Goal: Task Accomplishment & Management: Manage account settings

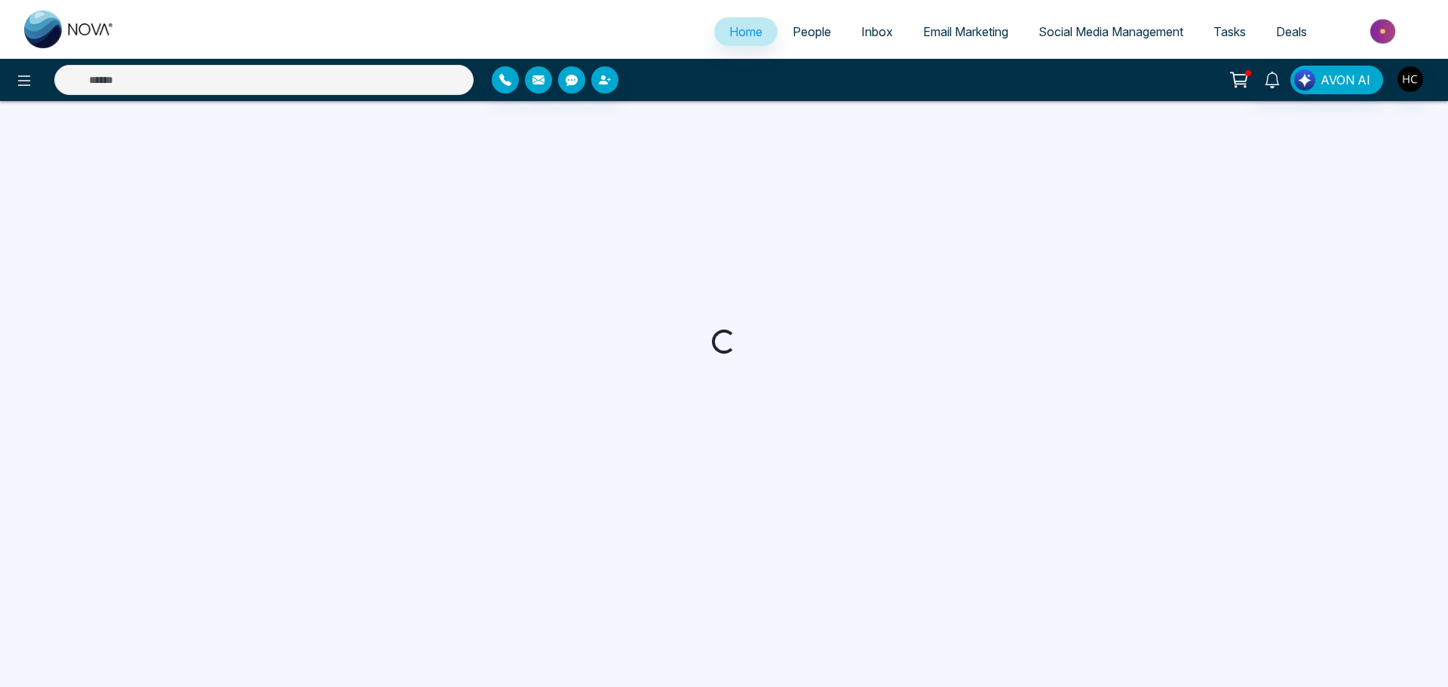
select select "*"
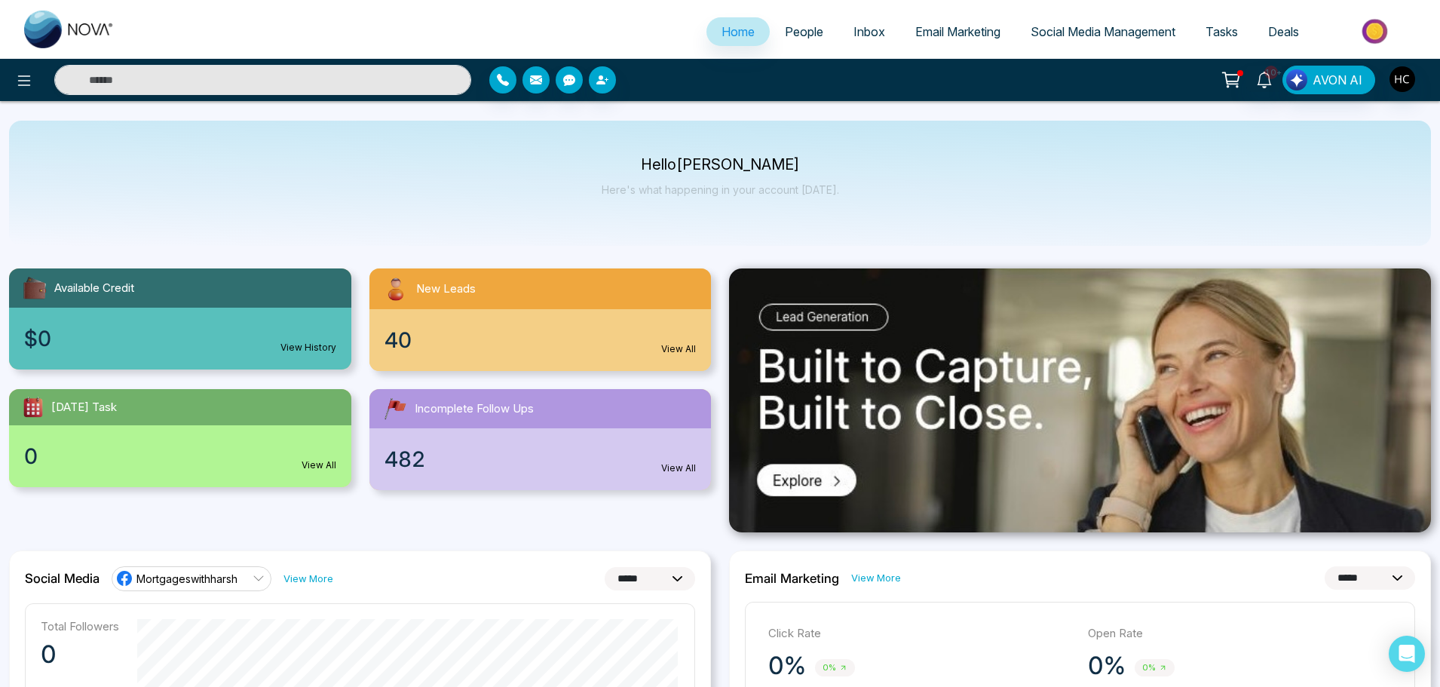
click at [785, 28] on span "People" at bounding box center [804, 31] width 38 height 15
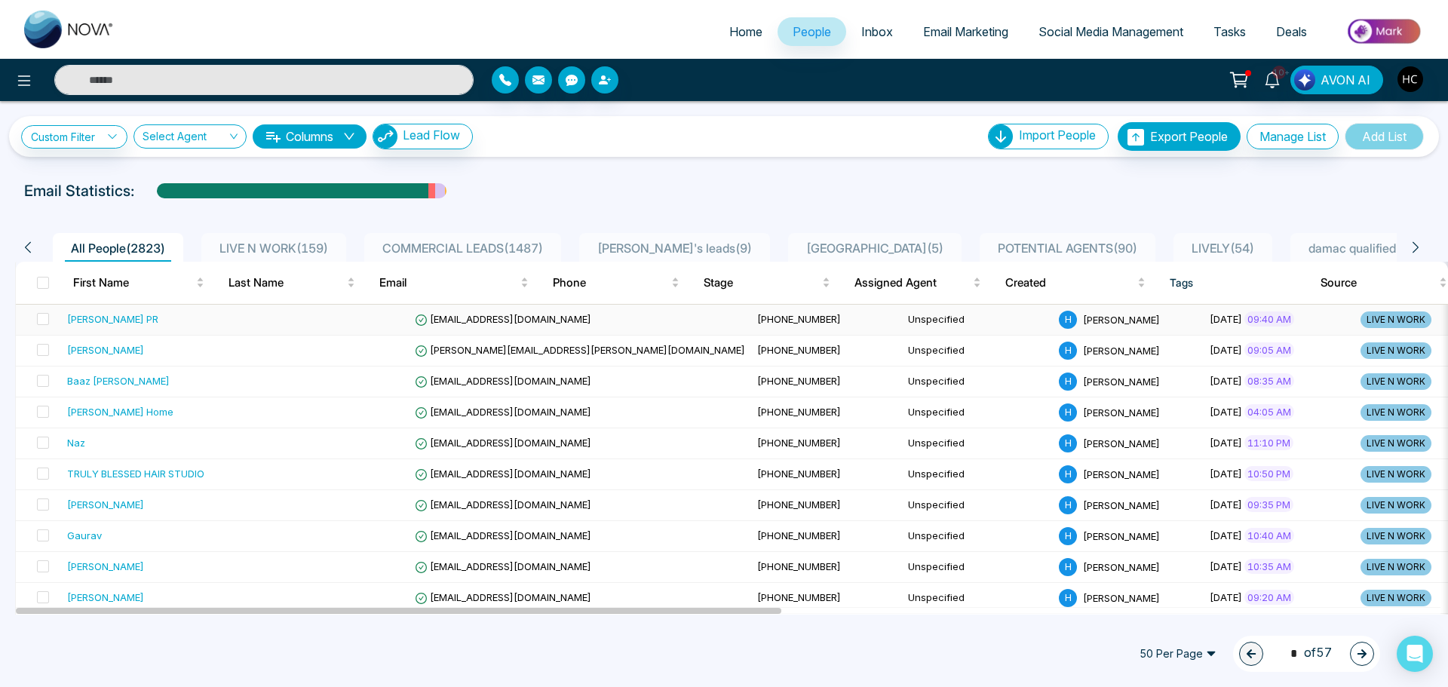
click at [174, 323] on div "[PERSON_NAME] PR" at bounding box center [159, 318] width 185 height 15
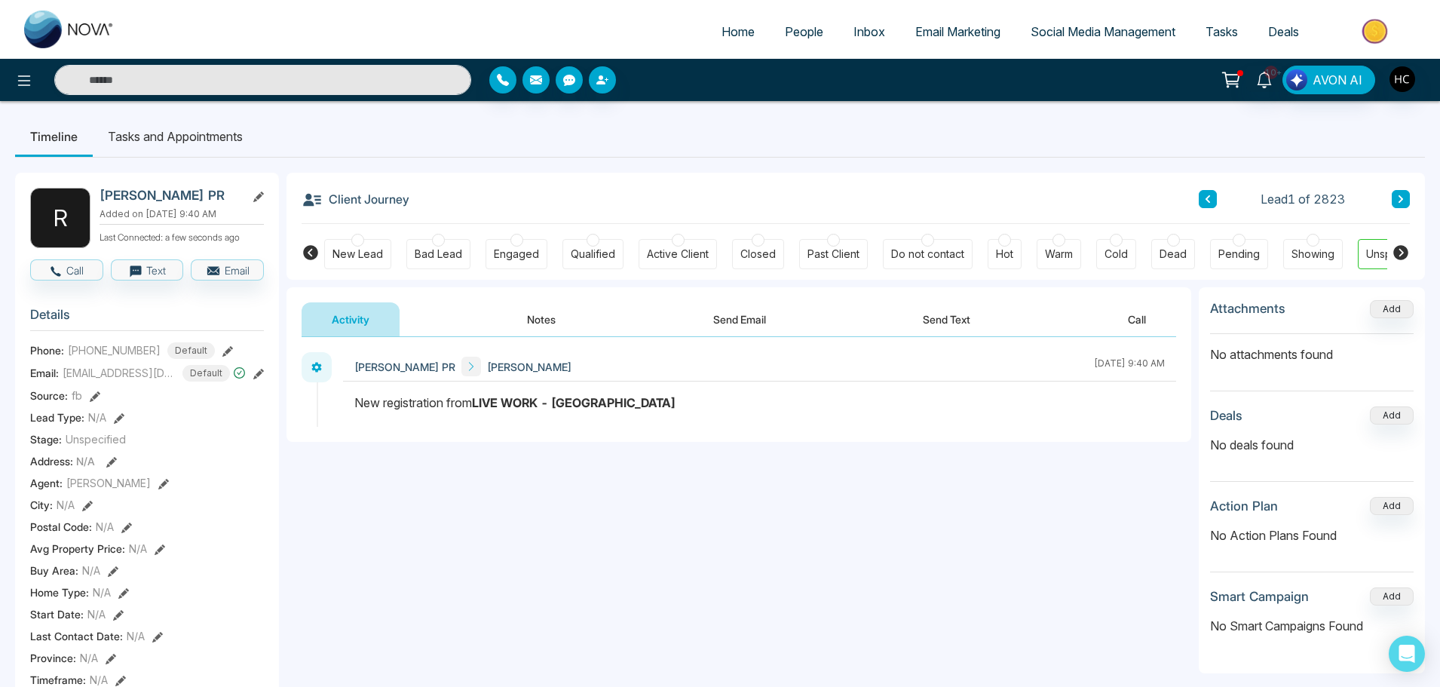
click at [547, 317] on button "Notes" at bounding box center [541, 319] width 89 height 34
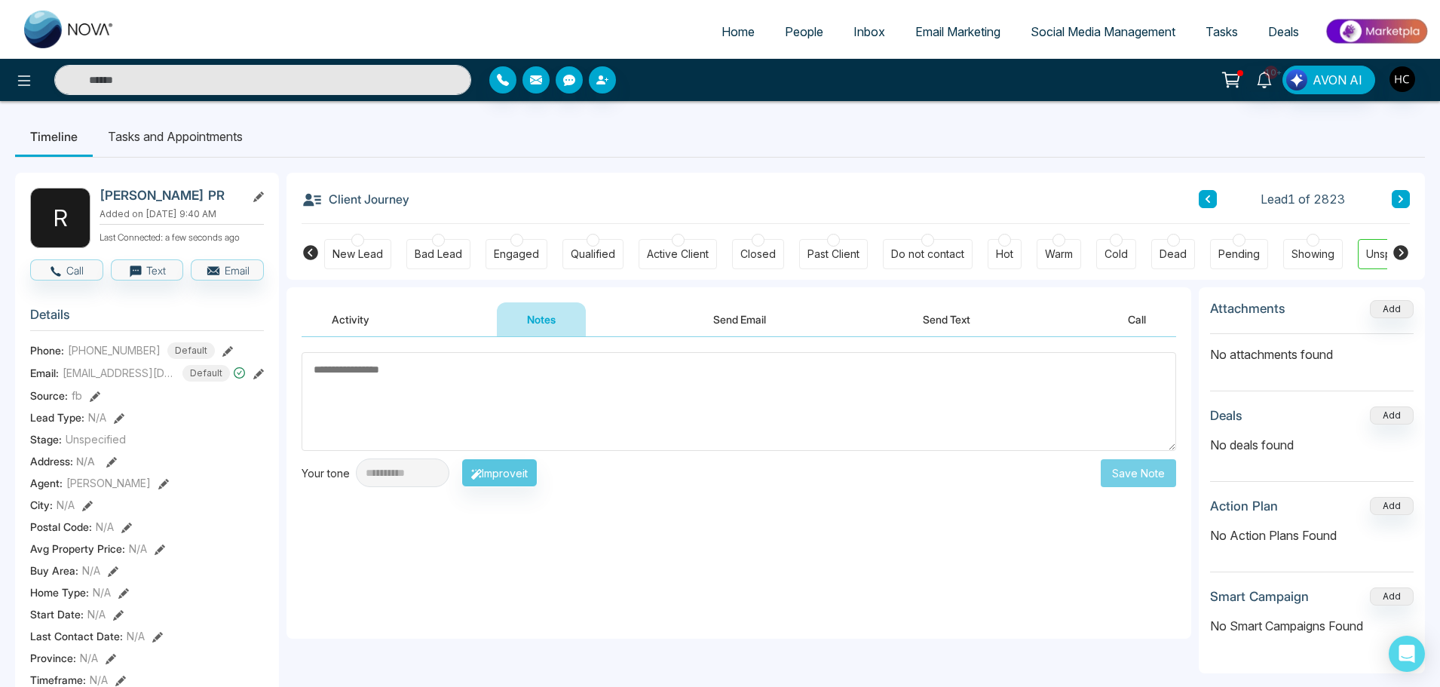
click at [791, 40] on link "People" at bounding box center [804, 31] width 69 height 29
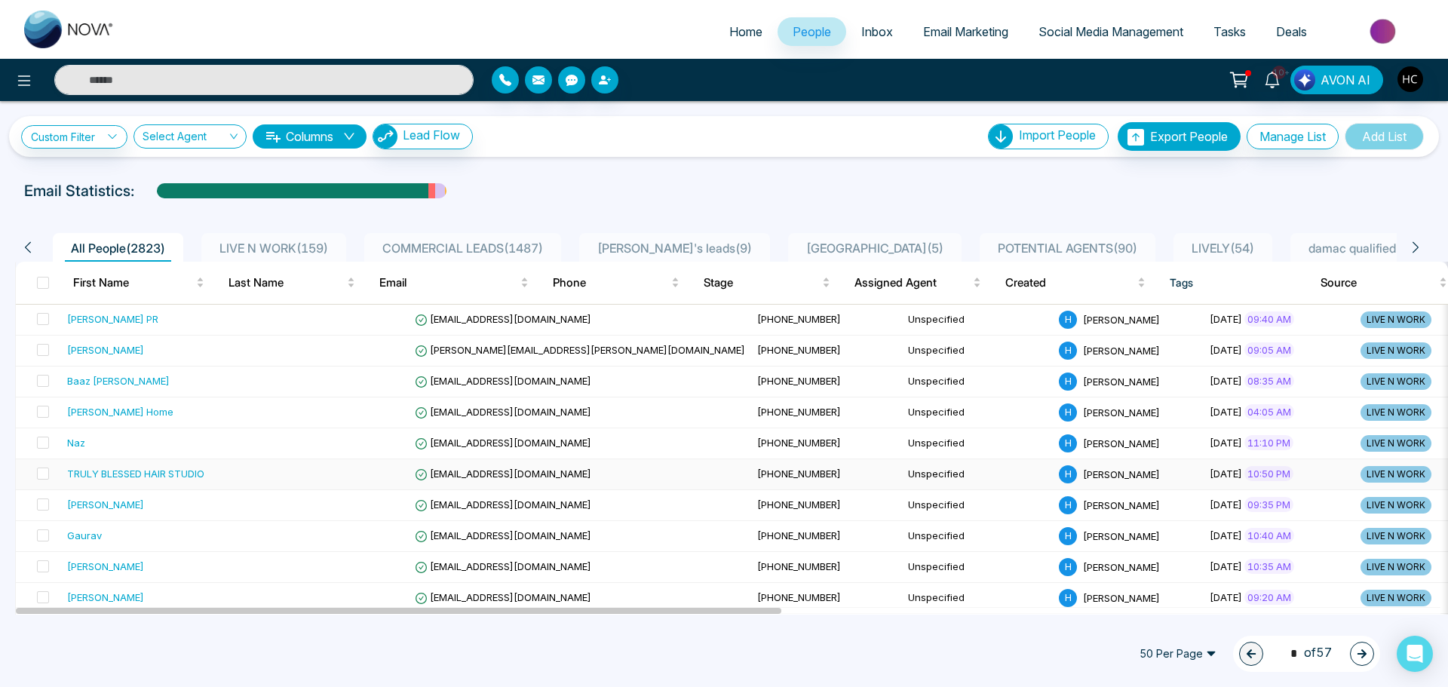
click at [169, 470] on div "TRULY BLESSED HAIR STUDIO" at bounding box center [135, 473] width 137 height 15
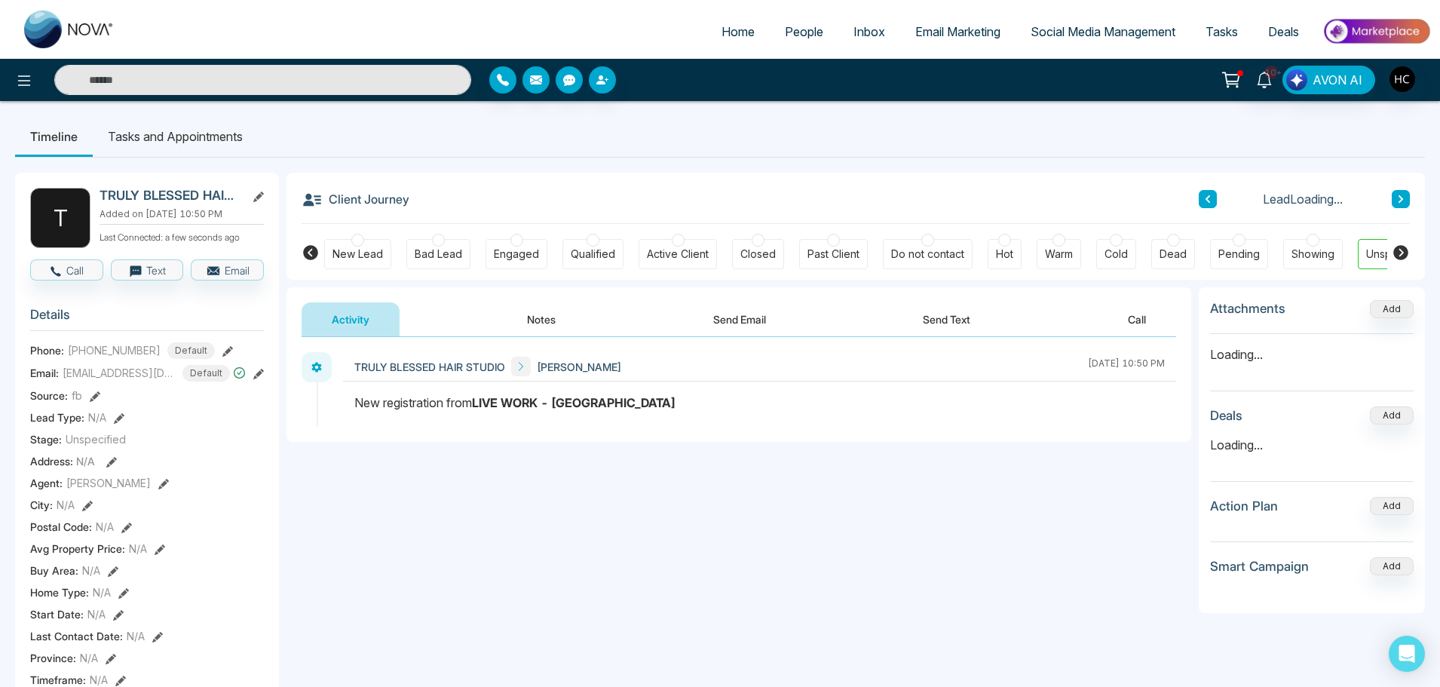
click at [541, 312] on button "Notes" at bounding box center [541, 319] width 89 height 34
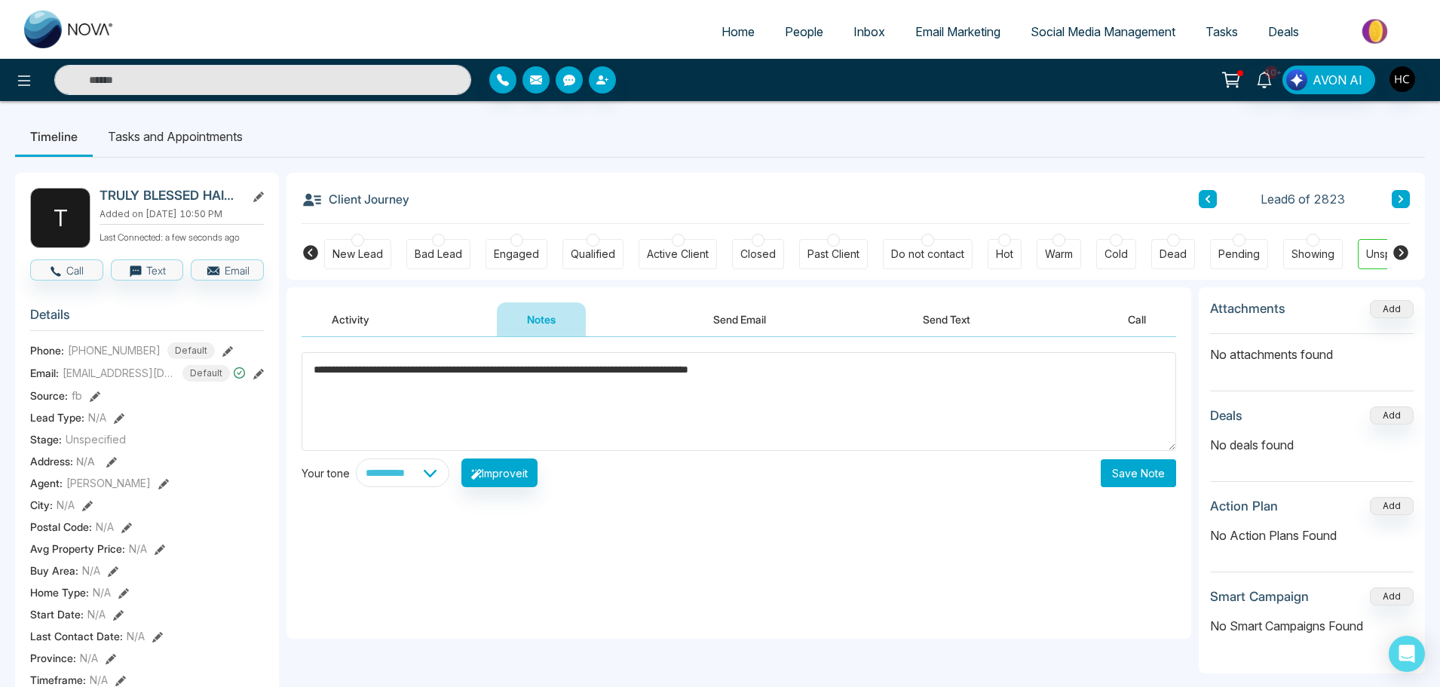
type textarea "**********"
click at [1140, 461] on button "Save Note" at bounding box center [1138, 473] width 75 height 28
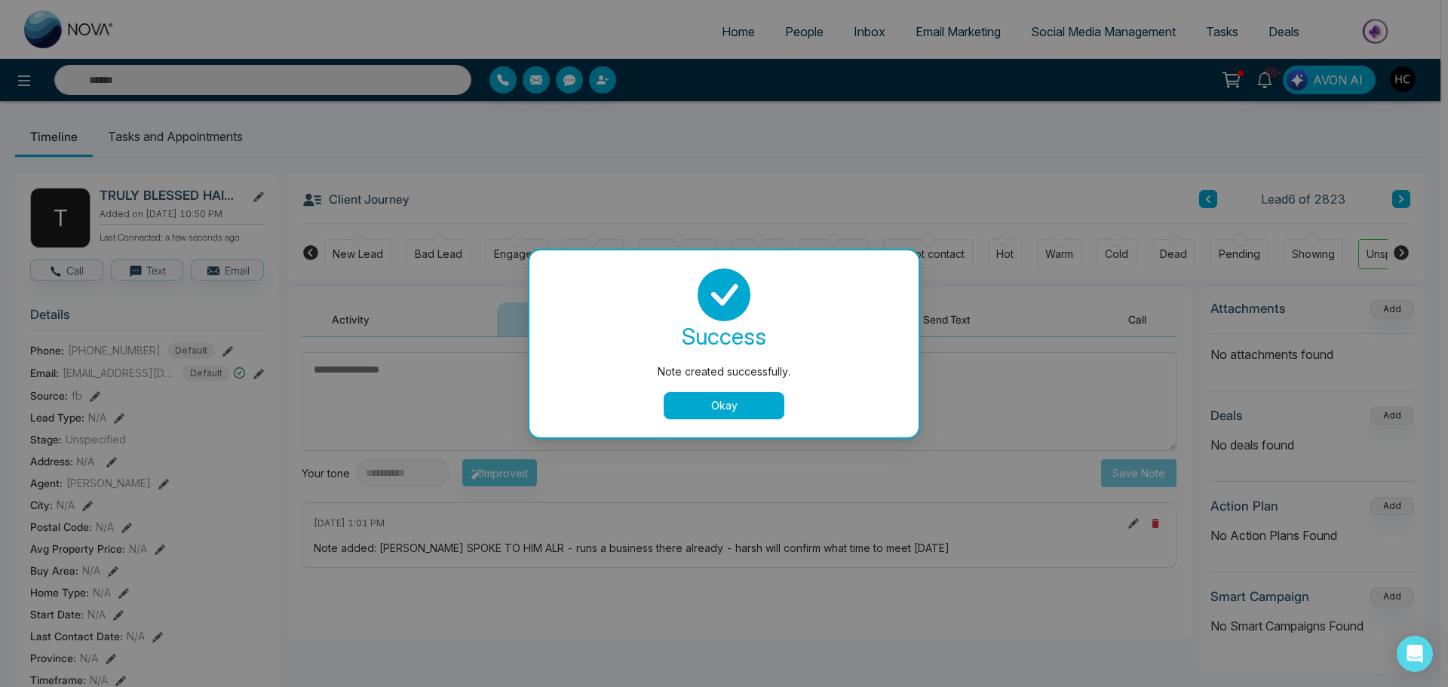
click at [740, 398] on button "Okay" at bounding box center [724, 405] width 121 height 27
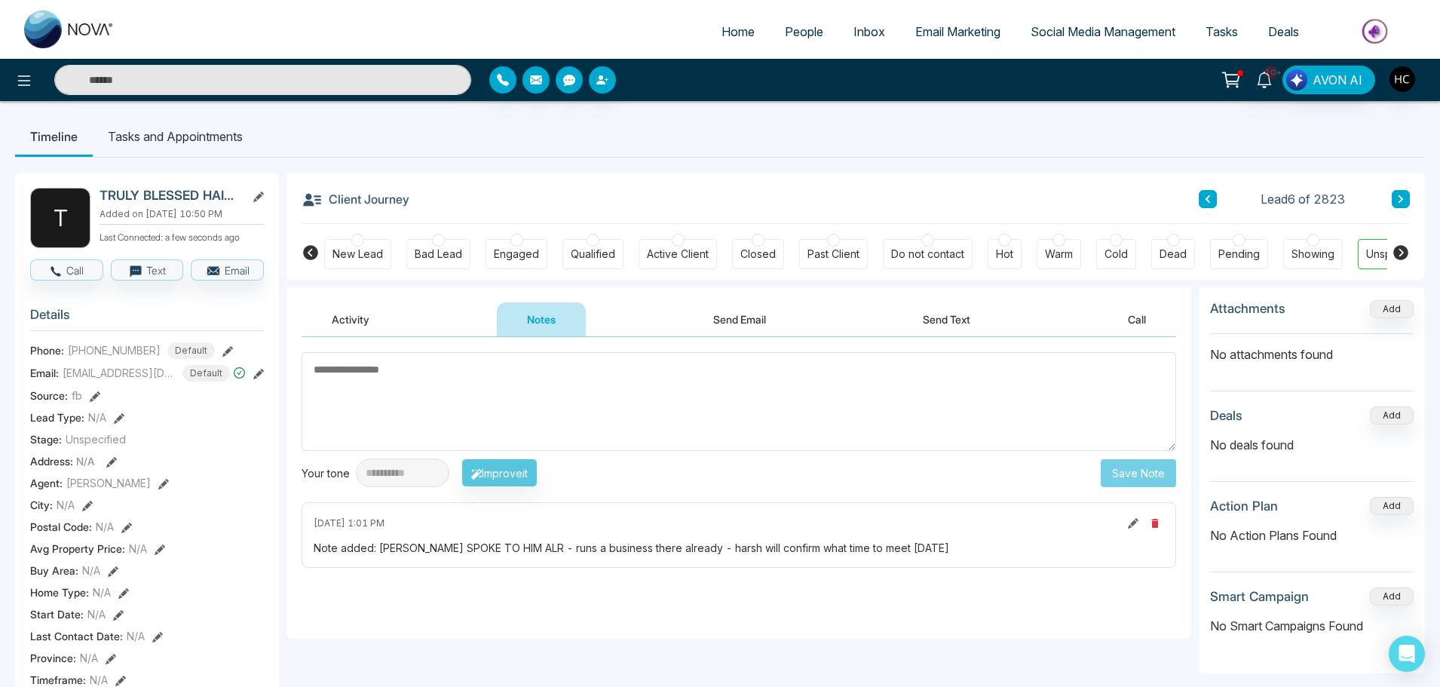
click at [803, 41] on link "People" at bounding box center [804, 31] width 69 height 29
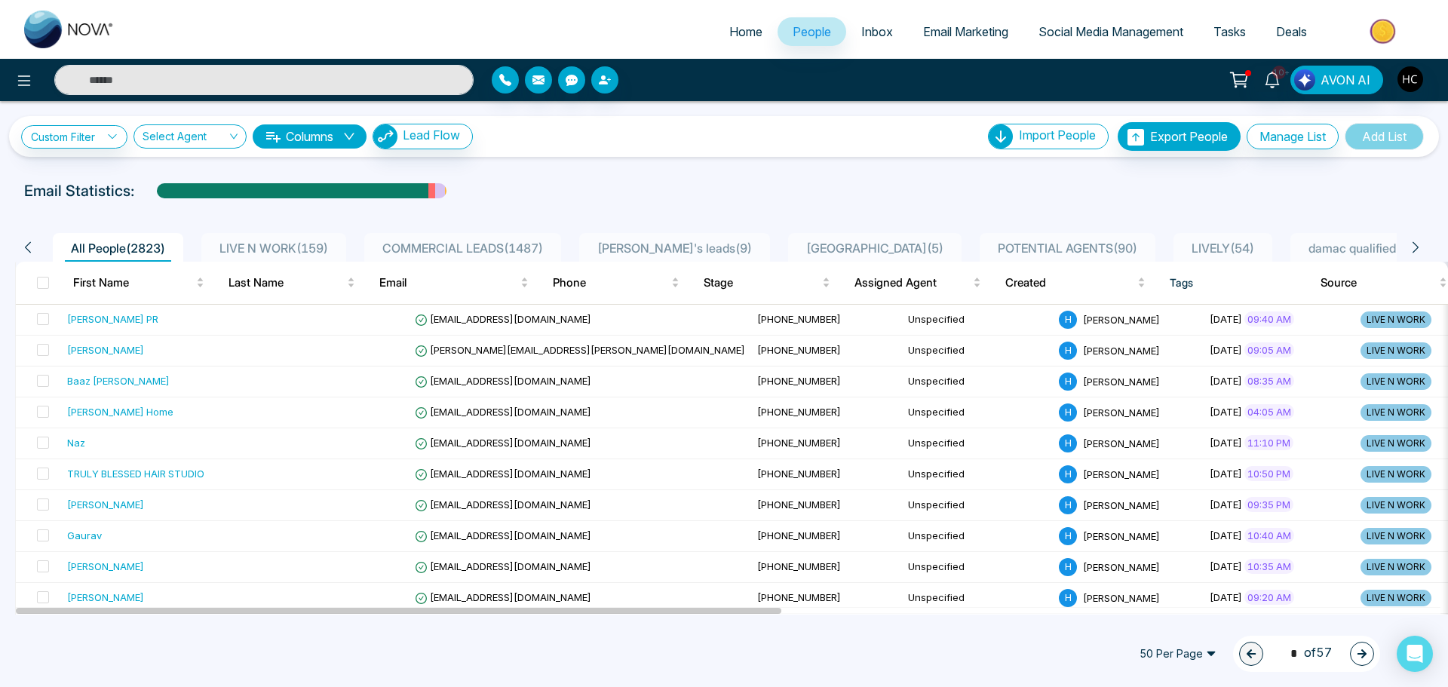
click at [291, 244] on span "LIVE N WORK ( 159 )" at bounding box center [273, 248] width 121 height 15
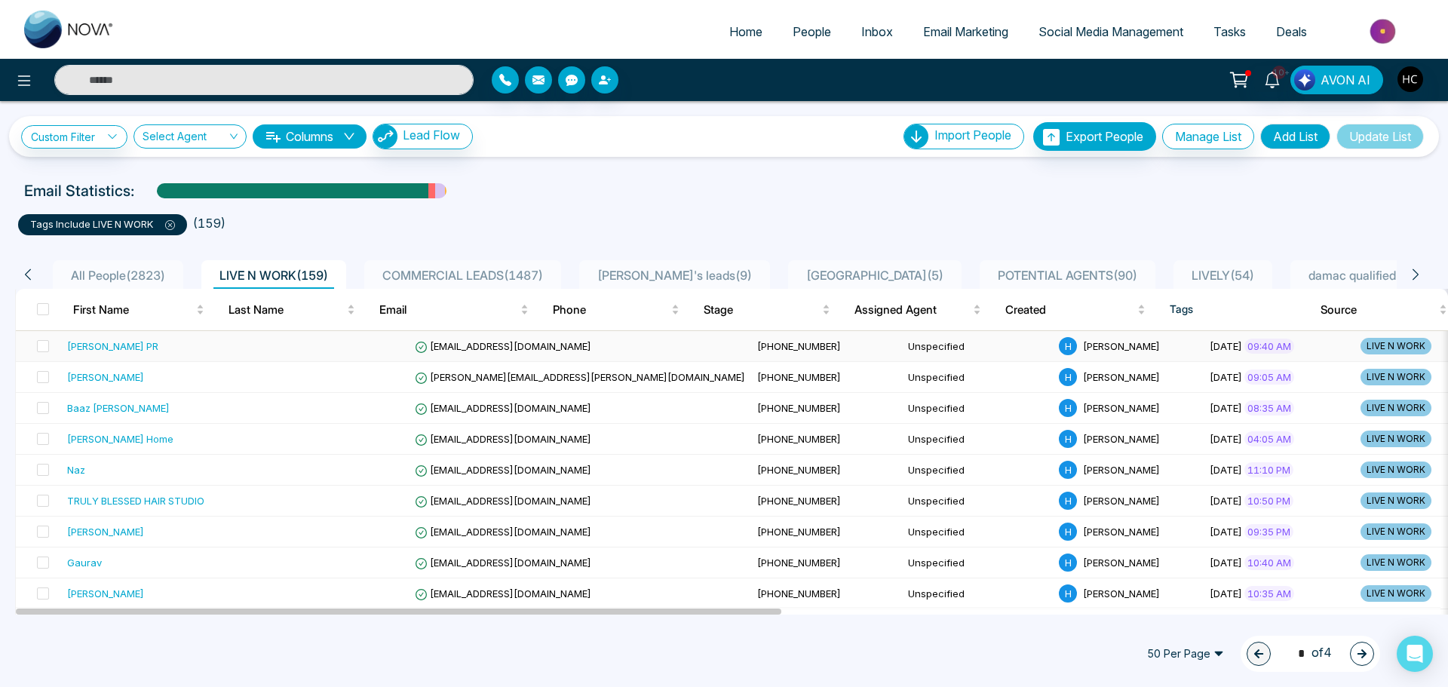
click at [210, 339] on div "[PERSON_NAME] PR" at bounding box center [159, 346] width 185 height 15
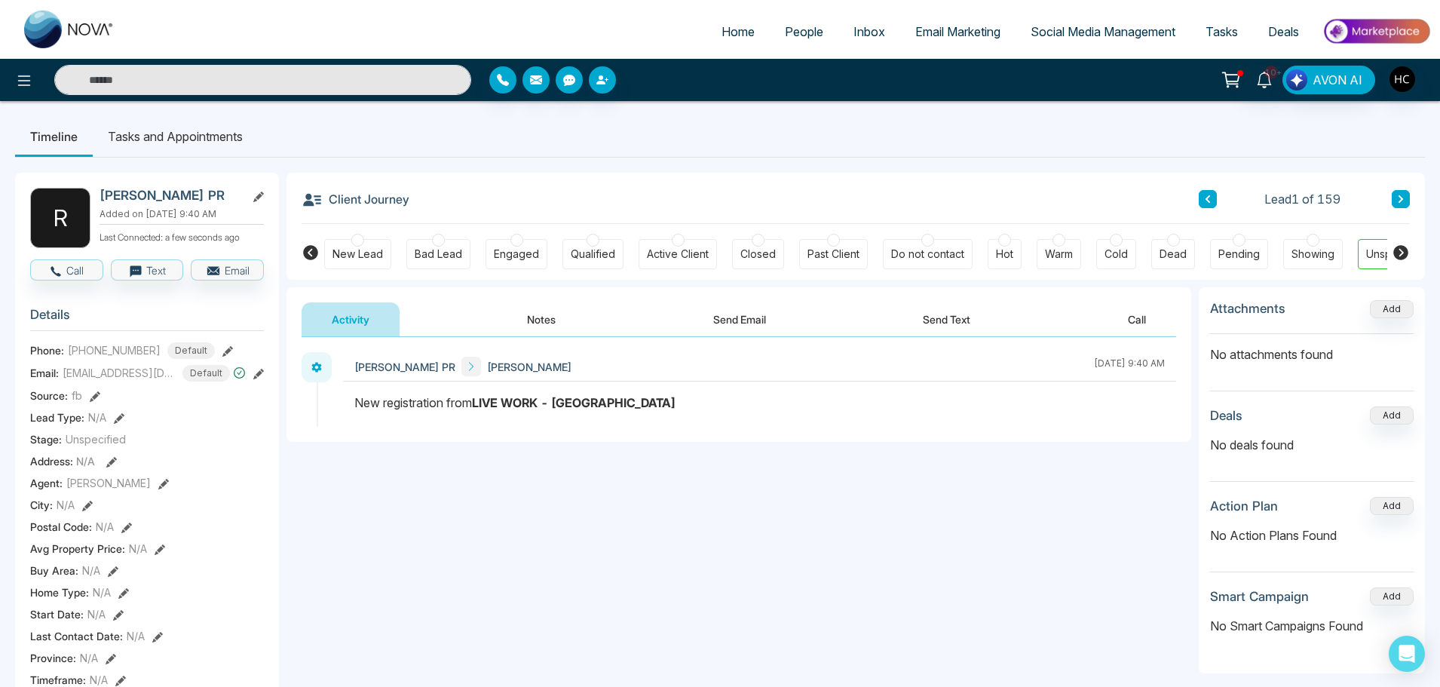
click at [553, 309] on button "Notes" at bounding box center [541, 319] width 89 height 34
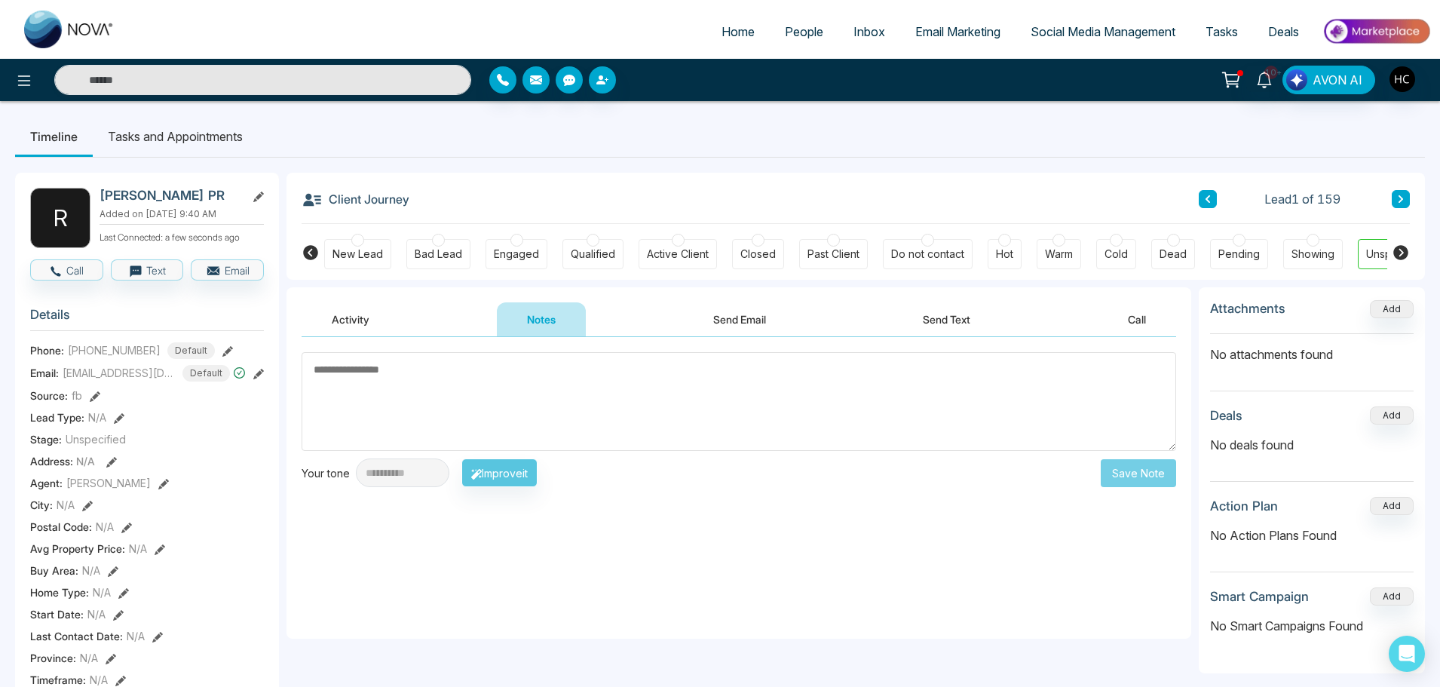
click at [1403, 191] on button at bounding box center [1401, 199] width 18 height 18
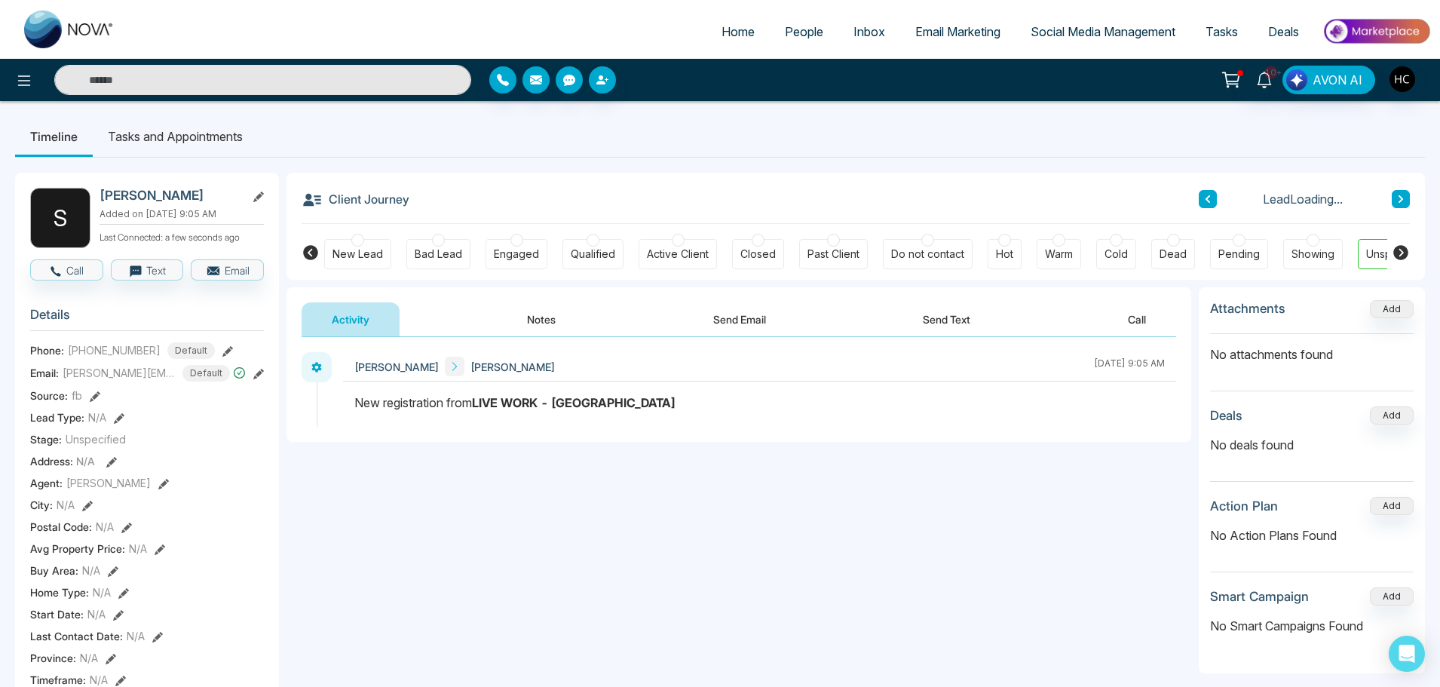
click at [1397, 197] on icon at bounding box center [1401, 199] width 8 height 9
click at [1400, 194] on button at bounding box center [1401, 199] width 18 height 18
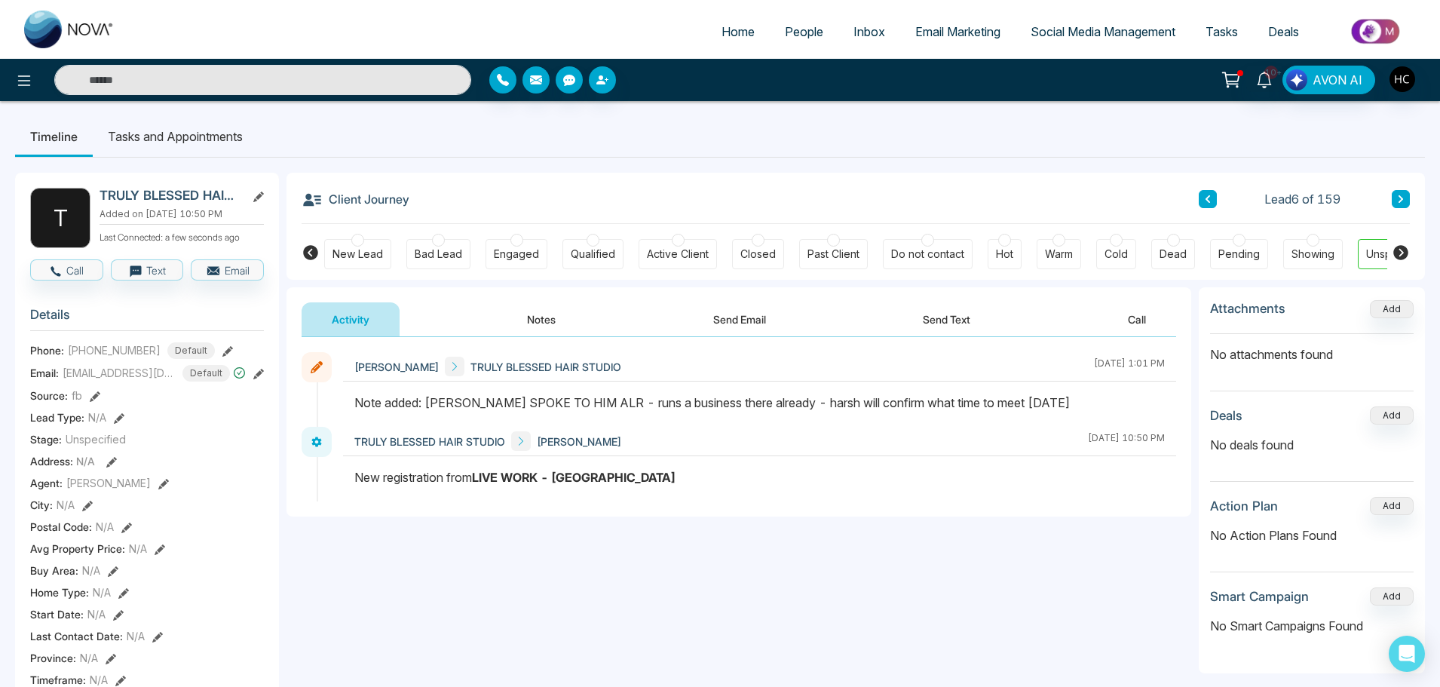
click at [553, 314] on button "Notes" at bounding box center [541, 319] width 89 height 34
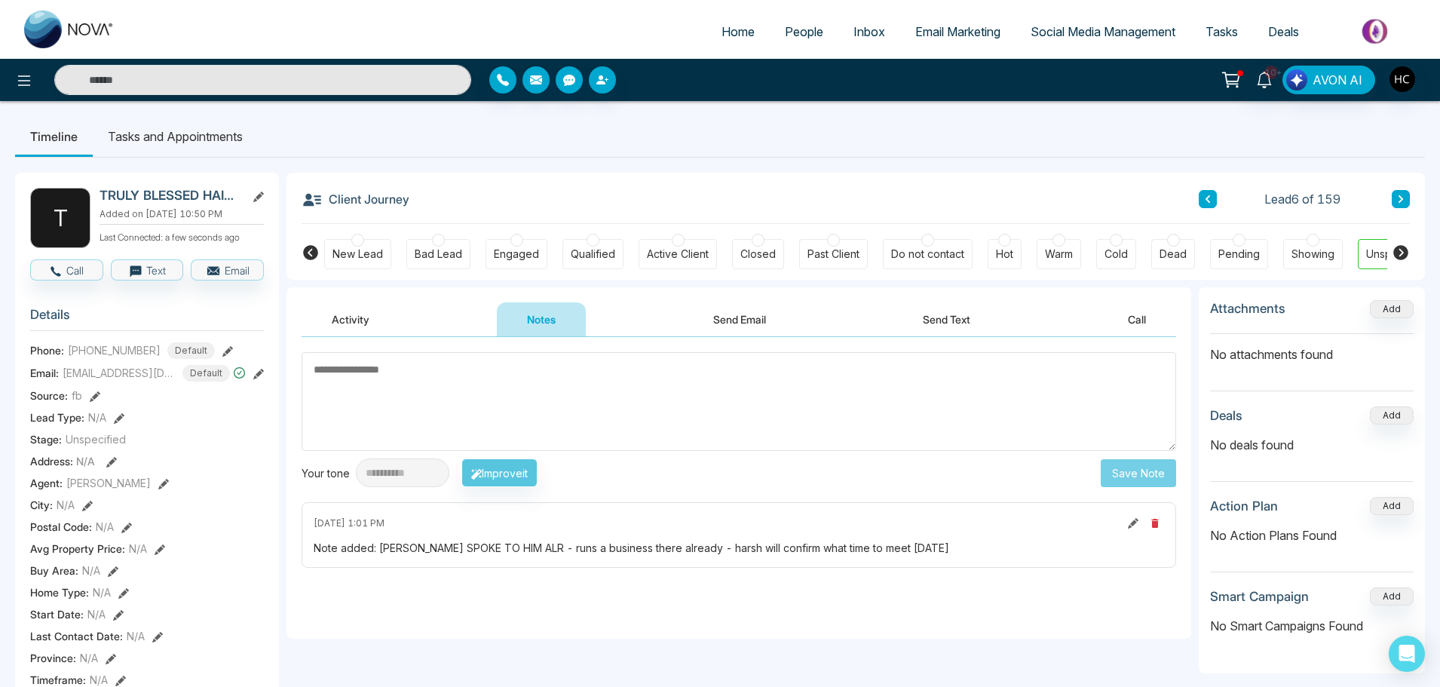
click at [1132, 520] on icon at bounding box center [1133, 523] width 11 height 11
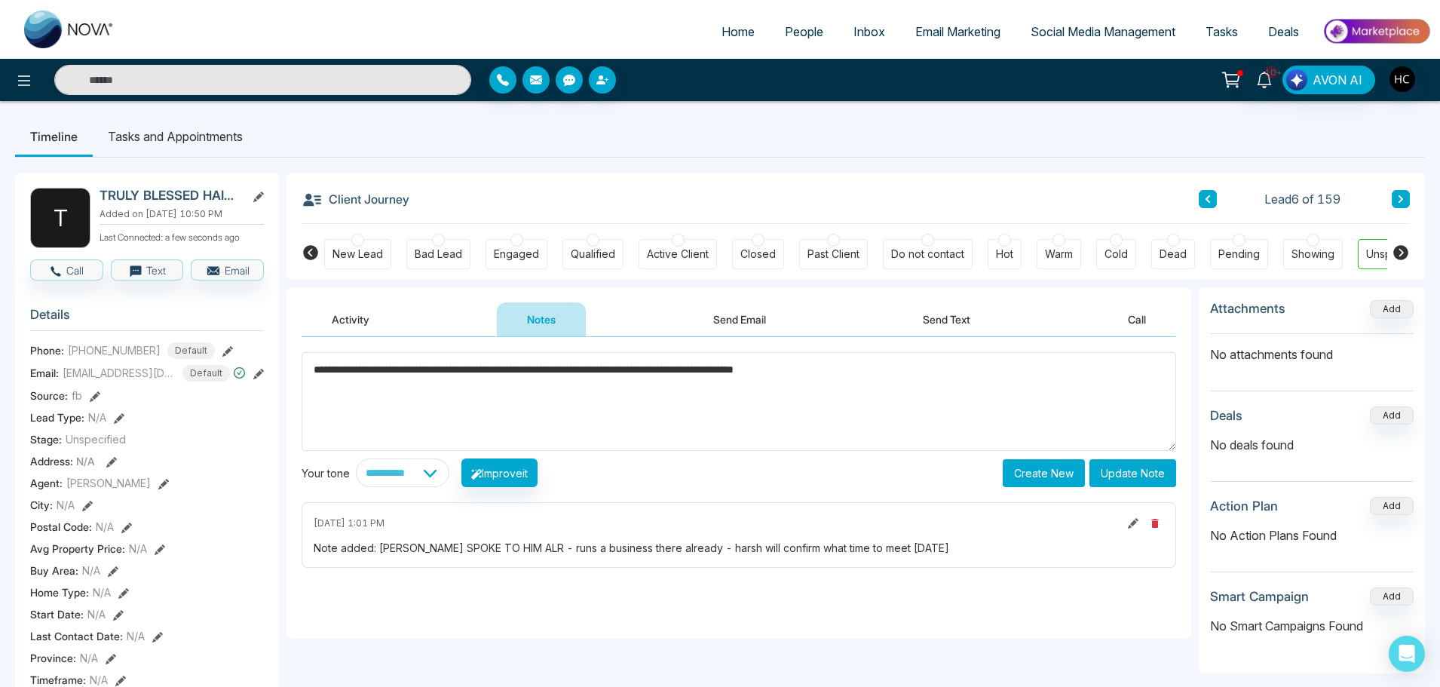
click at [771, 376] on textarea "**********" at bounding box center [739, 401] width 875 height 99
type textarea "**********"
click at [1170, 473] on button "Update Note" at bounding box center [1133, 473] width 87 height 28
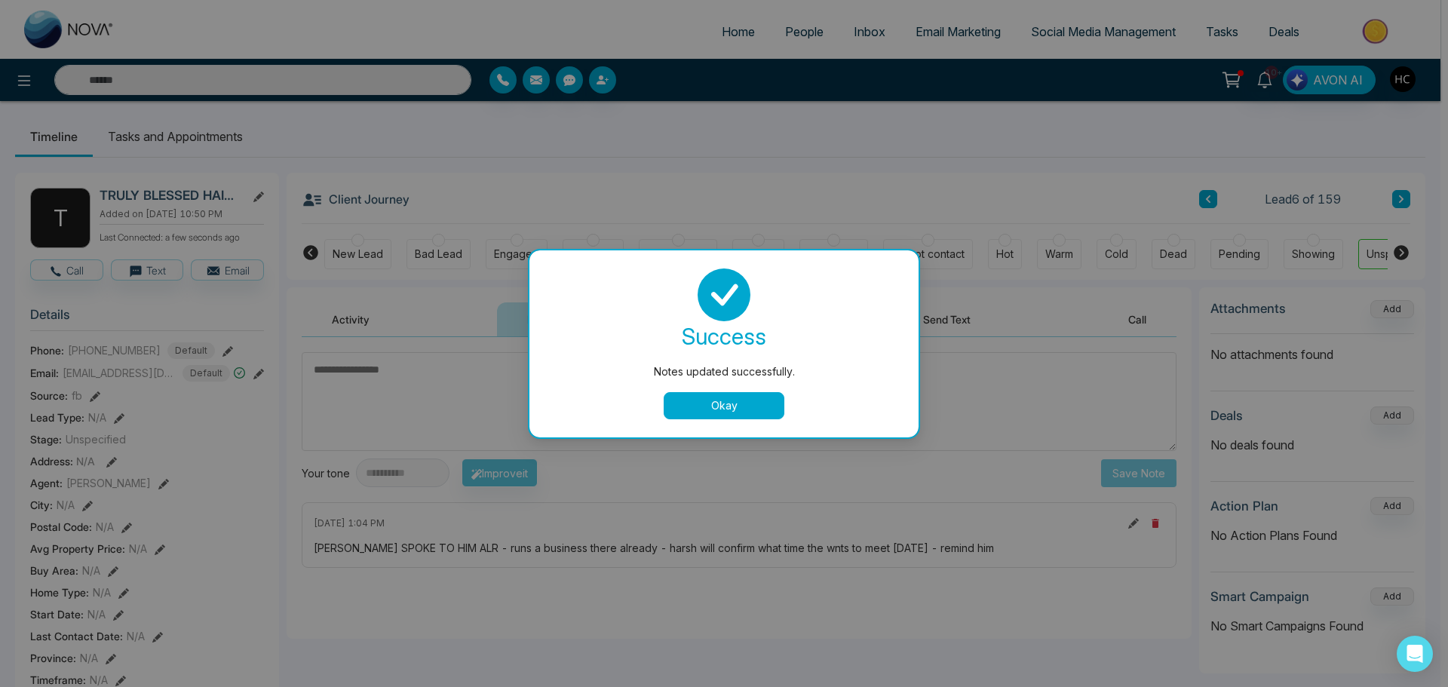
click at [727, 398] on button "Okay" at bounding box center [724, 405] width 121 height 27
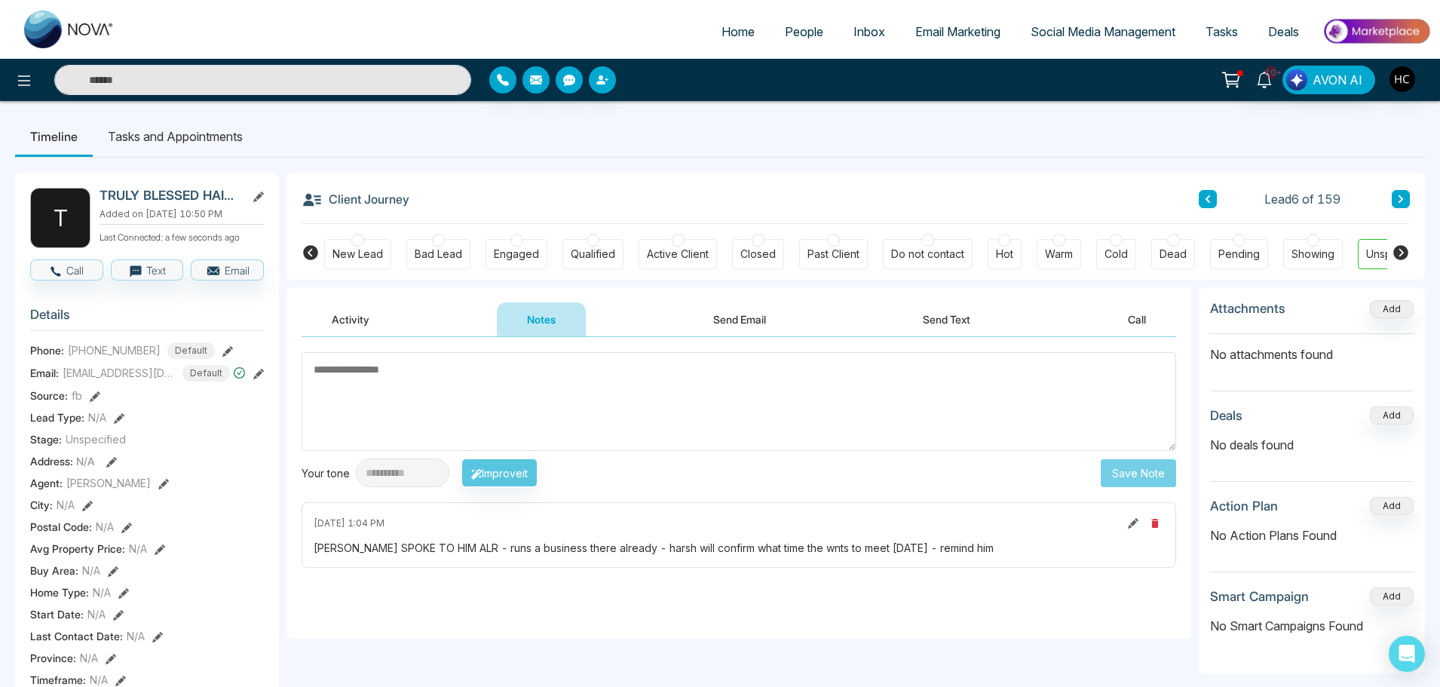
click at [785, 29] on span "People" at bounding box center [804, 31] width 38 height 15
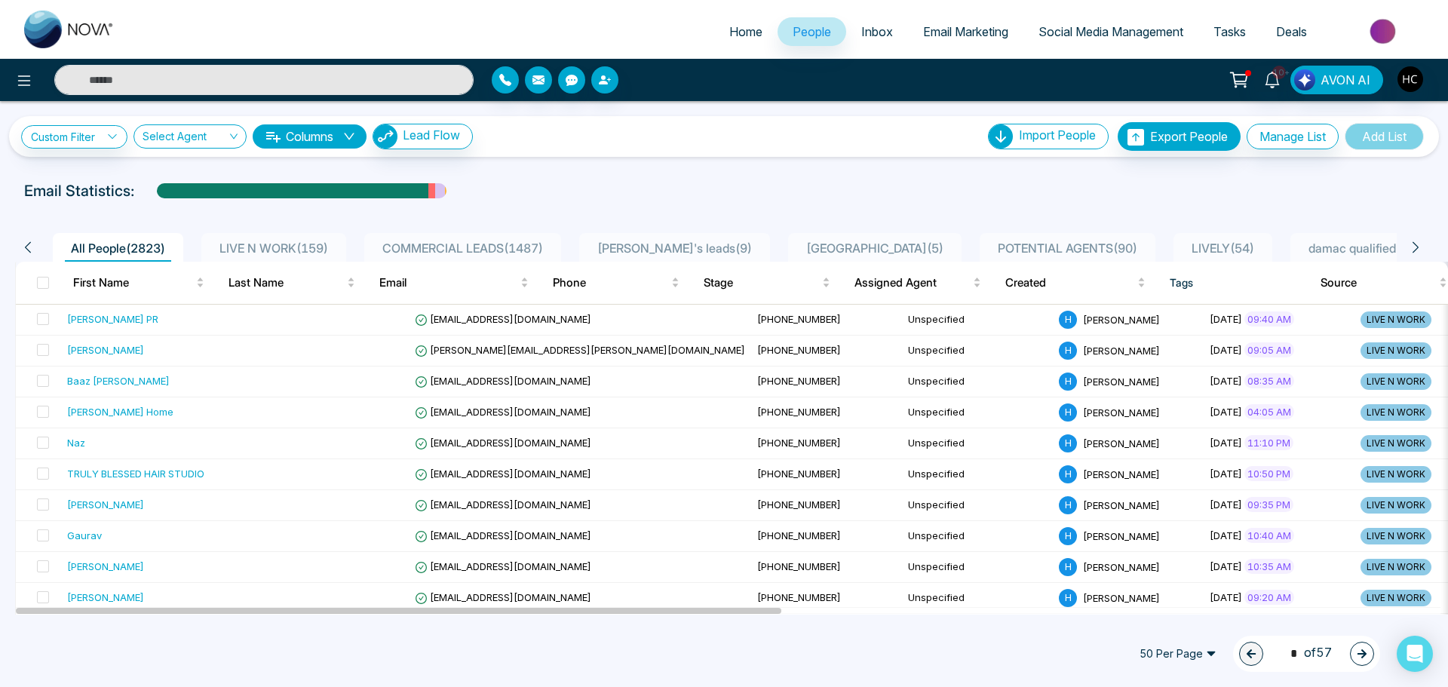
click at [250, 242] on span "LIVE N WORK ( 159 )" at bounding box center [273, 248] width 121 height 15
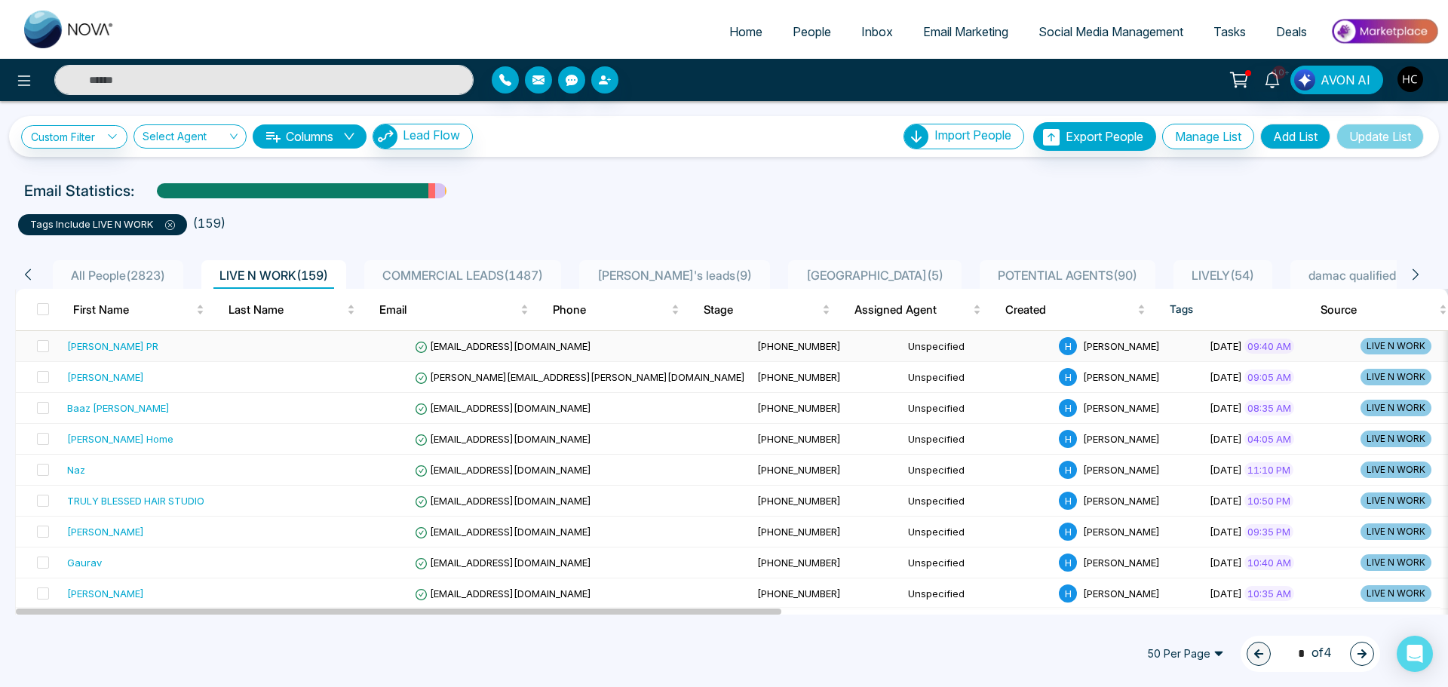
click at [183, 348] on div "[PERSON_NAME] PR" at bounding box center [159, 346] width 185 height 15
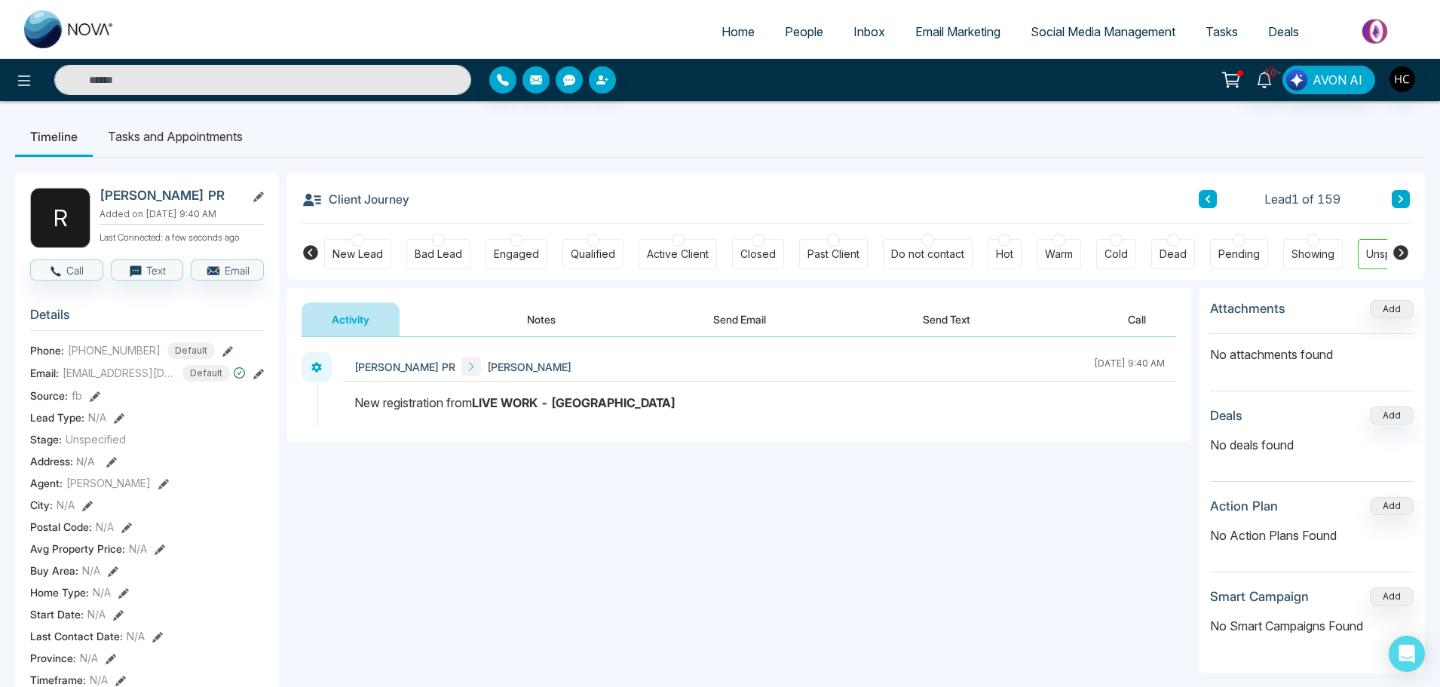
click at [550, 317] on button "Notes" at bounding box center [541, 319] width 89 height 34
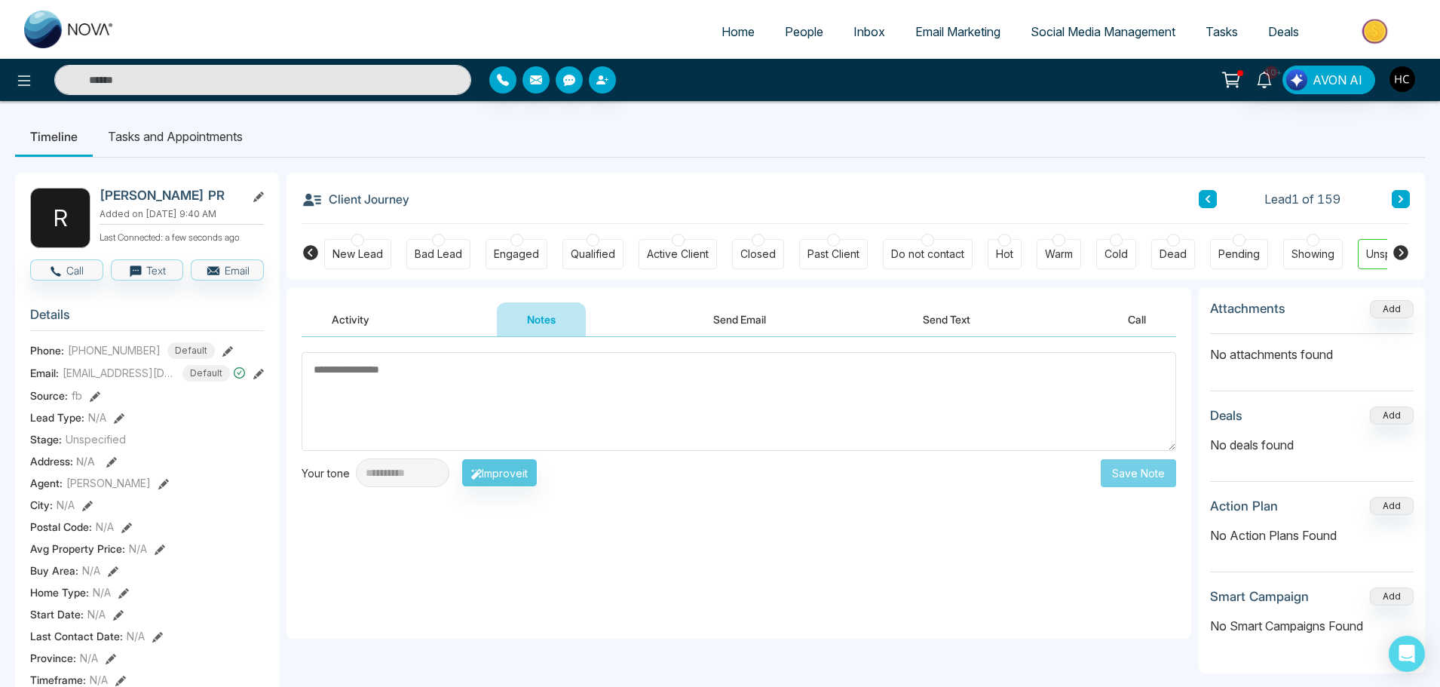
click at [380, 385] on textarea at bounding box center [739, 401] width 875 height 99
drag, startPoint x: 57, startPoint y: 339, endPoint x: 187, endPoint y: 332, distance: 130.7
click at [187, 332] on div "[EMAIL_ADDRESS][DOMAIN_NAME]" at bounding box center [144, 339] width 186 height 26
copy div "[EMAIL_ADDRESS][DOMAIN_NAME]"
click at [360, 378] on textarea at bounding box center [739, 401] width 875 height 99
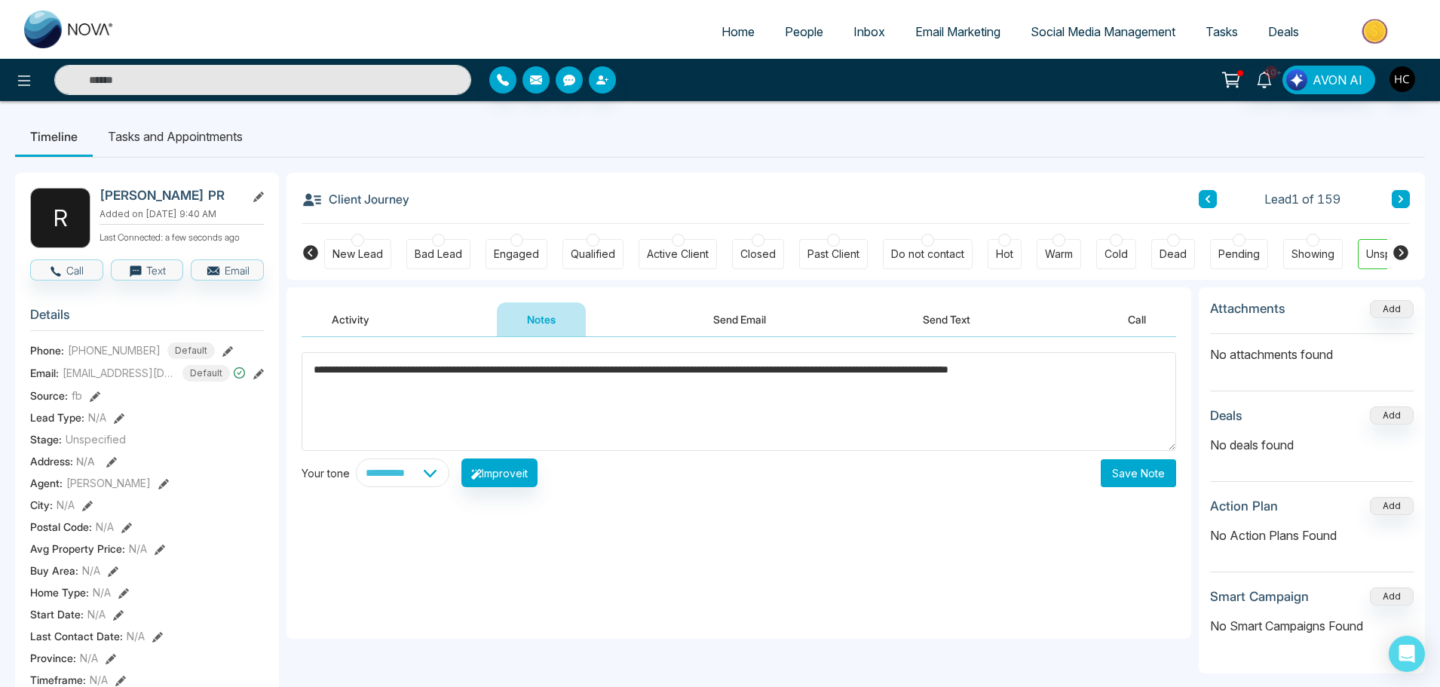
type textarea "**********"
click at [1114, 465] on button "Save Note" at bounding box center [1138, 473] width 75 height 28
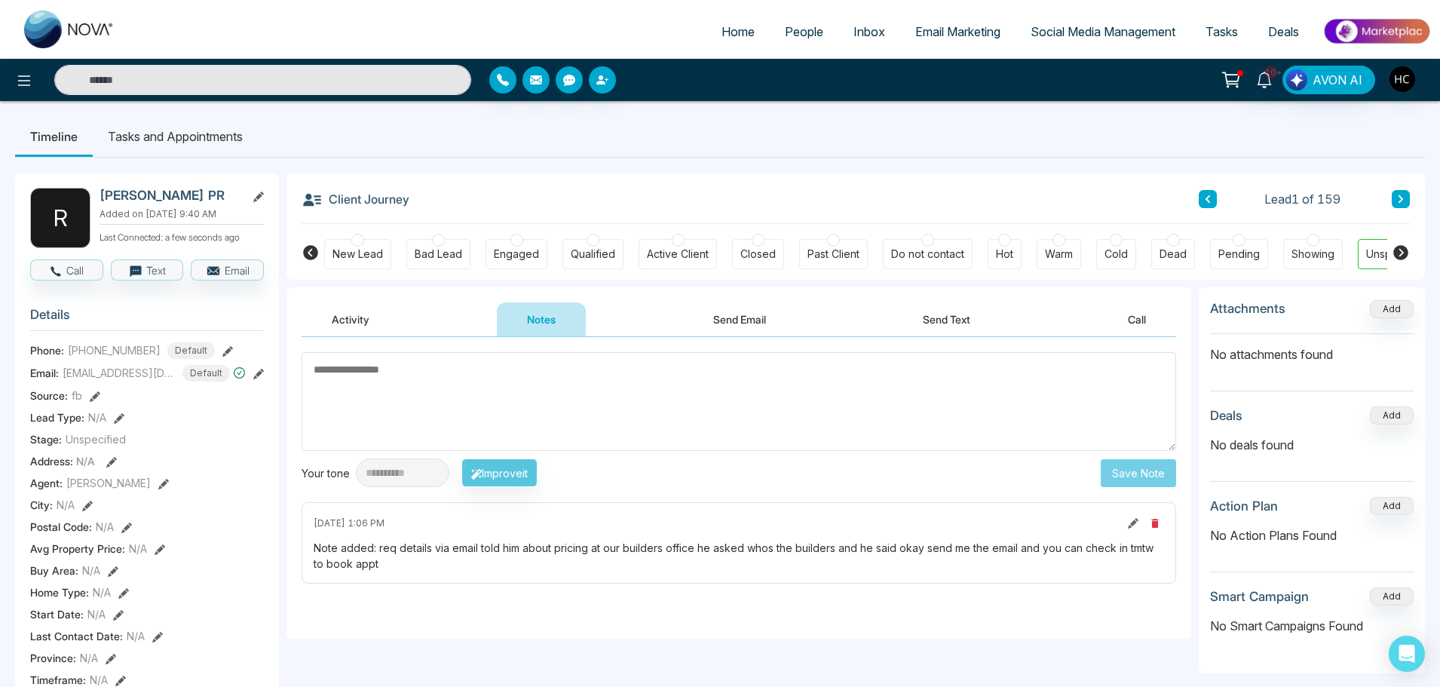
click at [1400, 201] on icon at bounding box center [1401, 199] width 8 height 9
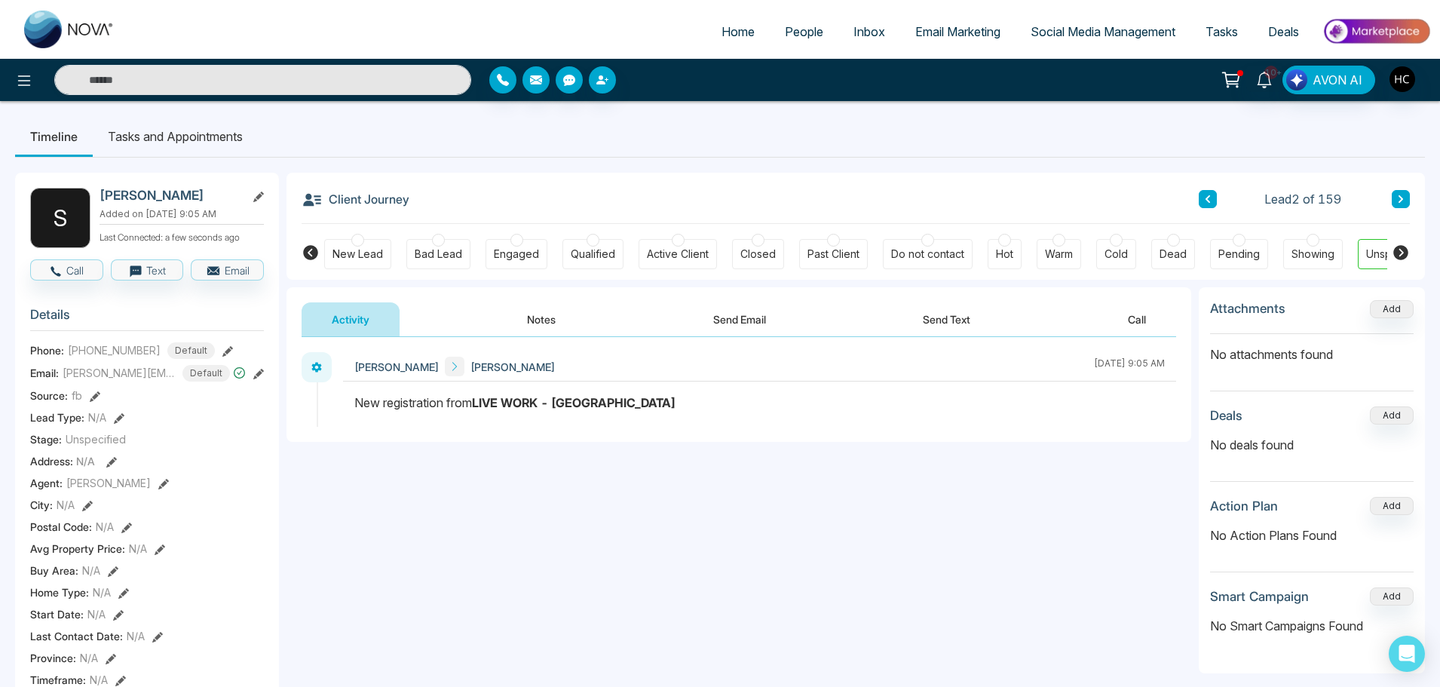
click at [544, 315] on button "Notes" at bounding box center [541, 319] width 89 height 34
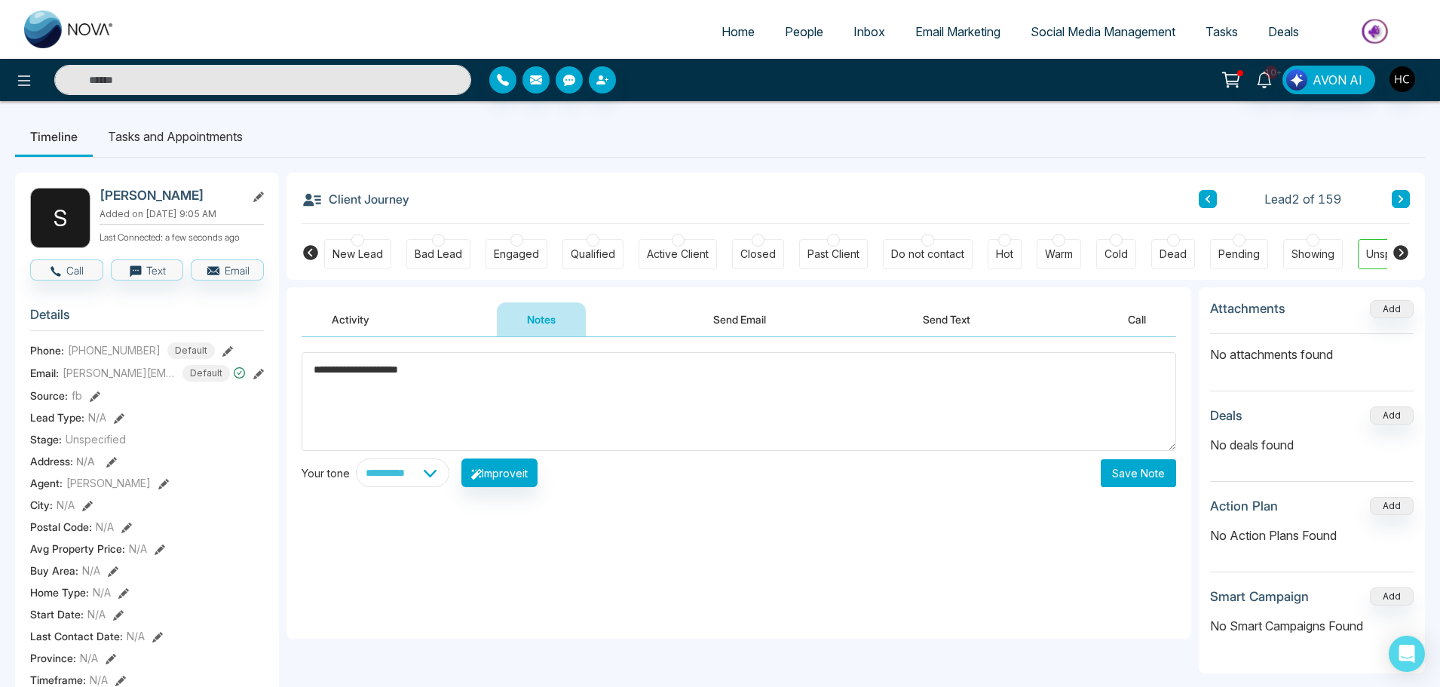
type textarea "**********"
click at [1154, 471] on button "Save Note" at bounding box center [1138, 473] width 75 height 28
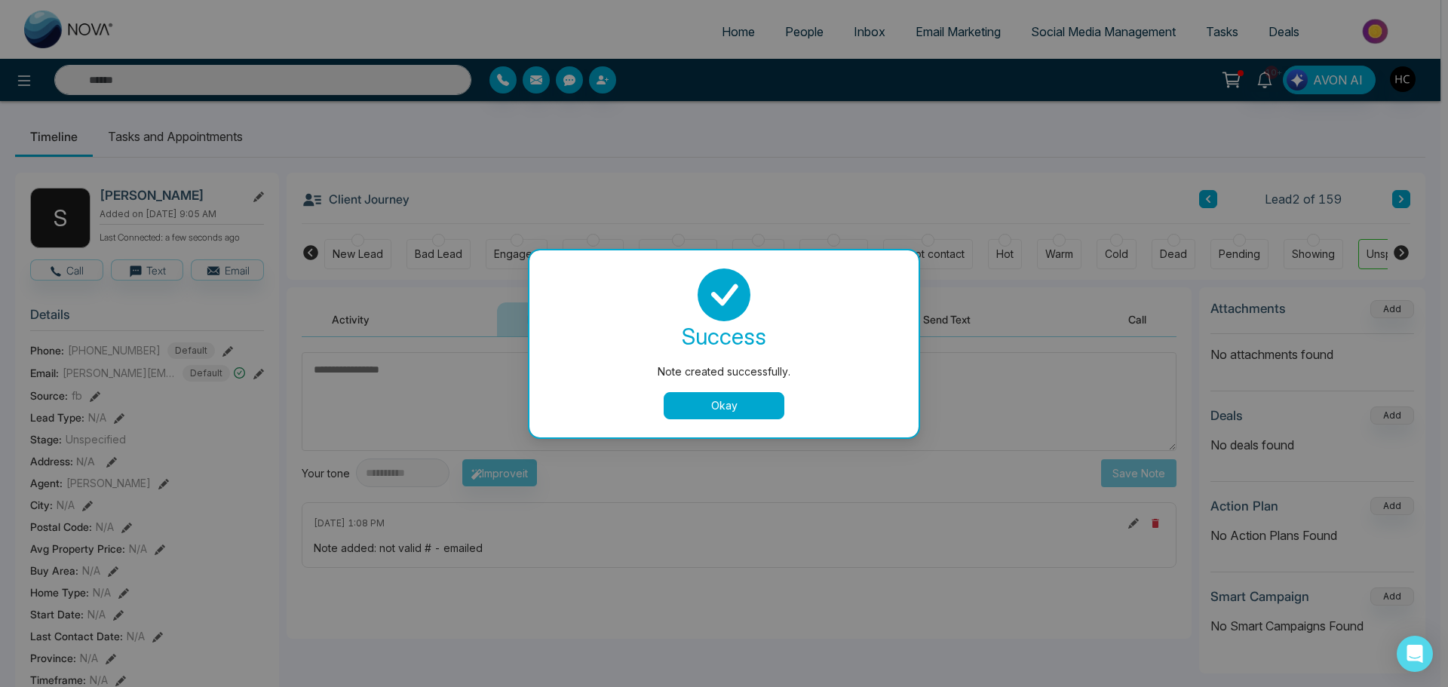
click at [713, 409] on button "Okay" at bounding box center [724, 405] width 121 height 27
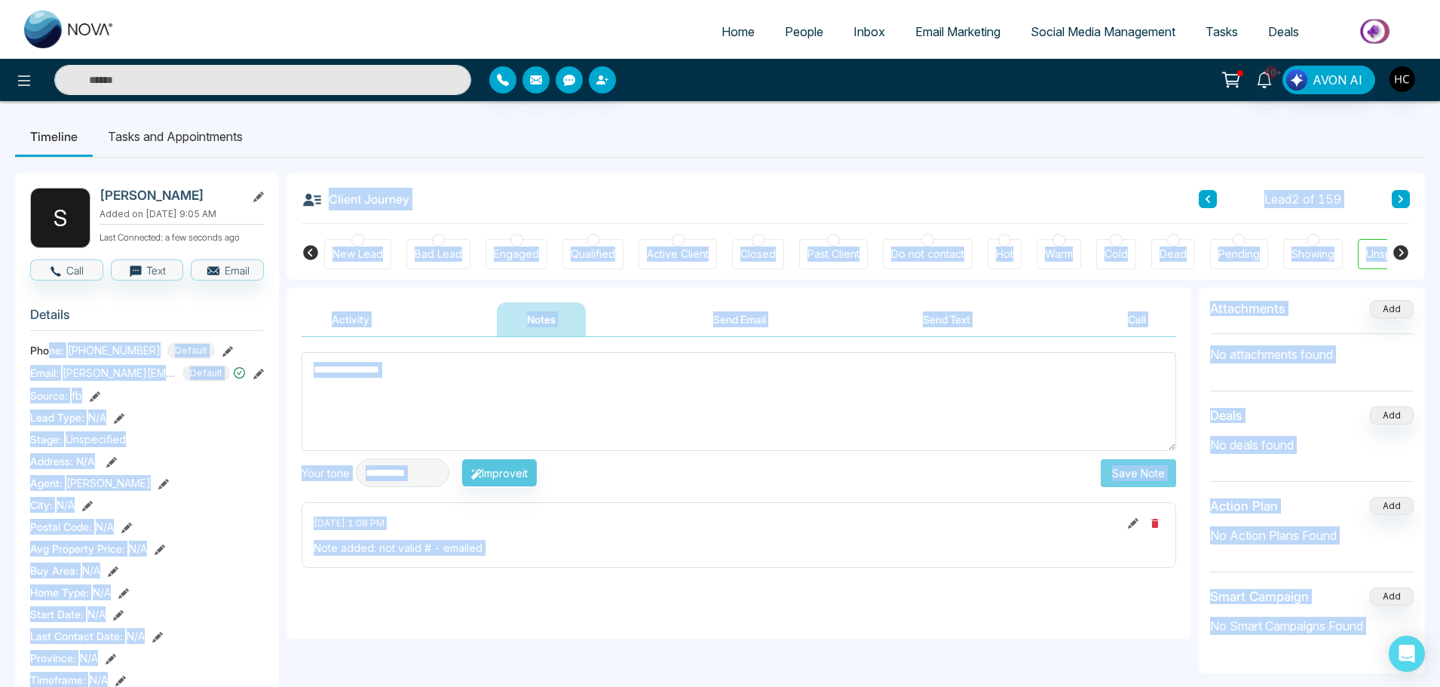
drag, startPoint x: 187, startPoint y: 335, endPoint x: 68, endPoint y: 337, distance: 119.2
click at [58, 334] on body "**********" at bounding box center [720, 343] width 1440 height 687
click at [92, 373] on span "[PERSON_NAME][EMAIL_ADDRESS][PERSON_NAME][DOMAIN_NAME]" at bounding box center [119, 373] width 113 height 16
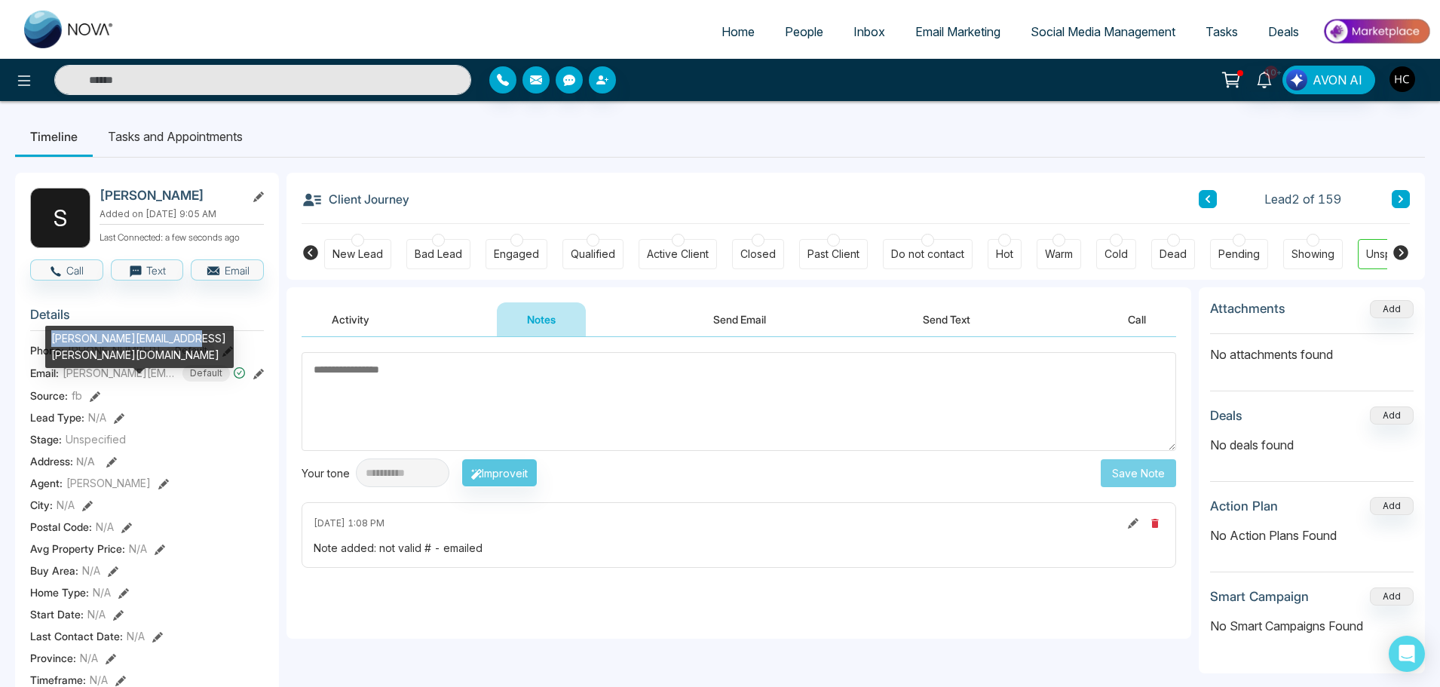
drag, startPoint x: 189, startPoint y: 338, endPoint x: 52, endPoint y: 337, distance: 136.5
click at [52, 337] on div "[PERSON_NAME][EMAIL_ADDRESS][PERSON_NAME][DOMAIN_NAME]" at bounding box center [139, 347] width 189 height 42
copy div "[PERSON_NAME][EMAIL_ADDRESS][PERSON_NAME][DOMAIN_NAME]"
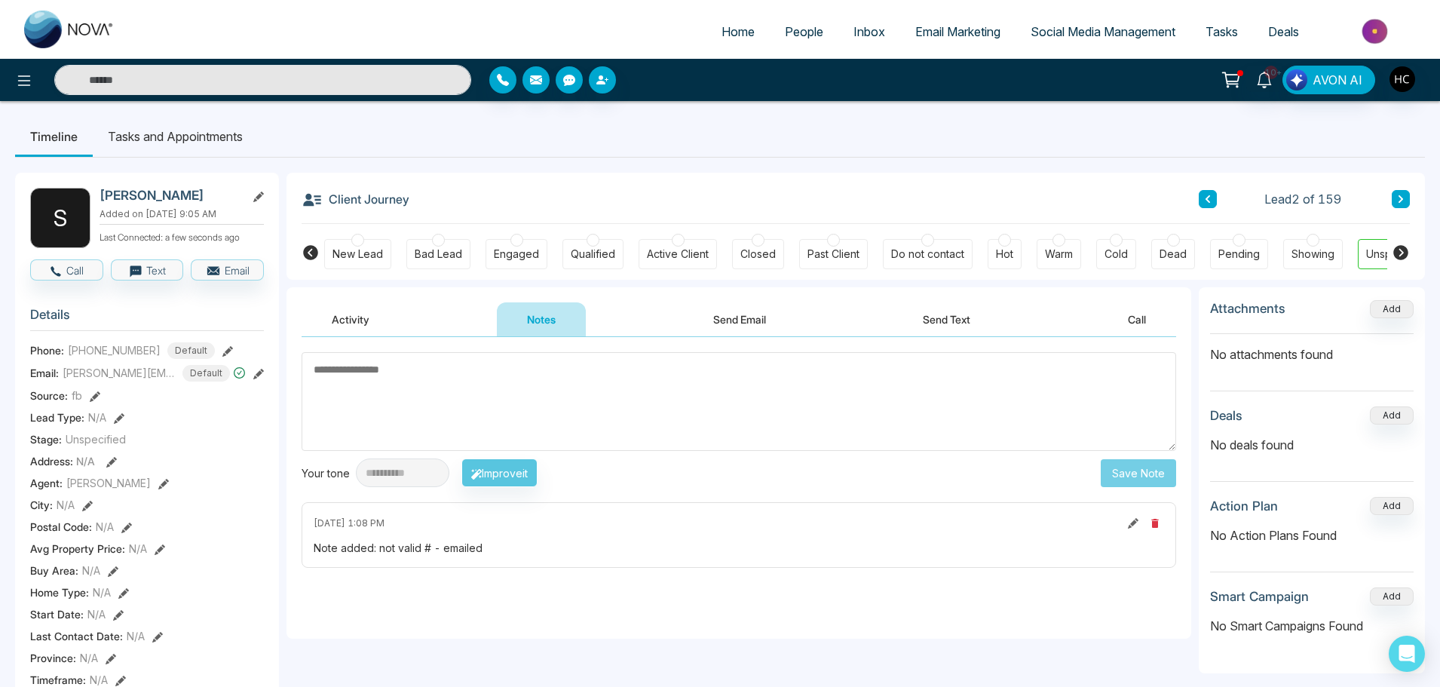
click at [488, 452] on div "**********" at bounding box center [739, 419] width 875 height 135
click at [1393, 196] on button at bounding box center [1401, 199] width 18 height 18
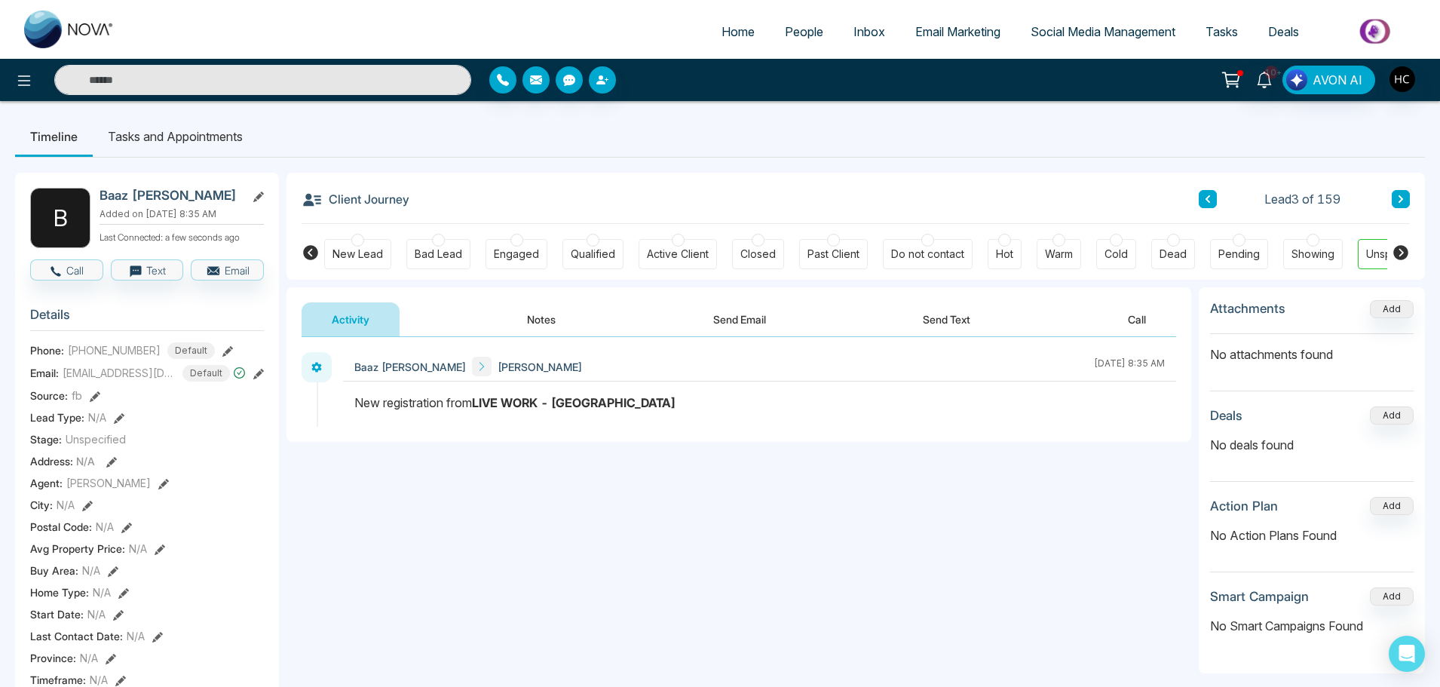
click at [553, 316] on button "Notes" at bounding box center [541, 319] width 89 height 34
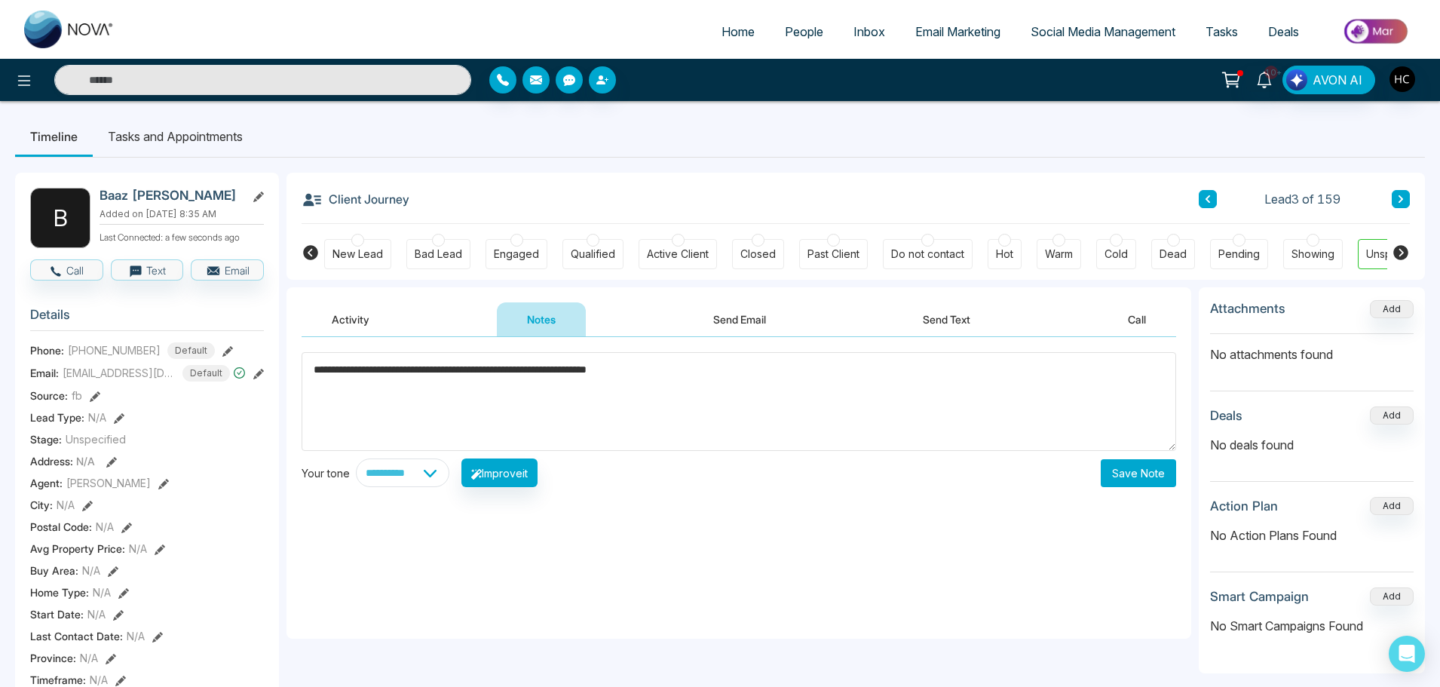
type textarea "**********"
click at [1142, 465] on button "Save Note" at bounding box center [1138, 473] width 75 height 28
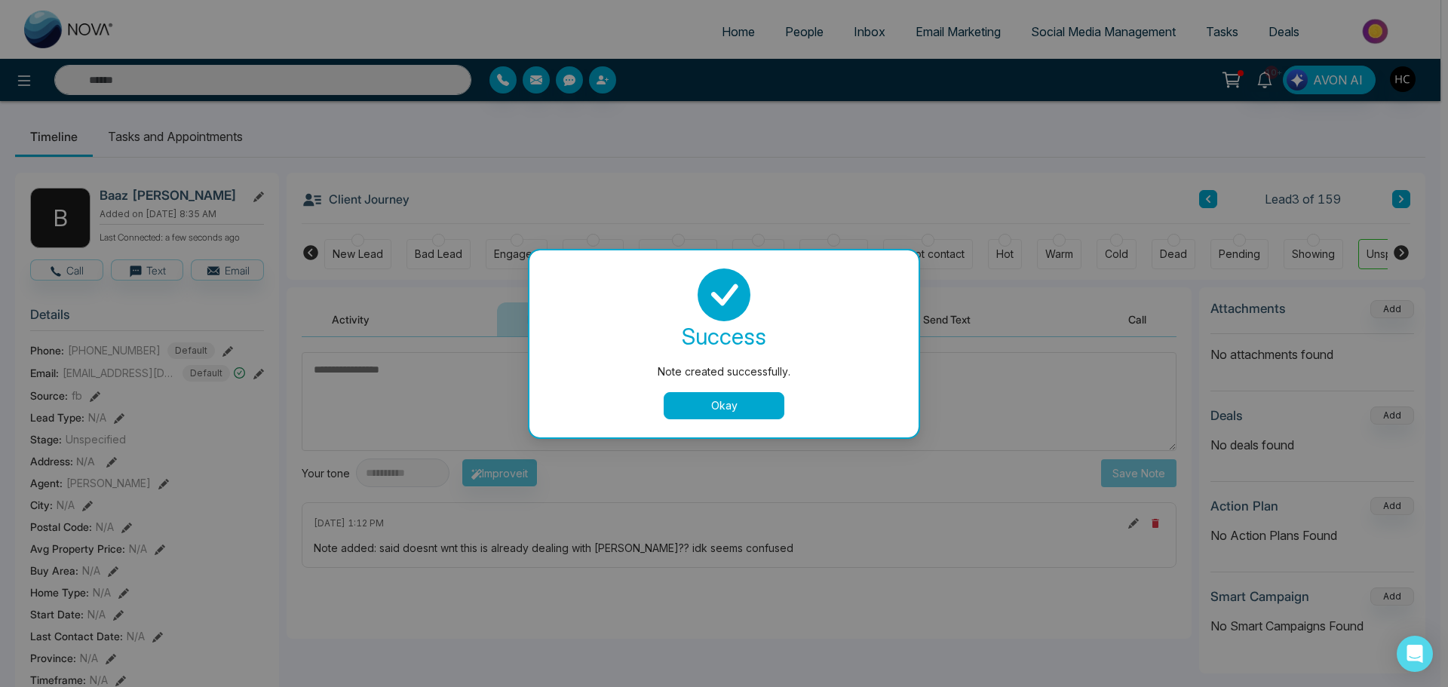
click at [720, 410] on button "Okay" at bounding box center [724, 405] width 121 height 27
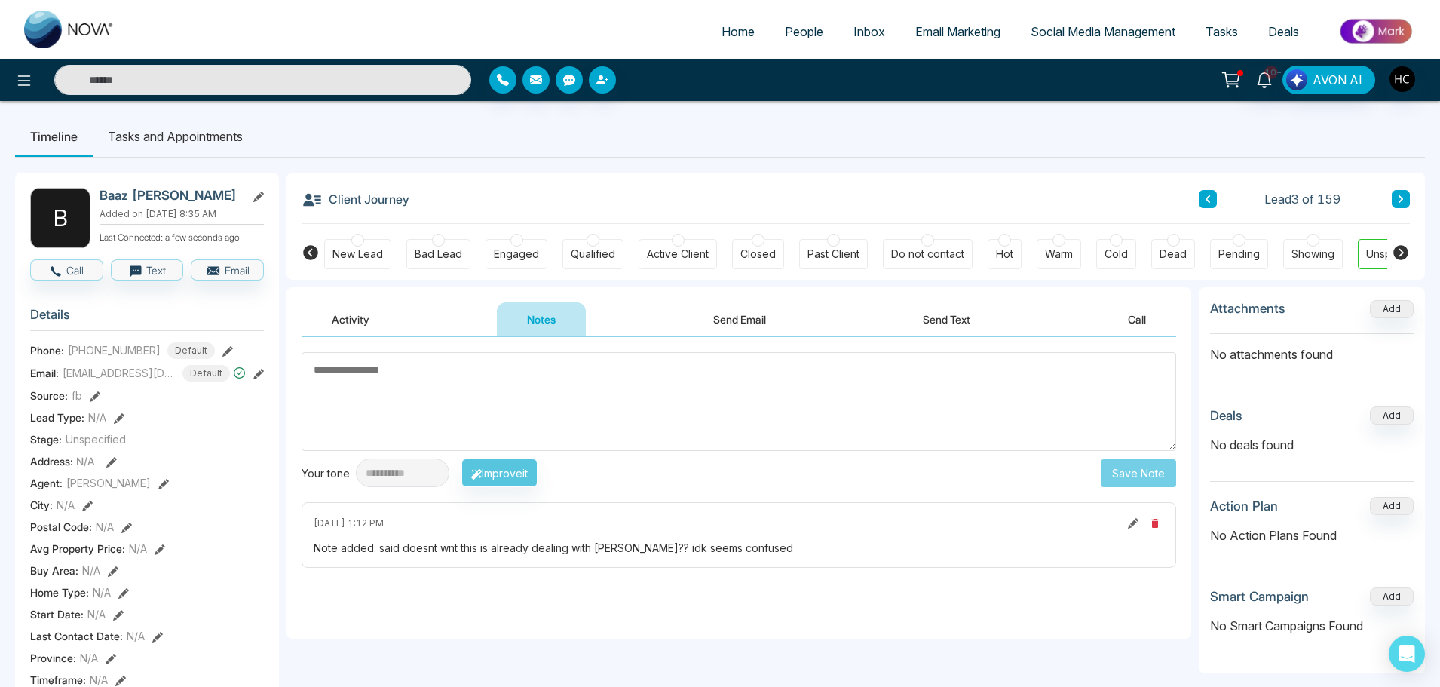
click at [1392, 195] on button at bounding box center [1401, 199] width 18 height 18
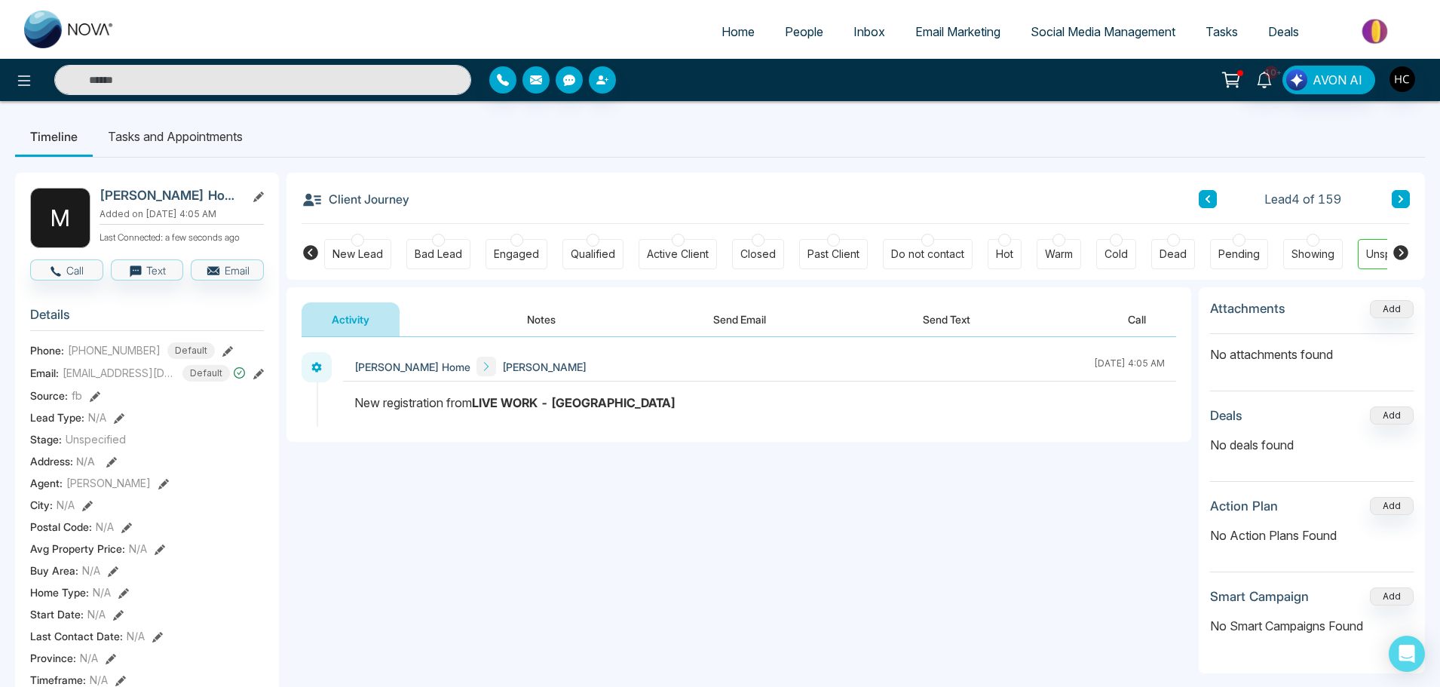
click at [528, 323] on button "Notes" at bounding box center [541, 319] width 89 height 34
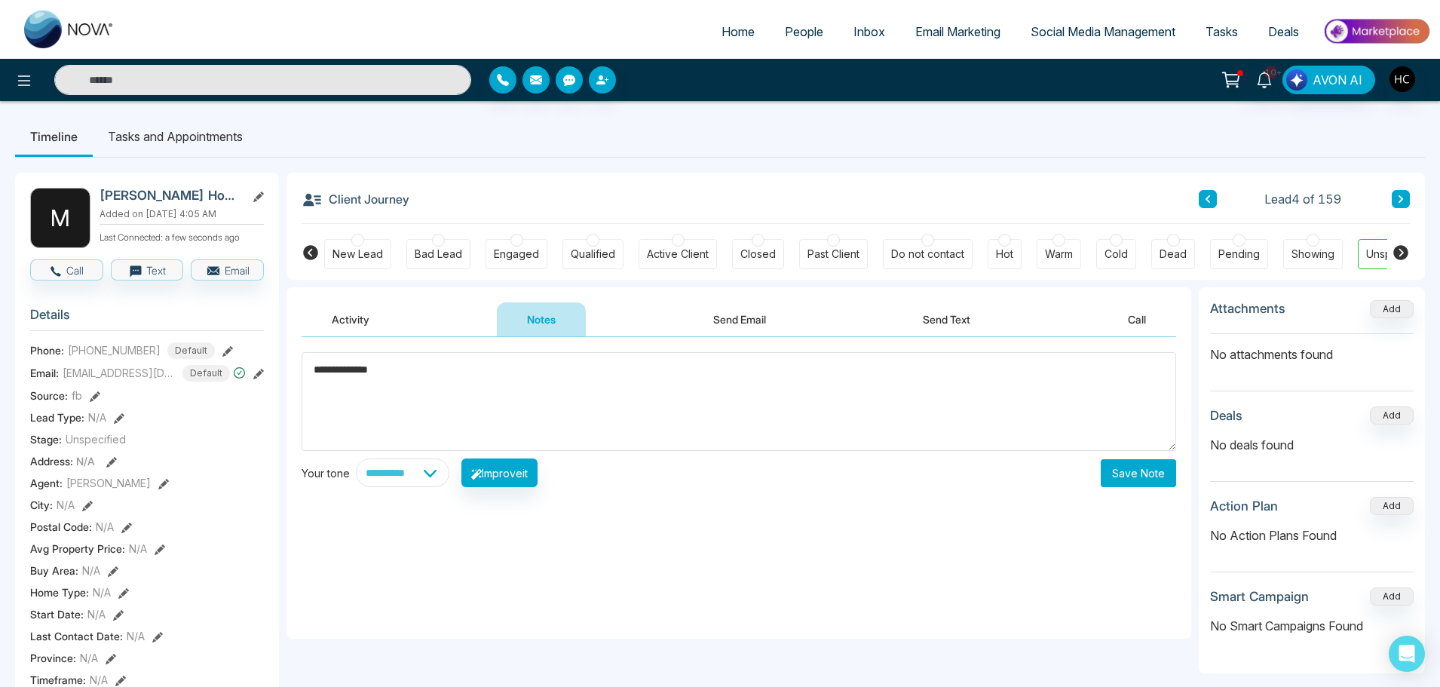
type textarea "**********"
click at [1119, 474] on button "Save Note" at bounding box center [1138, 473] width 75 height 28
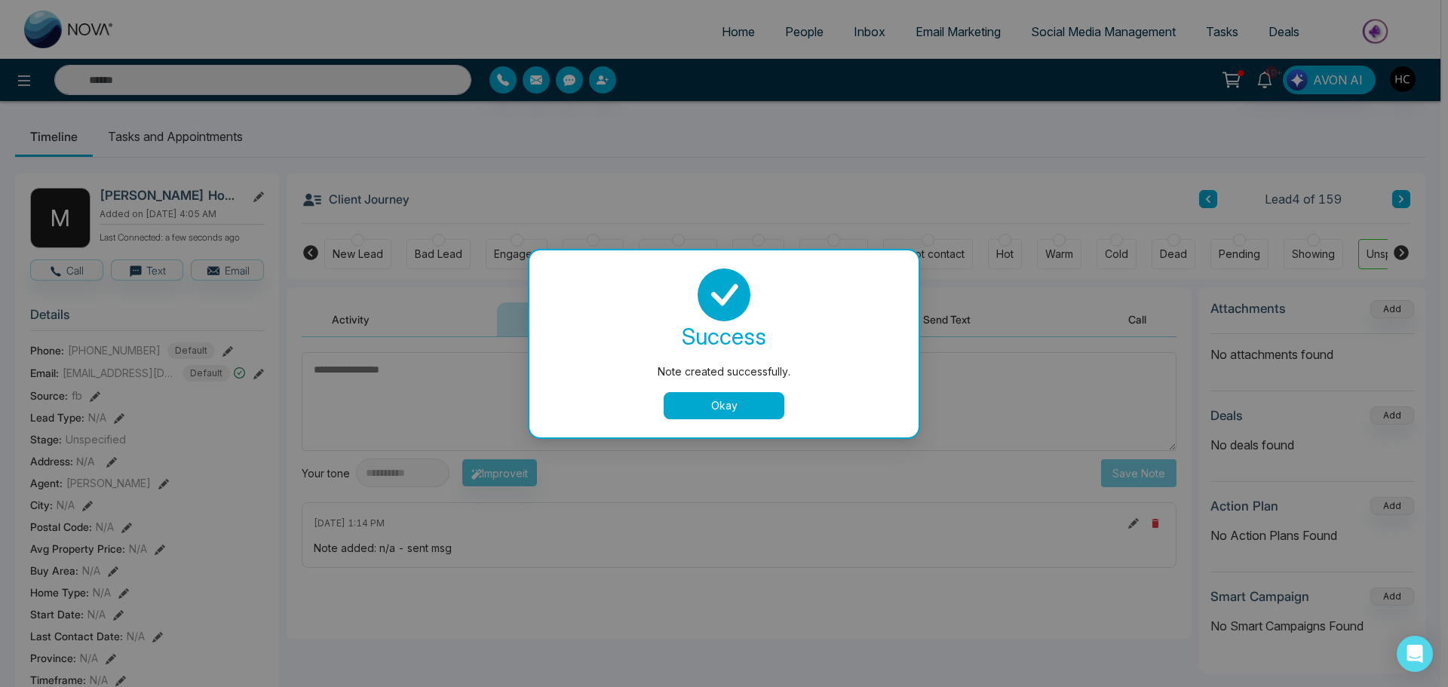
click at [759, 407] on button "Okay" at bounding box center [724, 405] width 121 height 27
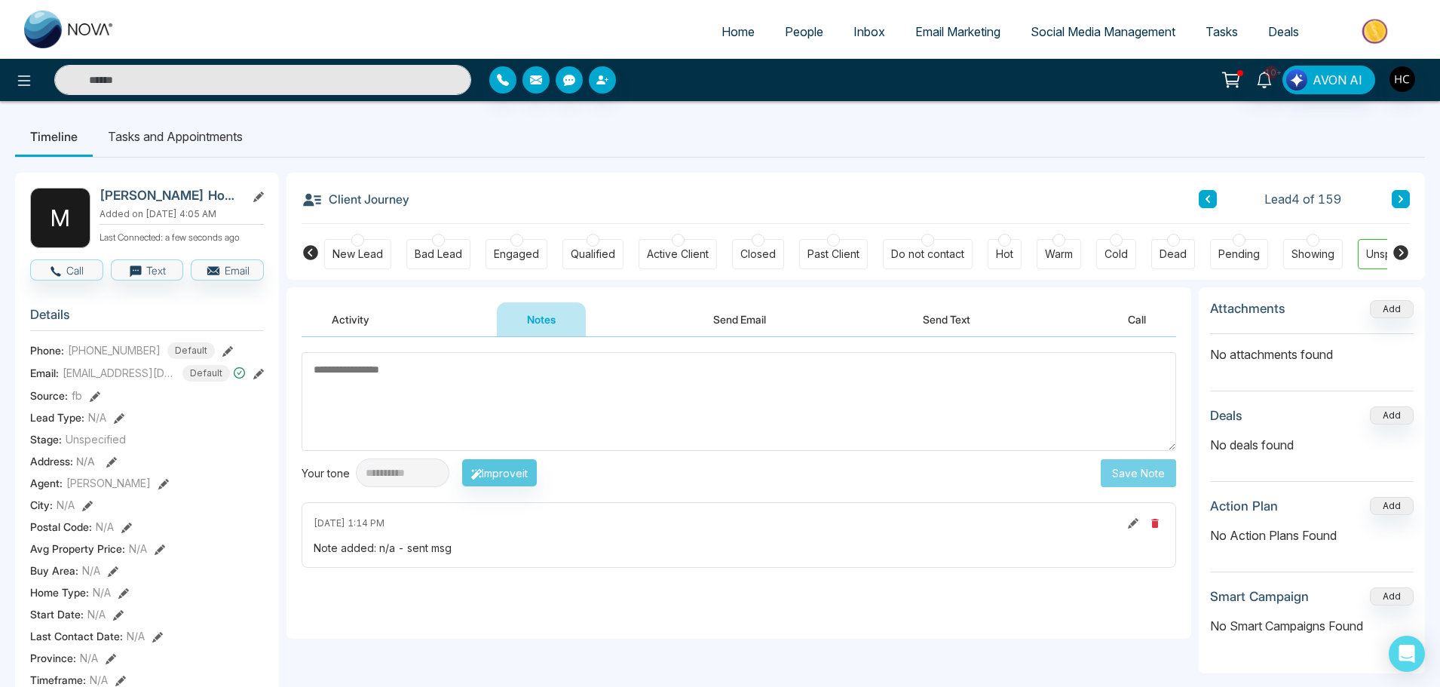
click at [1399, 192] on button at bounding box center [1401, 199] width 18 height 18
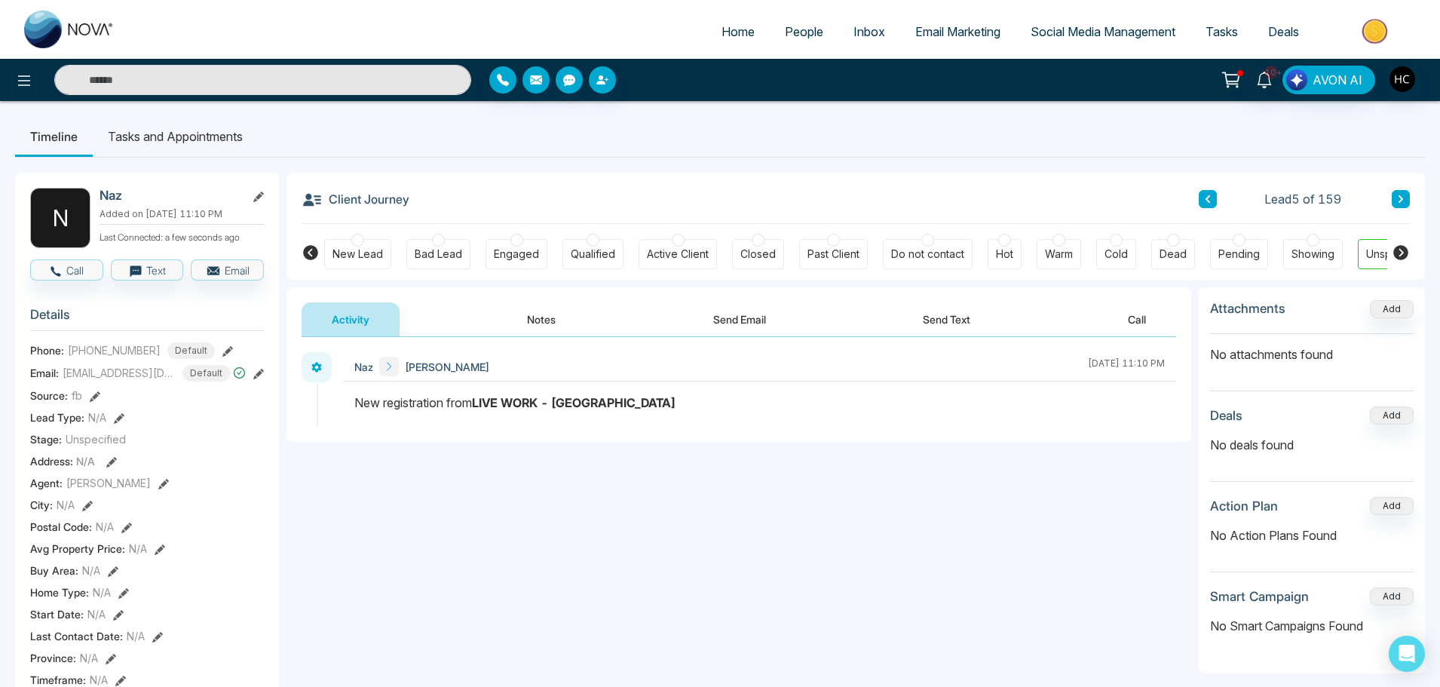
click at [563, 314] on button "Notes" at bounding box center [541, 319] width 89 height 34
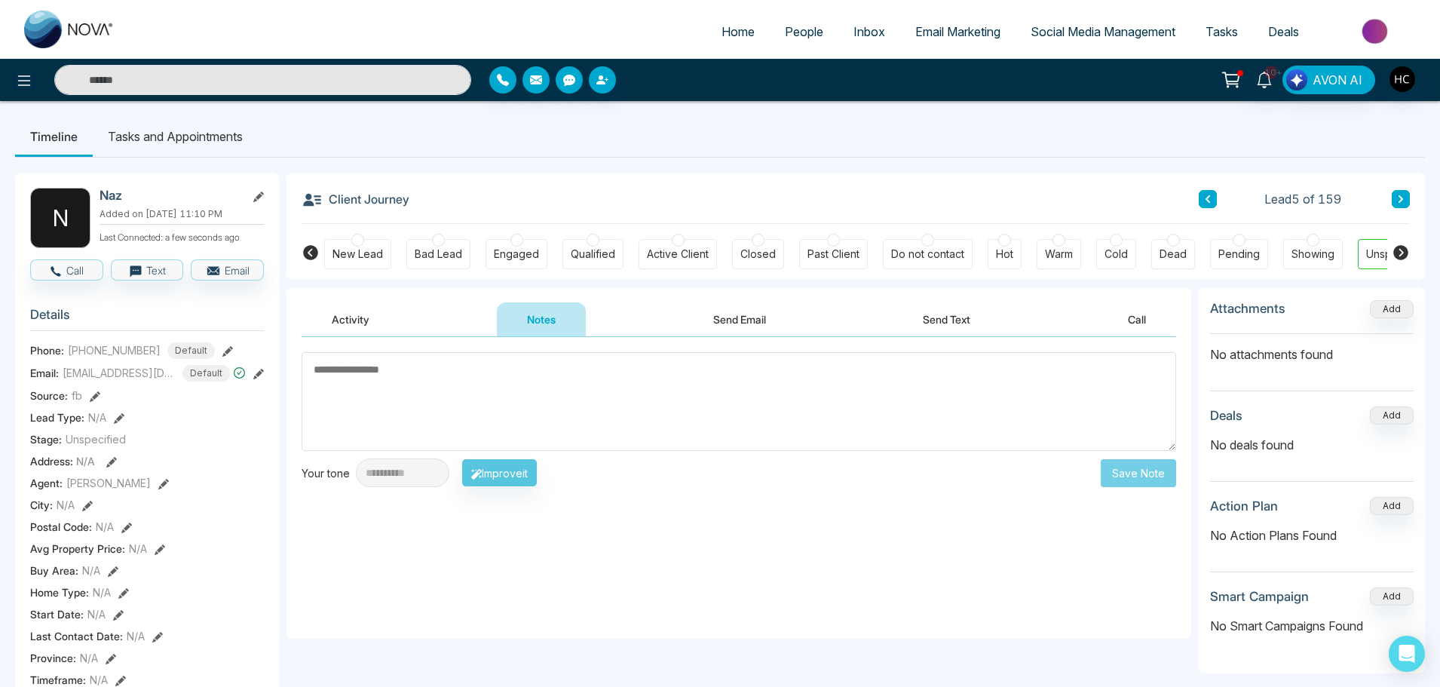
click at [369, 376] on textarea at bounding box center [739, 401] width 875 height 99
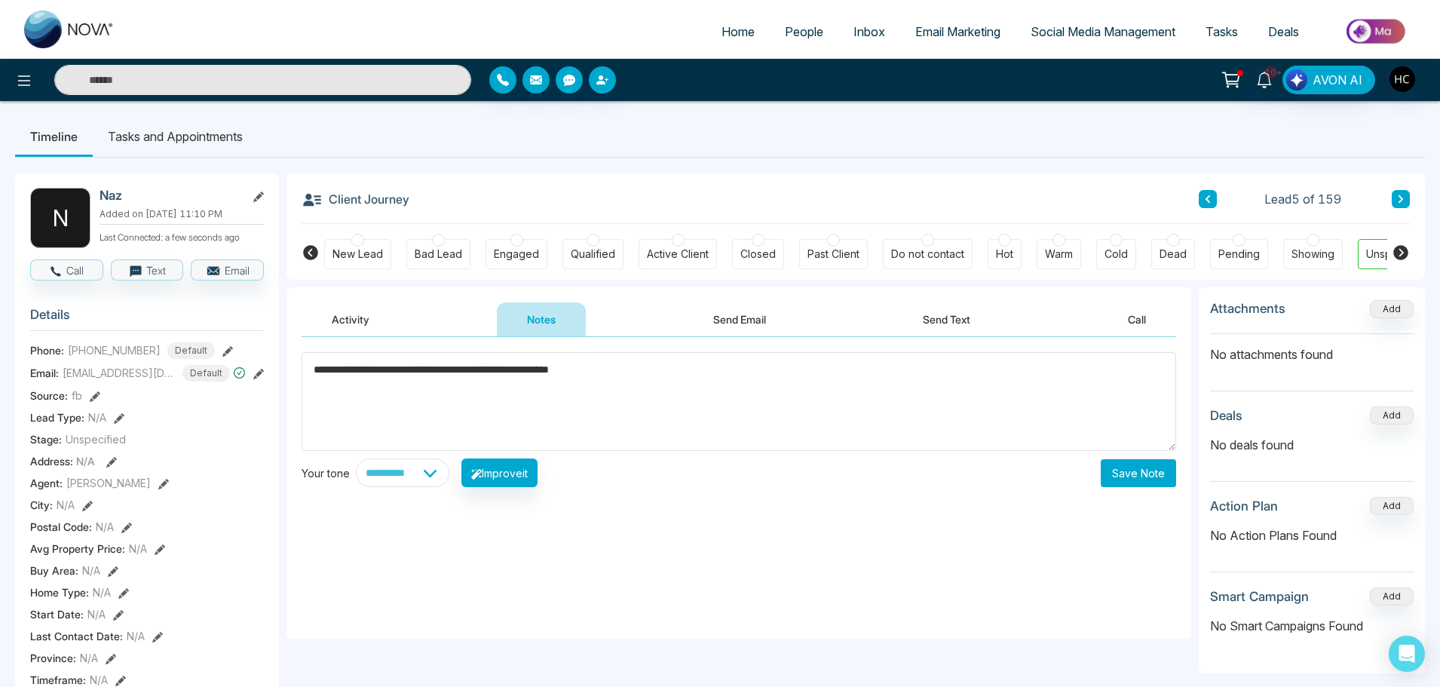
type textarea "**********"
click at [1170, 480] on button "Save Note" at bounding box center [1138, 473] width 75 height 28
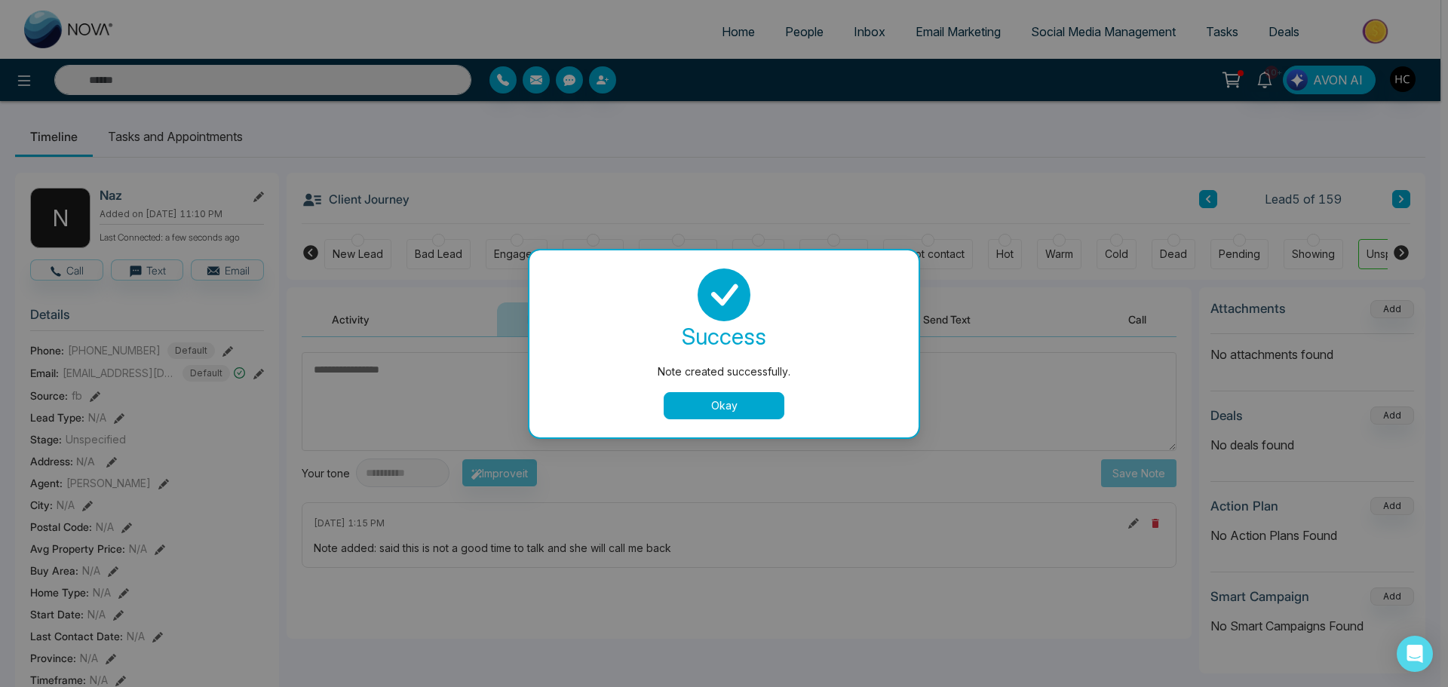
click at [749, 418] on button "Okay" at bounding box center [724, 405] width 121 height 27
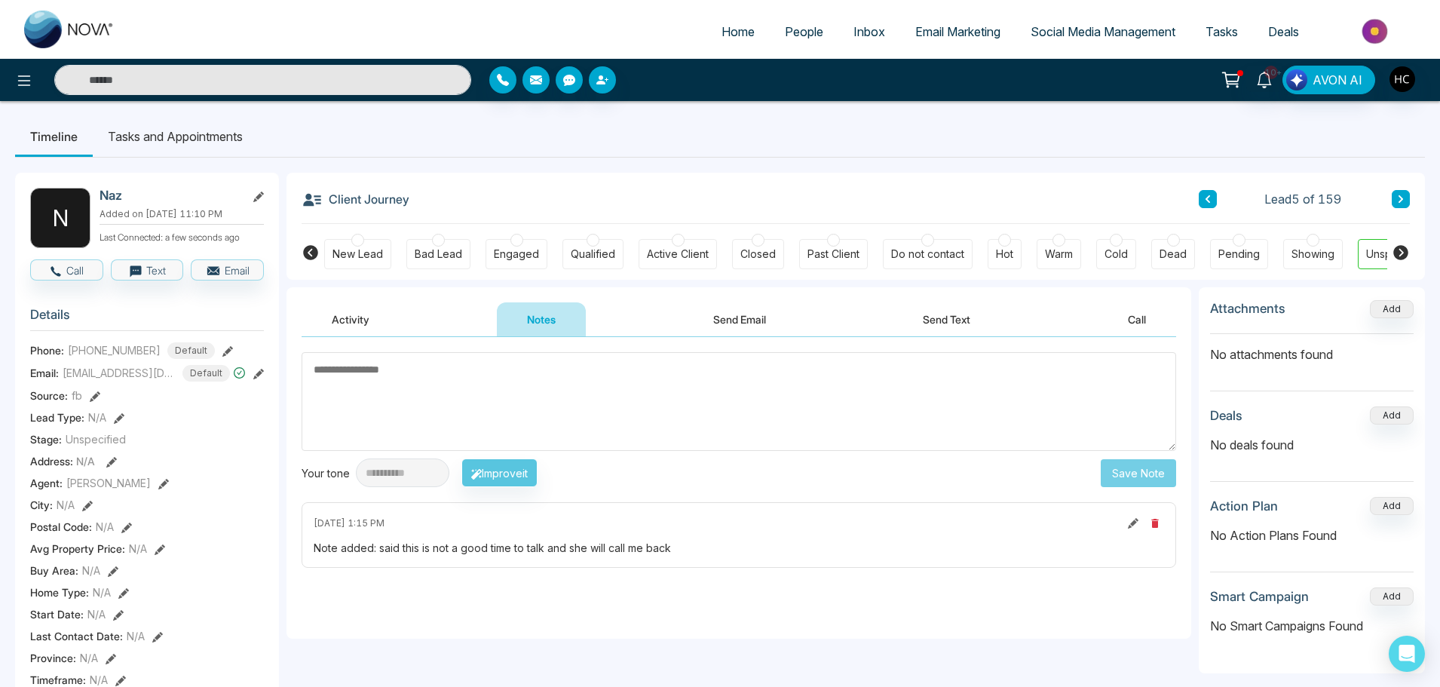
click at [1395, 196] on button at bounding box center [1401, 199] width 18 height 18
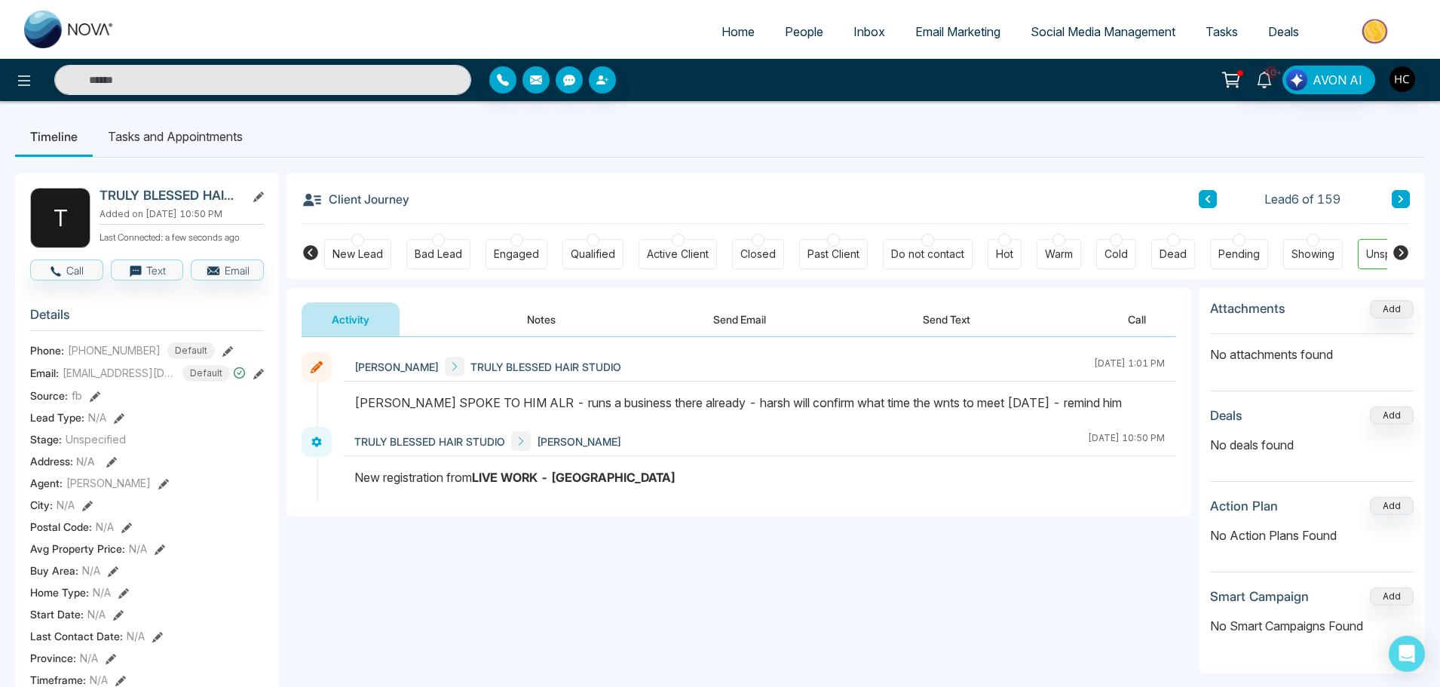
click at [1403, 190] on button at bounding box center [1401, 199] width 18 height 18
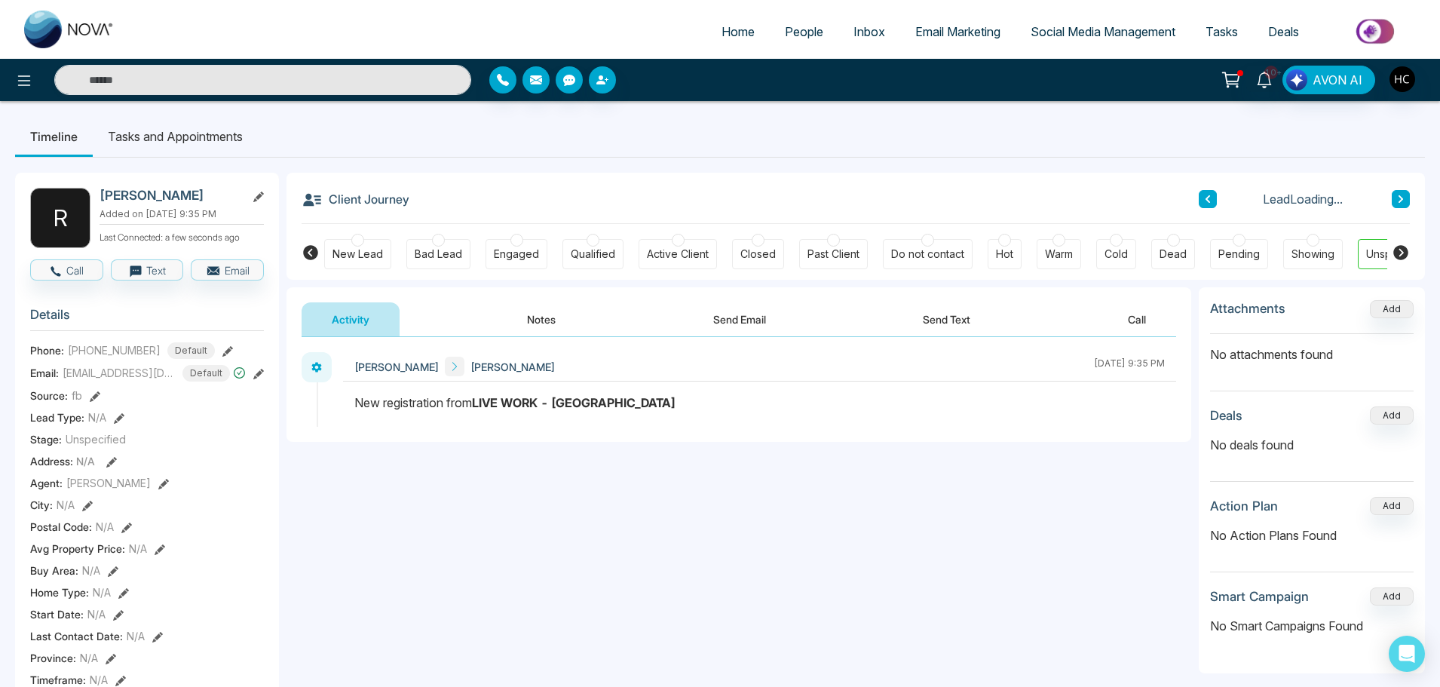
click at [543, 323] on button "Notes" at bounding box center [541, 319] width 89 height 34
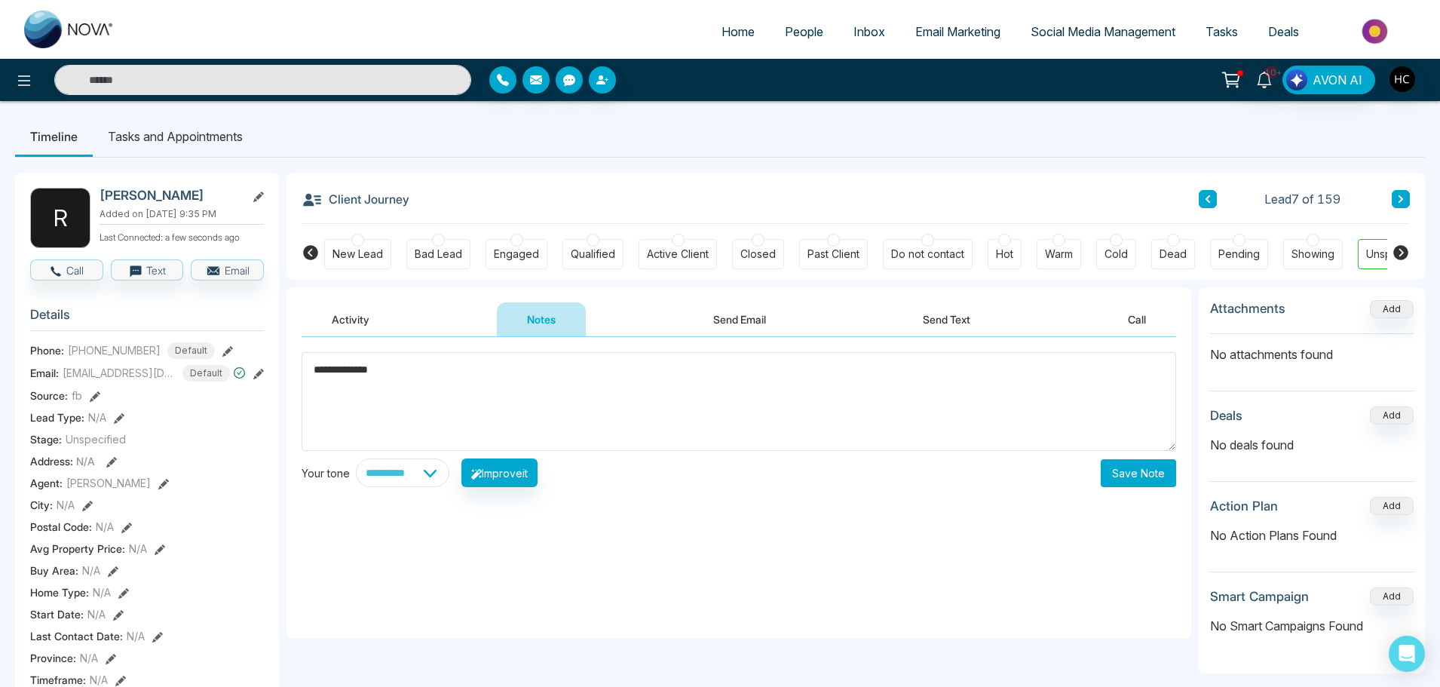
type textarea "**********"
click at [1135, 477] on button "Save Note" at bounding box center [1138, 473] width 75 height 28
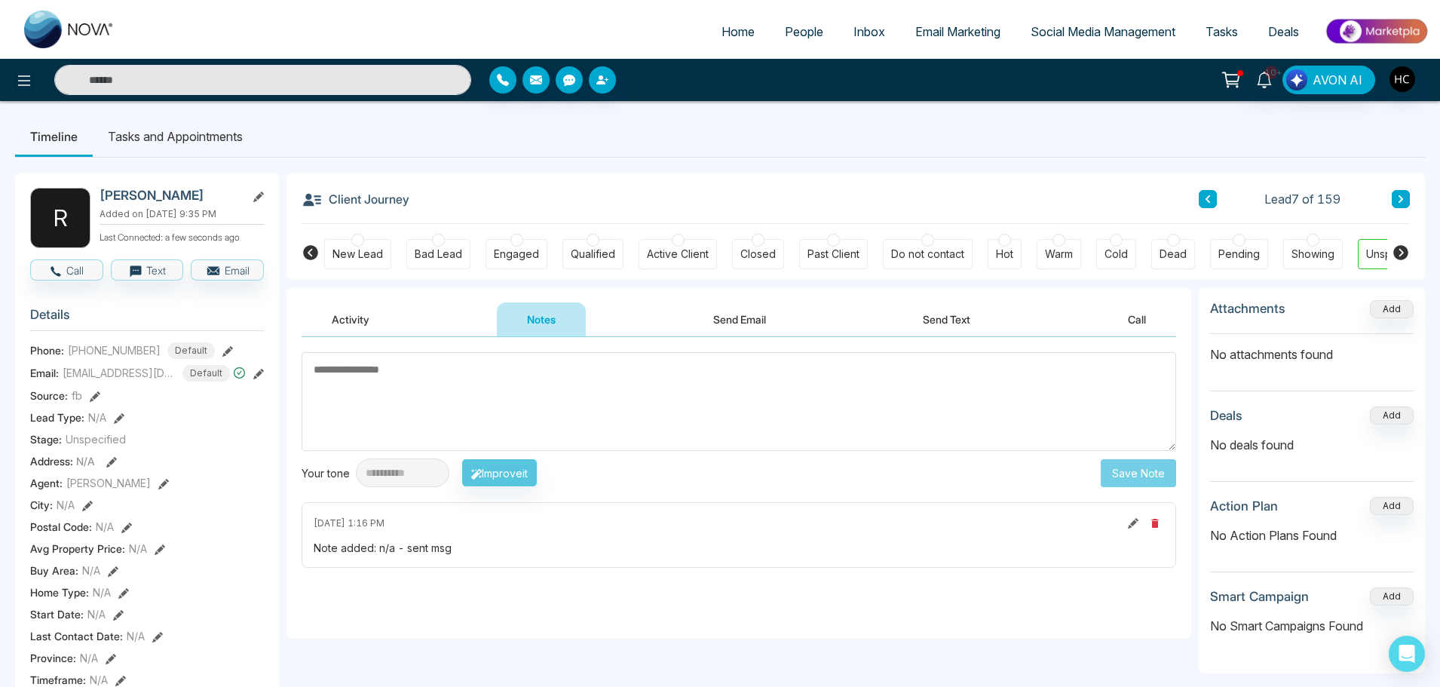
click at [1408, 198] on button at bounding box center [1401, 199] width 18 height 18
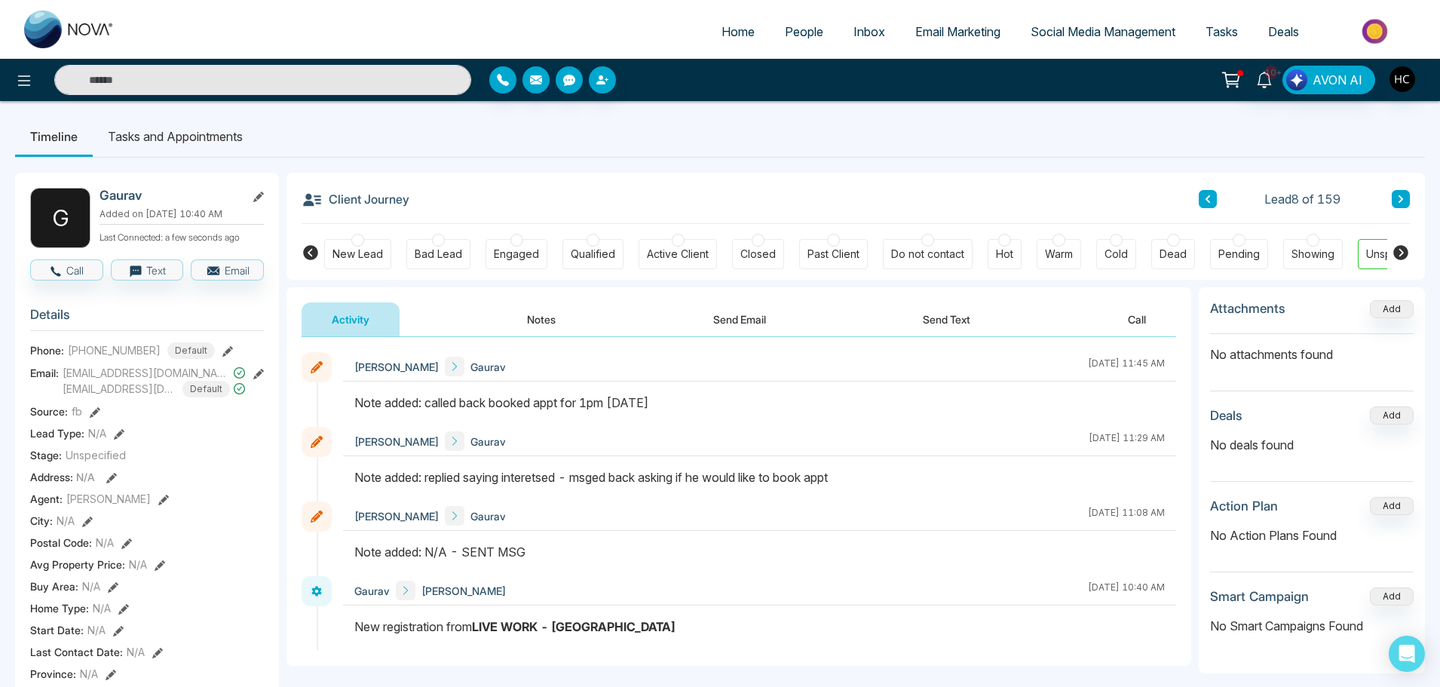
click at [529, 312] on button "Notes" at bounding box center [541, 319] width 89 height 34
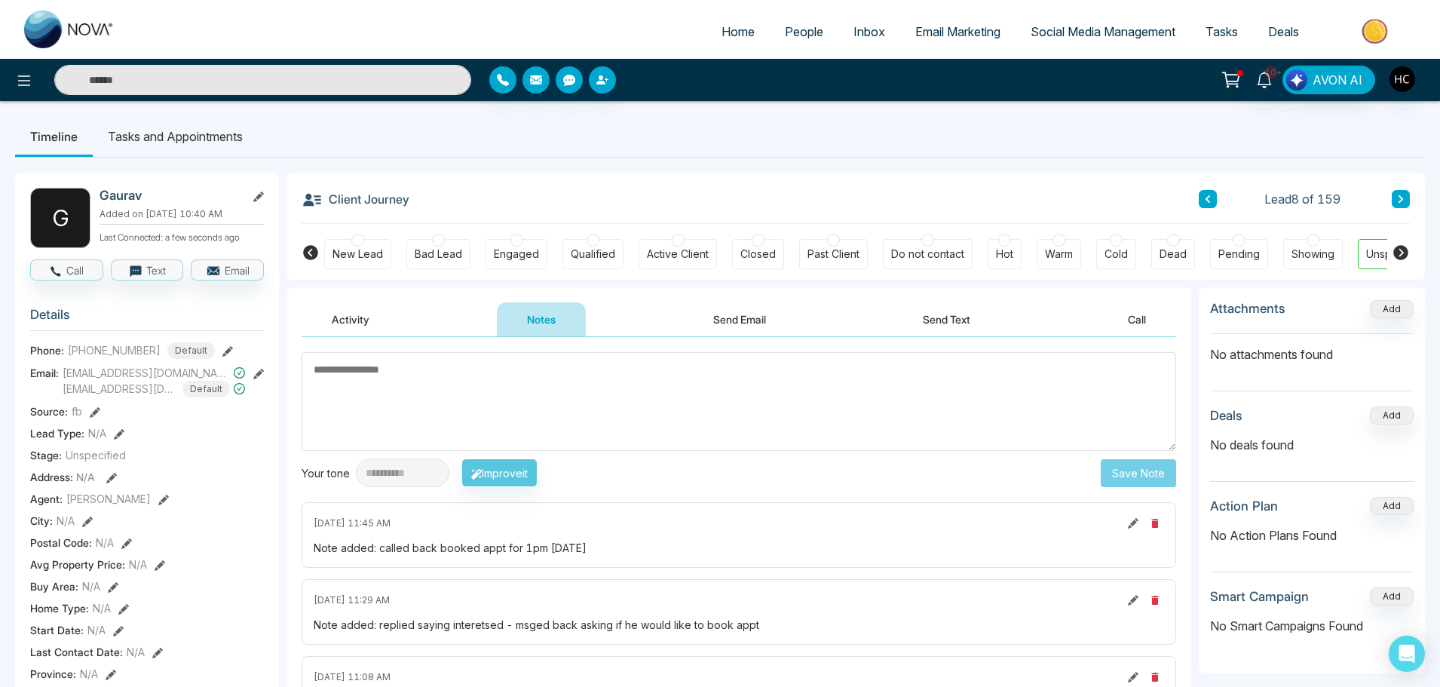
click at [793, 30] on span "People" at bounding box center [804, 31] width 38 height 15
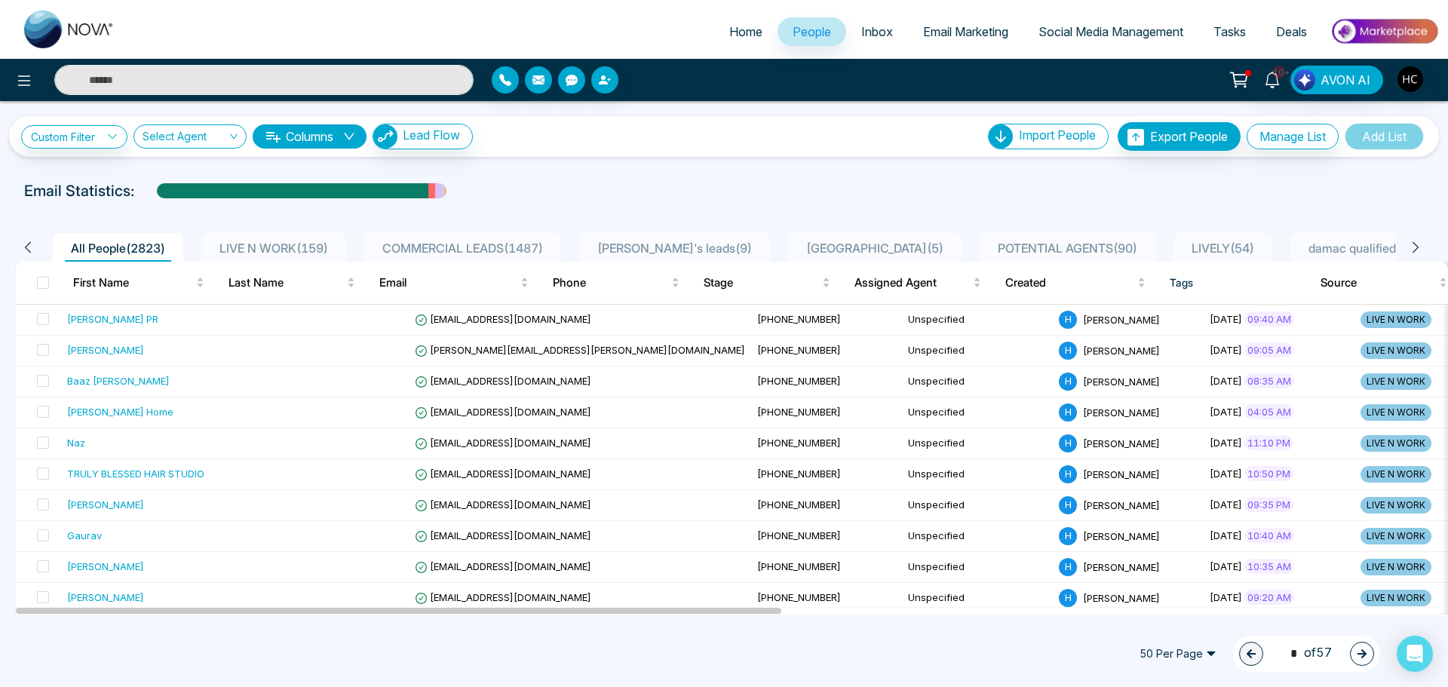
click at [311, 242] on span "LIVE N WORK ( 159 )" at bounding box center [273, 248] width 121 height 15
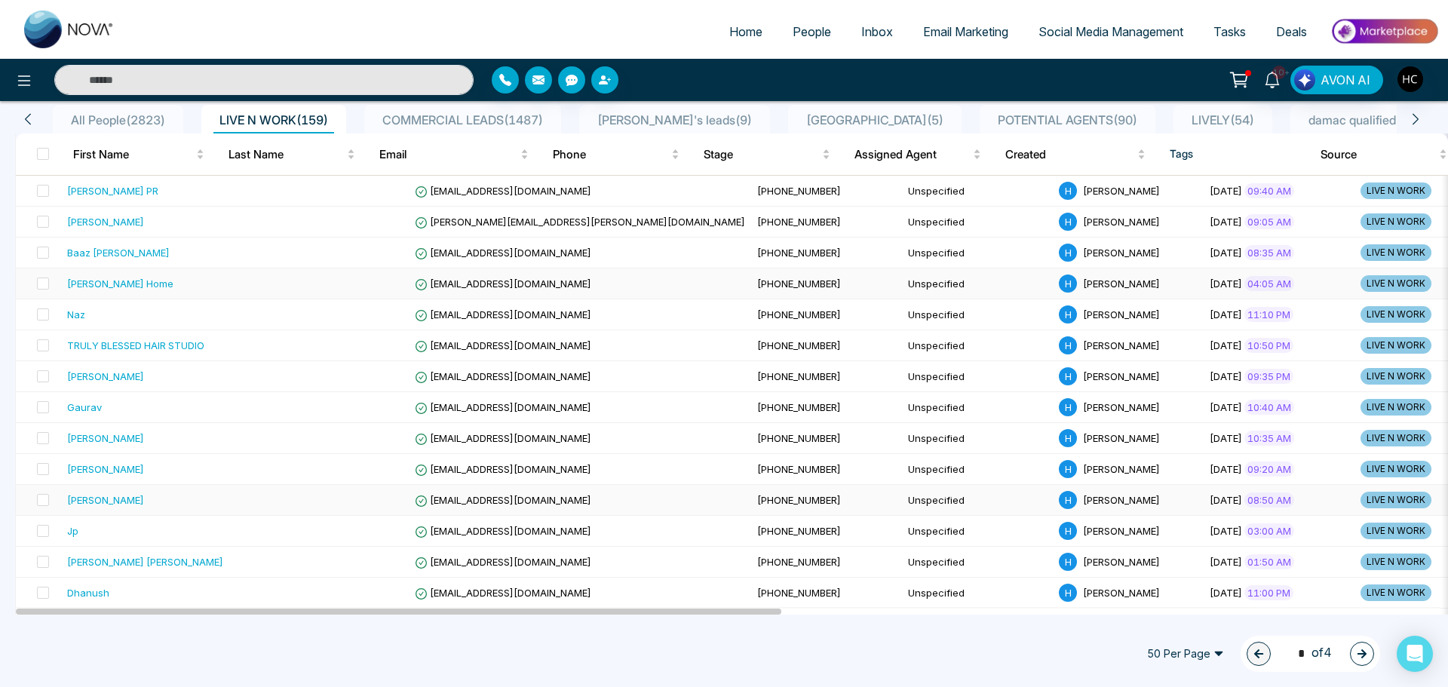
scroll to position [151, 0]
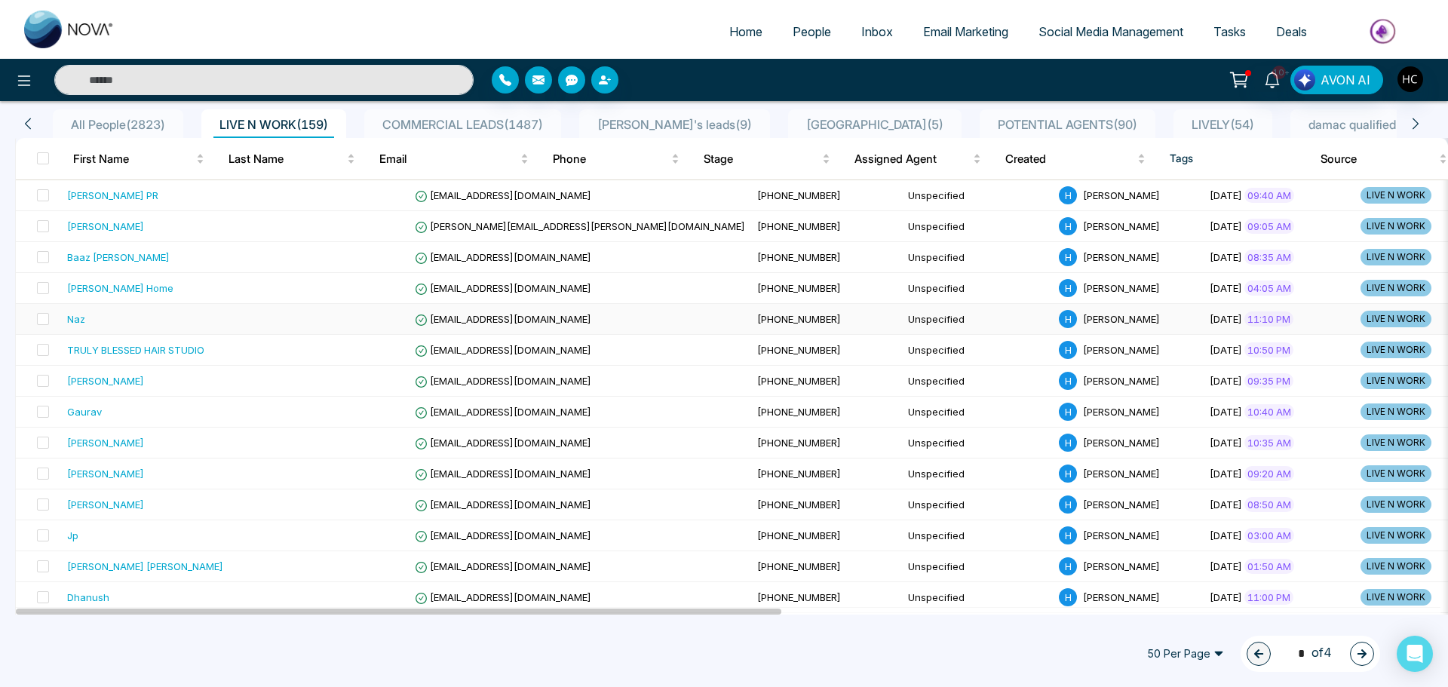
click at [122, 325] on div "Naz" at bounding box center [159, 318] width 185 height 15
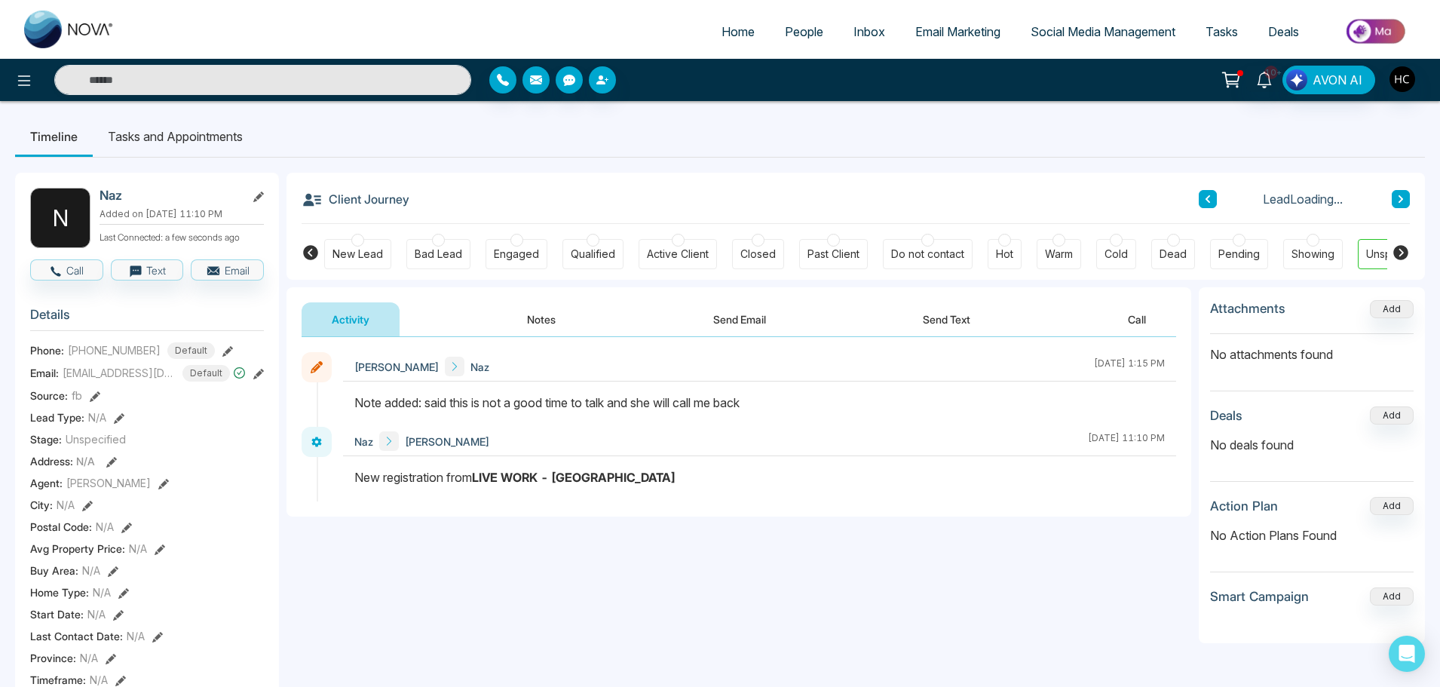
click at [1201, 200] on button at bounding box center [1208, 199] width 18 height 18
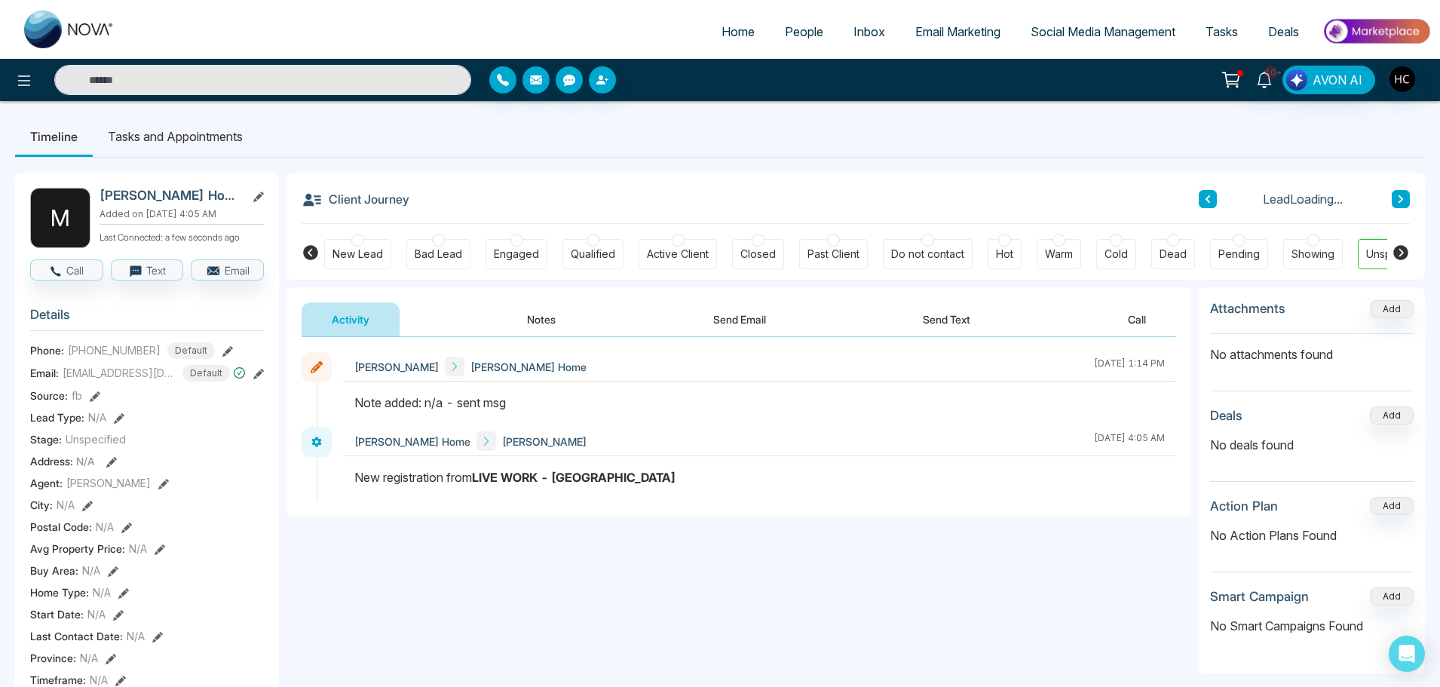
click at [1201, 200] on button at bounding box center [1208, 199] width 18 height 18
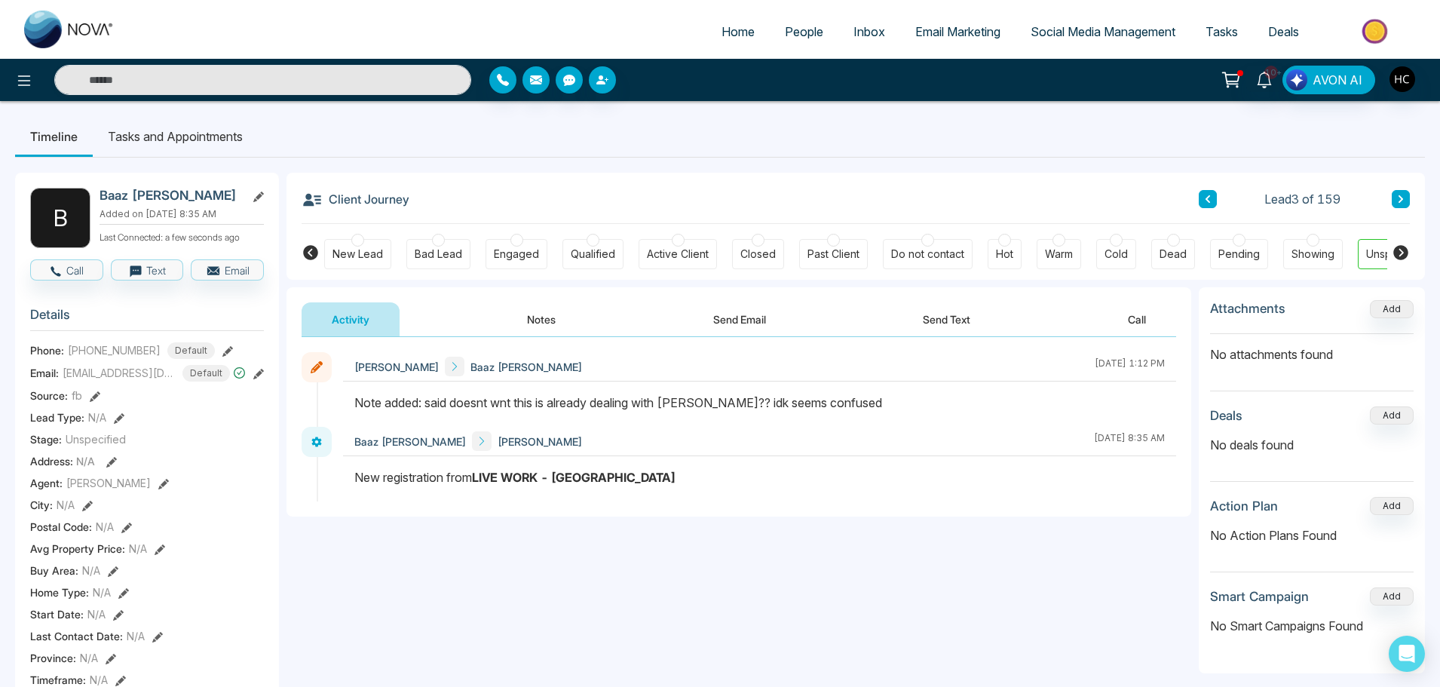
click at [535, 316] on button "Notes" at bounding box center [541, 319] width 89 height 34
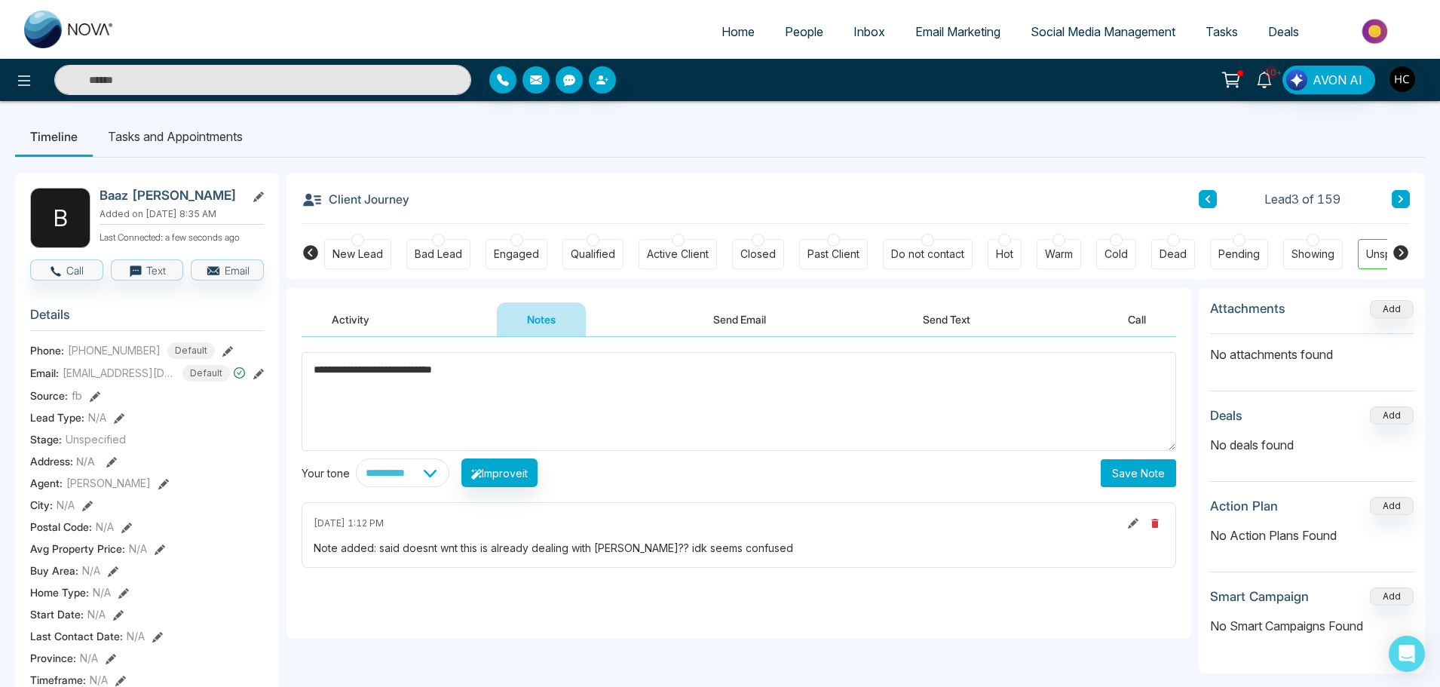
type textarea "**********"
click at [1108, 480] on button "Save Note" at bounding box center [1138, 473] width 75 height 28
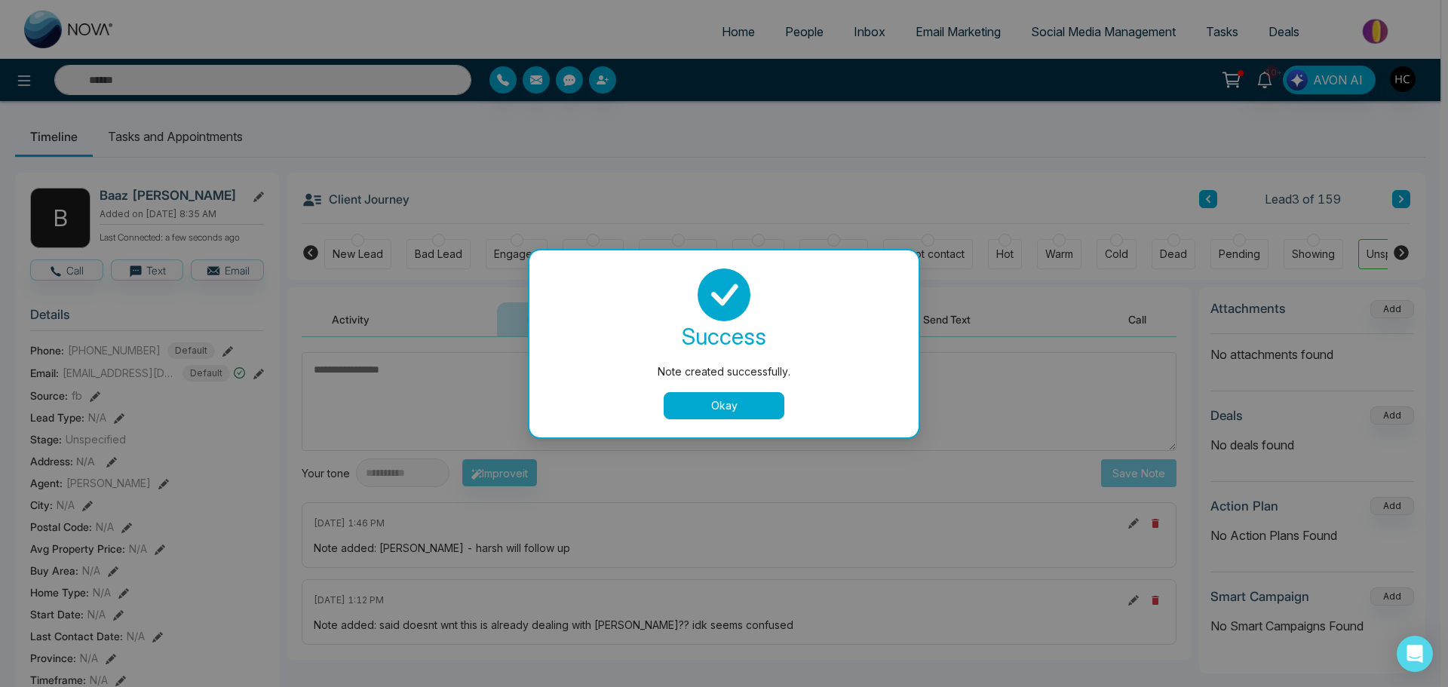
click at [704, 405] on button "Okay" at bounding box center [724, 405] width 121 height 27
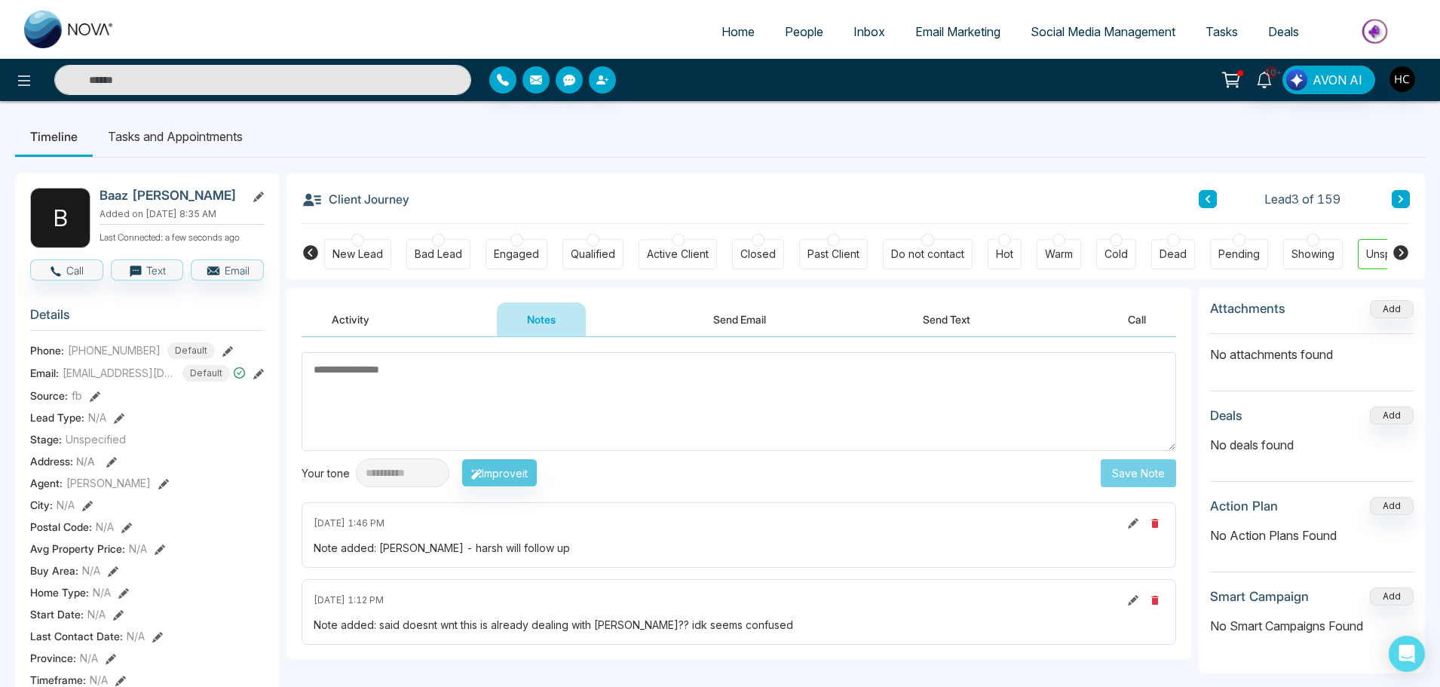
click at [797, 30] on span "People" at bounding box center [804, 31] width 38 height 15
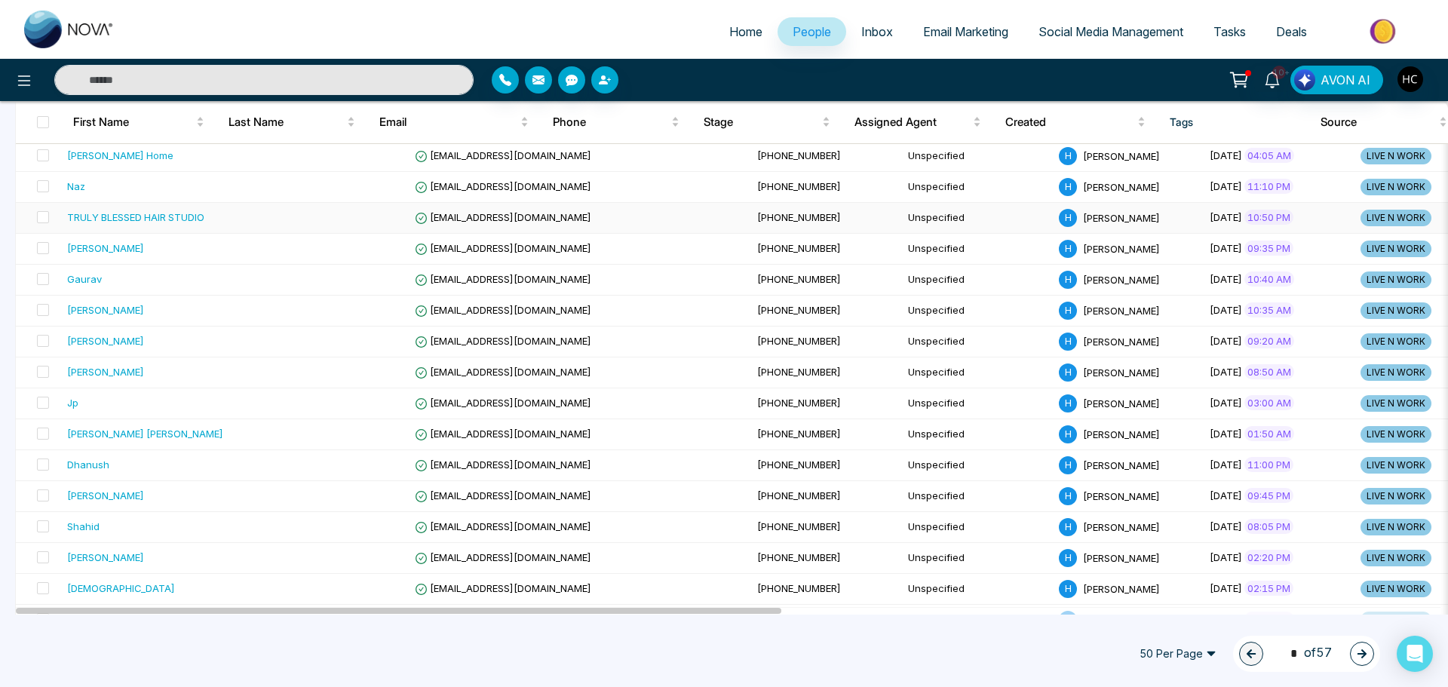
scroll to position [302, 0]
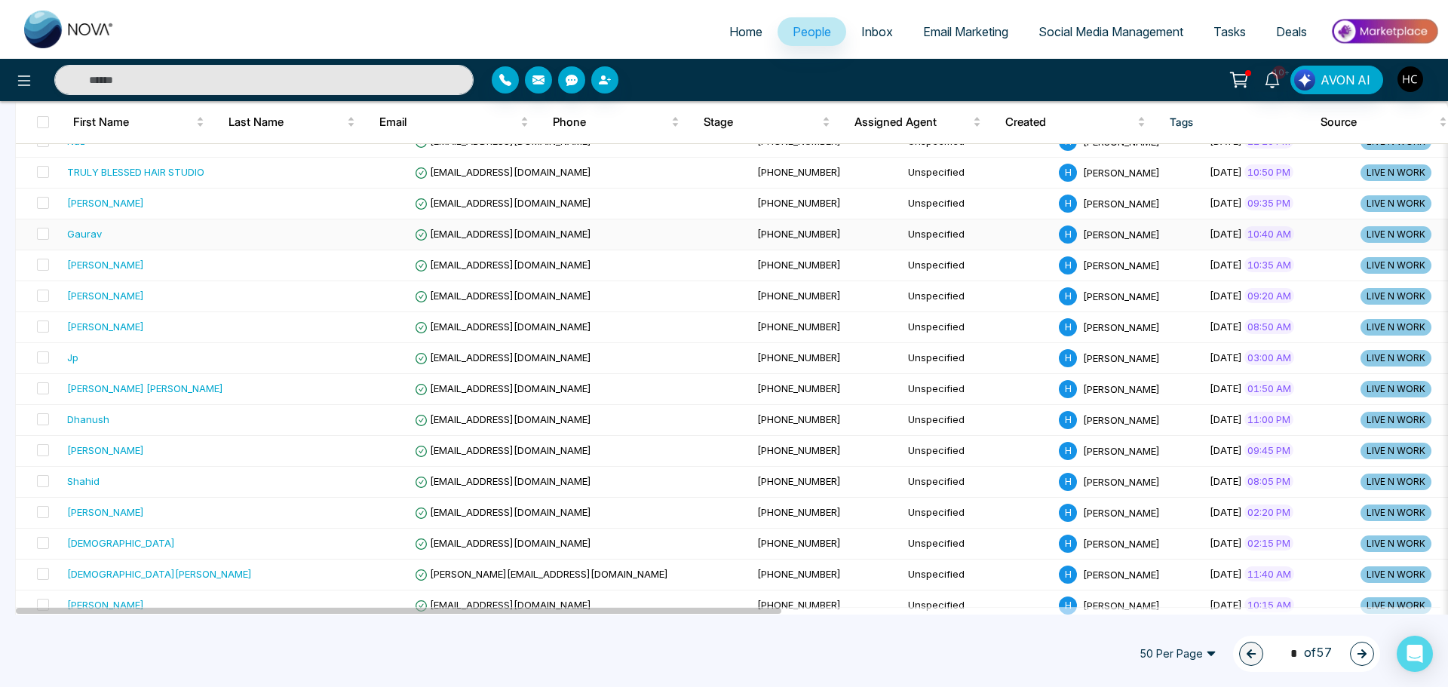
click at [146, 238] on div "Gaurav" at bounding box center [159, 233] width 185 height 15
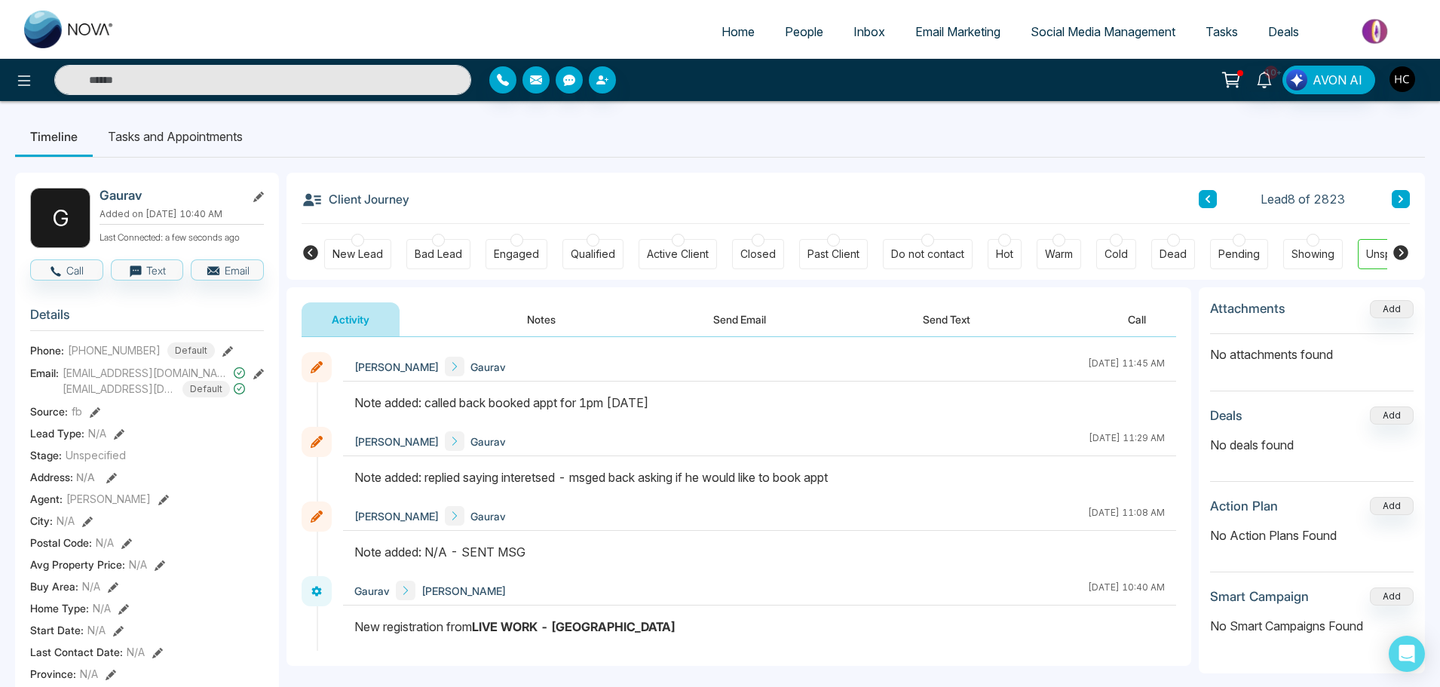
click at [543, 315] on button "Notes" at bounding box center [541, 319] width 89 height 34
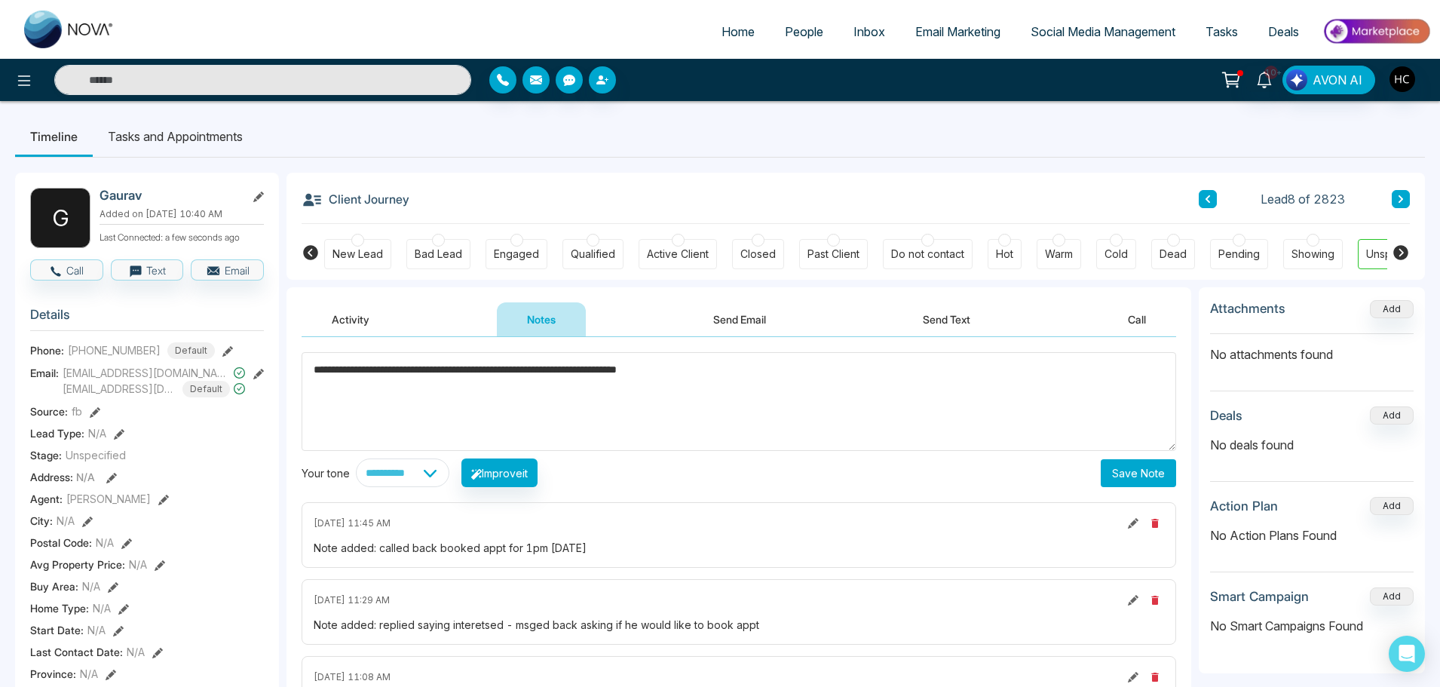
type textarea "**********"
click at [1136, 464] on button "Save Note" at bounding box center [1138, 473] width 75 height 28
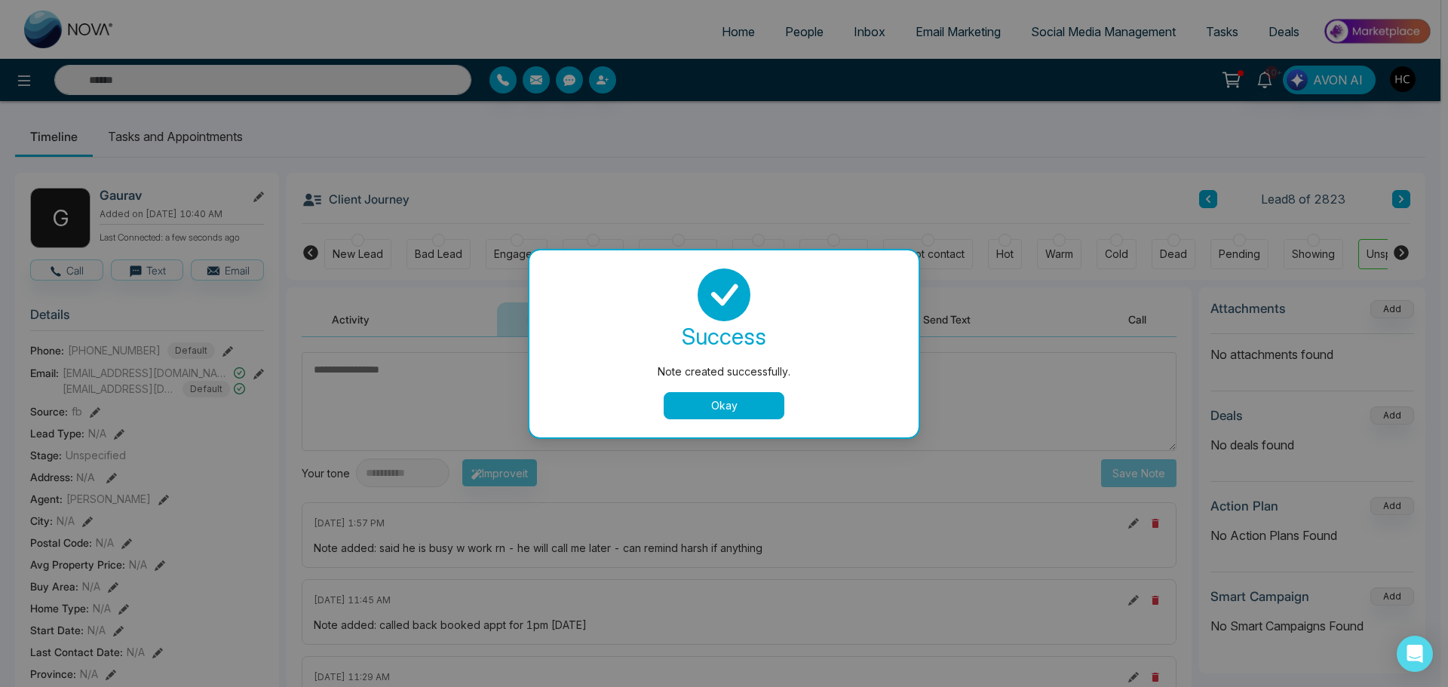
click at [668, 400] on button "Okay" at bounding box center [724, 405] width 121 height 27
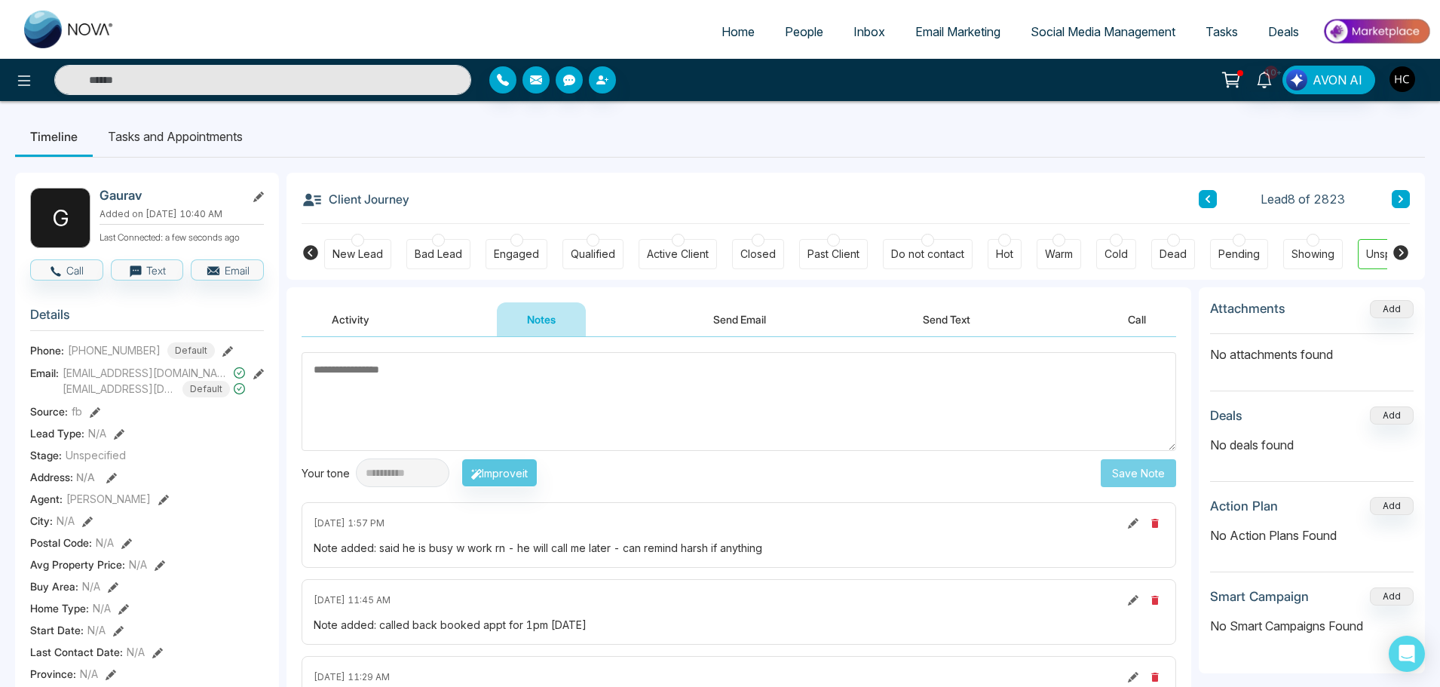
click at [1395, 198] on button at bounding box center [1401, 199] width 18 height 18
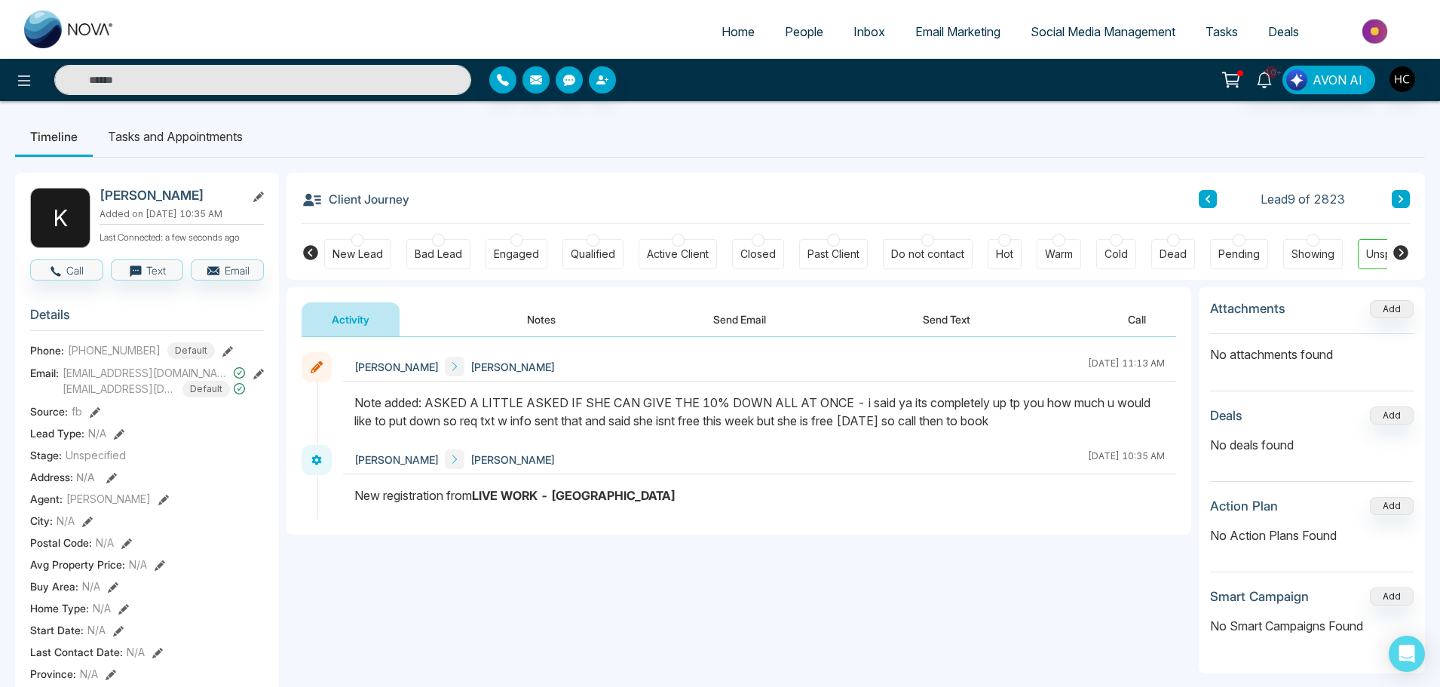
click at [1398, 200] on icon at bounding box center [1401, 199] width 8 height 9
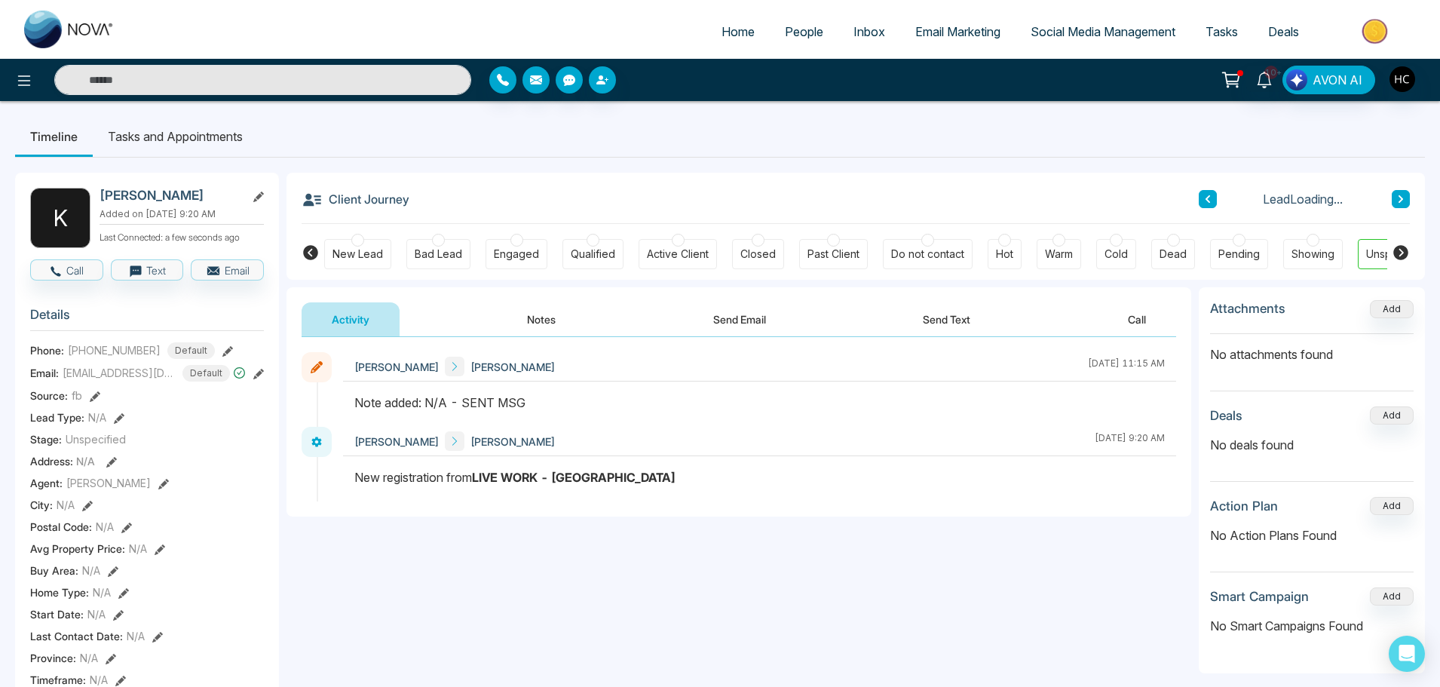
click at [547, 315] on button "Notes" at bounding box center [541, 319] width 89 height 34
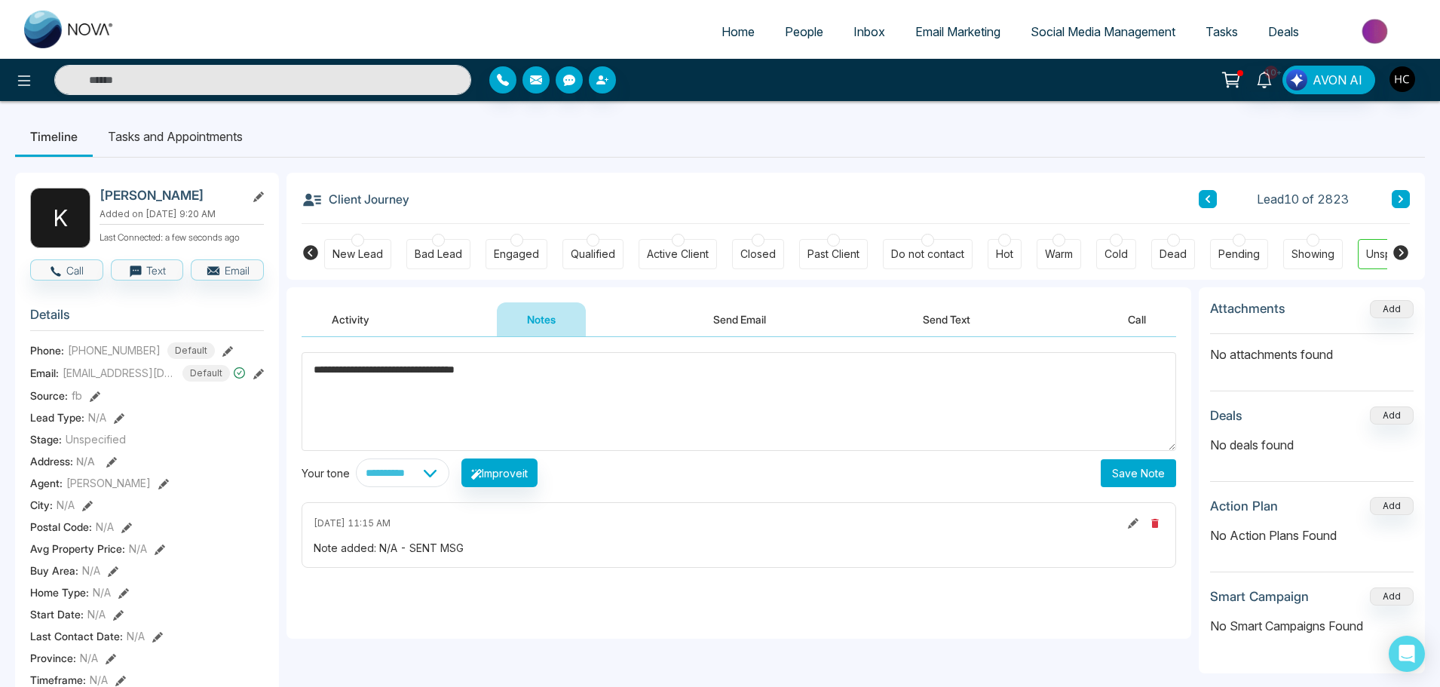
type textarea "**********"
click at [1145, 469] on button "Save Note" at bounding box center [1138, 473] width 75 height 28
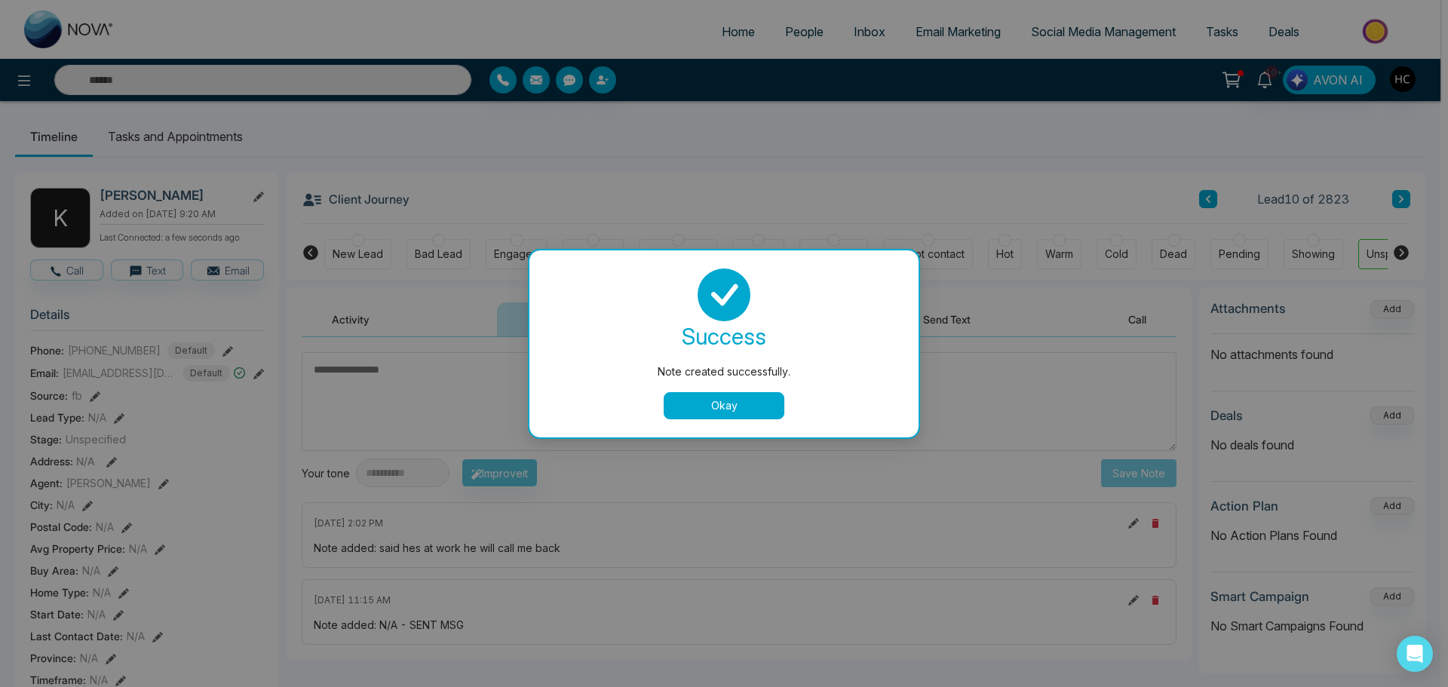
click at [754, 417] on button "Okay" at bounding box center [724, 405] width 121 height 27
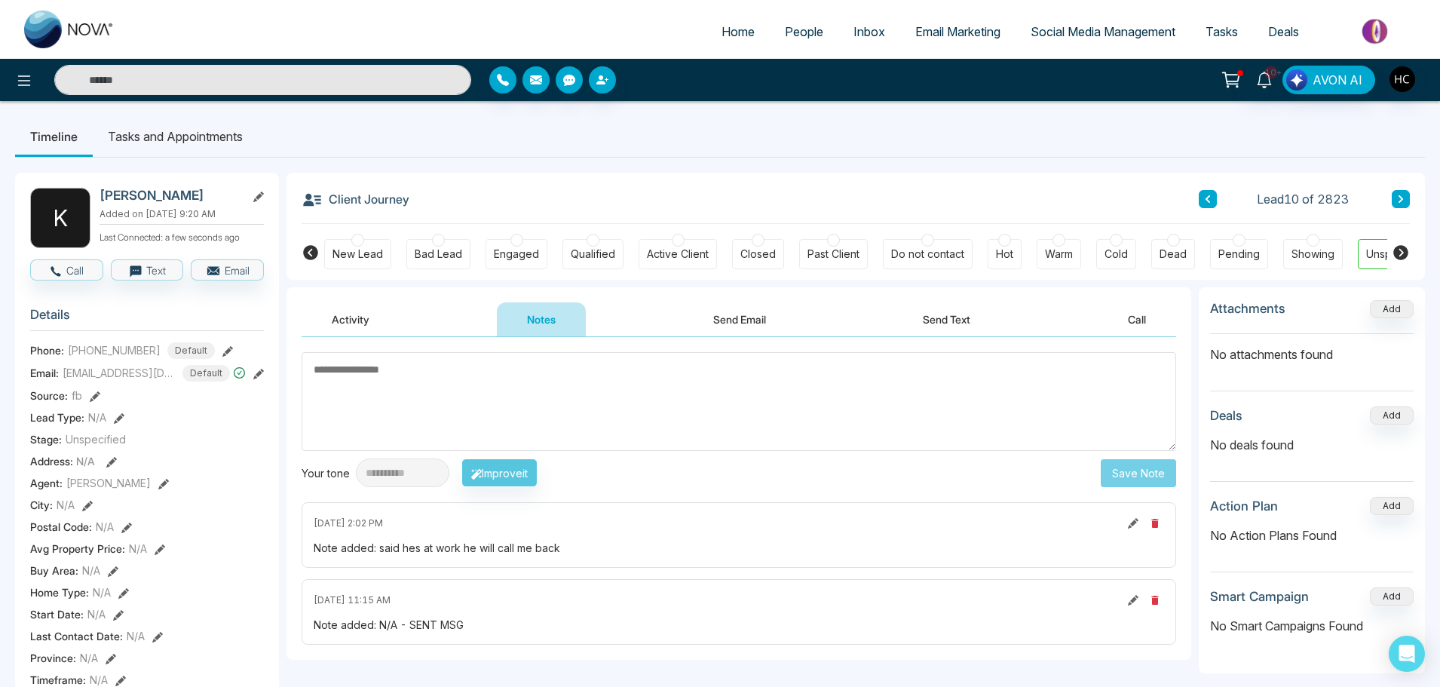
click at [1409, 204] on button at bounding box center [1401, 199] width 18 height 18
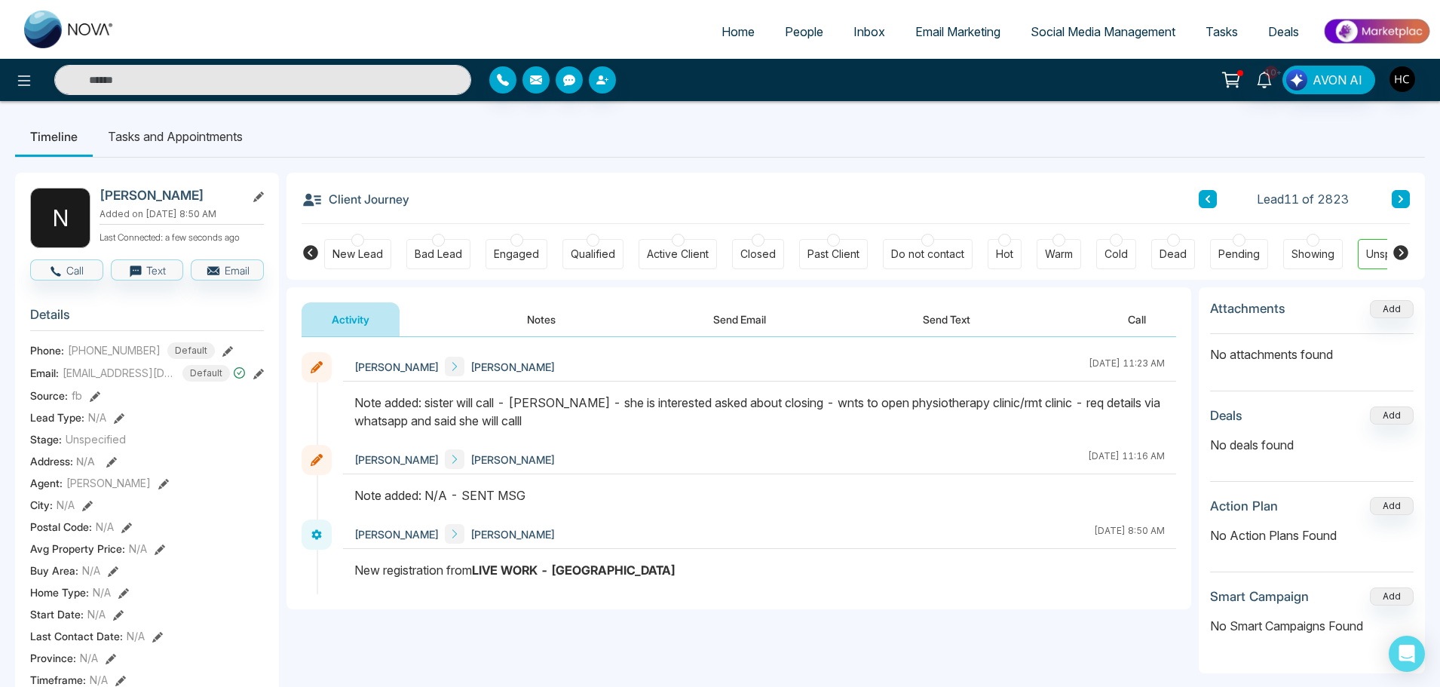
click at [514, 319] on button "Notes" at bounding box center [541, 319] width 89 height 34
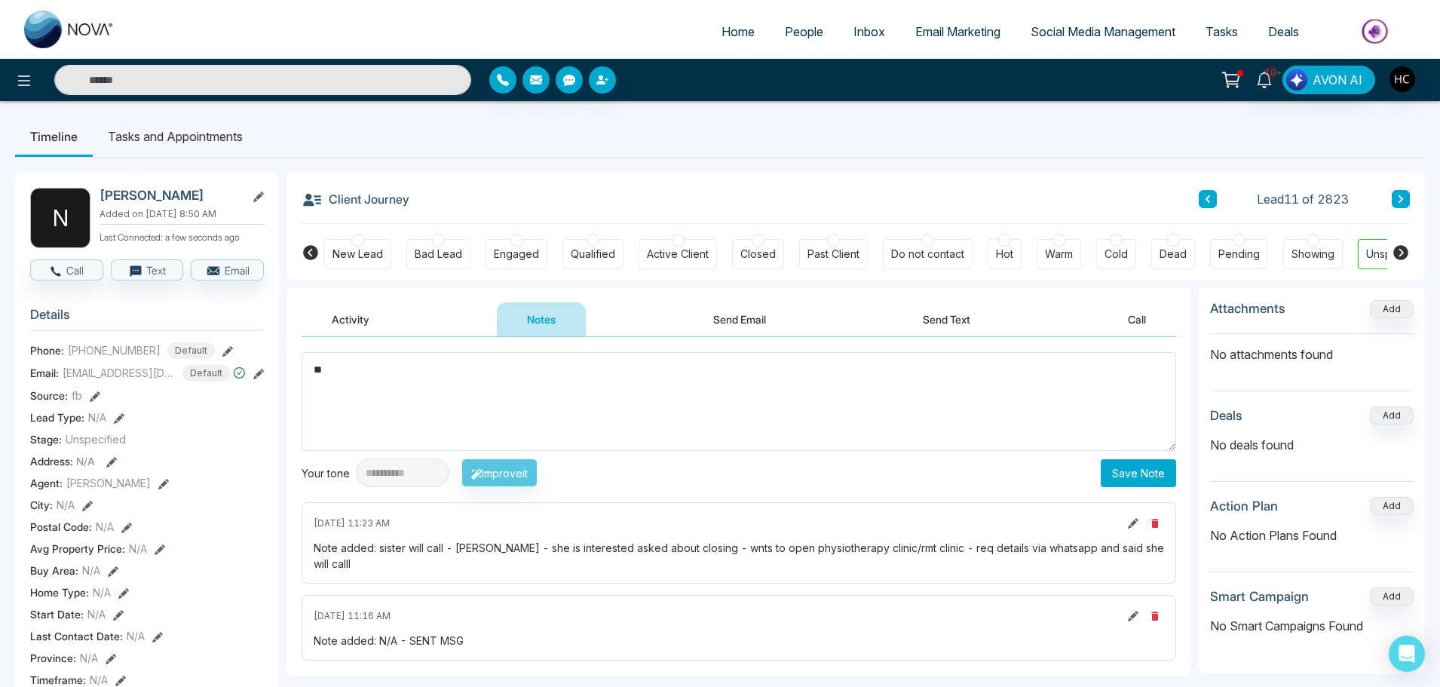
type textarea "*"
type textarea "*****"
click at [1167, 472] on button "Save Note" at bounding box center [1138, 473] width 75 height 28
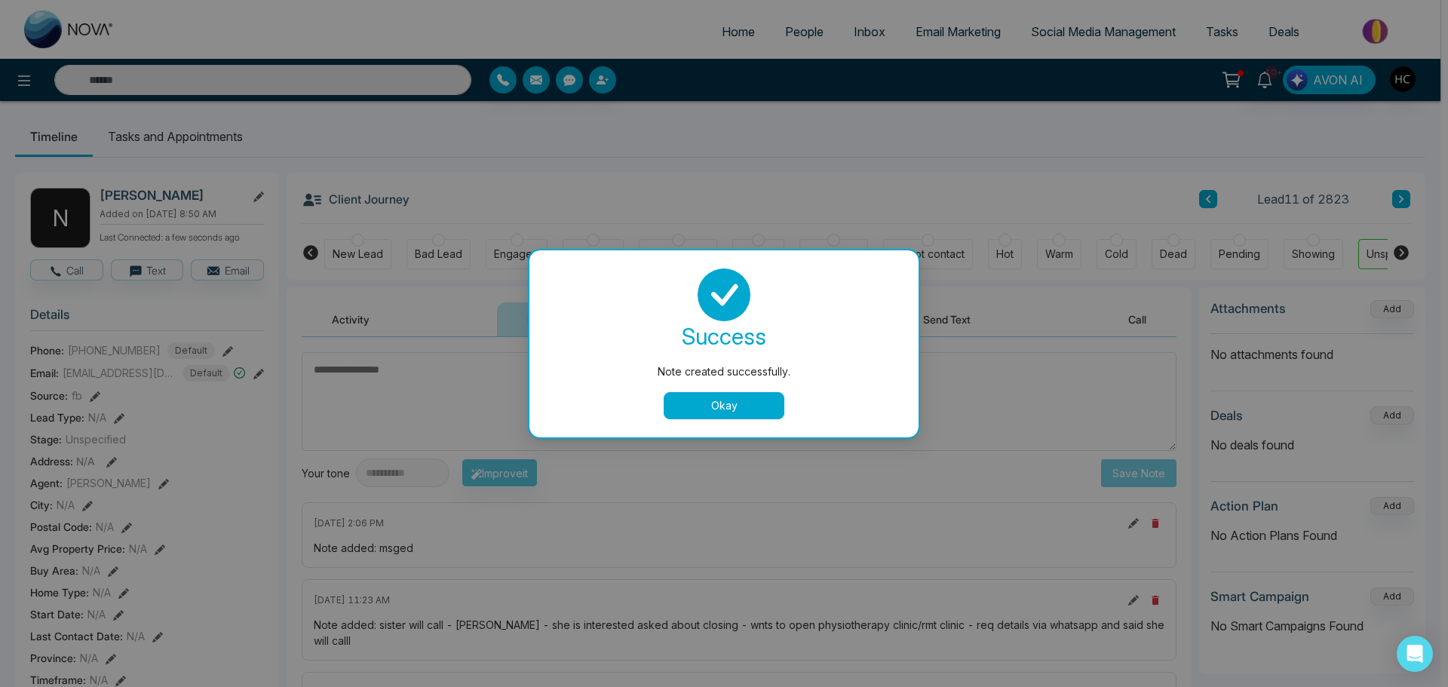
click at [759, 412] on button "Okay" at bounding box center [724, 405] width 121 height 27
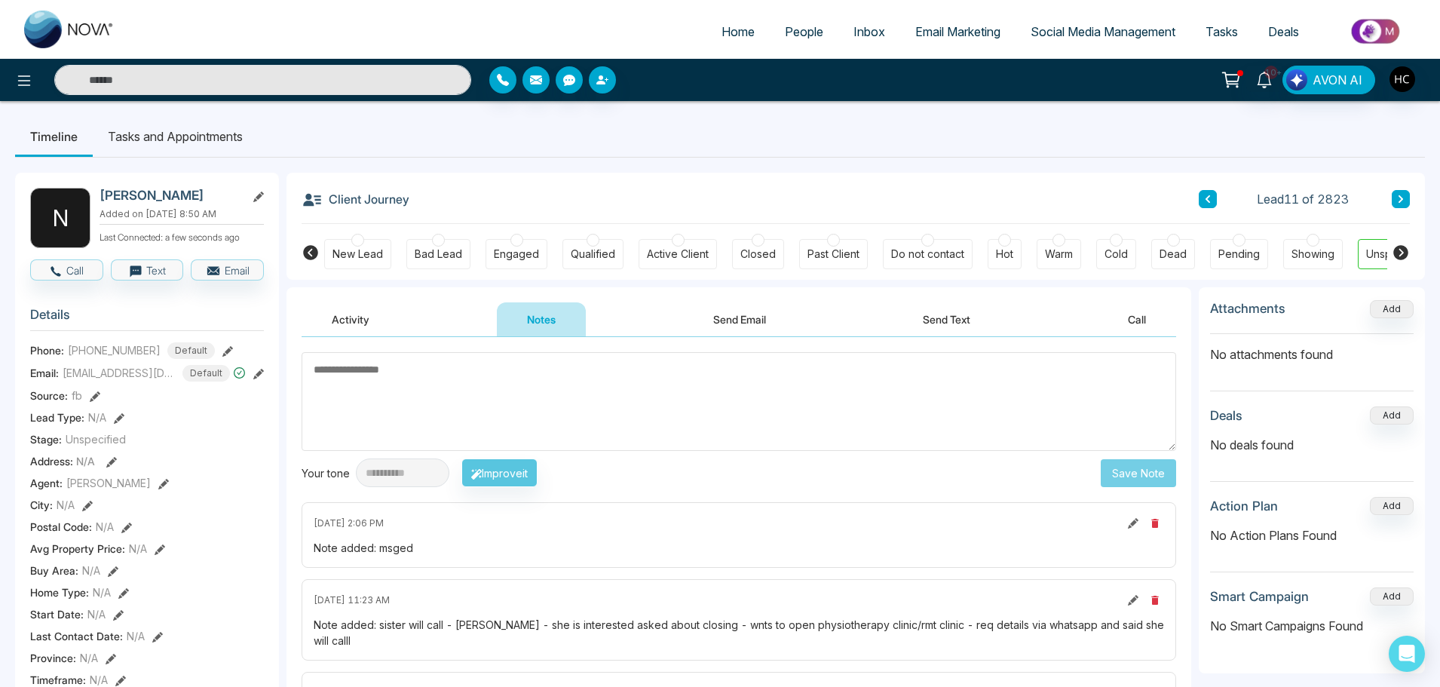
click at [1409, 196] on button at bounding box center [1401, 199] width 18 height 18
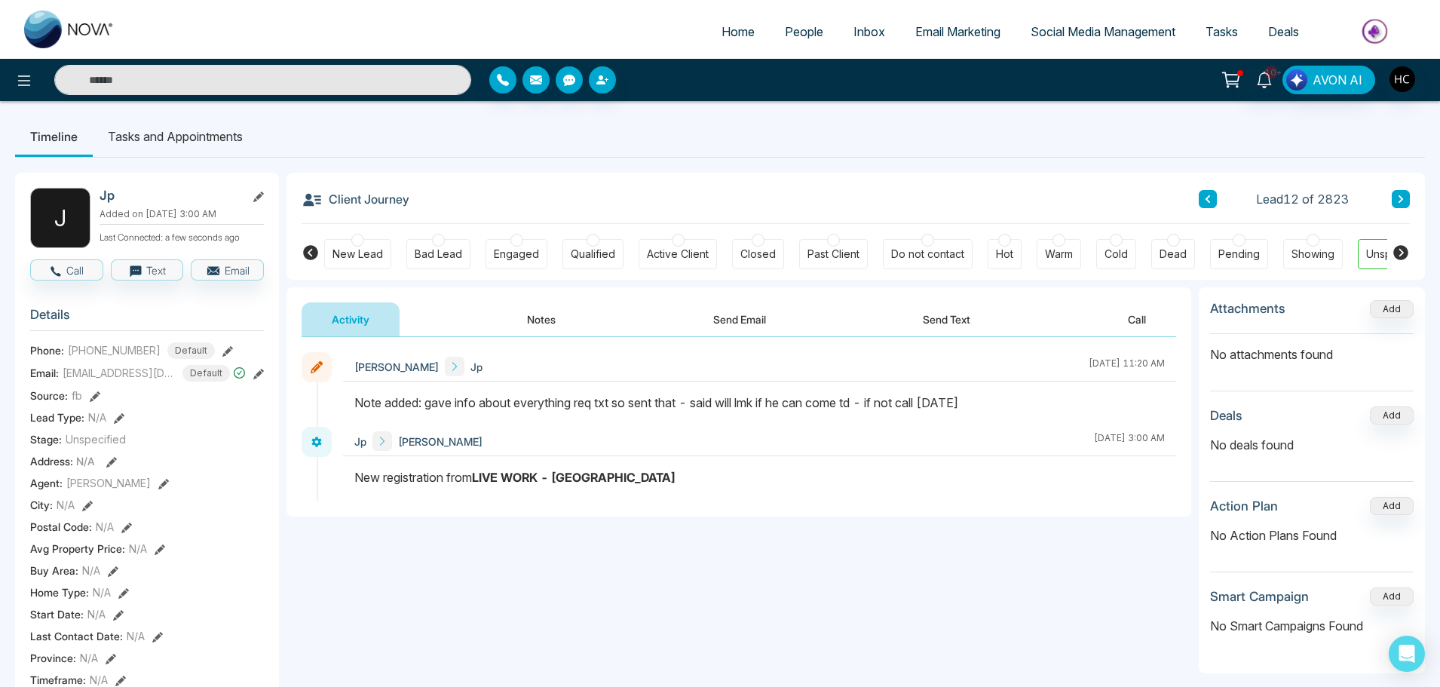
click at [1400, 194] on button at bounding box center [1401, 199] width 18 height 18
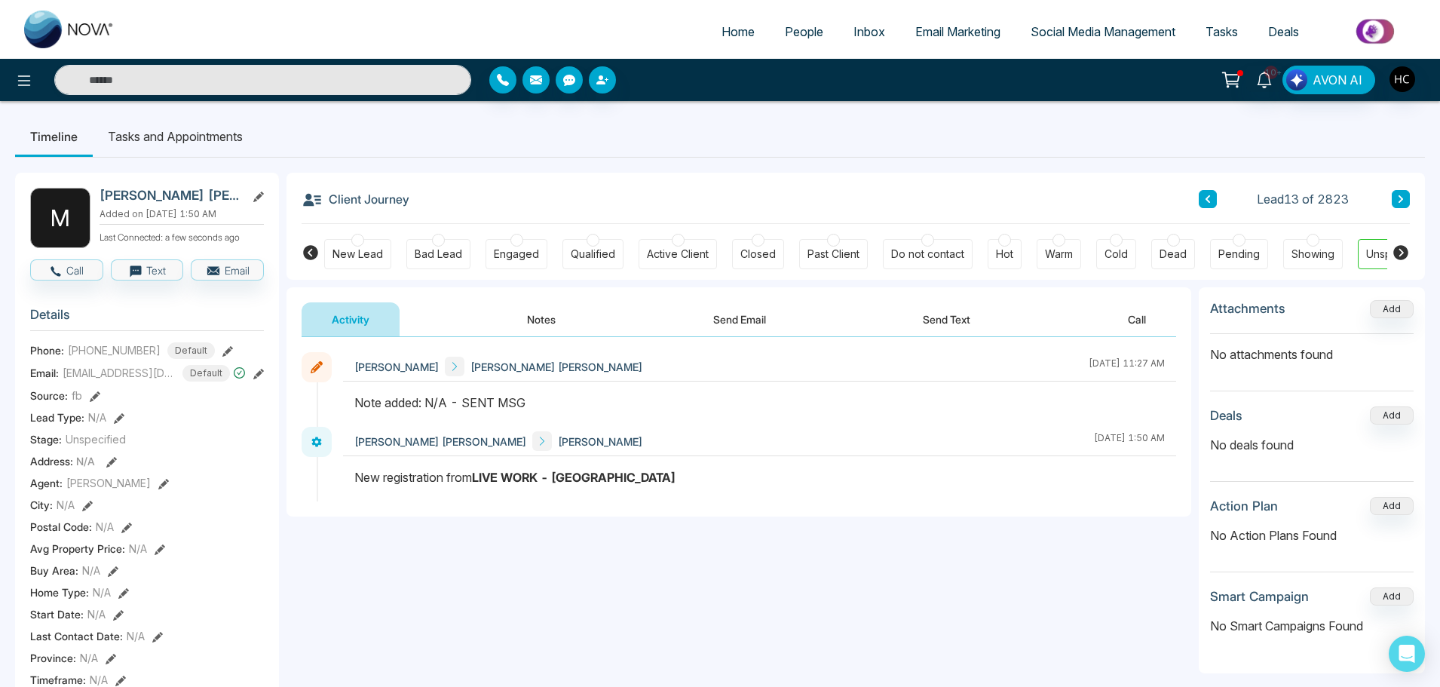
click at [550, 316] on button "Notes" at bounding box center [541, 319] width 89 height 34
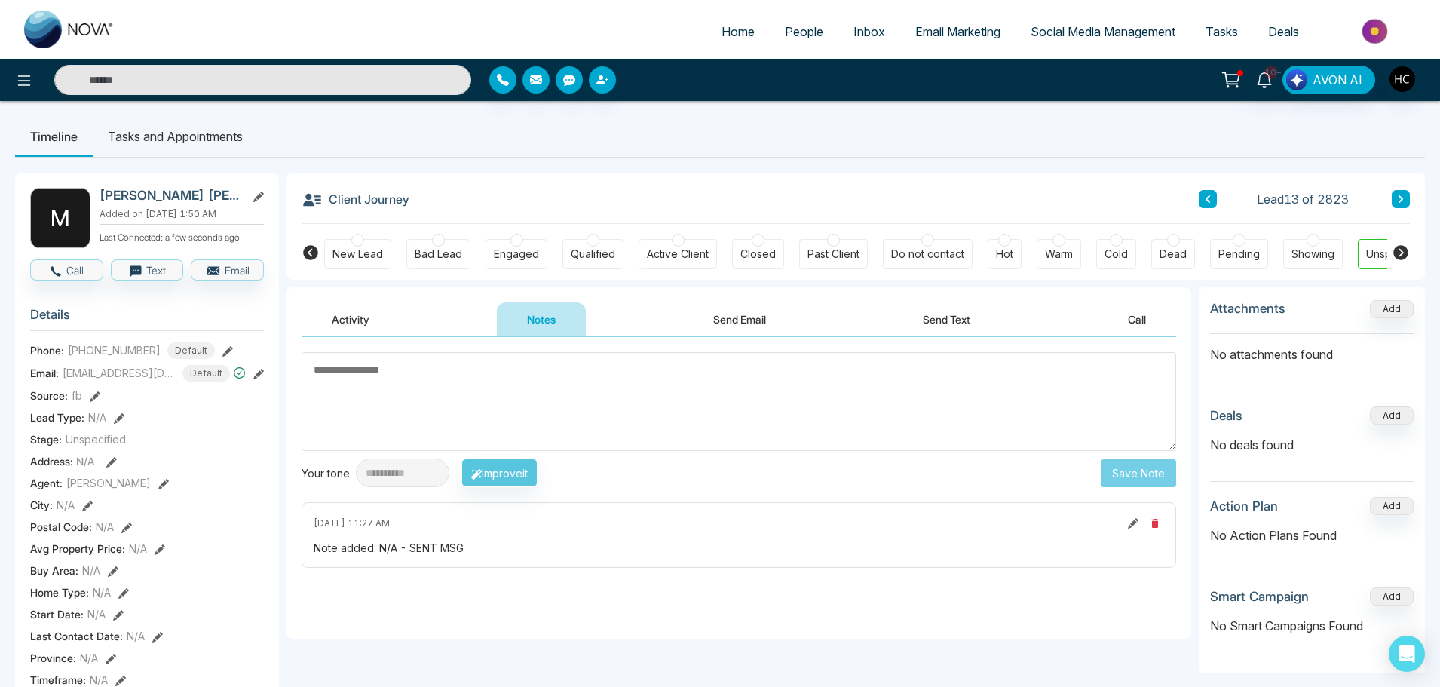
click at [439, 387] on textarea at bounding box center [739, 401] width 875 height 99
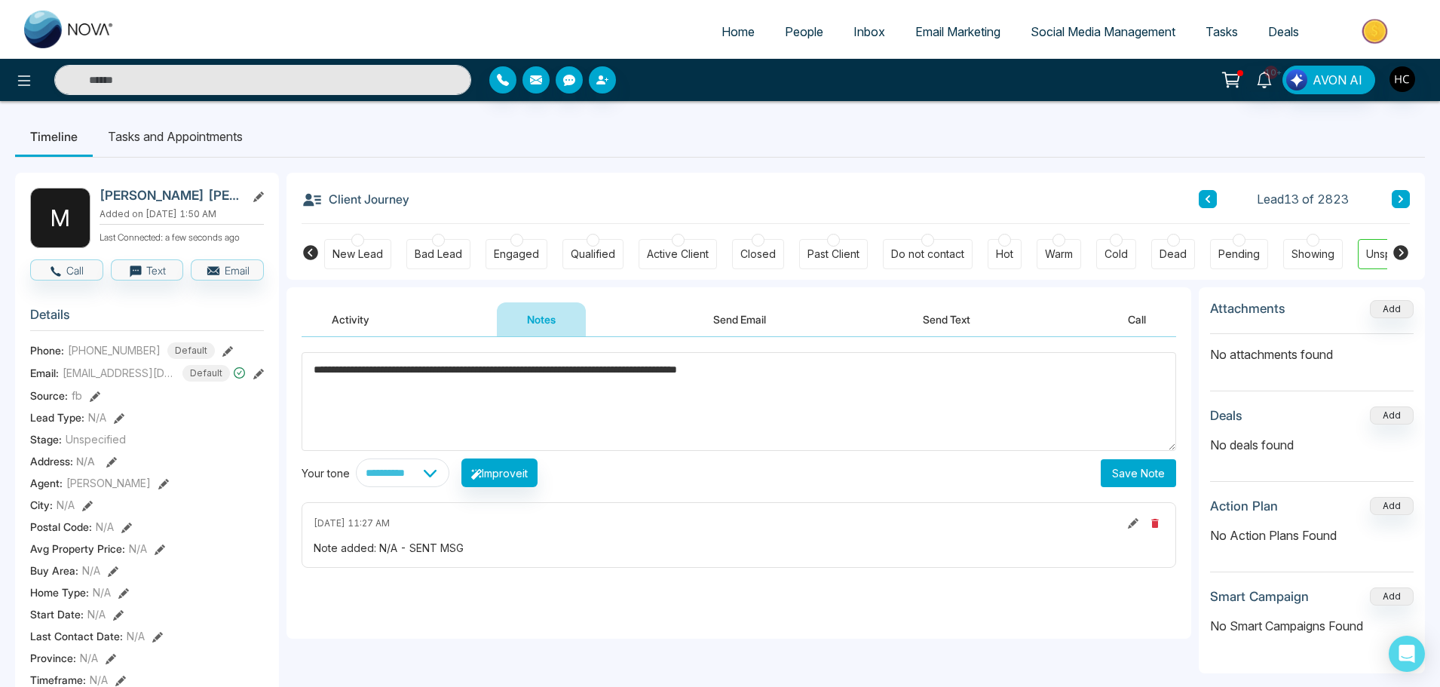
click at [705, 370] on textarea "**********" at bounding box center [739, 401] width 875 height 99
click at [716, 370] on textarea "**********" at bounding box center [739, 401] width 875 height 99
click at [786, 369] on textarea "**********" at bounding box center [739, 401] width 875 height 99
type textarea "**********"
click at [1136, 474] on button "Save Note" at bounding box center [1138, 473] width 75 height 28
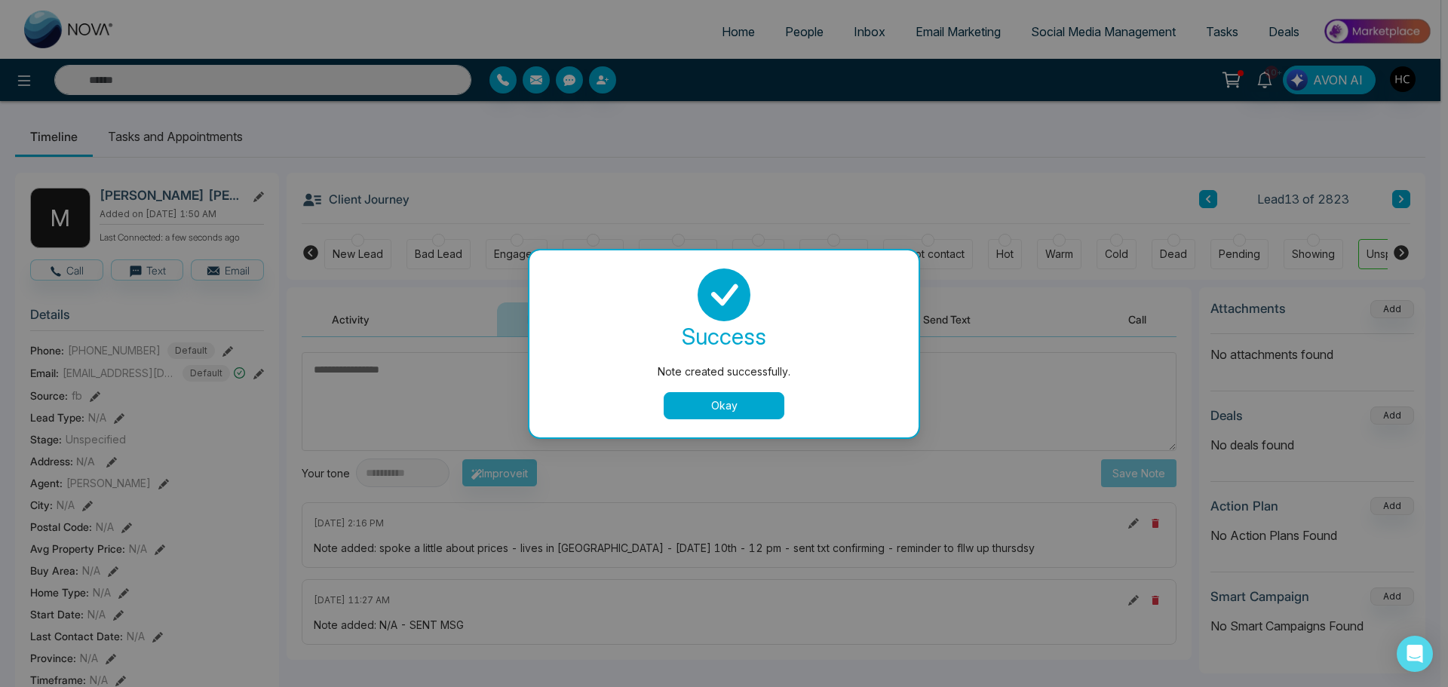
click at [747, 393] on button "Okay" at bounding box center [724, 405] width 121 height 27
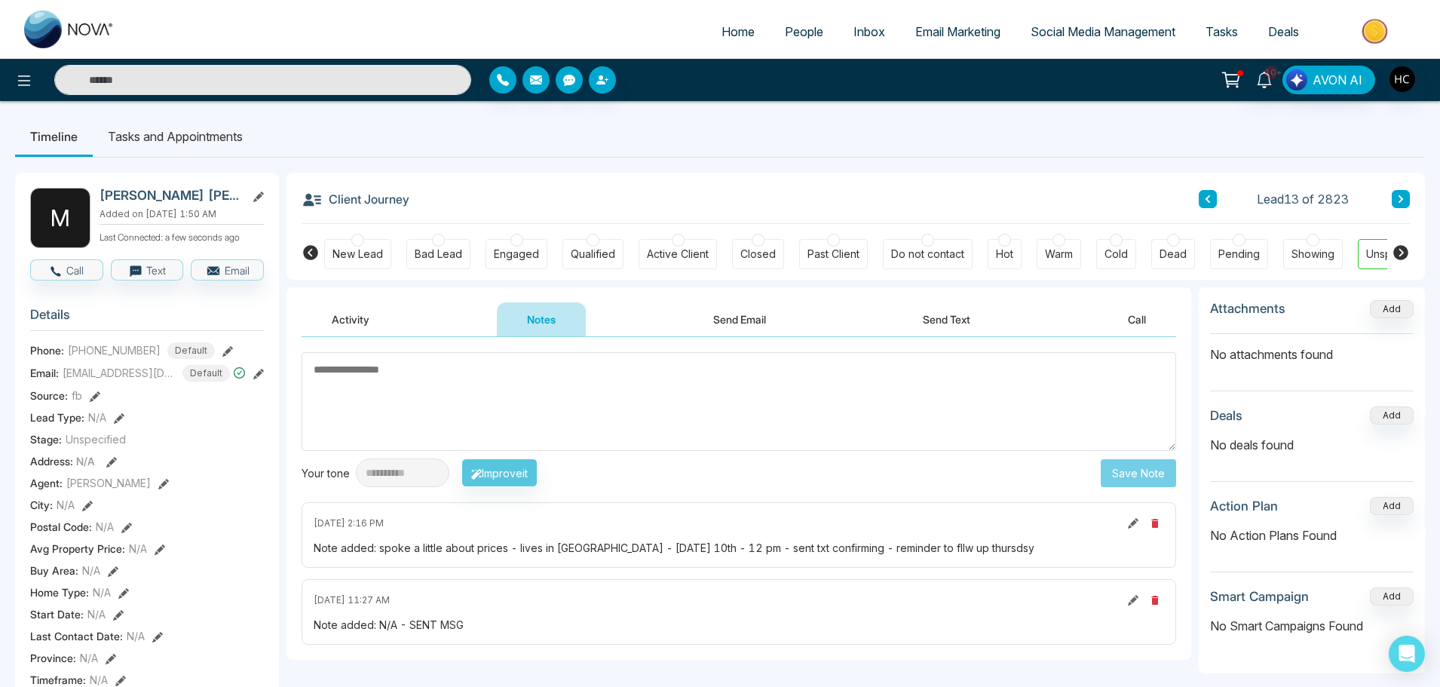
click at [785, 33] on span "People" at bounding box center [804, 31] width 38 height 15
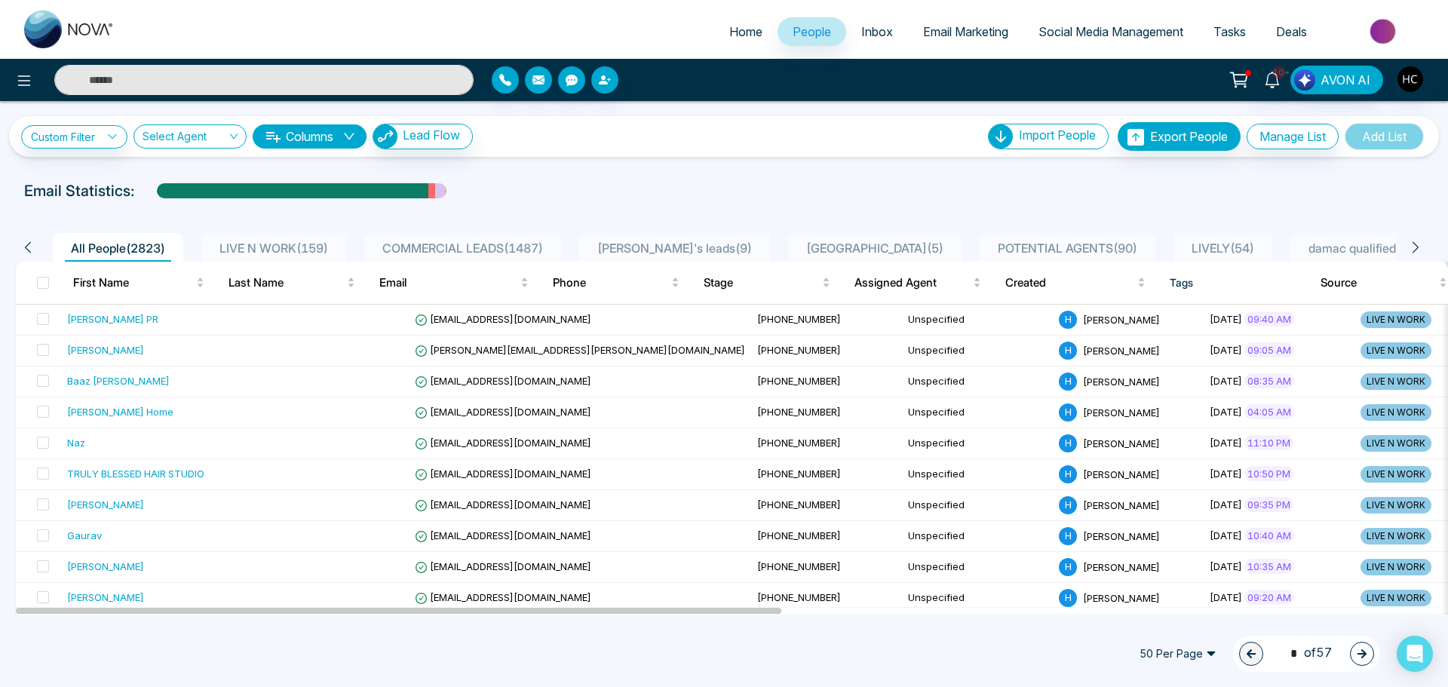
click at [281, 242] on span "LIVE N WORK ( 159 )" at bounding box center [273, 248] width 121 height 15
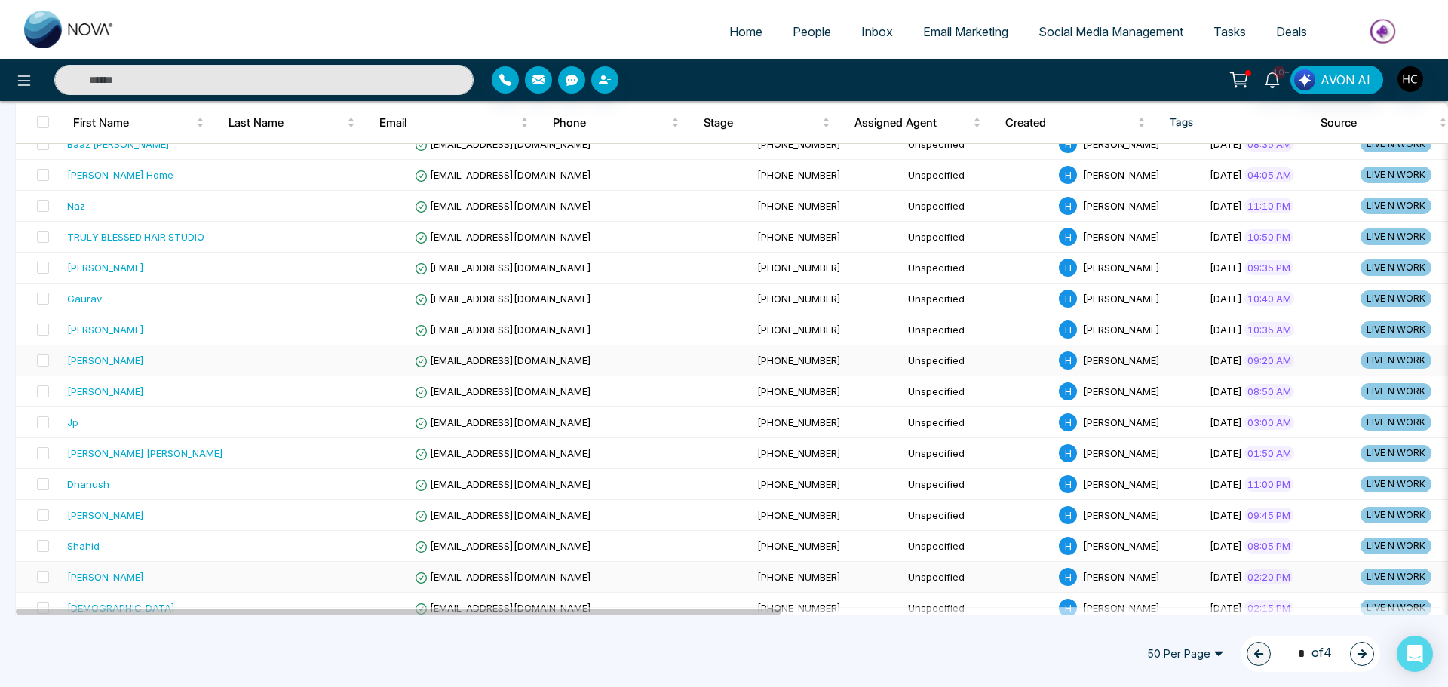
scroll to position [302, 0]
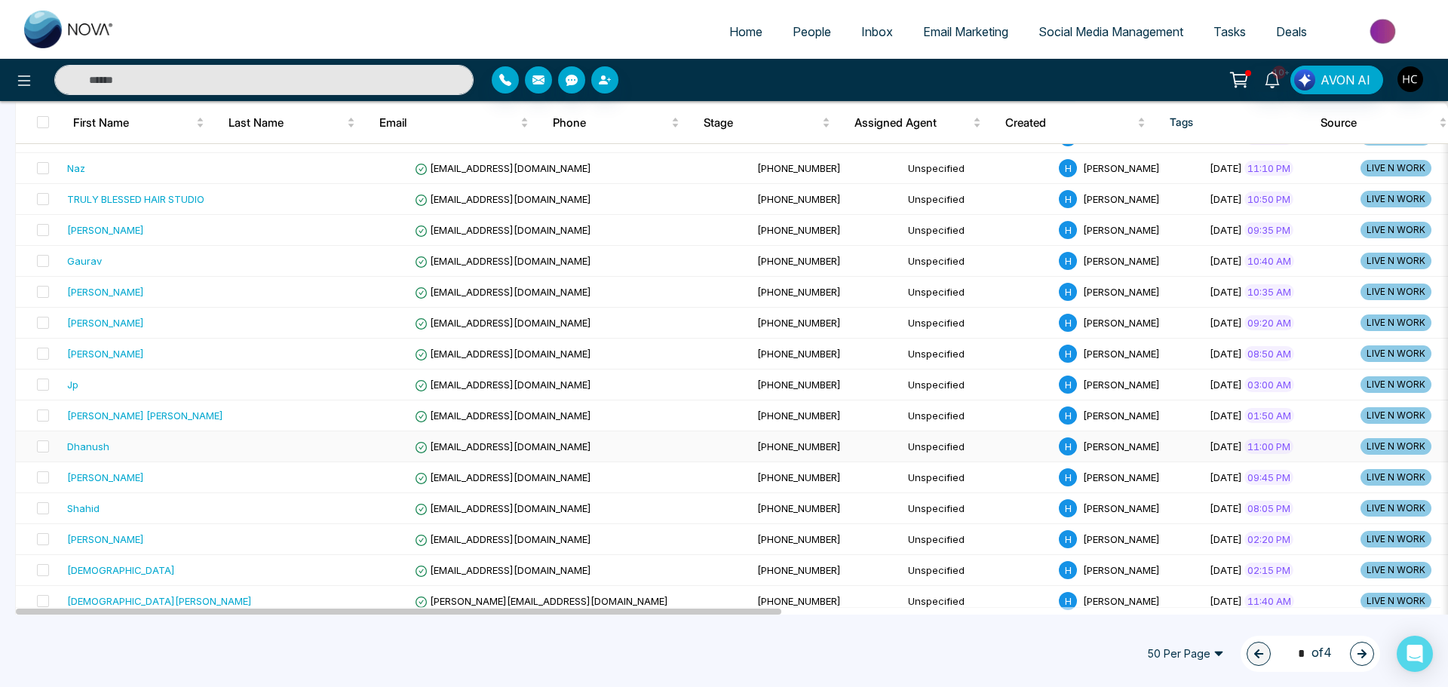
click at [156, 444] on div "Dhanush" at bounding box center [159, 446] width 185 height 15
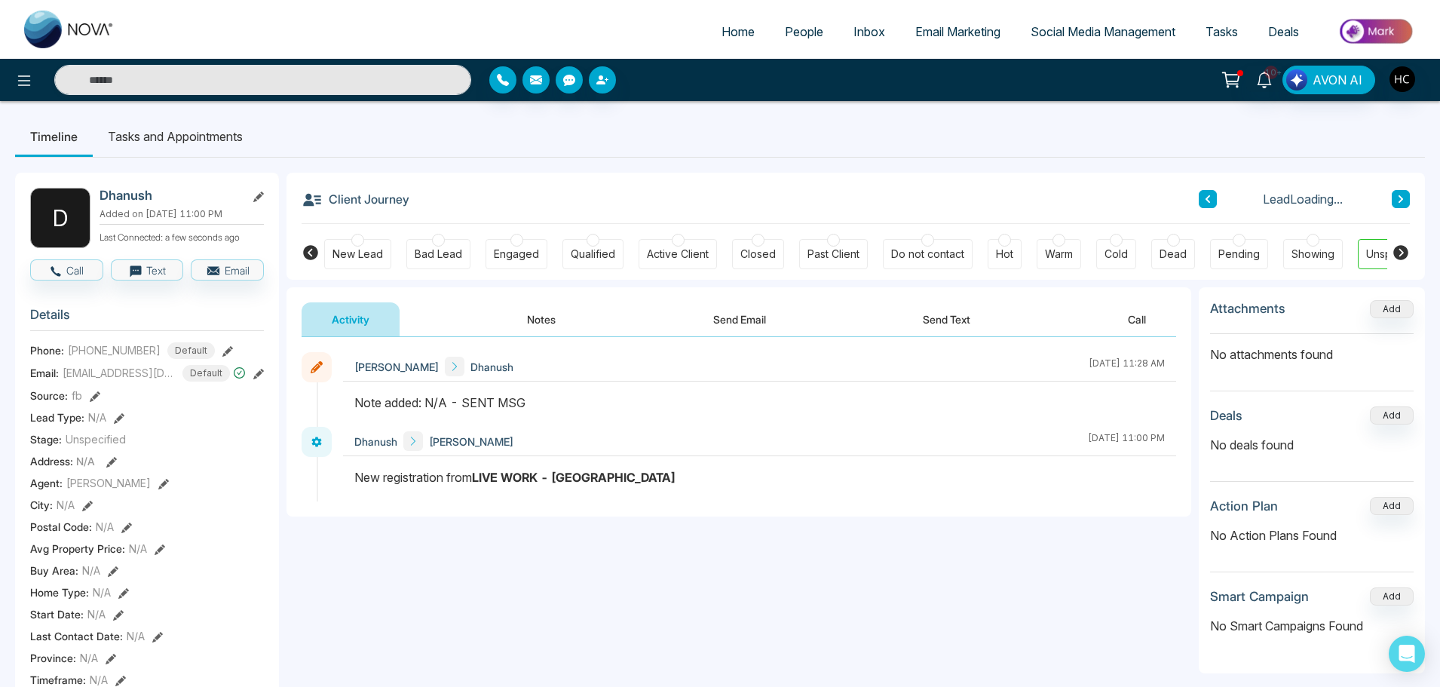
click at [527, 320] on button "Notes" at bounding box center [541, 319] width 89 height 34
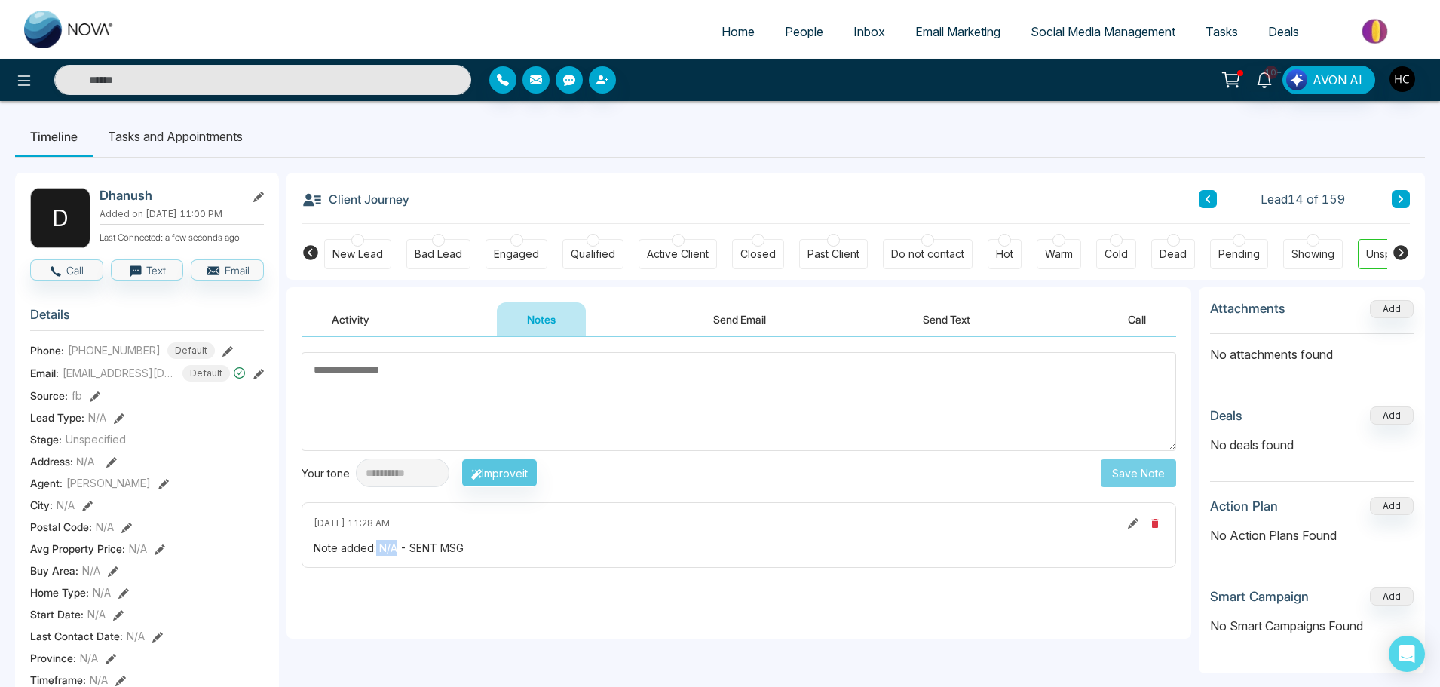
drag, startPoint x: 397, startPoint y: 552, endPoint x: 375, endPoint y: 555, distance: 22.1
click at [375, 555] on div "Note added: N/A - SENT MSG" at bounding box center [739, 548] width 851 height 16
click at [392, 547] on div "Note added: N/A - SENT MSG" at bounding box center [739, 548] width 851 height 16
drag, startPoint x: 396, startPoint y: 547, endPoint x: 379, endPoint y: 554, distance: 17.9
click at [379, 554] on div "Note added: N/A - SENT MSG" at bounding box center [739, 548] width 851 height 16
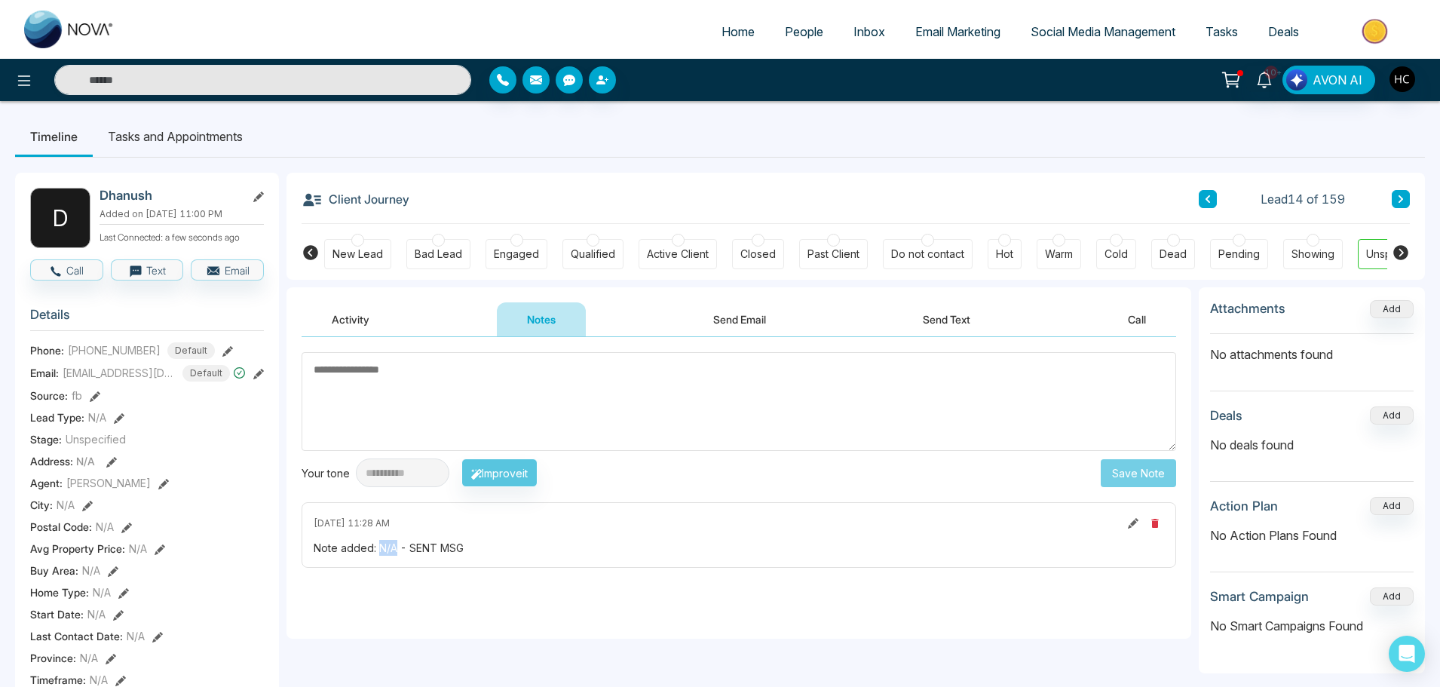
copy div "N/A"
click at [432, 391] on textarea at bounding box center [739, 401] width 875 height 99
click at [467, 379] on textarea at bounding box center [739, 401] width 875 height 99
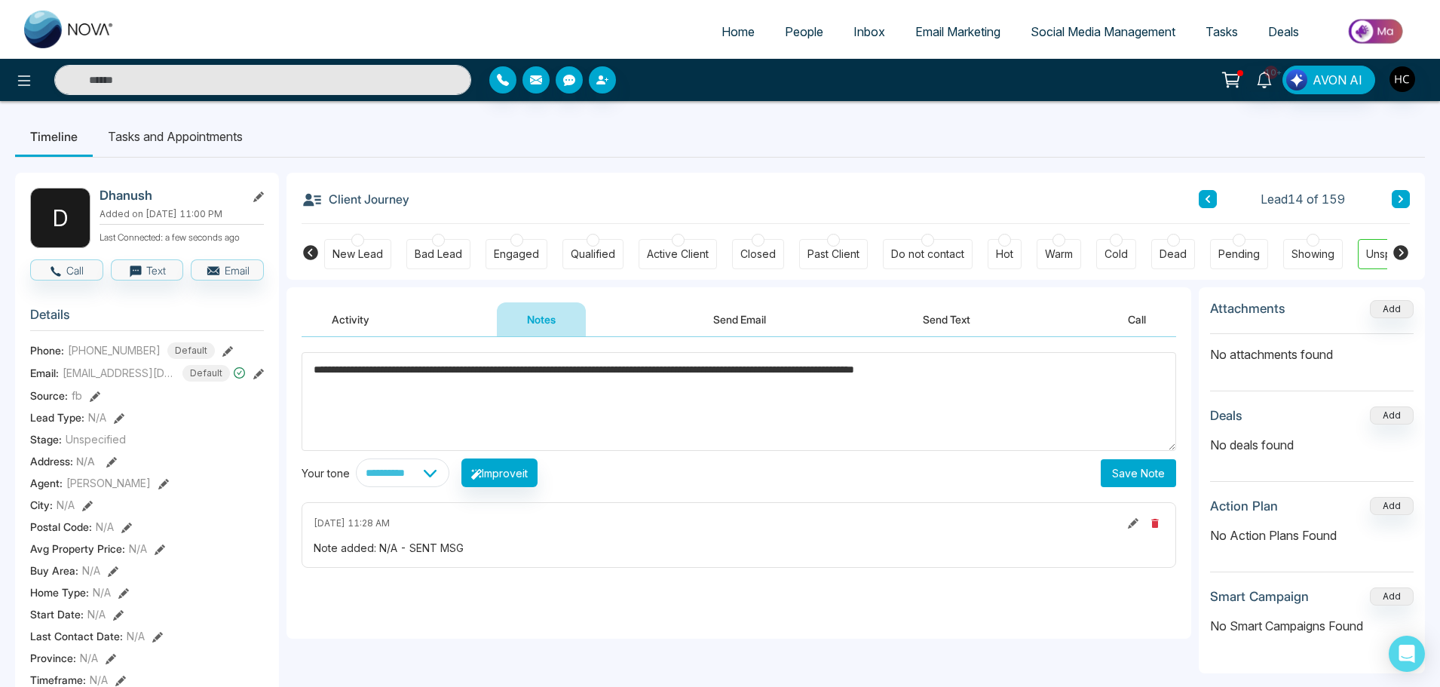
type textarea "**********"
click at [1118, 467] on button "Save Note" at bounding box center [1138, 473] width 75 height 28
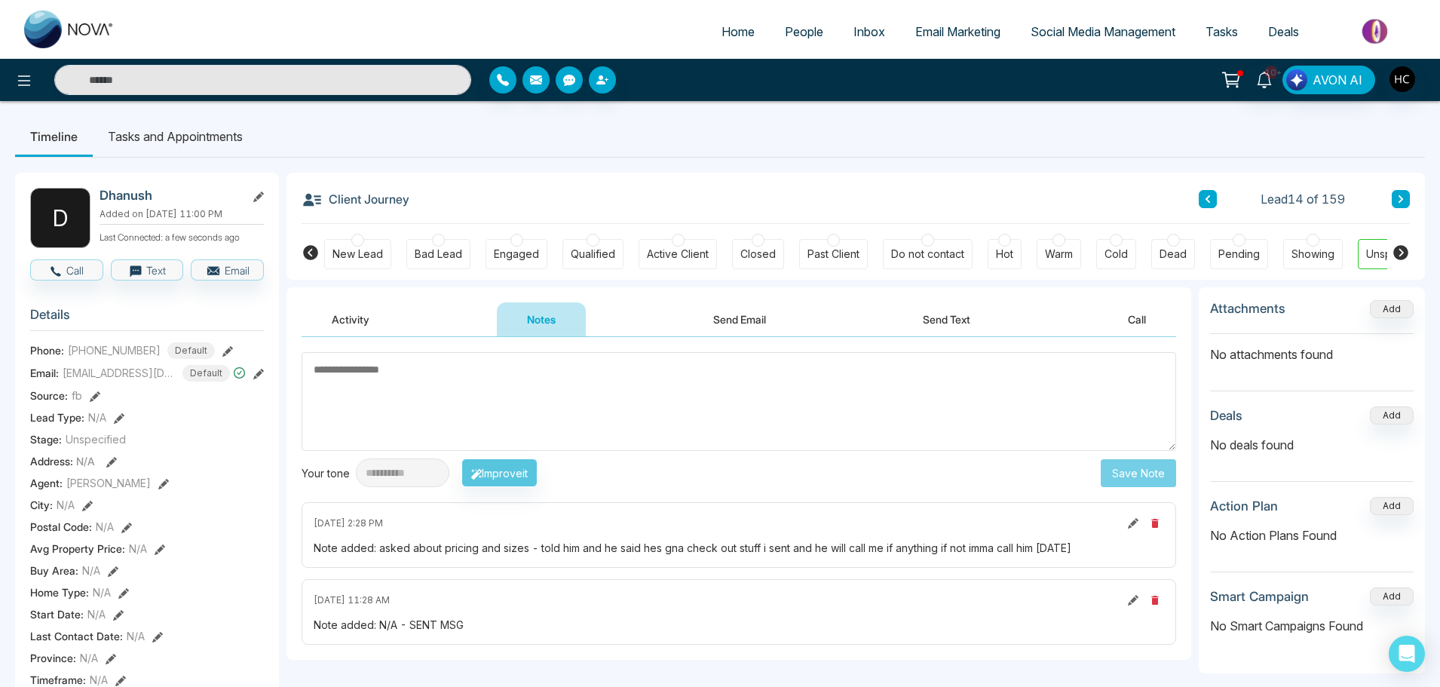
click at [1395, 198] on button at bounding box center [1401, 199] width 18 height 18
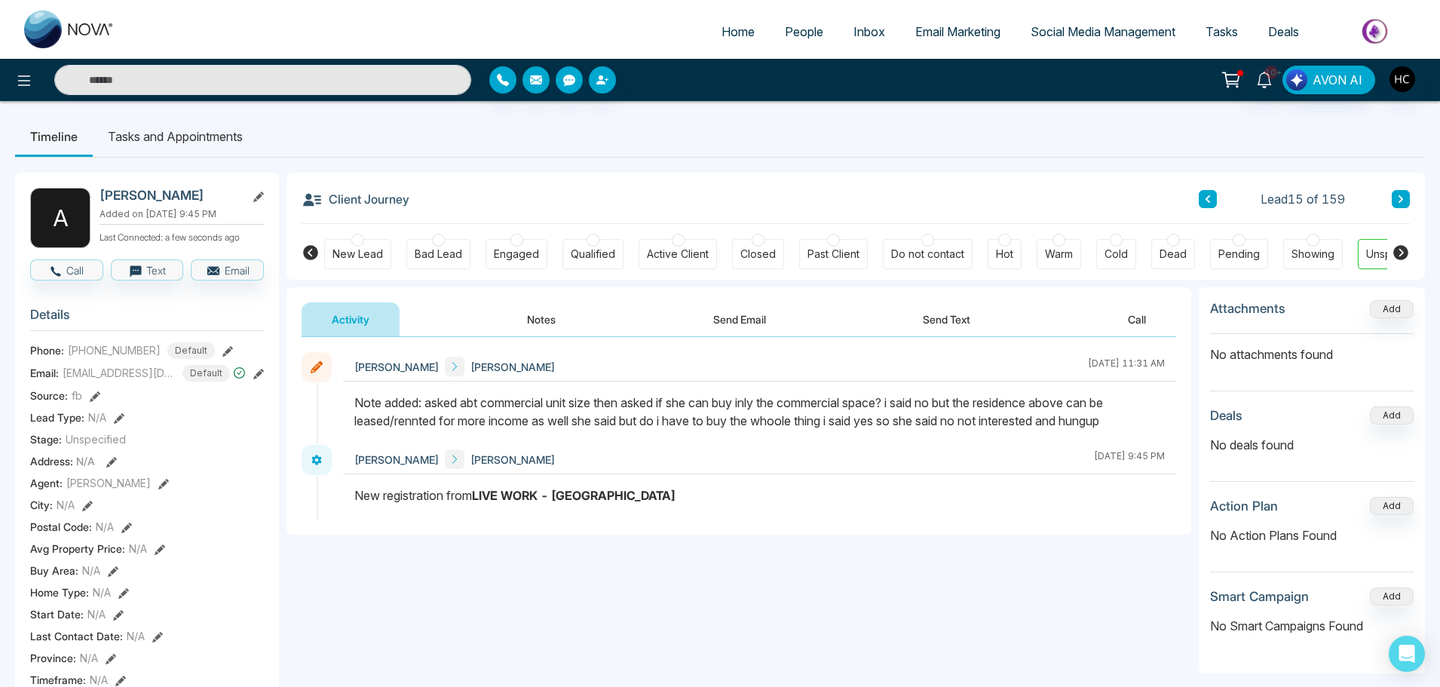
click at [1397, 201] on icon at bounding box center [1401, 199] width 8 height 9
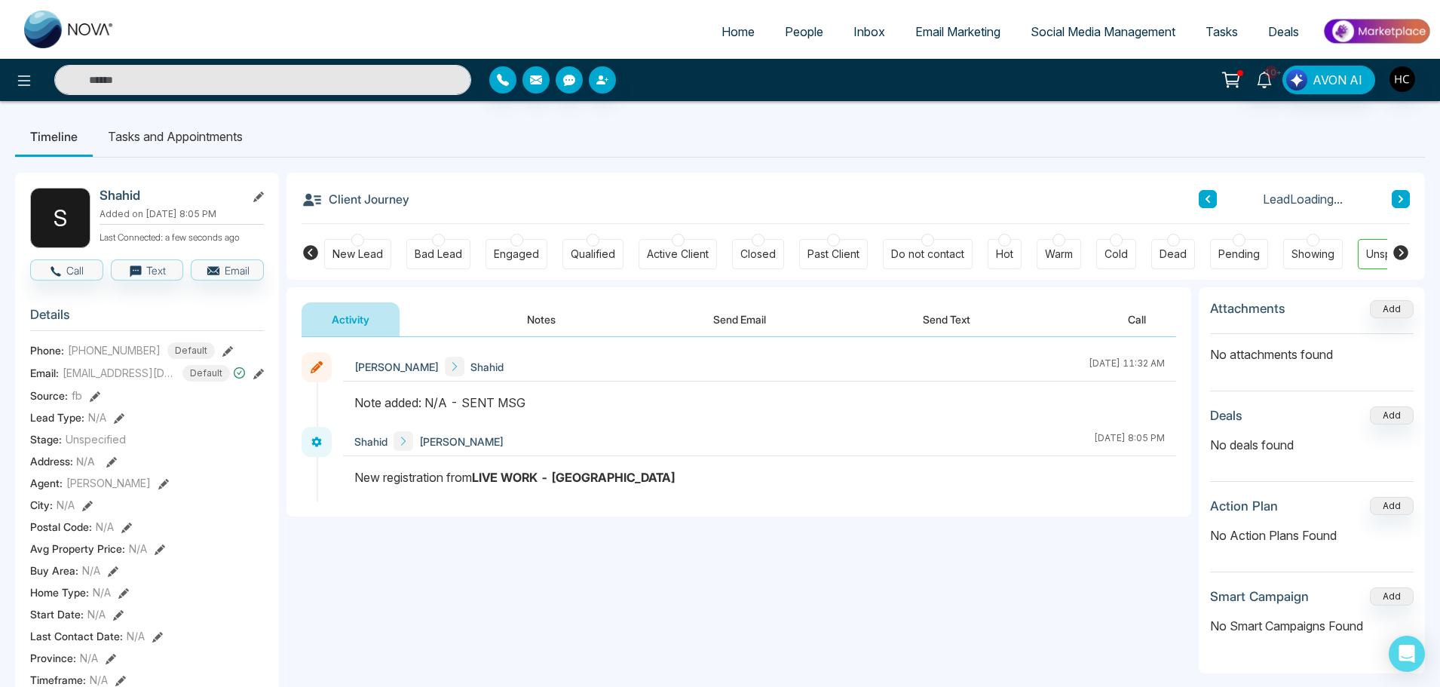
click at [552, 320] on button "Notes" at bounding box center [541, 319] width 89 height 34
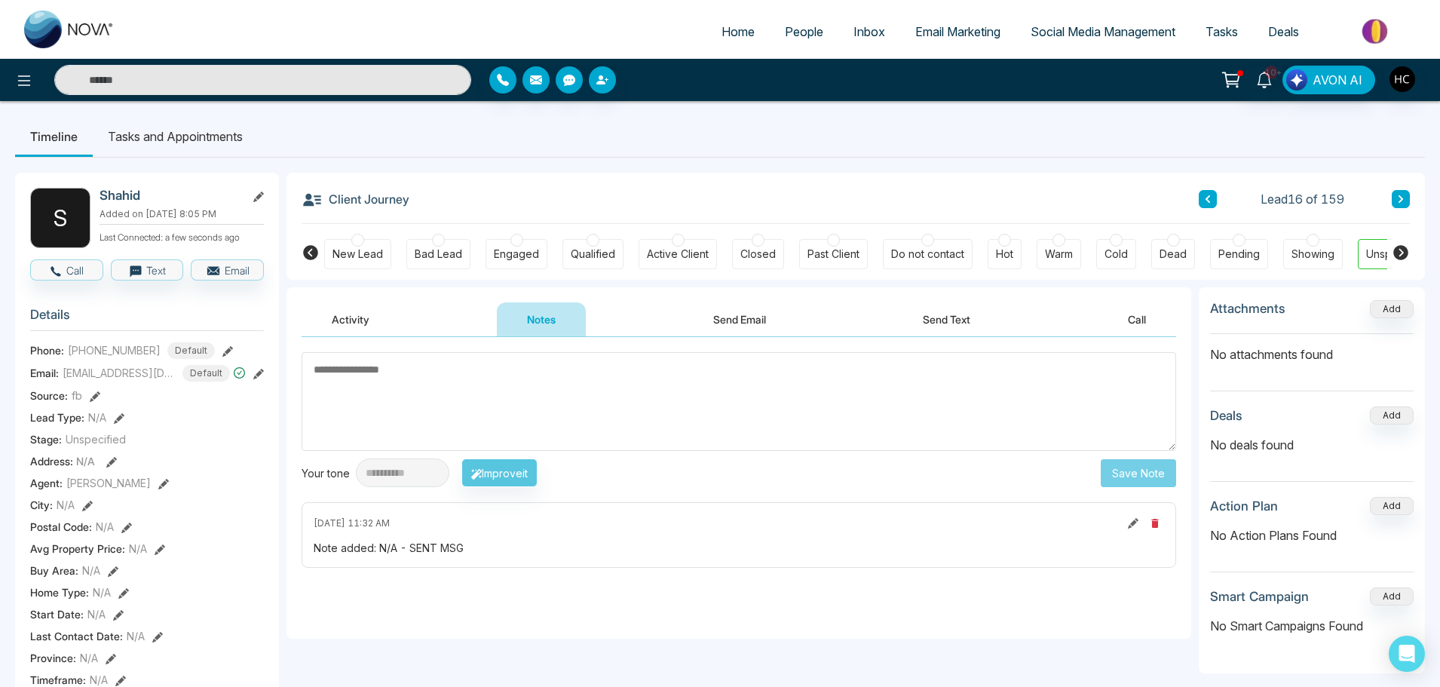
click at [488, 385] on textarea at bounding box center [739, 401] width 875 height 99
click at [452, 382] on textarea at bounding box center [739, 401] width 875 height 99
click at [787, 35] on span "People" at bounding box center [804, 31] width 38 height 15
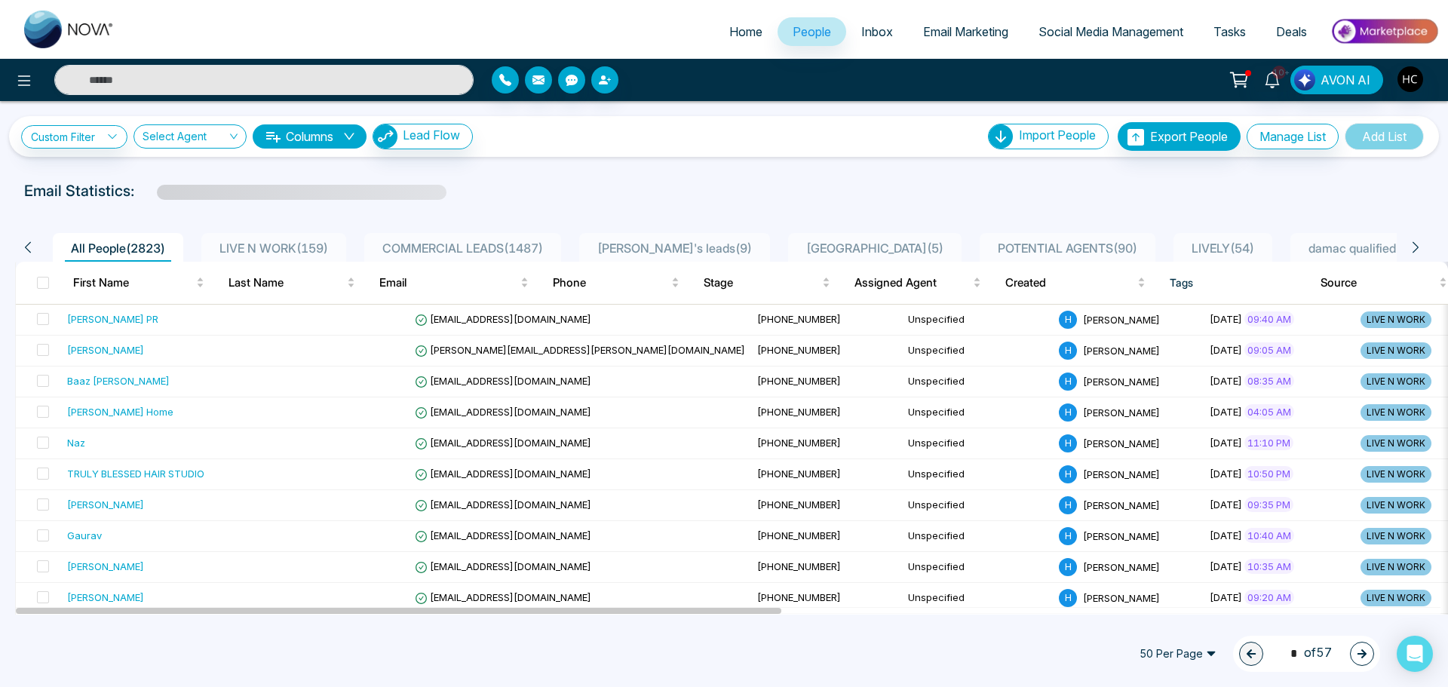
click at [284, 243] on span "LIVE N WORK ( 159 )" at bounding box center [273, 248] width 121 height 15
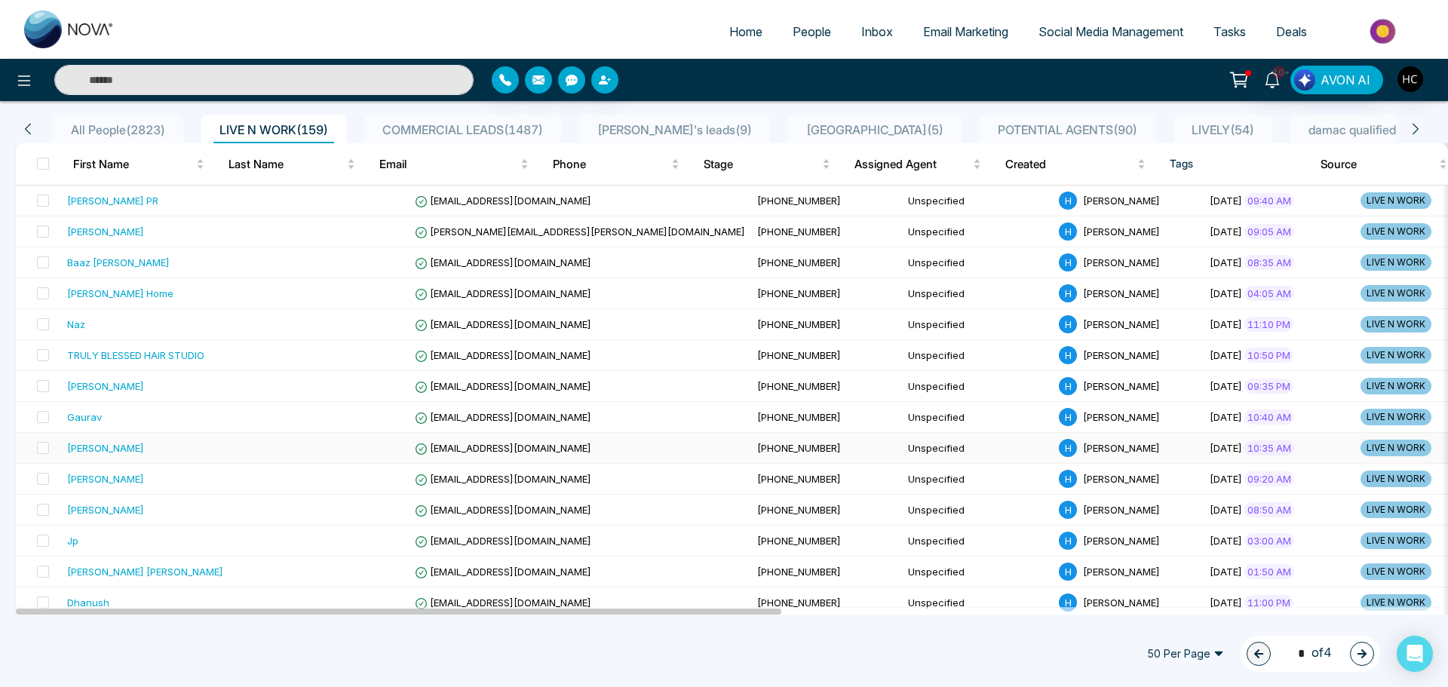
scroll to position [151, 0]
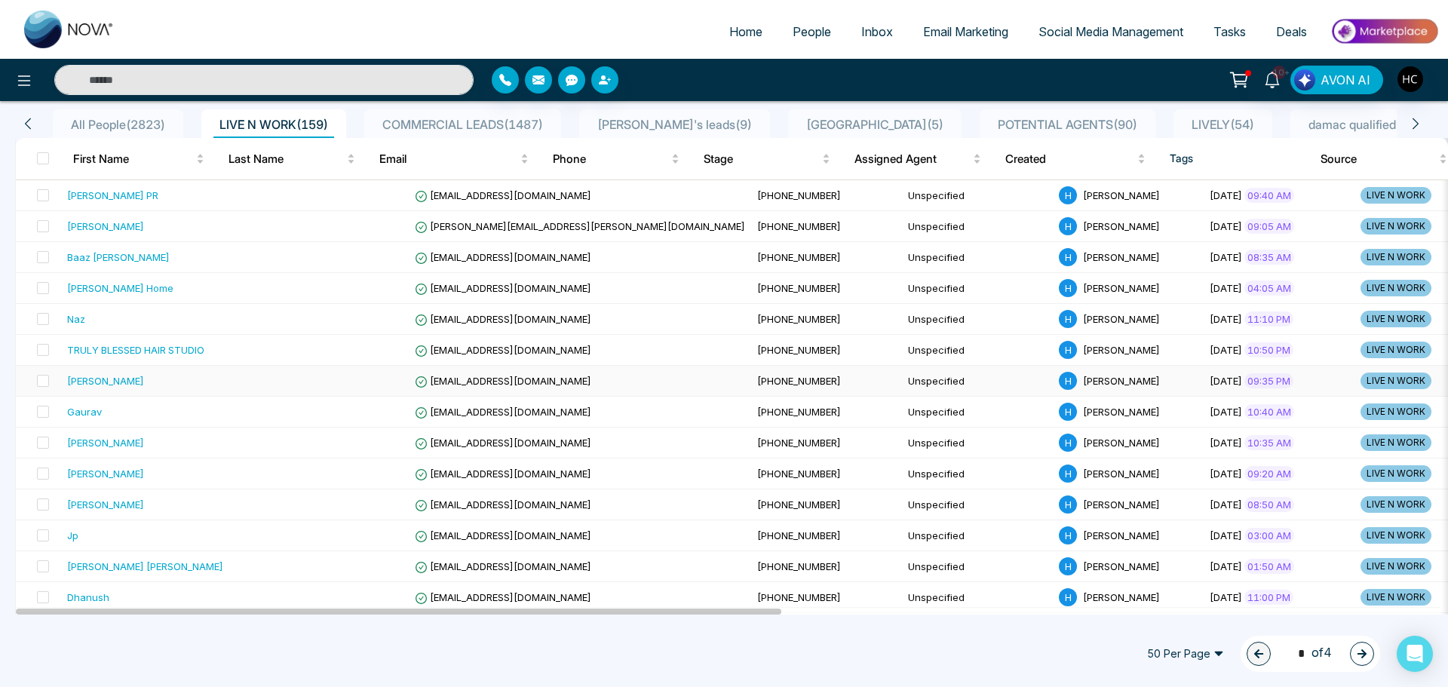
click at [136, 377] on div "[PERSON_NAME]" at bounding box center [159, 380] width 185 height 15
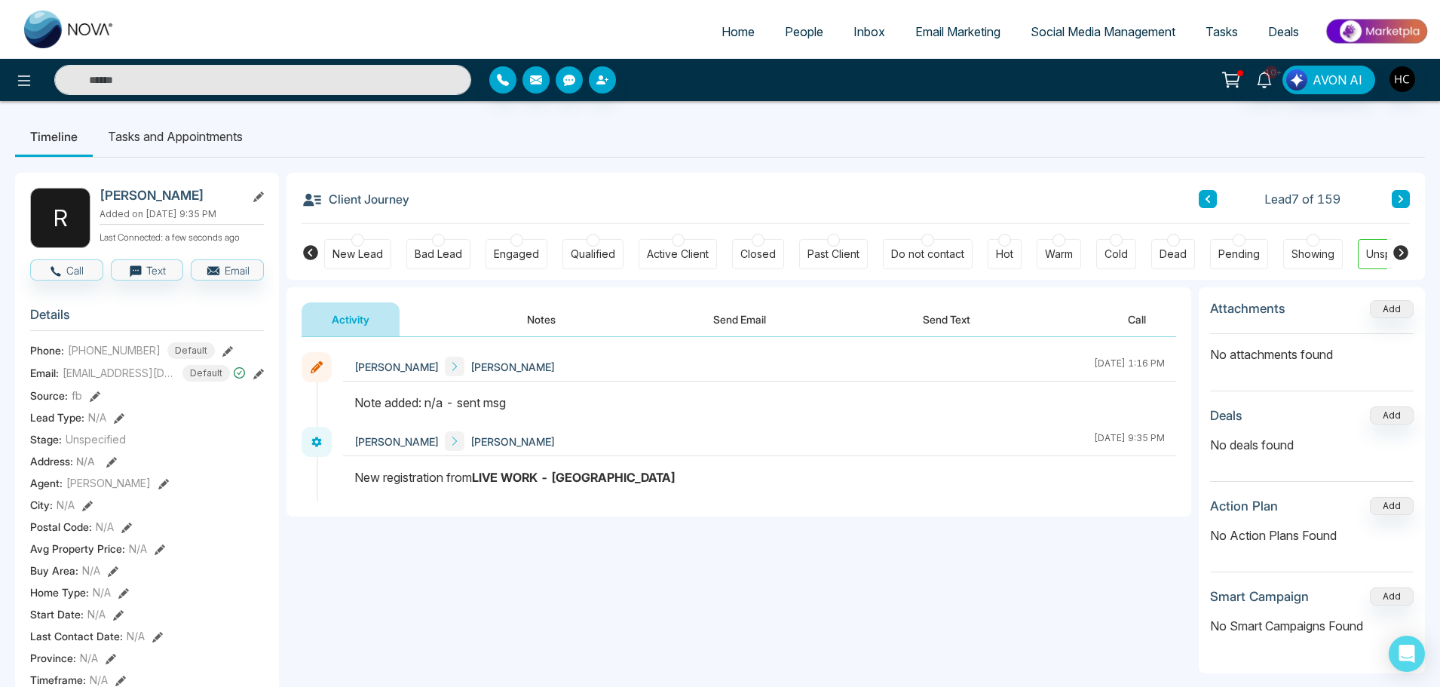
click at [538, 322] on button "Notes" at bounding box center [541, 319] width 89 height 34
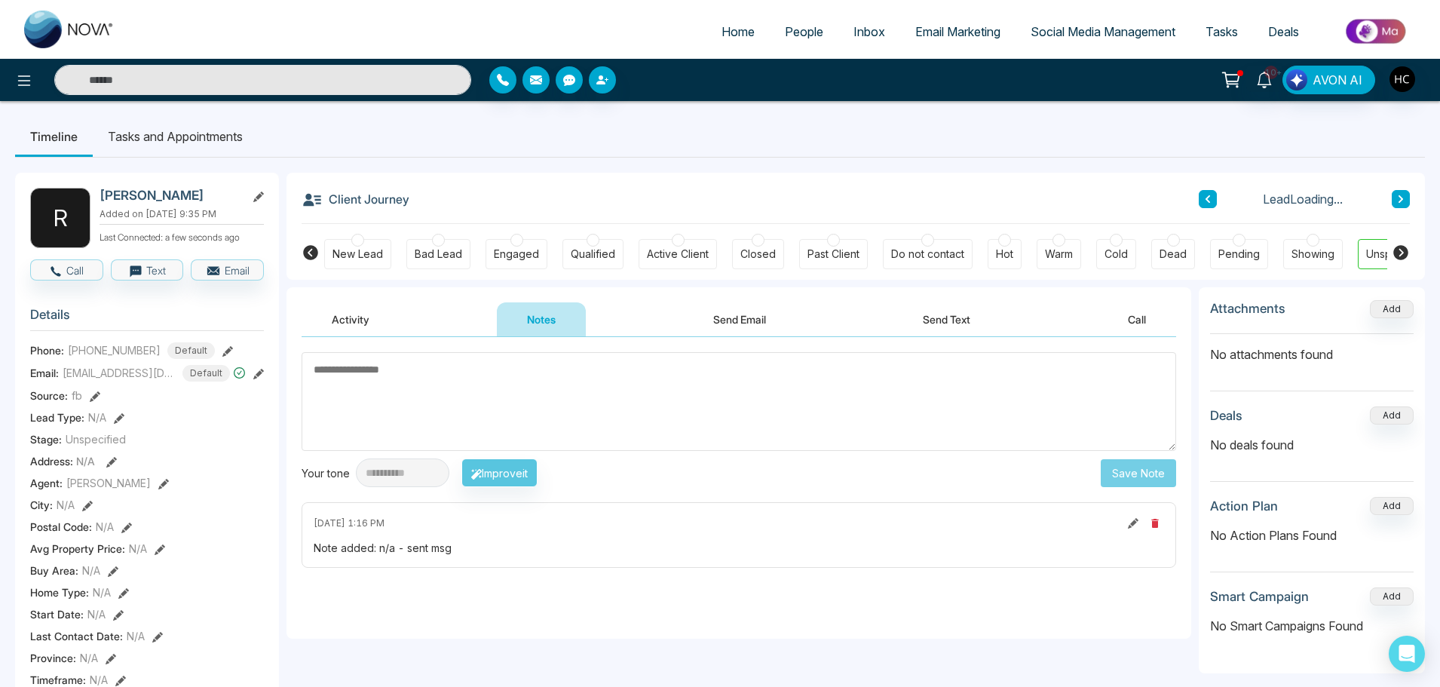
click at [556, 393] on textarea at bounding box center [739, 401] width 875 height 99
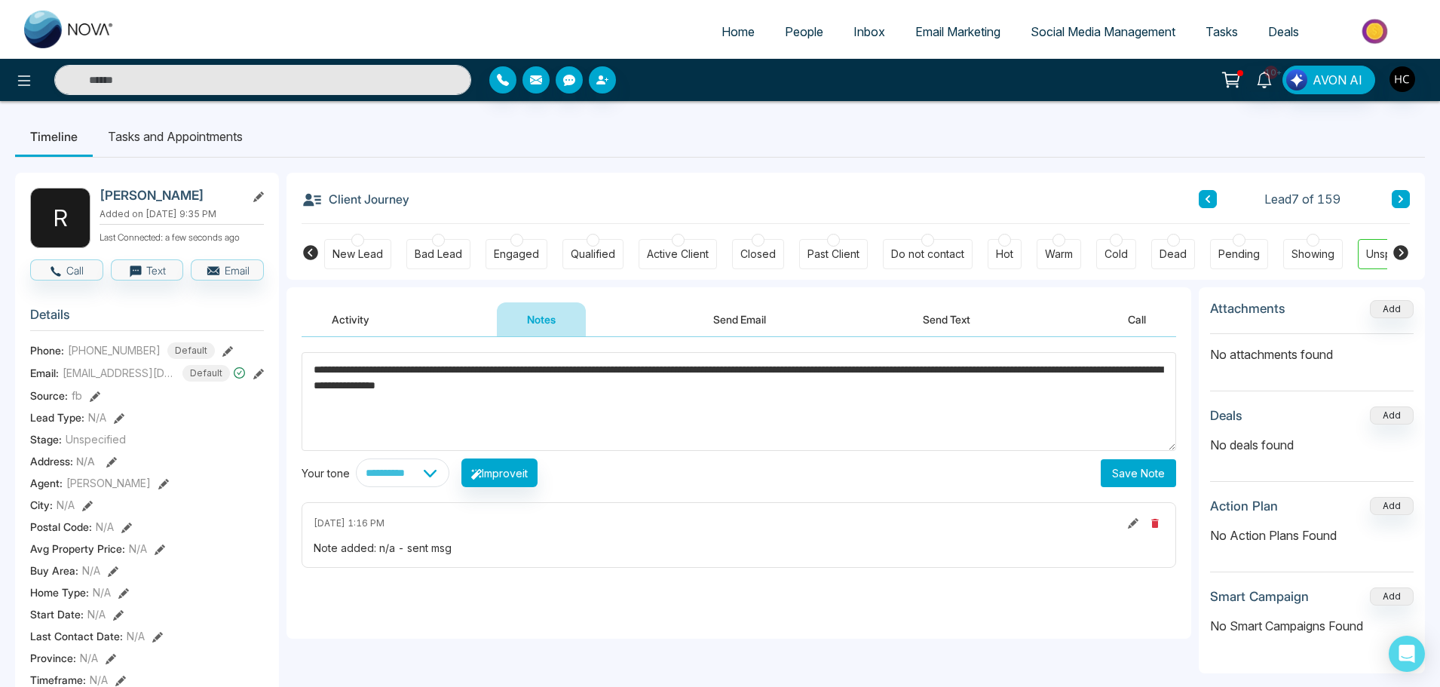
type textarea "**********"
click at [1124, 463] on button "Save Note" at bounding box center [1138, 473] width 75 height 28
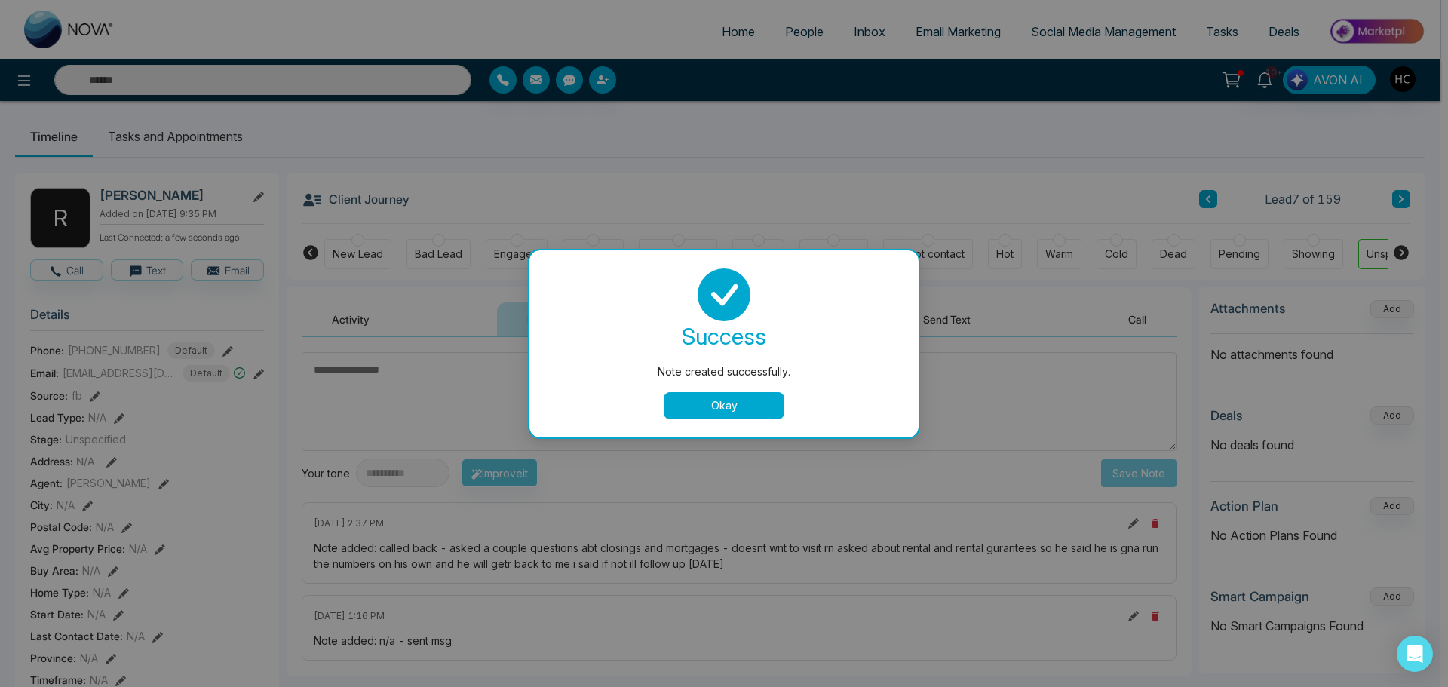
click at [756, 401] on button "Okay" at bounding box center [724, 405] width 121 height 27
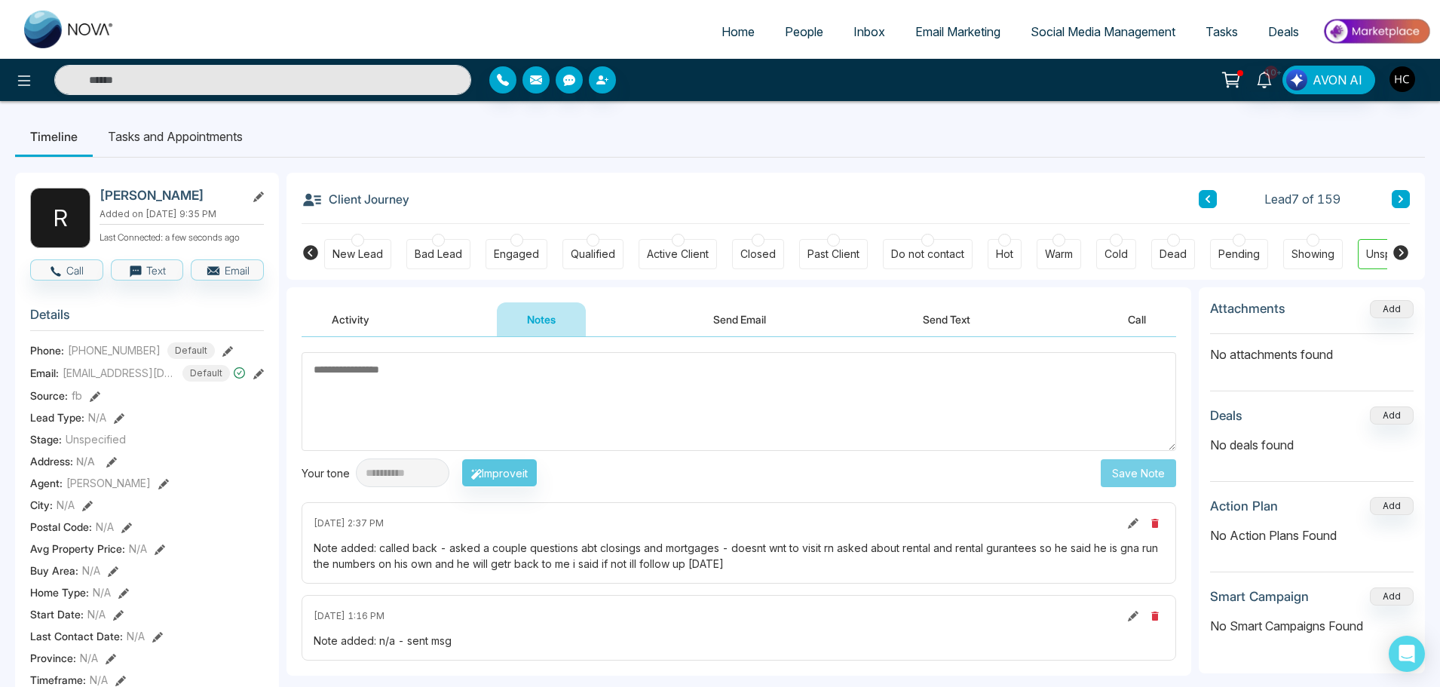
click at [806, 35] on span "People" at bounding box center [804, 31] width 38 height 15
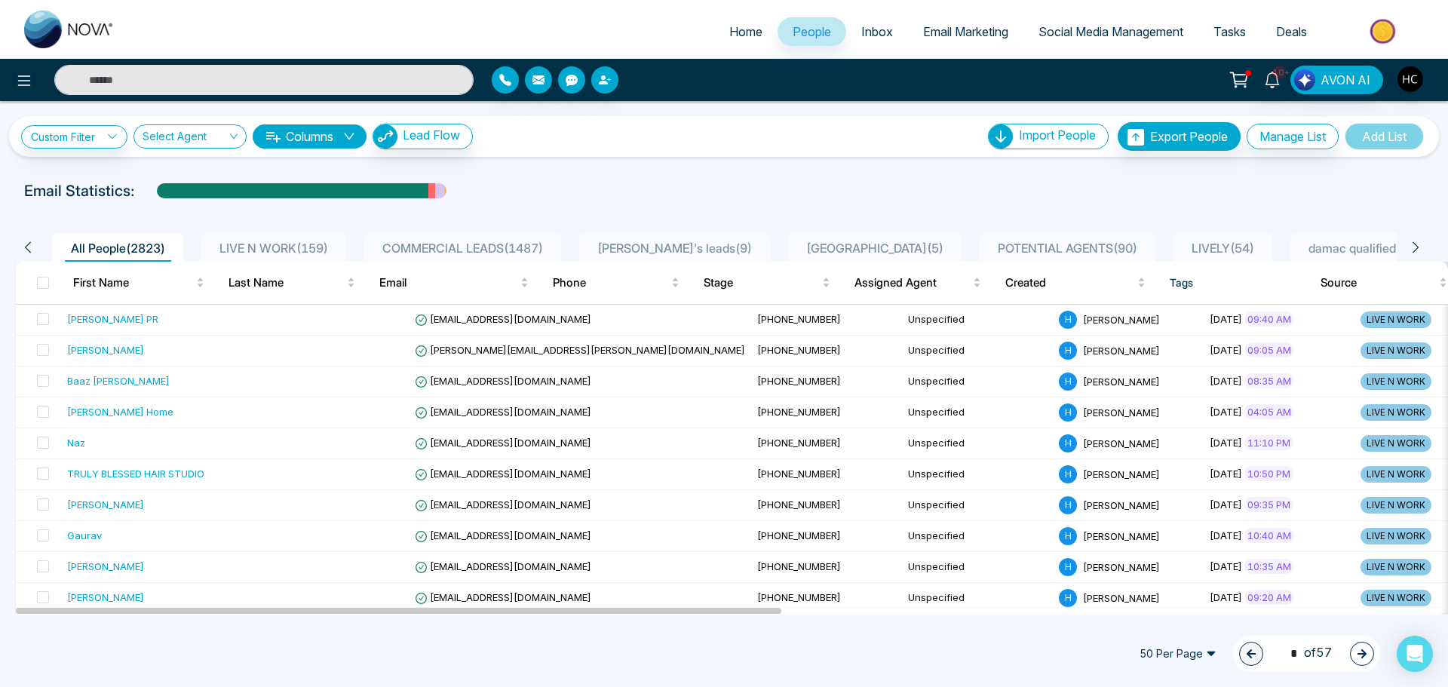
click at [306, 235] on li "LIVE N WORK ( 159 )" at bounding box center [273, 247] width 145 height 29
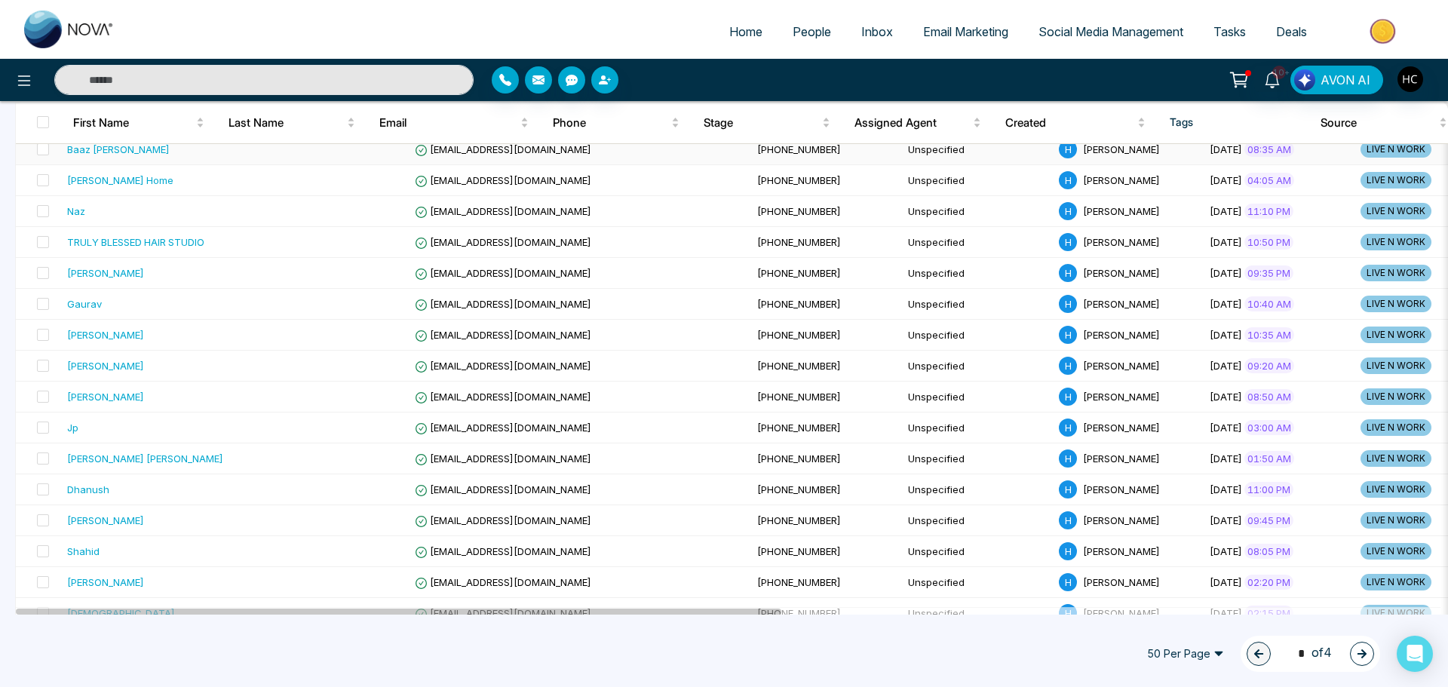
scroll to position [302, 0]
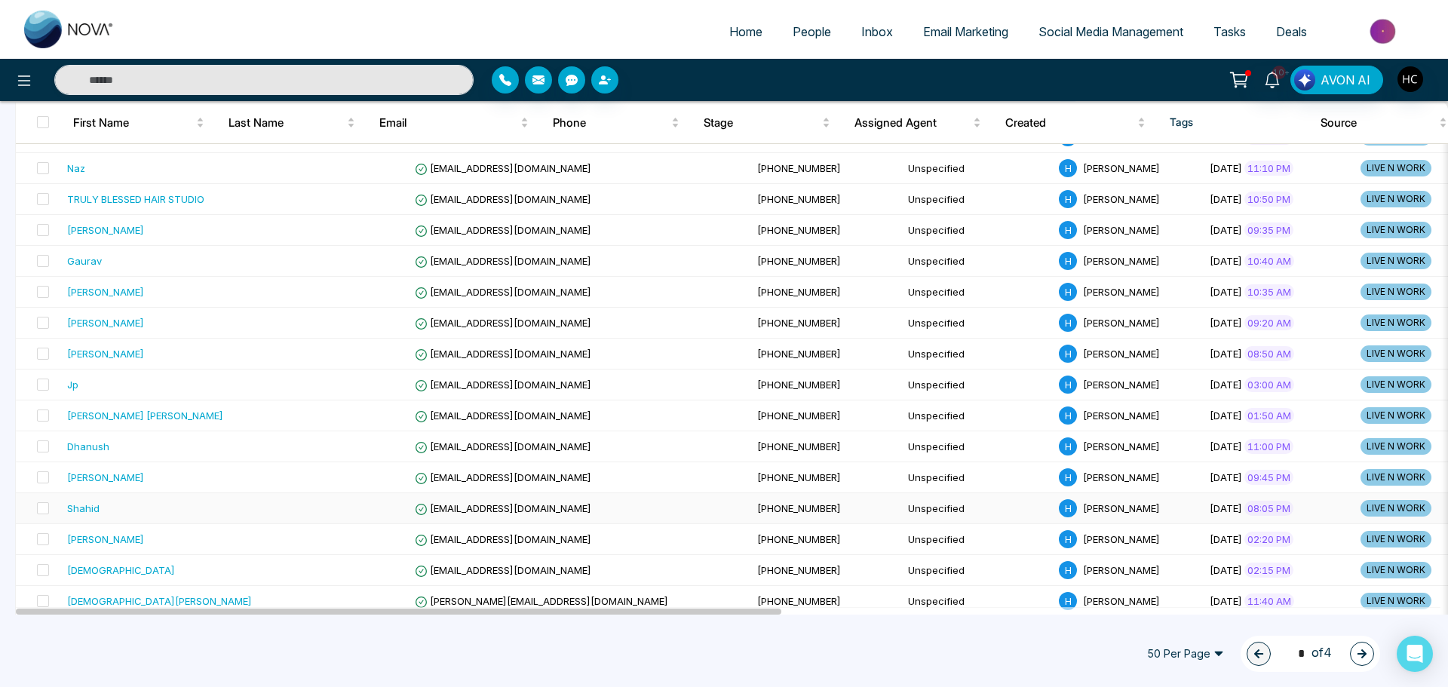
click at [138, 501] on div "Shahid" at bounding box center [159, 508] width 185 height 15
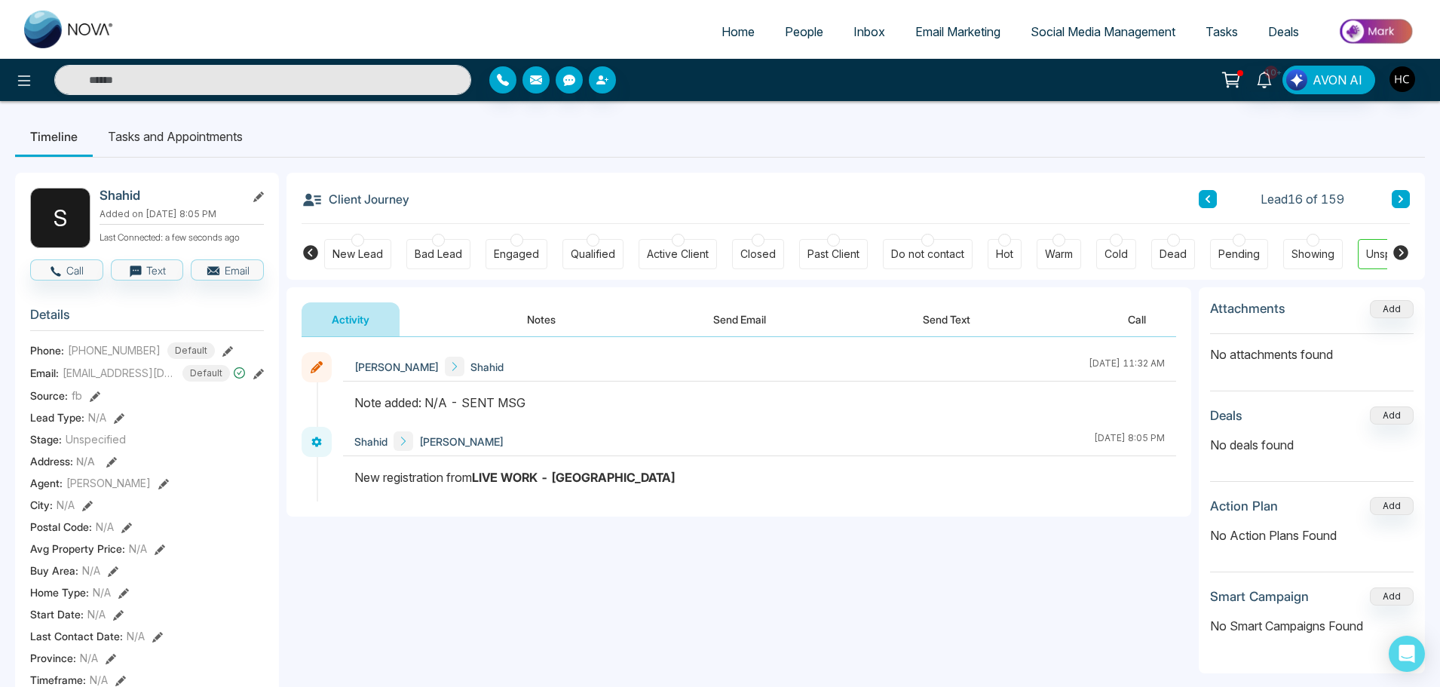
click at [535, 314] on button "Notes" at bounding box center [541, 319] width 89 height 34
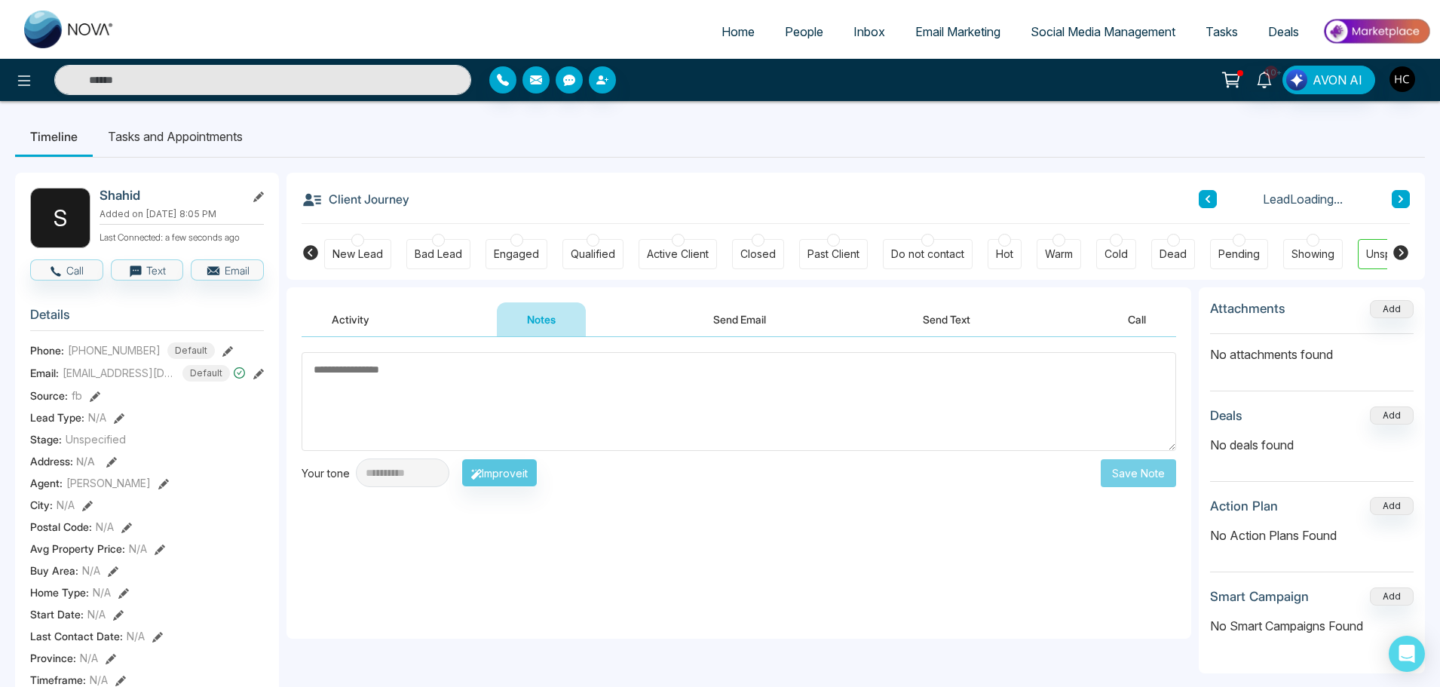
click at [566, 396] on textarea at bounding box center [739, 401] width 875 height 99
type textarea "***"
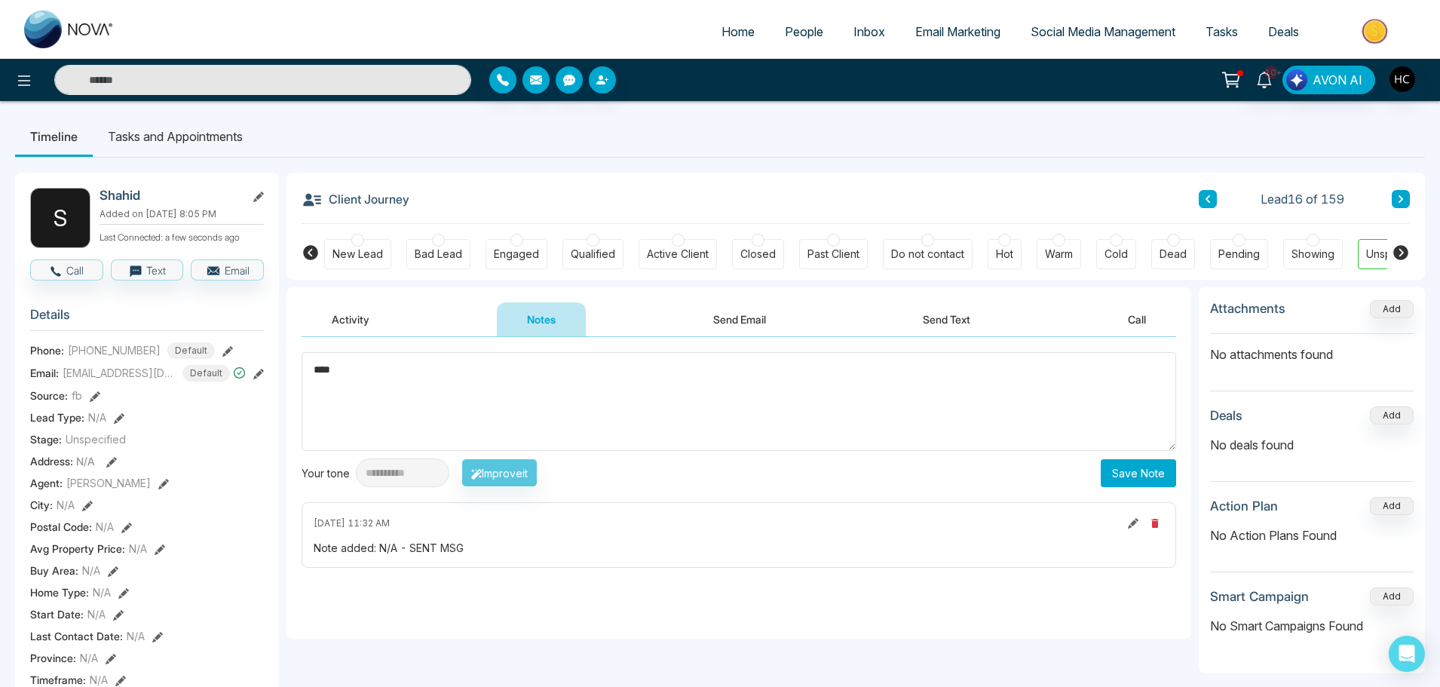
click at [324, 77] on input "text" at bounding box center [262, 80] width 417 height 30
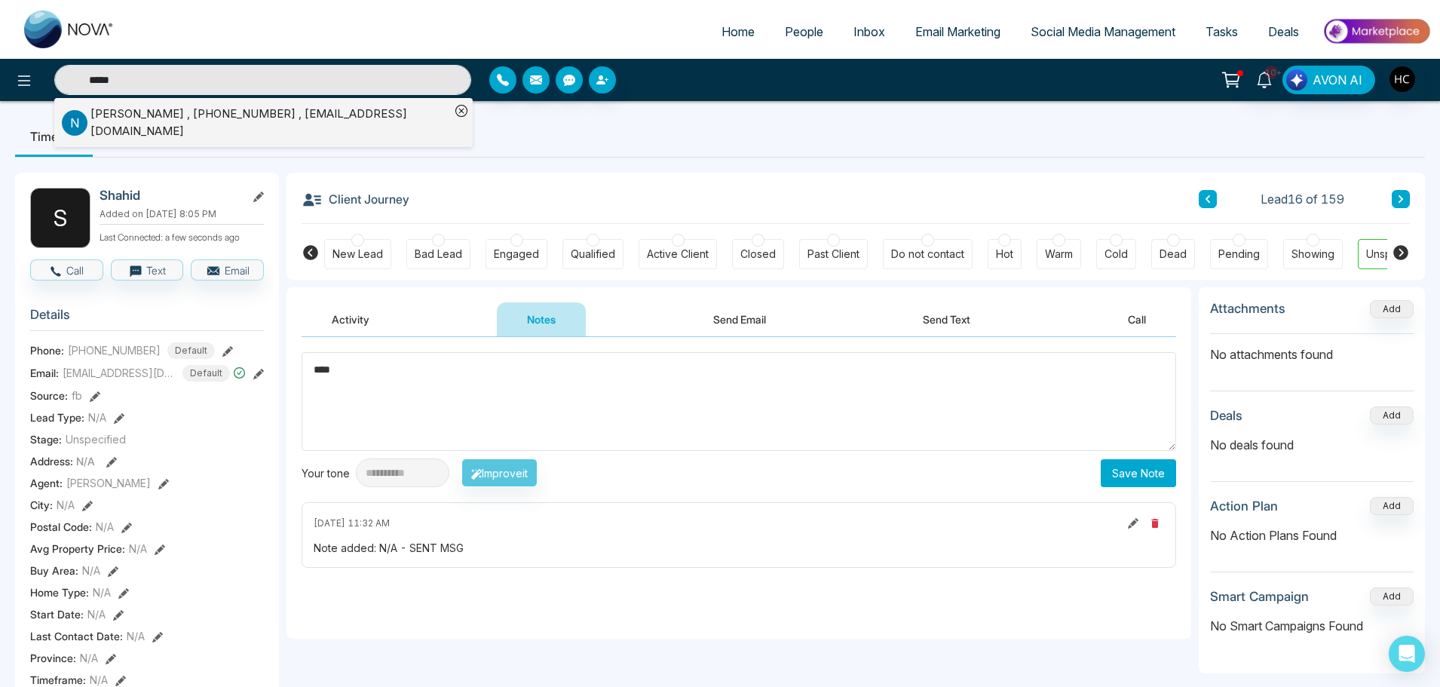
type input "*****"
click at [165, 127] on div "N Najeeb Sumrani , +16478912367 , najeebsumrani@gmail.com" at bounding box center [256, 123] width 388 height 34
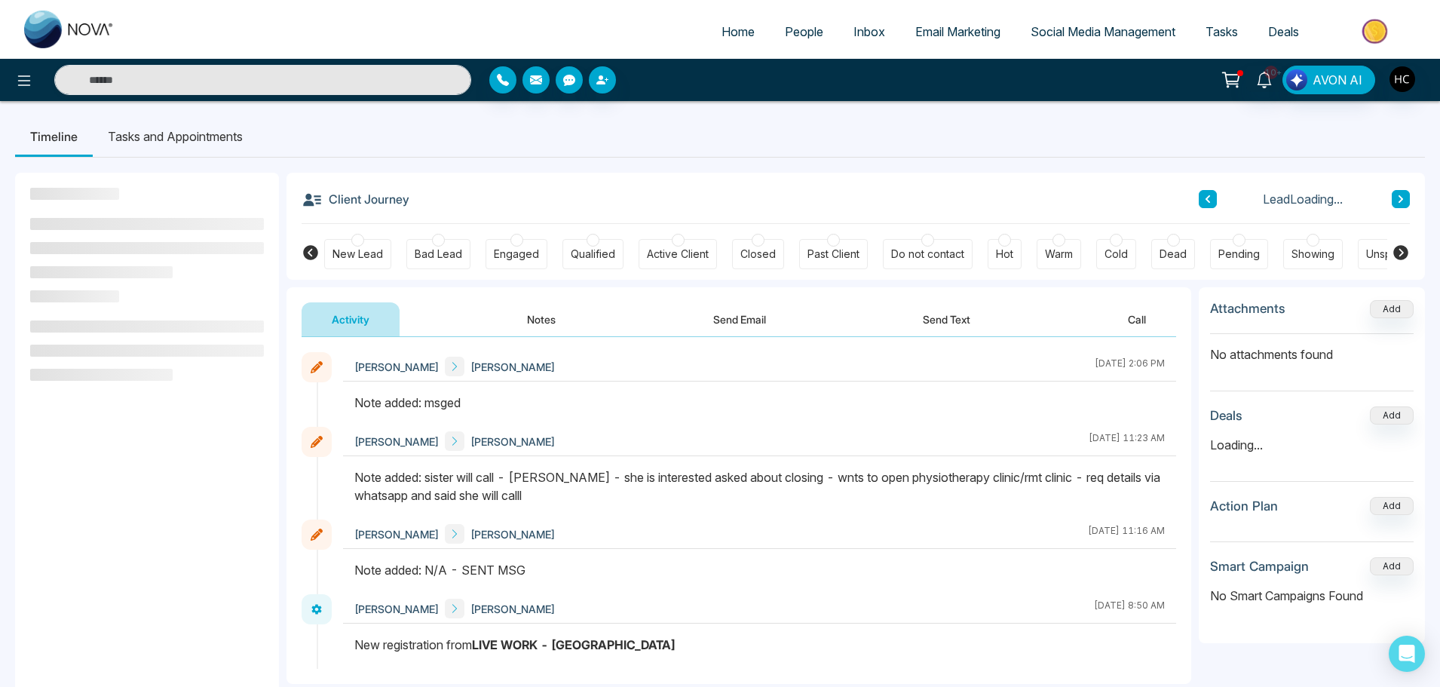
click at [517, 318] on button "Notes" at bounding box center [541, 319] width 89 height 34
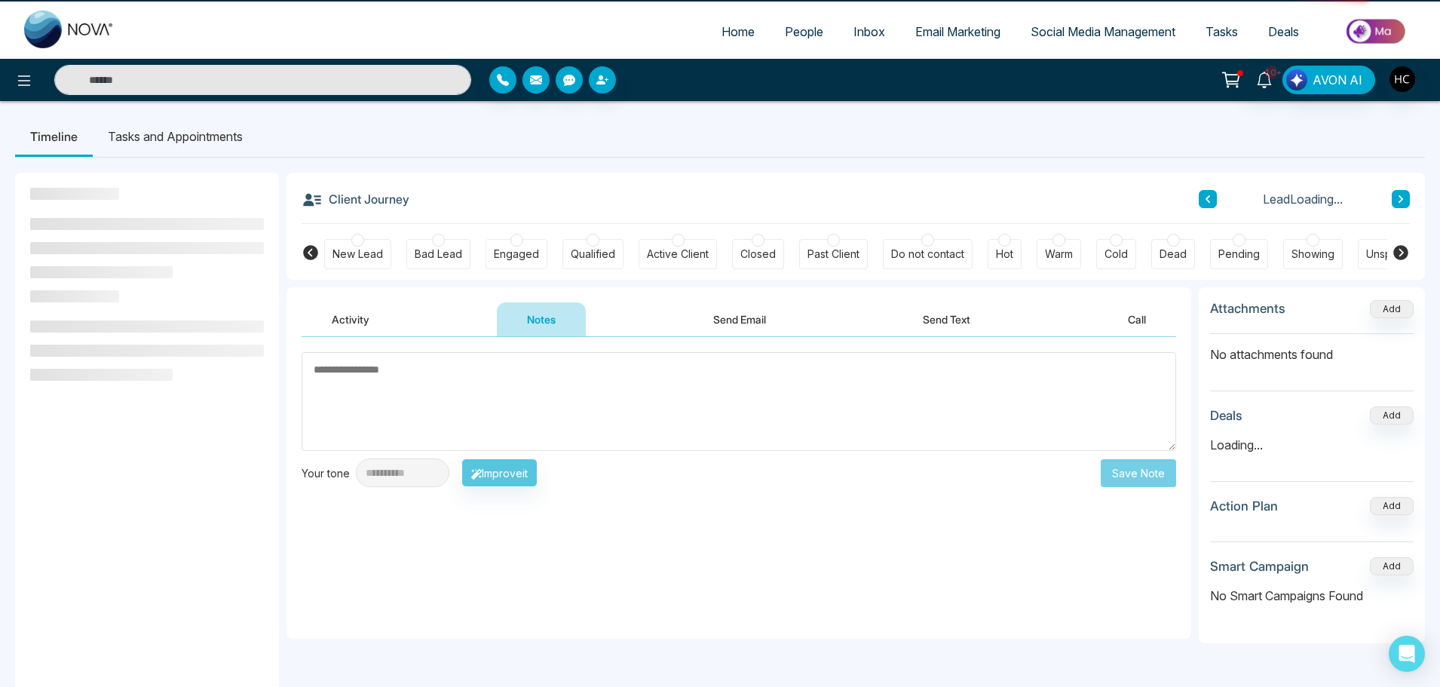
click at [544, 409] on textarea at bounding box center [739, 401] width 875 height 99
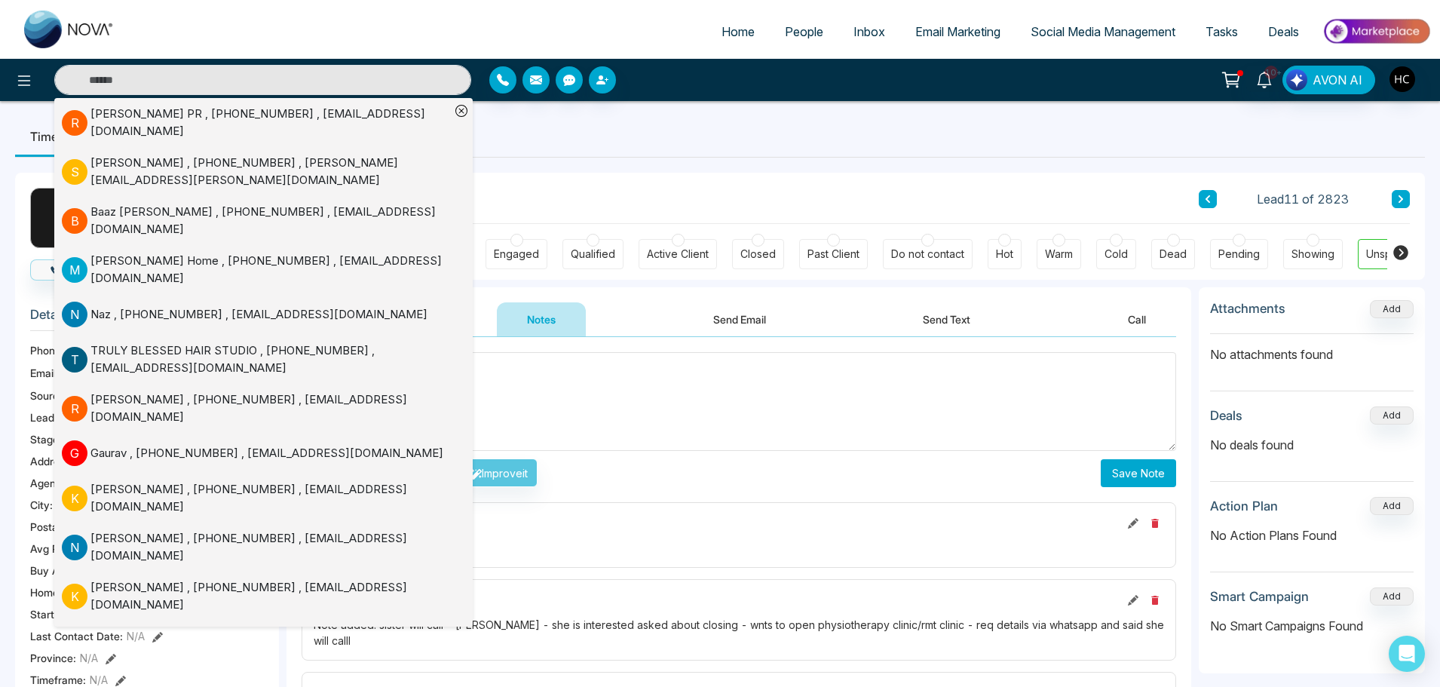
click at [551, 403] on textarea "**" at bounding box center [739, 401] width 875 height 99
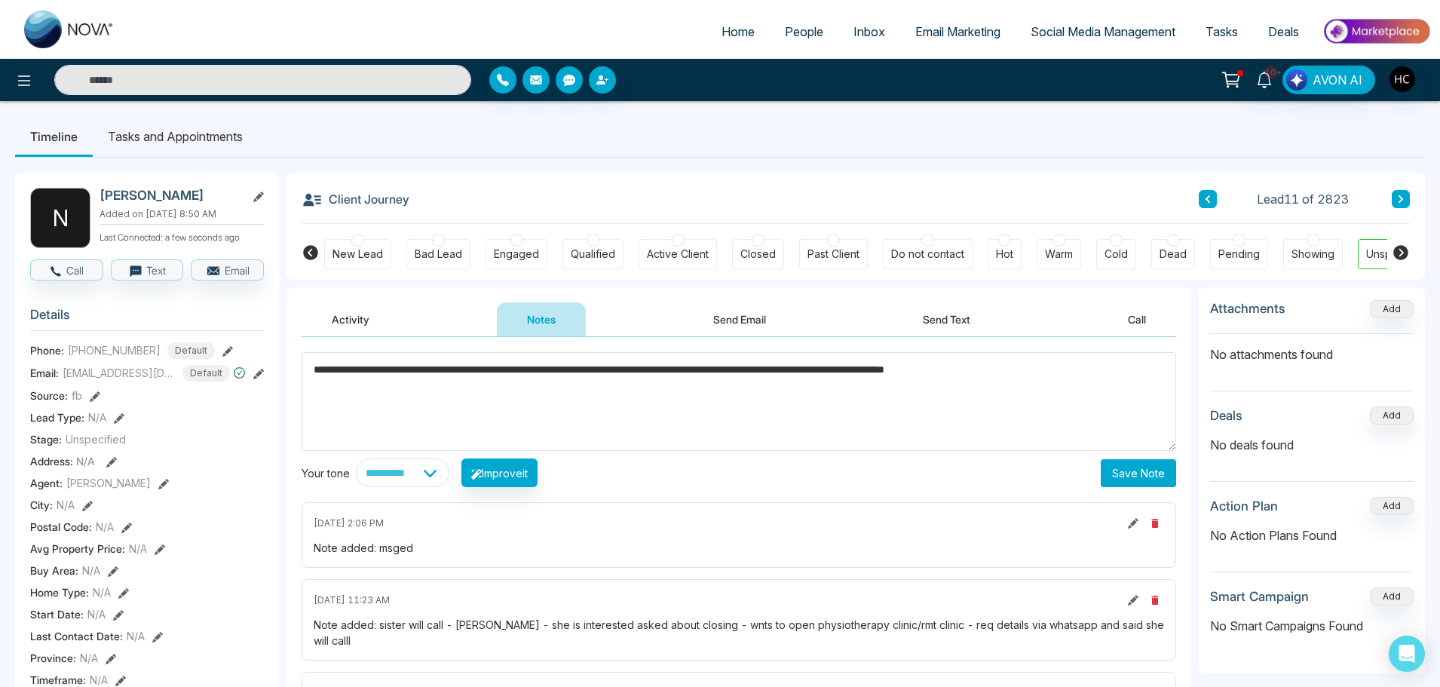
click at [404, 368] on textarea "**********" at bounding box center [739, 401] width 875 height 99
click at [1079, 383] on textarea "**********" at bounding box center [739, 401] width 875 height 99
type textarea "**********"
click at [1132, 467] on button "Save Note" at bounding box center [1138, 473] width 75 height 28
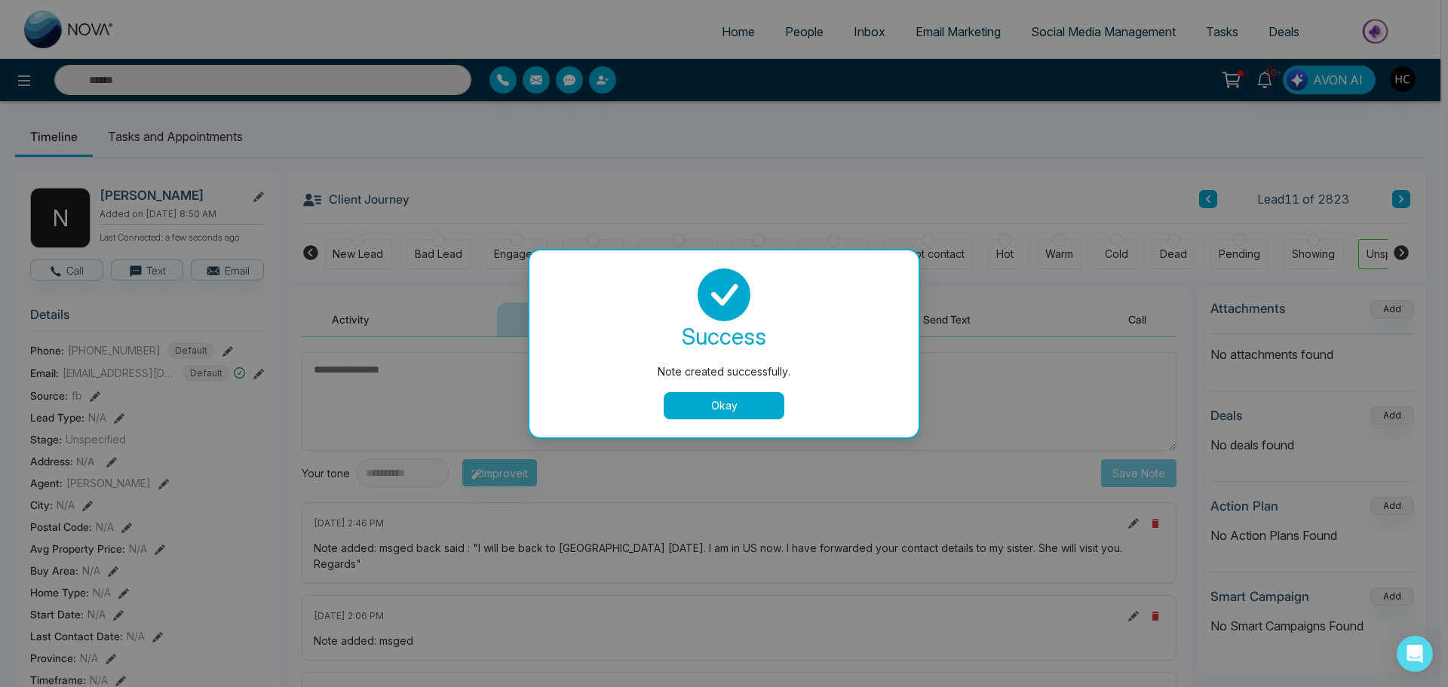
click at [750, 404] on button "Okay" at bounding box center [724, 405] width 121 height 27
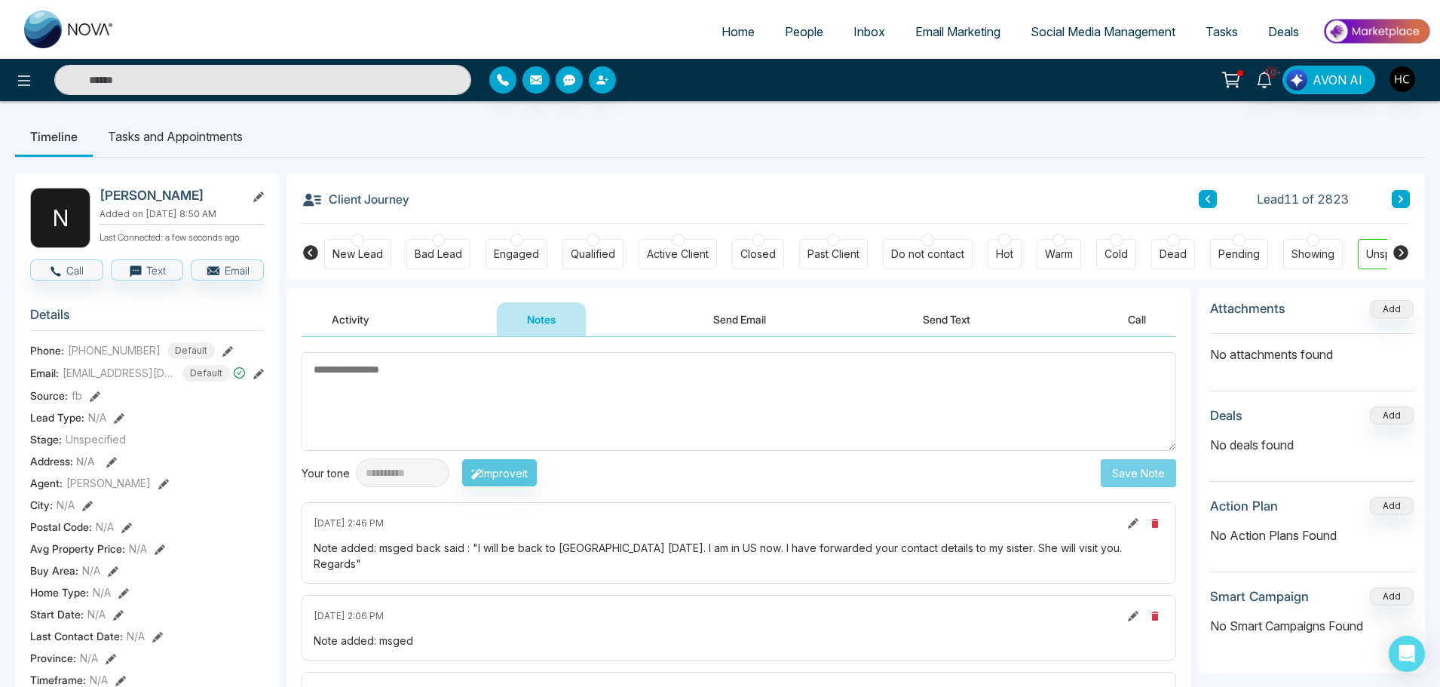
click at [784, 43] on link "People" at bounding box center [804, 31] width 69 height 29
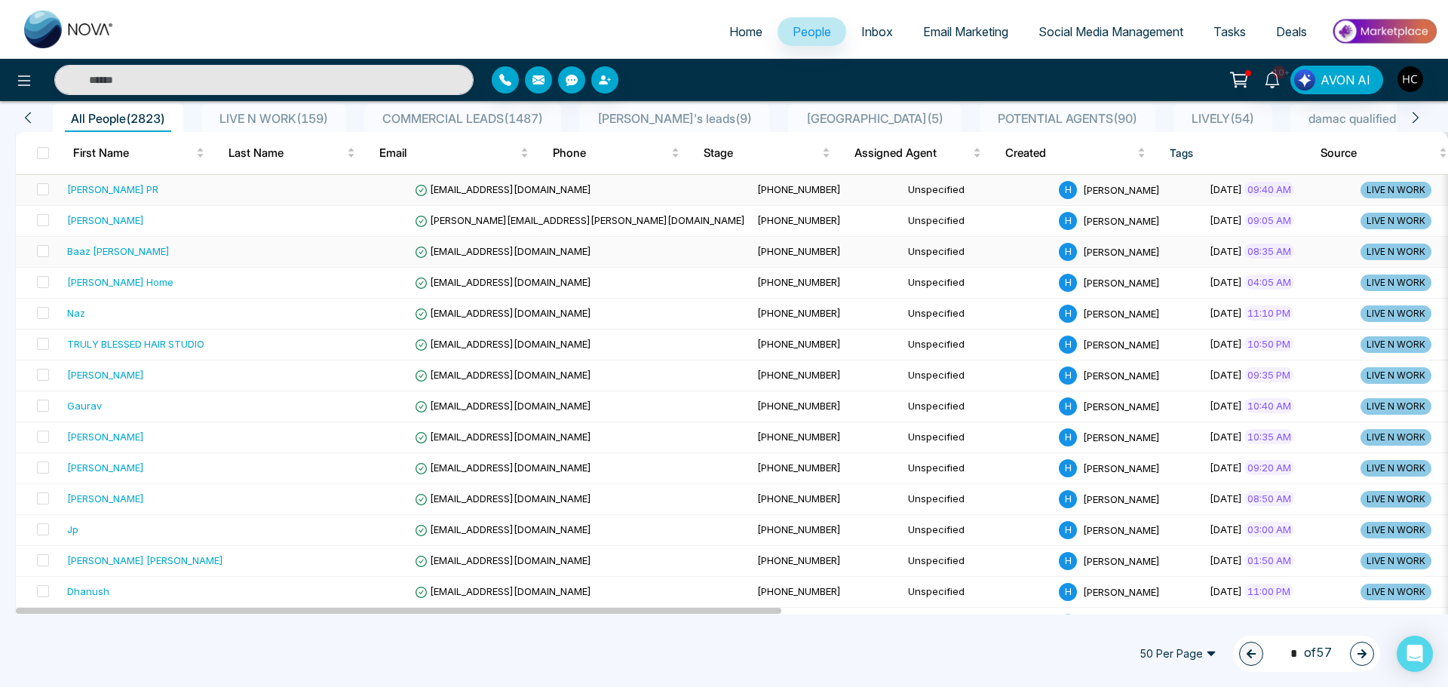
scroll to position [75, 0]
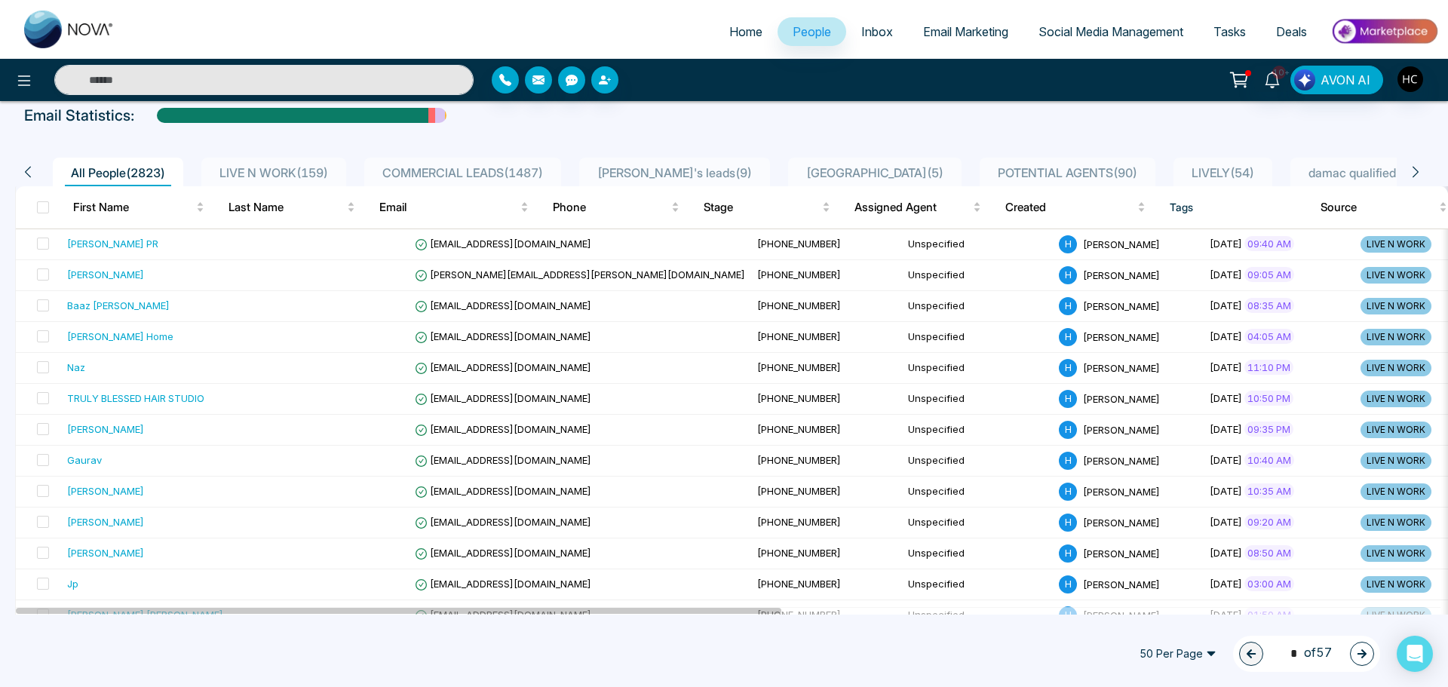
click at [247, 161] on li "LIVE N WORK ( 159 )" at bounding box center [273, 172] width 145 height 29
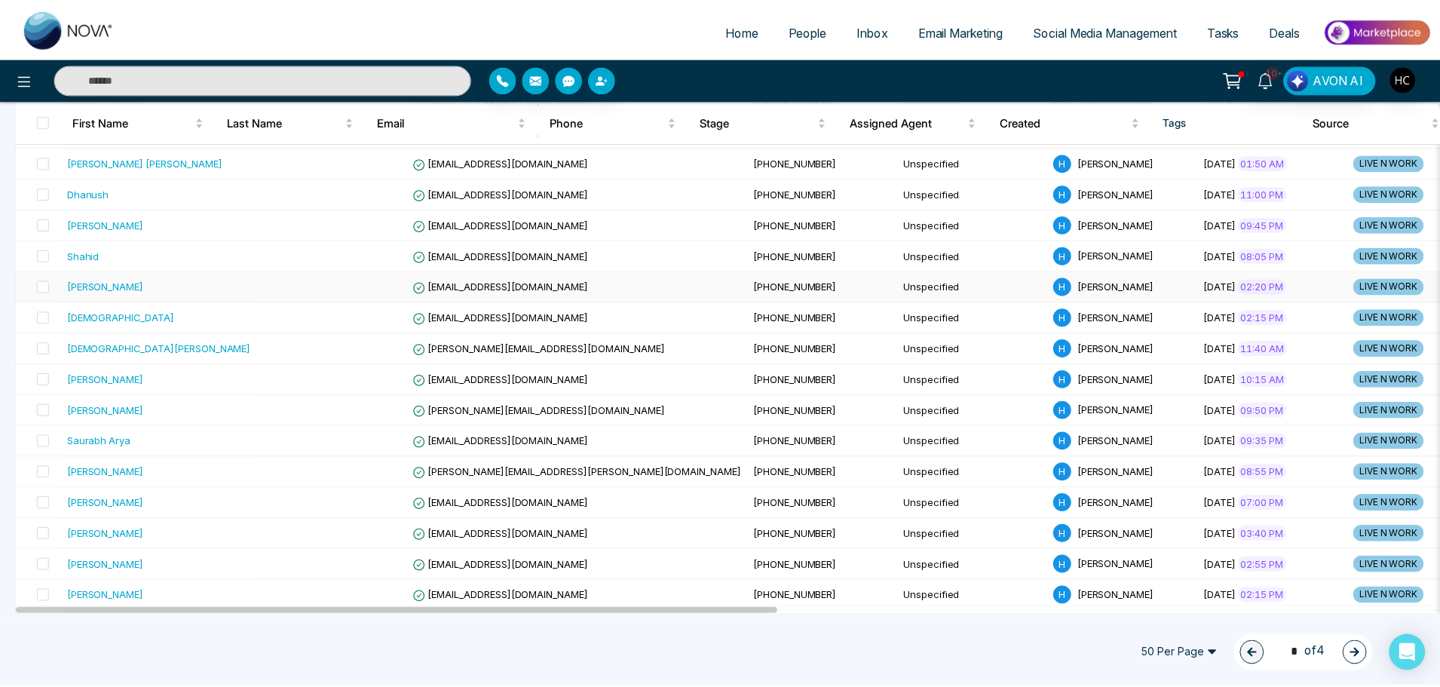
scroll to position [528, 0]
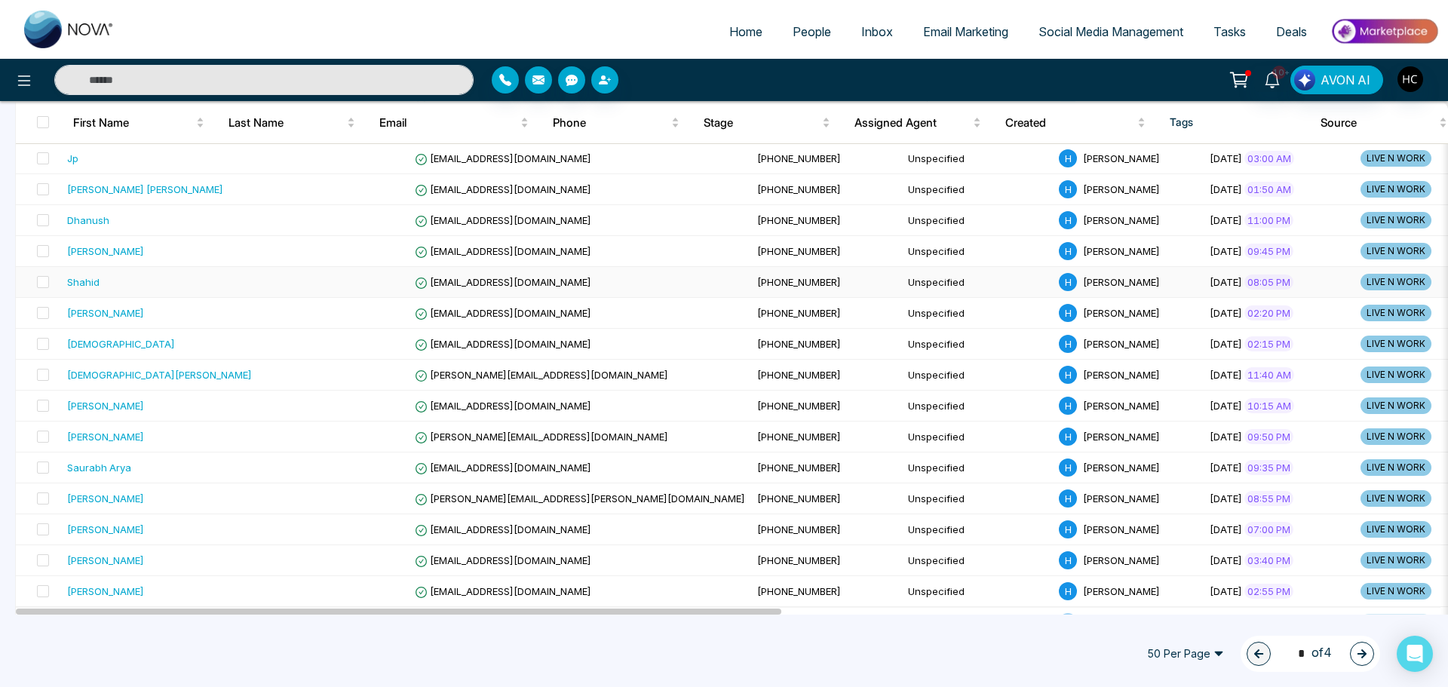
click at [153, 281] on div "Shahid" at bounding box center [159, 281] width 185 height 15
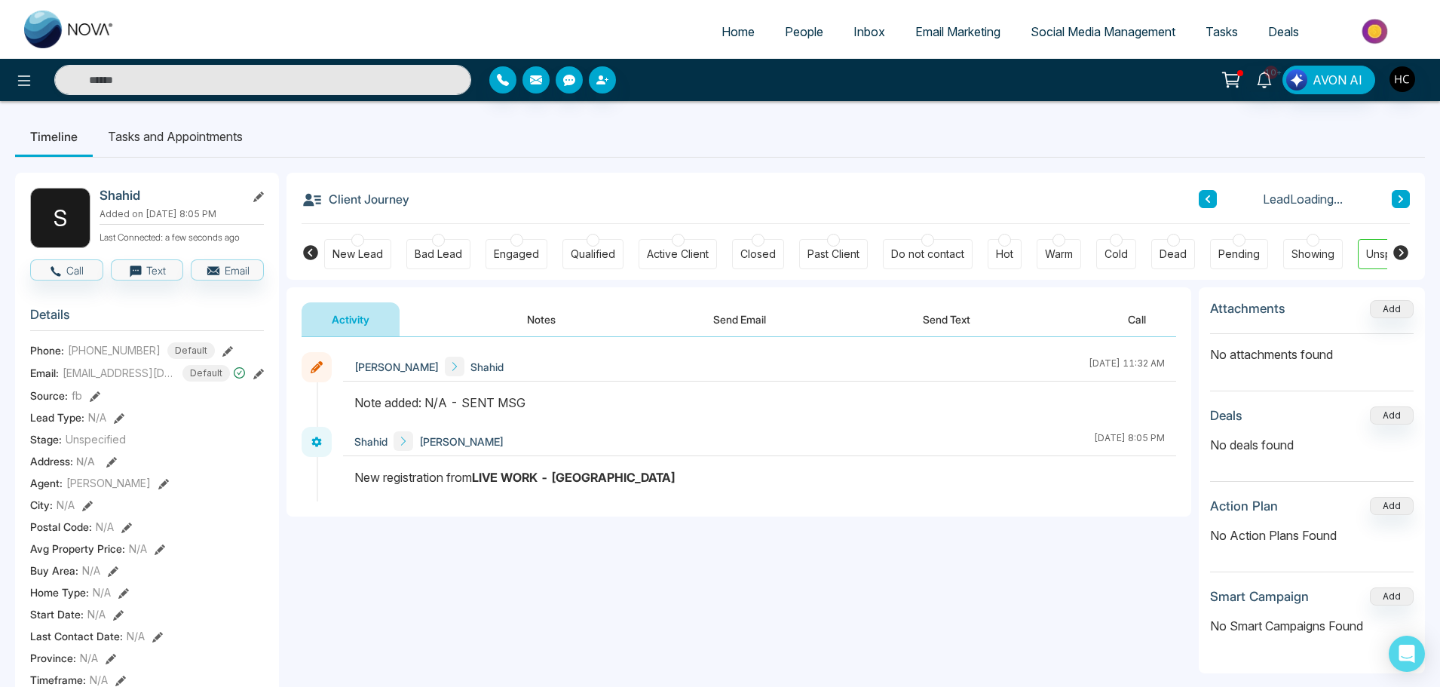
click at [532, 314] on button "Notes" at bounding box center [541, 319] width 89 height 34
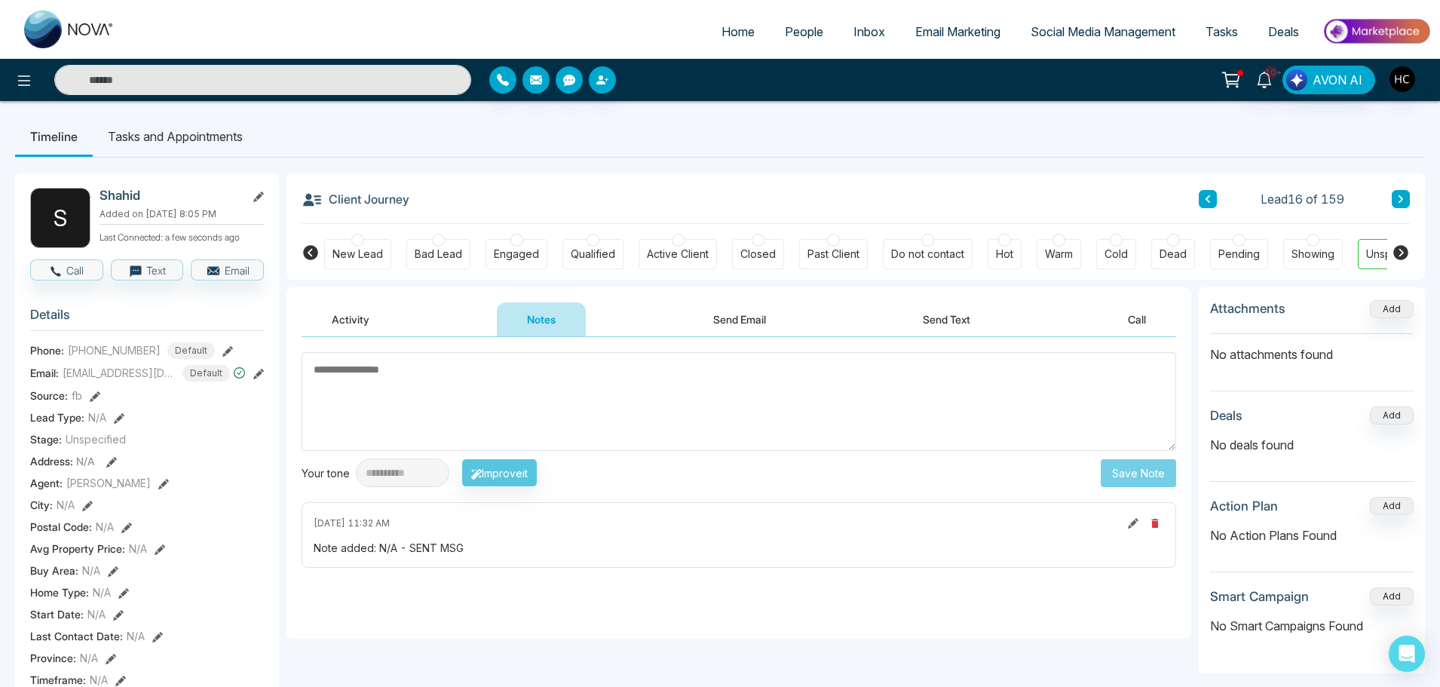
type textarea "**********"
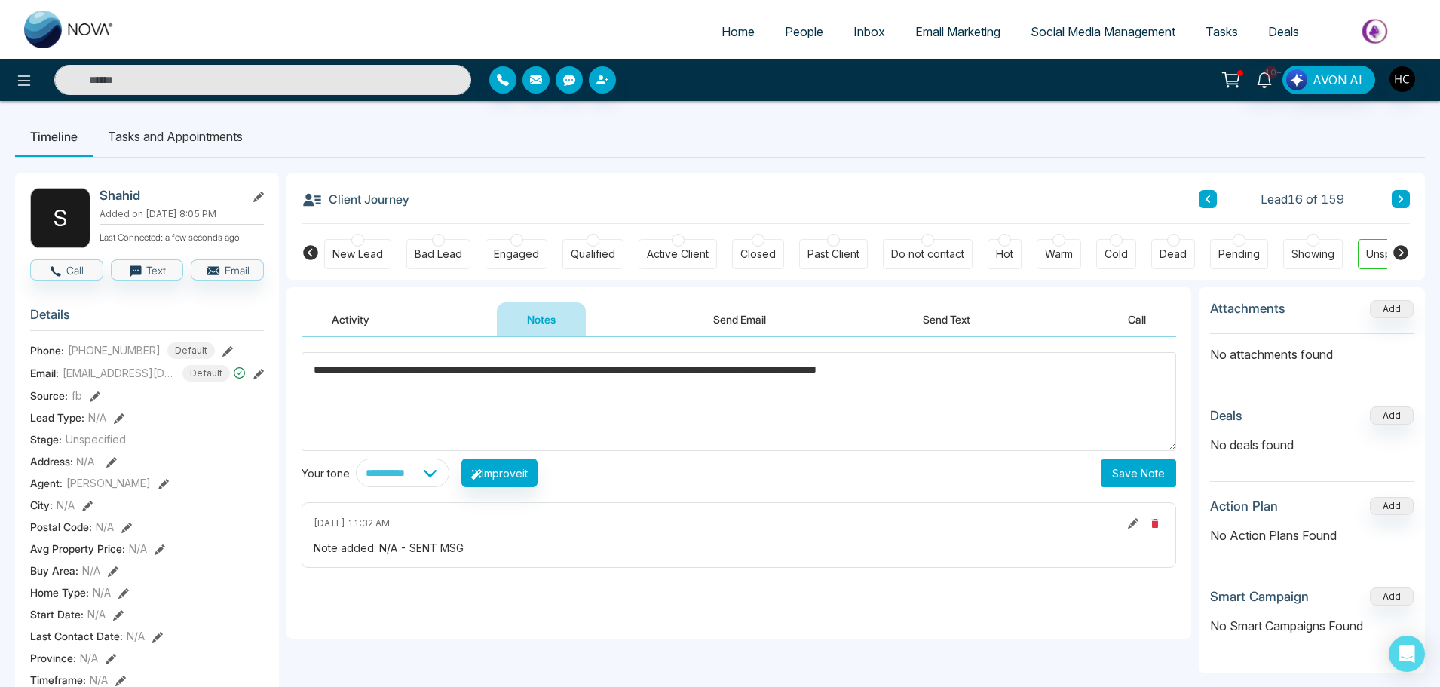
drag, startPoint x: 979, startPoint y: 394, endPoint x: 305, endPoint y: 313, distance: 679.0
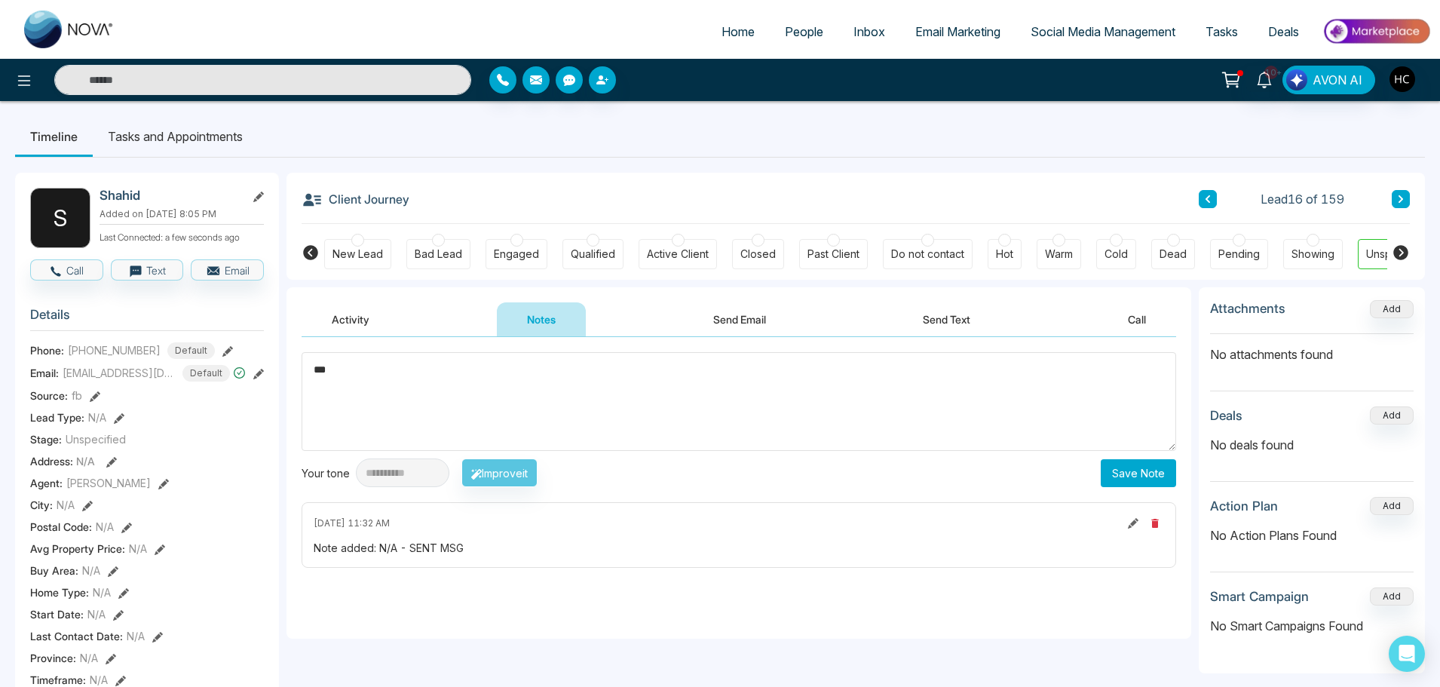
drag, startPoint x: 334, startPoint y: 363, endPoint x: 291, endPoint y: 382, distance: 46.9
click at [291, 382] on div "**********" at bounding box center [739, 488] width 905 height 302
click at [480, 412] on textarea "***" at bounding box center [739, 401] width 875 height 99
type textarea "***"
click at [1148, 480] on button "Save Note" at bounding box center [1138, 473] width 75 height 28
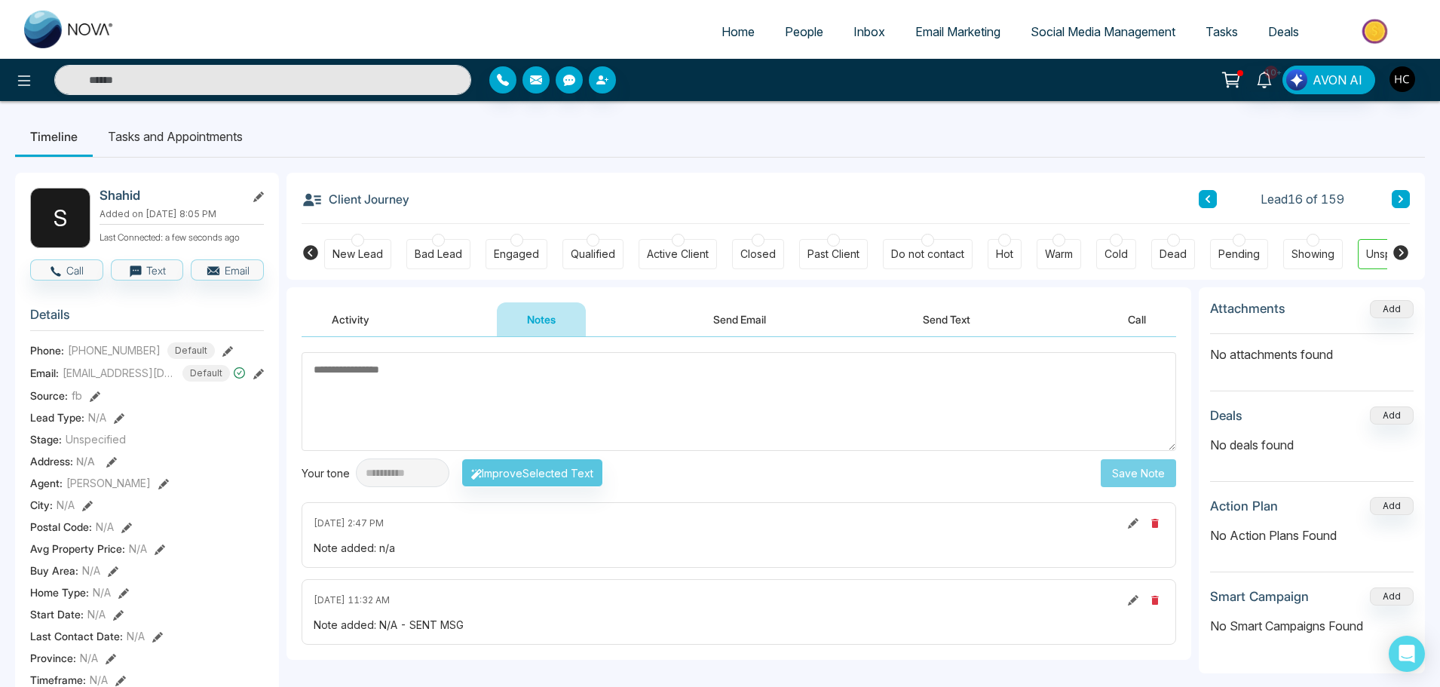
click at [1402, 199] on icon at bounding box center [1401, 199] width 5 height 8
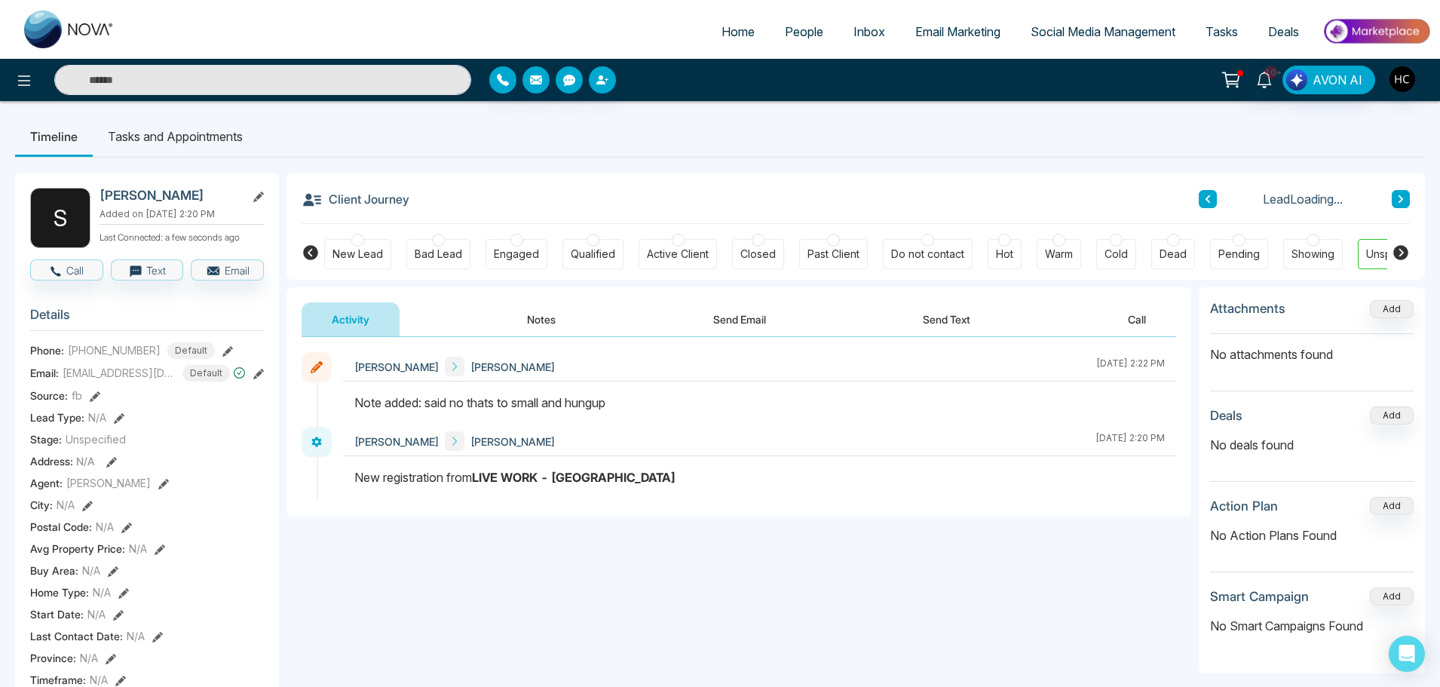
click at [563, 324] on button "Notes" at bounding box center [541, 319] width 89 height 34
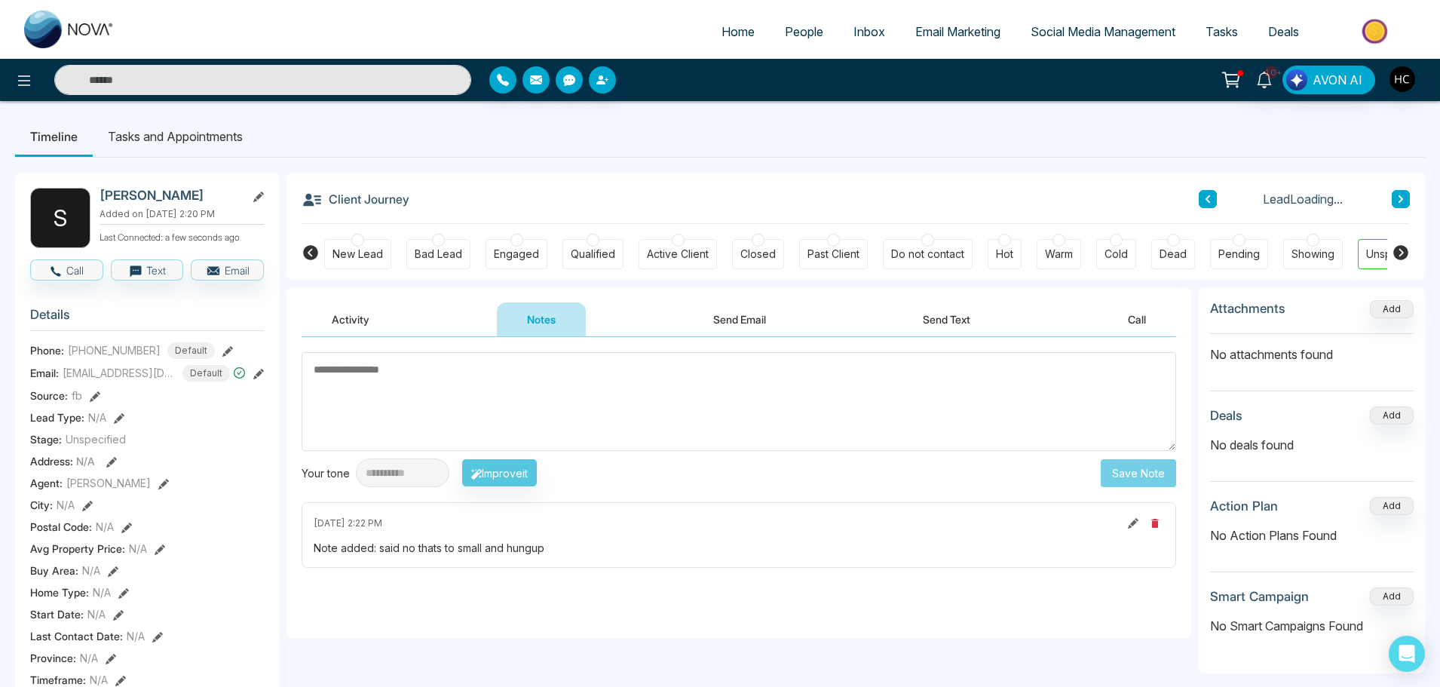
click at [1397, 199] on icon at bounding box center [1401, 199] width 8 height 9
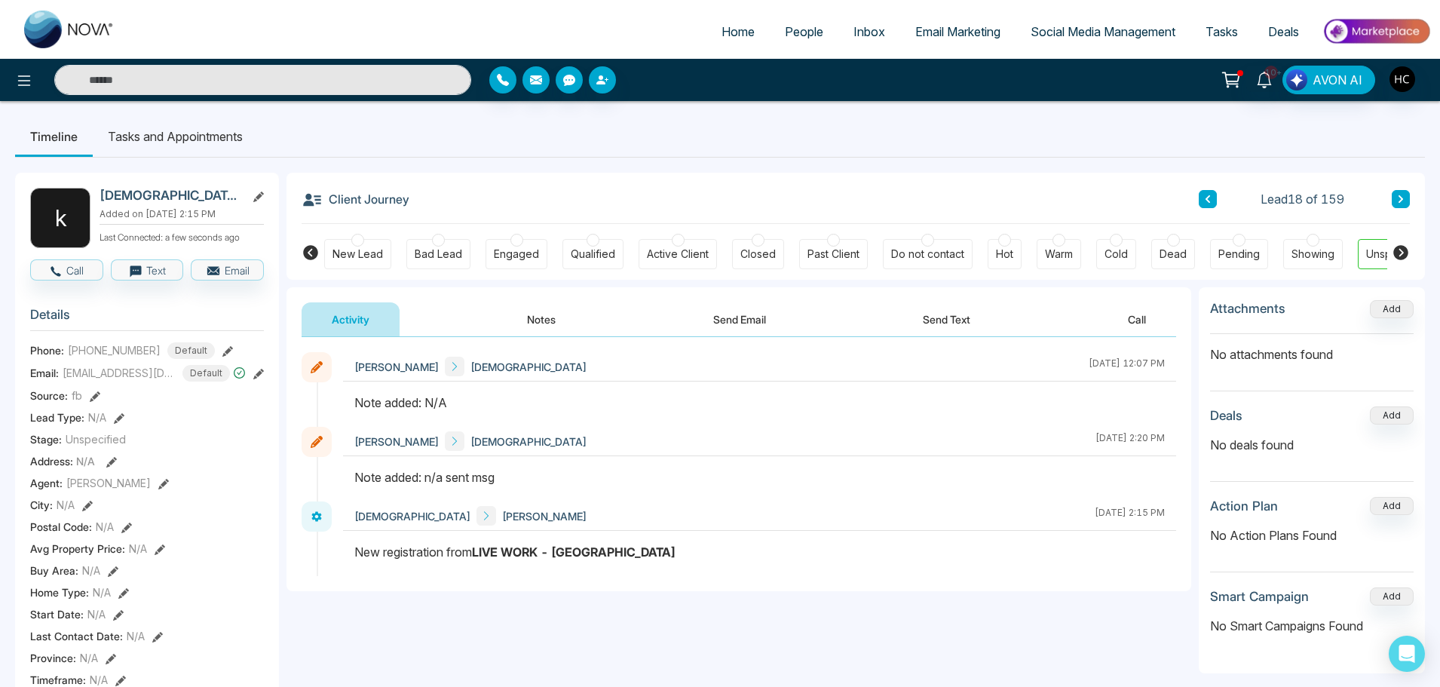
click at [550, 323] on button "Notes" at bounding box center [541, 319] width 89 height 34
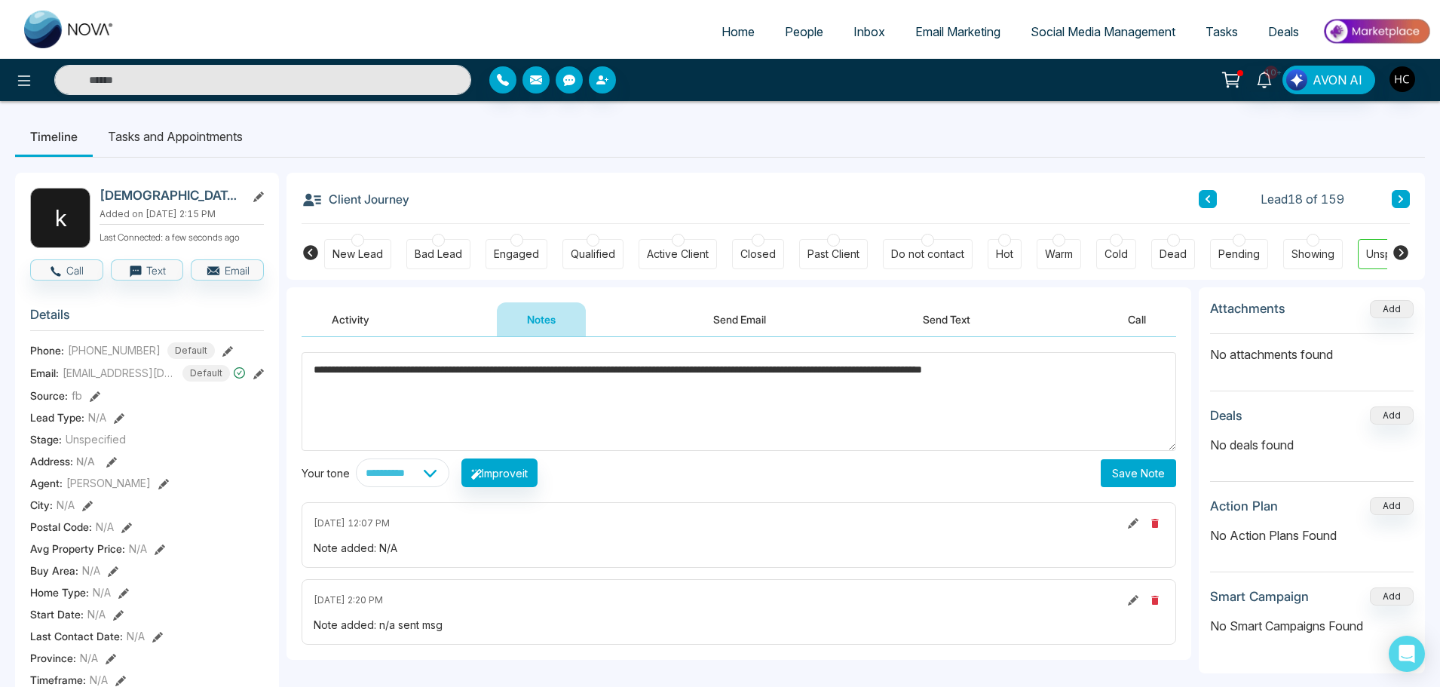
type textarea "**********"
click at [1127, 479] on button "Save Note" at bounding box center [1138, 473] width 75 height 28
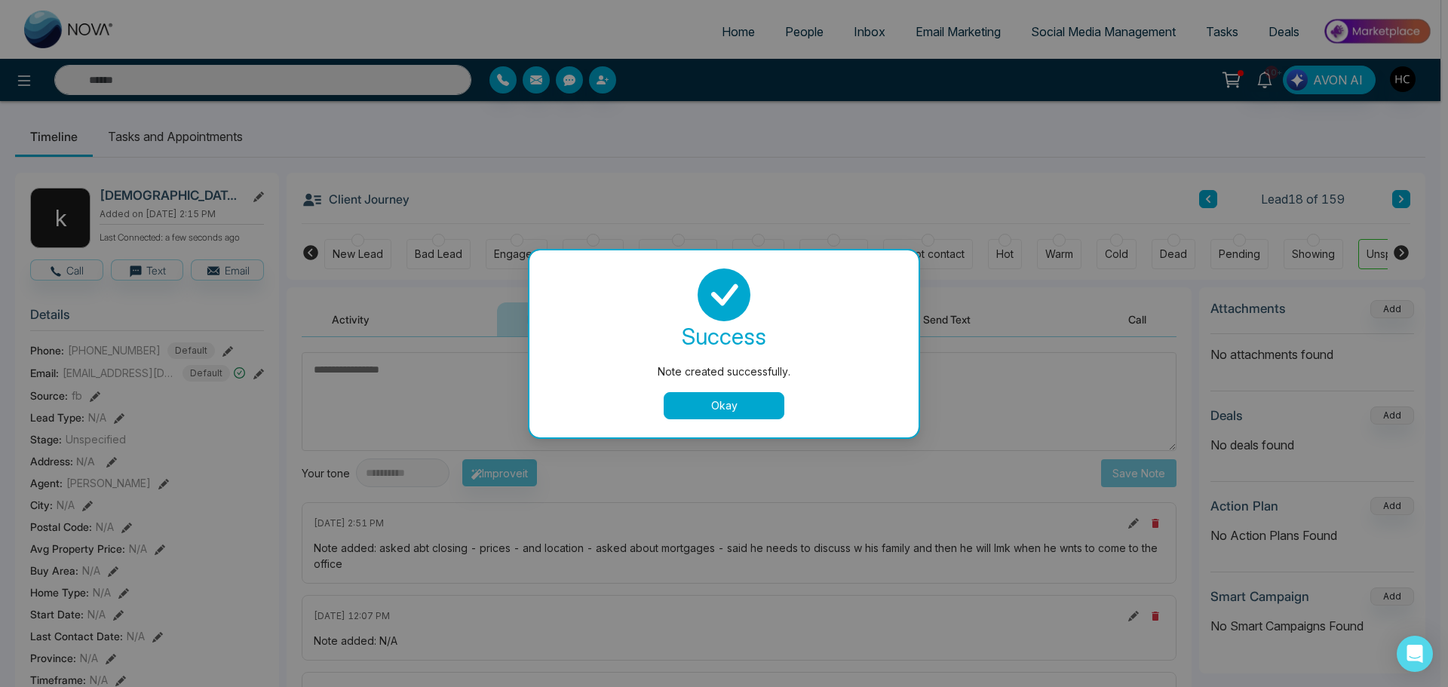
click at [733, 402] on button "Okay" at bounding box center [724, 405] width 121 height 27
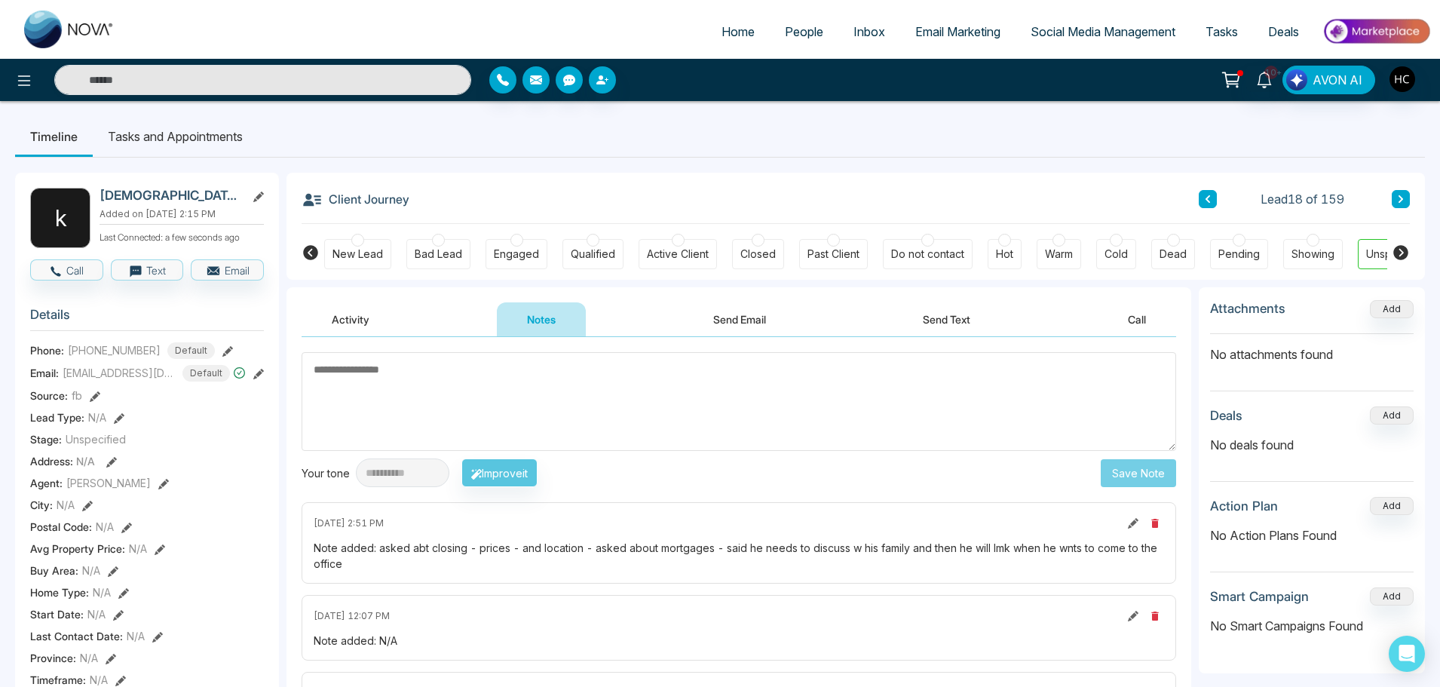
click at [1396, 195] on button at bounding box center [1401, 199] width 18 height 18
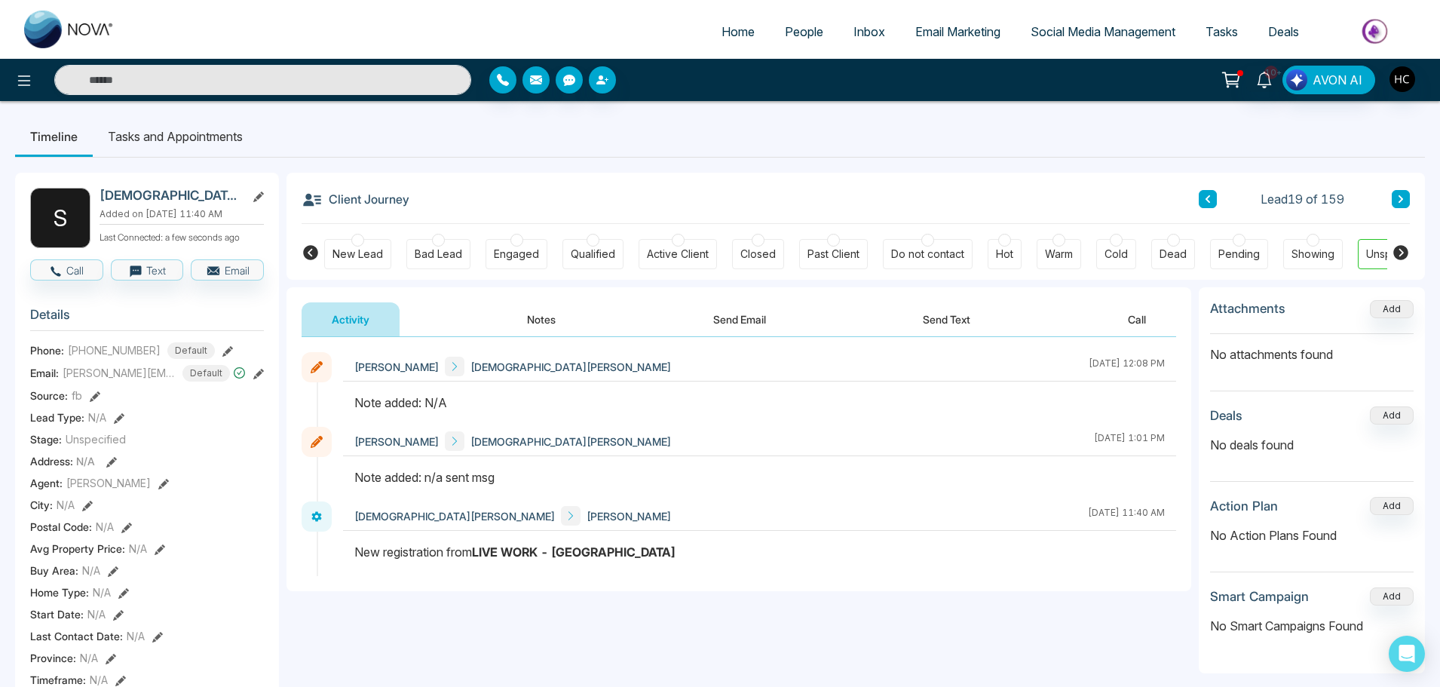
click at [543, 325] on button "Notes" at bounding box center [541, 319] width 89 height 34
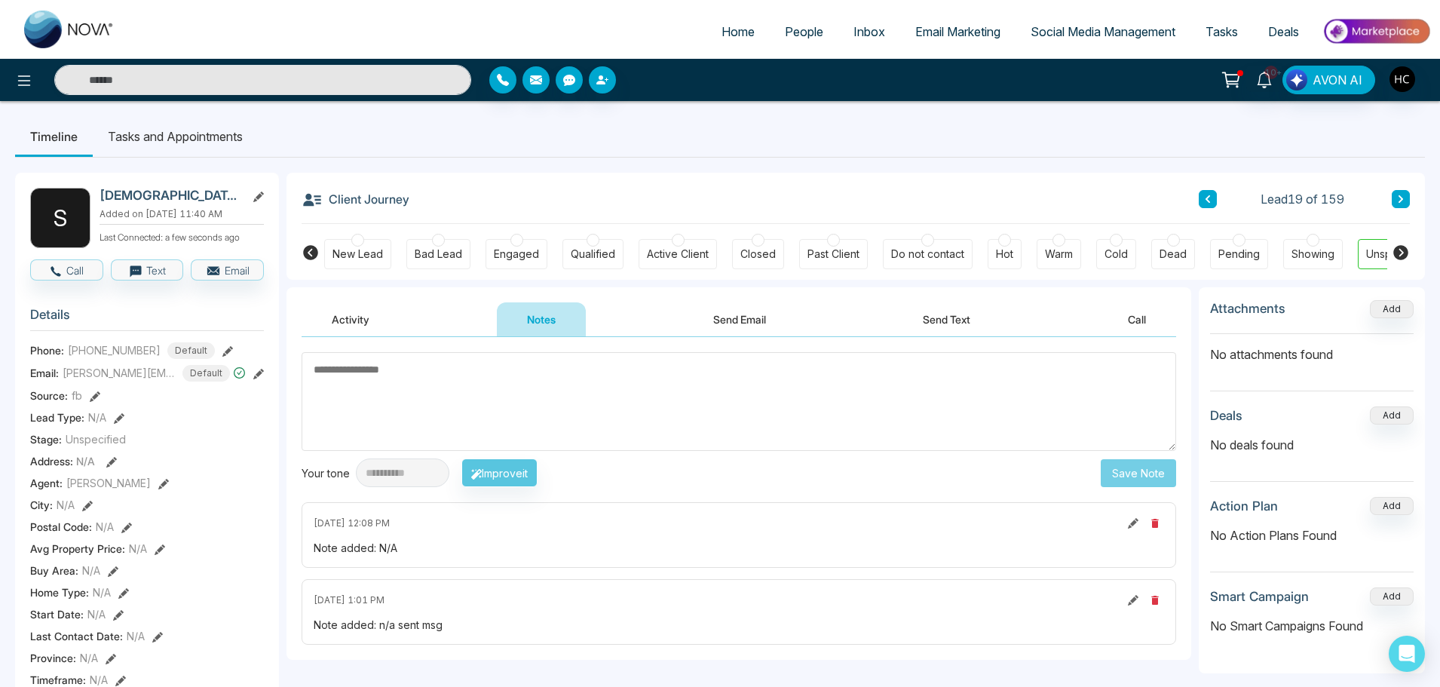
click at [534, 391] on textarea at bounding box center [739, 401] width 875 height 99
click at [391, 397] on textarea at bounding box center [739, 401] width 875 height 99
type textarea "***"
click at [1142, 483] on button "Save Note" at bounding box center [1138, 473] width 75 height 28
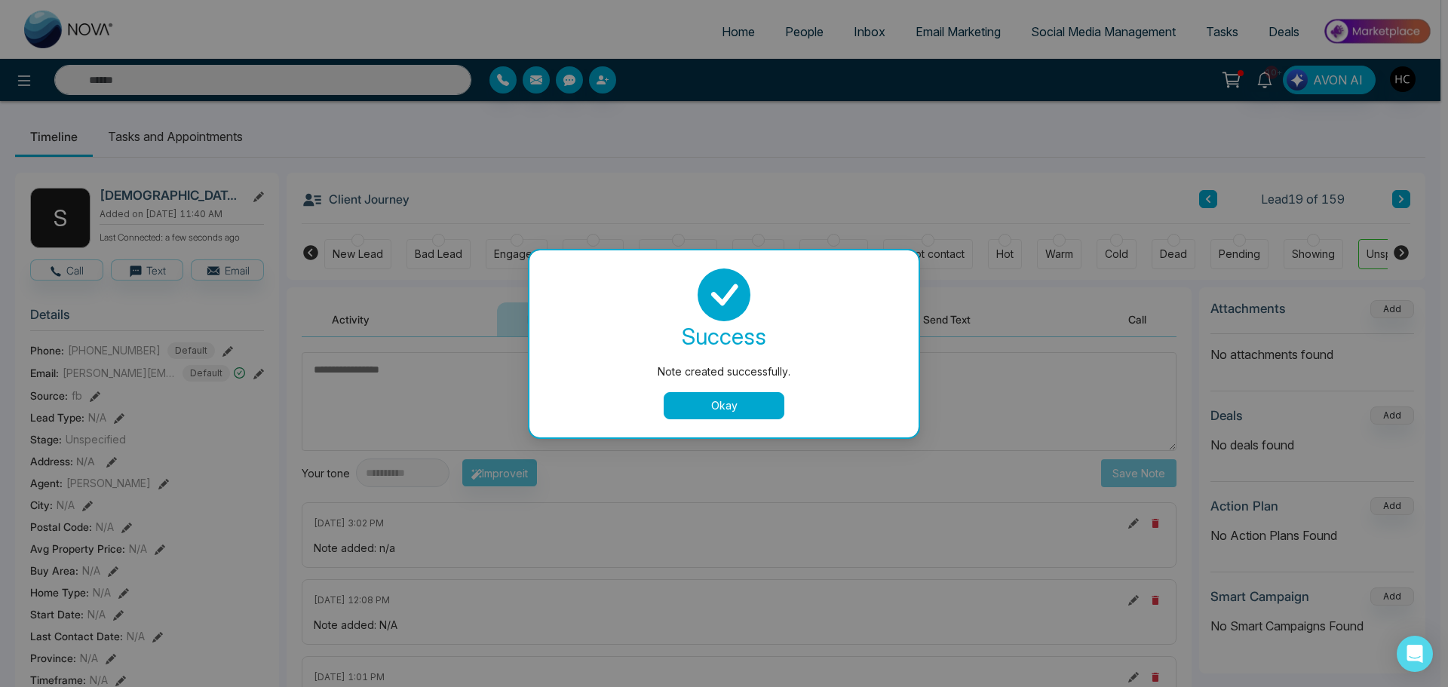
click at [747, 398] on button "Okay" at bounding box center [724, 405] width 121 height 27
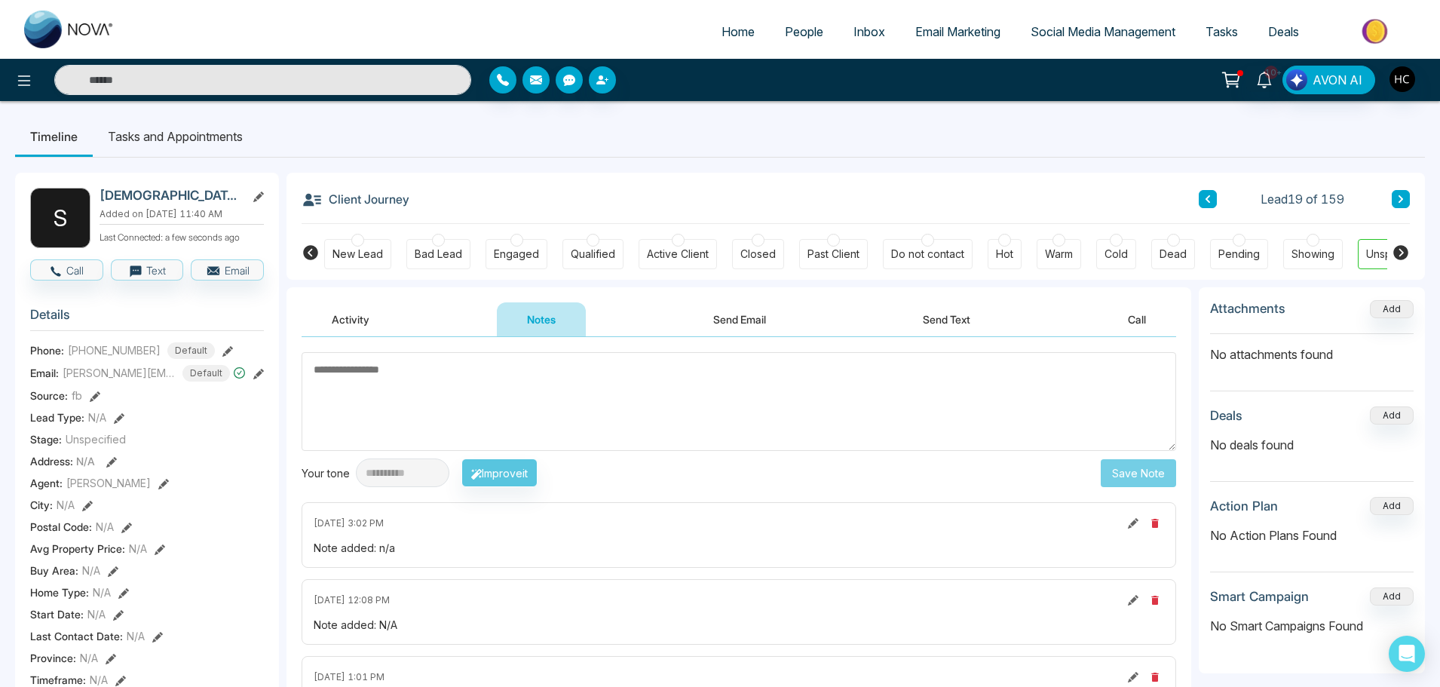
click at [1393, 197] on button at bounding box center [1401, 199] width 18 height 18
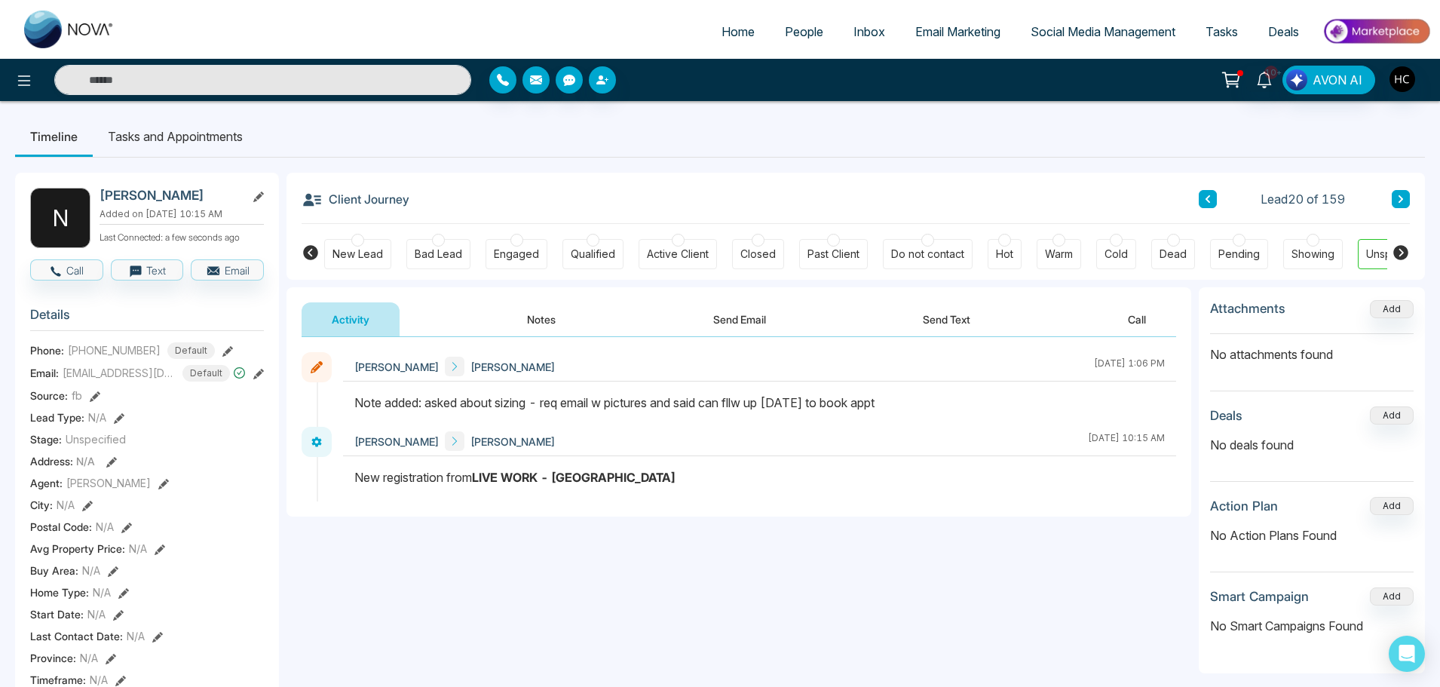
click at [538, 311] on button "Notes" at bounding box center [541, 319] width 89 height 34
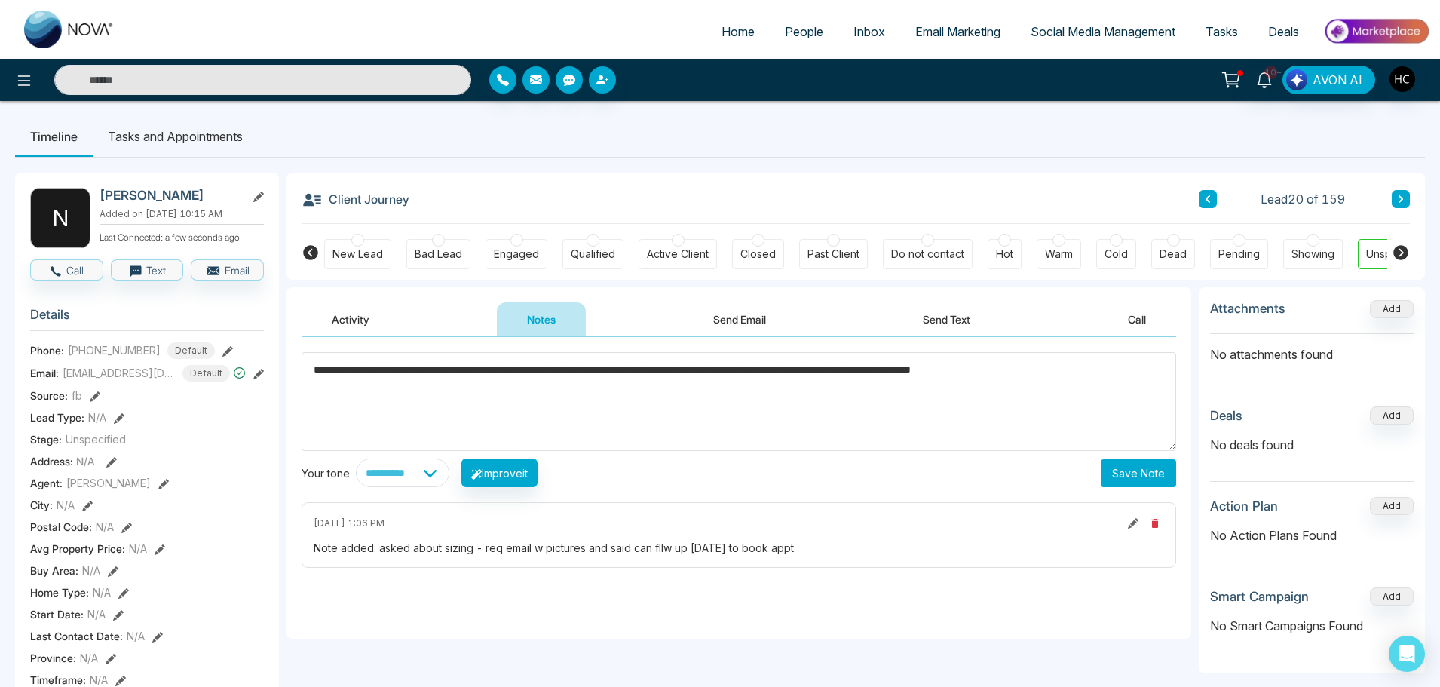
click at [1142, 388] on textarea "**********" at bounding box center [739, 401] width 875 height 99
click at [622, 408] on textarea "**********" at bounding box center [739, 401] width 875 height 99
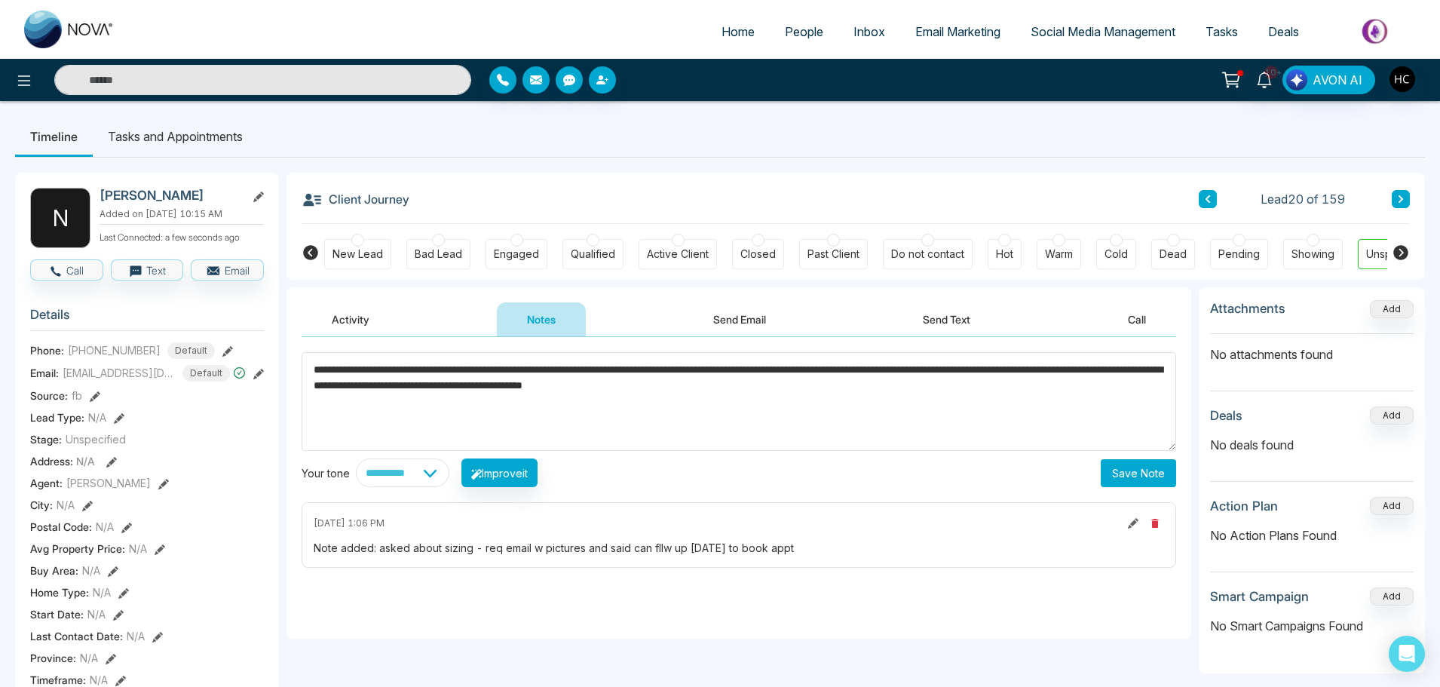
type textarea "**********"
click at [1153, 471] on button "Save Note" at bounding box center [1138, 473] width 75 height 28
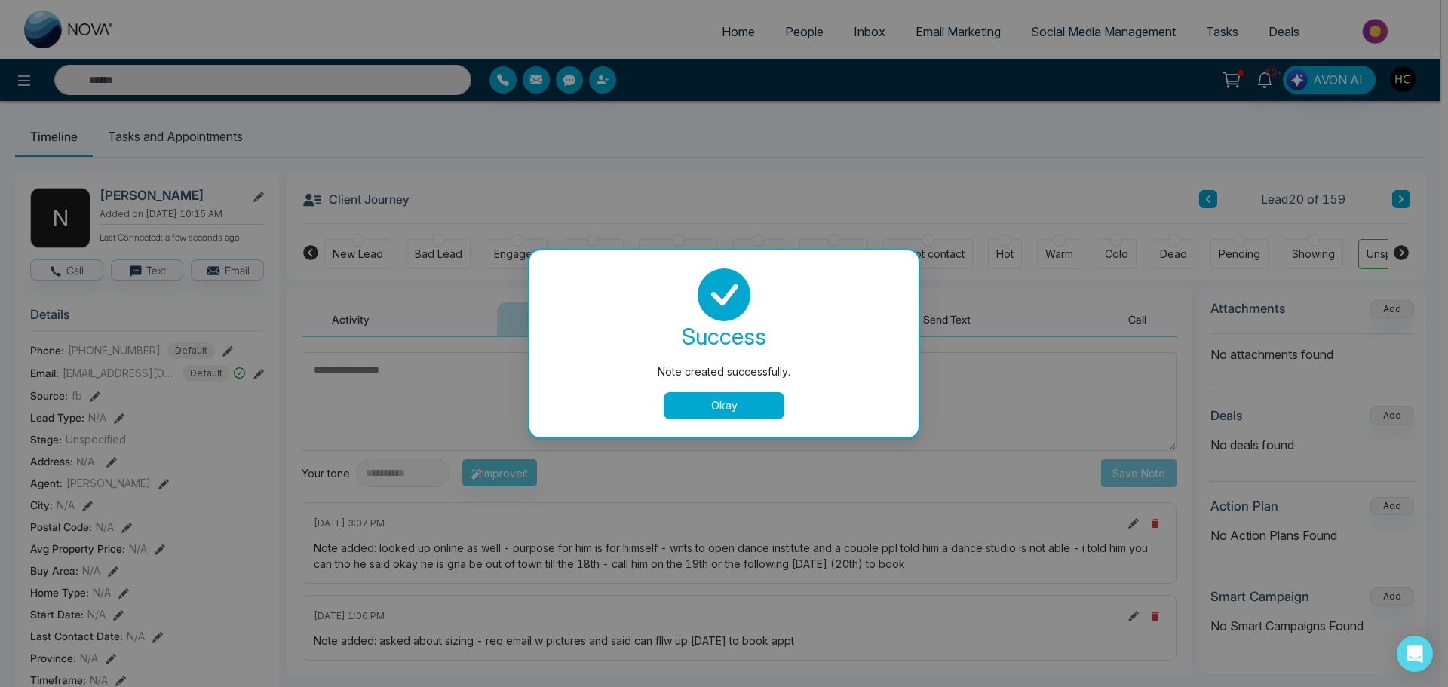
click at [707, 397] on button "Okay" at bounding box center [724, 405] width 121 height 27
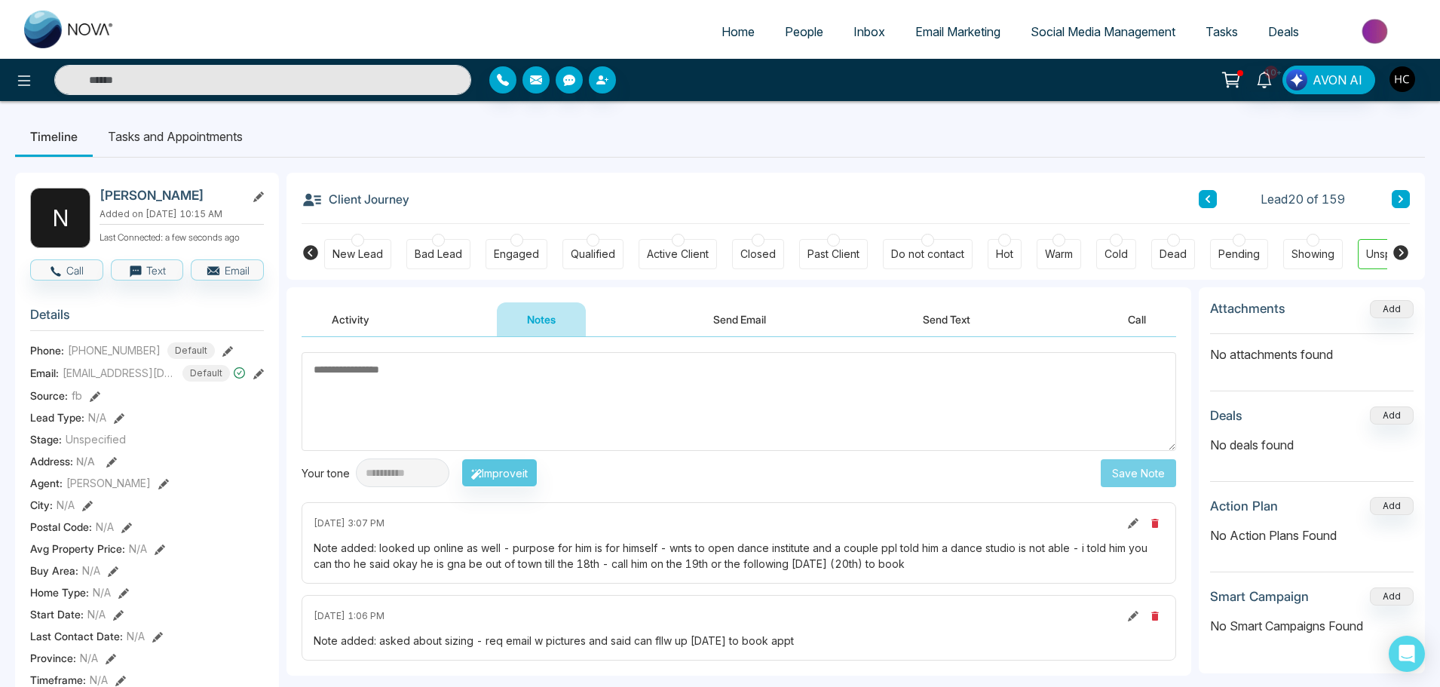
click at [1407, 205] on button at bounding box center [1401, 199] width 18 height 18
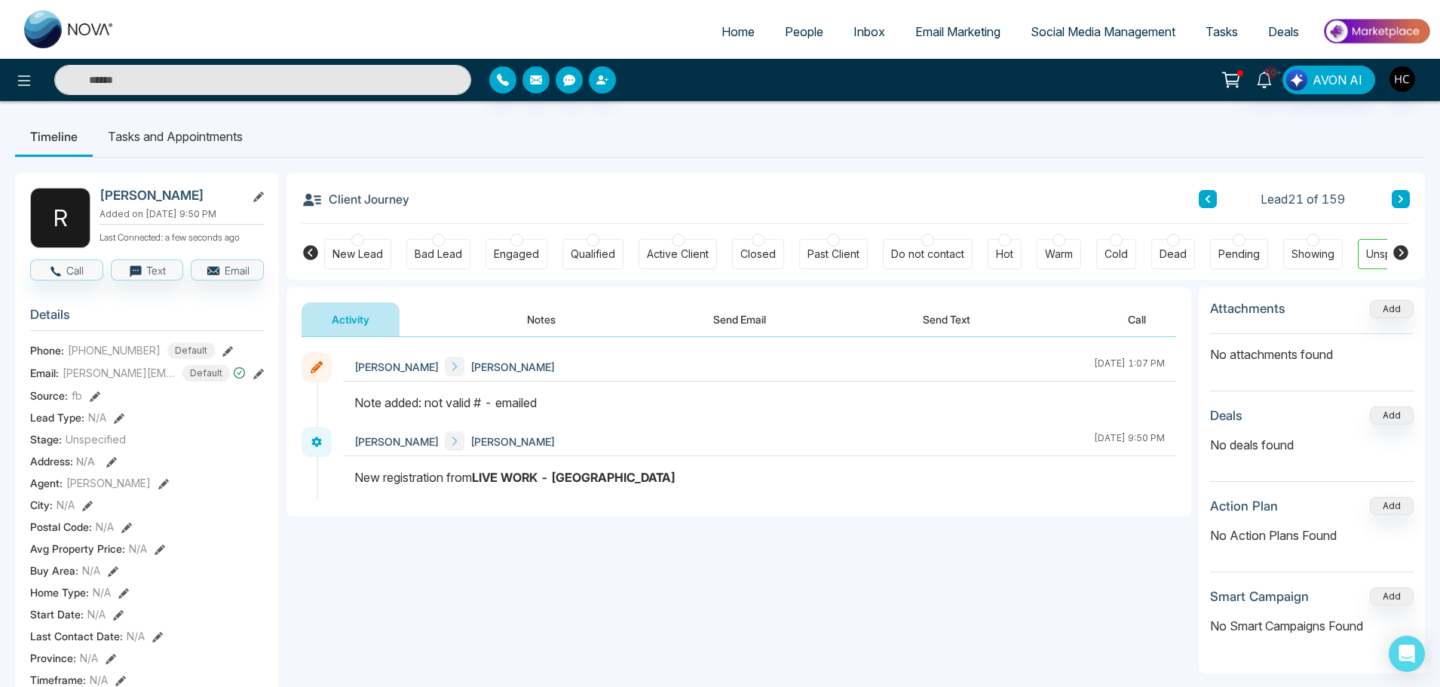
click at [1409, 197] on button at bounding box center [1401, 199] width 18 height 18
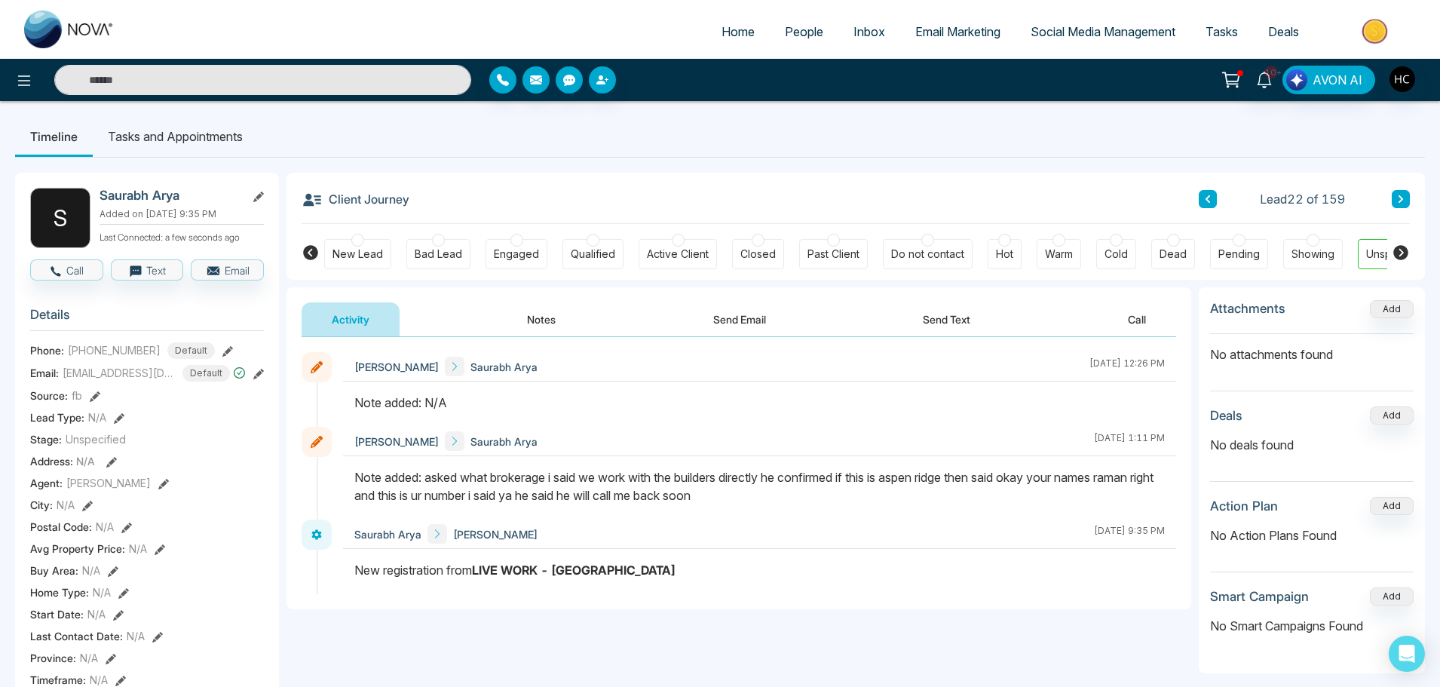
click at [539, 306] on button "Notes" at bounding box center [541, 319] width 89 height 34
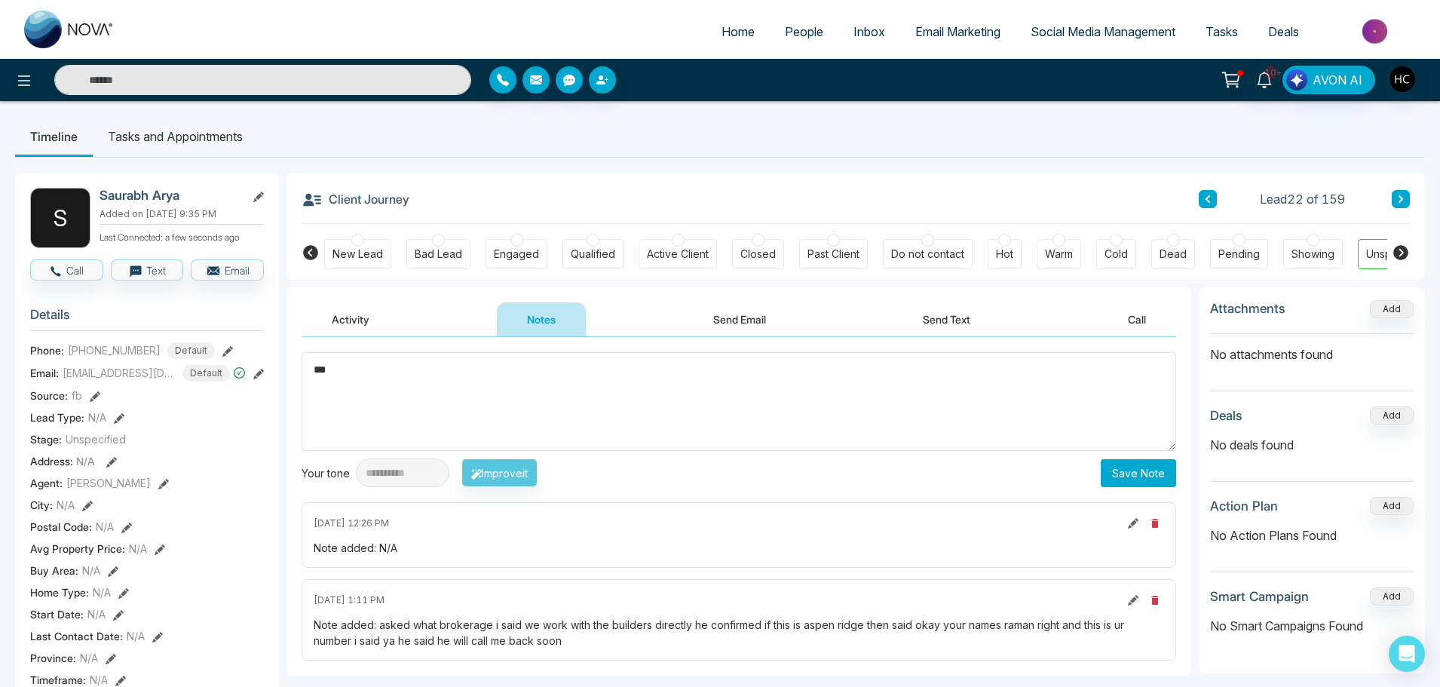
type textarea "***"
click at [1147, 466] on button "Save Note" at bounding box center [1138, 473] width 75 height 28
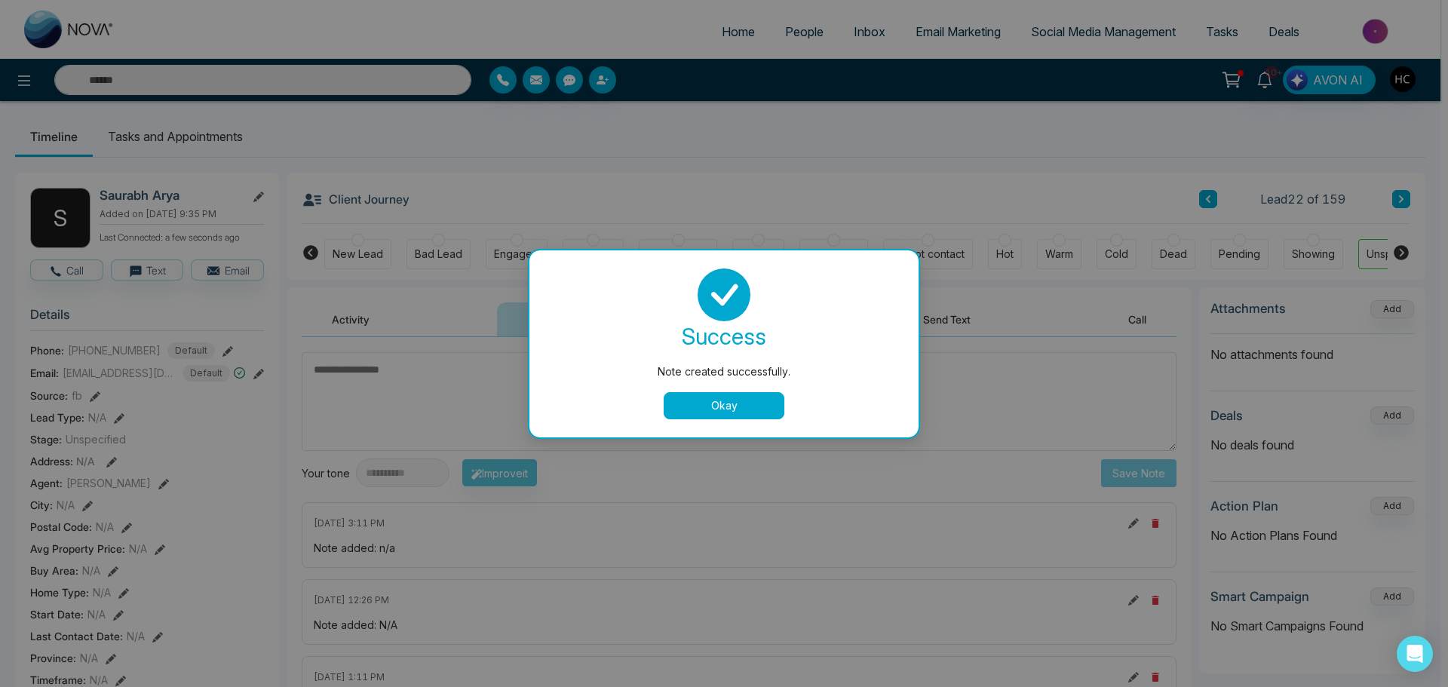
click at [712, 409] on button "Okay" at bounding box center [724, 405] width 121 height 27
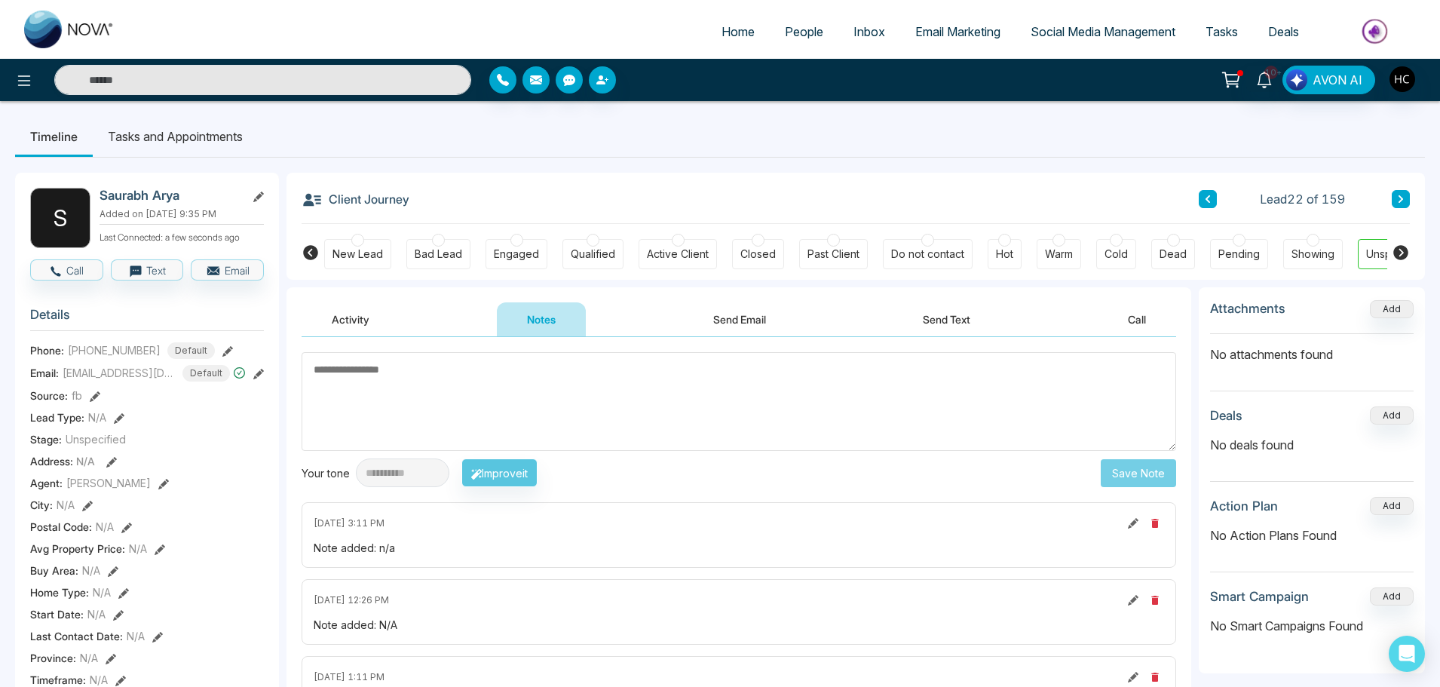
click at [1397, 208] on button at bounding box center [1401, 199] width 18 height 18
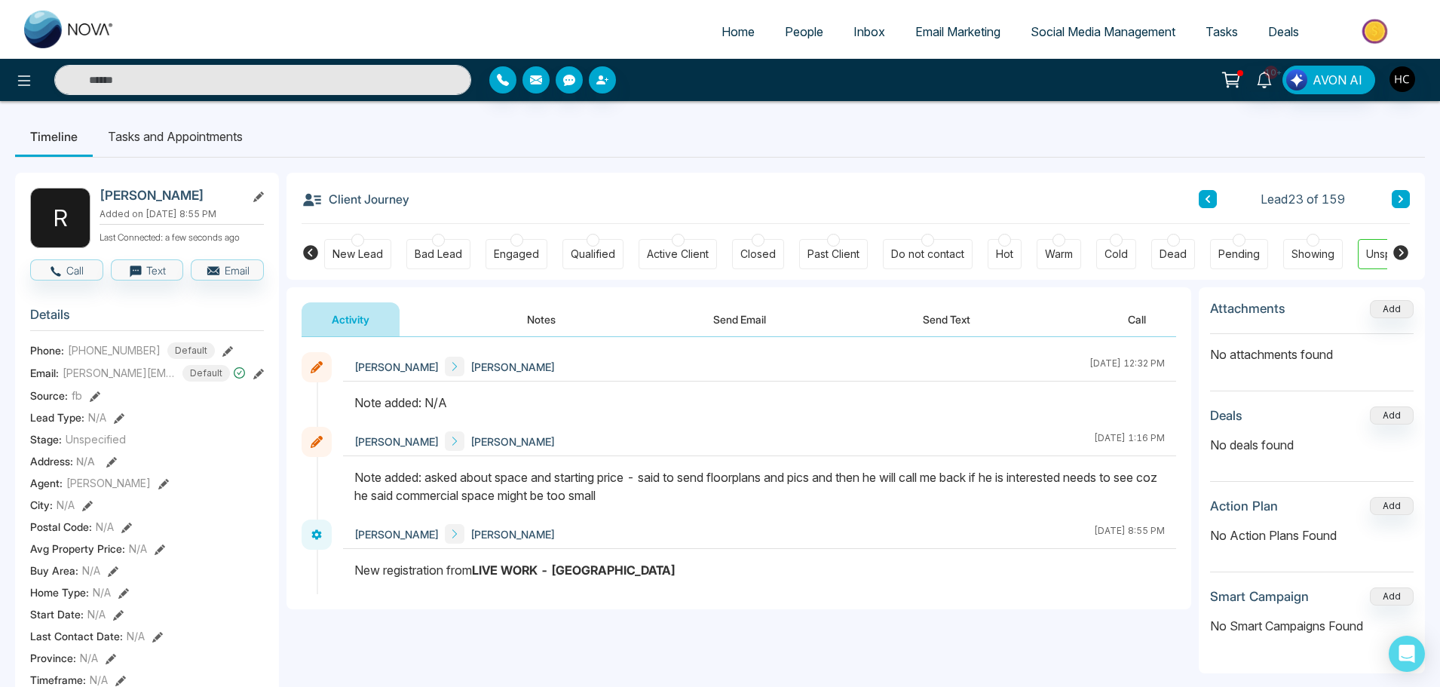
click at [526, 327] on button "Notes" at bounding box center [541, 319] width 89 height 34
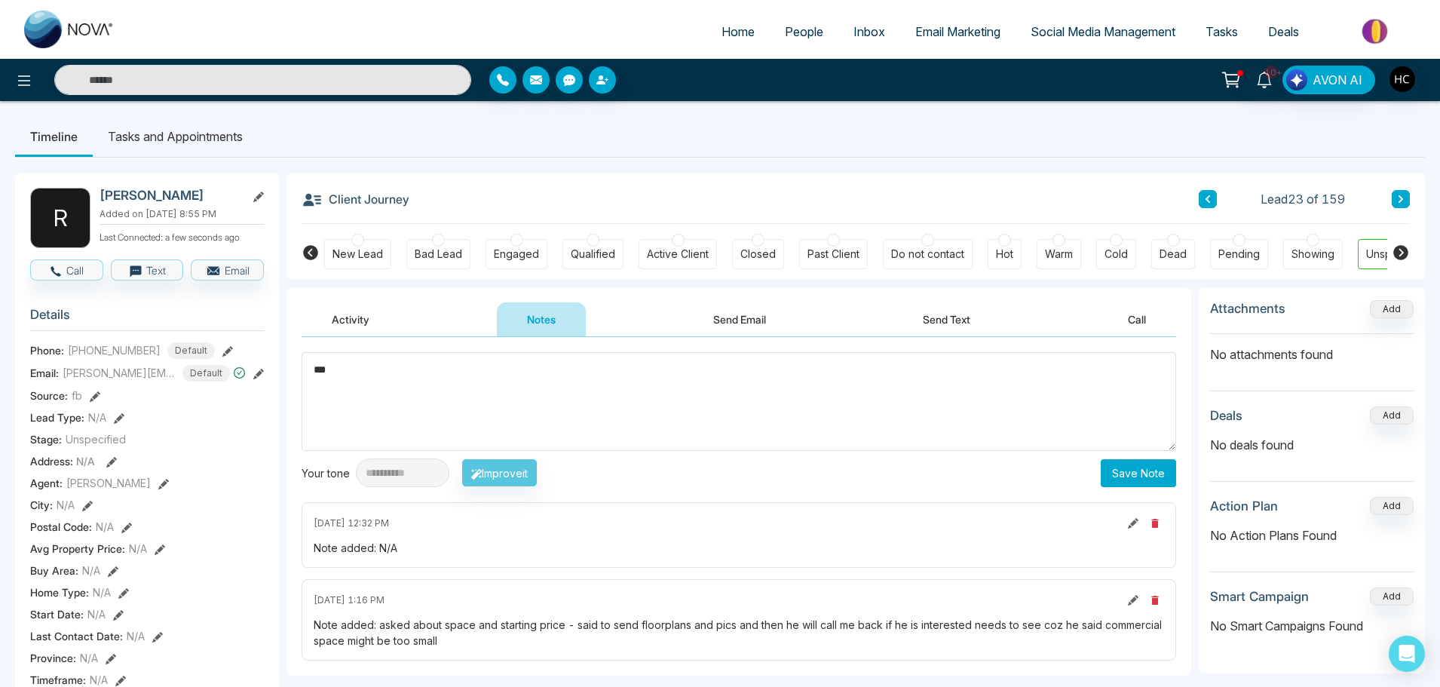
type textarea "***"
click at [1111, 483] on button "Save Note" at bounding box center [1138, 473] width 75 height 28
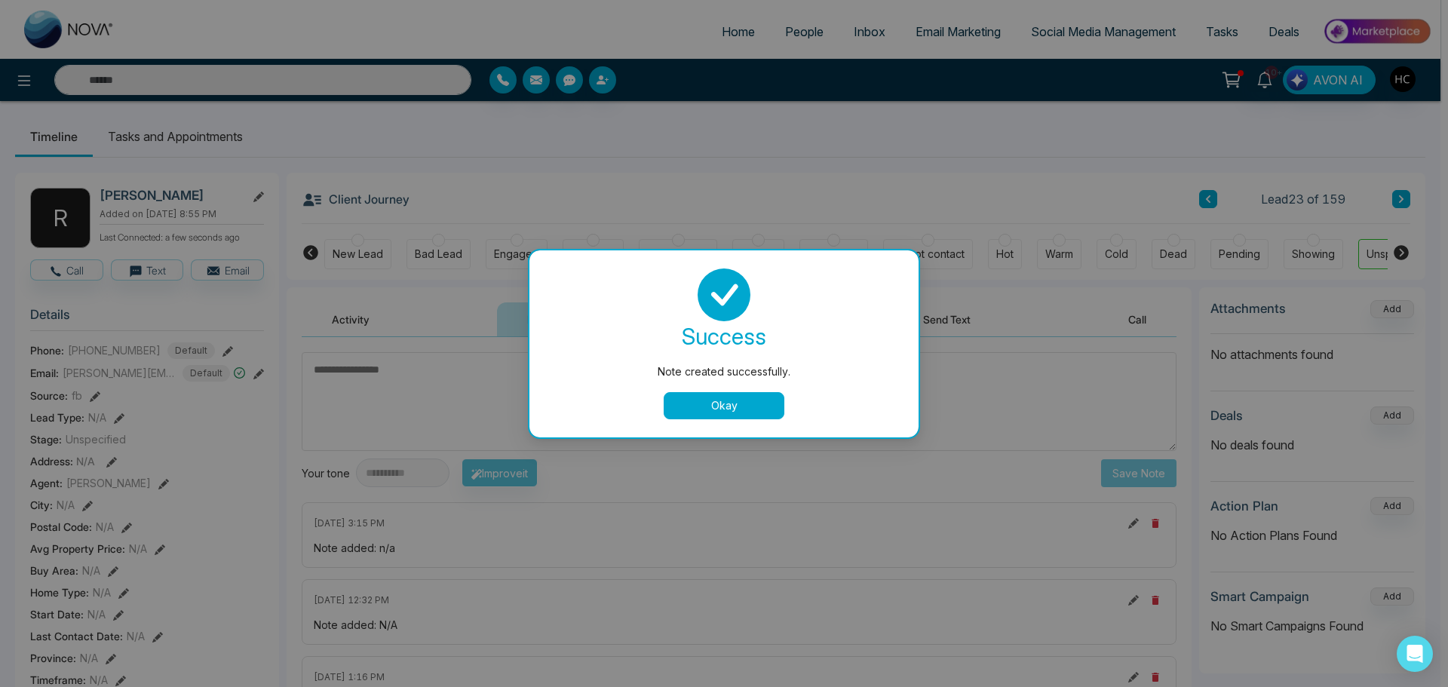
click at [1376, 184] on div "Note created successfully. success Note created successfully. Okay" at bounding box center [724, 343] width 1448 height 687
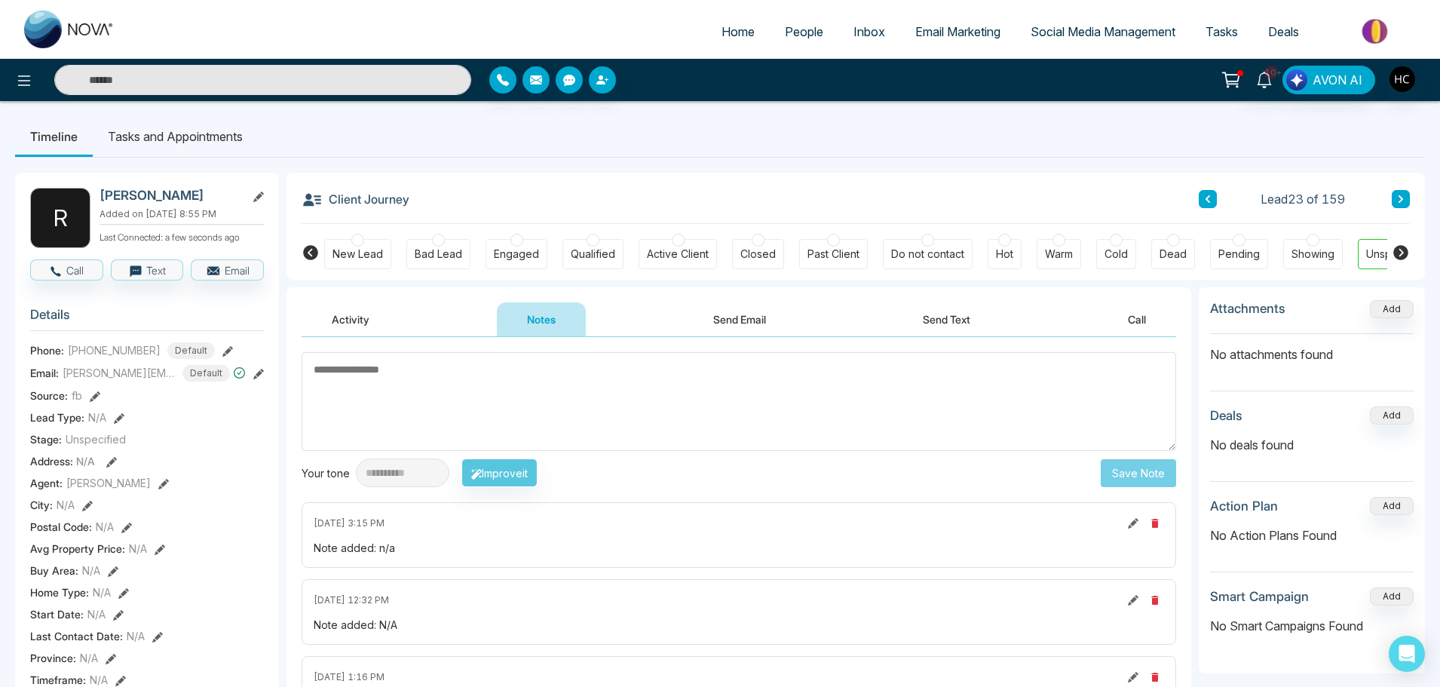
click at [1412, 196] on div "Client Journey Lead 23 of 159 New Lead Bad Lead Engaged Qualified Active Client…" at bounding box center [856, 226] width 1139 height 107
click at [1406, 198] on button at bounding box center [1401, 199] width 18 height 18
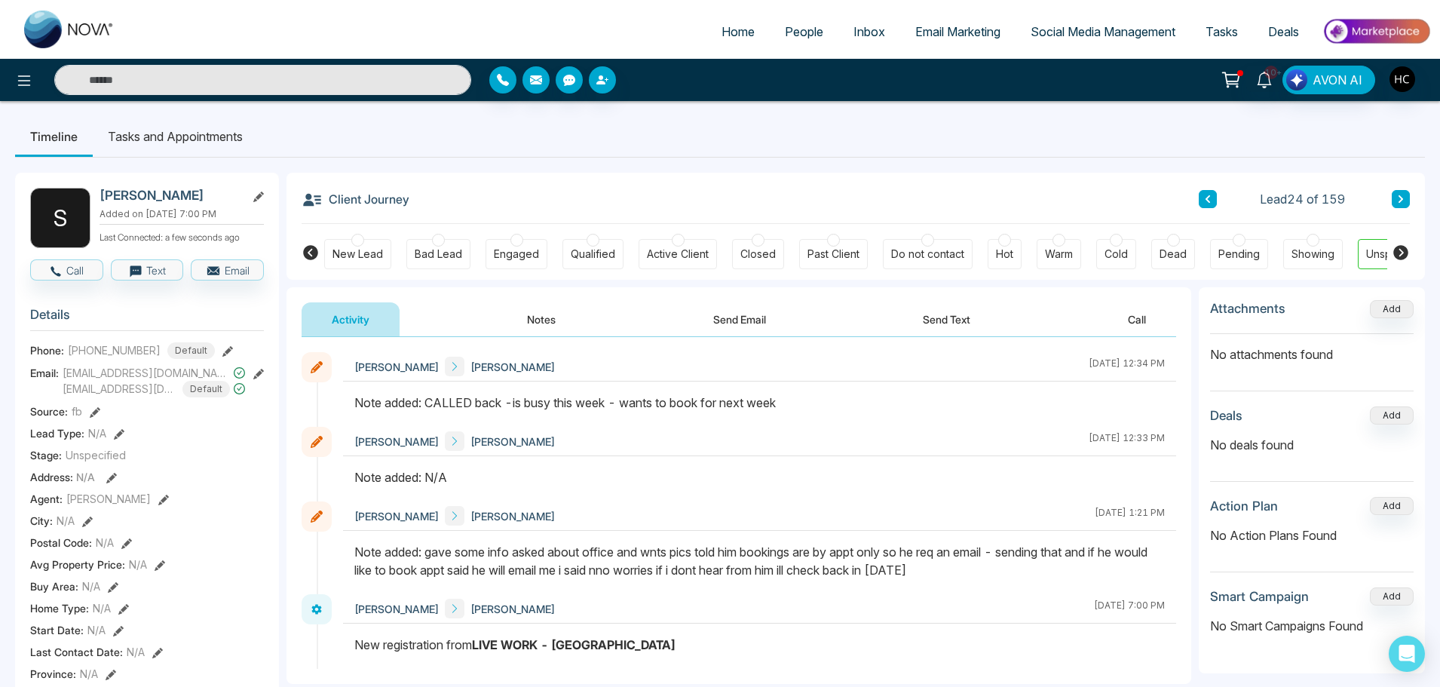
click at [1403, 193] on button at bounding box center [1401, 199] width 18 height 18
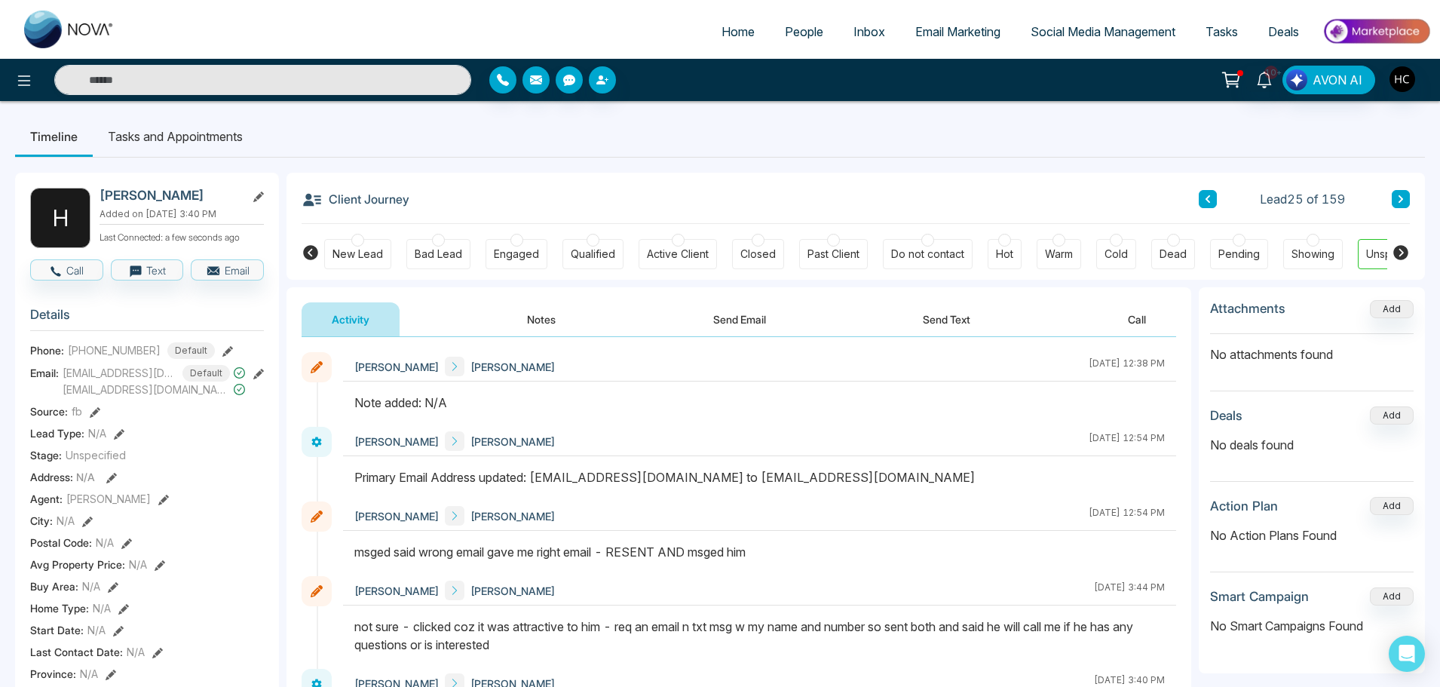
click at [542, 320] on button "Notes" at bounding box center [541, 319] width 89 height 34
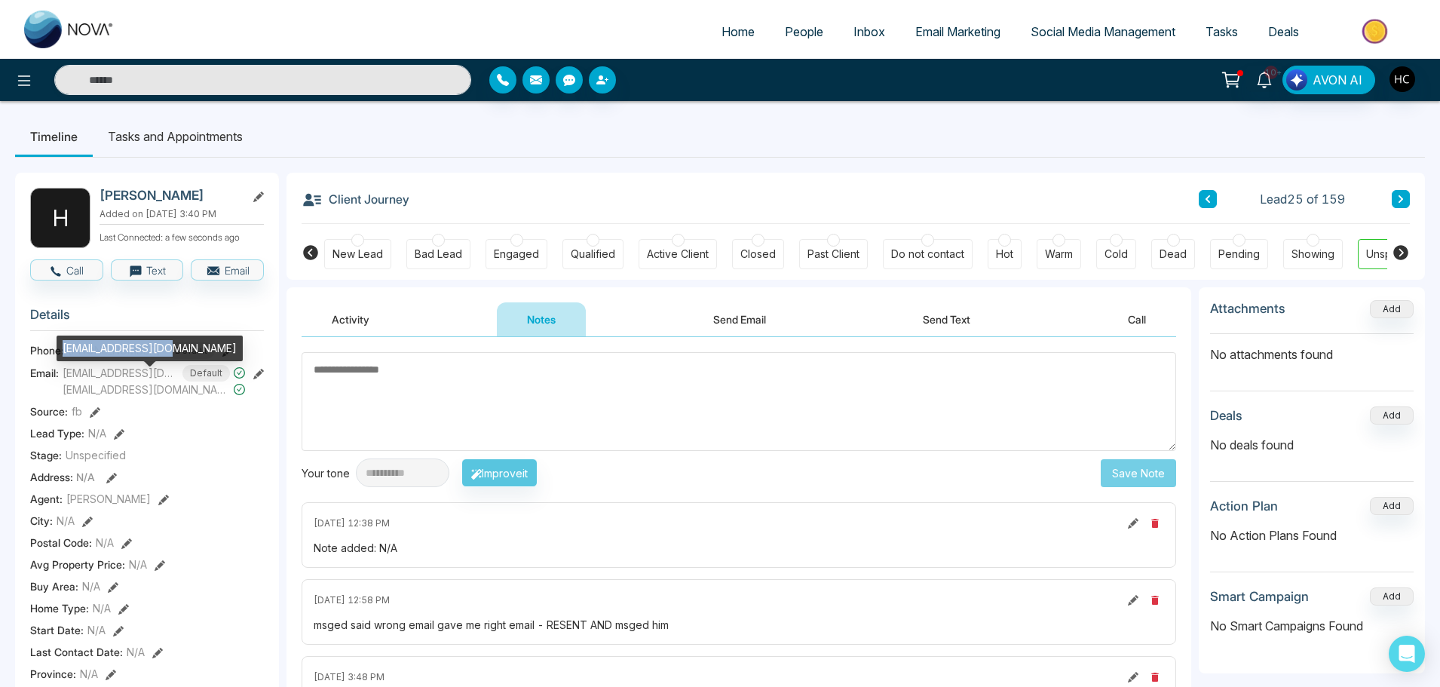
drag, startPoint x: 170, startPoint y: 347, endPoint x: 64, endPoint y: 354, distance: 106.6
click at [64, 354] on div "[EMAIL_ADDRESS][DOMAIN_NAME]" at bounding box center [150, 349] width 186 height 26
copy div "[EMAIL_ADDRESS][DOMAIN_NAME]"
click at [426, 385] on textarea at bounding box center [739, 401] width 875 height 99
click at [527, 388] on textarea at bounding box center [739, 401] width 875 height 99
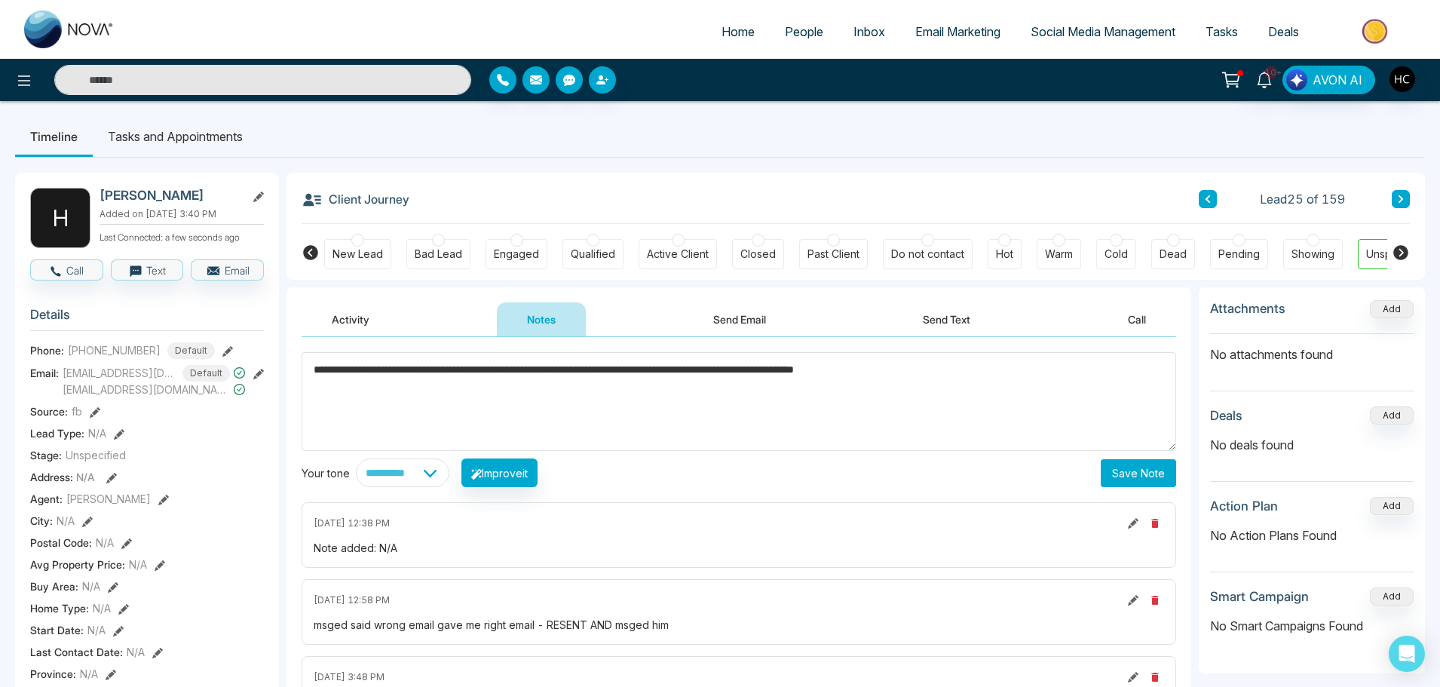
click at [962, 373] on textarea "**********" at bounding box center [739, 401] width 875 height 99
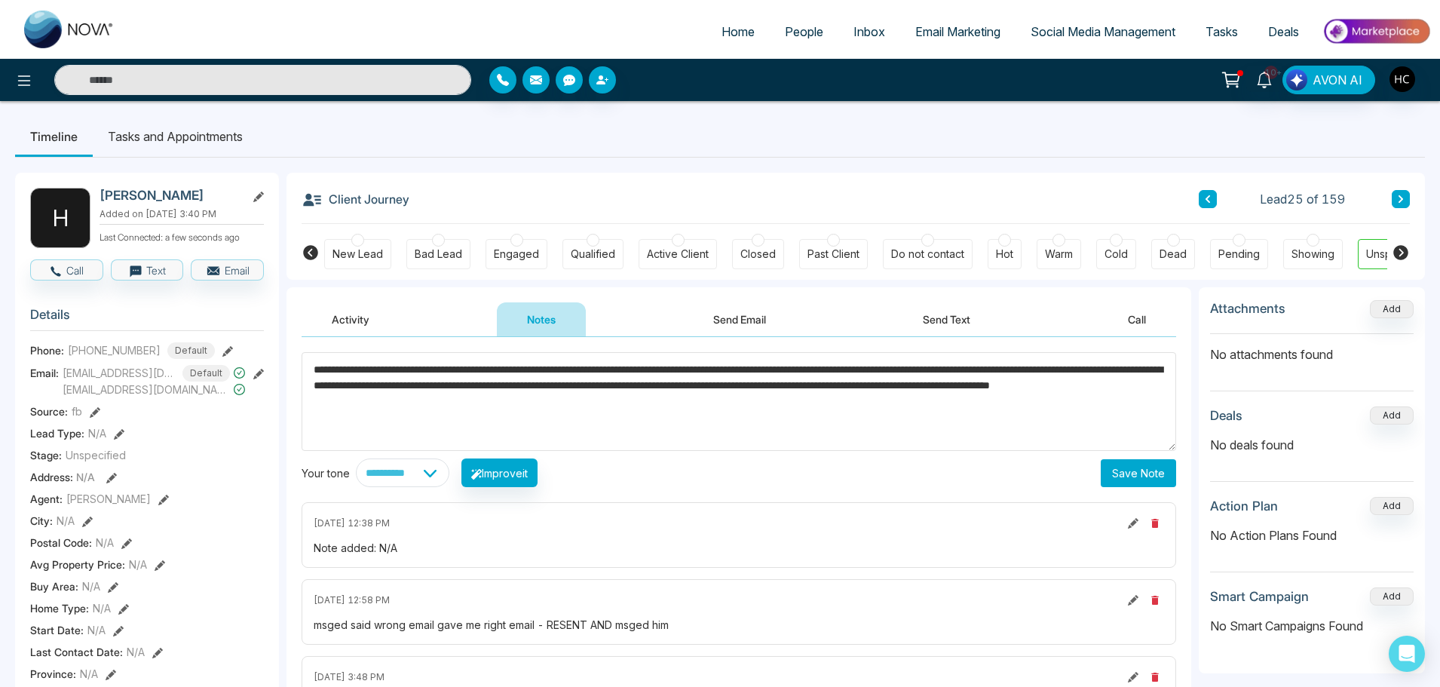
type textarea "**********"
click at [1140, 453] on div "**********" at bounding box center [739, 419] width 875 height 135
click at [1115, 477] on button "Save Note" at bounding box center [1138, 473] width 75 height 28
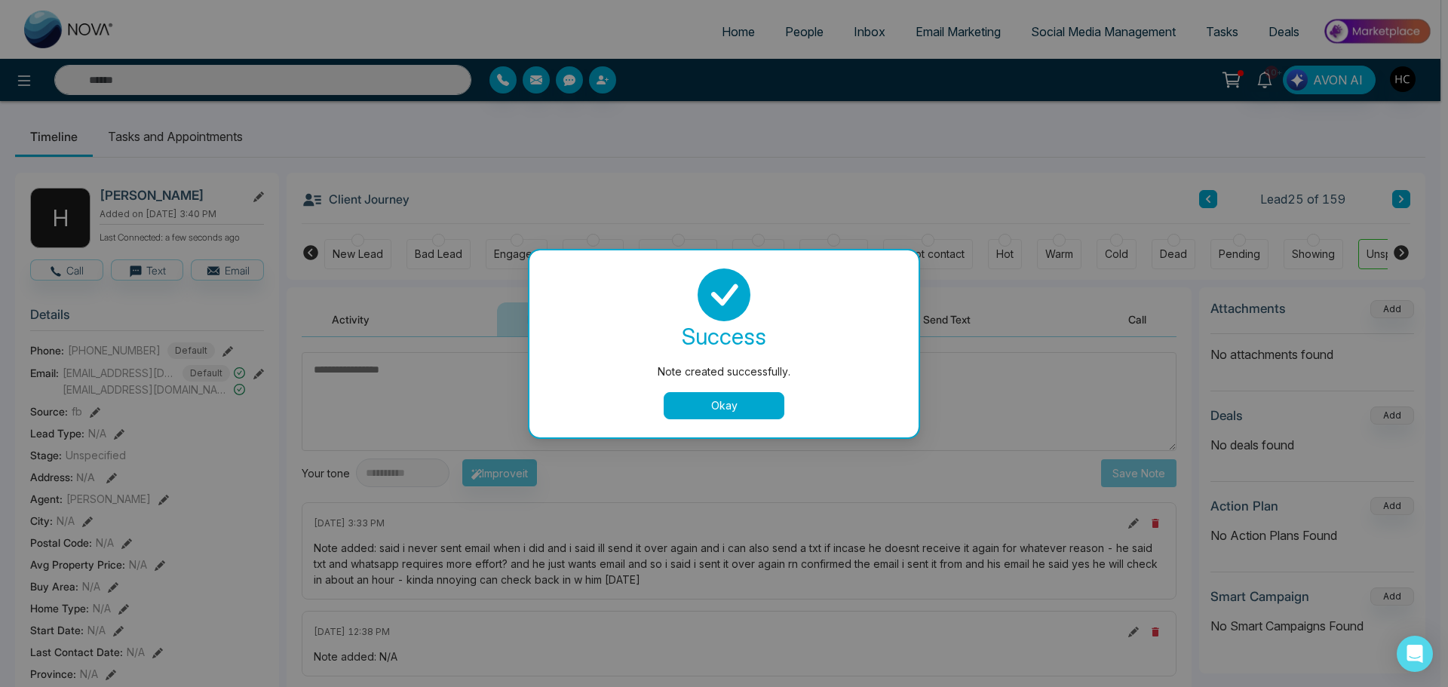
click at [737, 407] on button "Okay" at bounding box center [724, 405] width 121 height 27
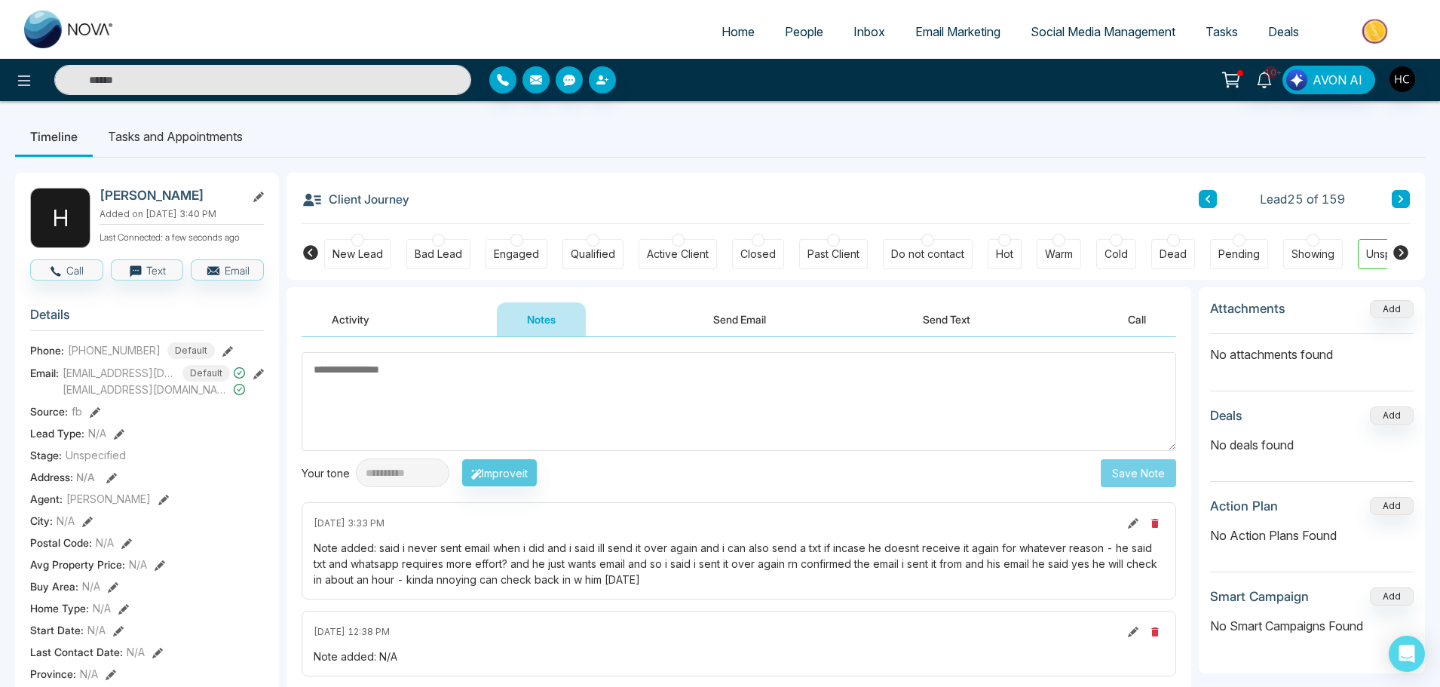
click at [1393, 201] on button at bounding box center [1401, 199] width 18 height 18
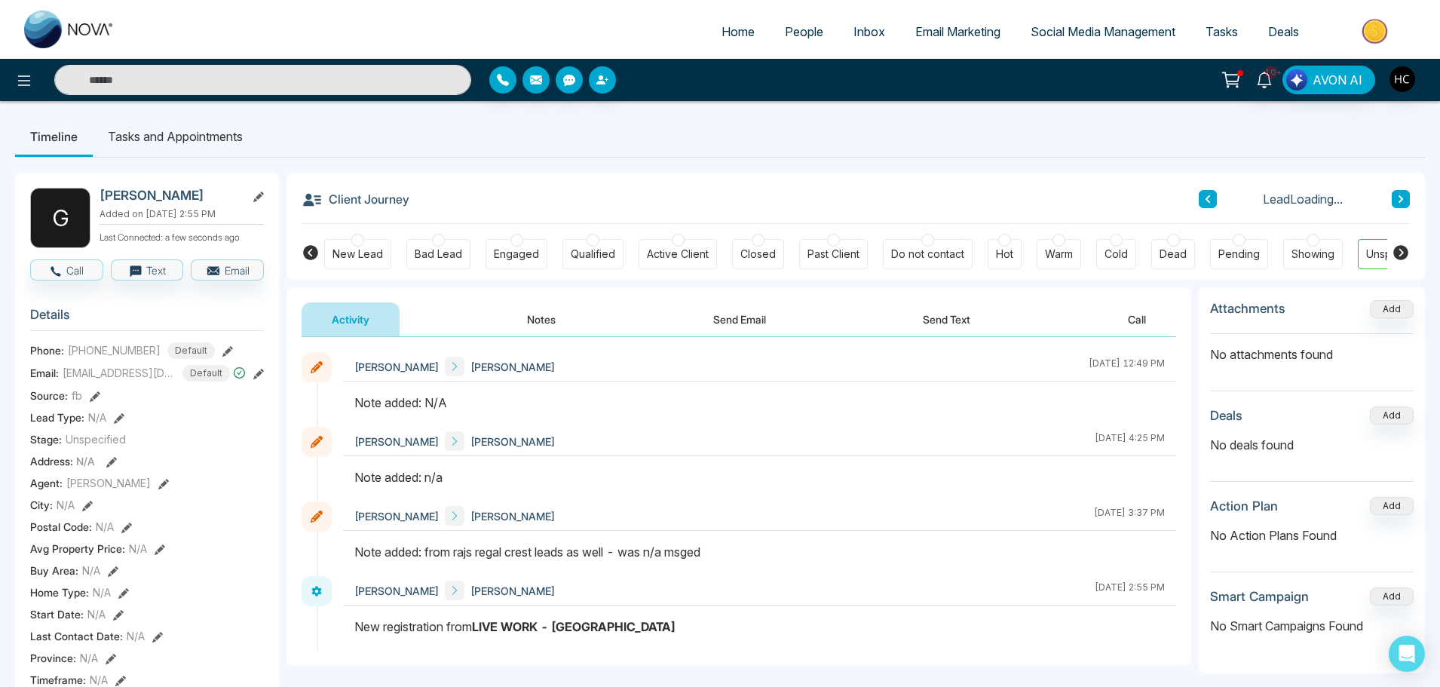
click at [540, 323] on button "Notes" at bounding box center [541, 319] width 89 height 34
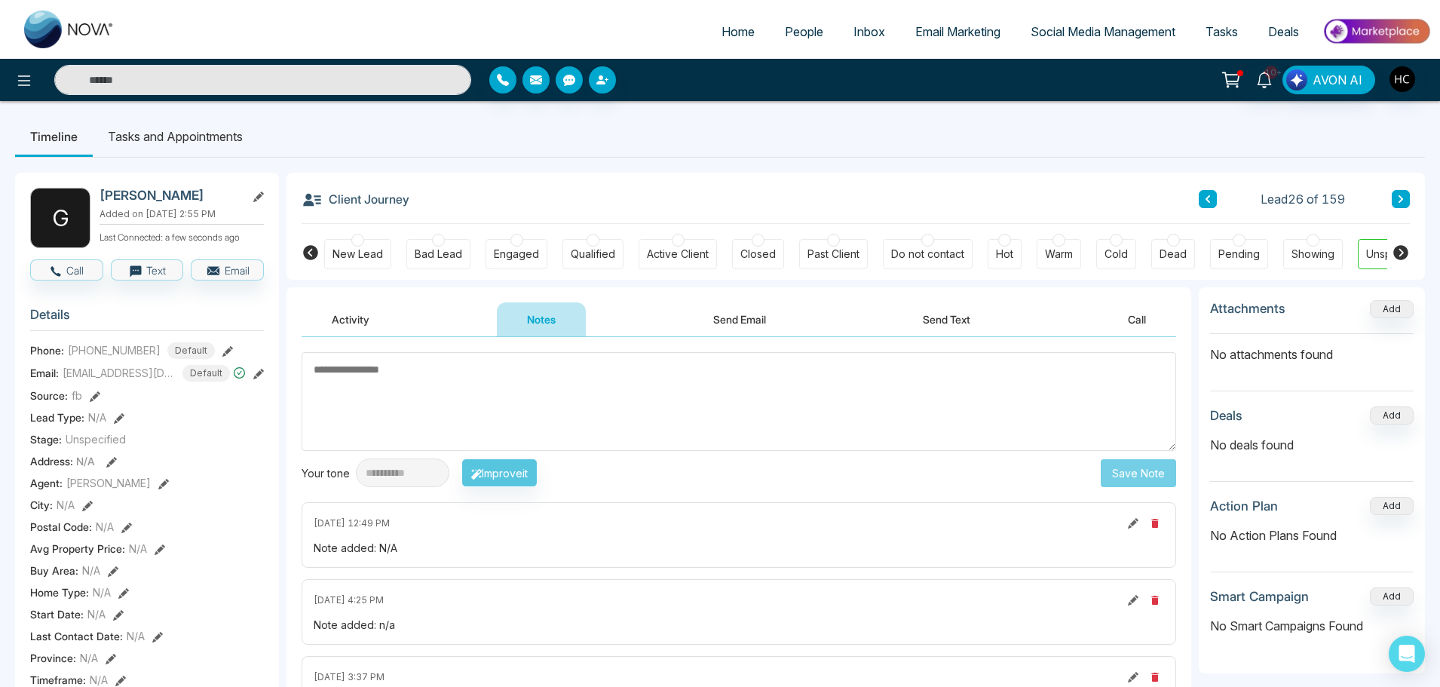
click at [403, 418] on textarea at bounding box center [739, 401] width 875 height 99
paste textarea "**********"
type textarea "**********"
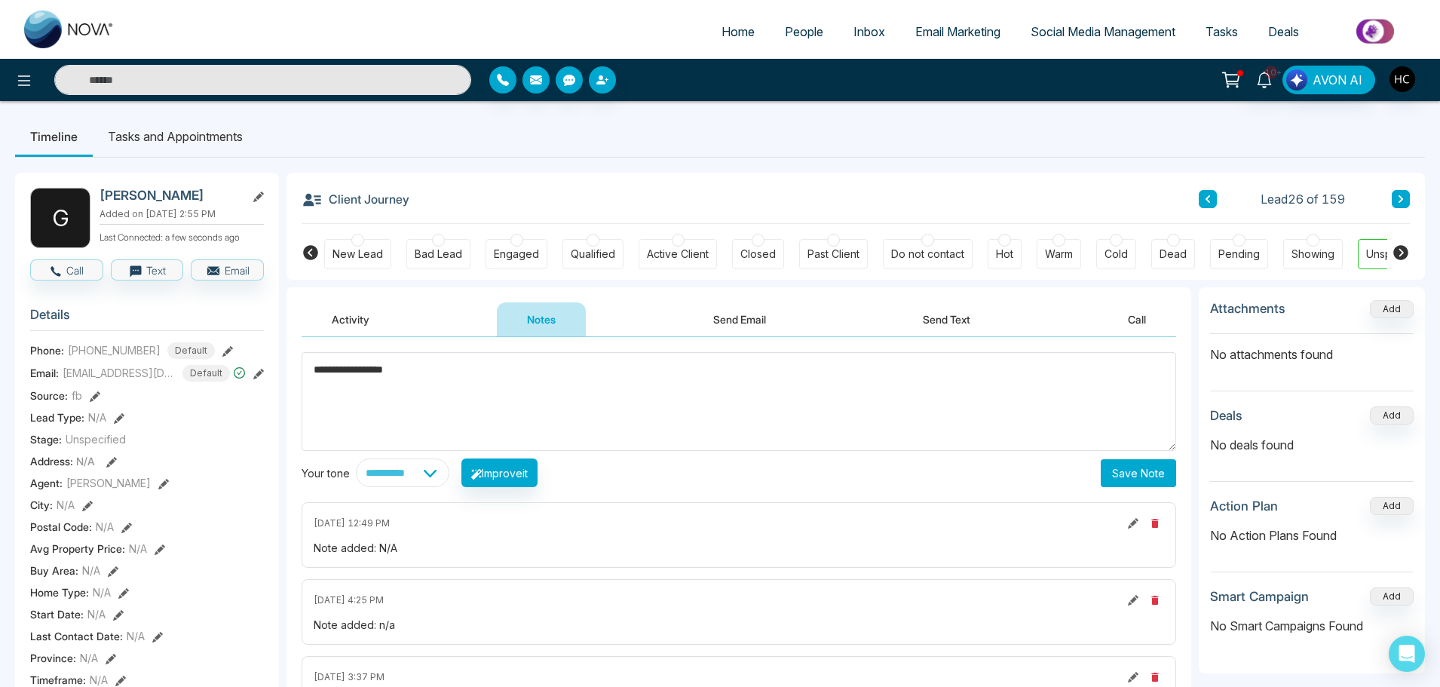
drag, startPoint x: 480, startPoint y: 380, endPoint x: 248, endPoint y: 373, distance: 232.3
type textarea "***"
click at [1133, 468] on button "Save Note" at bounding box center [1138, 473] width 75 height 28
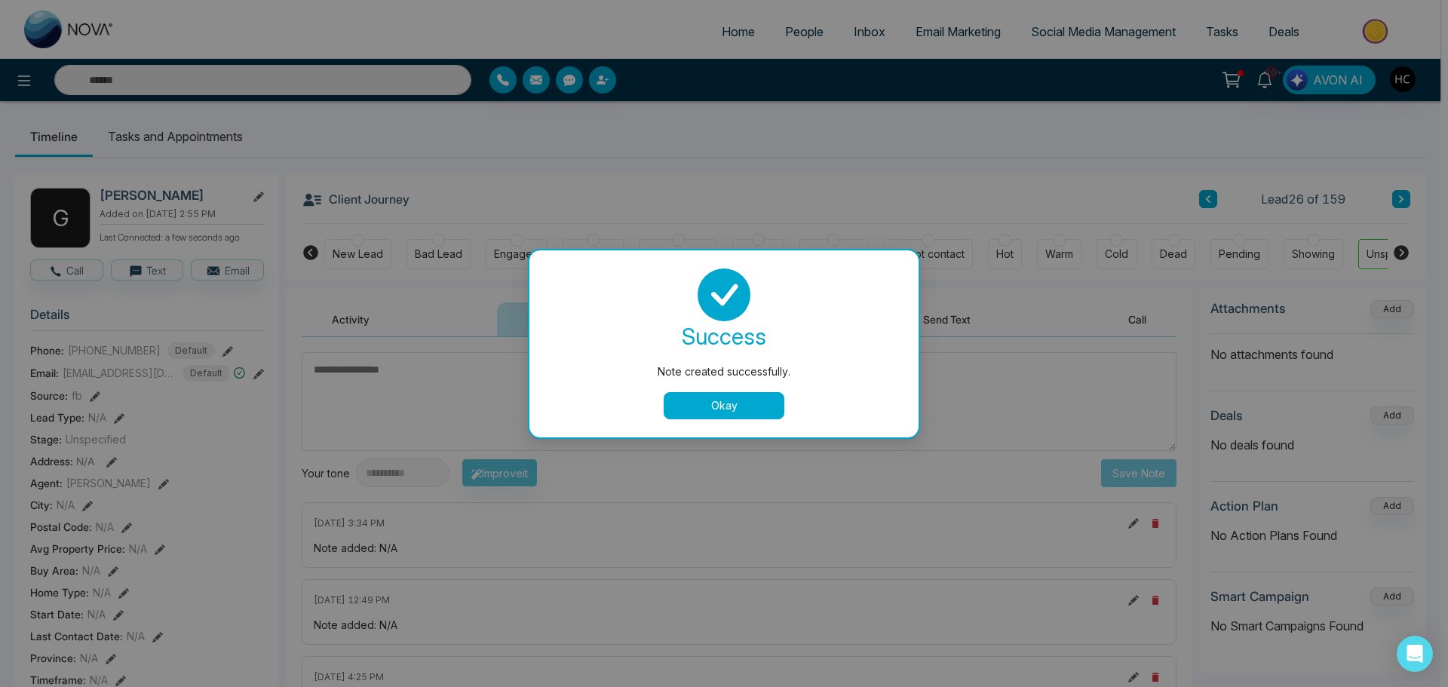
click at [716, 406] on button "Okay" at bounding box center [724, 405] width 121 height 27
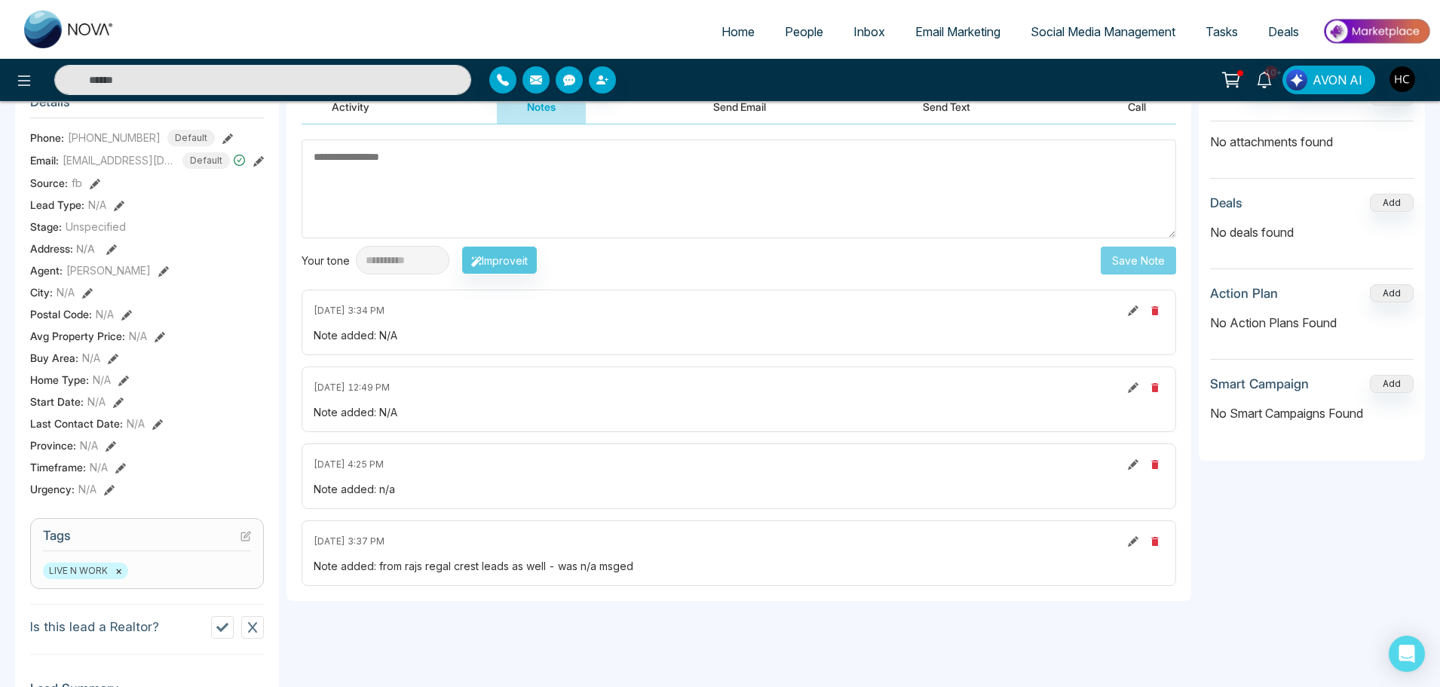
scroll to position [75, 0]
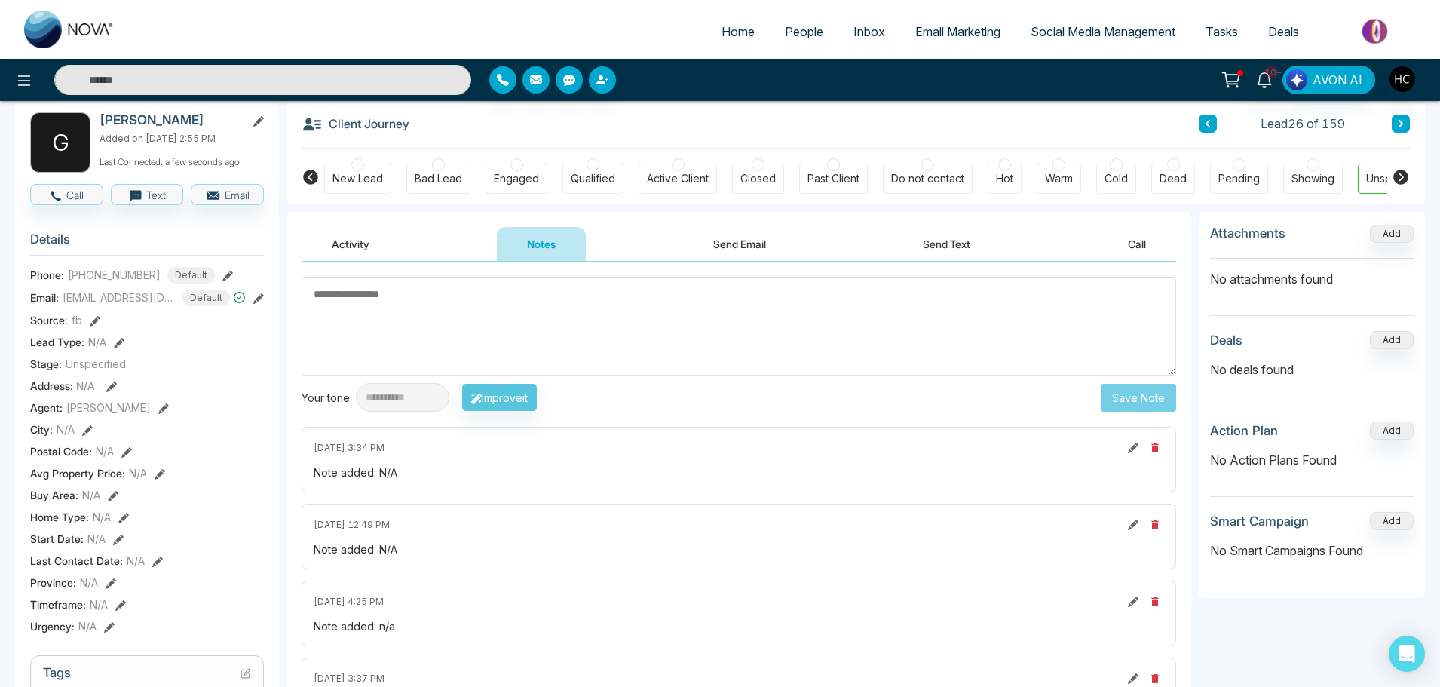
click at [449, 314] on textarea at bounding box center [739, 326] width 875 height 99
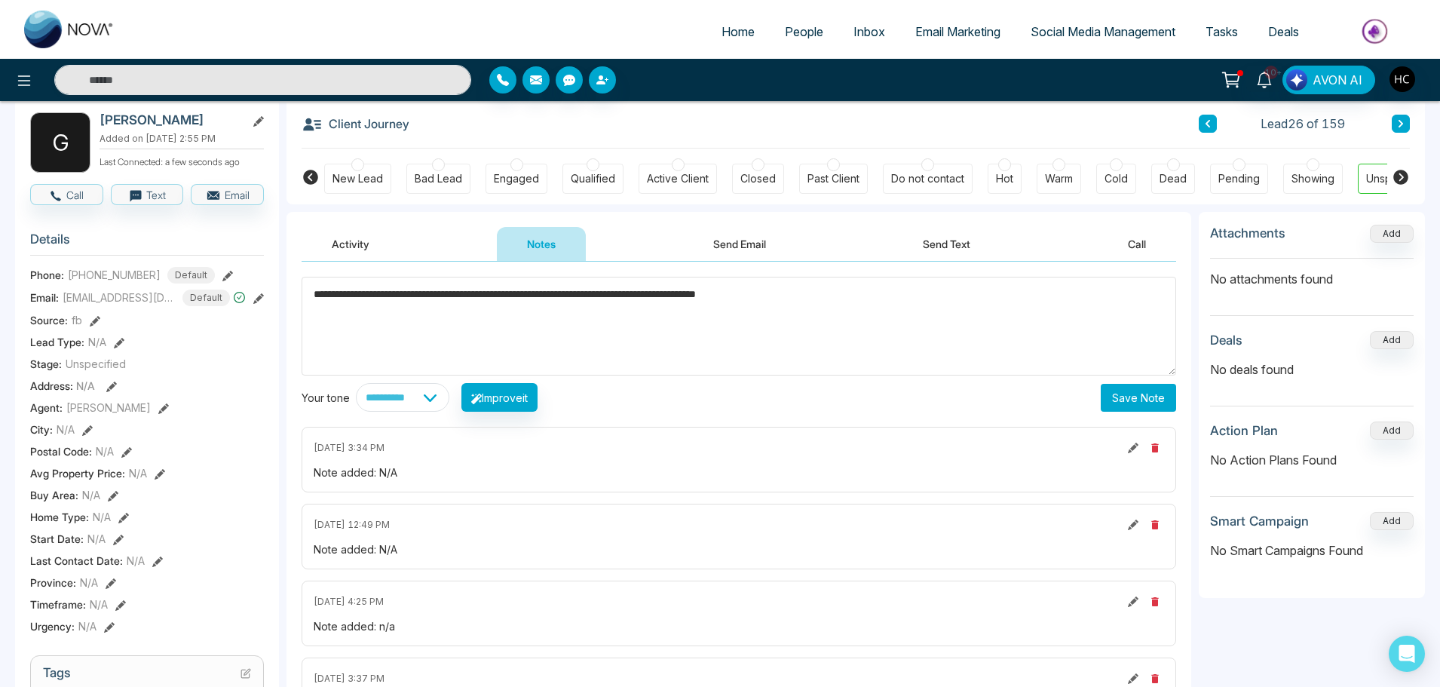
type textarea "**********"
click at [1121, 403] on button "Save Note" at bounding box center [1138, 398] width 75 height 28
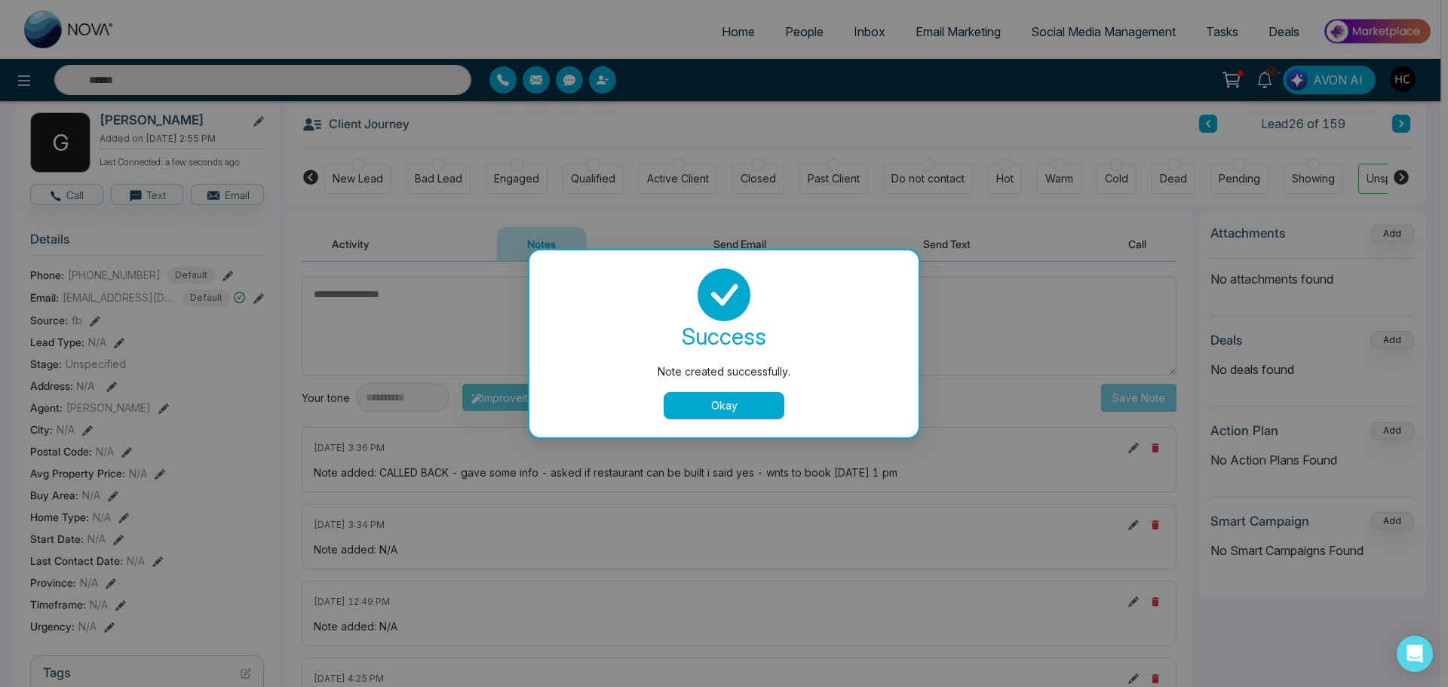
click at [769, 409] on button "Okay" at bounding box center [724, 405] width 121 height 27
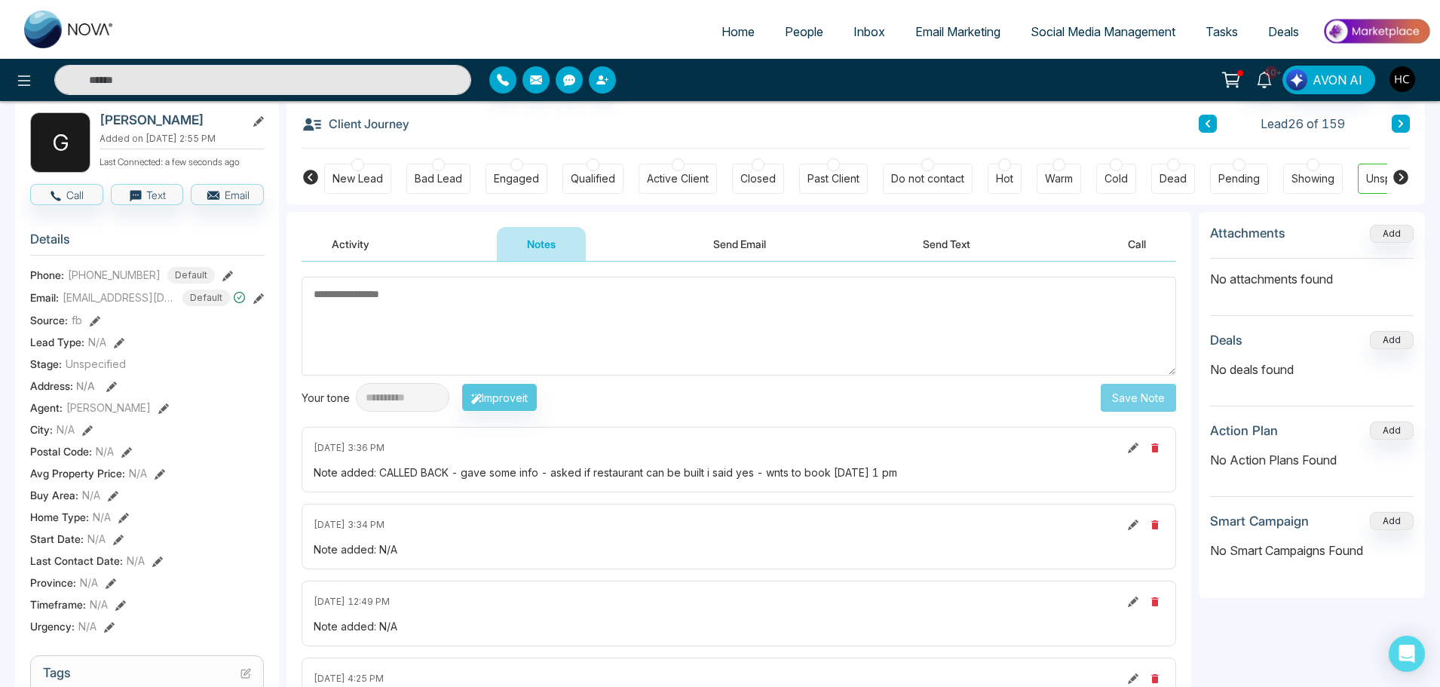
click at [1403, 122] on icon at bounding box center [1401, 123] width 8 height 9
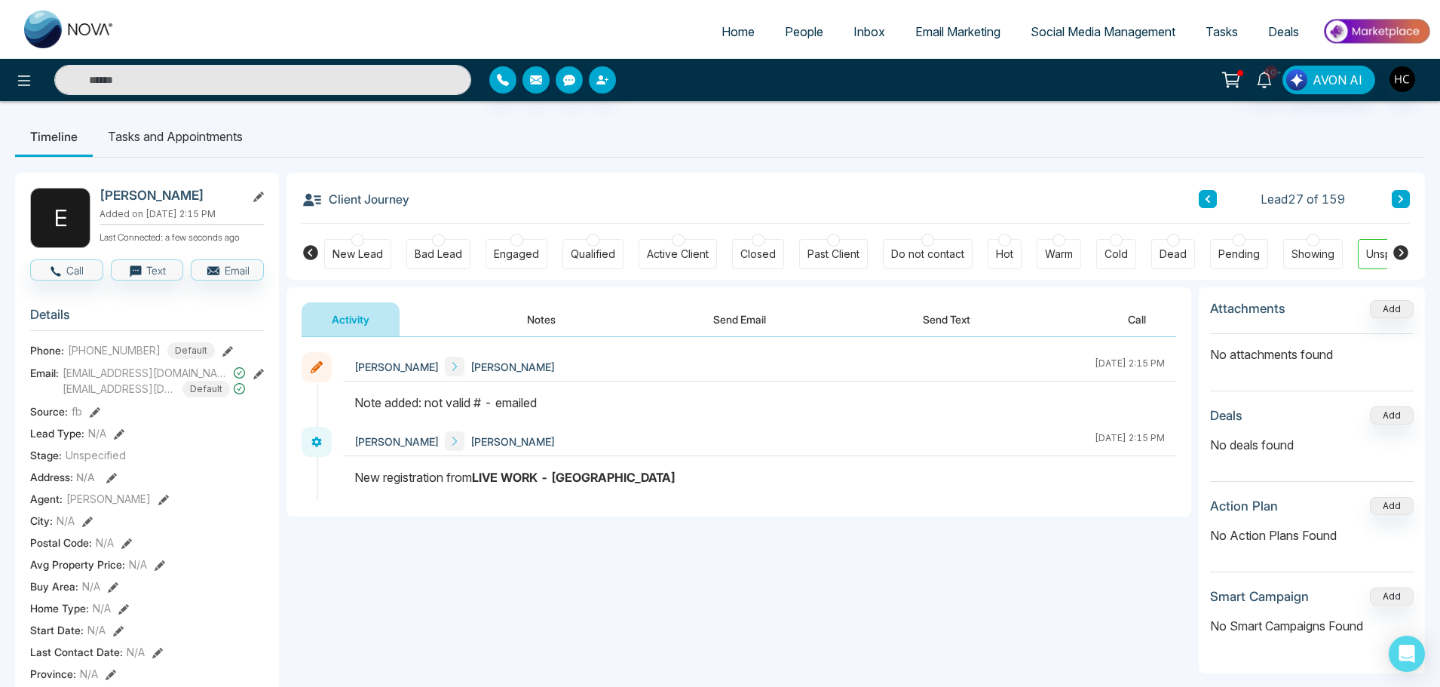
click at [1407, 201] on button at bounding box center [1401, 199] width 18 height 18
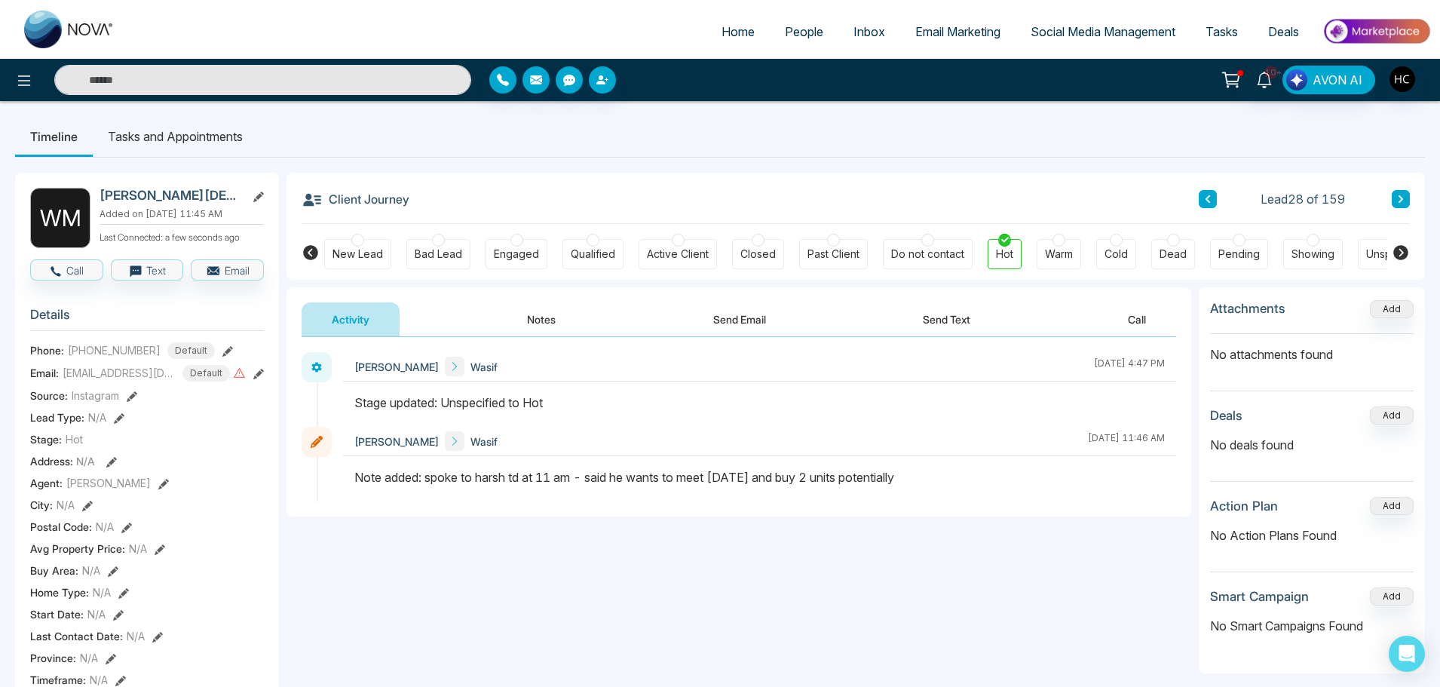
click at [1397, 199] on icon at bounding box center [1401, 199] width 8 height 9
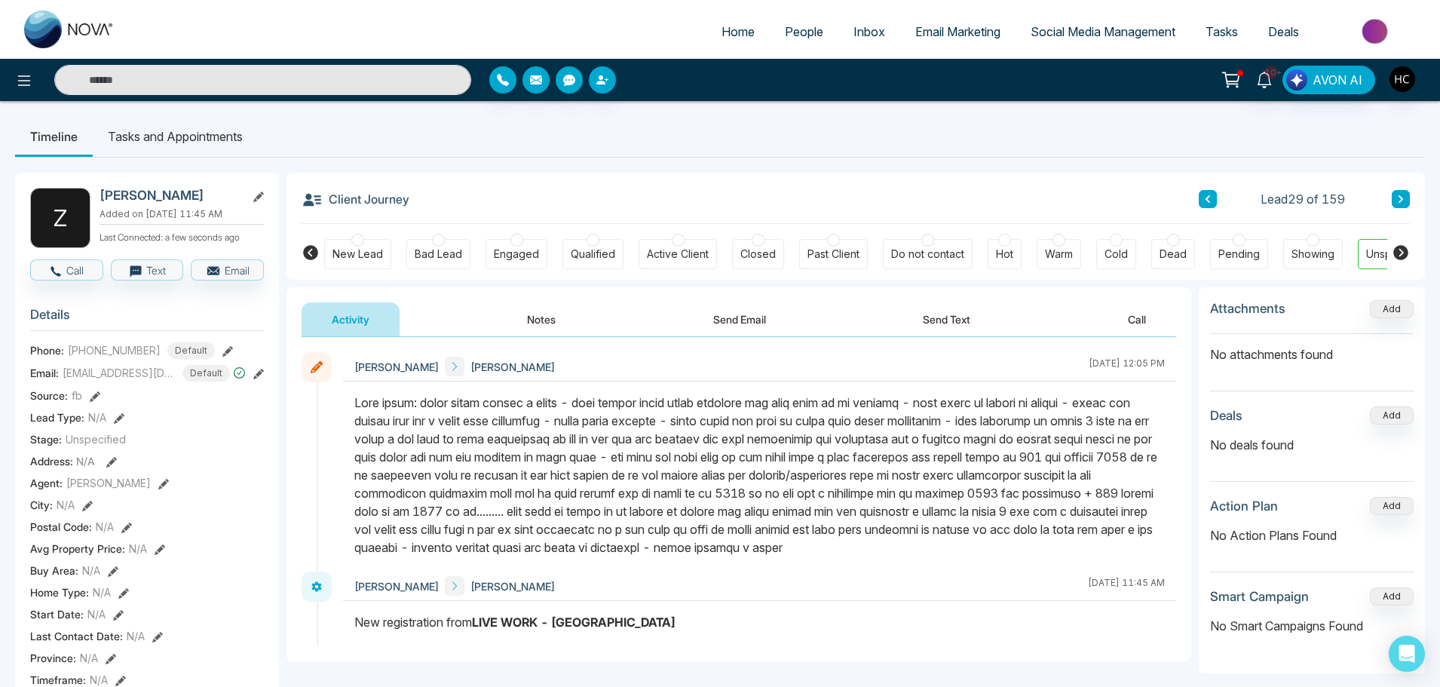
click at [1406, 203] on button at bounding box center [1401, 199] width 18 height 18
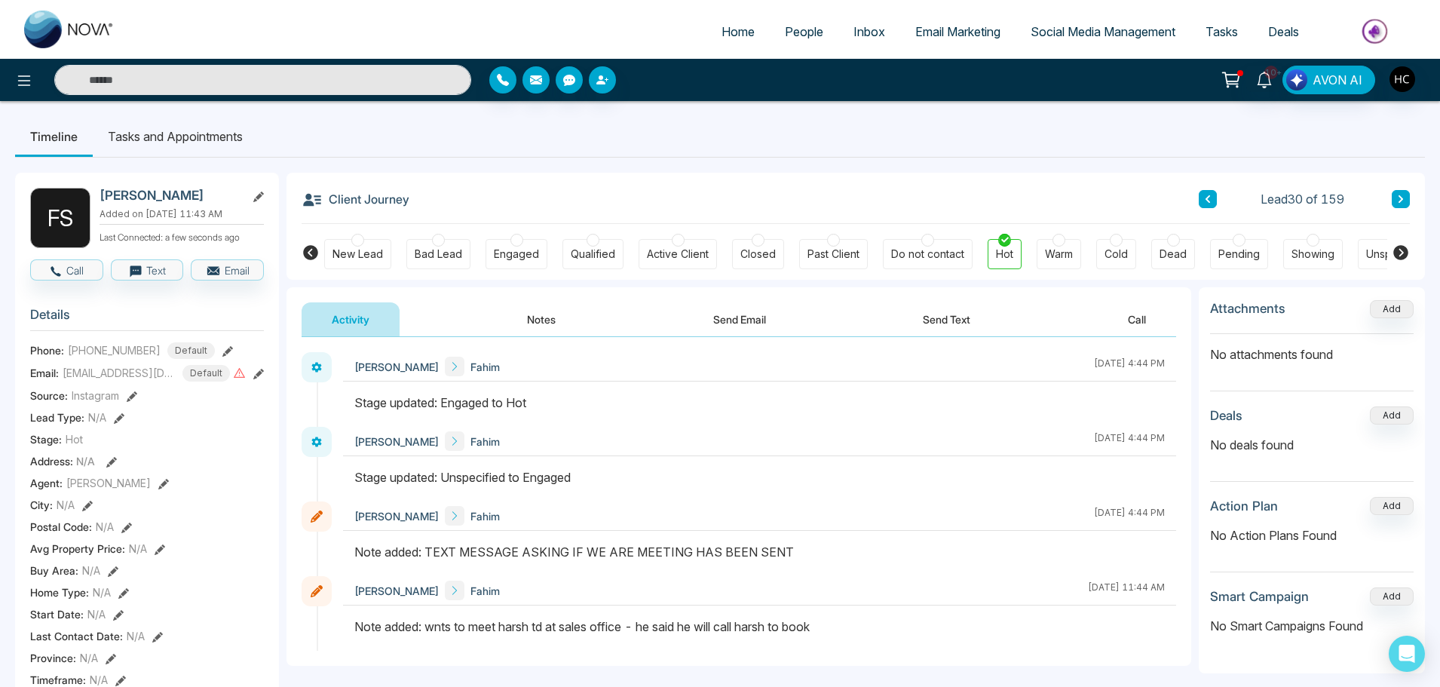
click at [1397, 194] on button at bounding box center [1401, 199] width 18 height 18
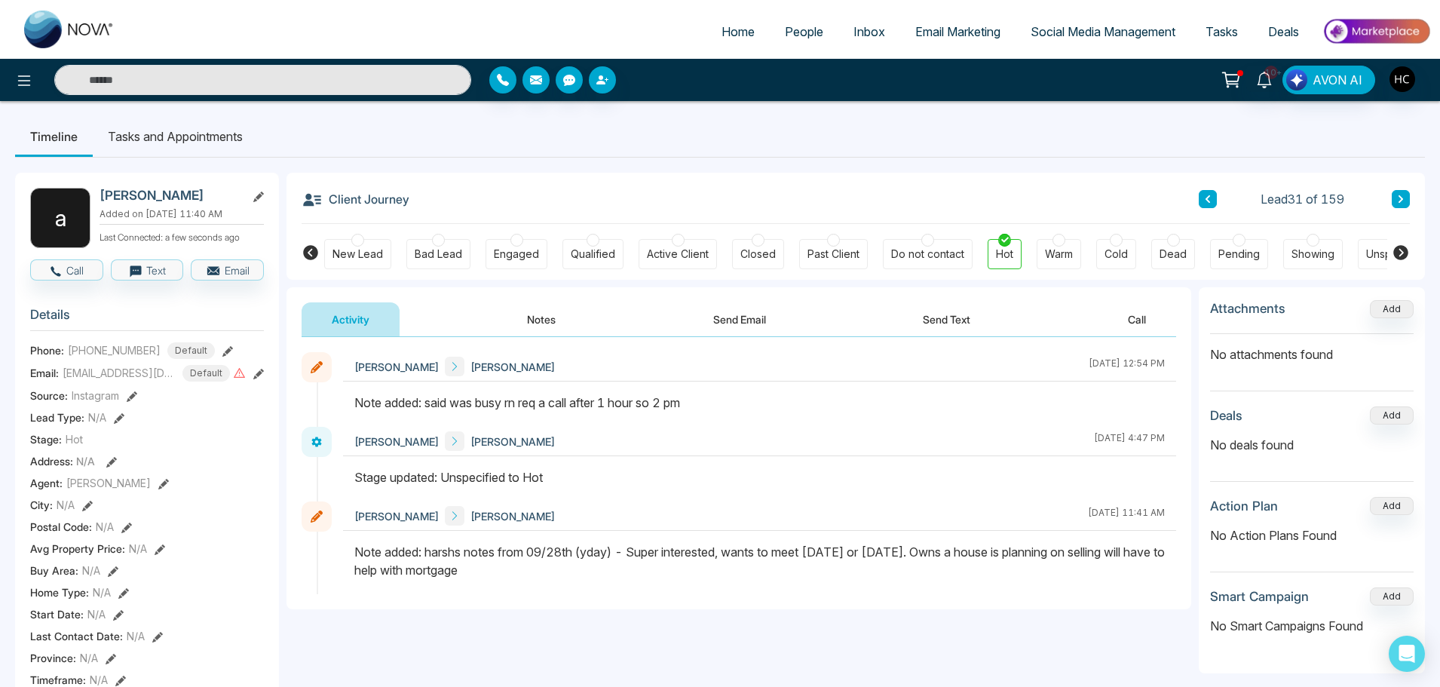
click at [569, 311] on button "Notes" at bounding box center [541, 319] width 89 height 34
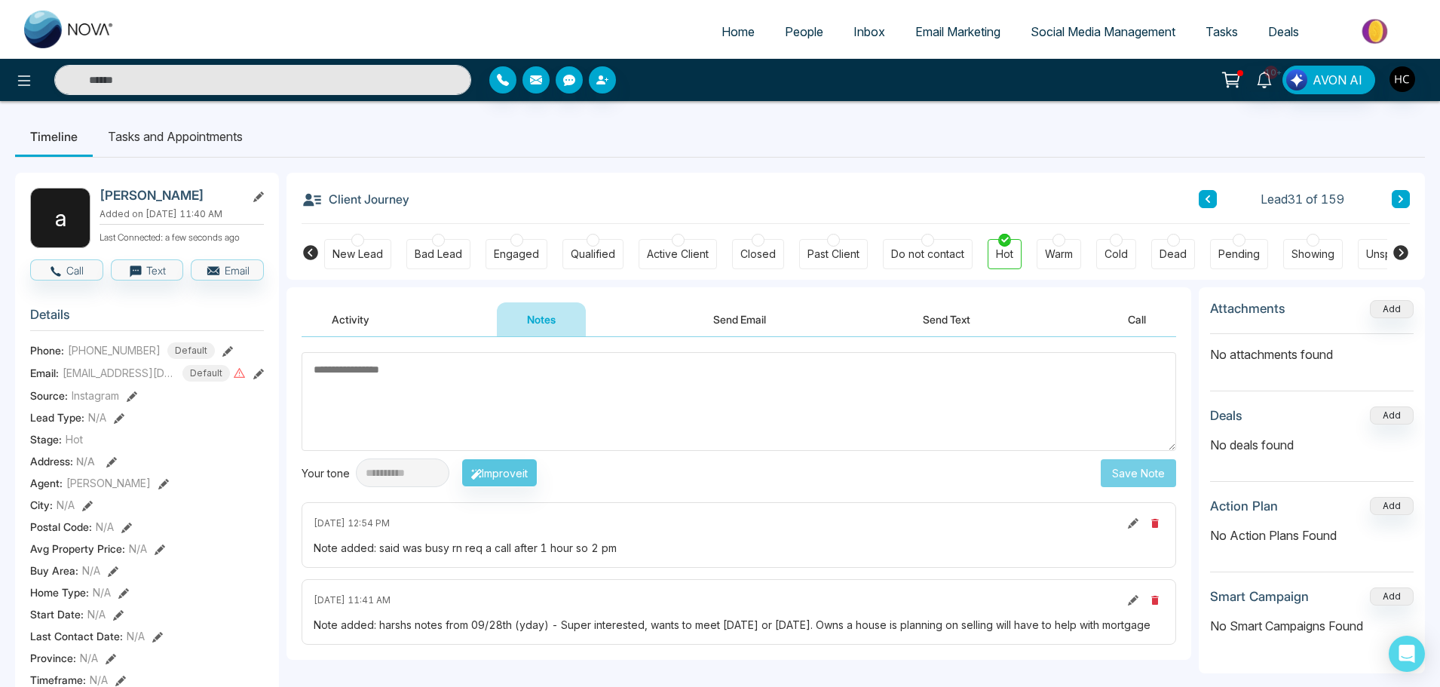
click at [371, 393] on textarea at bounding box center [739, 401] width 875 height 99
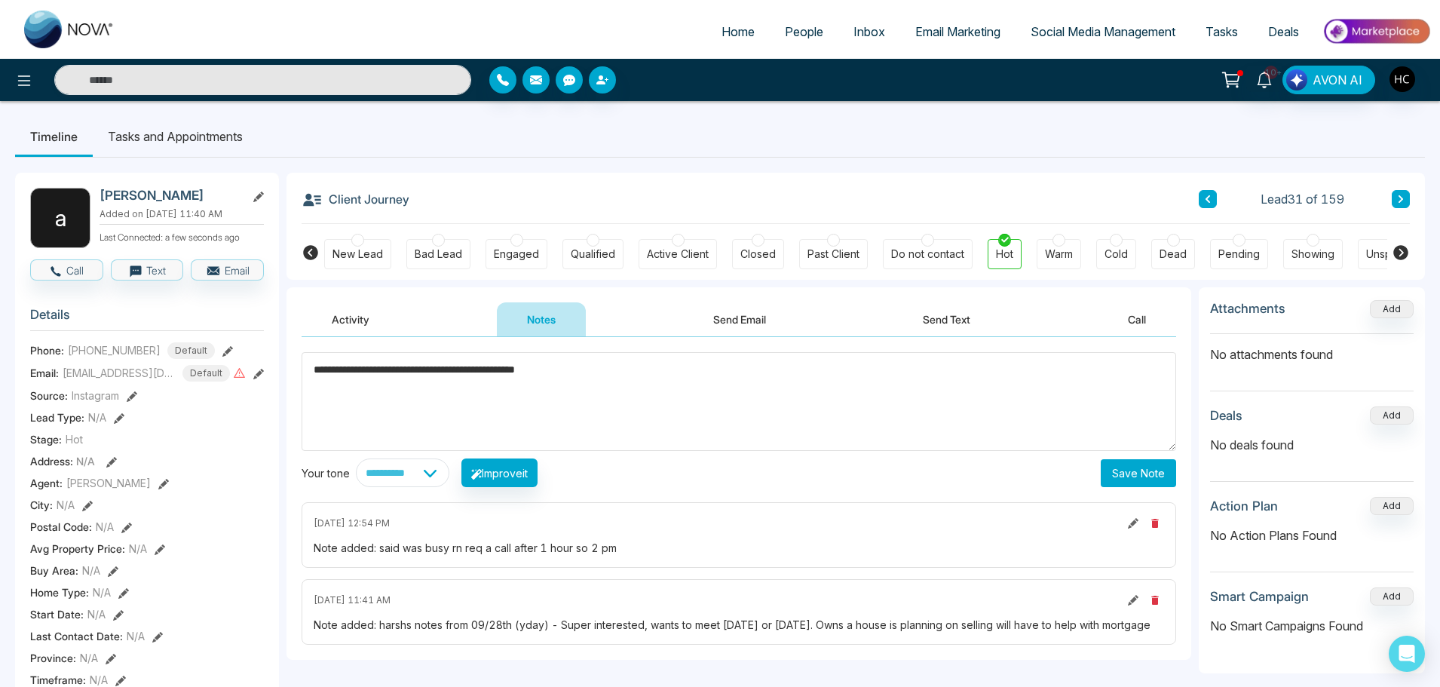
click at [507, 366] on textarea "**********" at bounding box center [739, 401] width 875 height 99
click at [597, 372] on textarea "**********" at bounding box center [739, 401] width 875 height 99
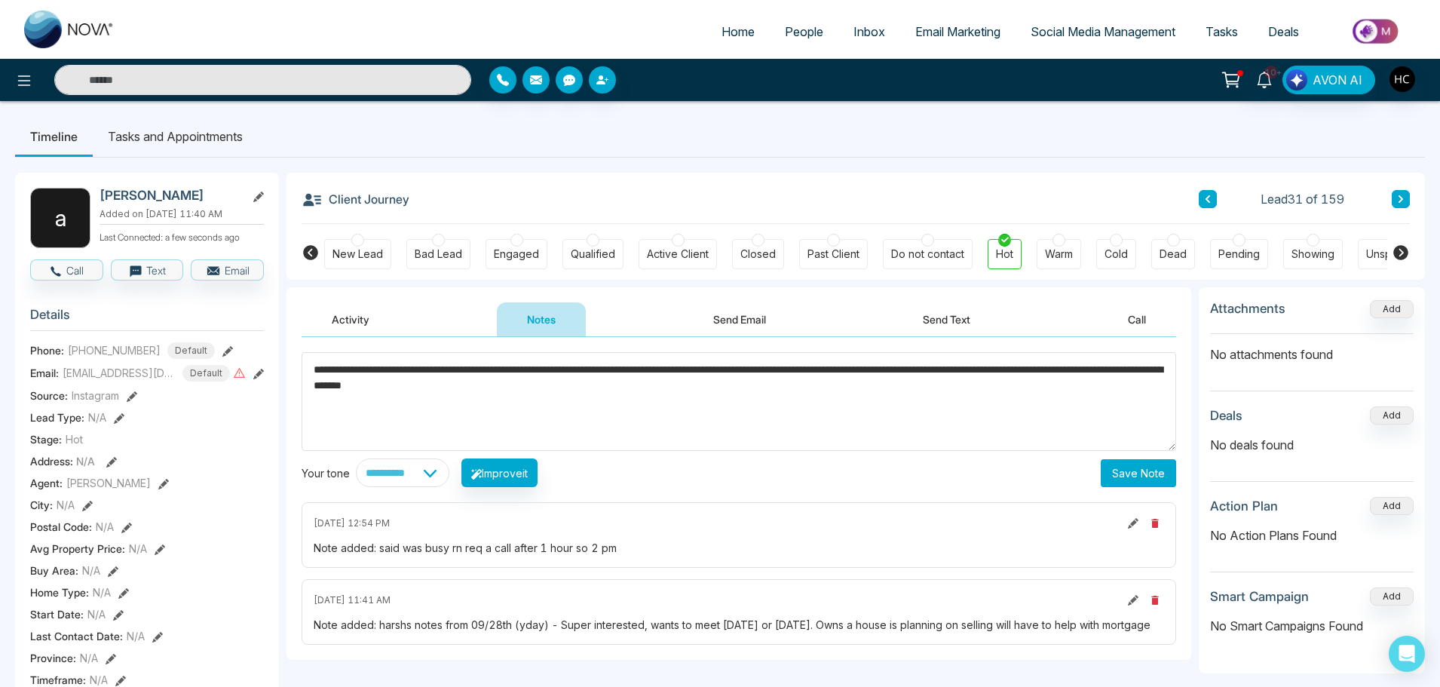
type textarea "**********"
click at [1121, 476] on button "Save Note" at bounding box center [1138, 473] width 75 height 28
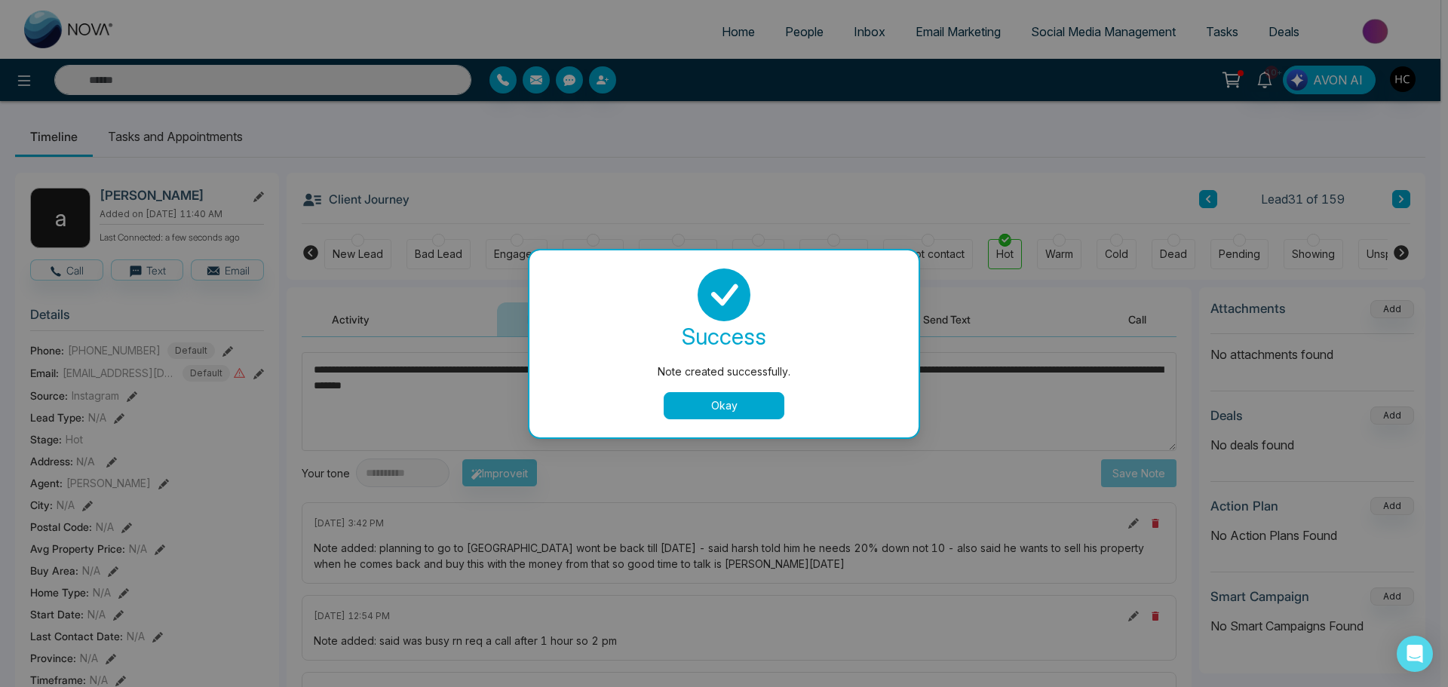
click at [739, 413] on button "Okay" at bounding box center [724, 405] width 121 height 27
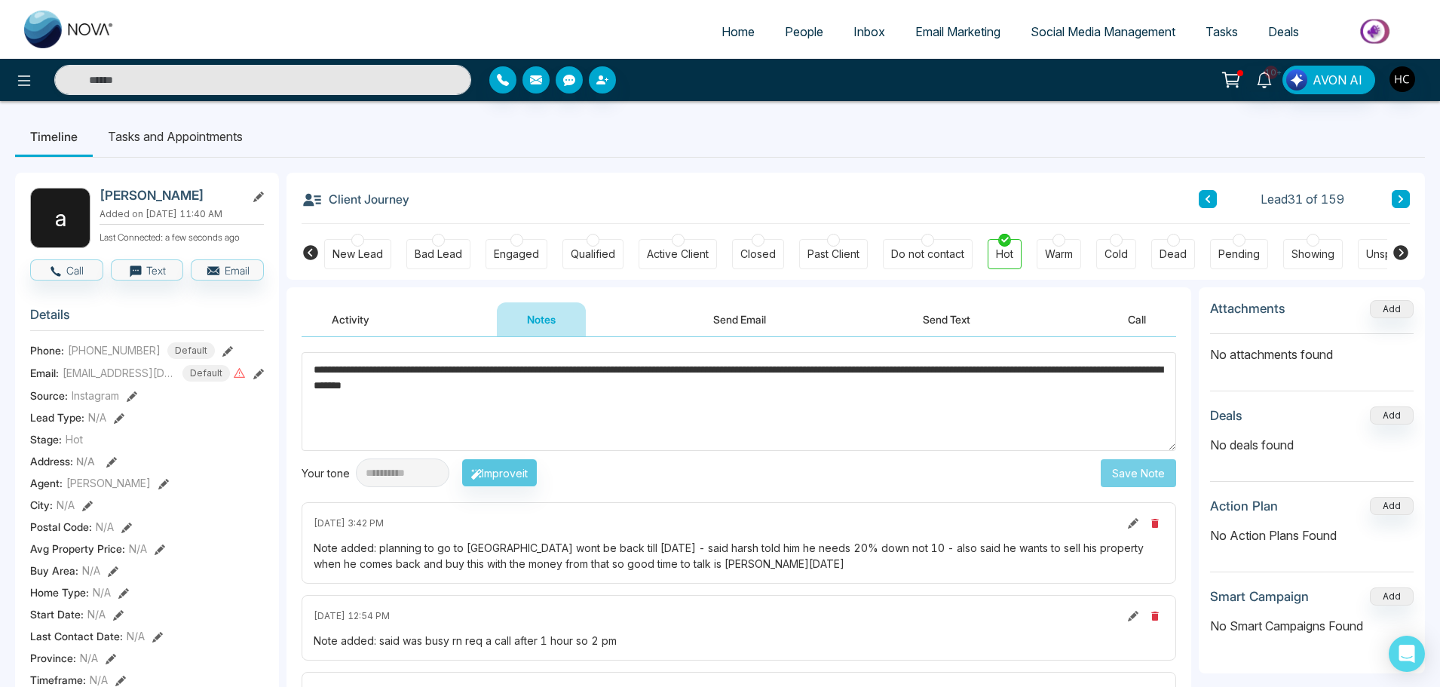
click at [1402, 195] on icon at bounding box center [1401, 199] width 8 height 9
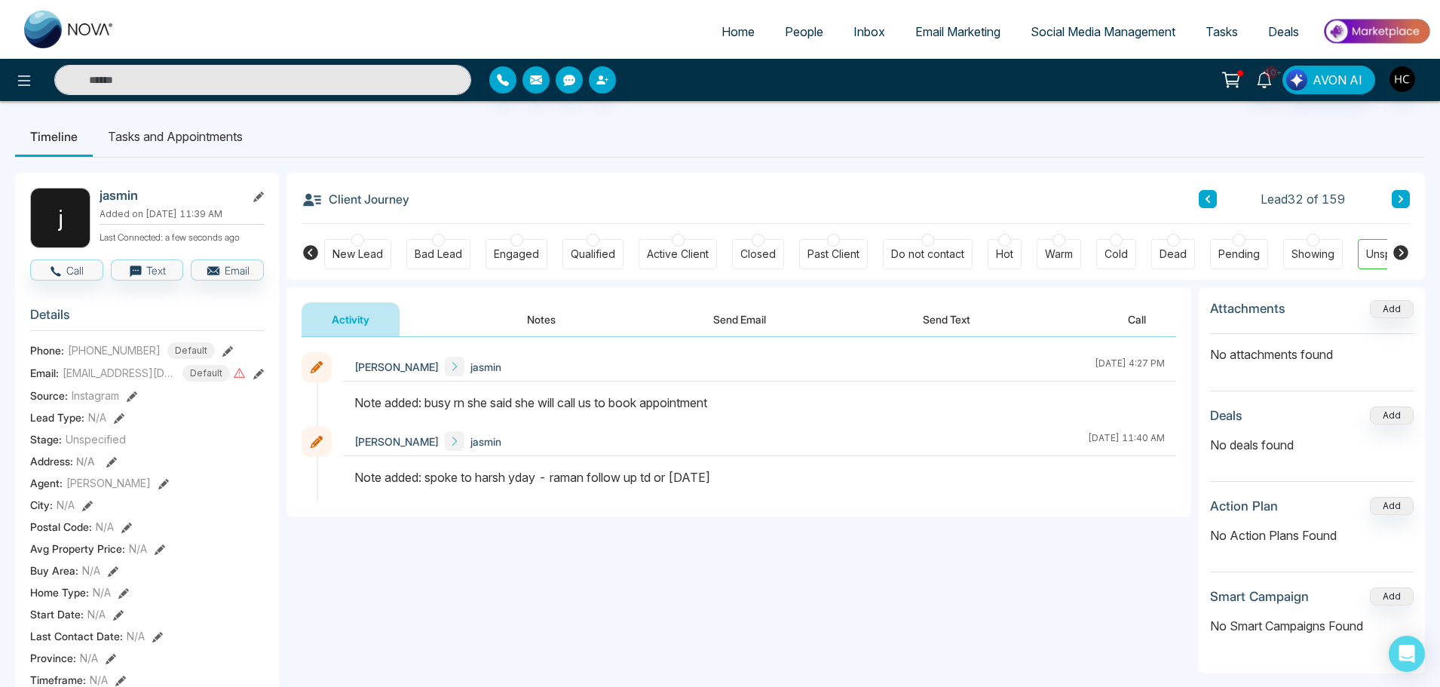
click at [1402, 199] on icon at bounding box center [1401, 199] width 5 height 8
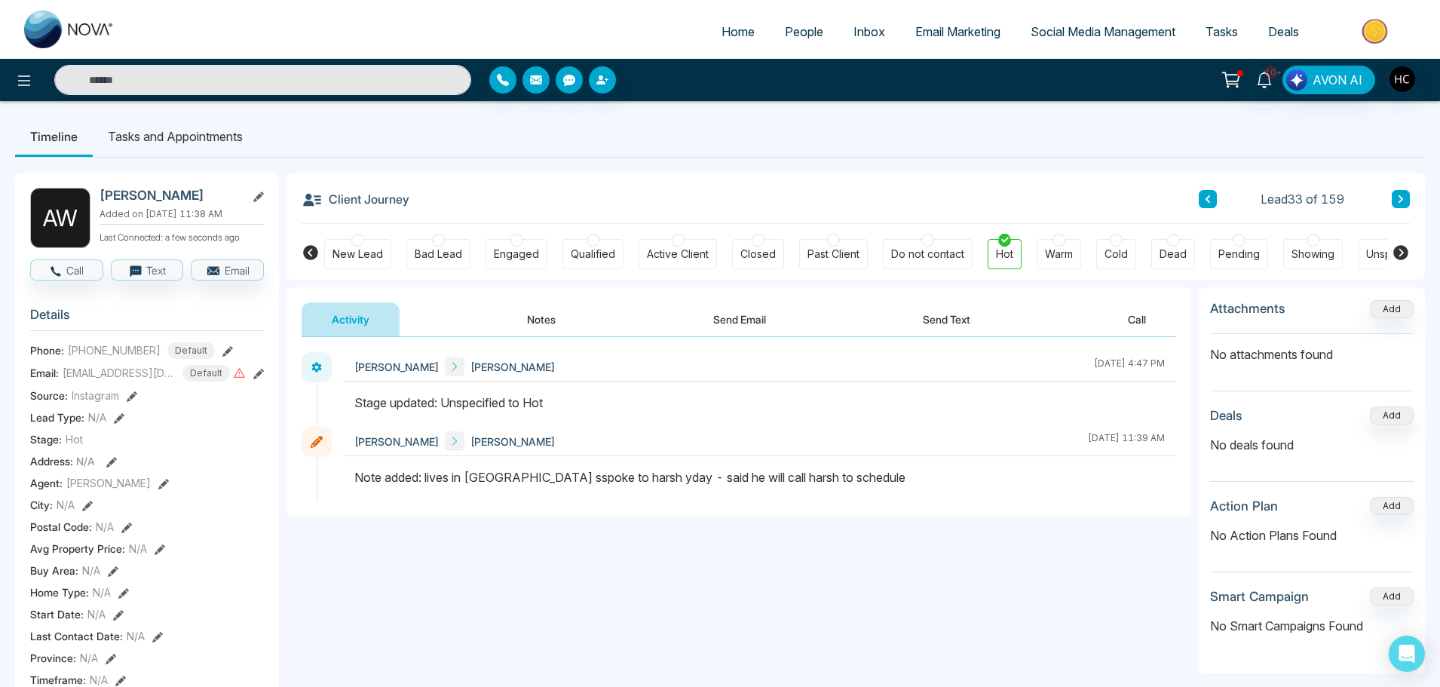
click at [1393, 194] on button at bounding box center [1401, 199] width 18 height 18
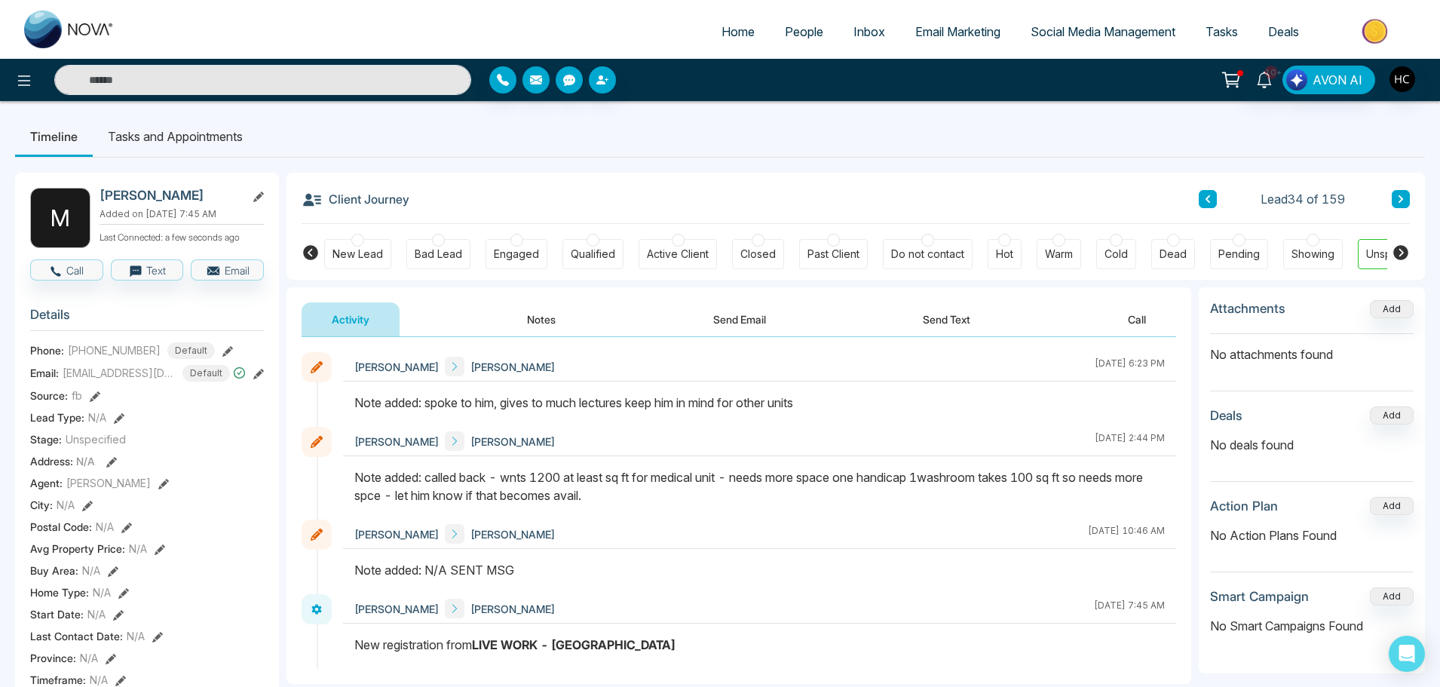
click at [1399, 196] on icon at bounding box center [1401, 199] width 5 height 8
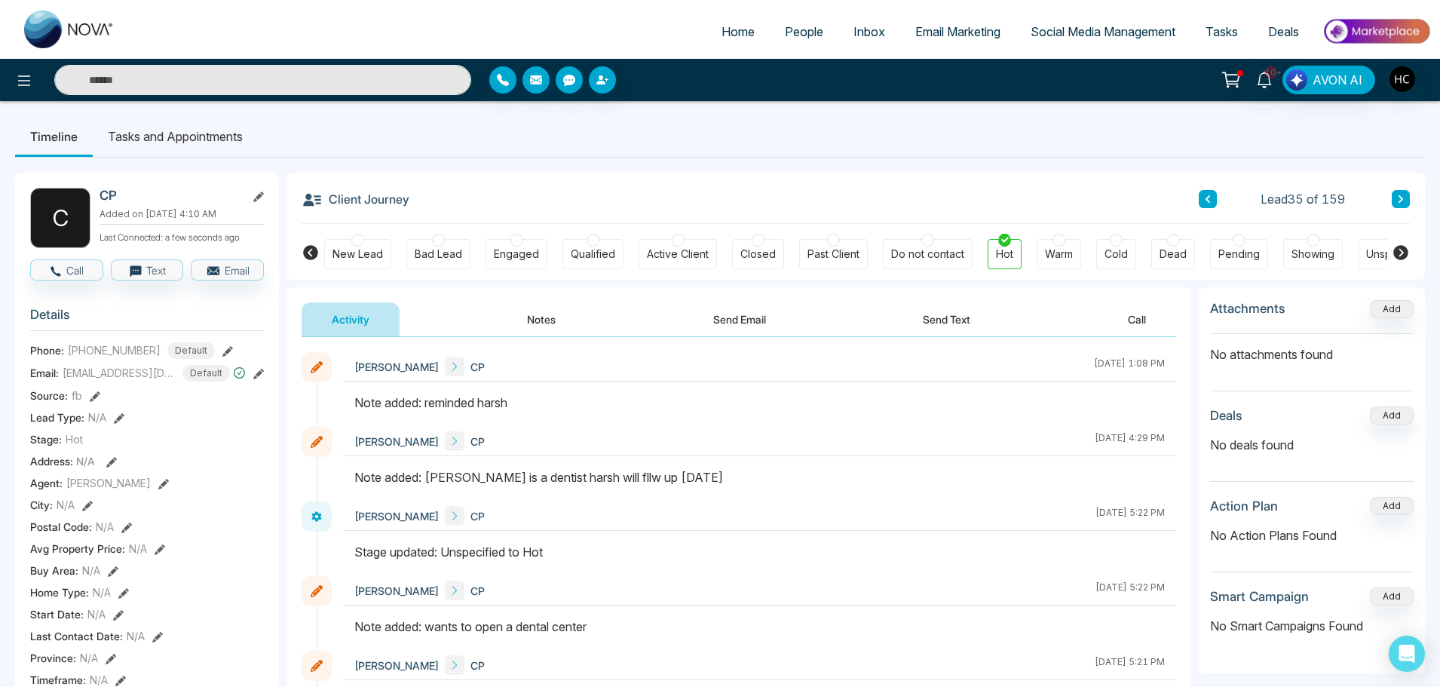
click at [1397, 195] on icon at bounding box center [1401, 199] width 8 height 9
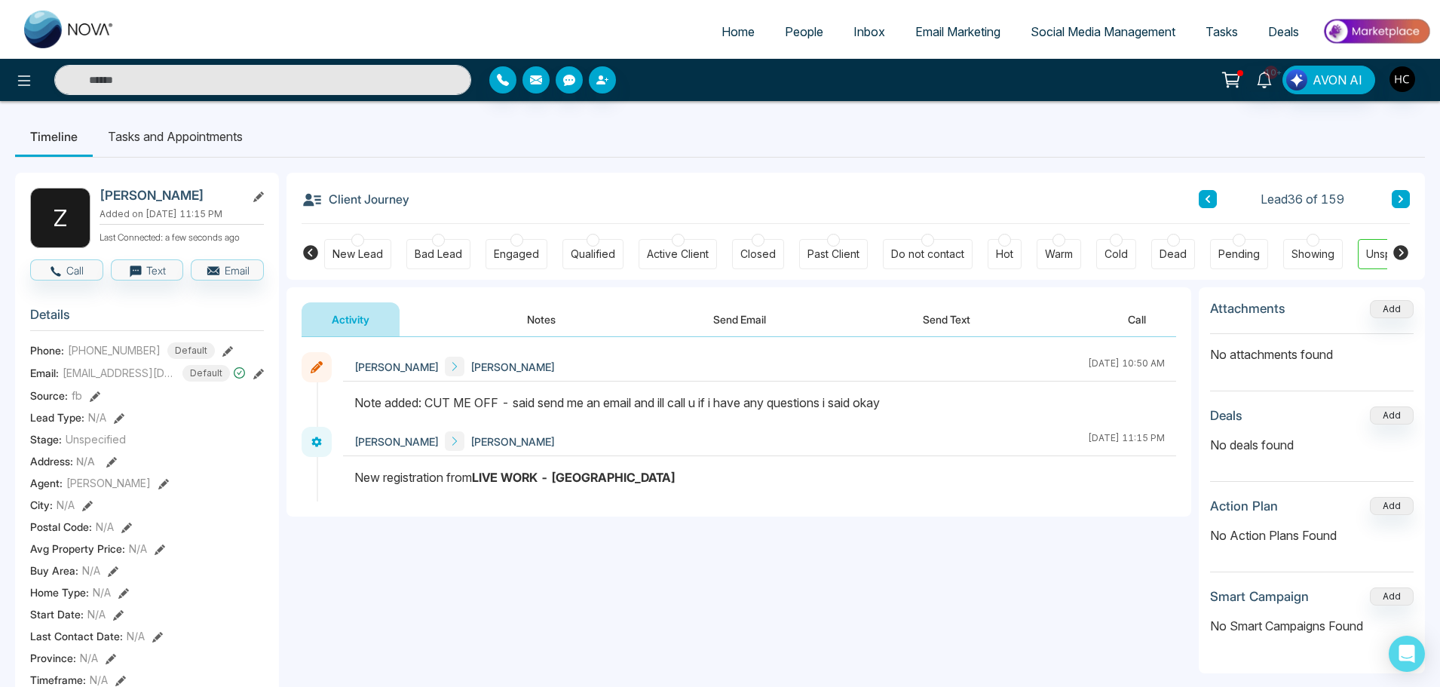
click at [1405, 201] on button at bounding box center [1401, 199] width 18 height 18
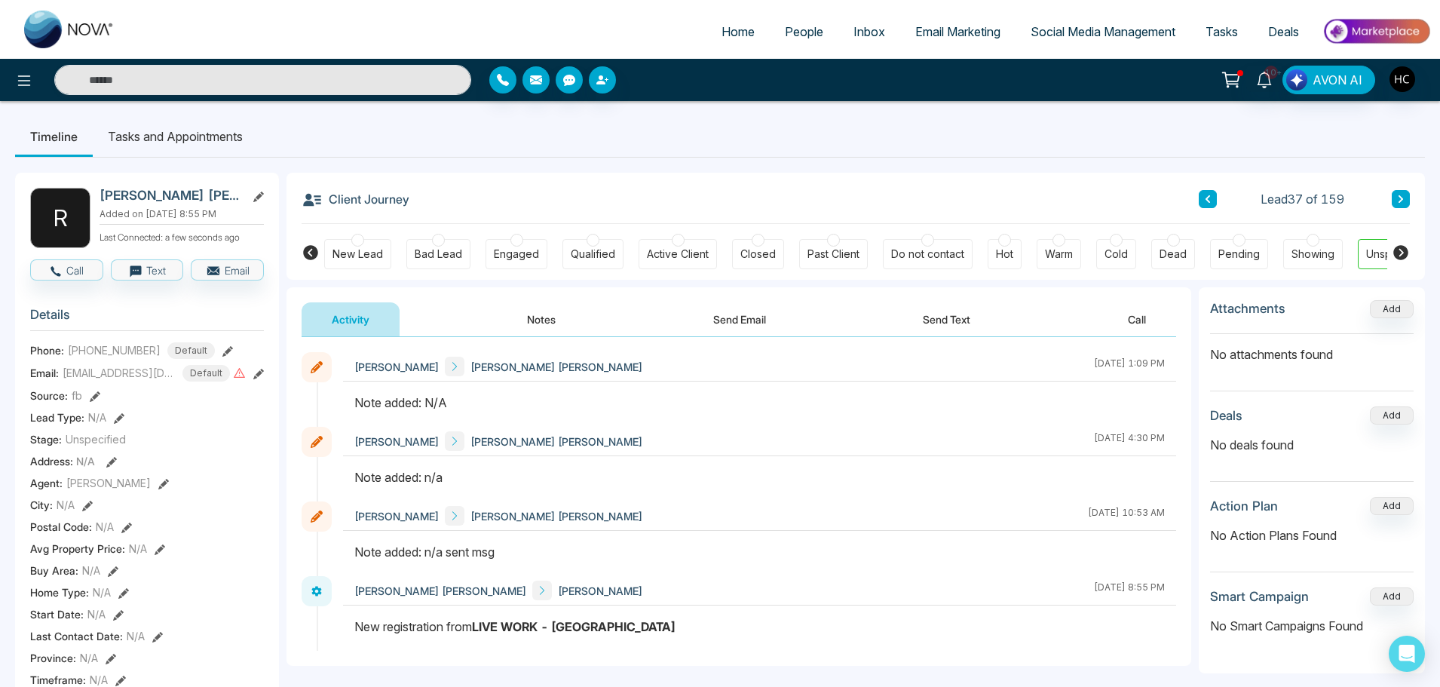
click at [531, 331] on button "Notes" at bounding box center [541, 319] width 89 height 34
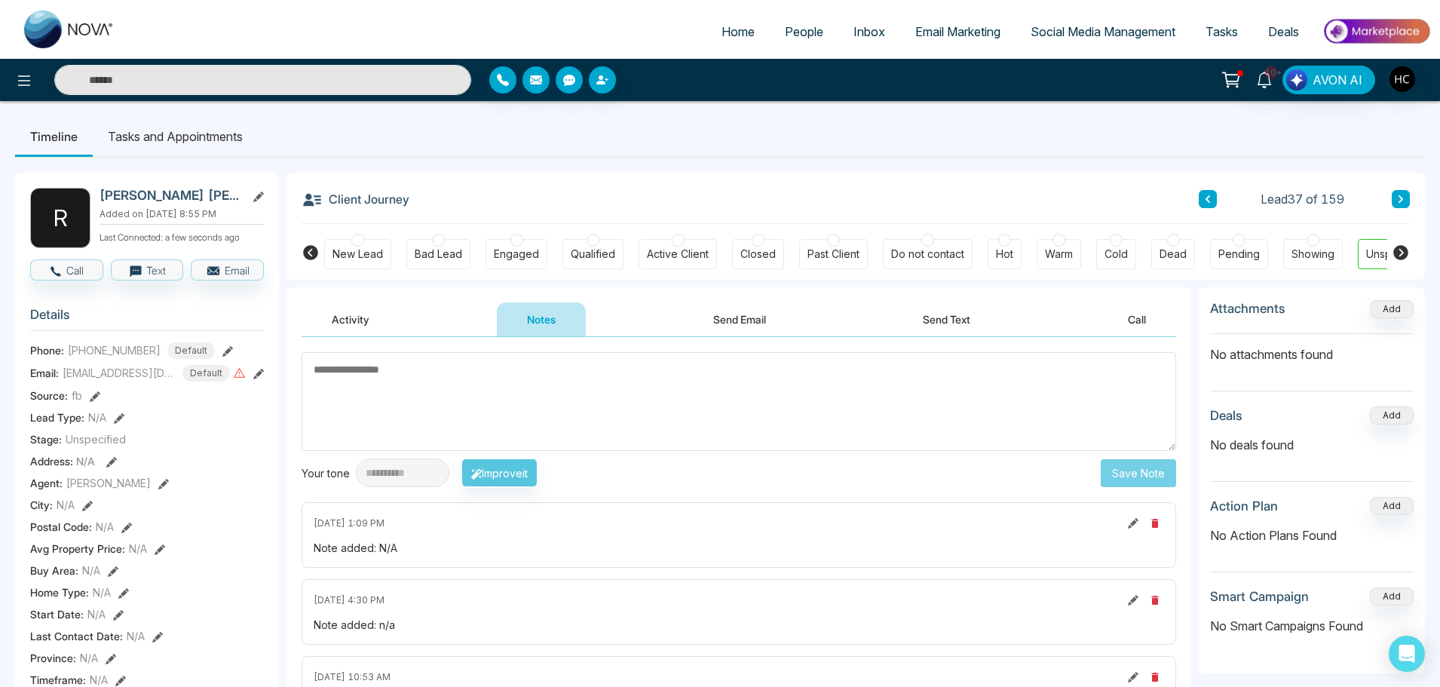
type textarea "**********"
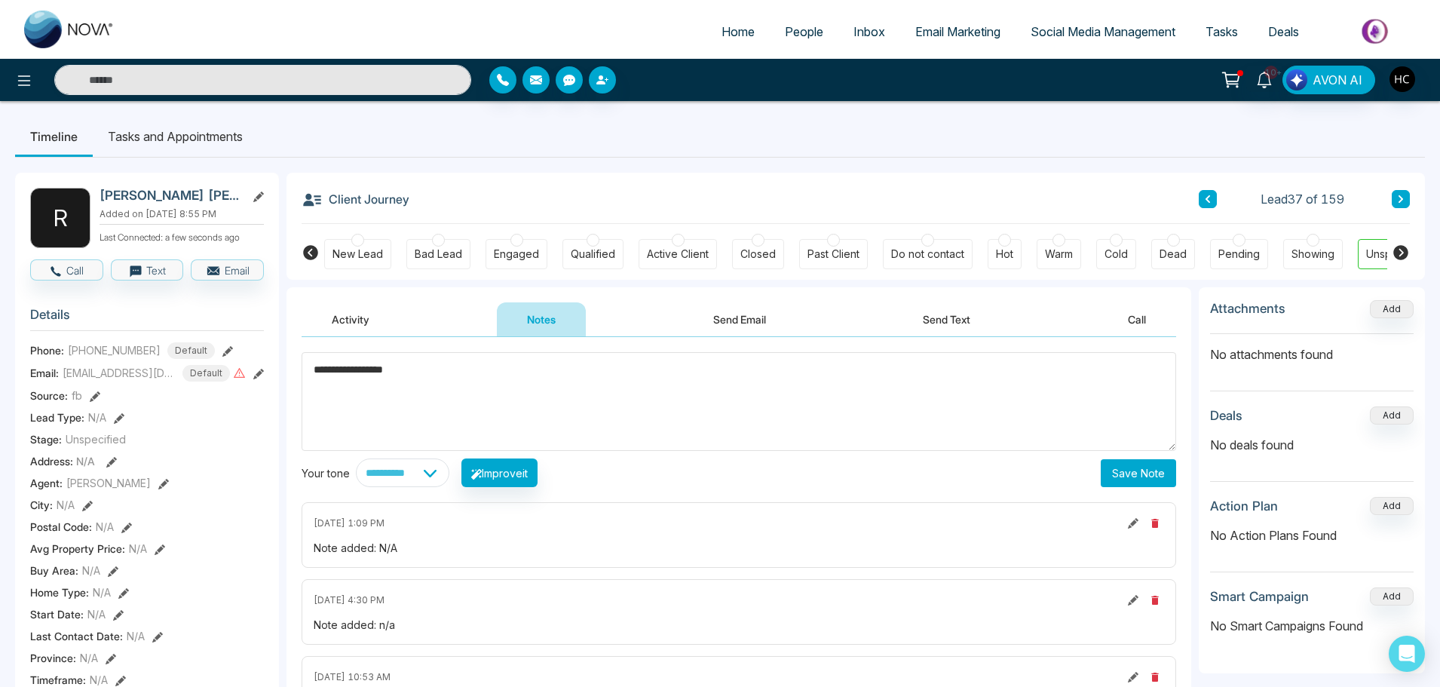
drag, startPoint x: 415, startPoint y: 377, endPoint x: 307, endPoint y: 370, distance: 108.8
click at [307, 370] on textarea "**********" at bounding box center [739, 401] width 875 height 99
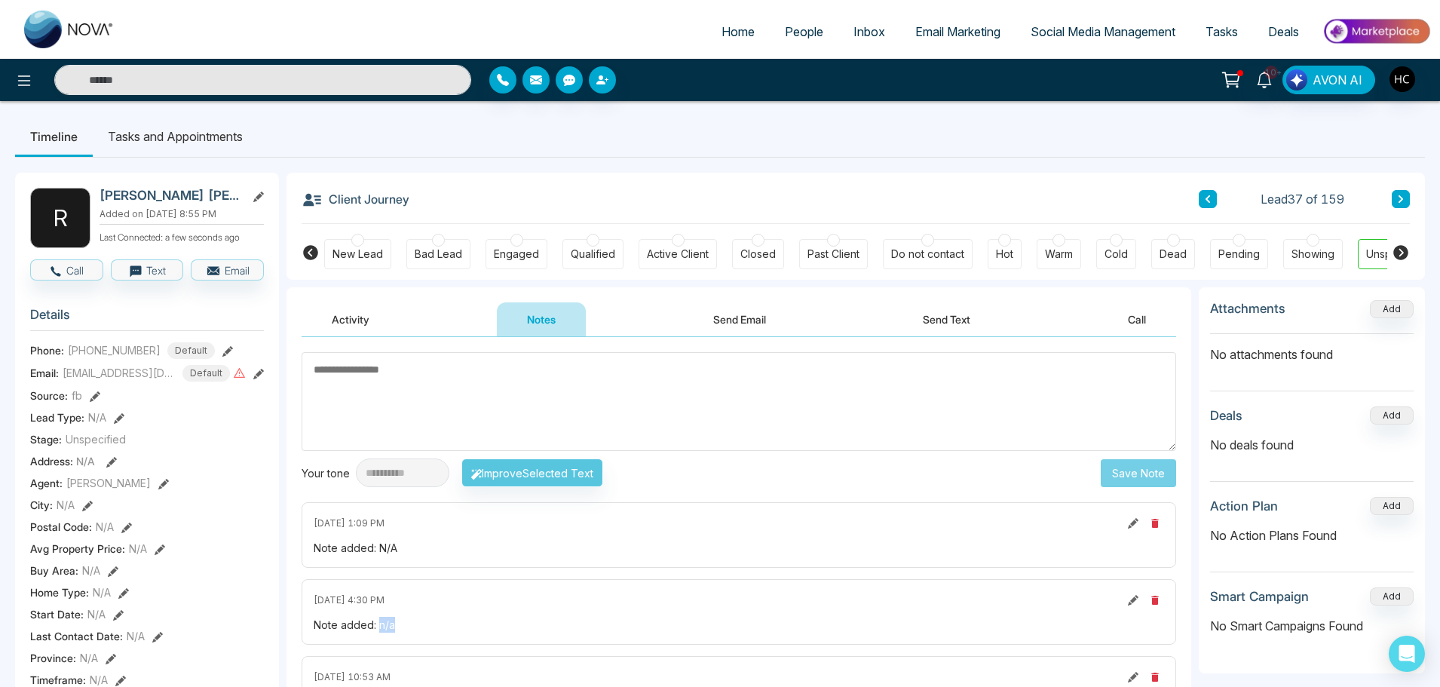
drag, startPoint x: 403, startPoint y: 619, endPoint x: 379, endPoint y: 630, distance: 26.3
click at [379, 630] on div "Note added: n/a" at bounding box center [739, 625] width 851 height 16
copy div "n/a"
click at [380, 376] on textarea at bounding box center [739, 401] width 875 height 99
paste textarea "***"
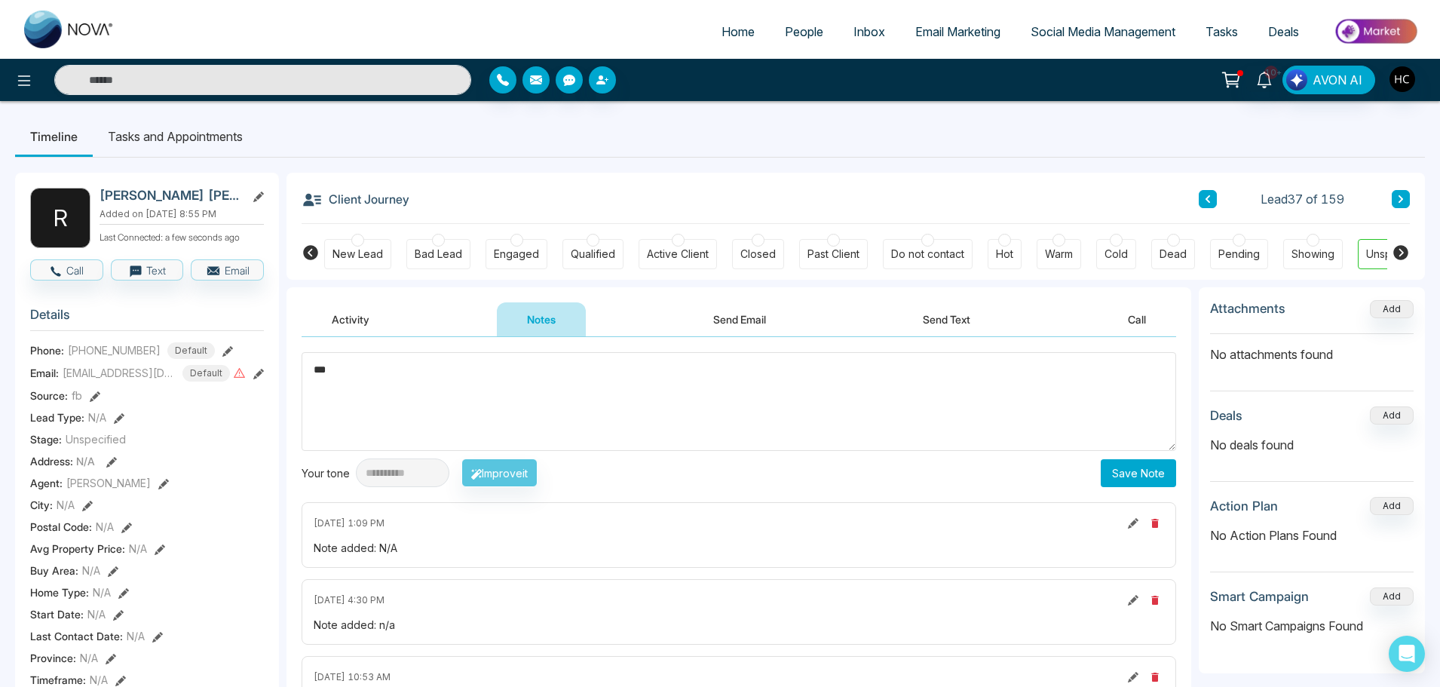
type textarea "***"
click at [1133, 482] on button "Save Note" at bounding box center [1138, 473] width 75 height 28
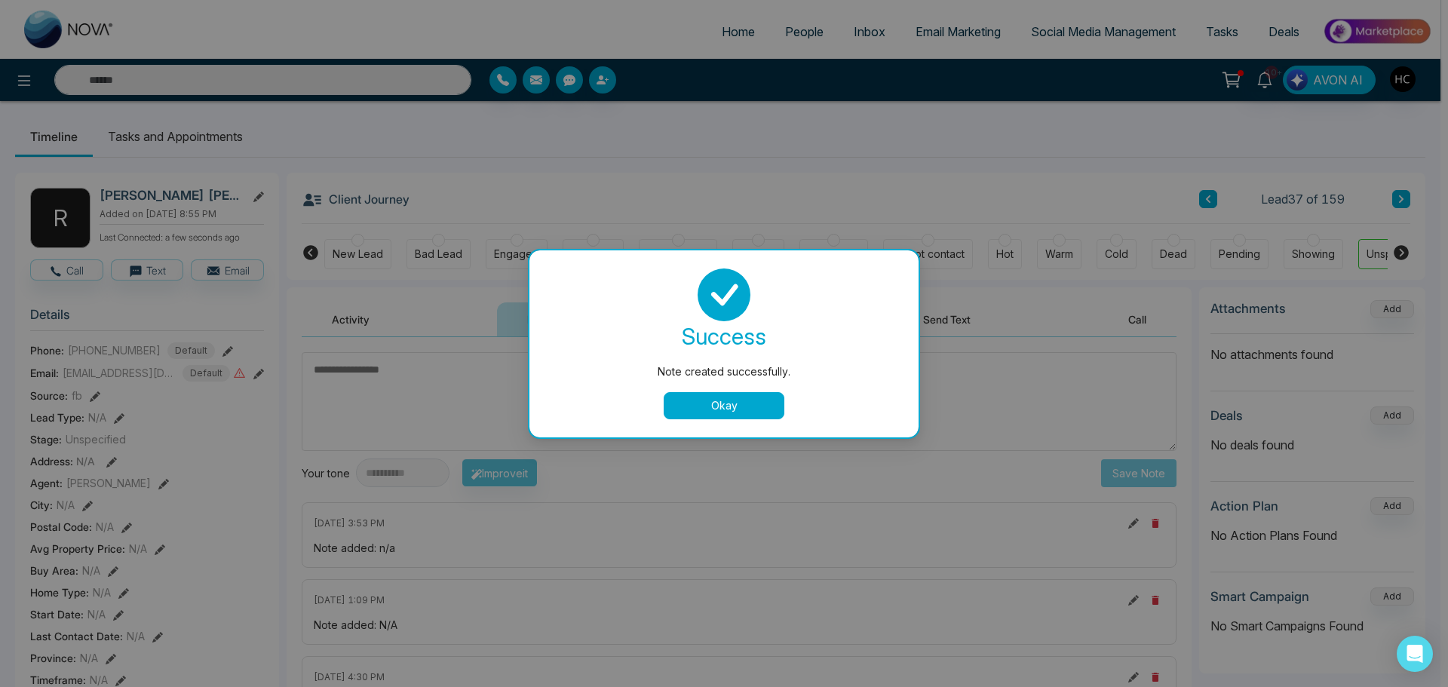
click at [749, 415] on button "Okay" at bounding box center [724, 405] width 121 height 27
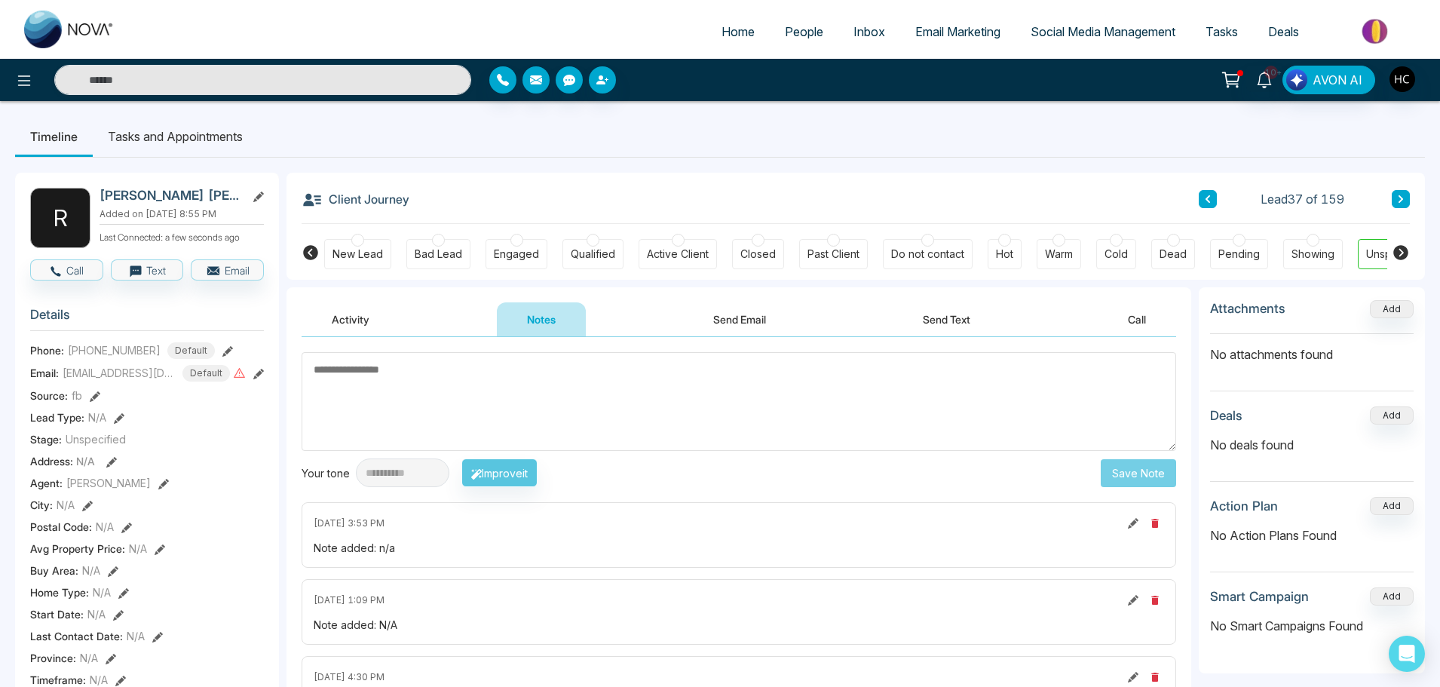
click at [1396, 196] on button at bounding box center [1401, 199] width 18 height 18
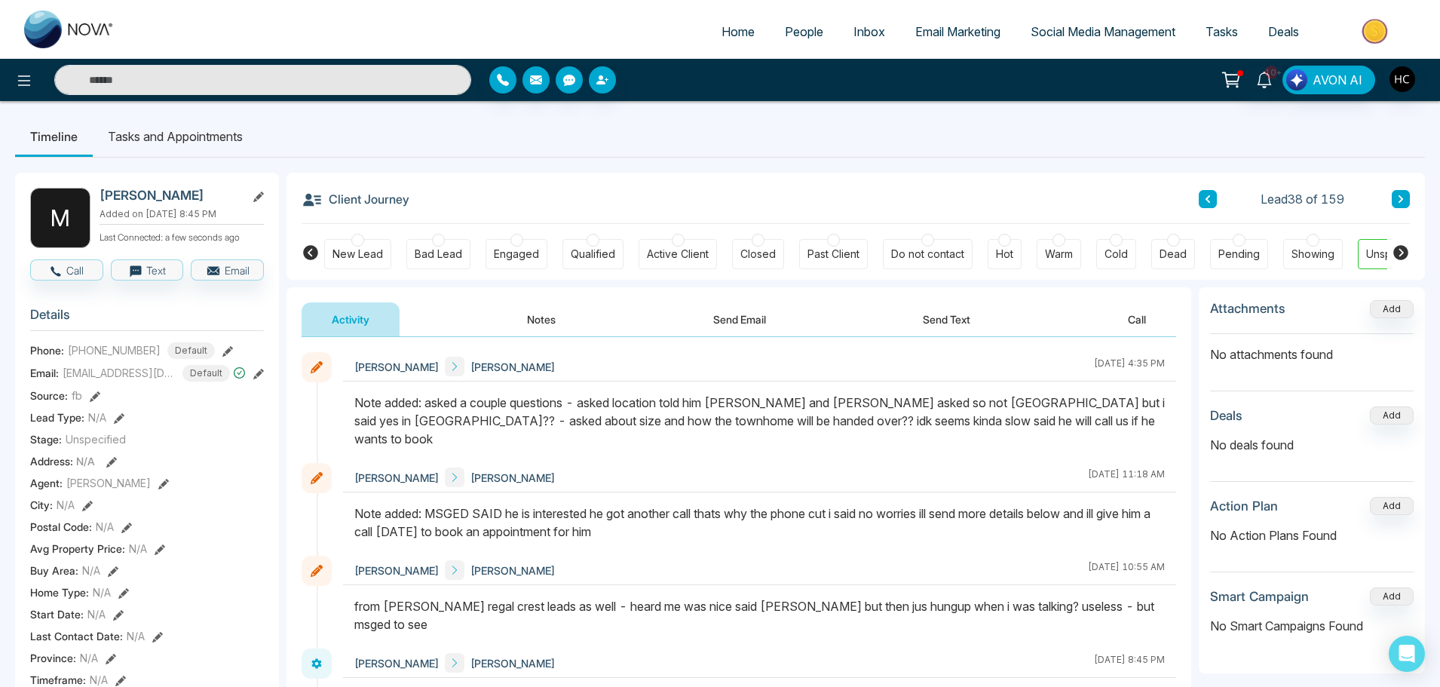
click at [1406, 200] on button at bounding box center [1401, 199] width 18 height 18
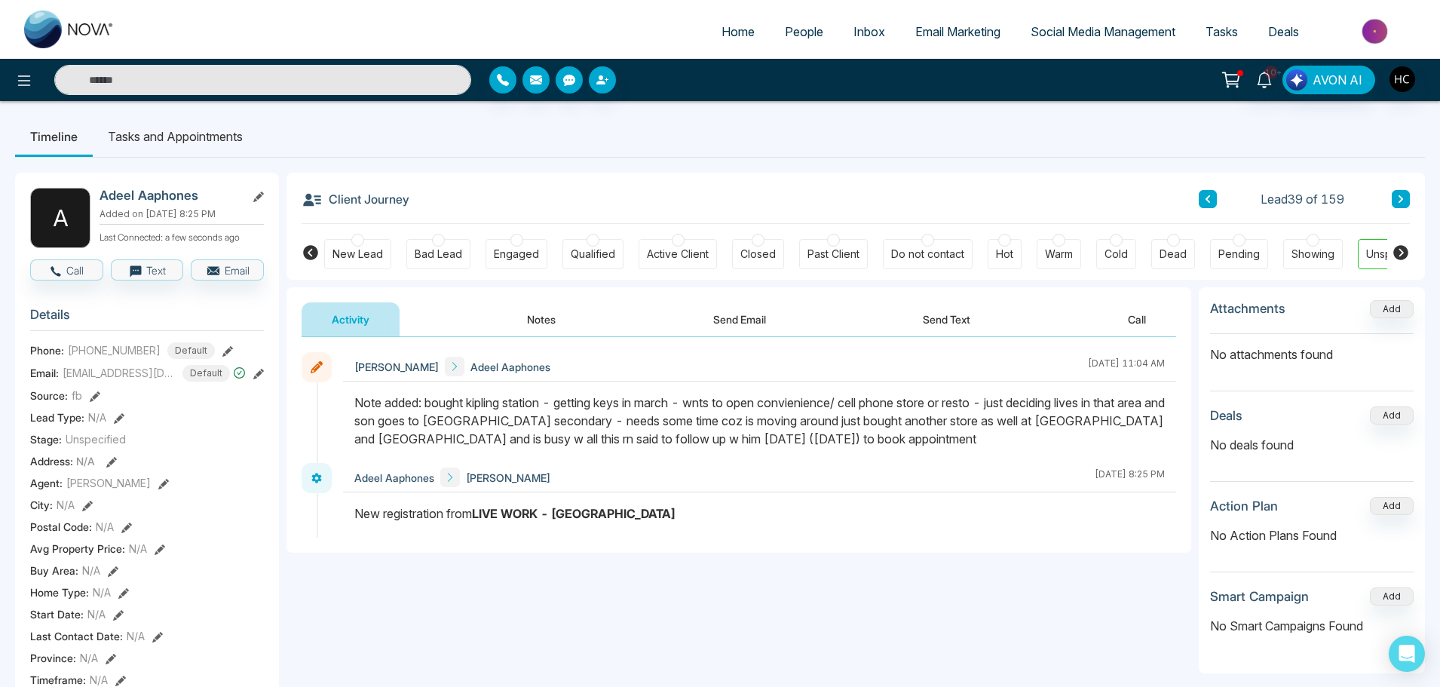
click at [1395, 198] on button at bounding box center [1401, 199] width 18 height 18
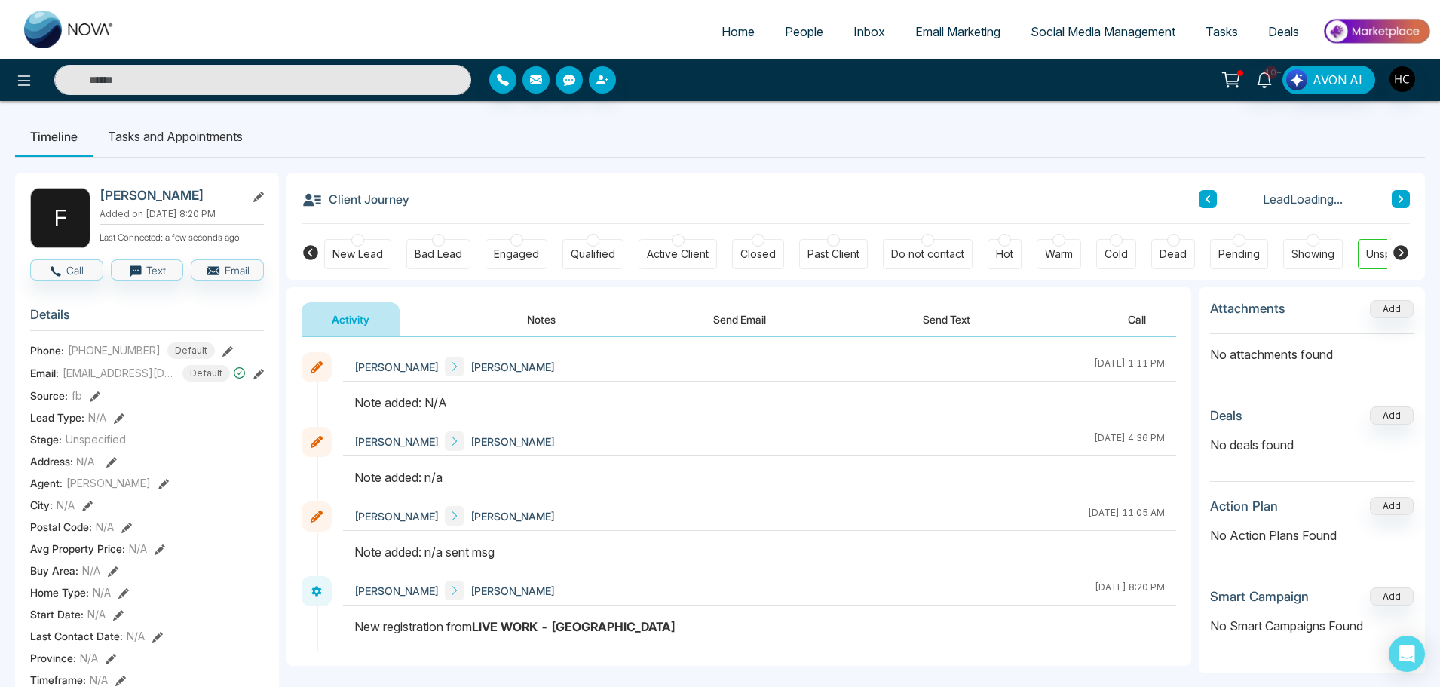
click at [549, 323] on button "Notes" at bounding box center [541, 319] width 89 height 34
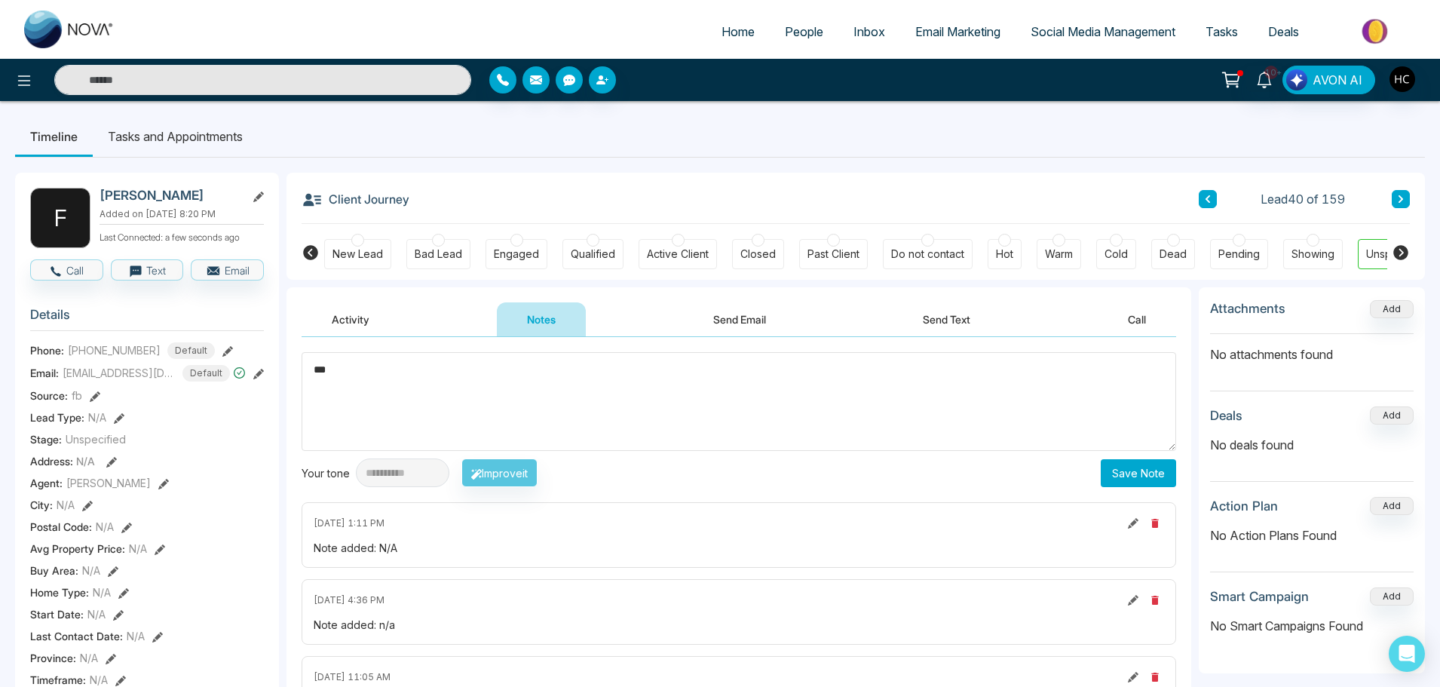
type textarea "***"
click at [1148, 478] on button "Save Note" at bounding box center [1138, 473] width 75 height 28
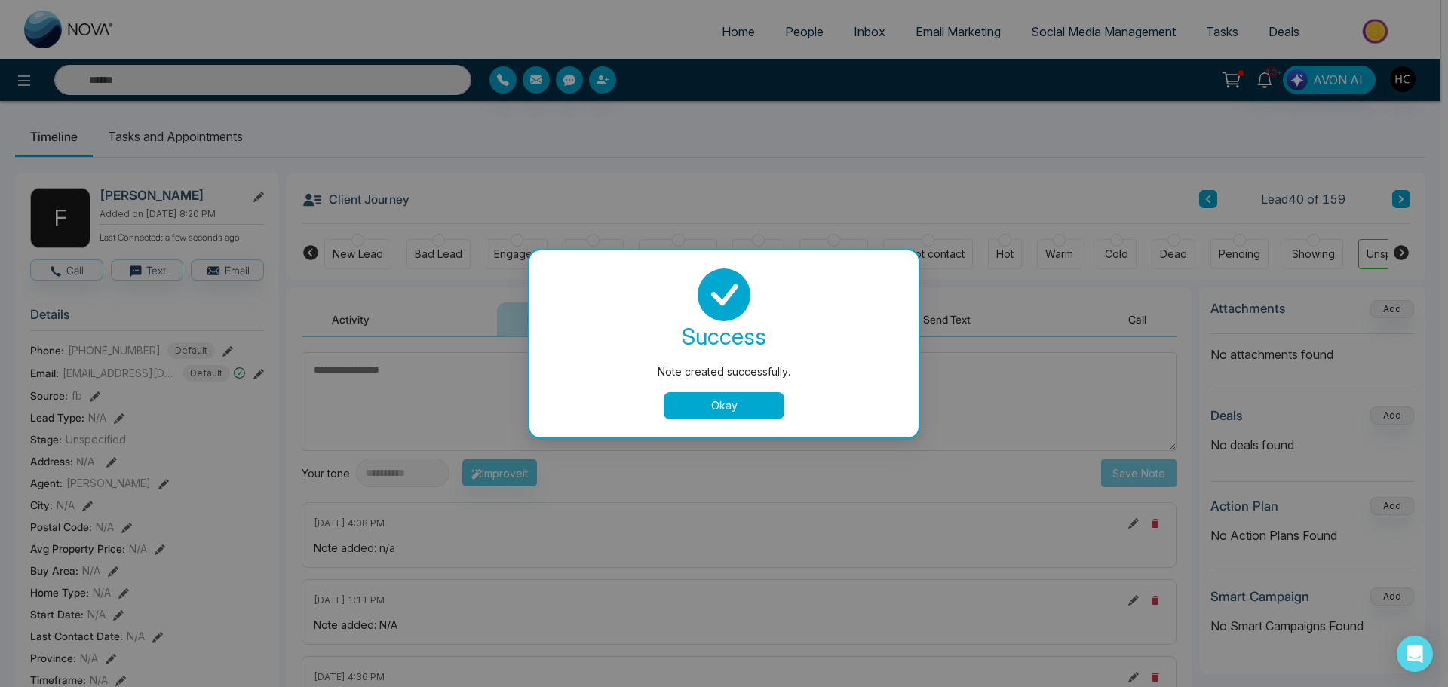
drag, startPoint x: 774, startPoint y: 402, endPoint x: 1052, endPoint y: 366, distance: 279.8
click at [777, 402] on button "Okay" at bounding box center [724, 405] width 121 height 27
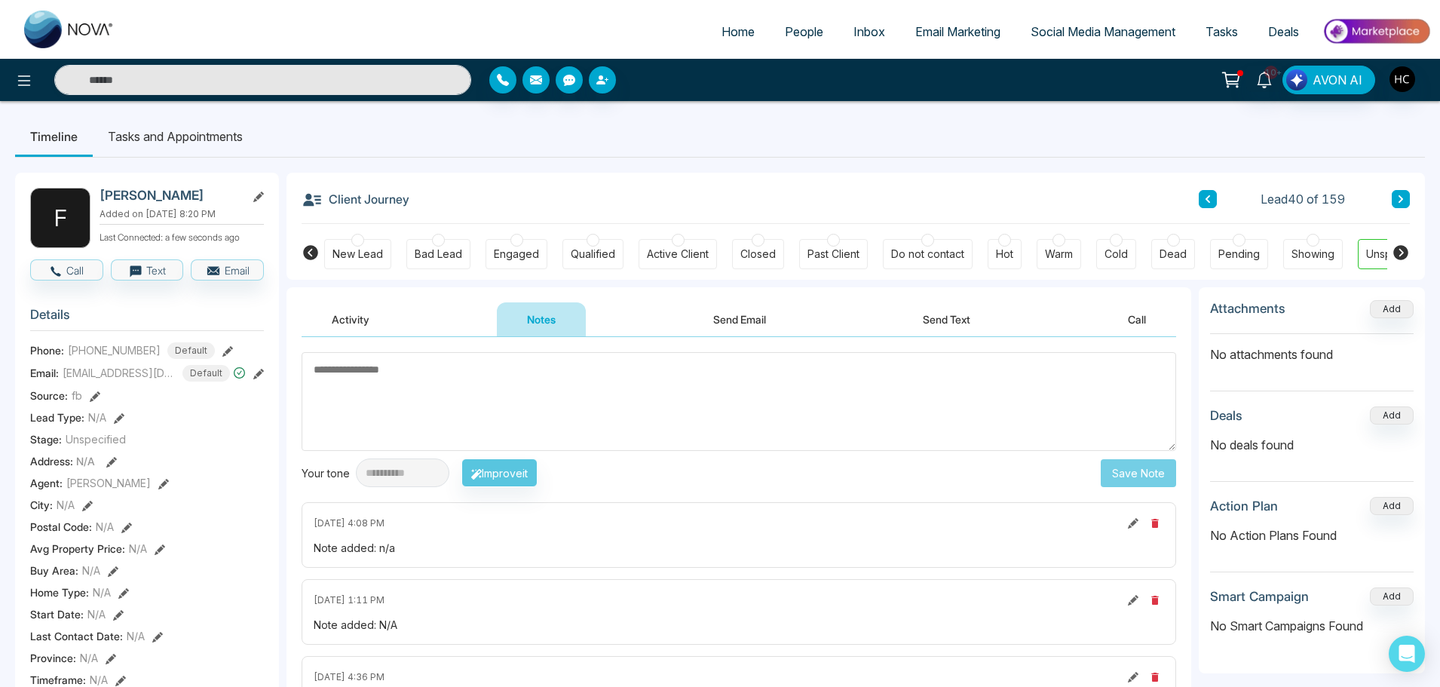
click at [1403, 201] on icon at bounding box center [1401, 199] width 8 height 9
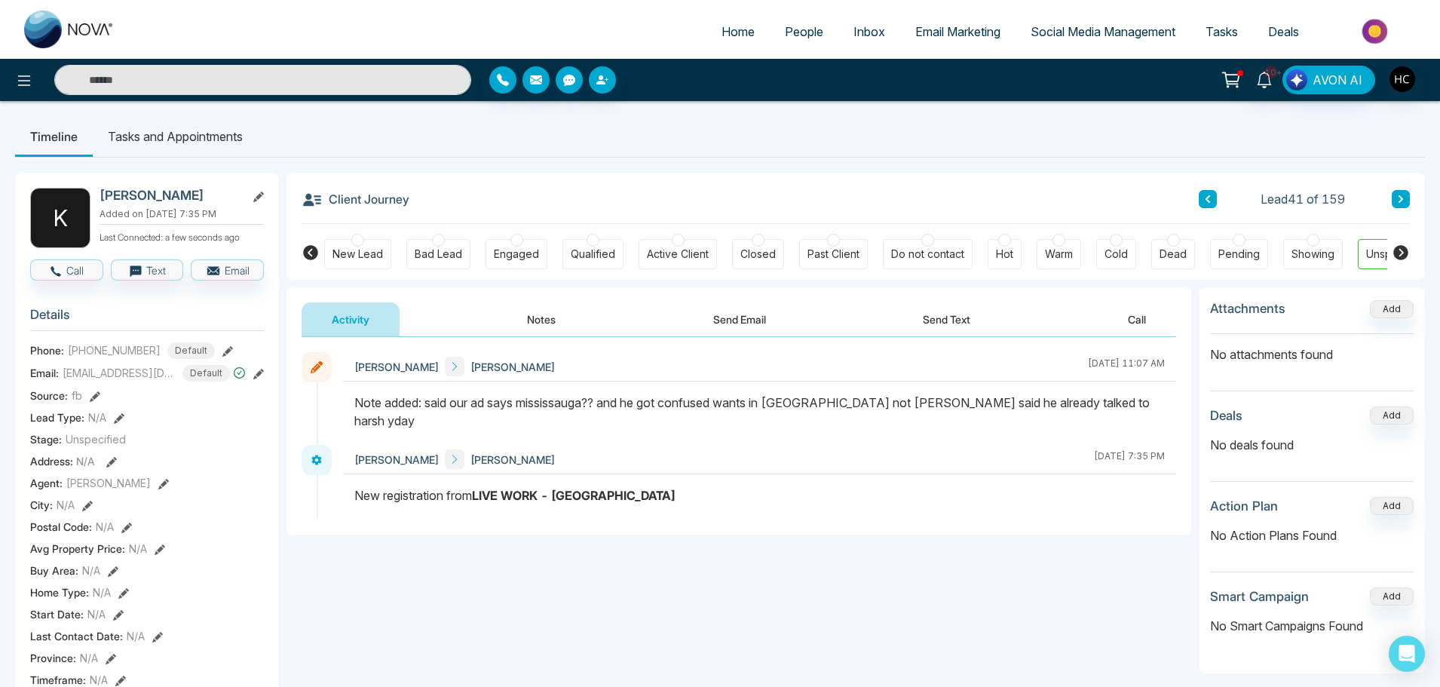
click at [1408, 198] on button at bounding box center [1401, 199] width 18 height 18
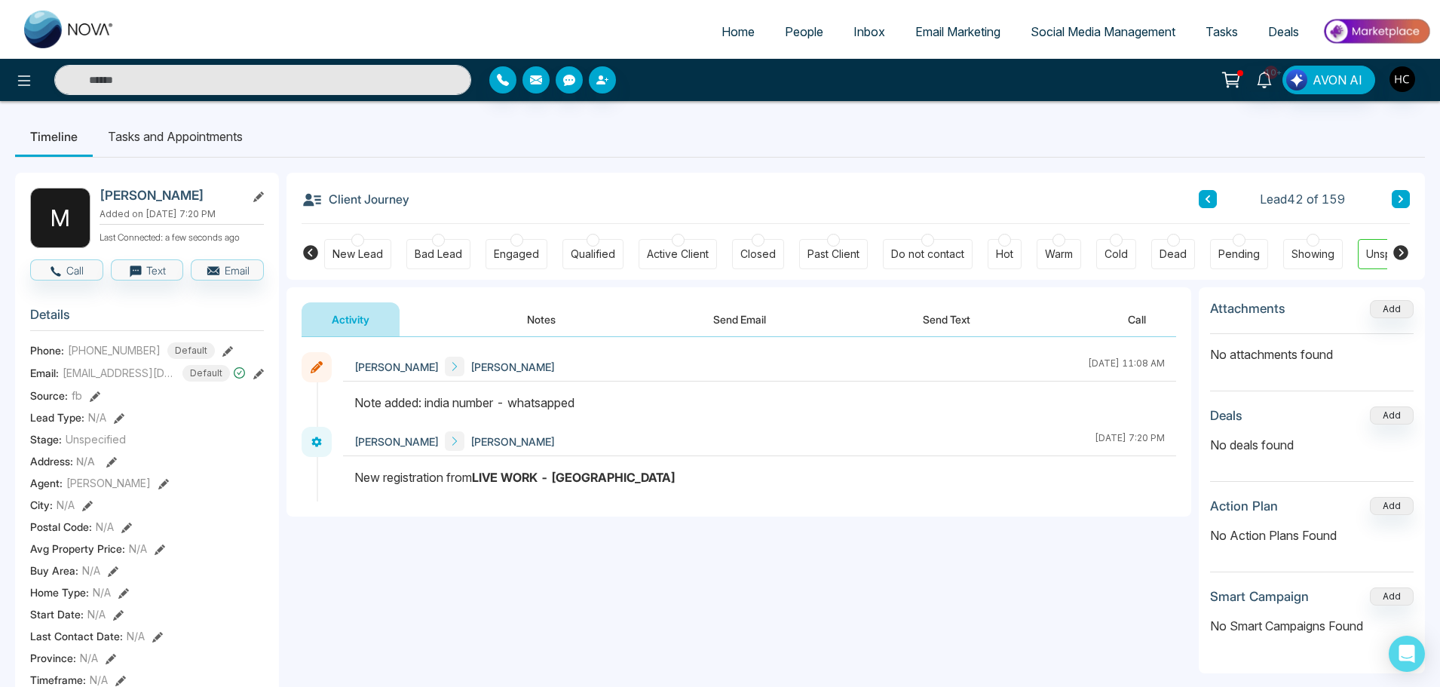
click at [1393, 200] on button at bounding box center [1401, 199] width 18 height 18
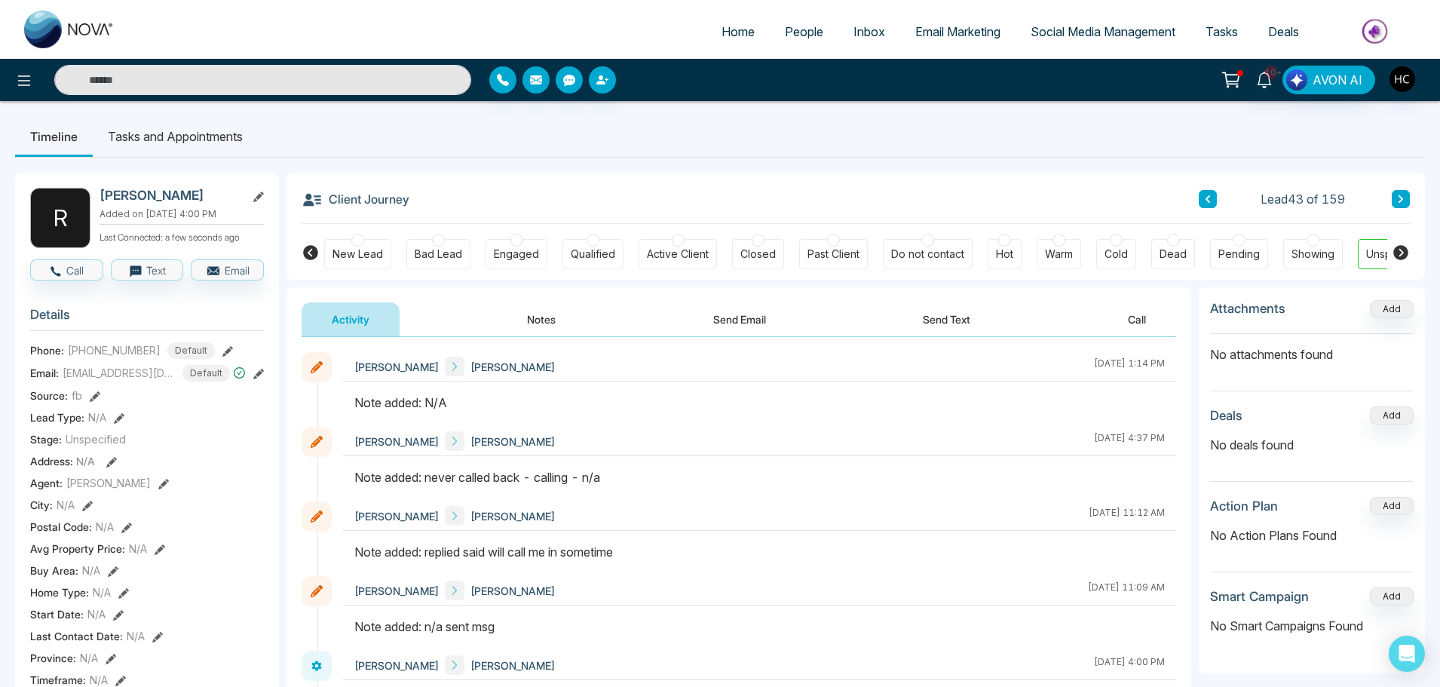
click at [546, 324] on button "Notes" at bounding box center [541, 319] width 89 height 34
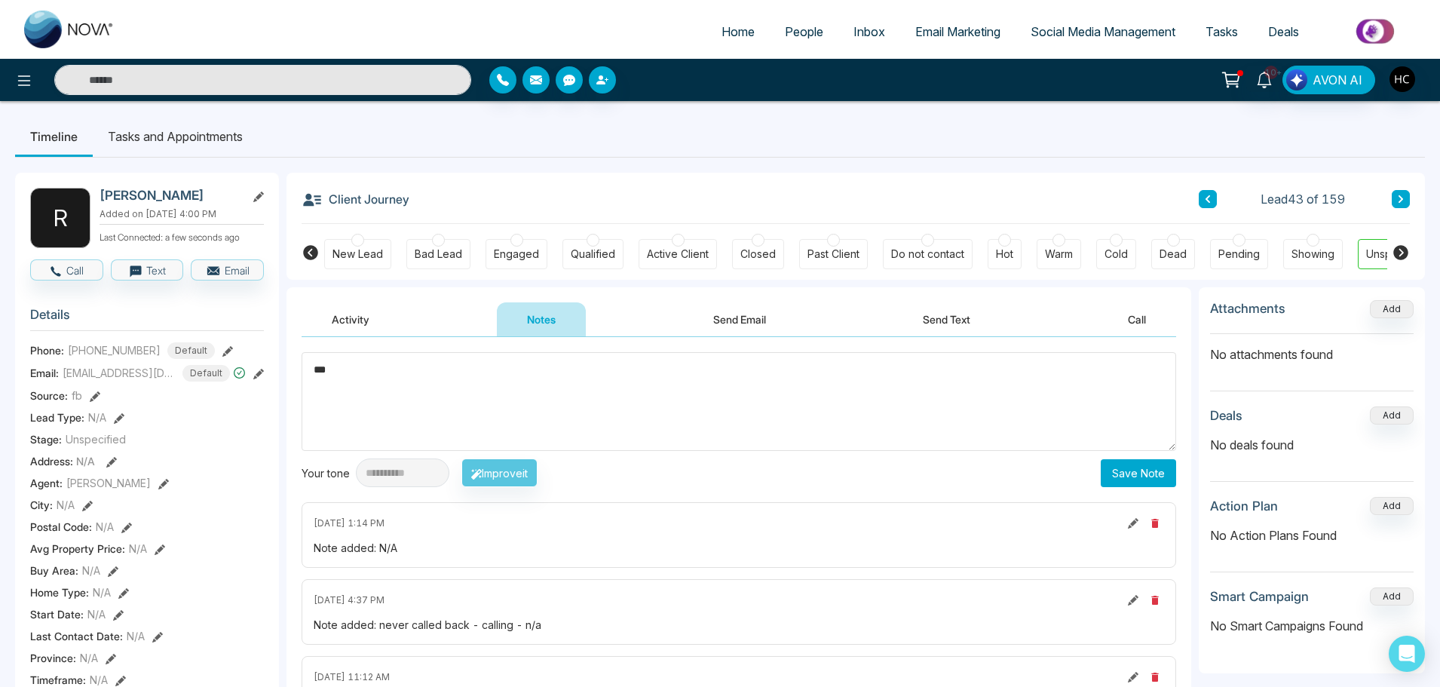
type textarea "***"
click at [1116, 470] on button "Save Note" at bounding box center [1138, 473] width 75 height 28
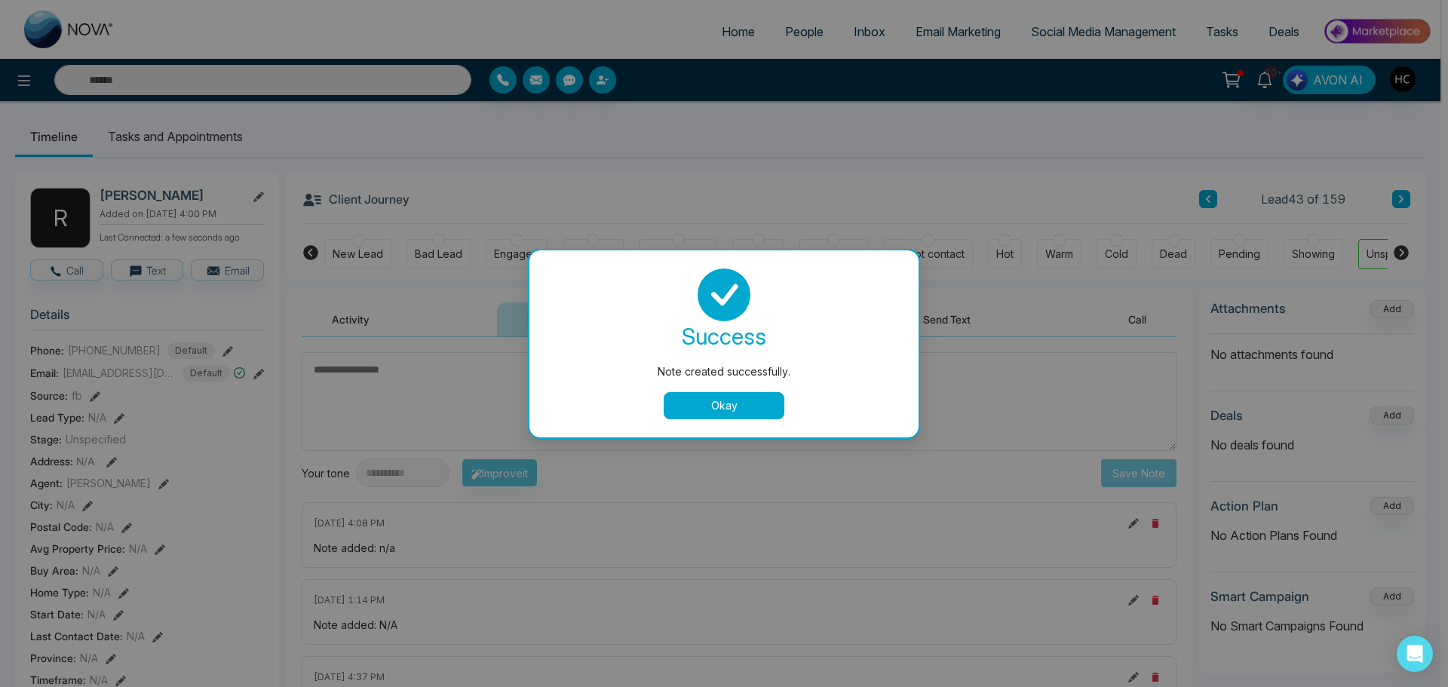
click at [708, 392] on button "Okay" at bounding box center [724, 405] width 121 height 27
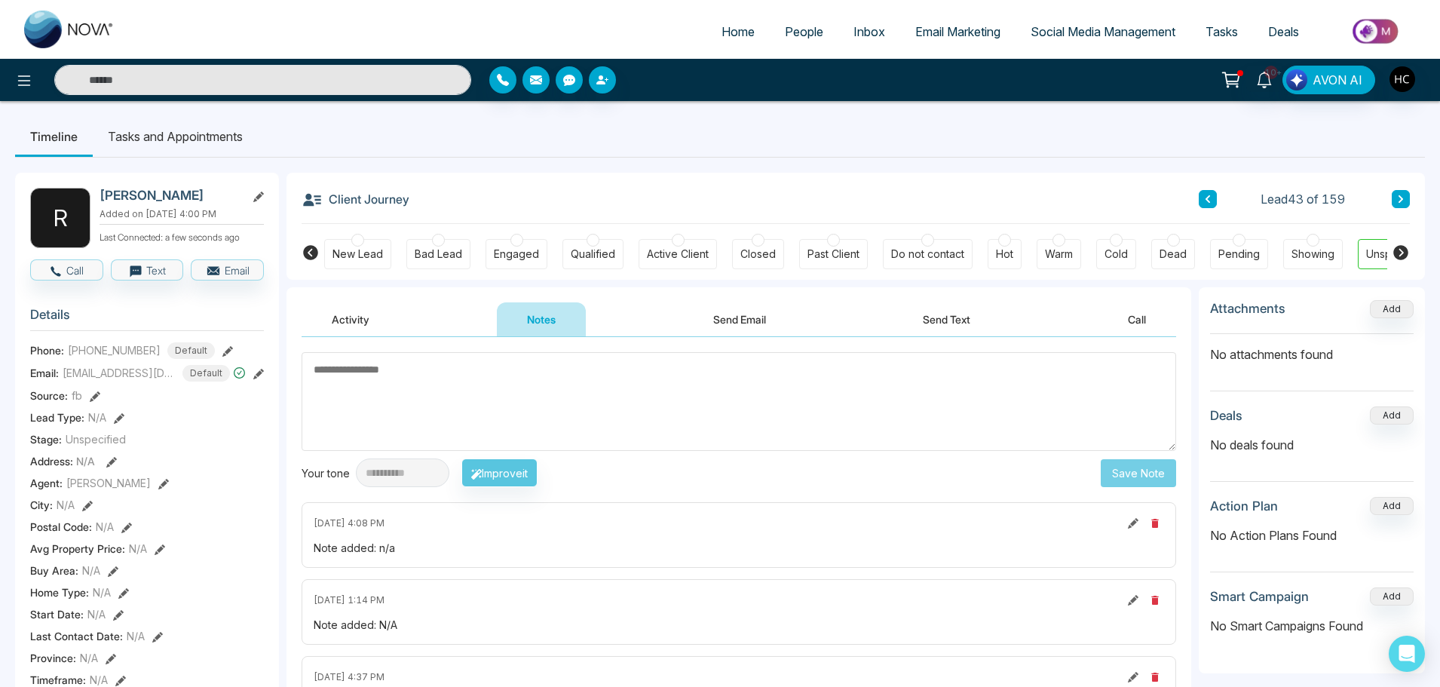
click at [1409, 199] on button at bounding box center [1401, 199] width 18 height 18
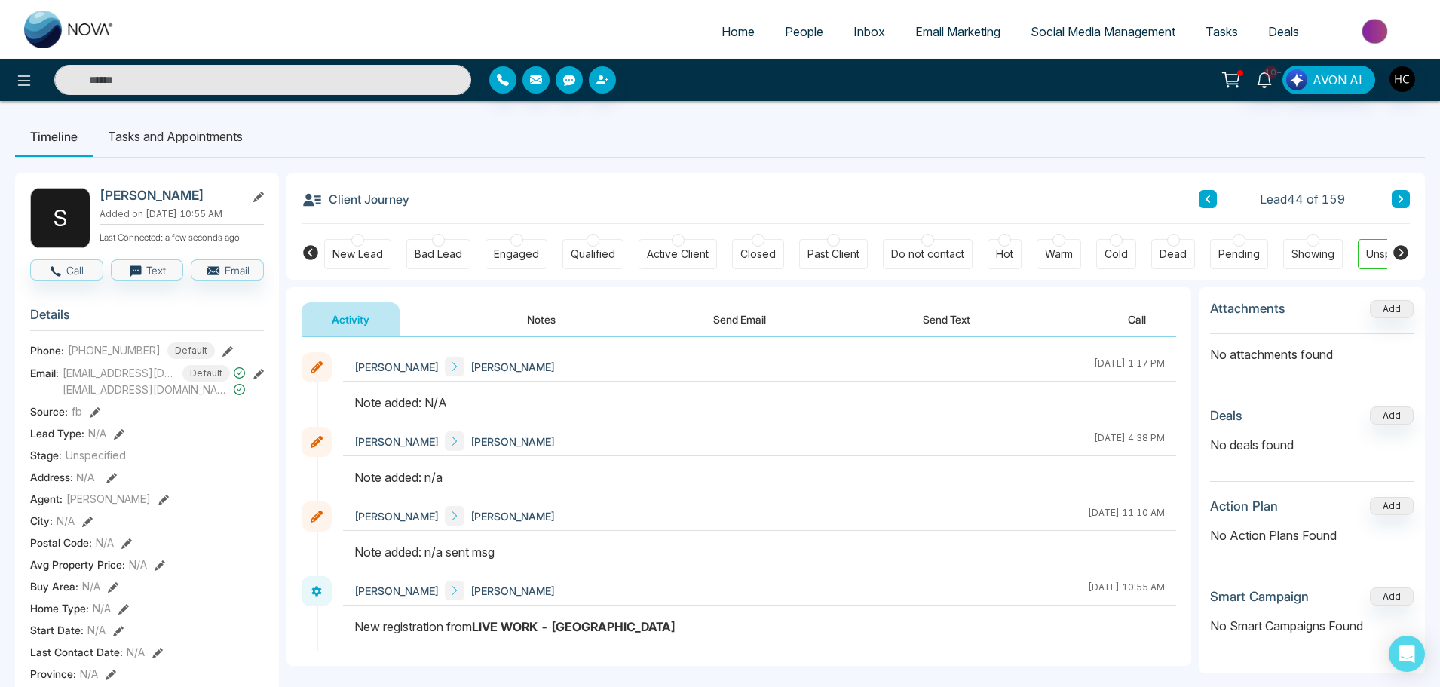
click at [559, 319] on button "Notes" at bounding box center [541, 319] width 89 height 34
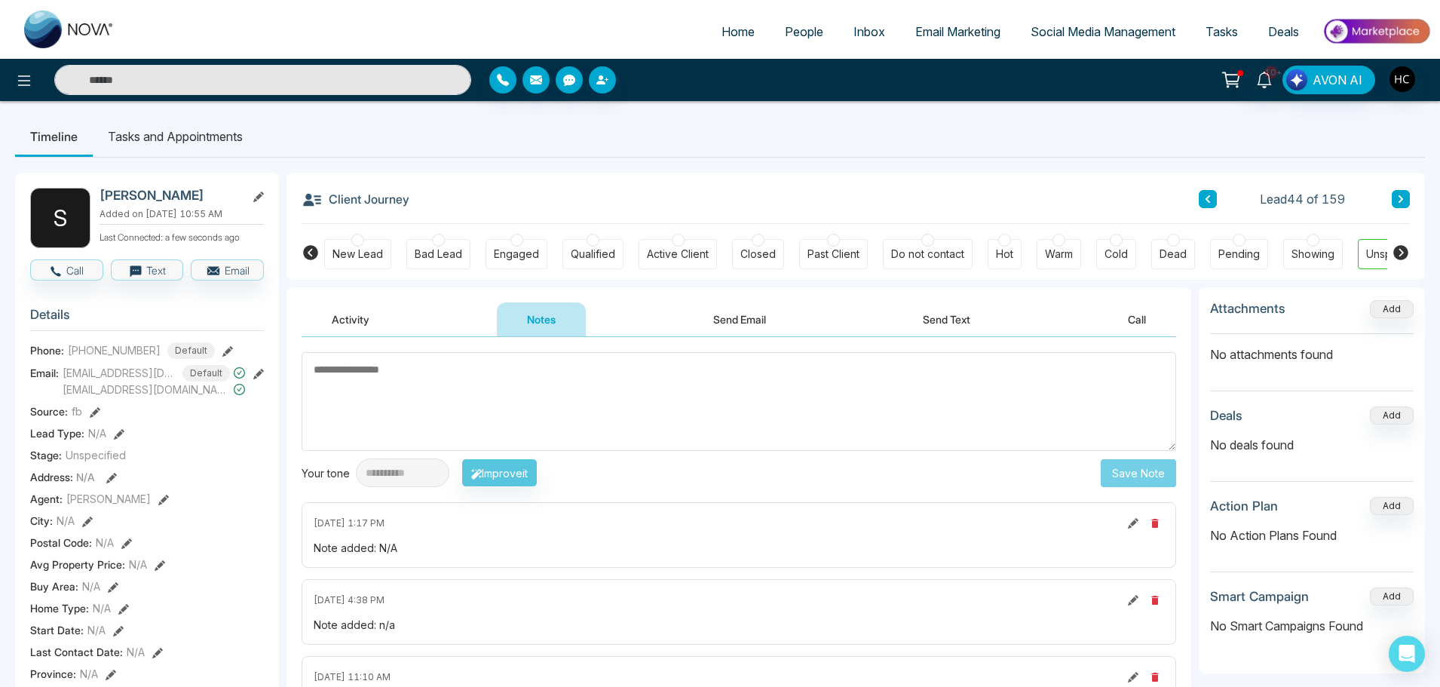
click at [788, 24] on span "People" at bounding box center [804, 31] width 38 height 15
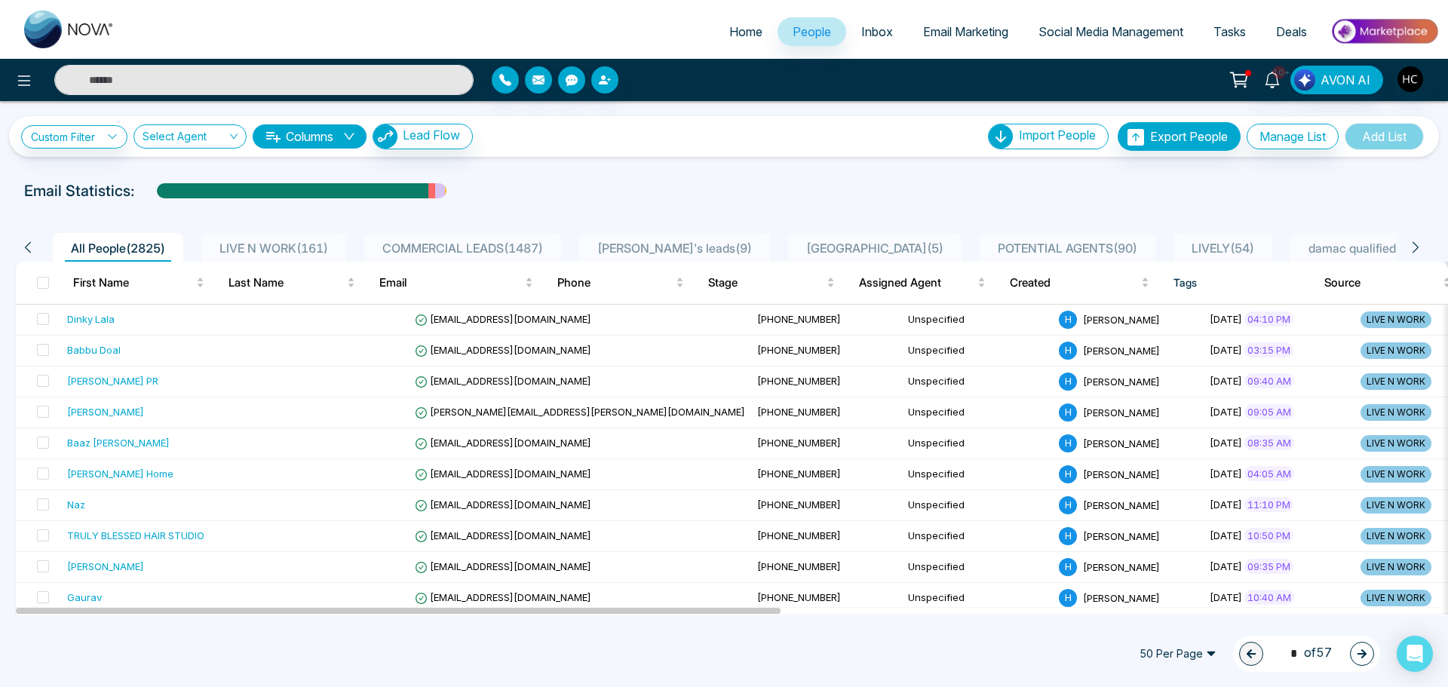
click at [248, 246] on span "LIVE N WORK ( 161 )" at bounding box center [273, 248] width 121 height 15
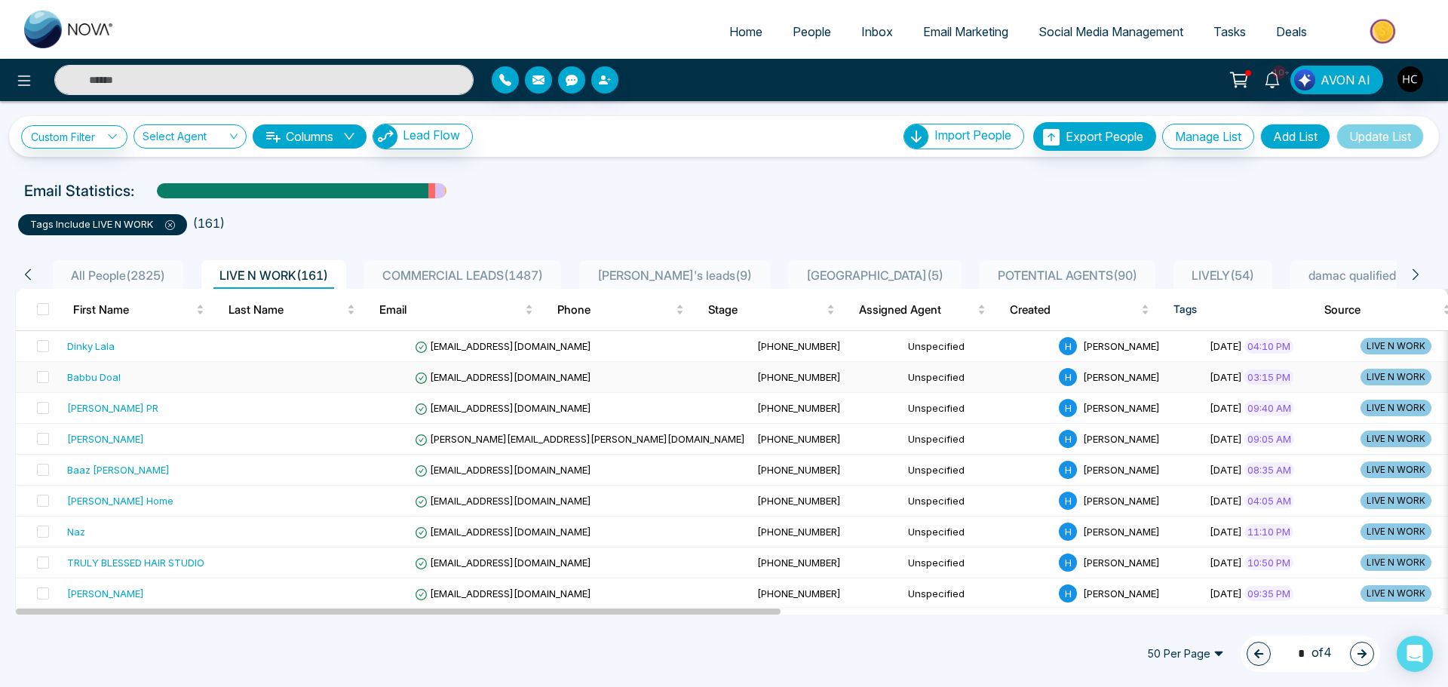
click at [122, 373] on div "Babbu Doal" at bounding box center [159, 376] width 185 height 15
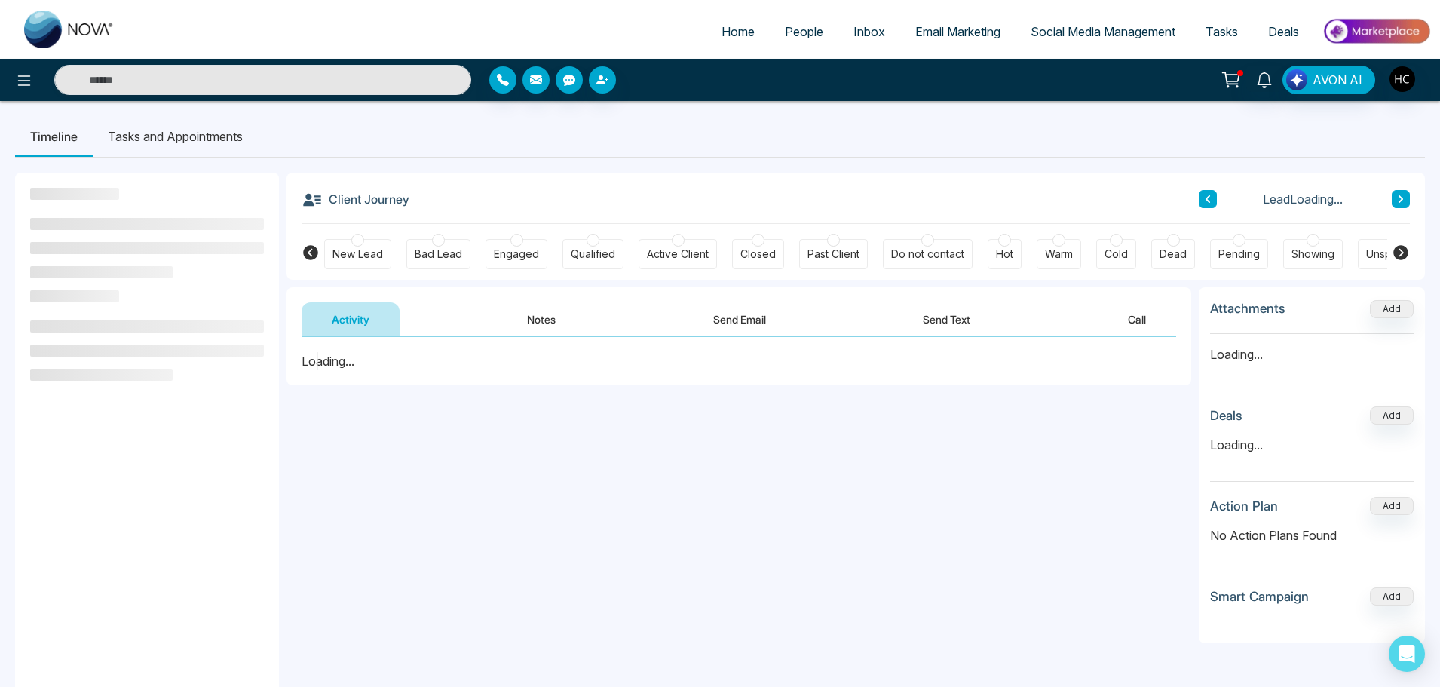
click at [526, 314] on button "Notes" at bounding box center [541, 319] width 89 height 34
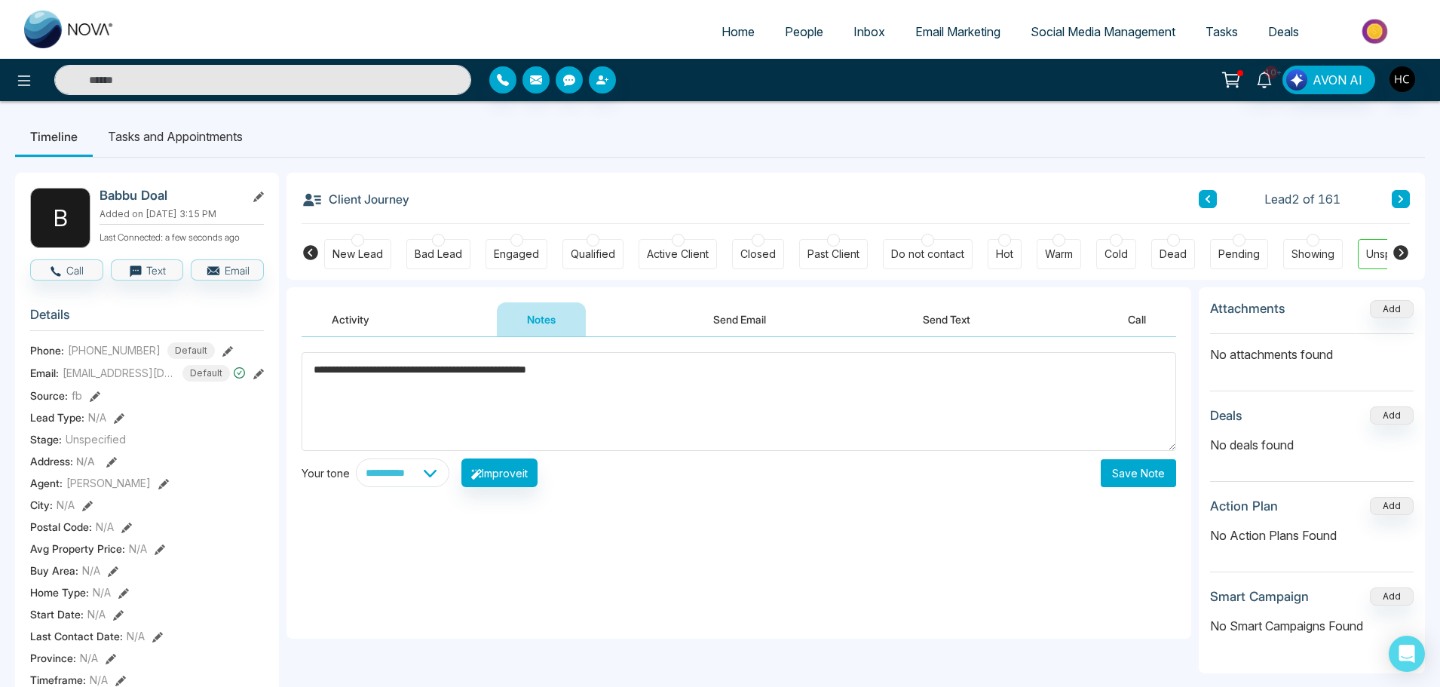
type textarea "**********"
click at [1111, 466] on button "Save Note" at bounding box center [1138, 473] width 75 height 28
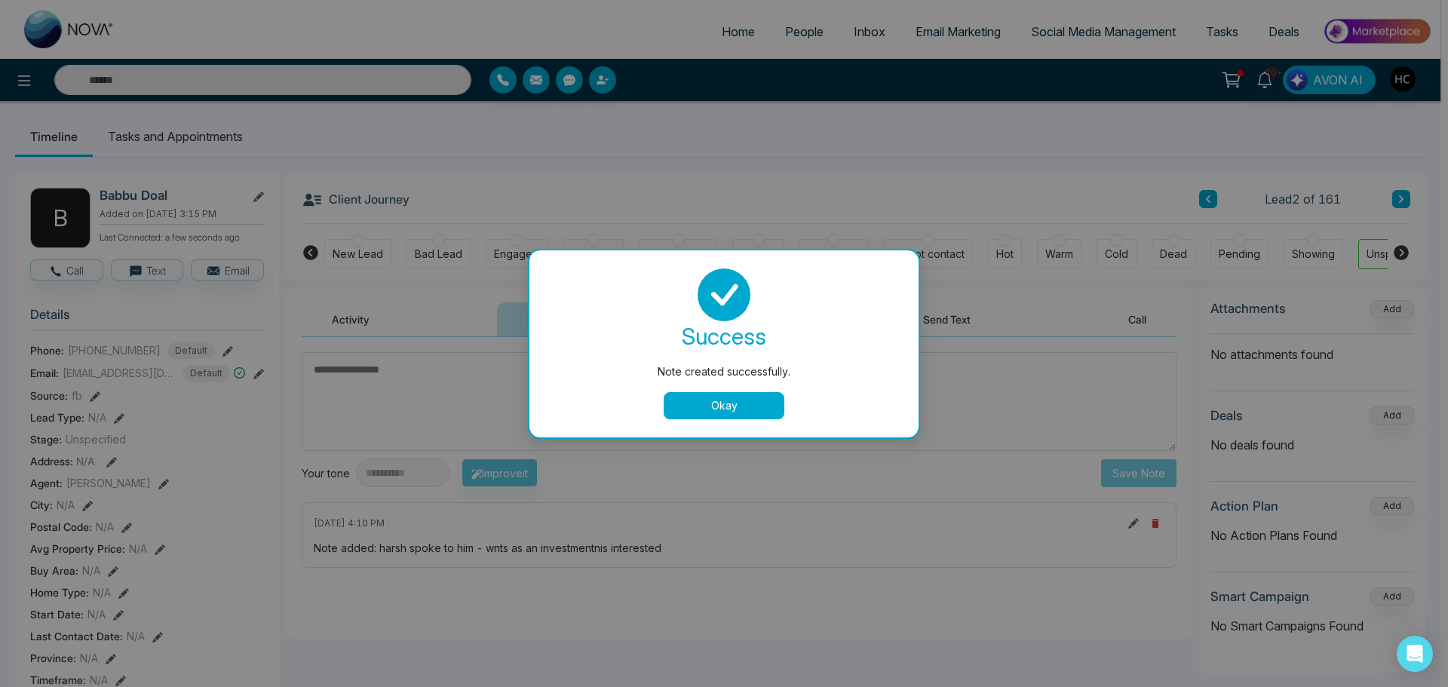
click at [696, 410] on button "Okay" at bounding box center [724, 405] width 121 height 27
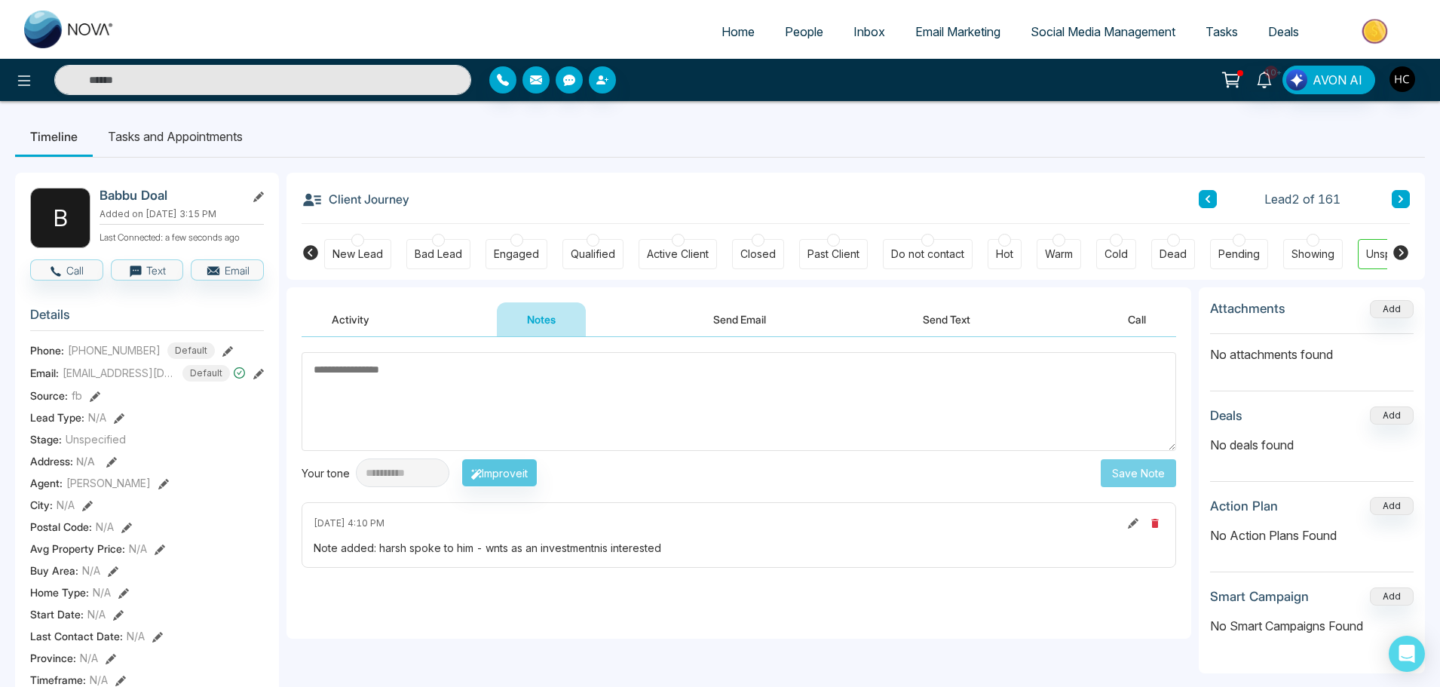
click at [1213, 192] on button at bounding box center [1208, 199] width 18 height 18
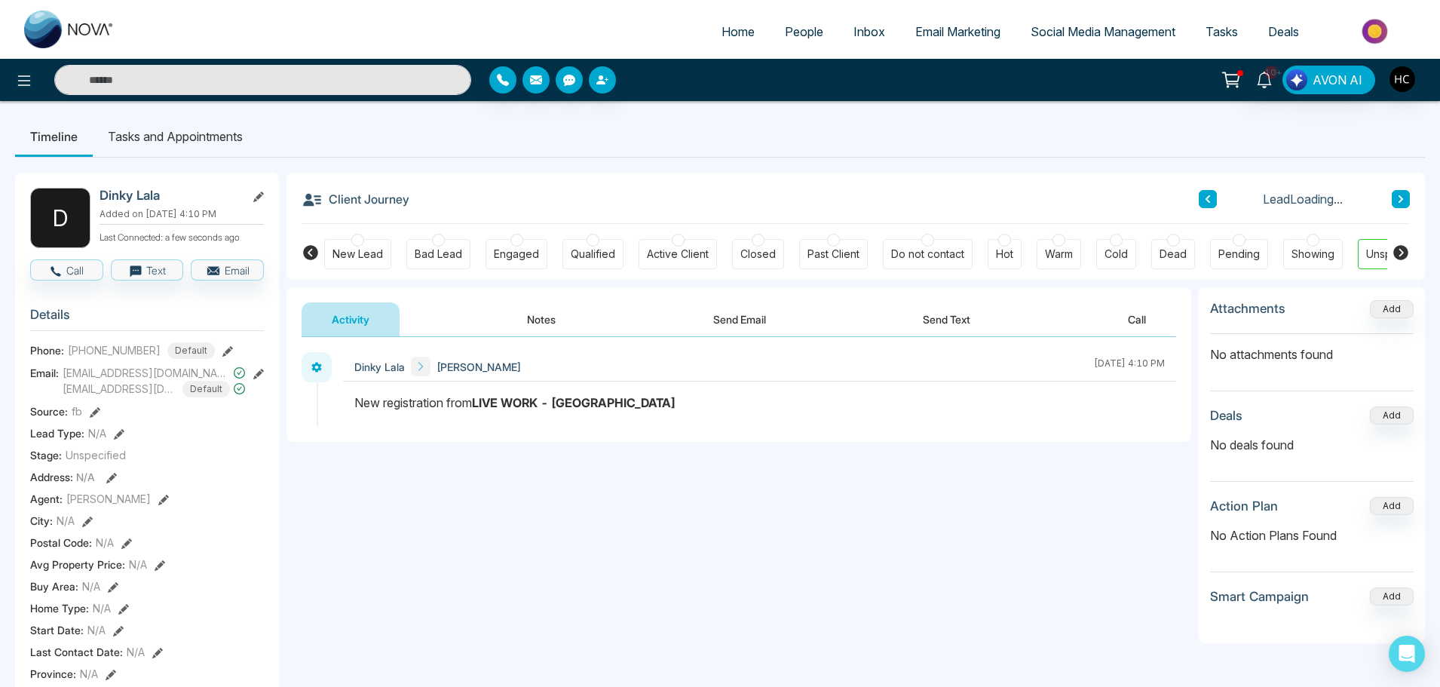
click at [541, 325] on button "Notes" at bounding box center [541, 319] width 89 height 34
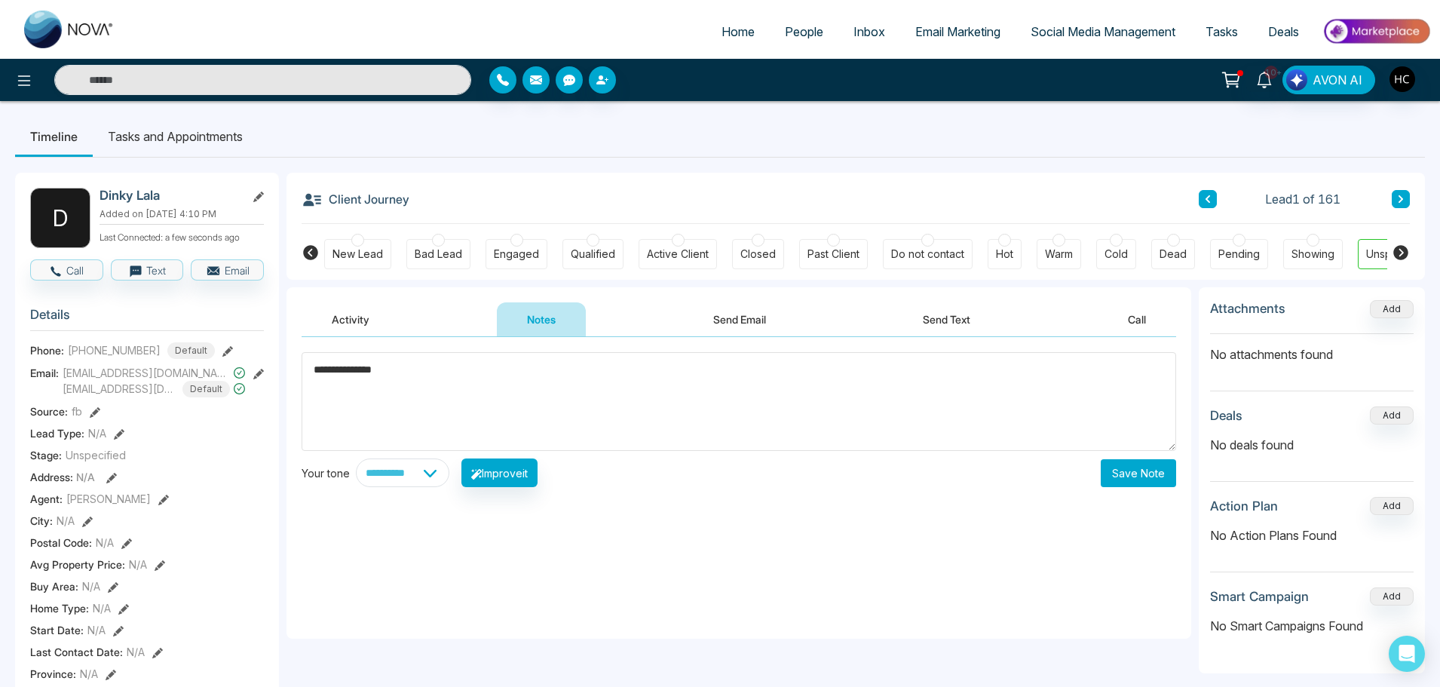
type textarea "**********"
click at [1145, 491] on div "**********" at bounding box center [739, 488] width 905 height 302
click at [1139, 484] on button "Save Note" at bounding box center [1138, 473] width 75 height 28
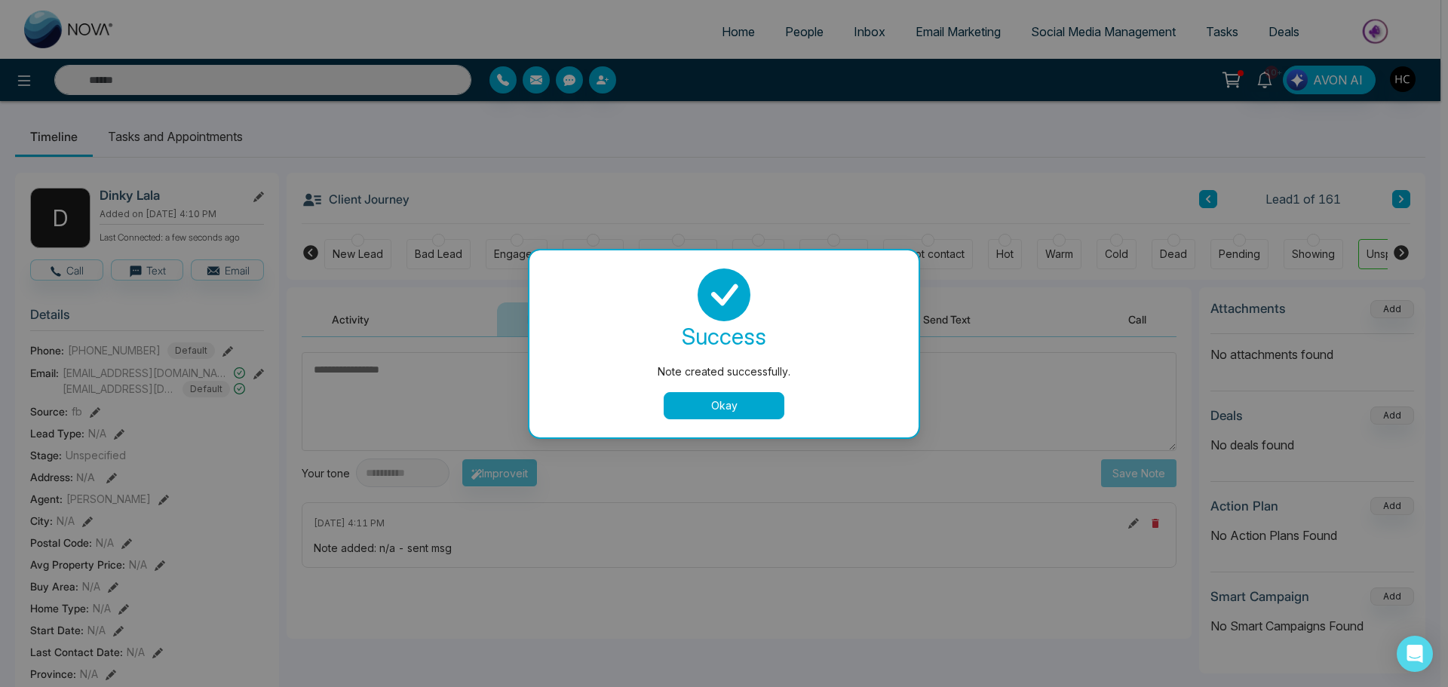
click at [740, 394] on button "Okay" at bounding box center [724, 405] width 121 height 27
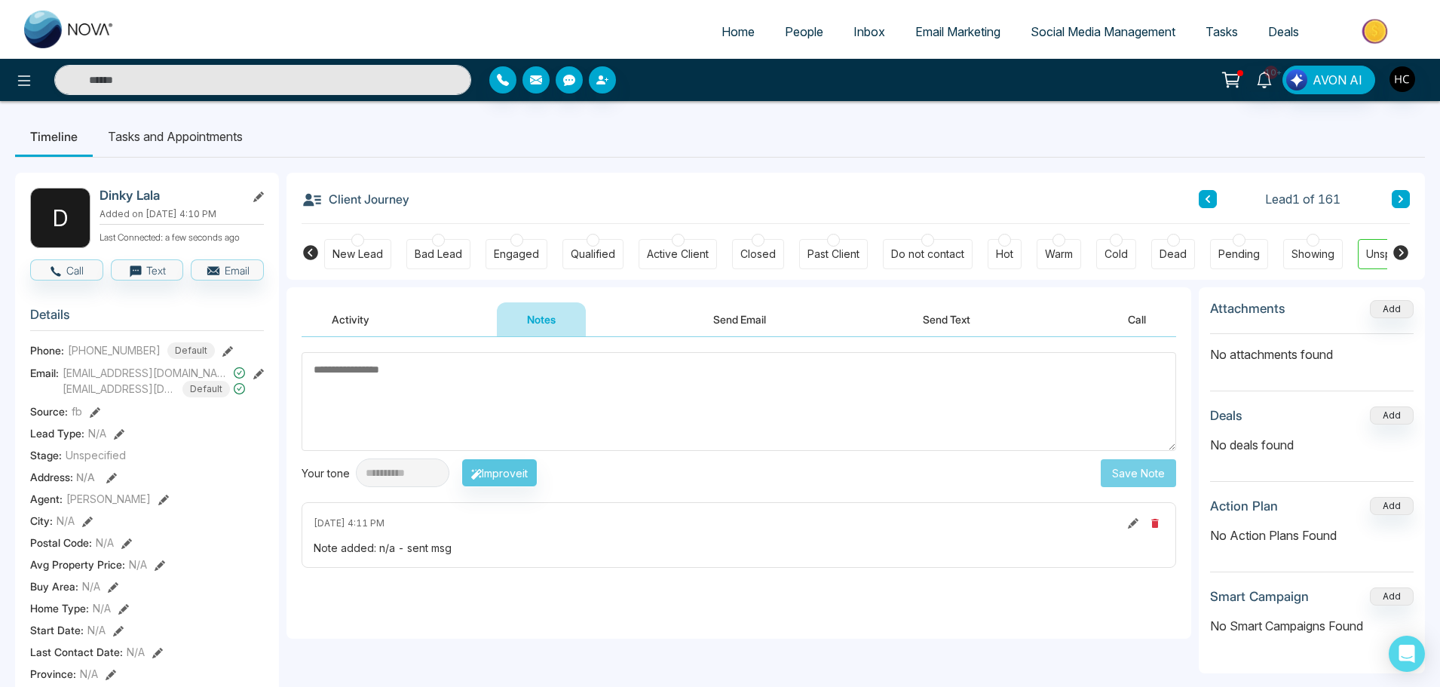
click at [785, 32] on span "People" at bounding box center [804, 31] width 38 height 15
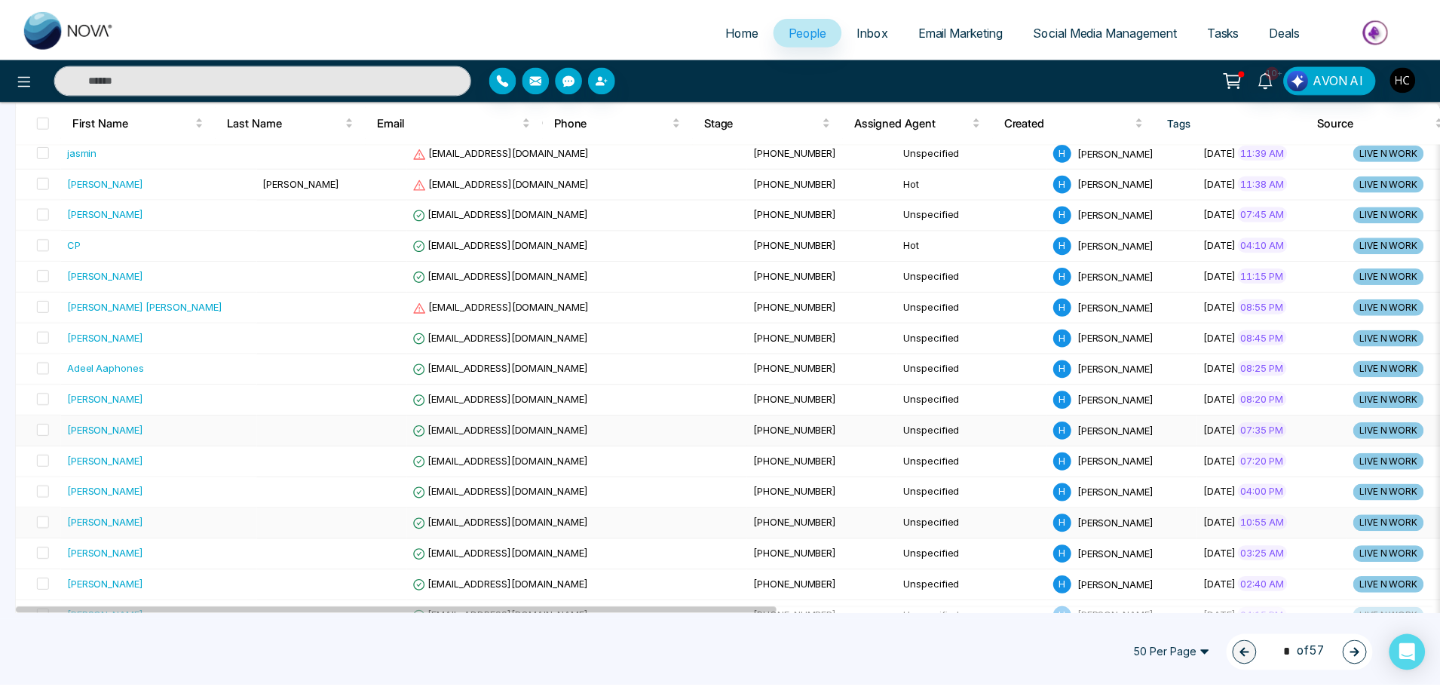
scroll to position [1206, 0]
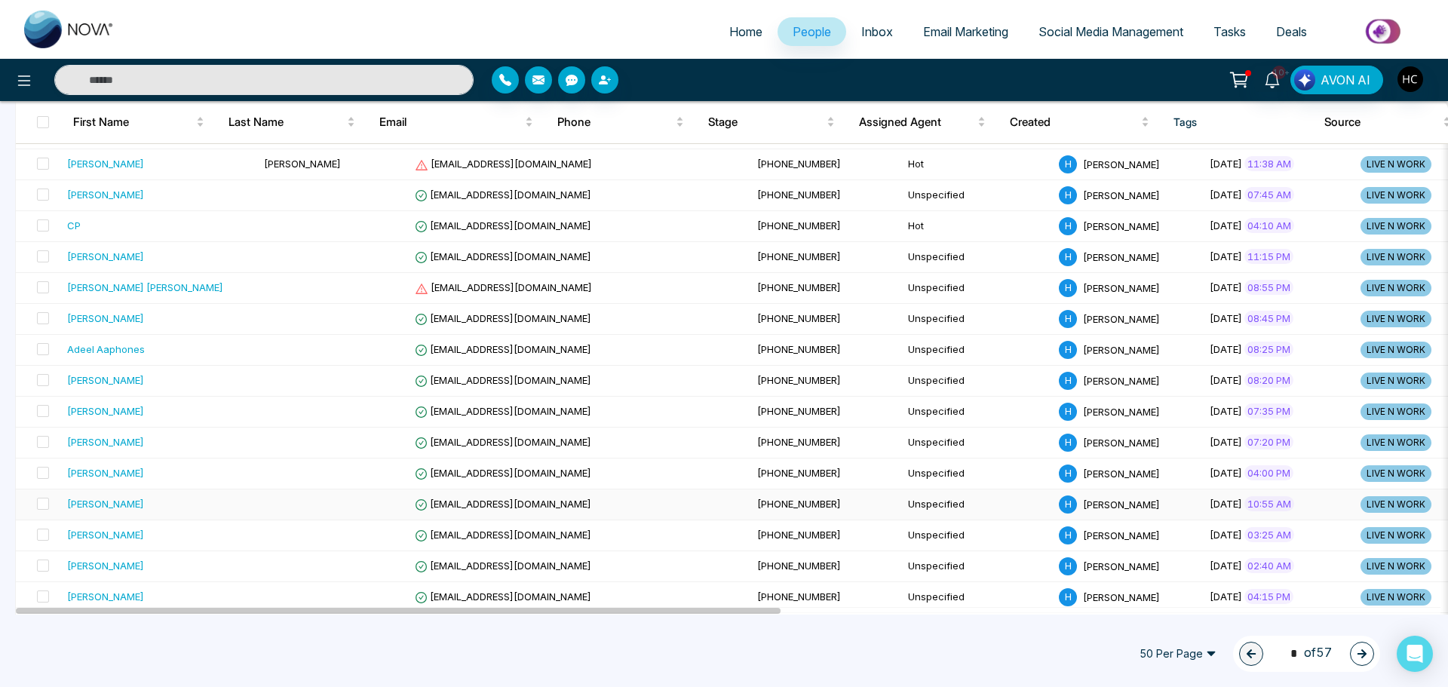
click at [134, 506] on div "[PERSON_NAME]" at bounding box center [159, 503] width 185 height 15
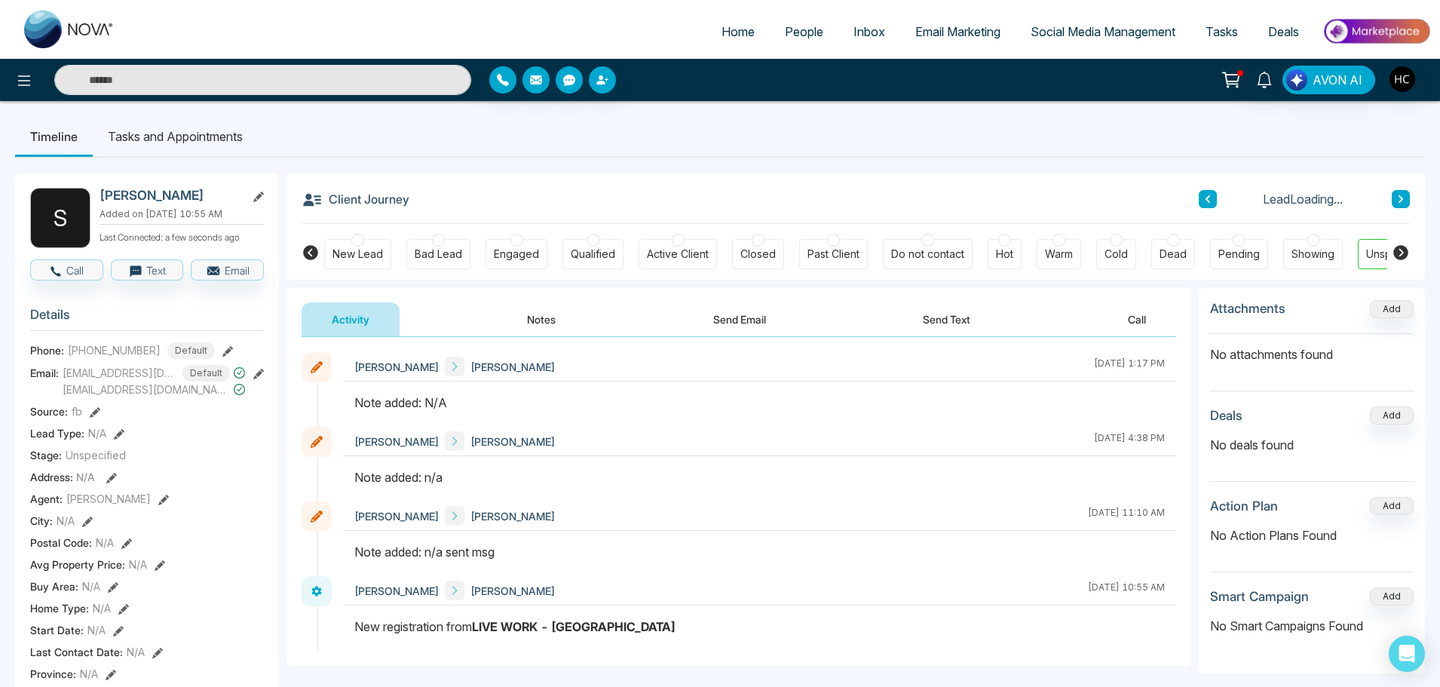
click at [541, 301] on div "Activity Notes Send Email Send Text Call" at bounding box center [739, 312] width 905 height 50
click at [547, 329] on button "Notes" at bounding box center [541, 319] width 89 height 34
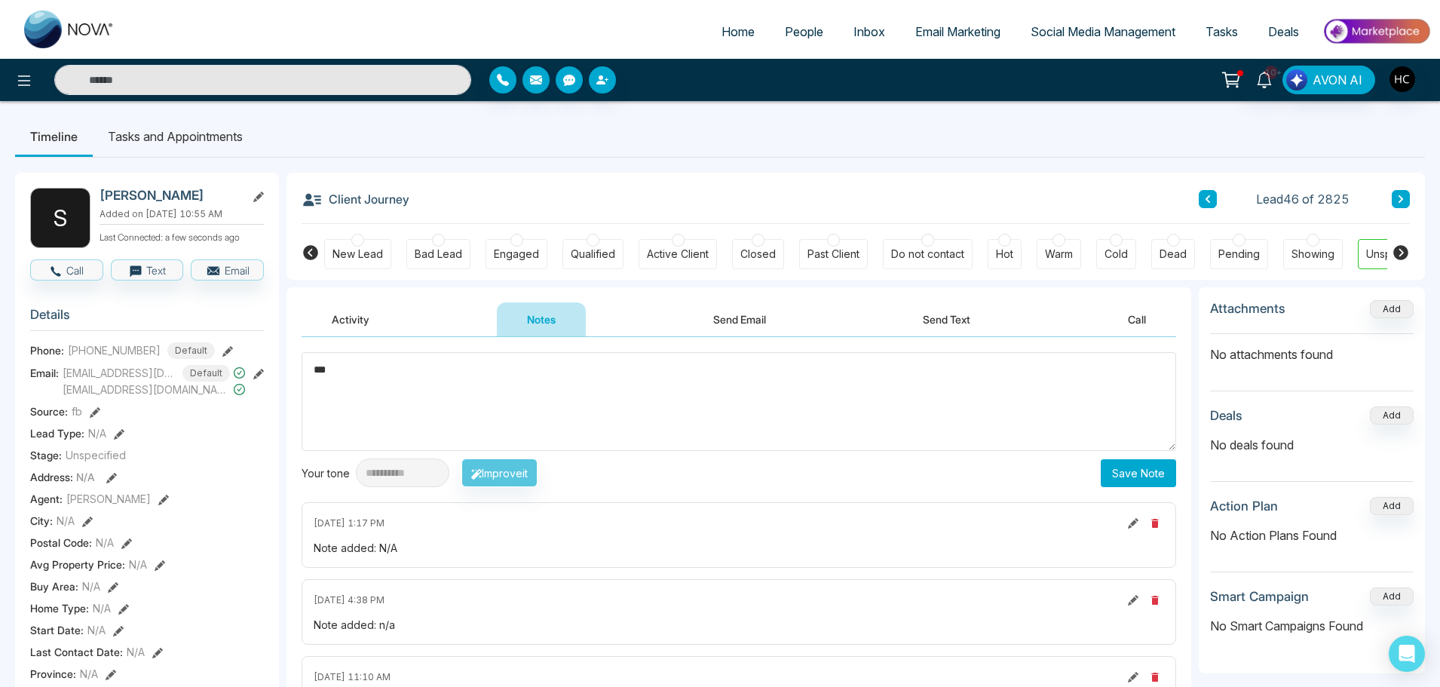
type textarea "***"
click at [1133, 468] on button "Save Note" at bounding box center [1138, 473] width 75 height 28
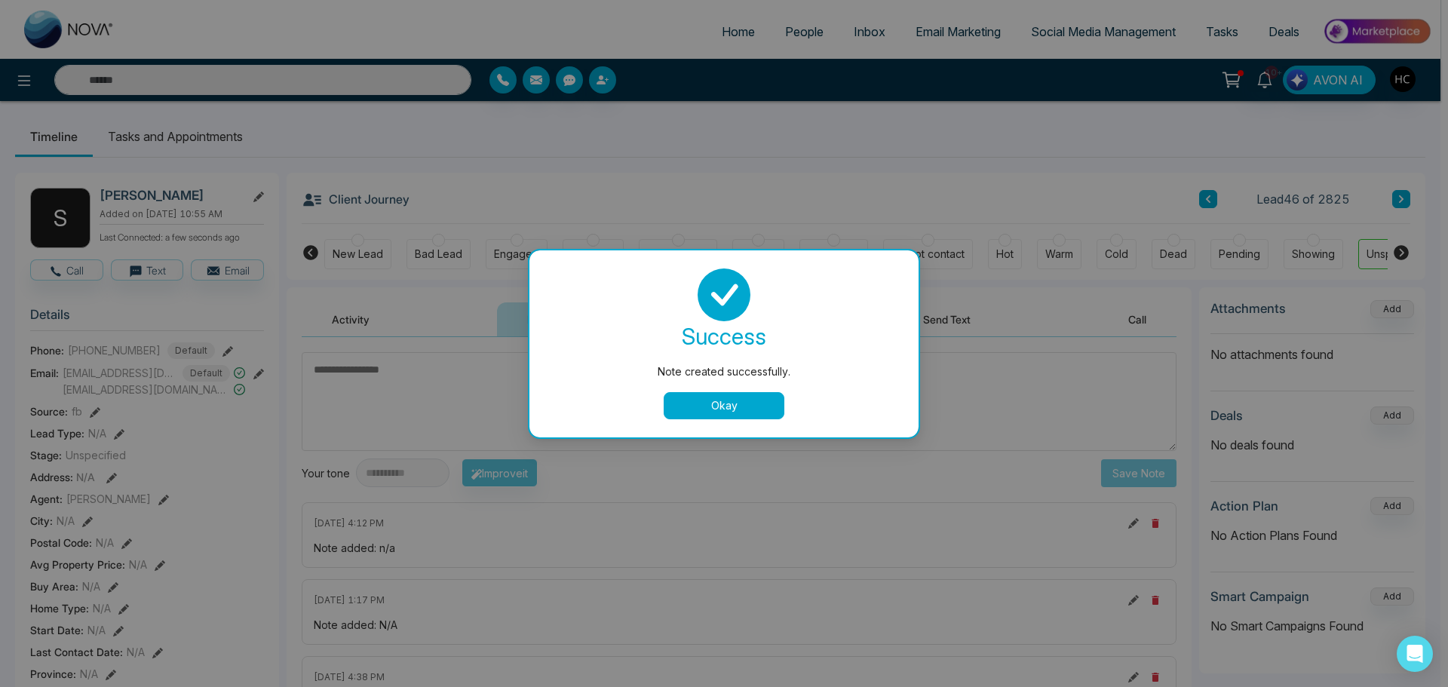
click at [762, 403] on button "Okay" at bounding box center [724, 405] width 121 height 27
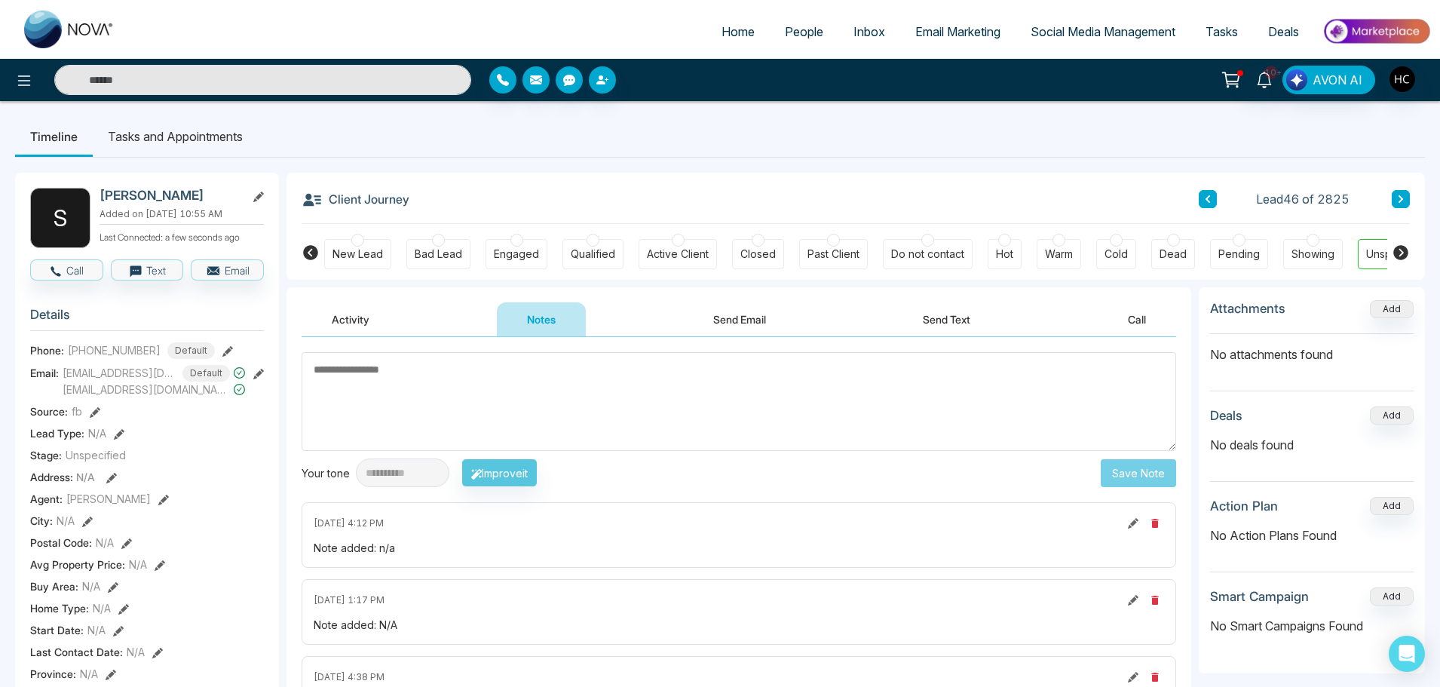
click at [1393, 192] on button at bounding box center [1401, 199] width 18 height 18
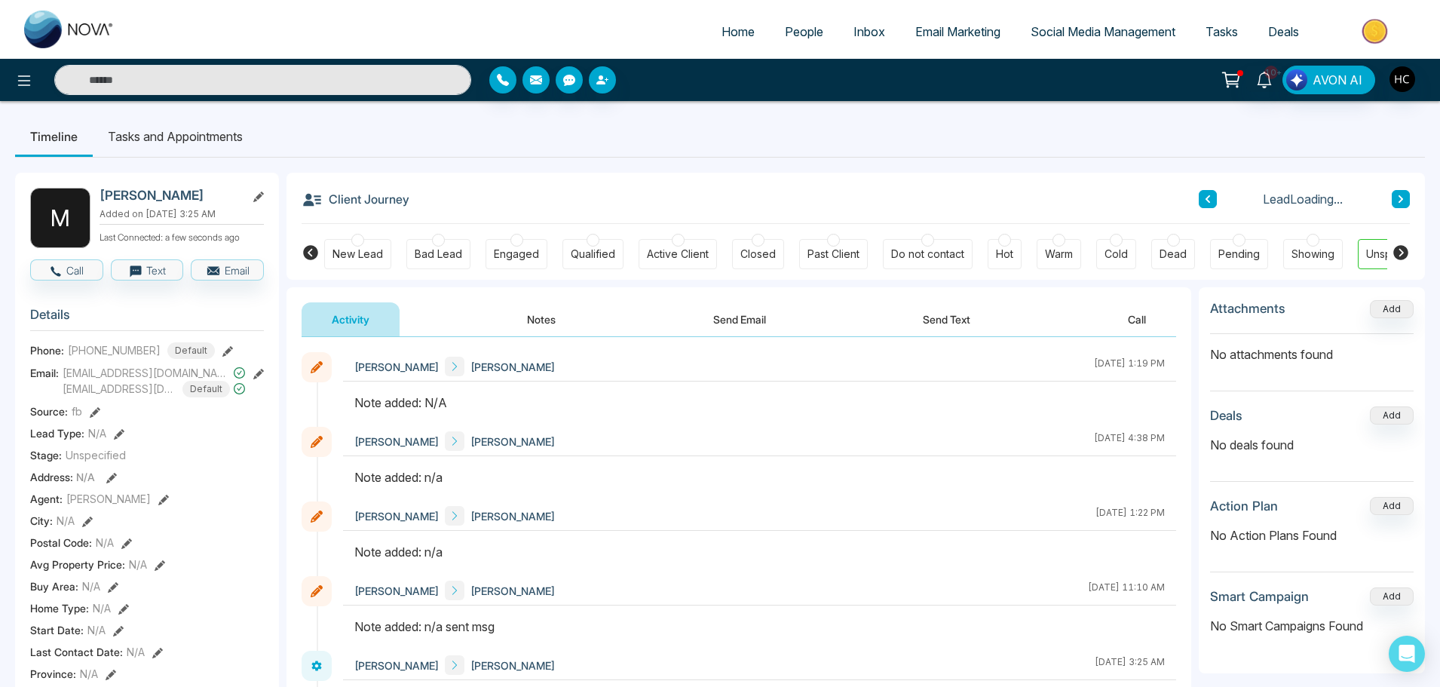
click at [523, 317] on button "Notes" at bounding box center [541, 319] width 89 height 34
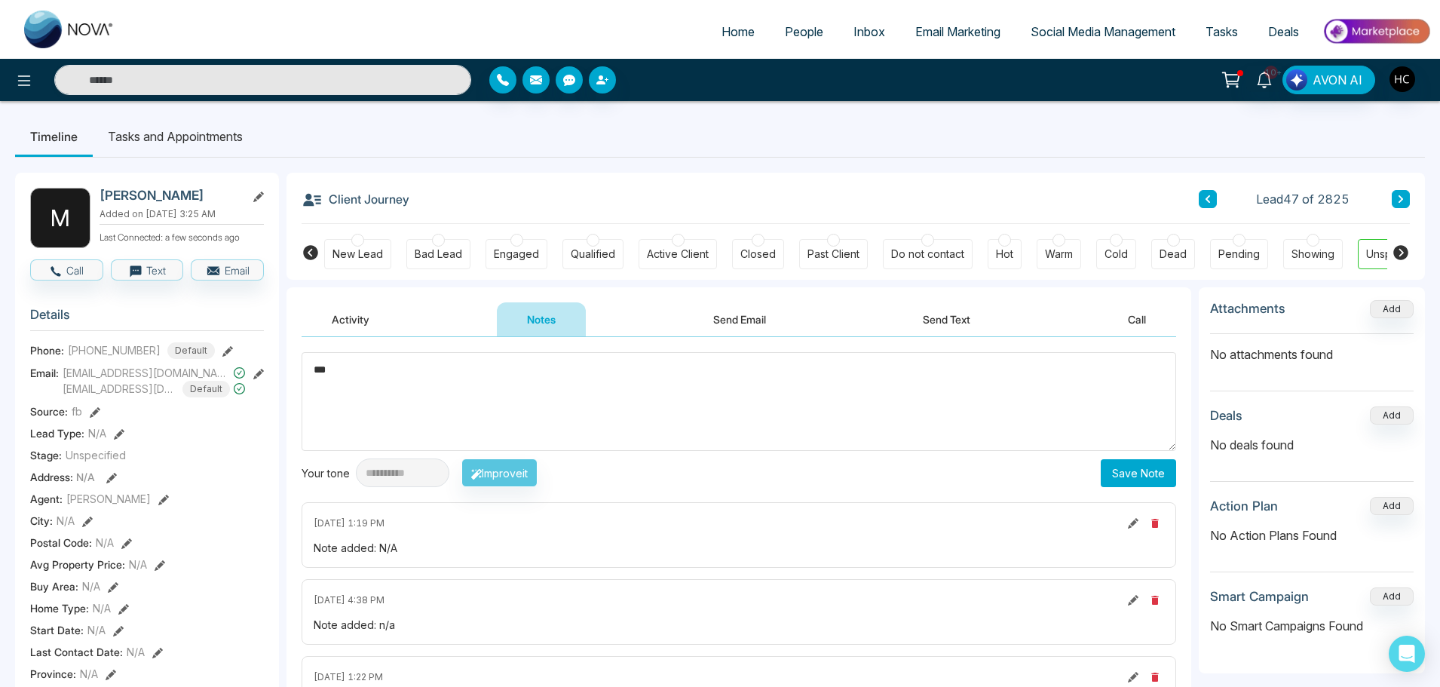
type textarea "***"
click at [1117, 474] on button "Save Note" at bounding box center [1138, 473] width 75 height 28
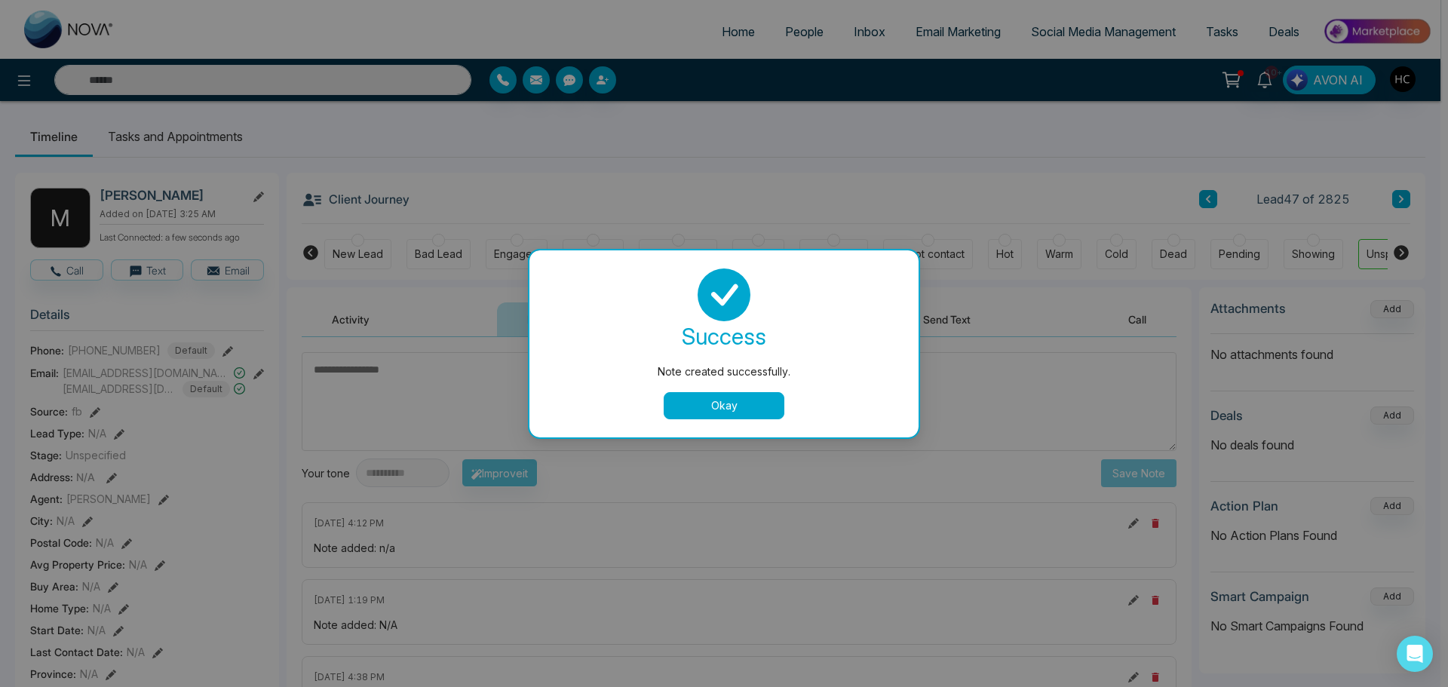
click at [747, 411] on button "Okay" at bounding box center [724, 405] width 121 height 27
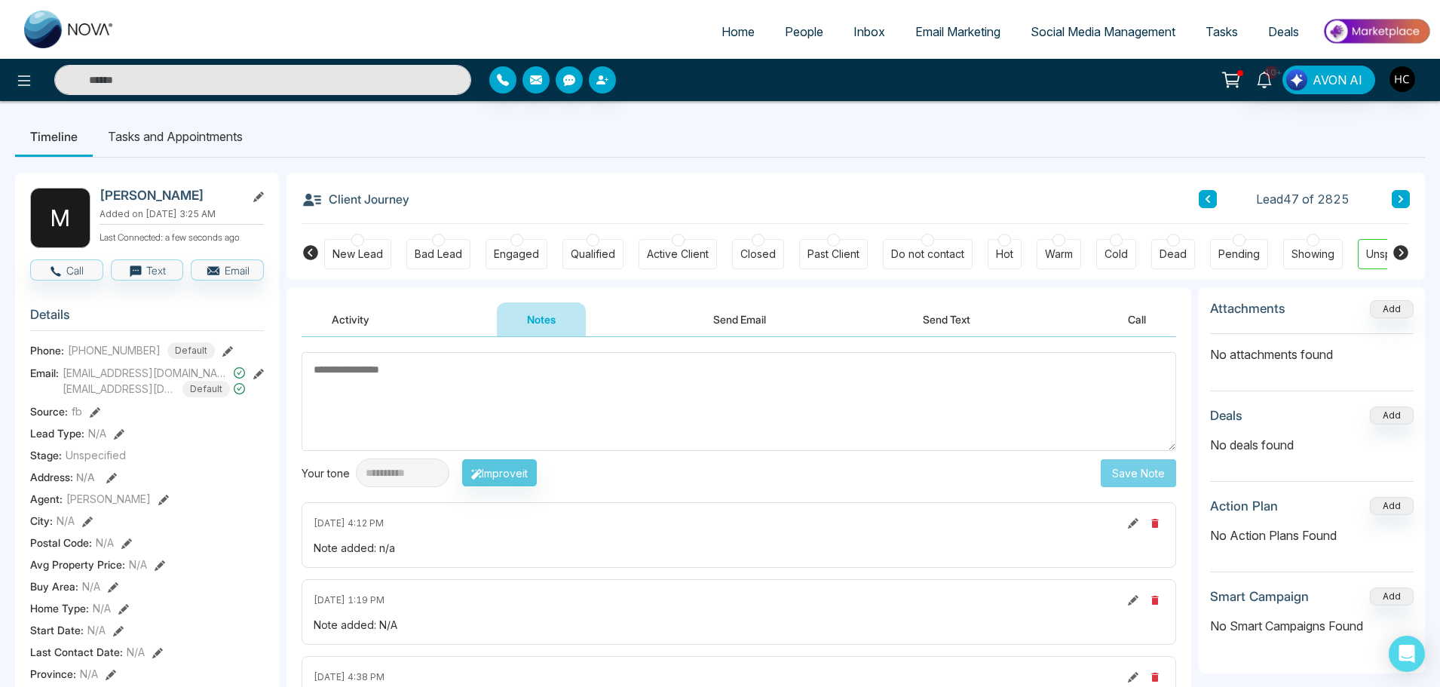
click at [1405, 207] on button at bounding box center [1401, 199] width 18 height 18
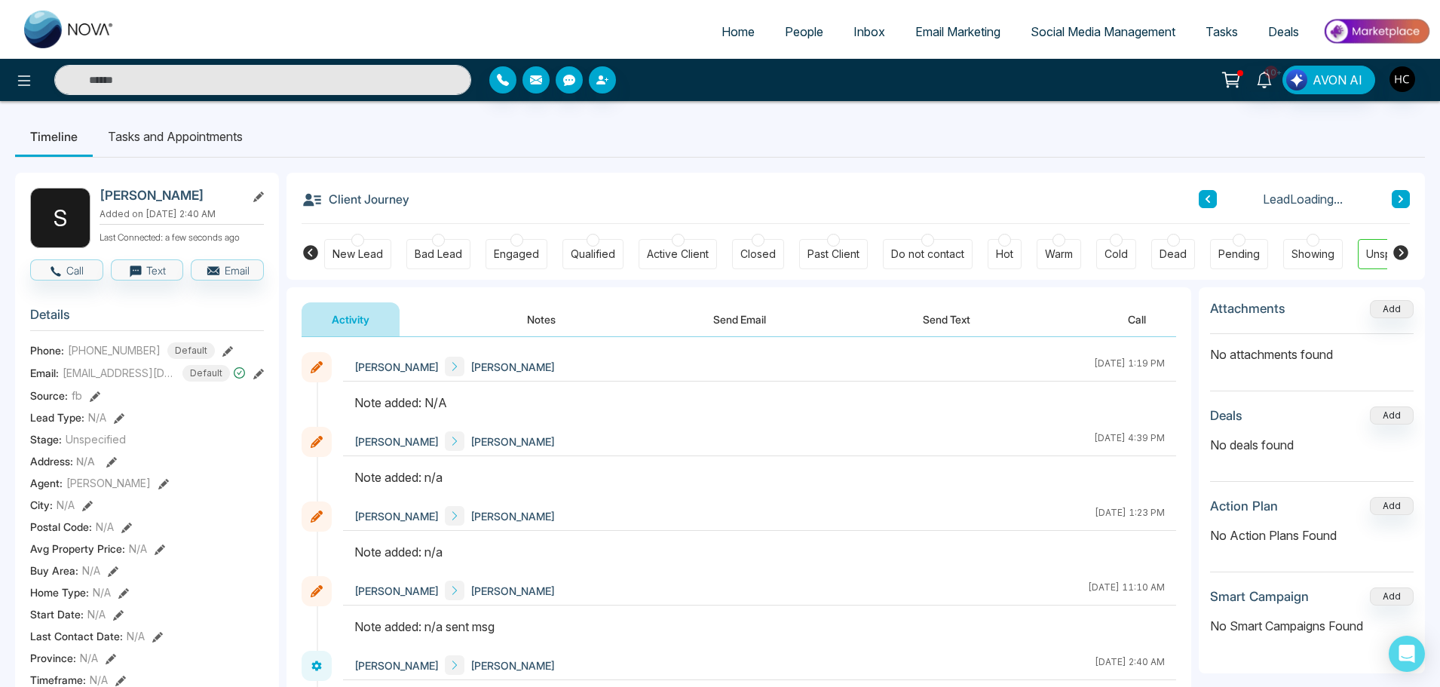
click at [559, 327] on button "Notes" at bounding box center [541, 319] width 89 height 34
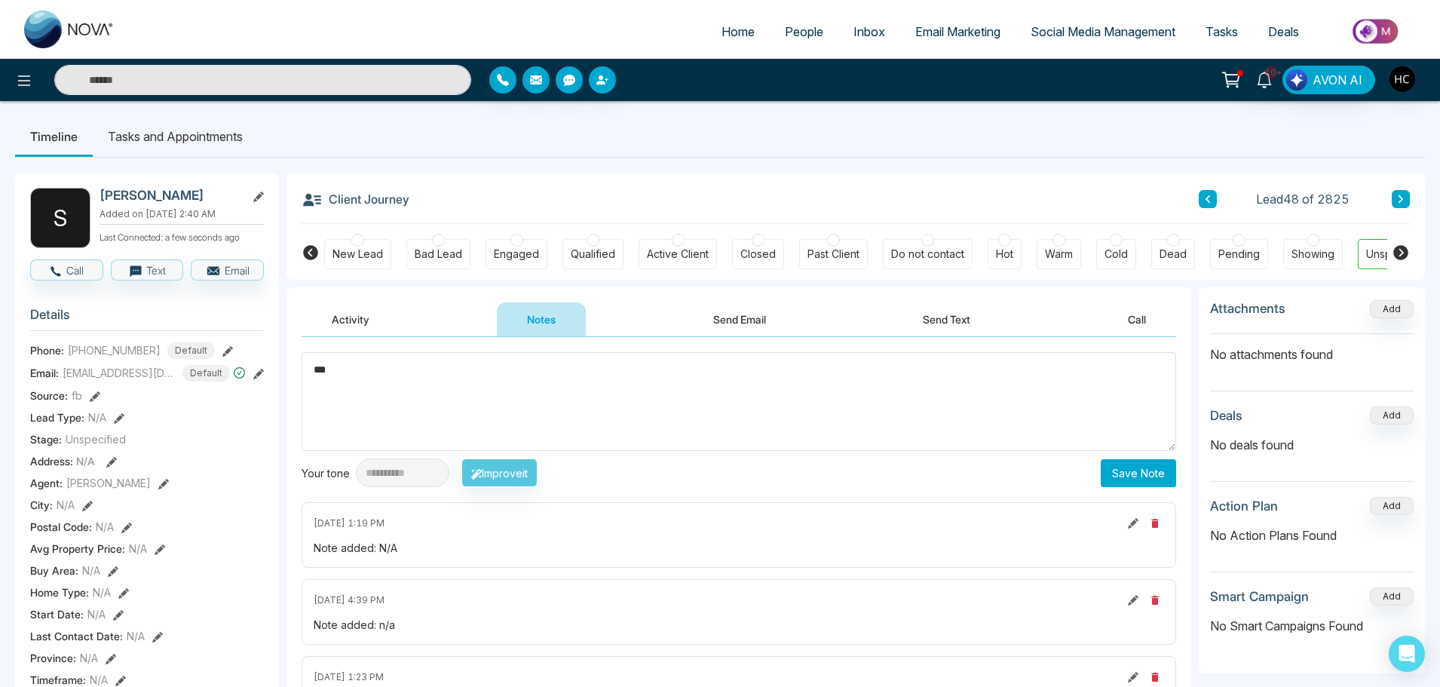
type textarea "***"
click at [1112, 477] on button "Save Note" at bounding box center [1138, 473] width 75 height 28
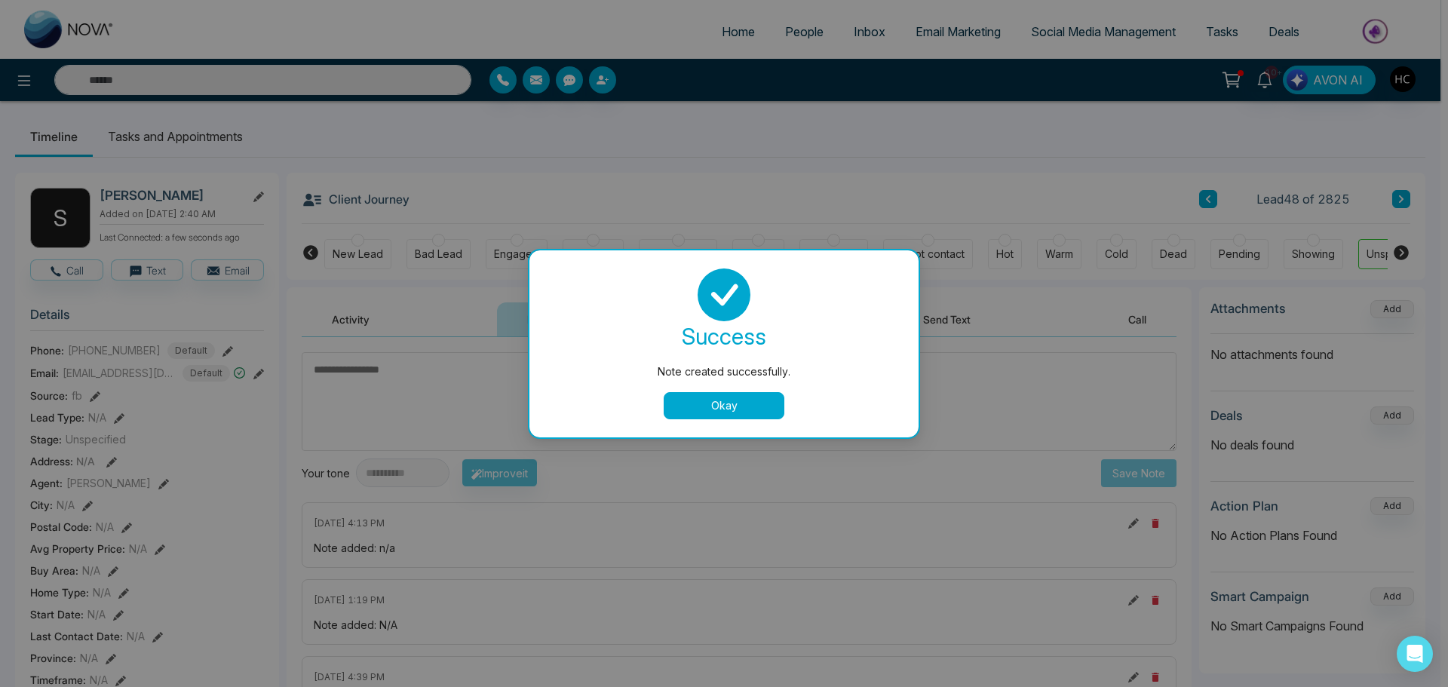
drag, startPoint x: 765, startPoint y: 399, endPoint x: 974, endPoint y: 351, distance: 214.4
click at [765, 399] on button "Okay" at bounding box center [724, 405] width 121 height 27
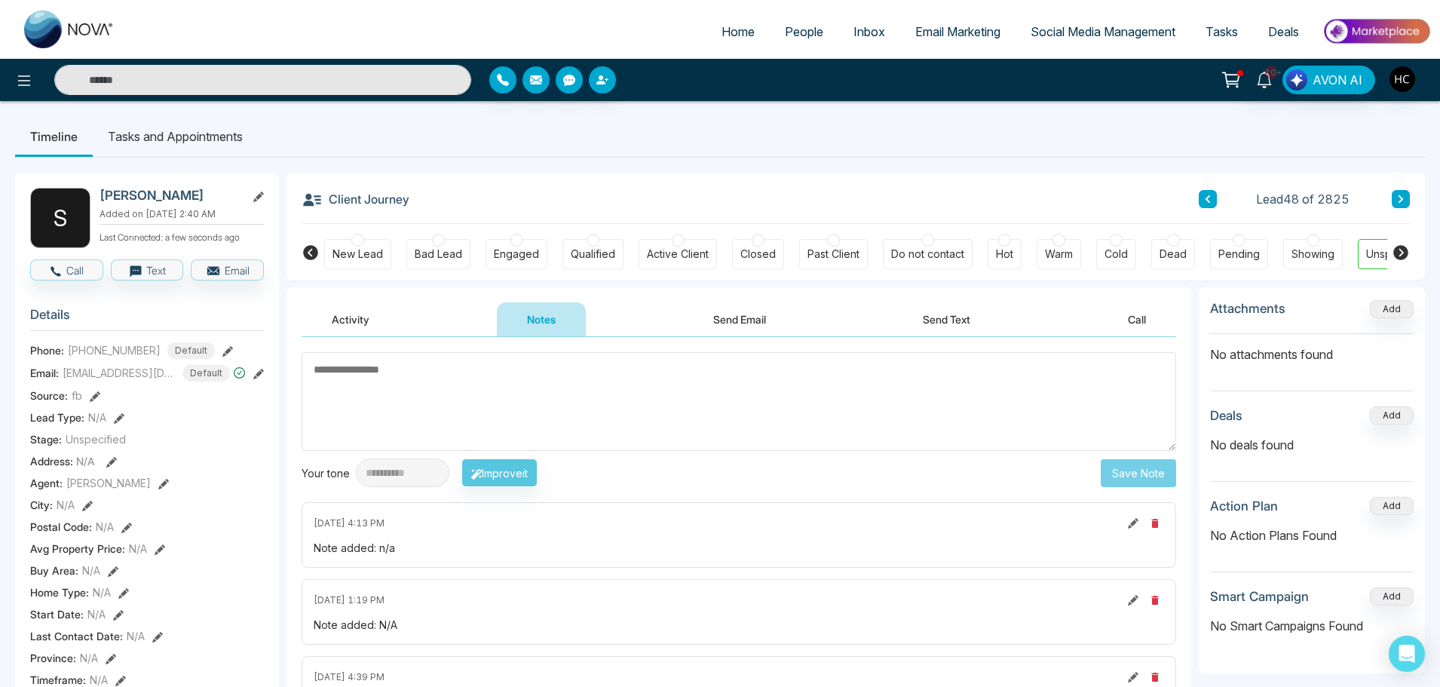
drag, startPoint x: 1412, startPoint y: 196, endPoint x: 1396, endPoint y: 202, distance: 17.7
click at [1410, 197] on div "Client Journey Lead 48 of 2825 New Lead Bad Lead Engaged Qualified Active Clien…" at bounding box center [856, 226] width 1139 height 107
click at [1396, 202] on button at bounding box center [1401, 199] width 18 height 18
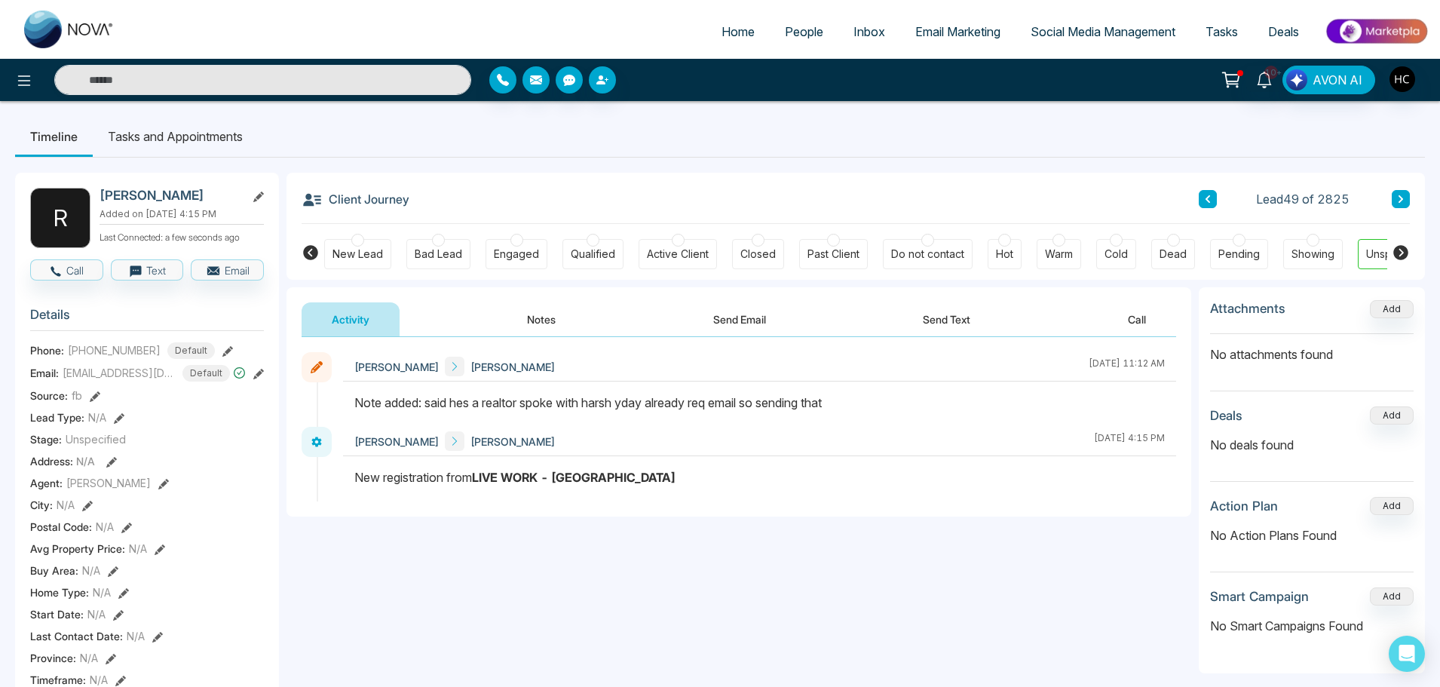
click at [1393, 192] on button at bounding box center [1401, 199] width 18 height 18
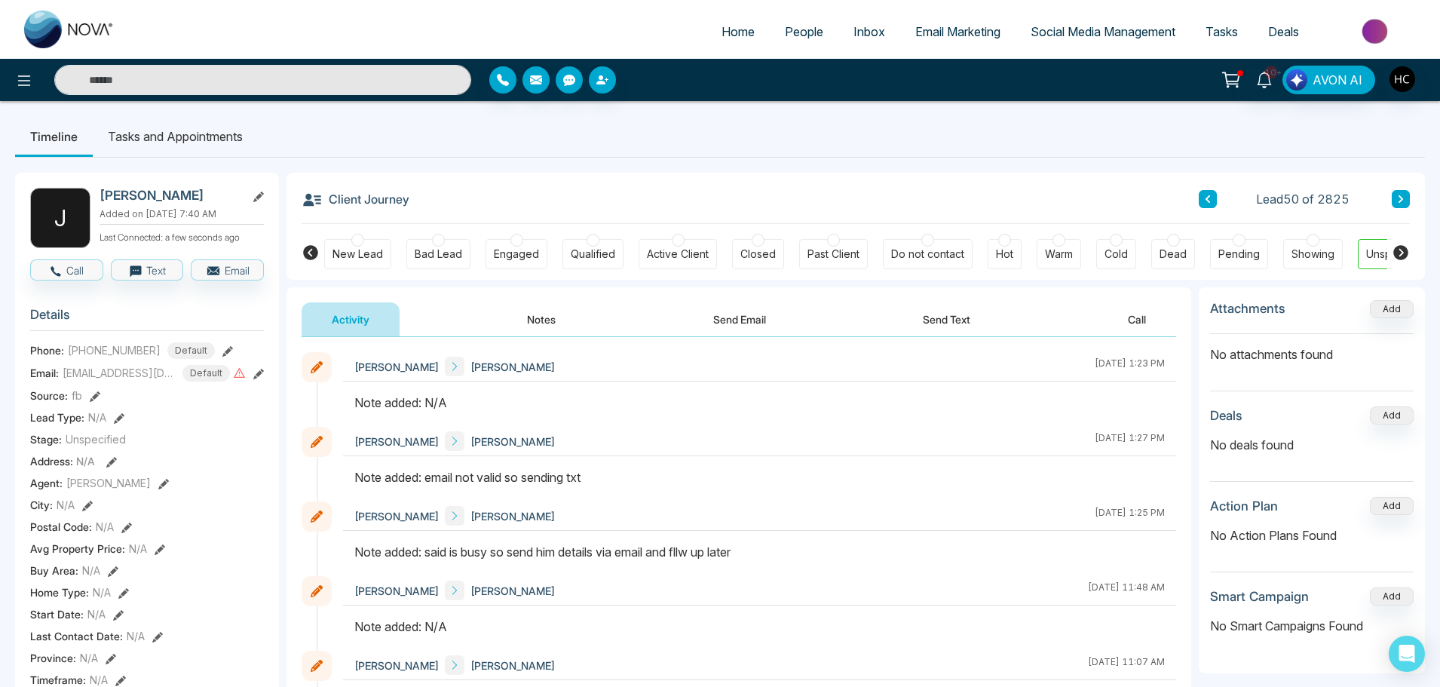
click at [545, 312] on button "Notes" at bounding box center [541, 319] width 89 height 34
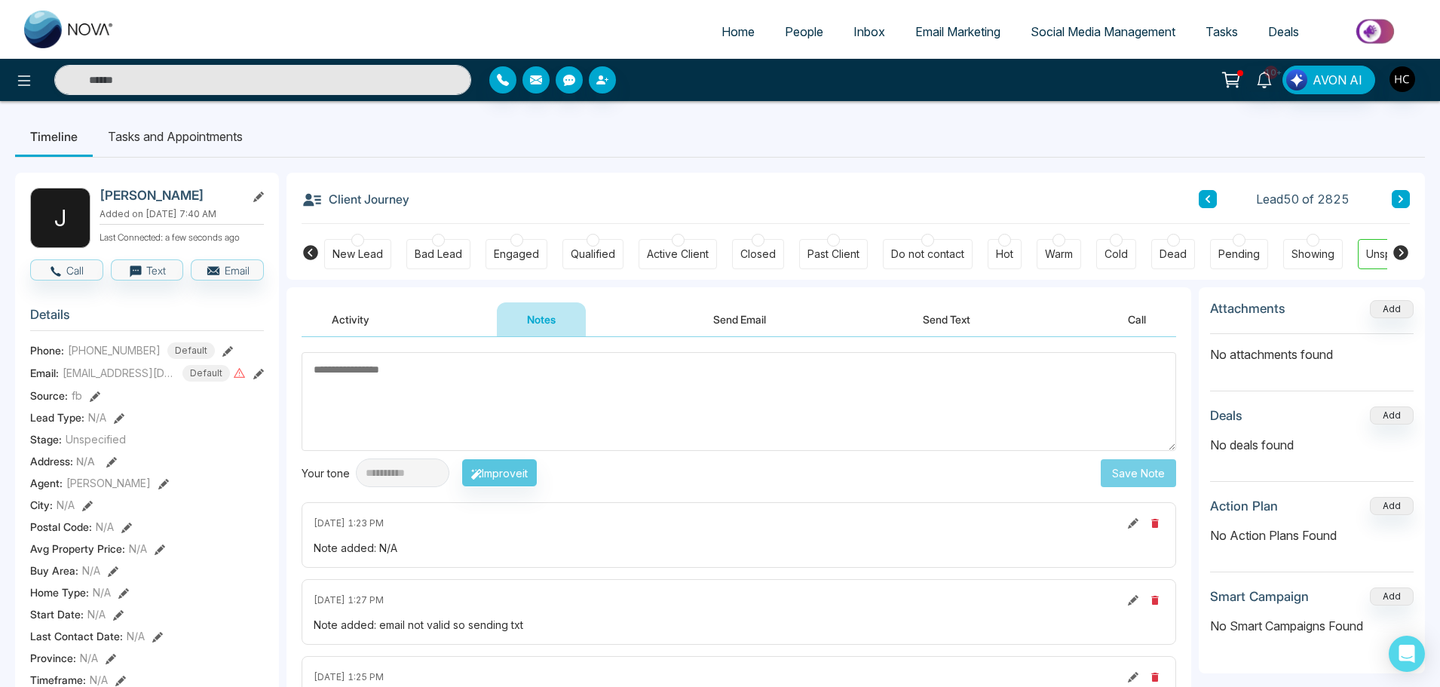
click at [566, 394] on textarea at bounding box center [739, 401] width 875 height 99
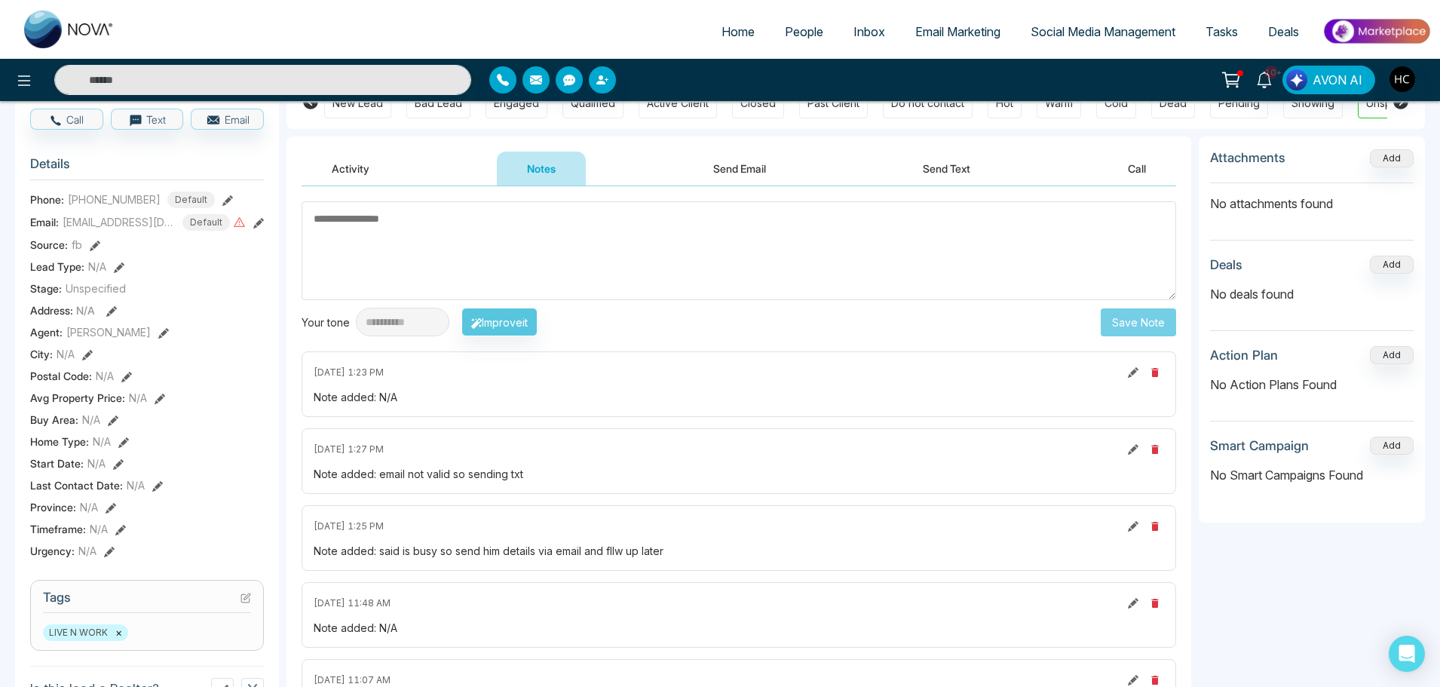
scroll to position [75, 0]
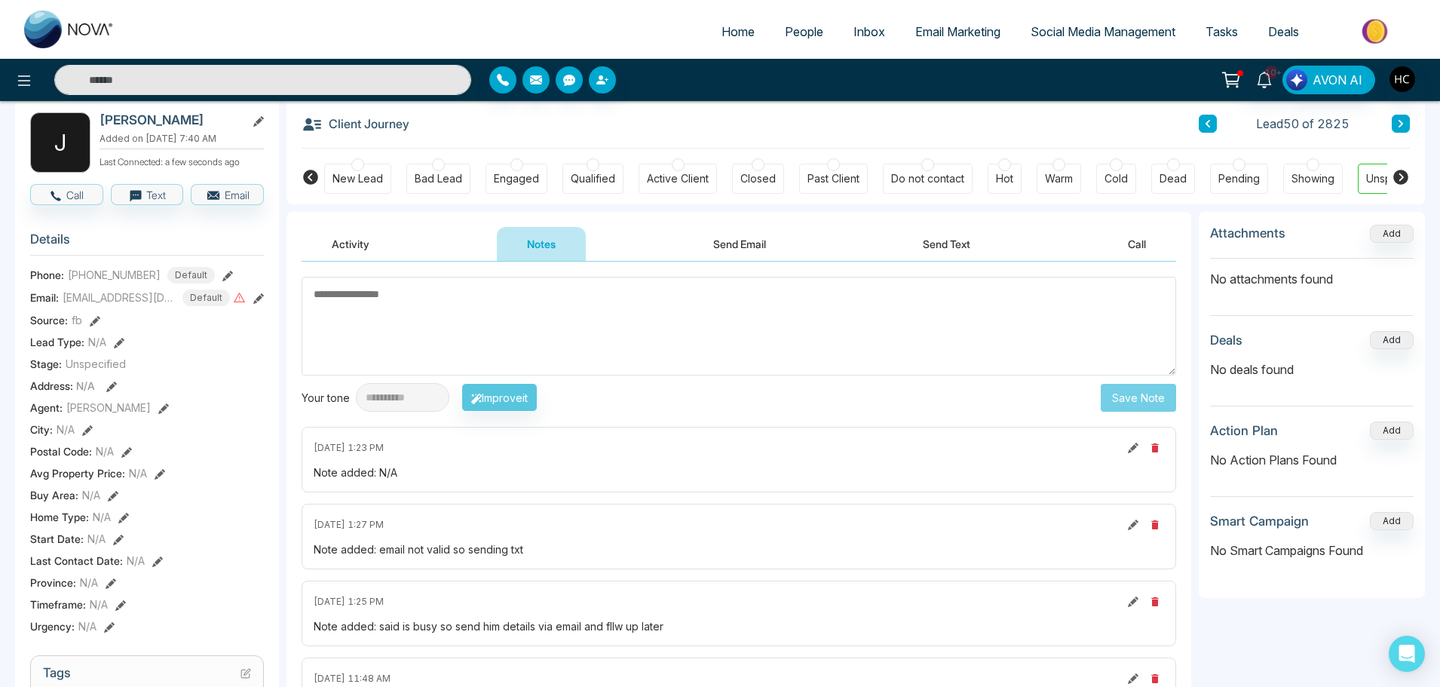
click at [488, 325] on textarea at bounding box center [739, 326] width 875 height 99
type textarea "**********"
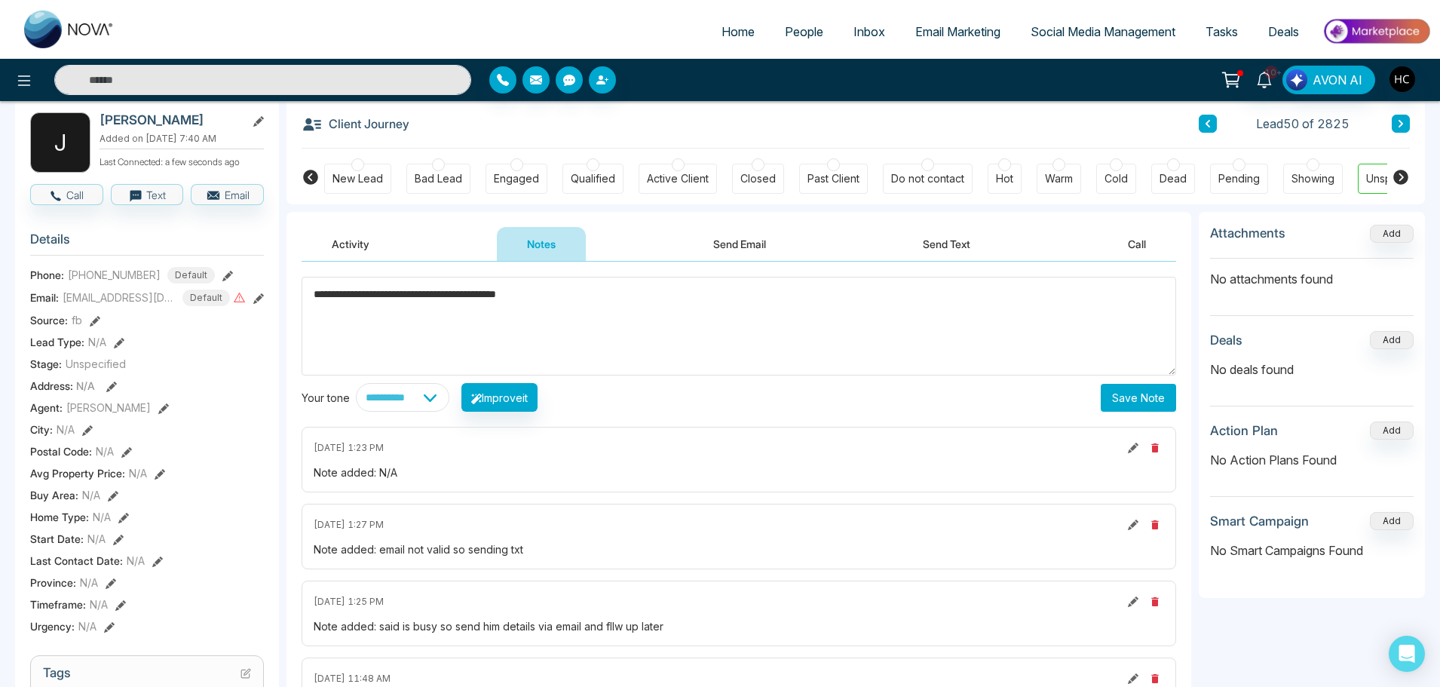
click at [1141, 394] on button "Save Note" at bounding box center [1138, 398] width 75 height 28
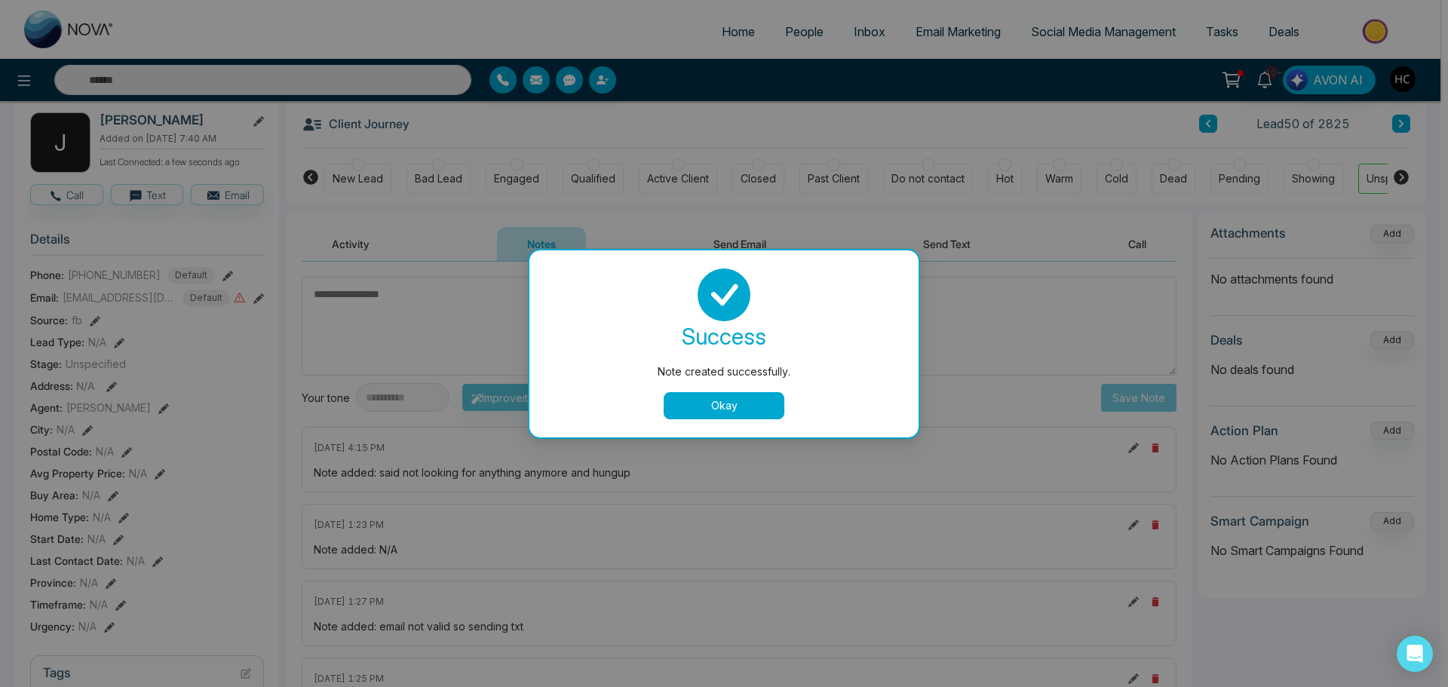
drag, startPoint x: 793, startPoint y: 41, endPoint x: 785, endPoint y: 26, distance: 17.2
click at [793, 39] on div "Note created successfully. success Note created successfully. Okay" at bounding box center [724, 343] width 1448 height 687
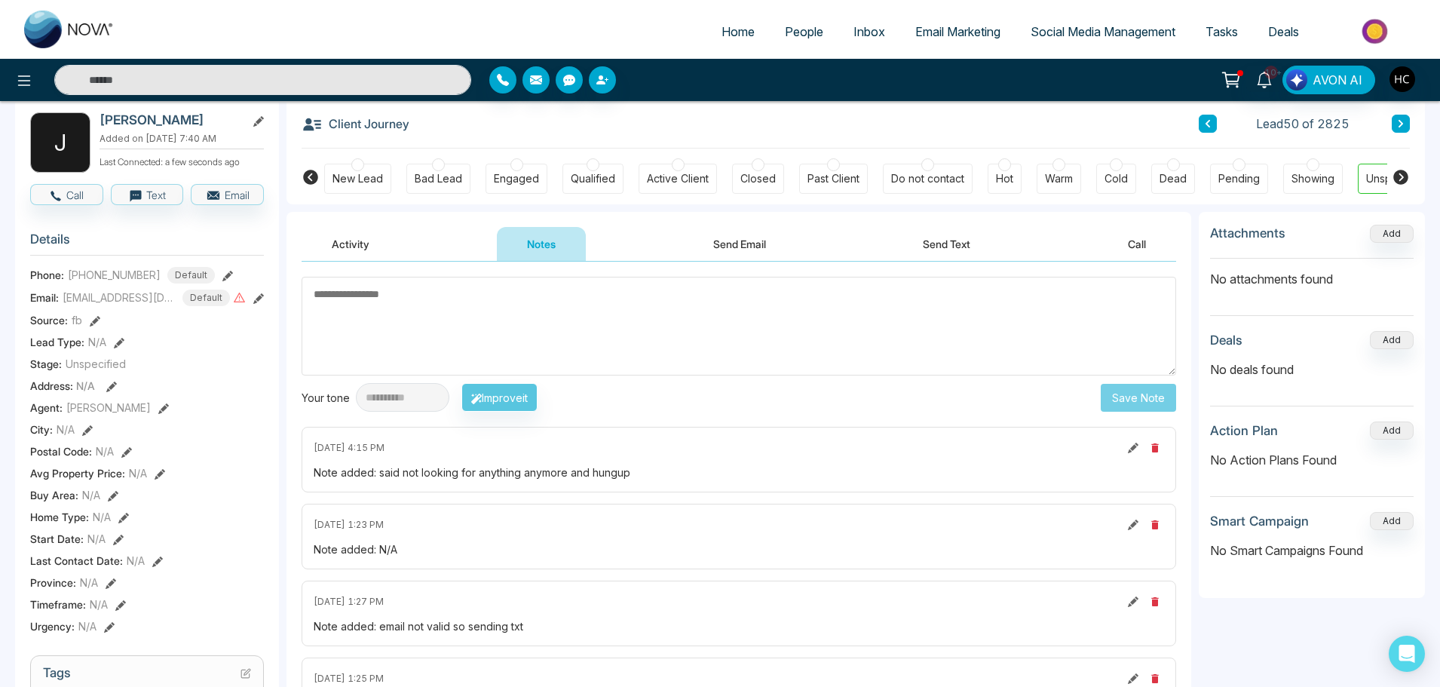
click at [785, 26] on span "People" at bounding box center [804, 31] width 38 height 15
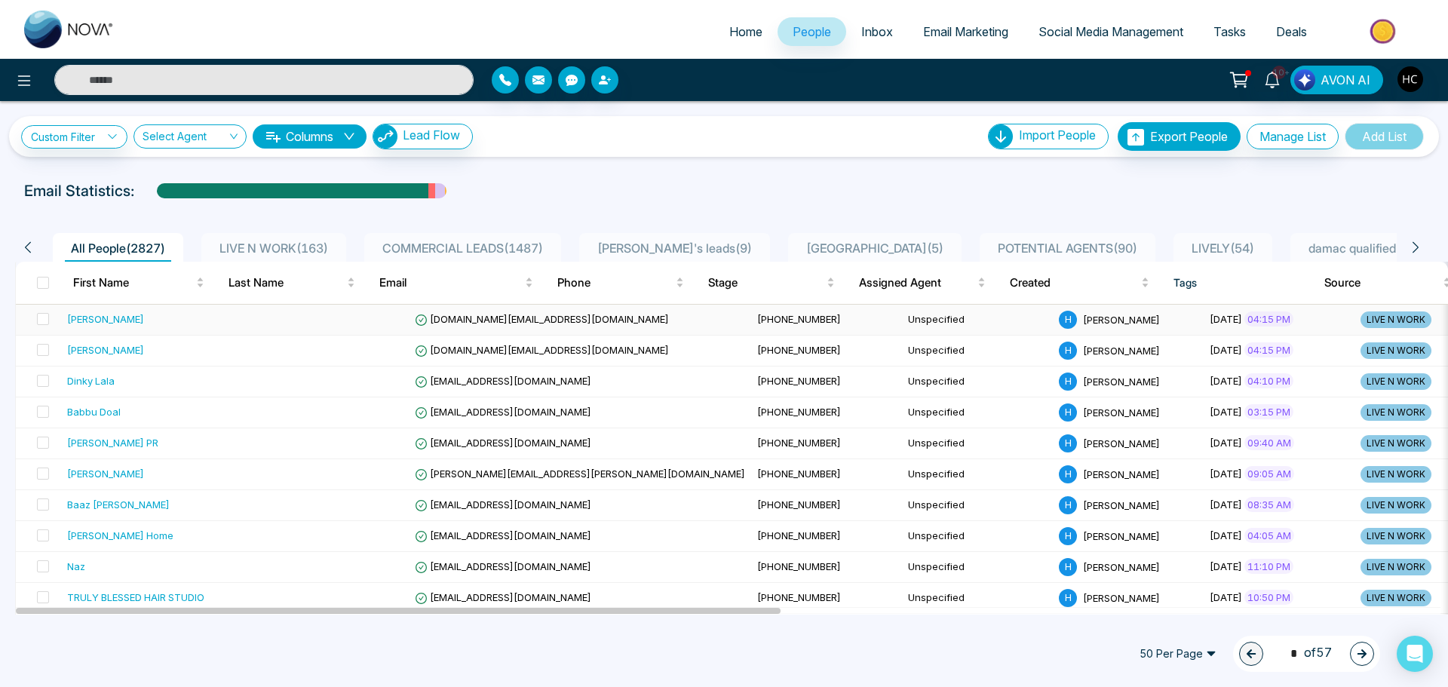
click at [185, 320] on div "[PERSON_NAME]" at bounding box center [159, 318] width 185 height 15
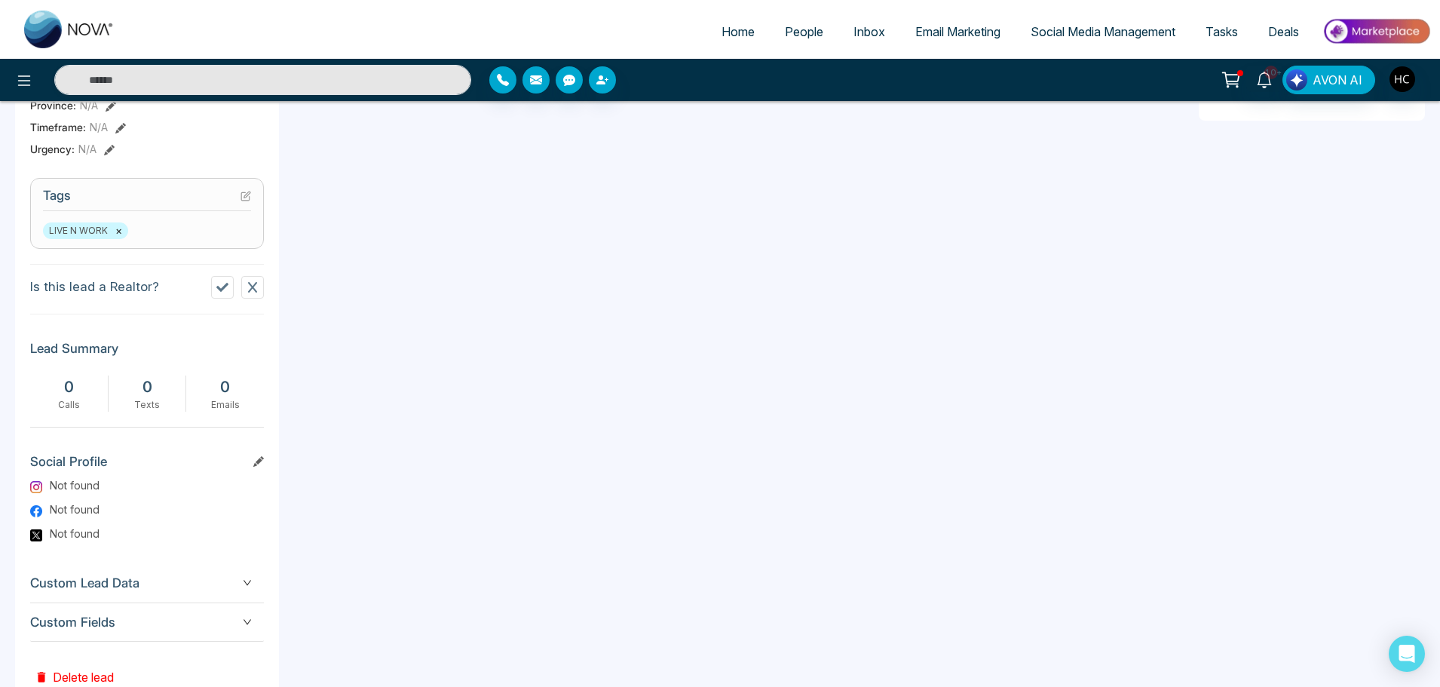
scroll to position [602, 0]
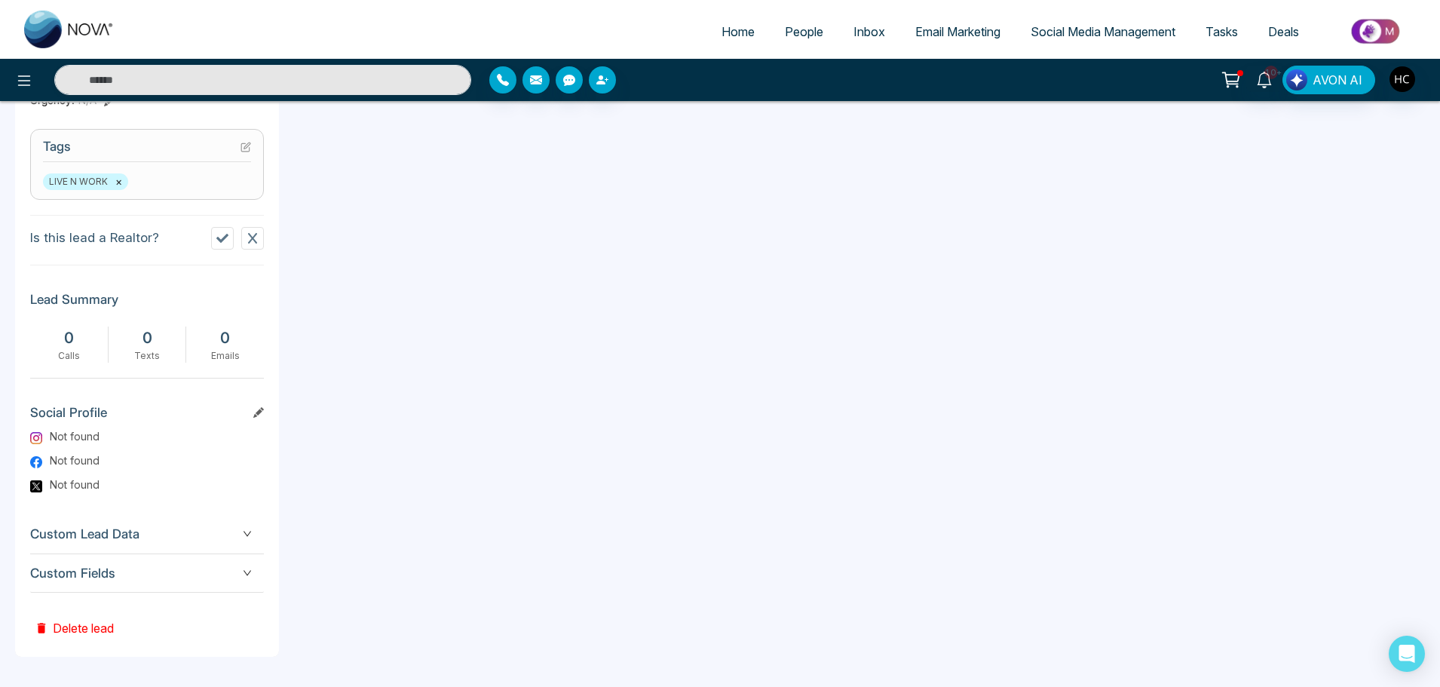
click at [83, 623] on button "Delete lead" at bounding box center [74, 617] width 88 height 49
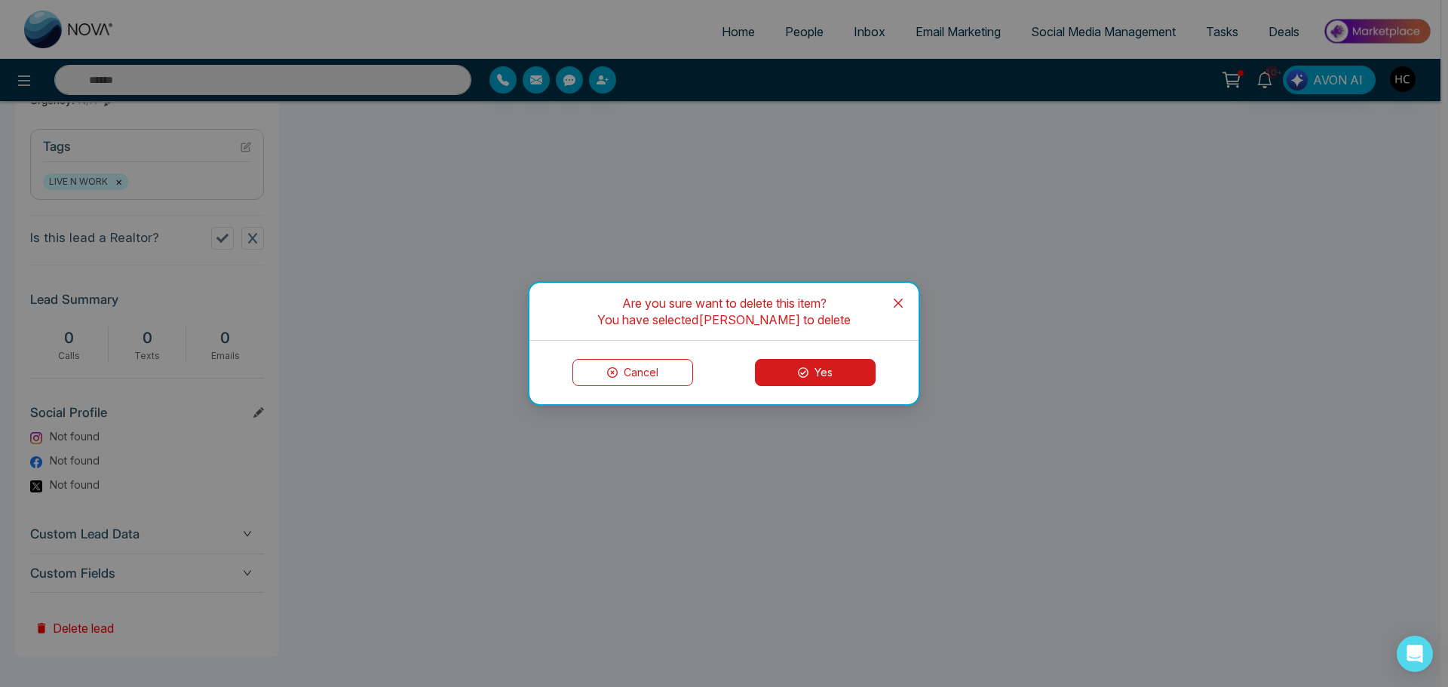
click at [755, 370] on button "Yes" at bounding box center [815, 372] width 121 height 27
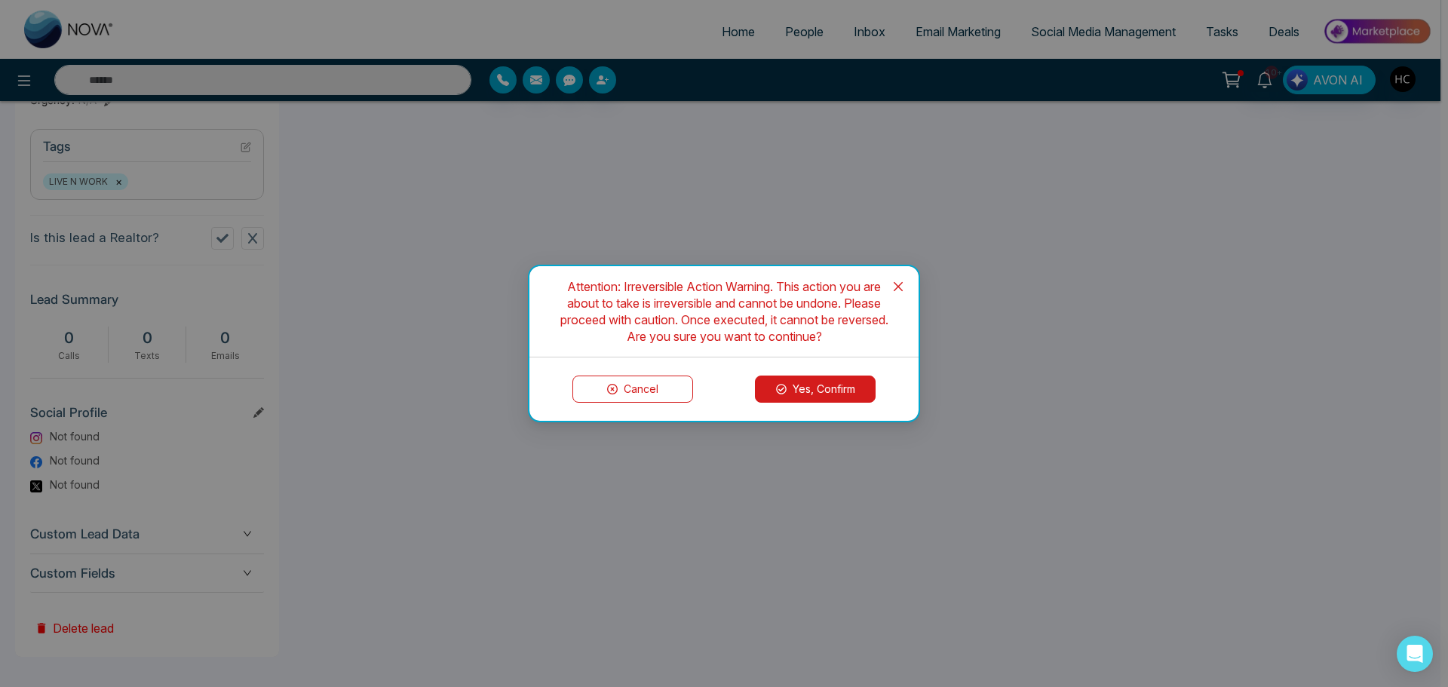
click at [786, 389] on button "Yes, Confirm" at bounding box center [815, 389] width 121 height 27
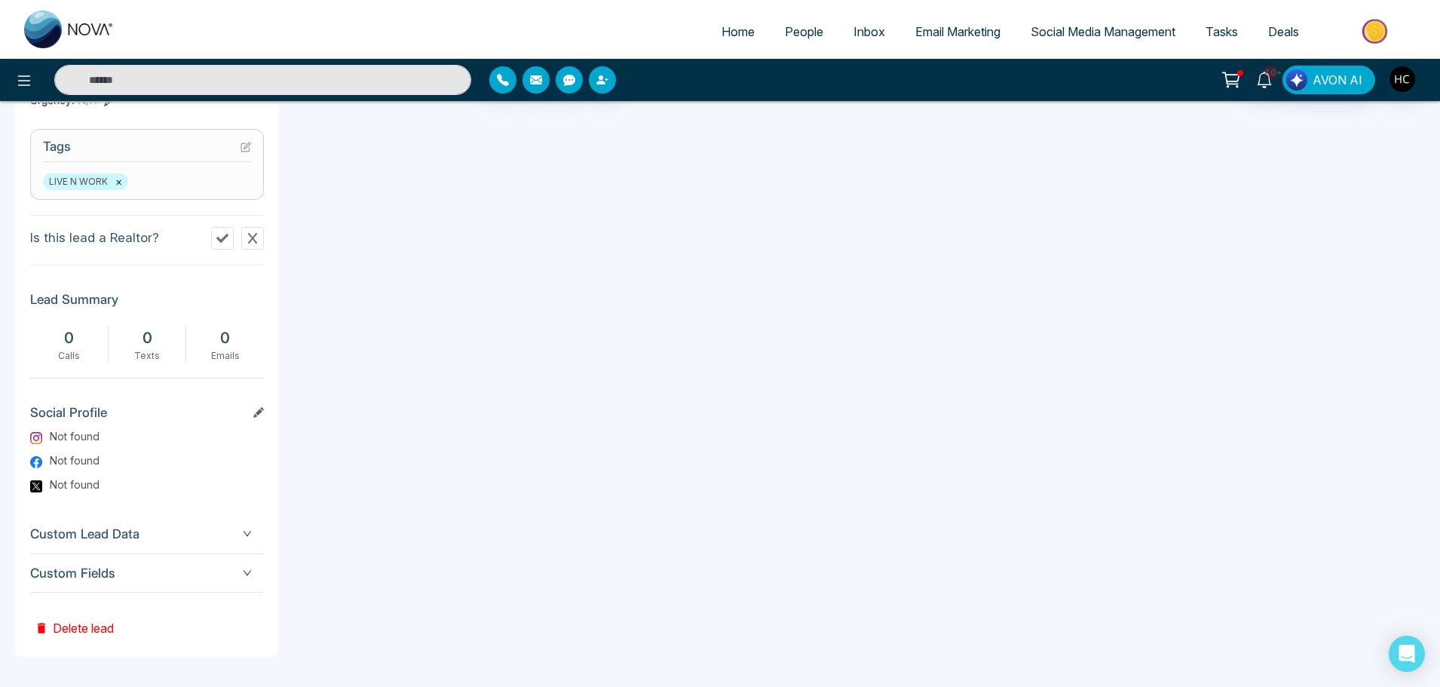
click at [799, 17] on link "People" at bounding box center [804, 31] width 69 height 29
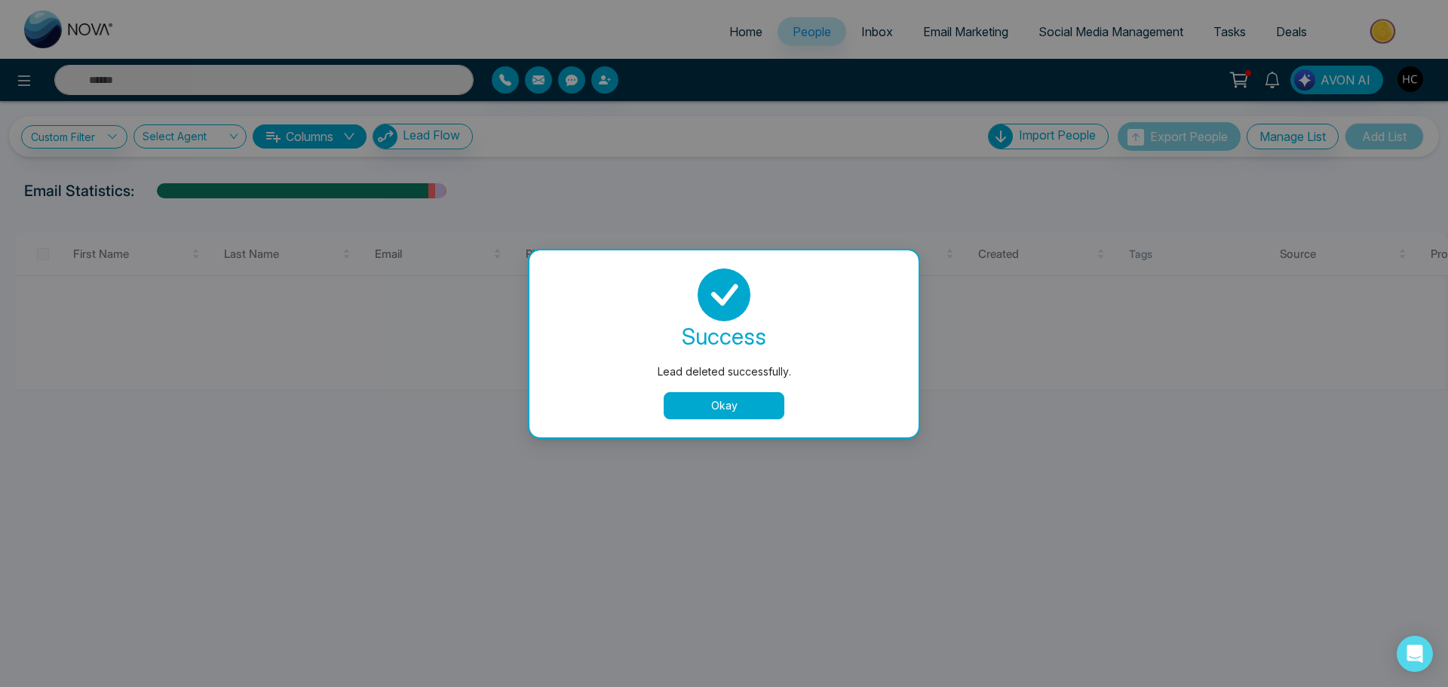
click at [716, 409] on button "Okay" at bounding box center [724, 405] width 121 height 27
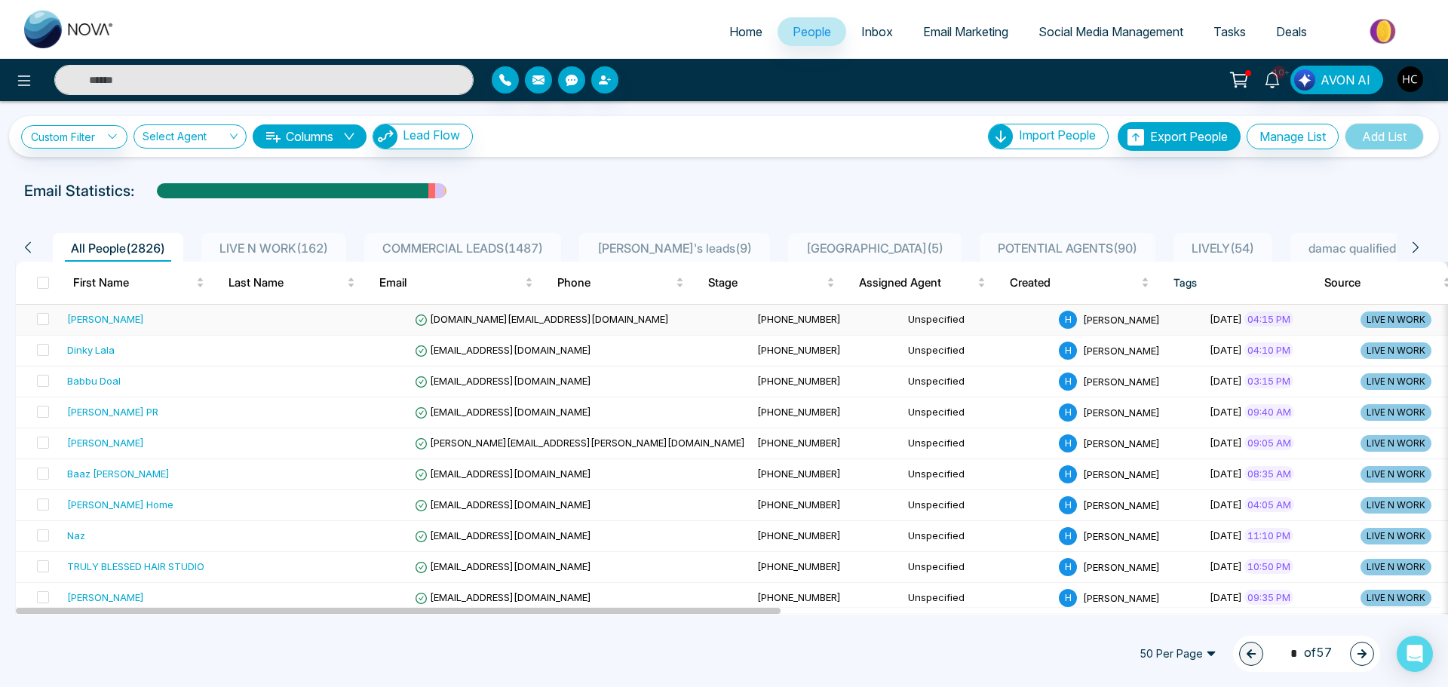
click at [142, 324] on div "[PERSON_NAME]" at bounding box center [159, 318] width 185 height 15
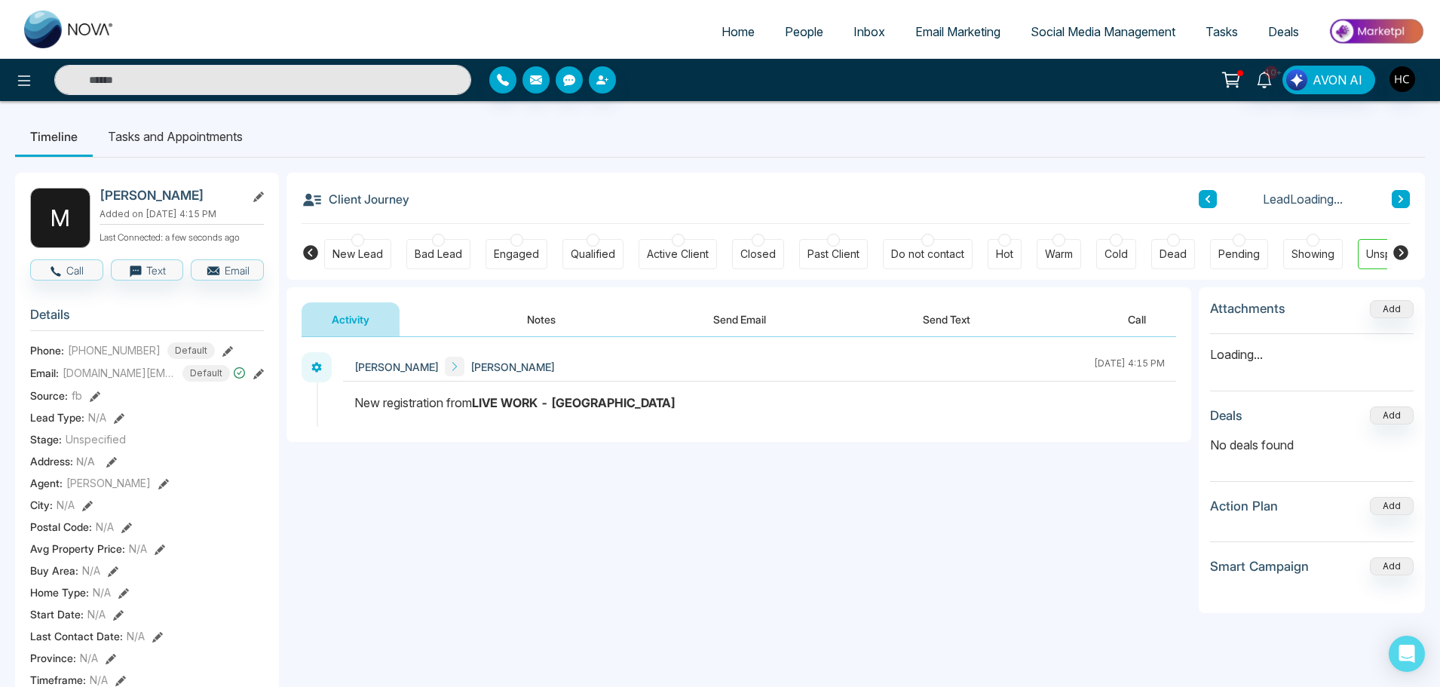
click at [544, 320] on button "Notes" at bounding box center [541, 319] width 89 height 34
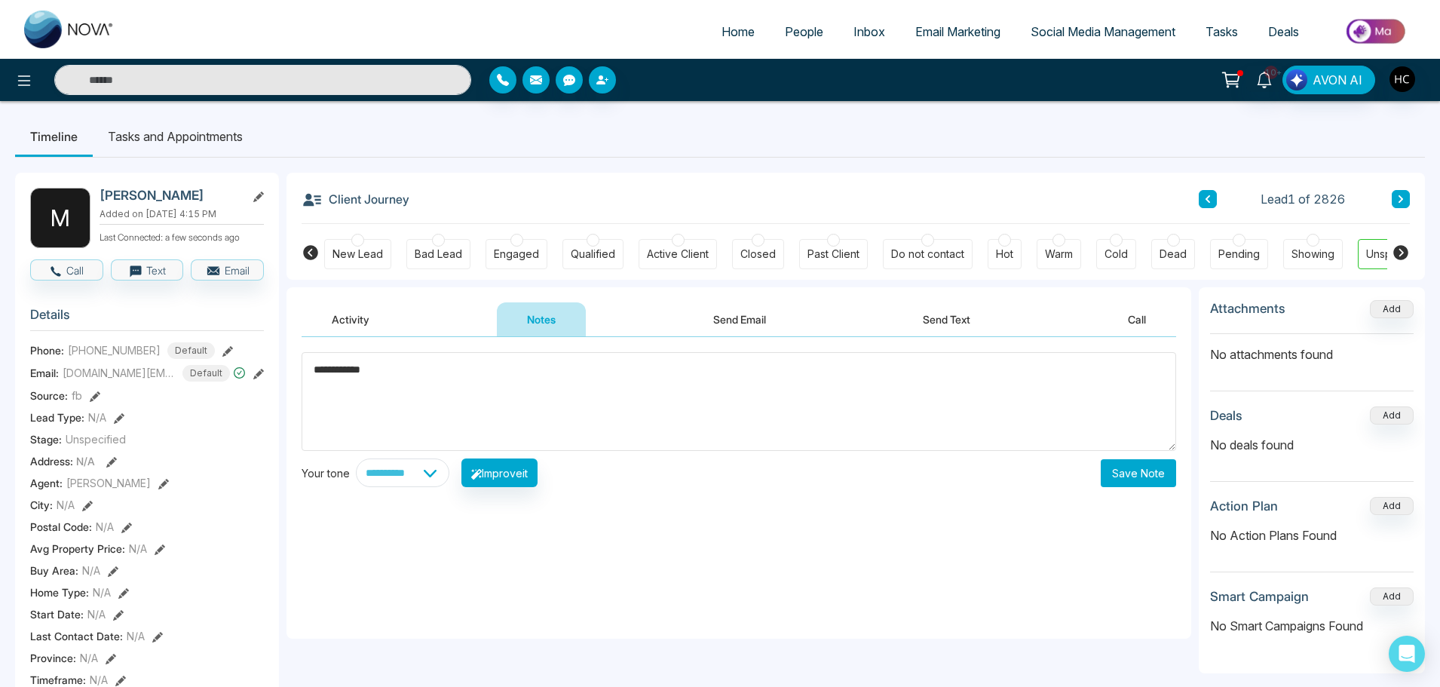
type textarea "**********"
click at [1148, 460] on button "Save Note" at bounding box center [1138, 473] width 75 height 28
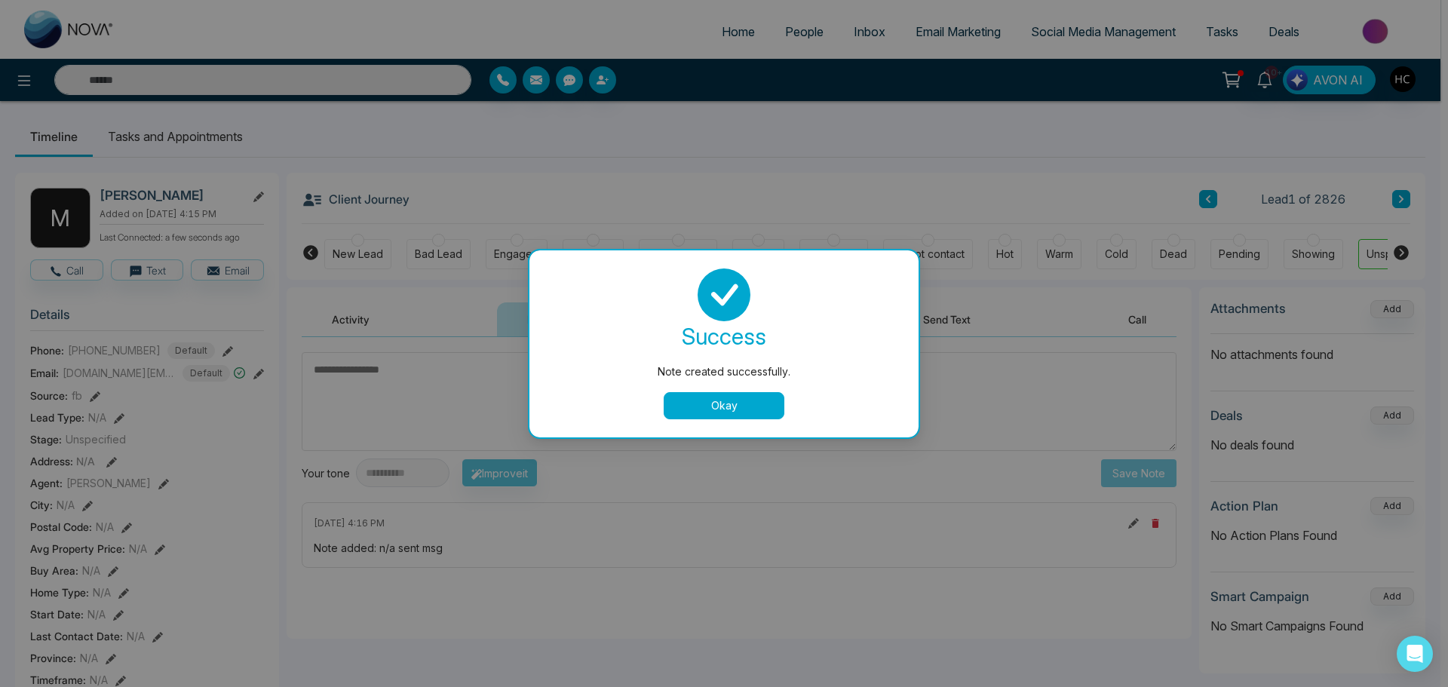
click at [732, 398] on button "Okay" at bounding box center [724, 405] width 121 height 27
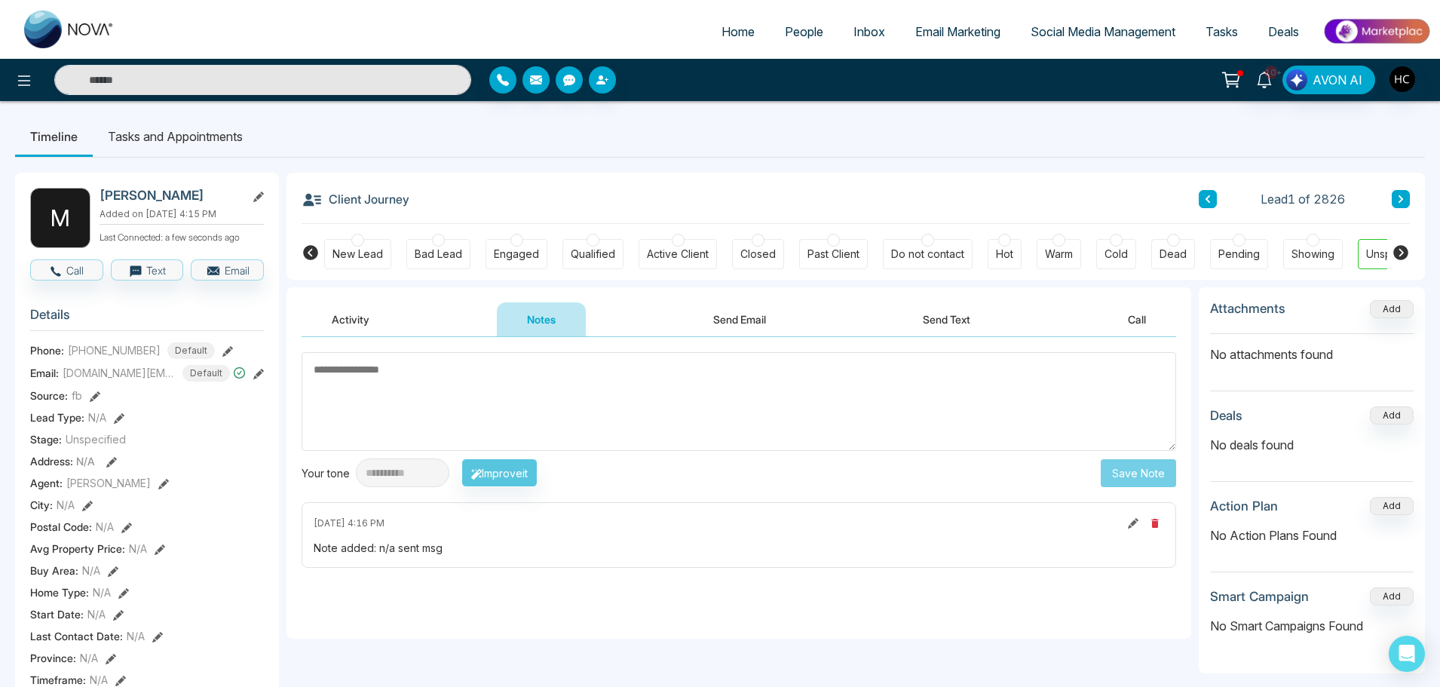
click at [786, 20] on link "People" at bounding box center [804, 31] width 69 height 29
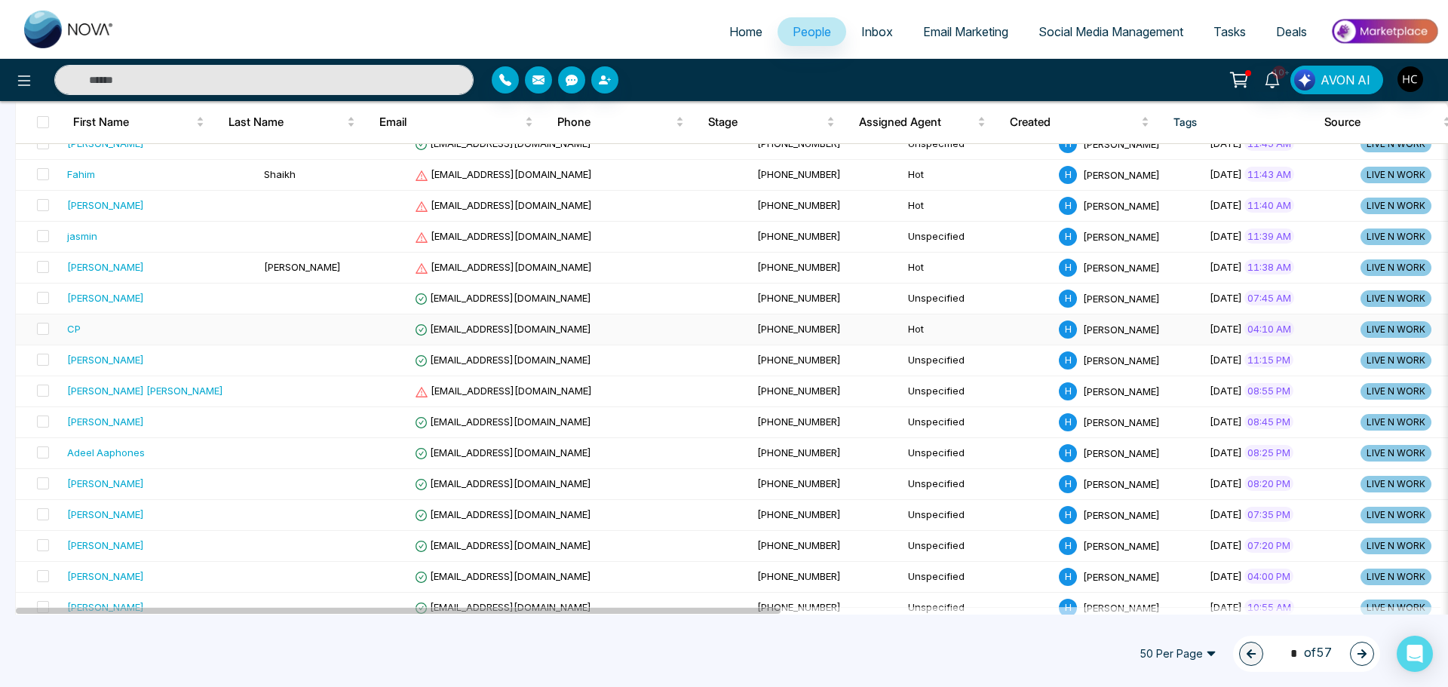
scroll to position [1244, 0]
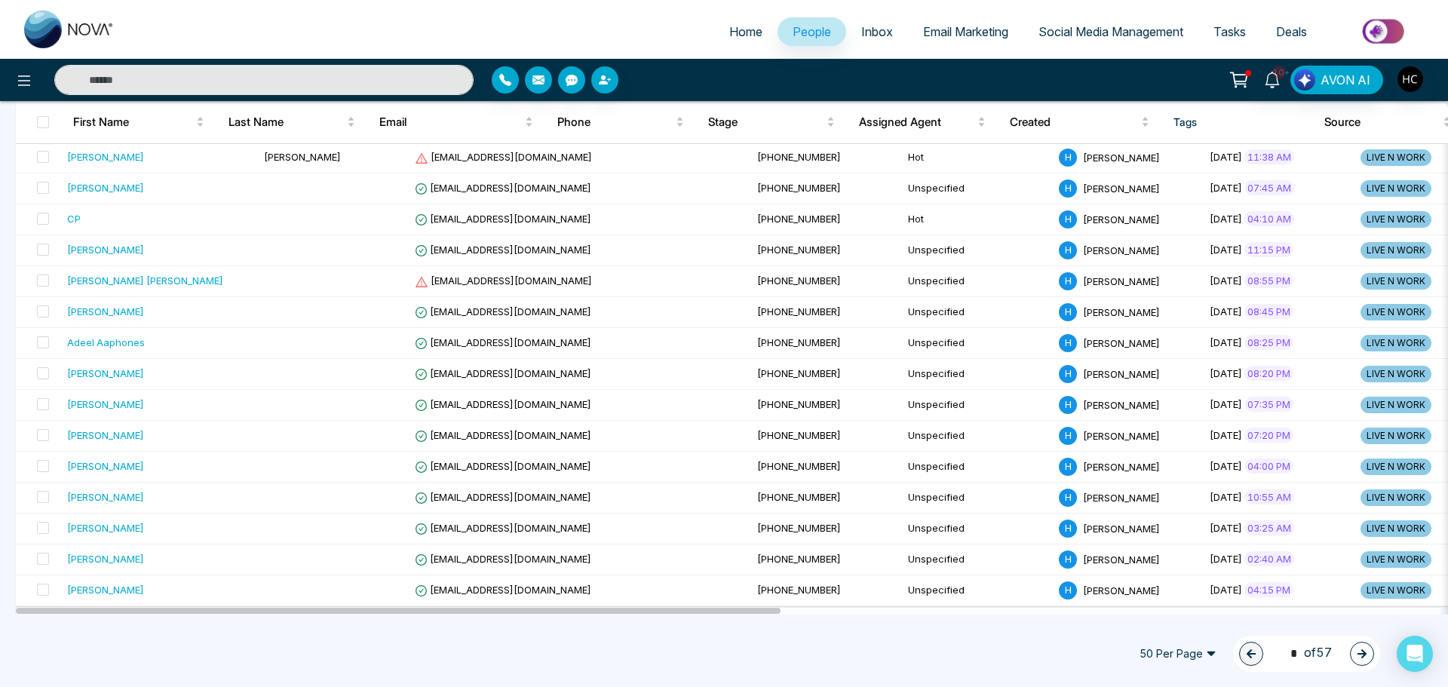
click at [1369, 654] on button "button" at bounding box center [1362, 654] width 24 height 24
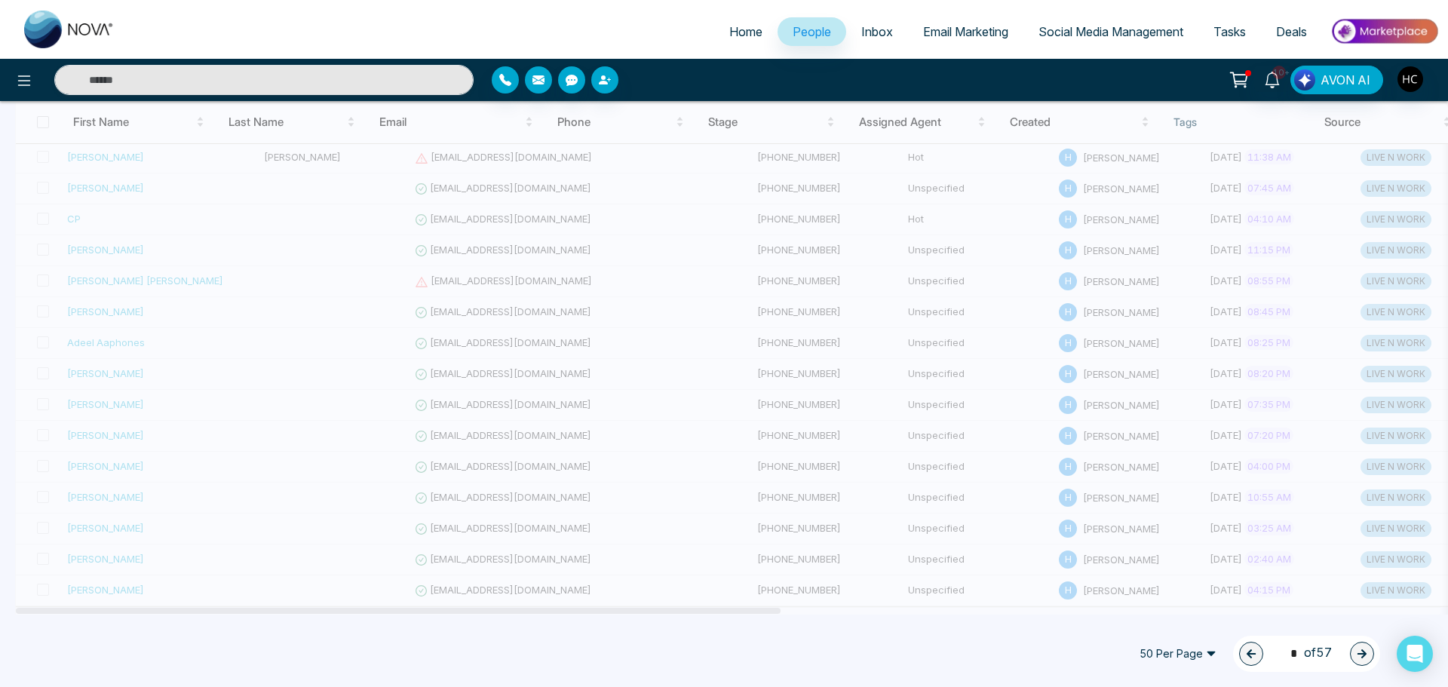
type input "*"
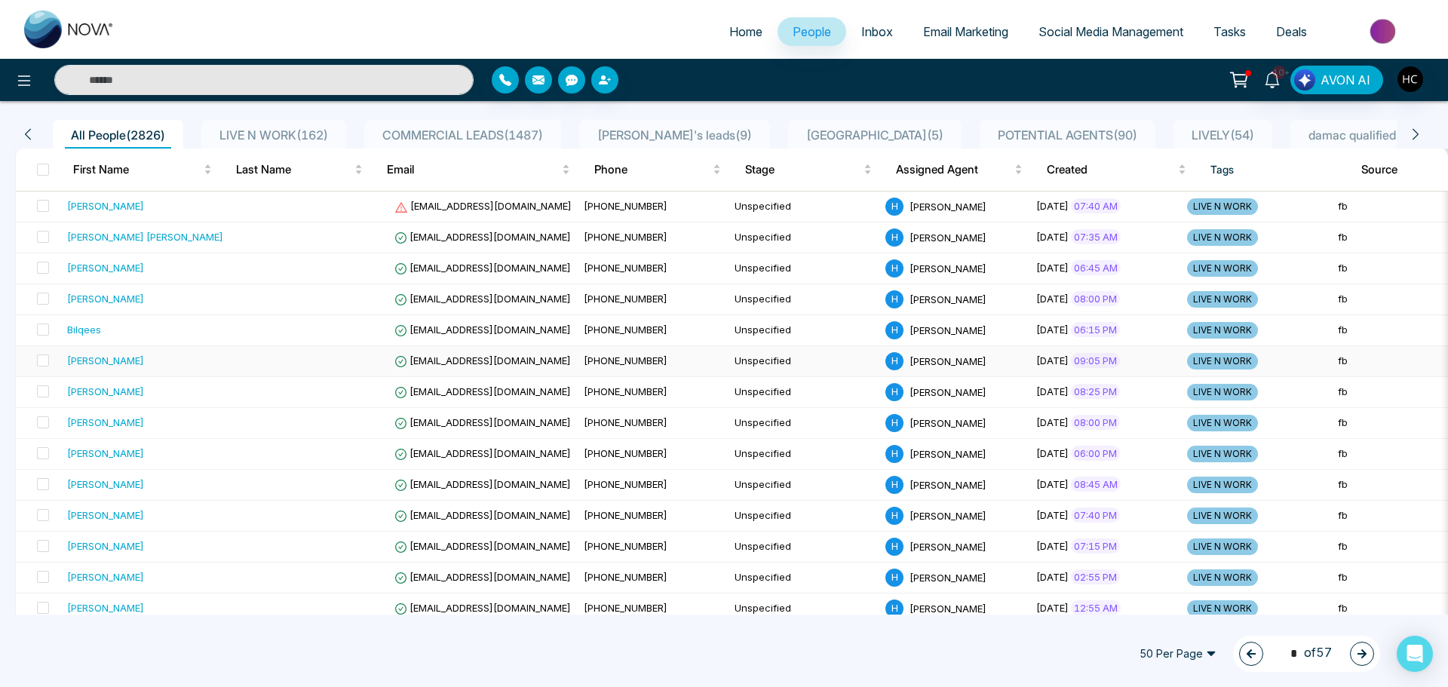
scroll to position [38, 0]
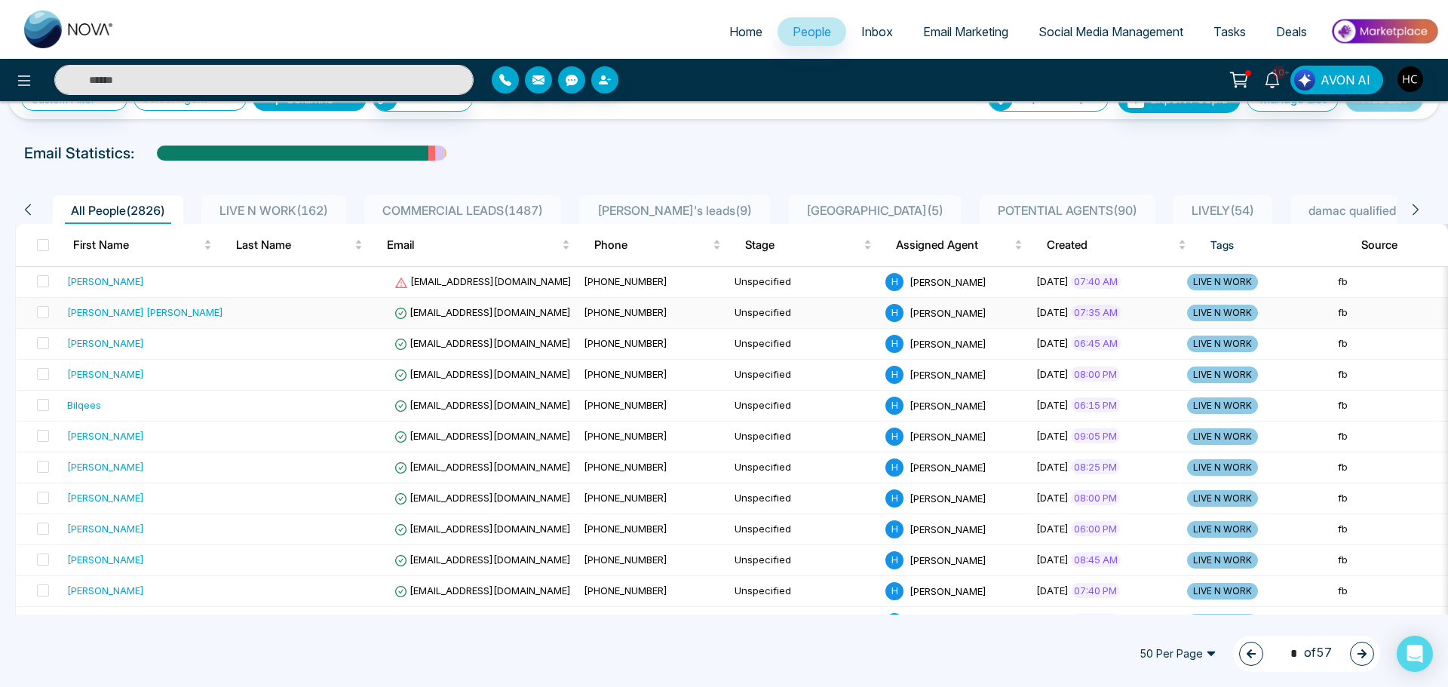
click at [122, 314] on div "[PERSON_NAME] [PERSON_NAME]" at bounding box center [145, 312] width 156 height 15
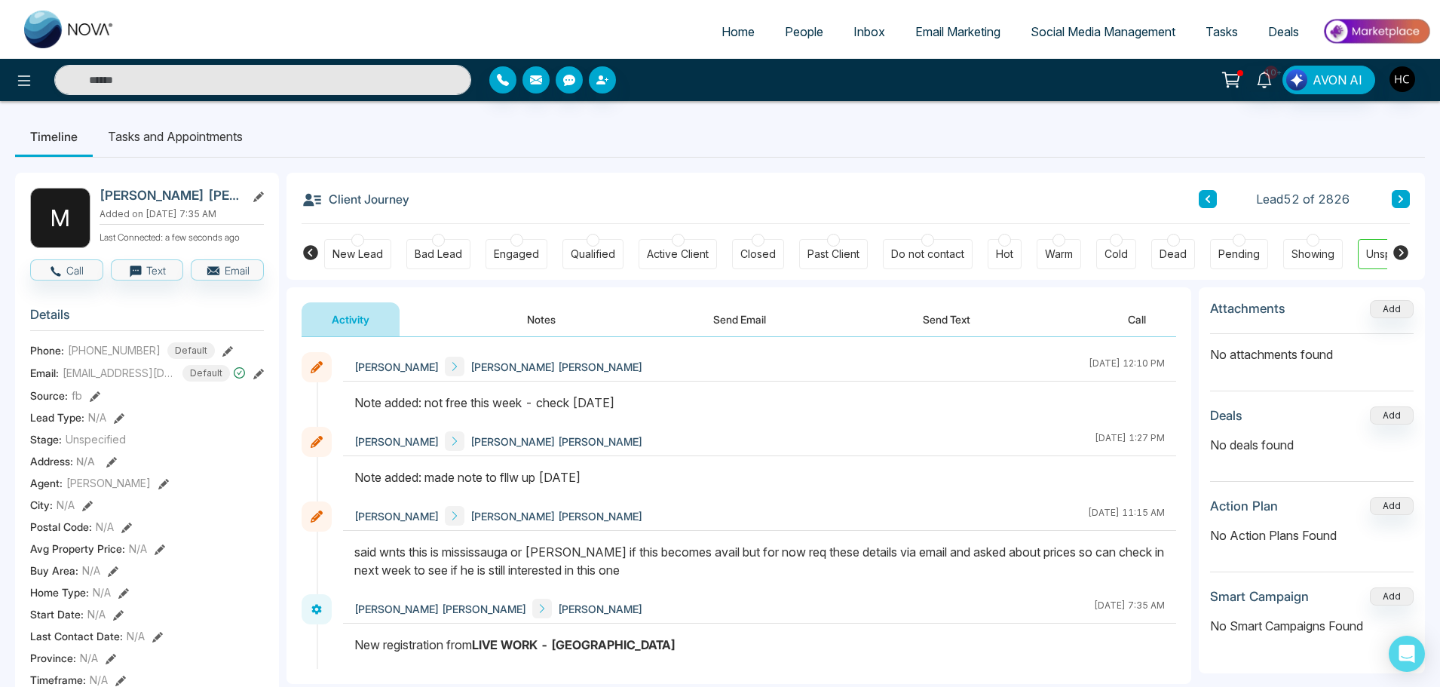
click at [1406, 200] on button at bounding box center [1401, 199] width 18 height 18
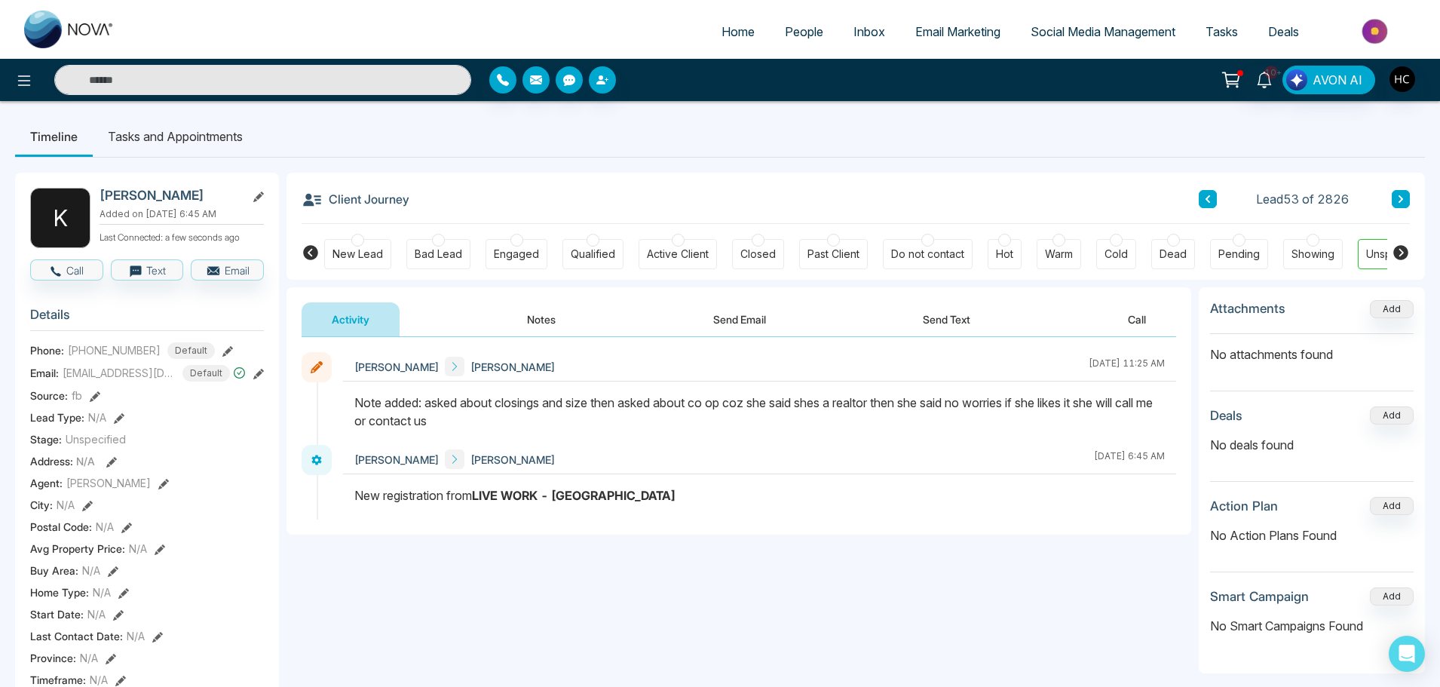
click at [1397, 198] on button at bounding box center [1401, 199] width 18 height 18
click at [1403, 195] on icon at bounding box center [1401, 199] width 8 height 9
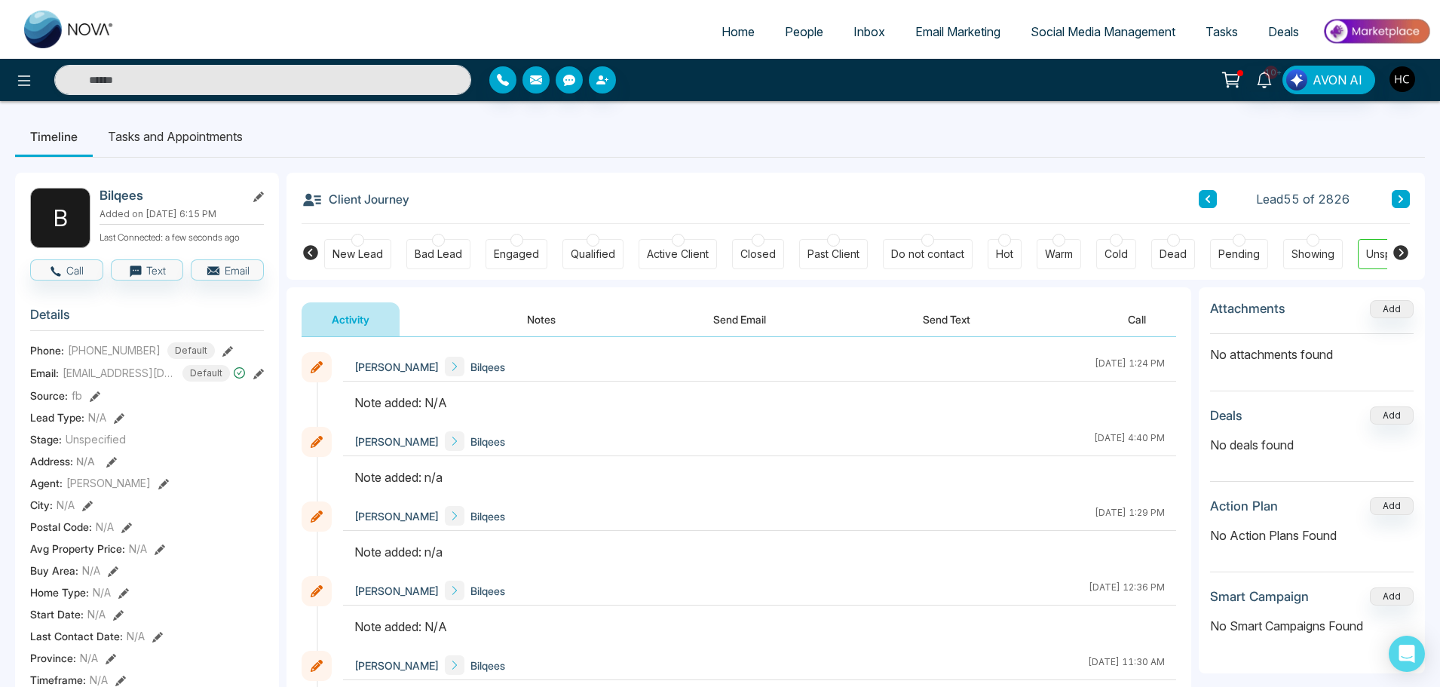
click at [536, 317] on button "Notes" at bounding box center [541, 319] width 89 height 34
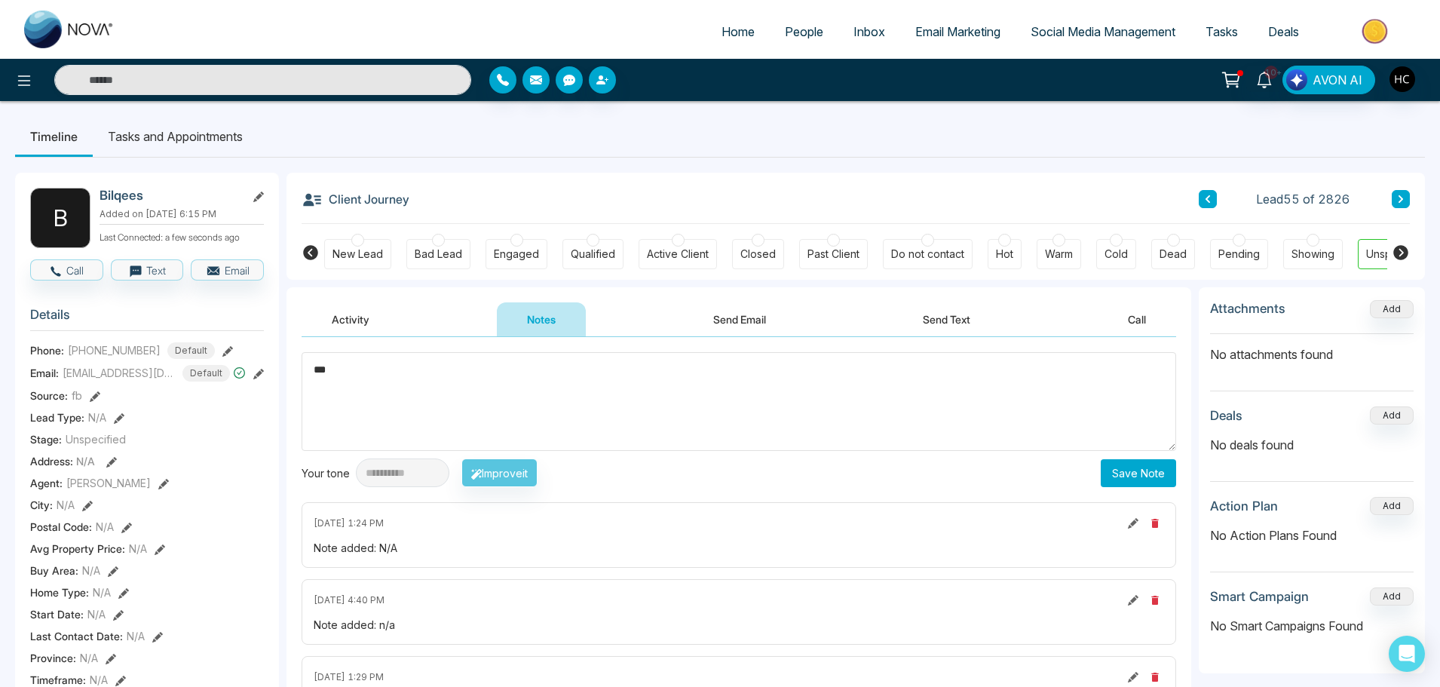
type textarea "***"
click at [1148, 477] on button "Save Note" at bounding box center [1138, 473] width 75 height 28
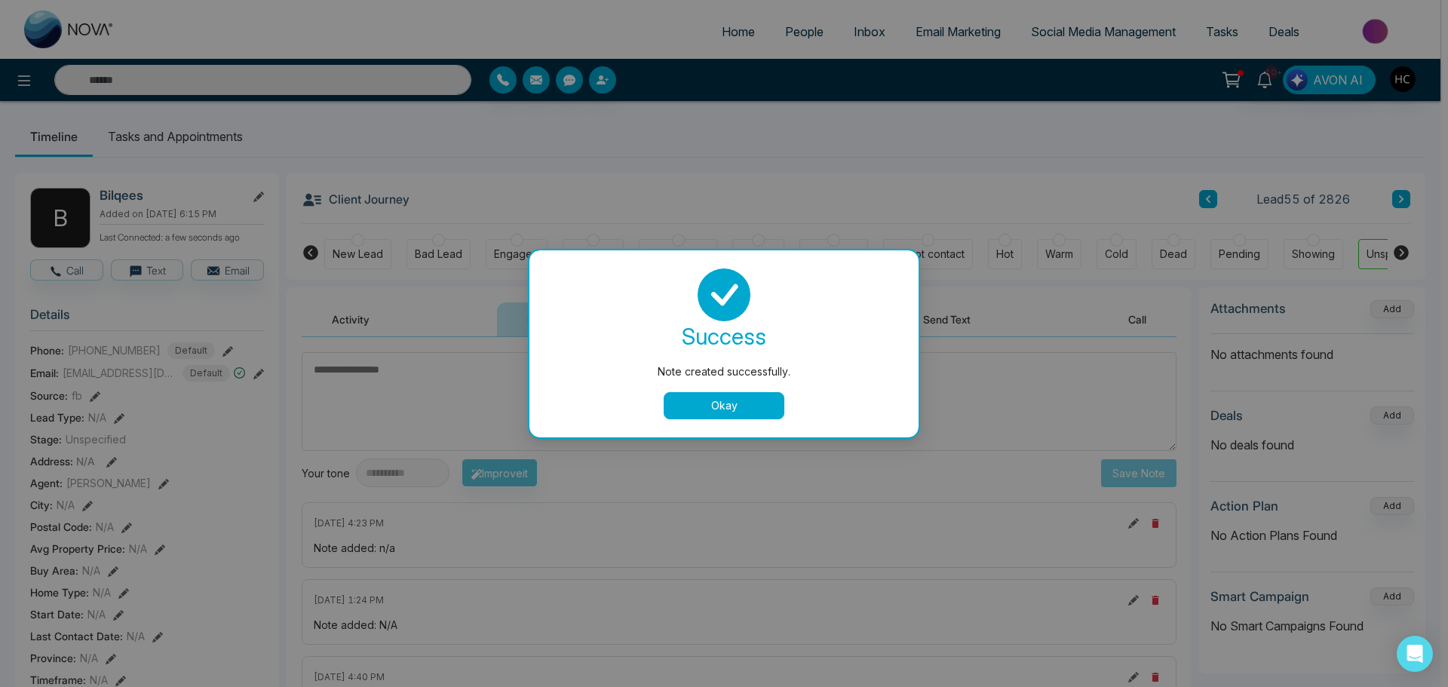
click at [756, 397] on button "Okay" at bounding box center [724, 405] width 121 height 27
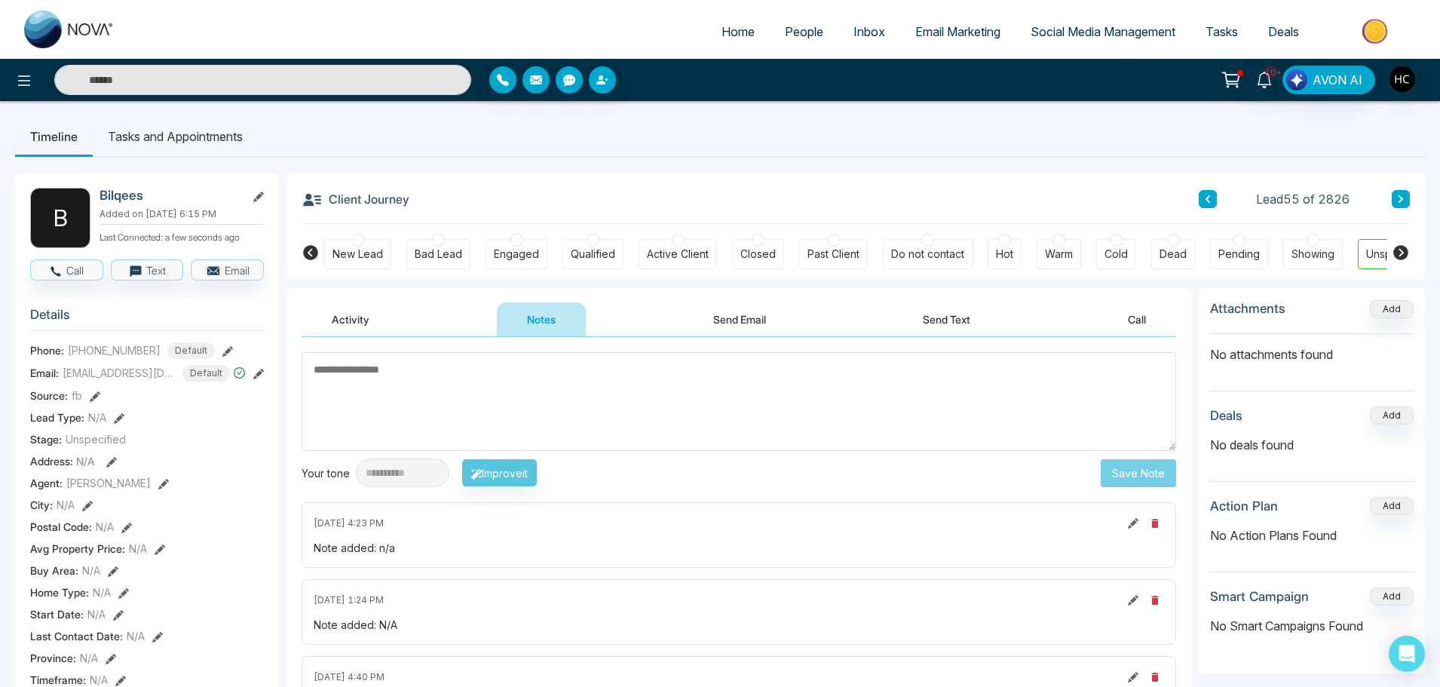
click at [1399, 200] on icon at bounding box center [1401, 199] width 8 height 9
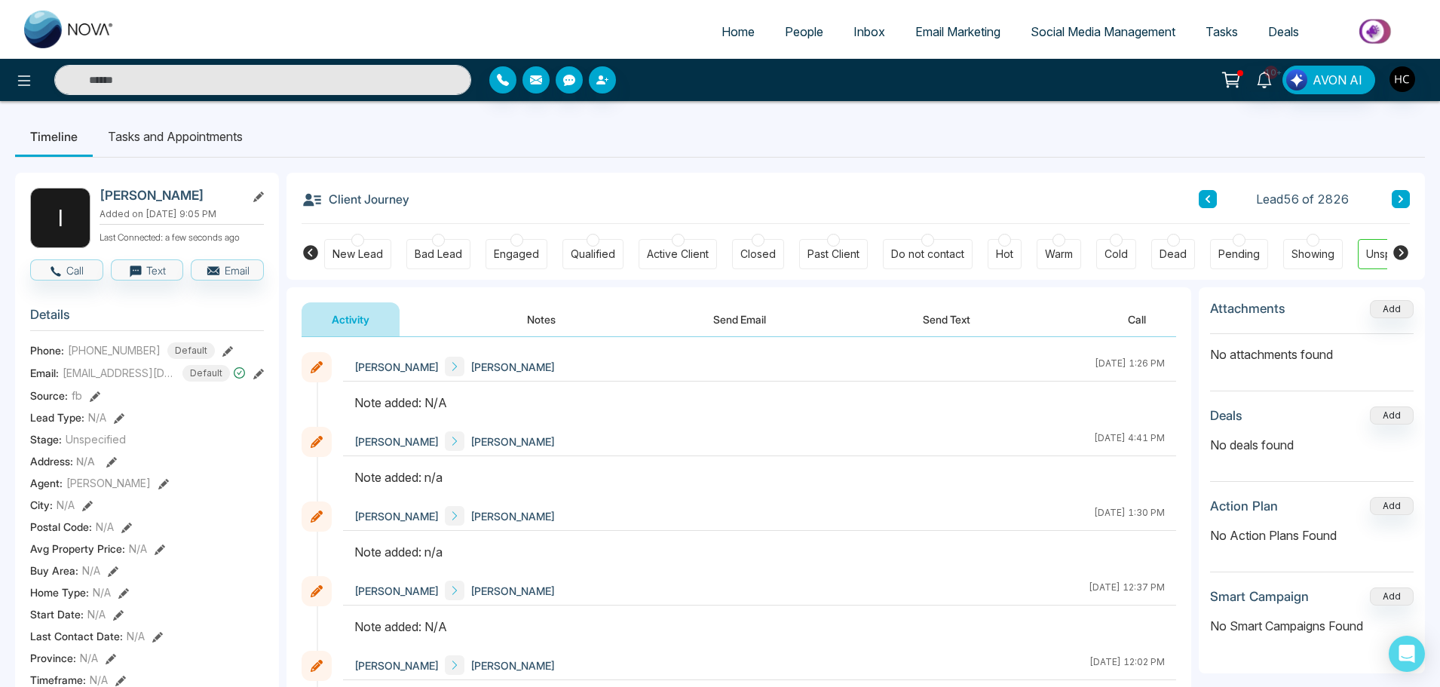
click at [532, 313] on button "Notes" at bounding box center [541, 319] width 89 height 34
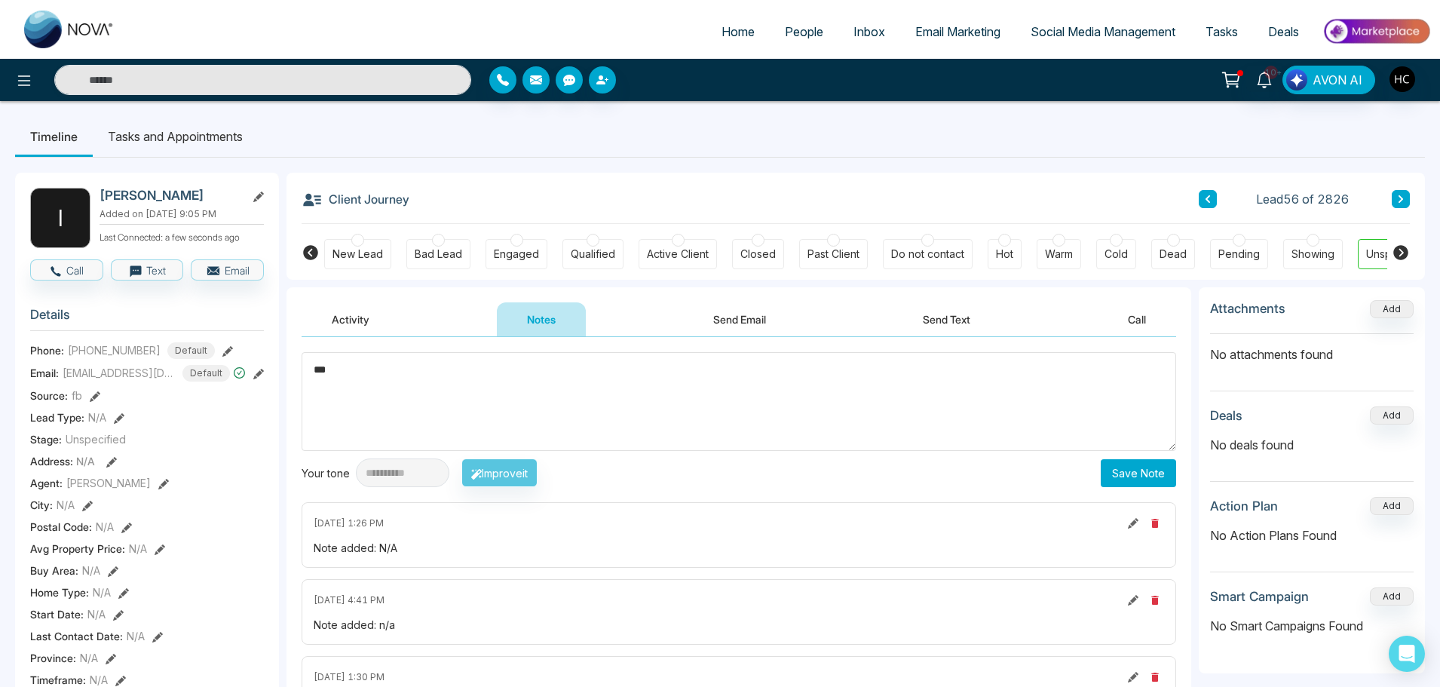
type textarea "***"
click at [1156, 477] on button "Save Note" at bounding box center [1138, 473] width 75 height 28
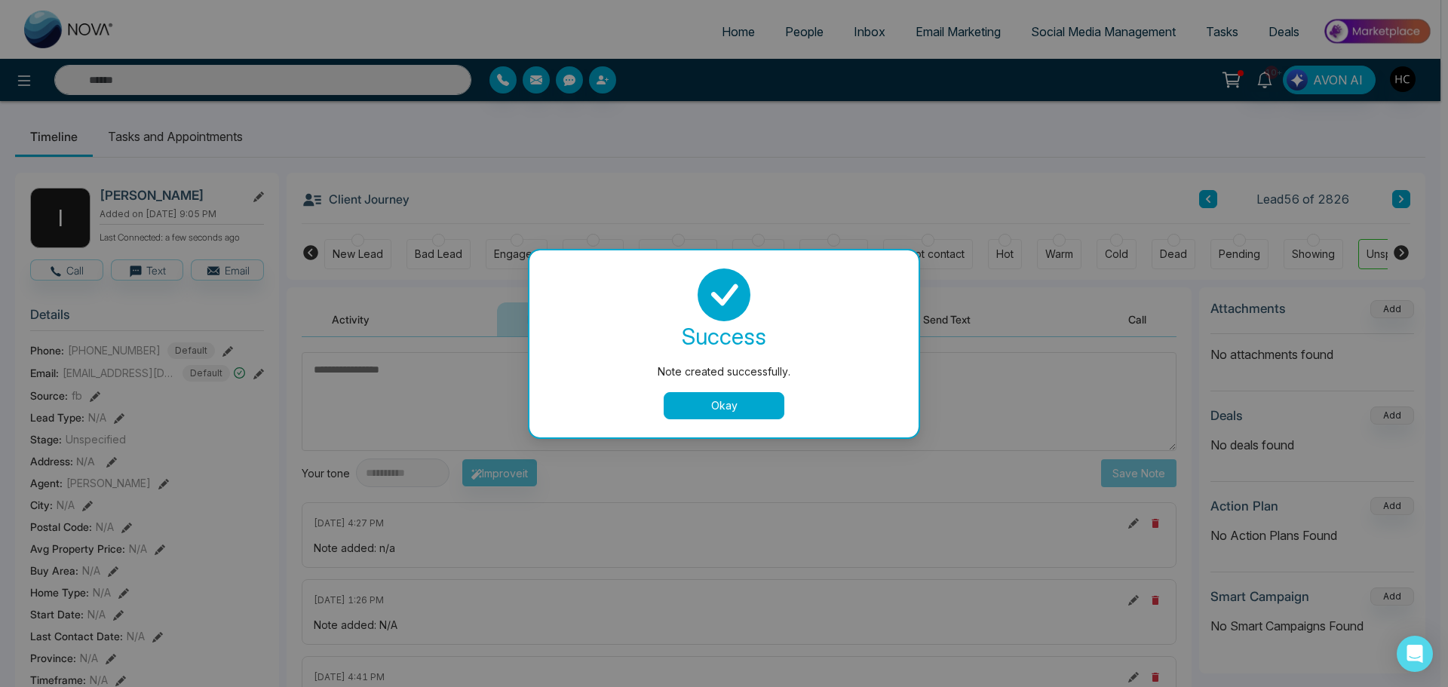
click at [731, 415] on button "Okay" at bounding box center [724, 405] width 121 height 27
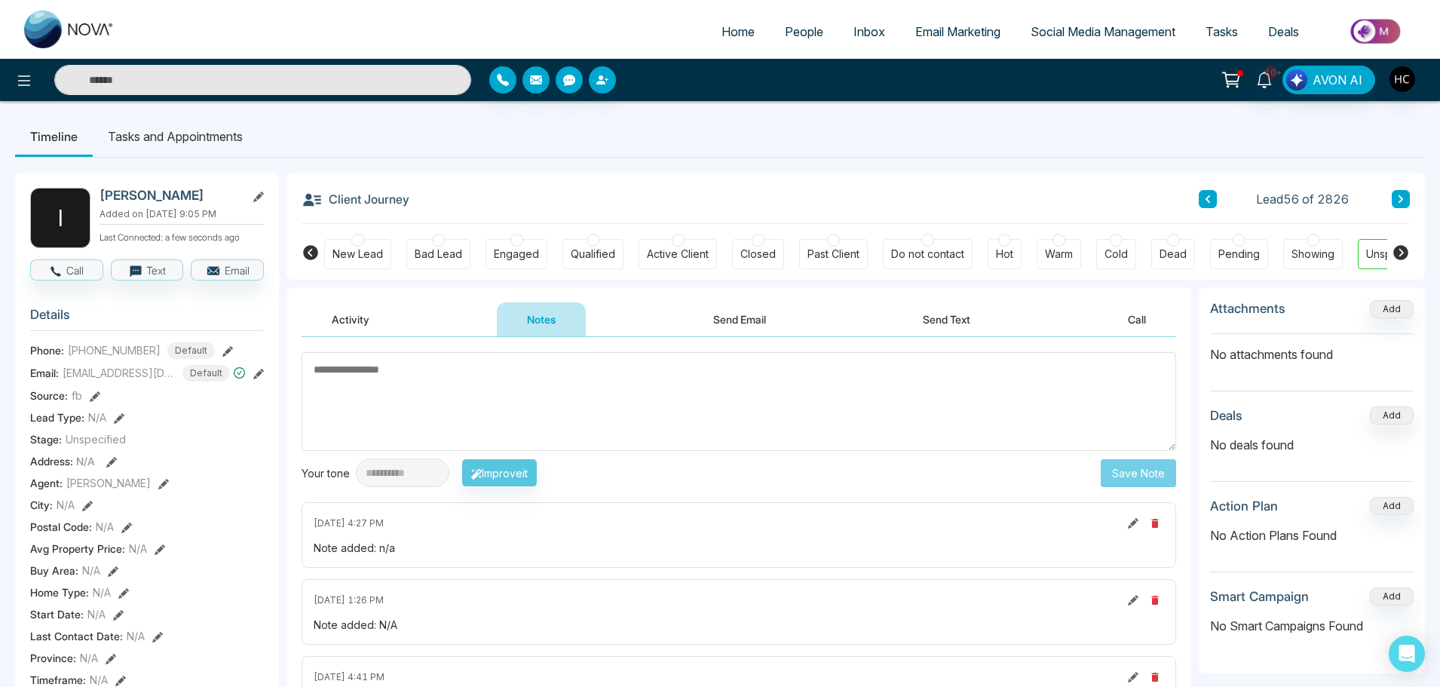
click at [1403, 192] on button at bounding box center [1401, 199] width 18 height 18
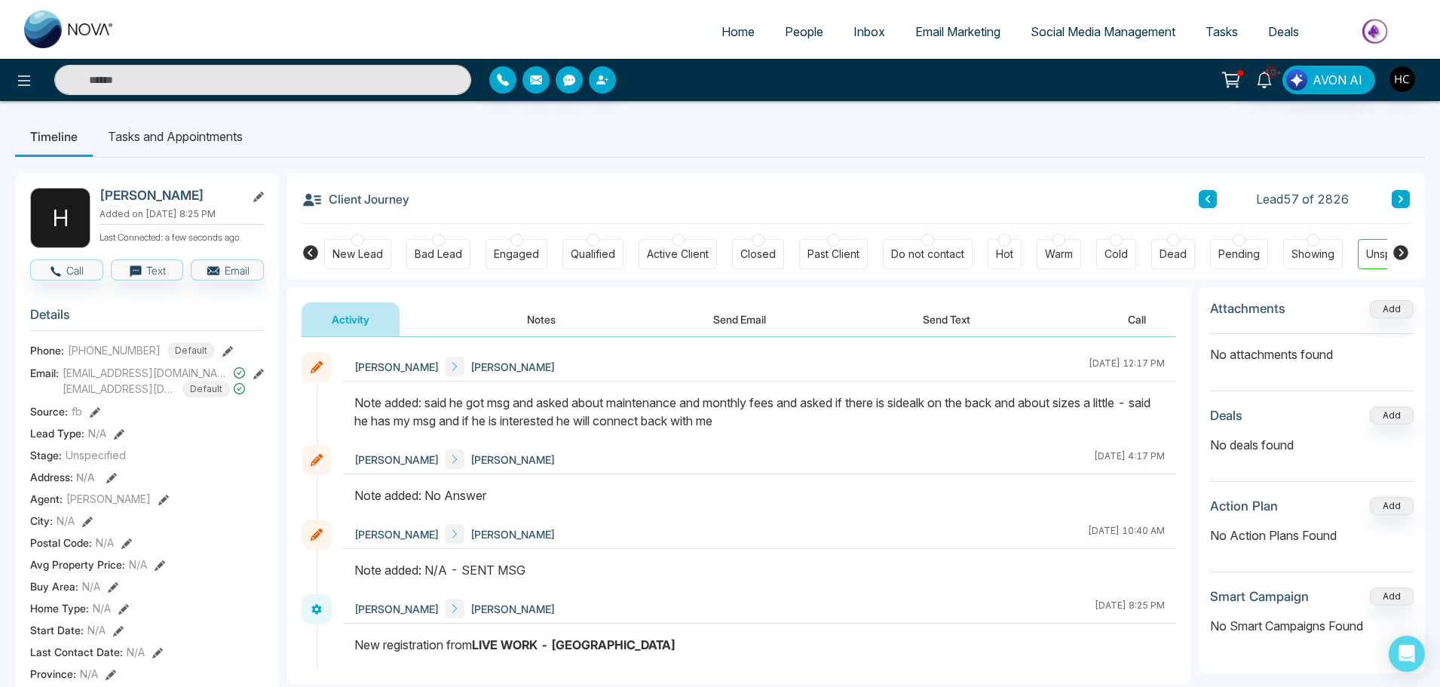
click at [1396, 193] on button at bounding box center [1401, 199] width 18 height 18
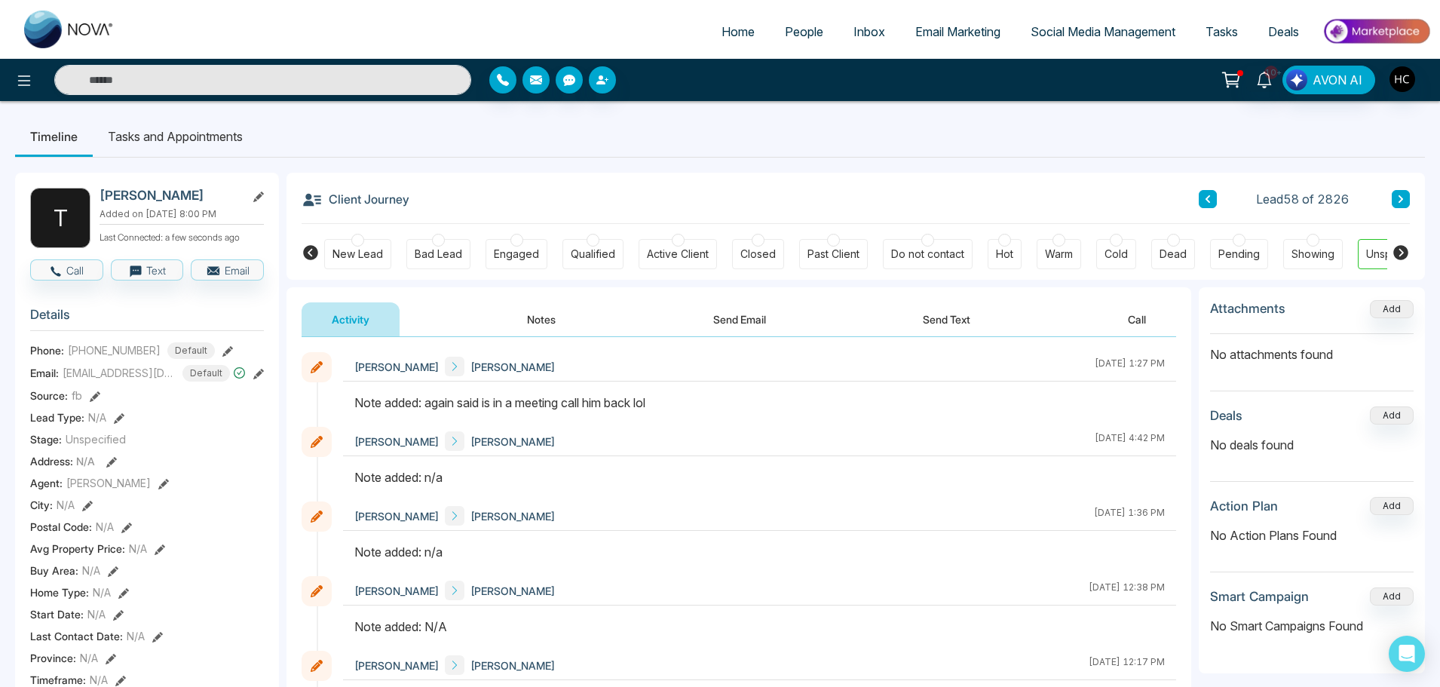
click at [544, 310] on button "Notes" at bounding box center [541, 319] width 89 height 34
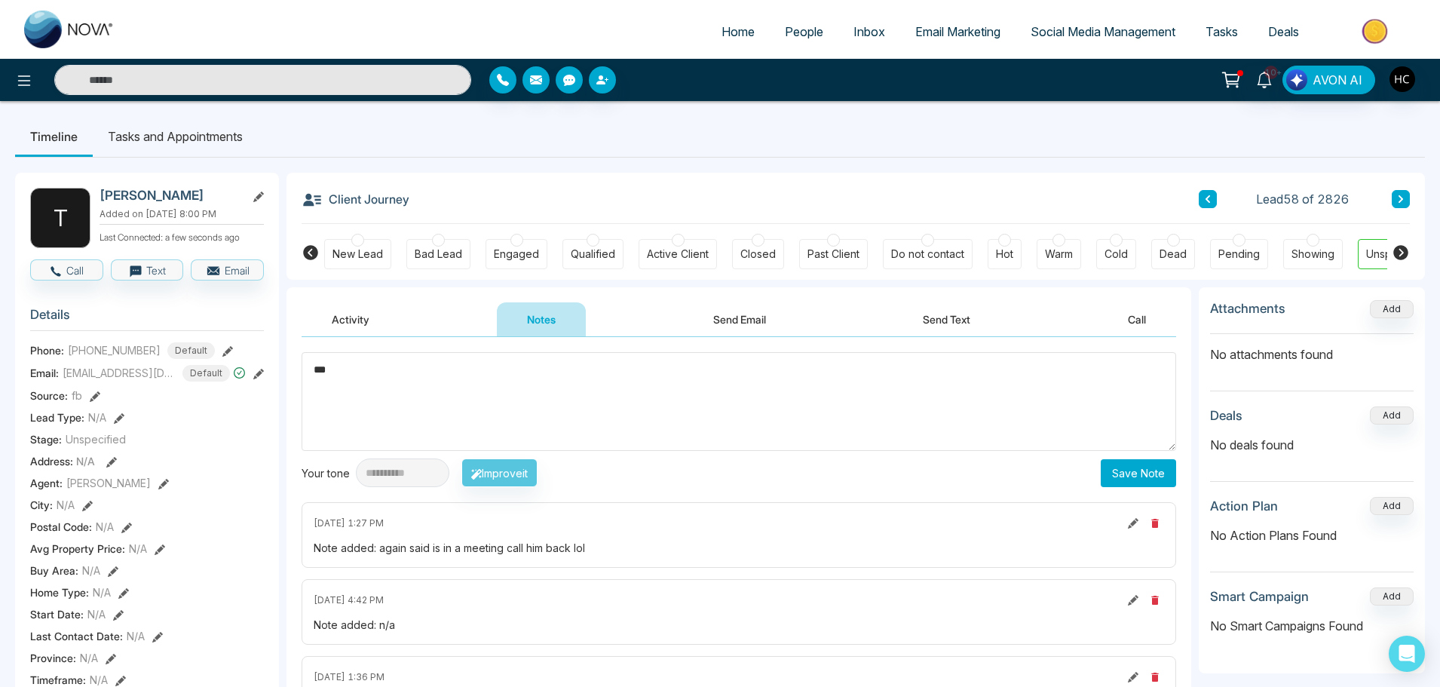
type textarea "***"
click at [1114, 471] on button "Save Note" at bounding box center [1138, 473] width 75 height 28
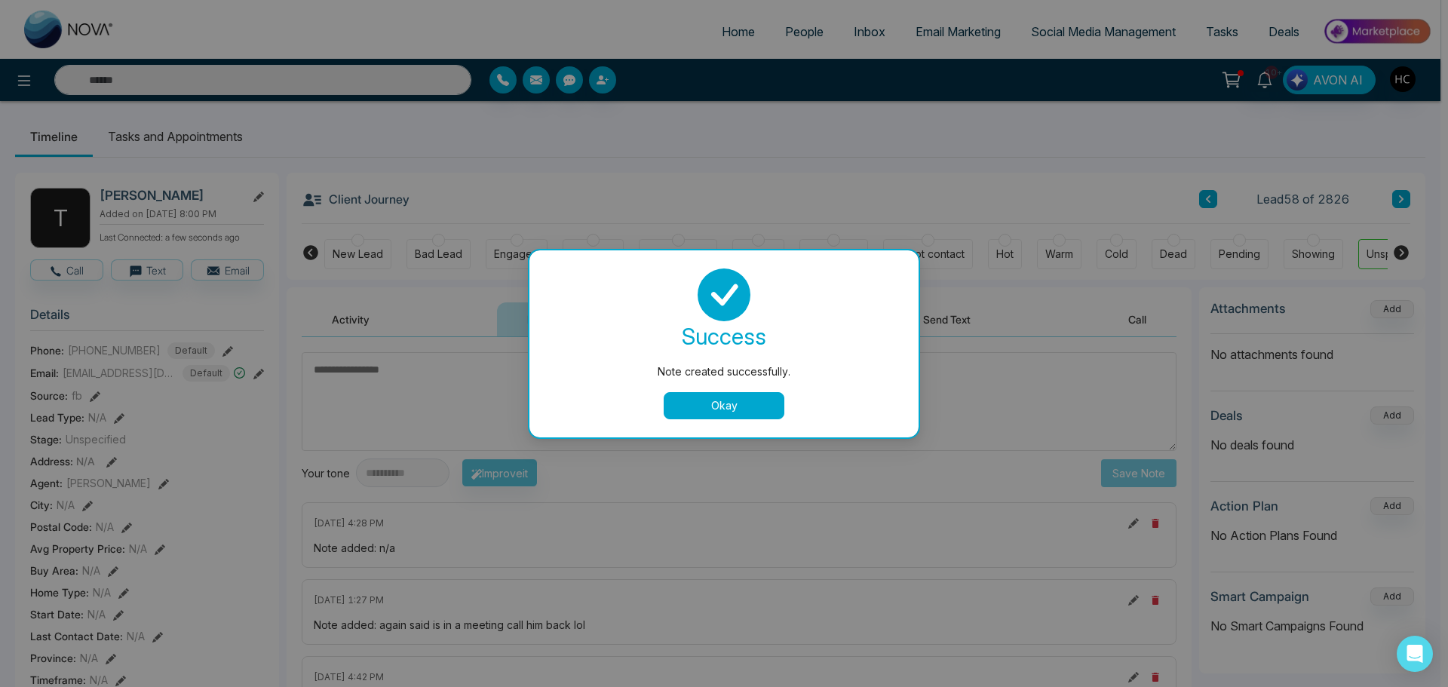
click at [730, 401] on button "Okay" at bounding box center [724, 405] width 121 height 27
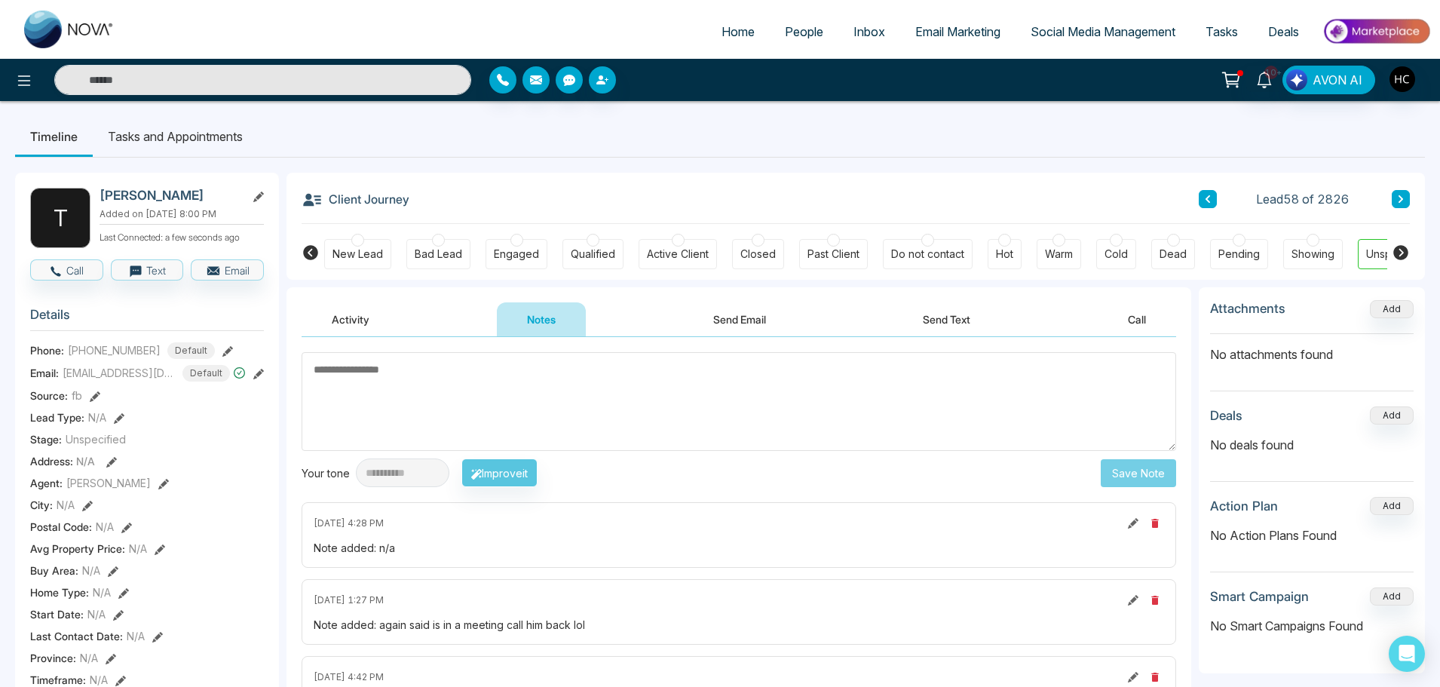
click at [1403, 198] on icon at bounding box center [1401, 199] width 8 height 9
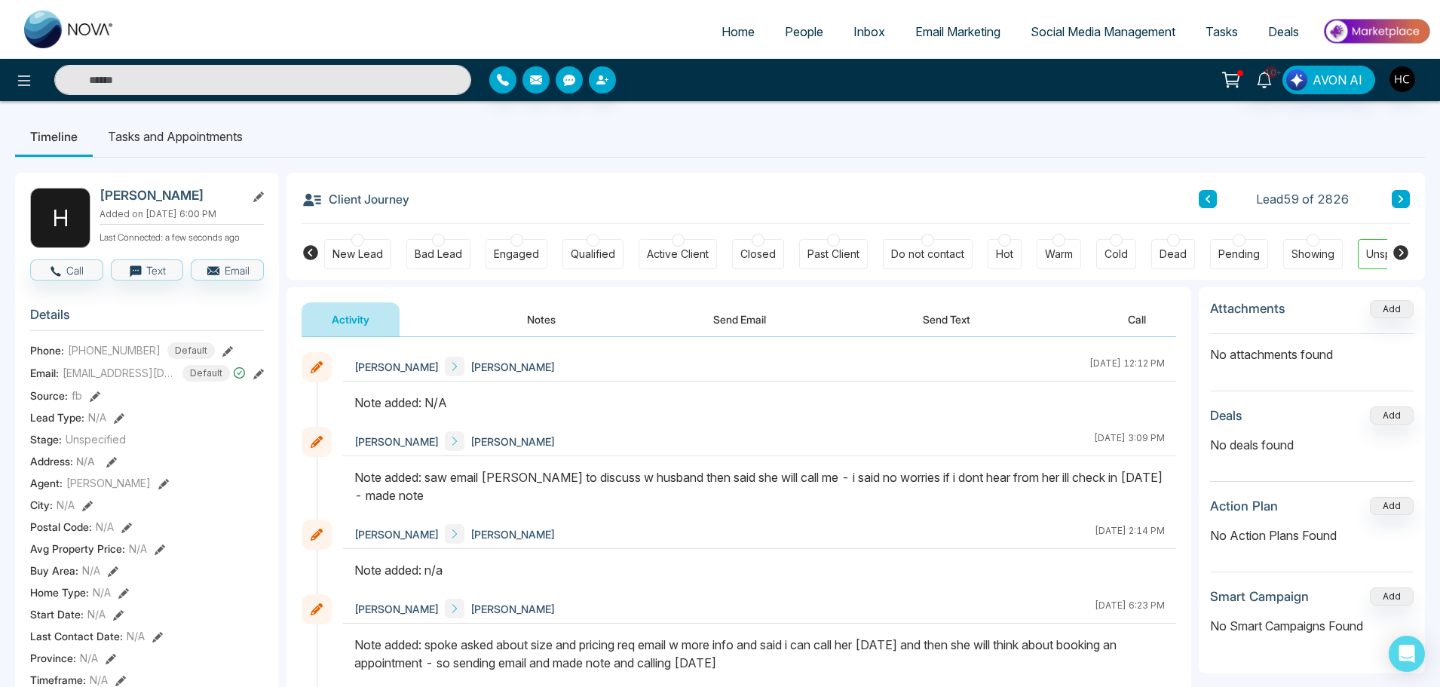
click at [527, 315] on button "Notes" at bounding box center [541, 319] width 89 height 34
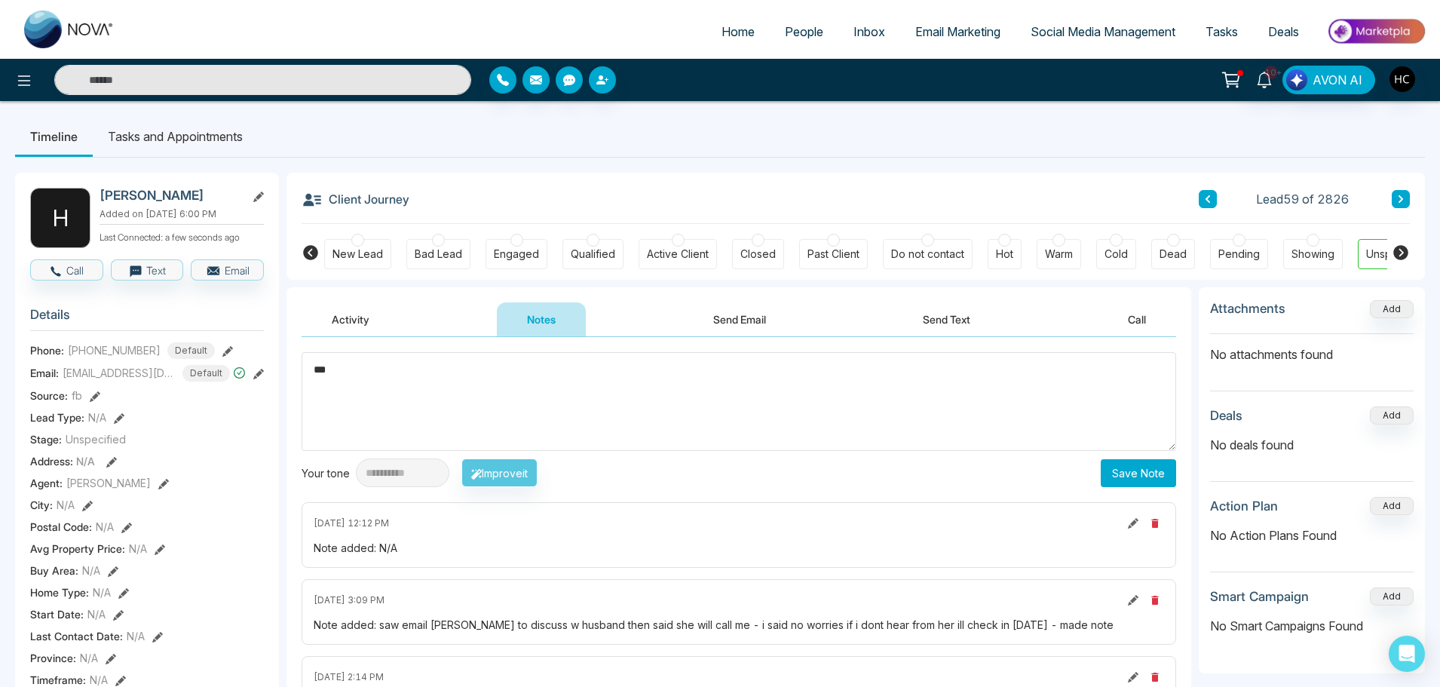
type textarea "***"
click at [1106, 474] on button "Save Note" at bounding box center [1138, 473] width 75 height 28
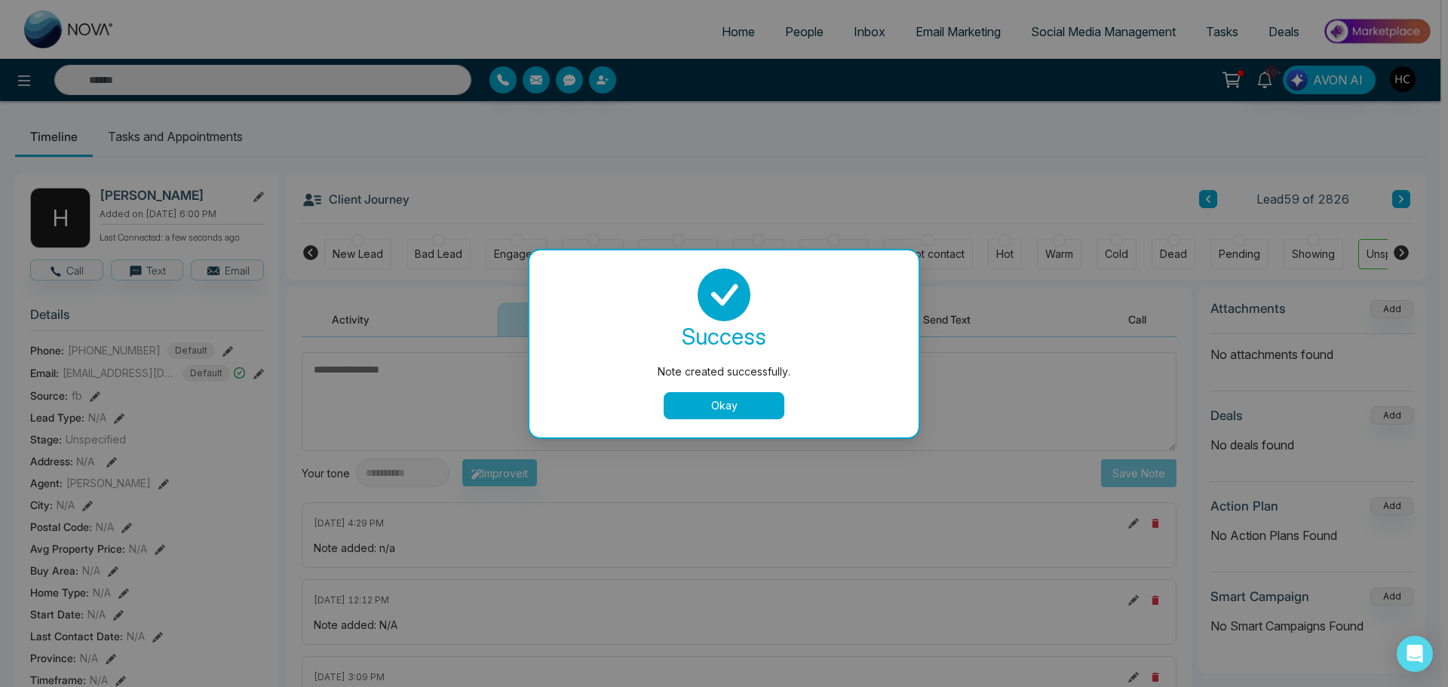
click at [703, 393] on button "Okay" at bounding box center [724, 405] width 121 height 27
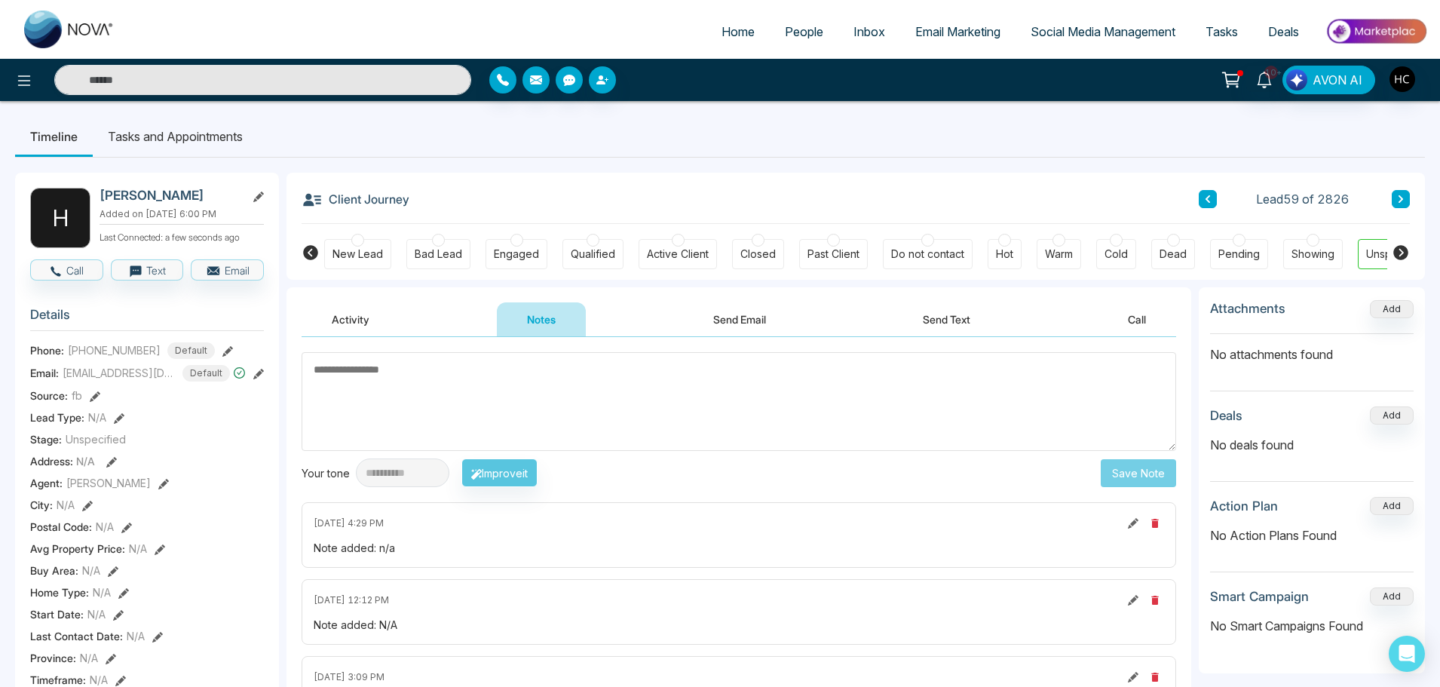
click at [1406, 198] on button at bounding box center [1401, 199] width 18 height 18
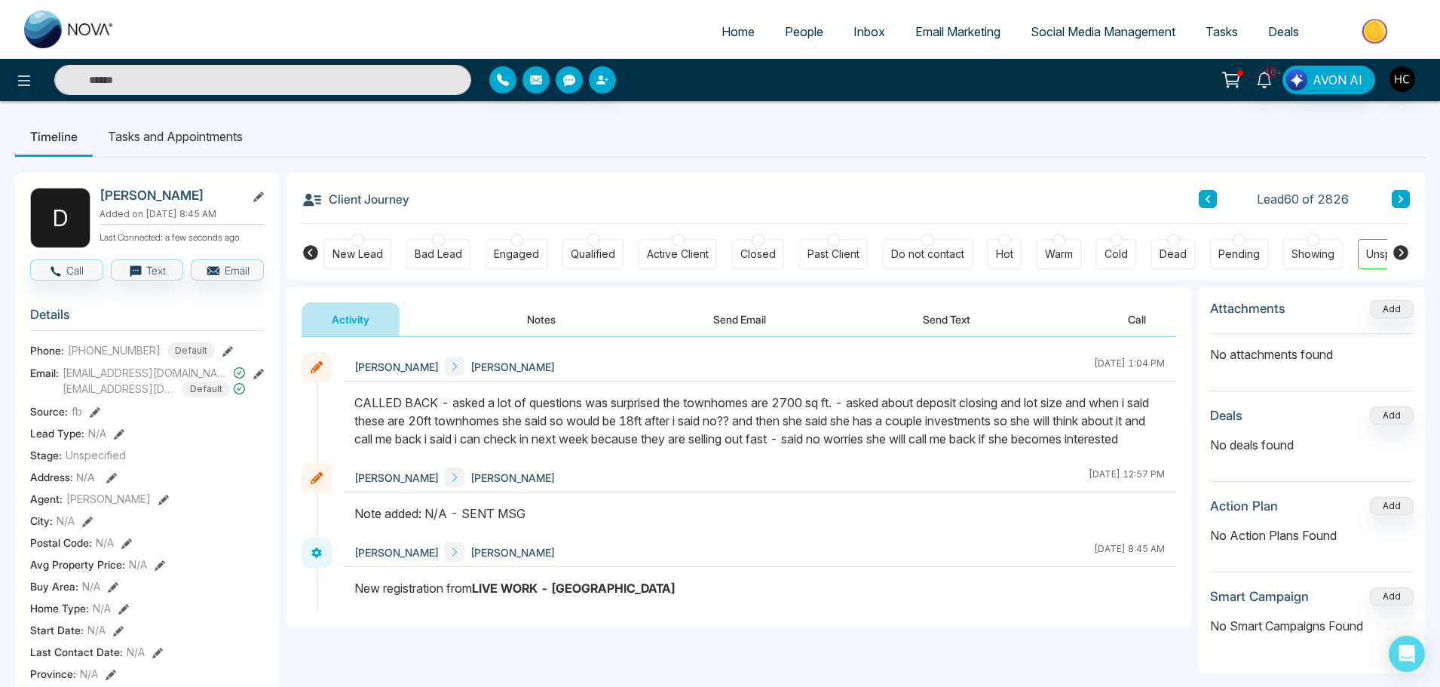
click at [1403, 200] on icon at bounding box center [1401, 199] width 8 height 9
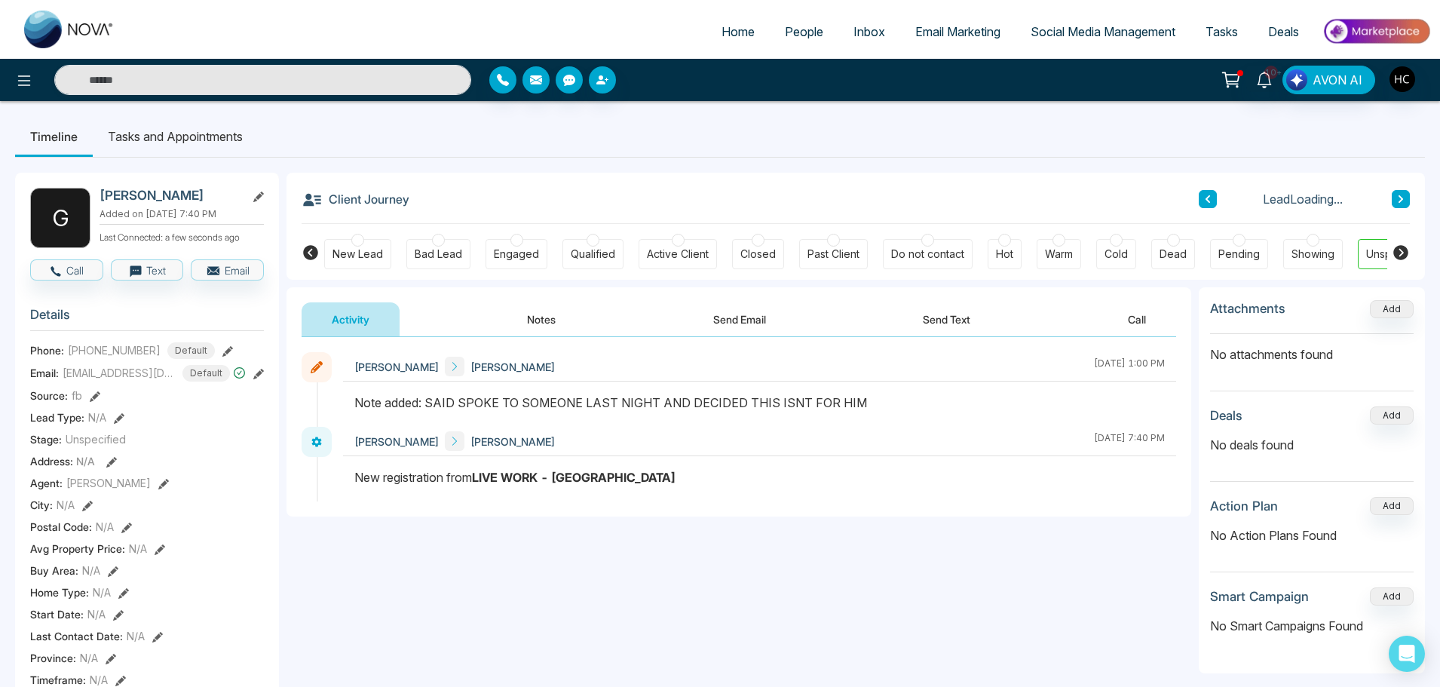
click at [799, 28] on span "People" at bounding box center [804, 31] width 38 height 15
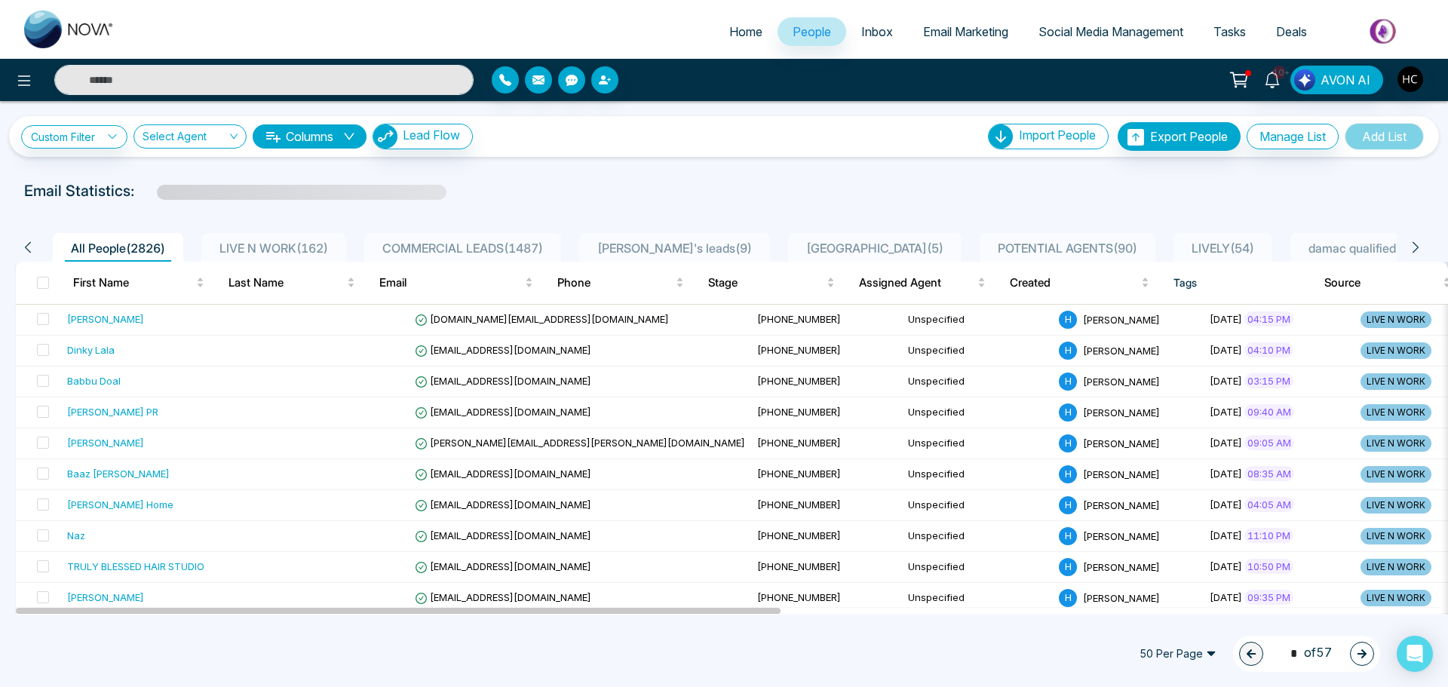
click at [308, 239] on div "LIVE N WORK ( 162 )" at bounding box center [273, 248] width 121 height 18
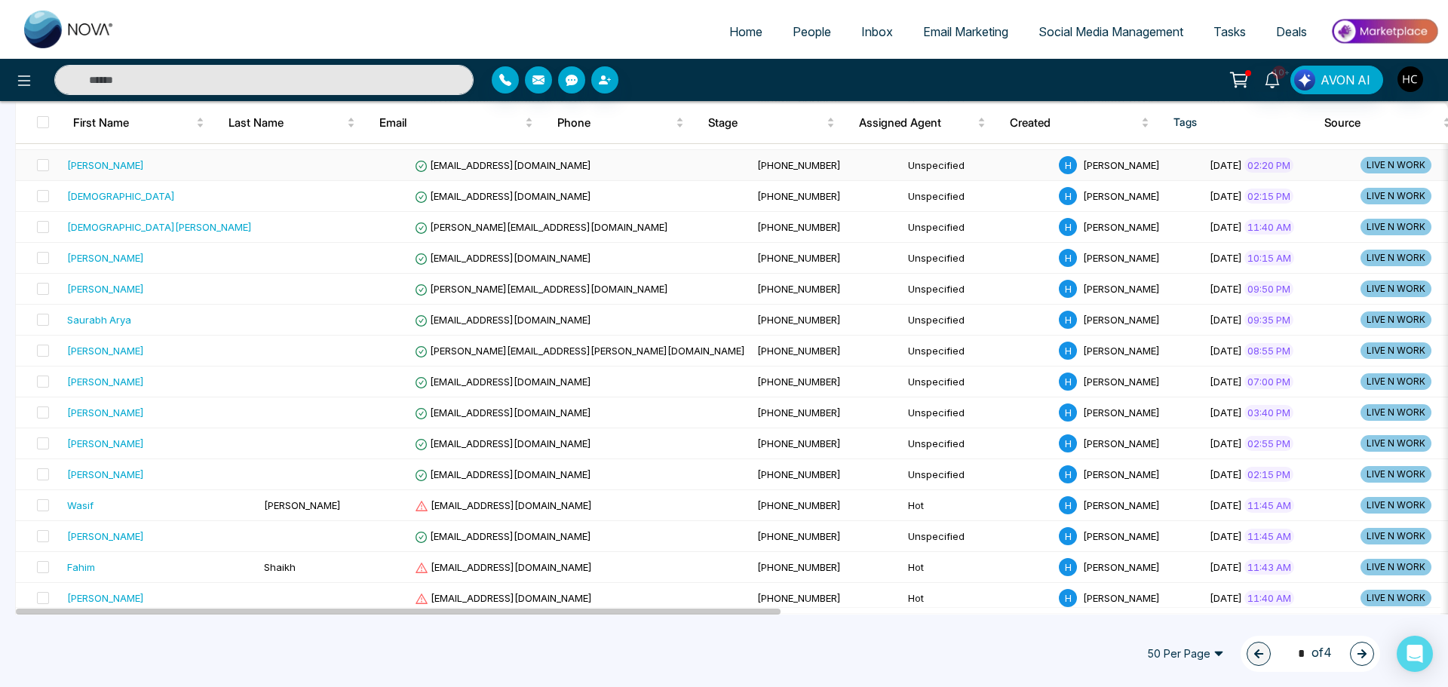
scroll to position [905, 0]
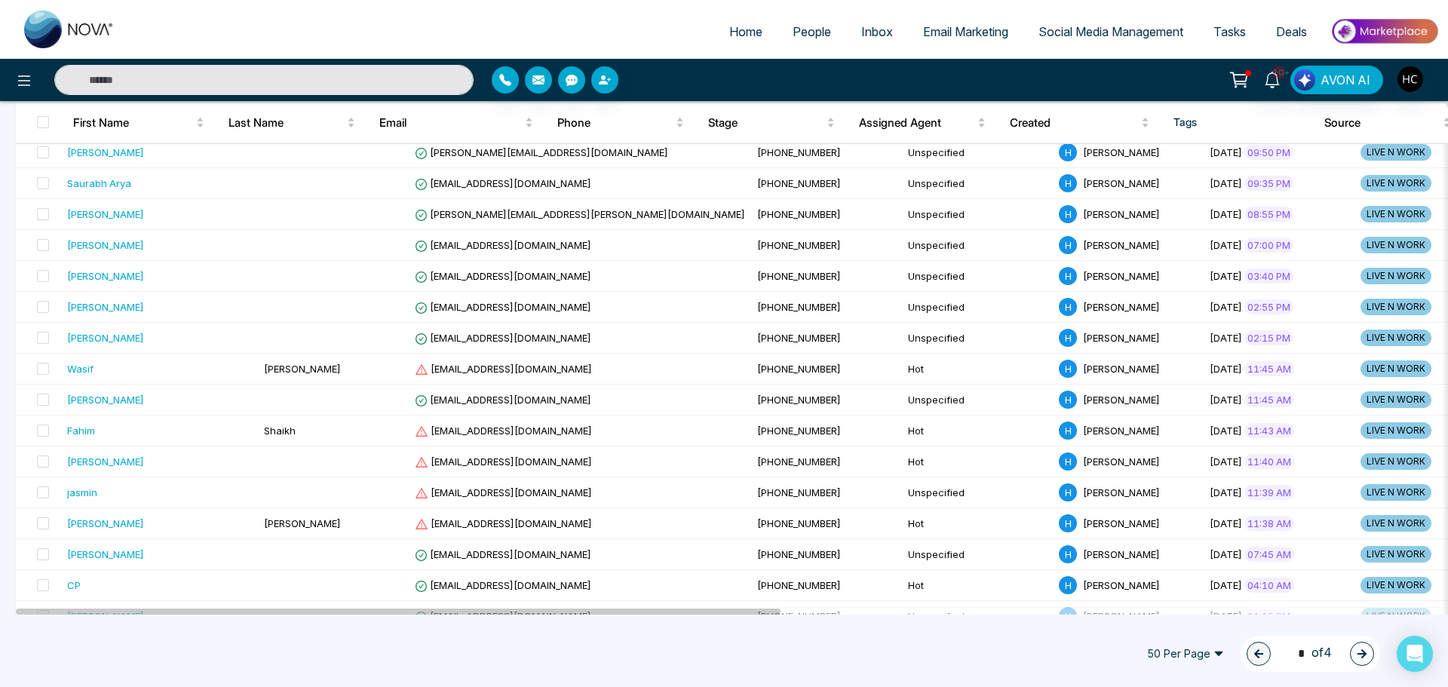
click at [1355, 657] on button "button" at bounding box center [1362, 654] width 24 height 24
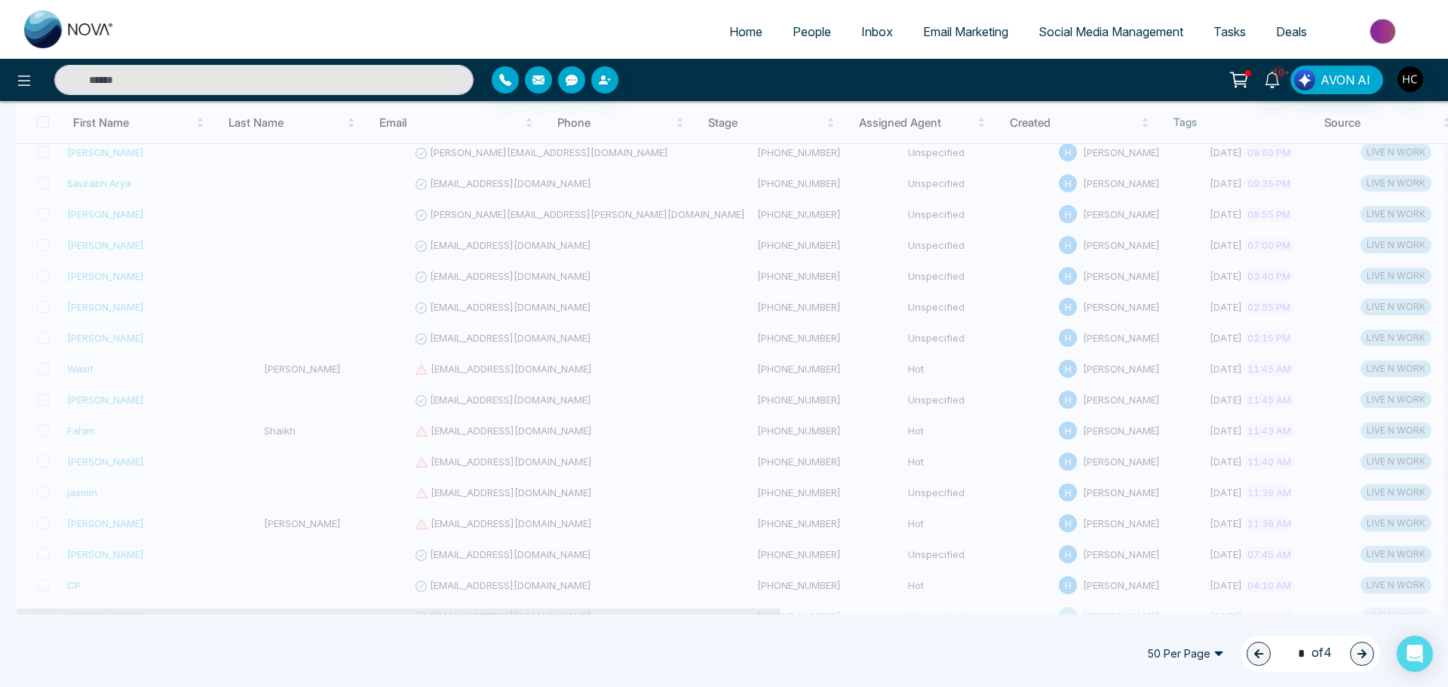
type input "*"
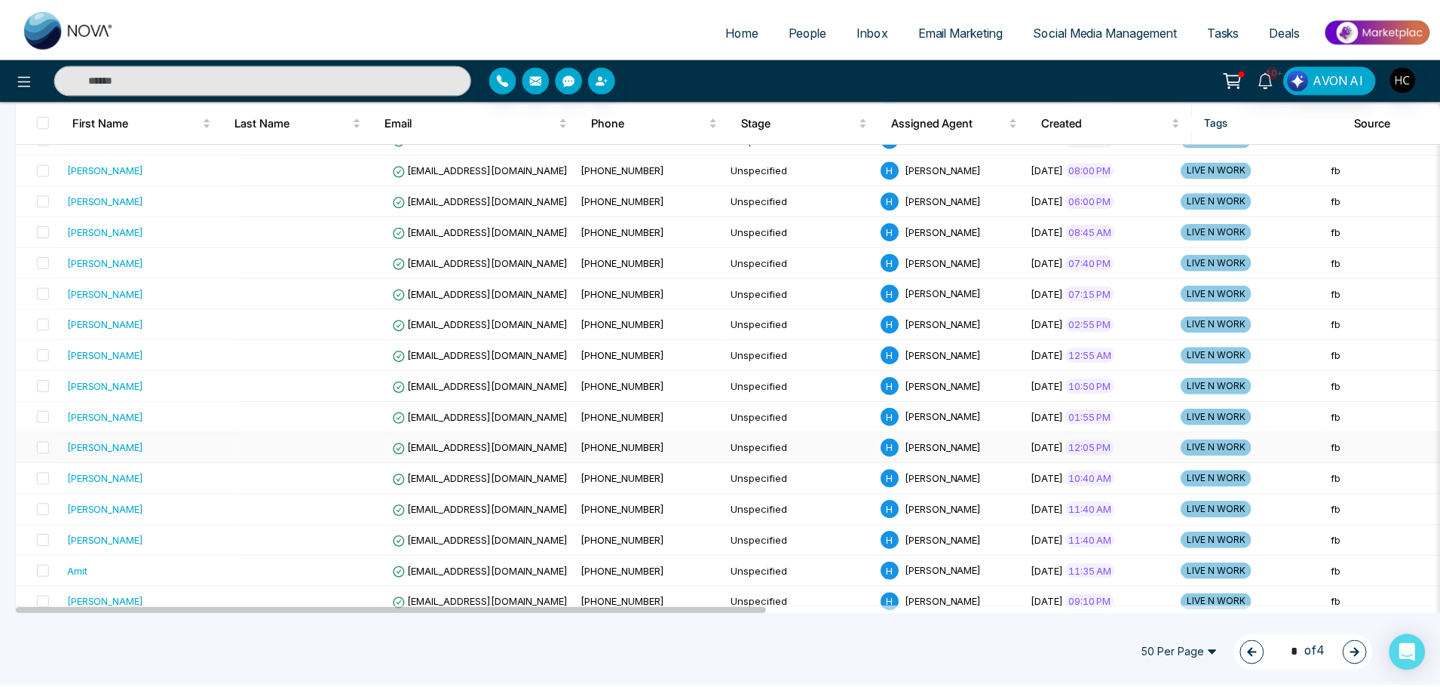
scroll to position [366, 0]
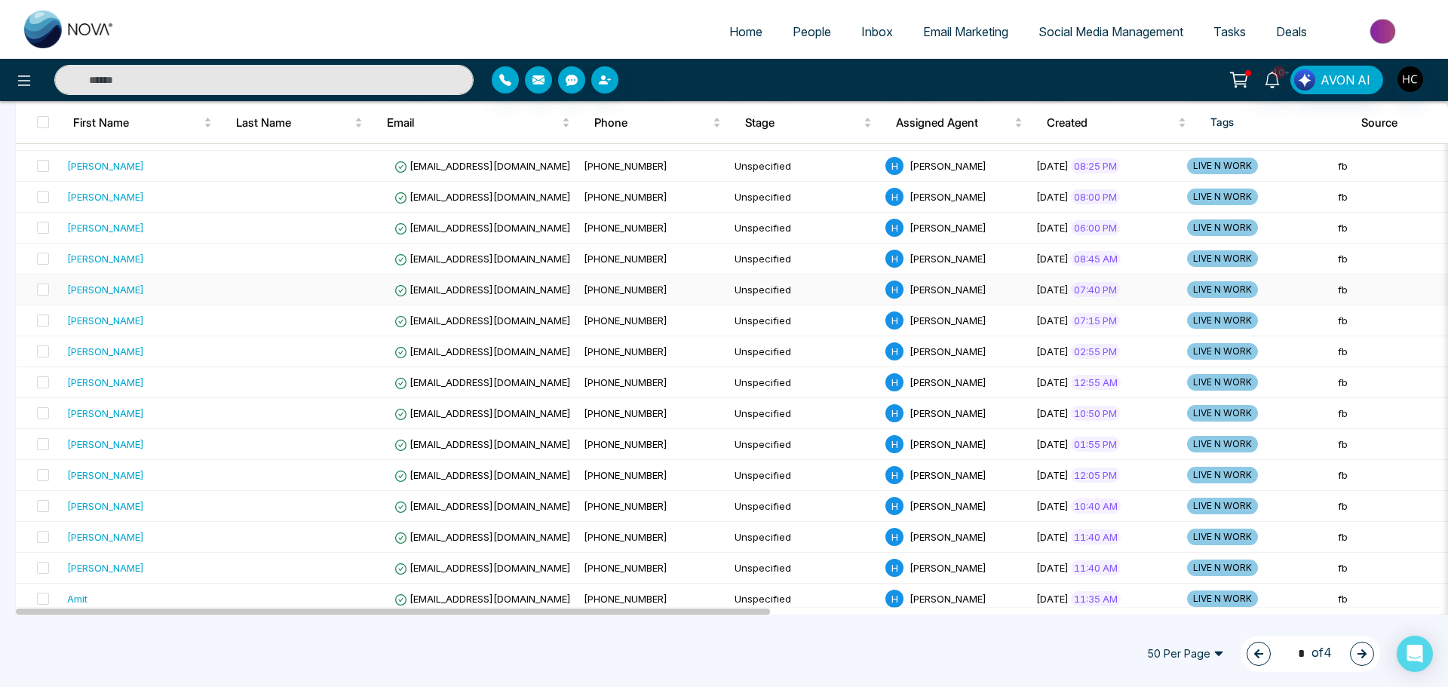
click at [149, 293] on div "[PERSON_NAME]" at bounding box center [149, 289] width 164 height 15
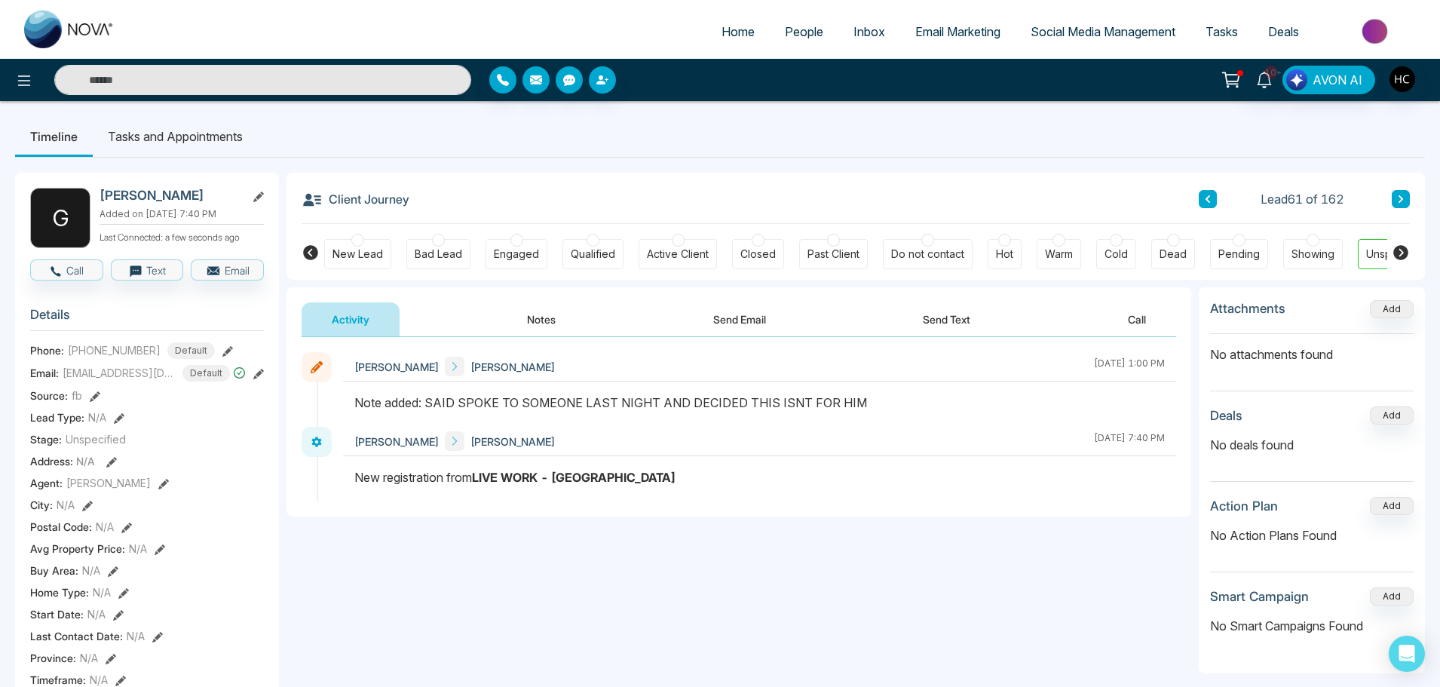
click at [1402, 198] on icon at bounding box center [1401, 199] width 5 height 8
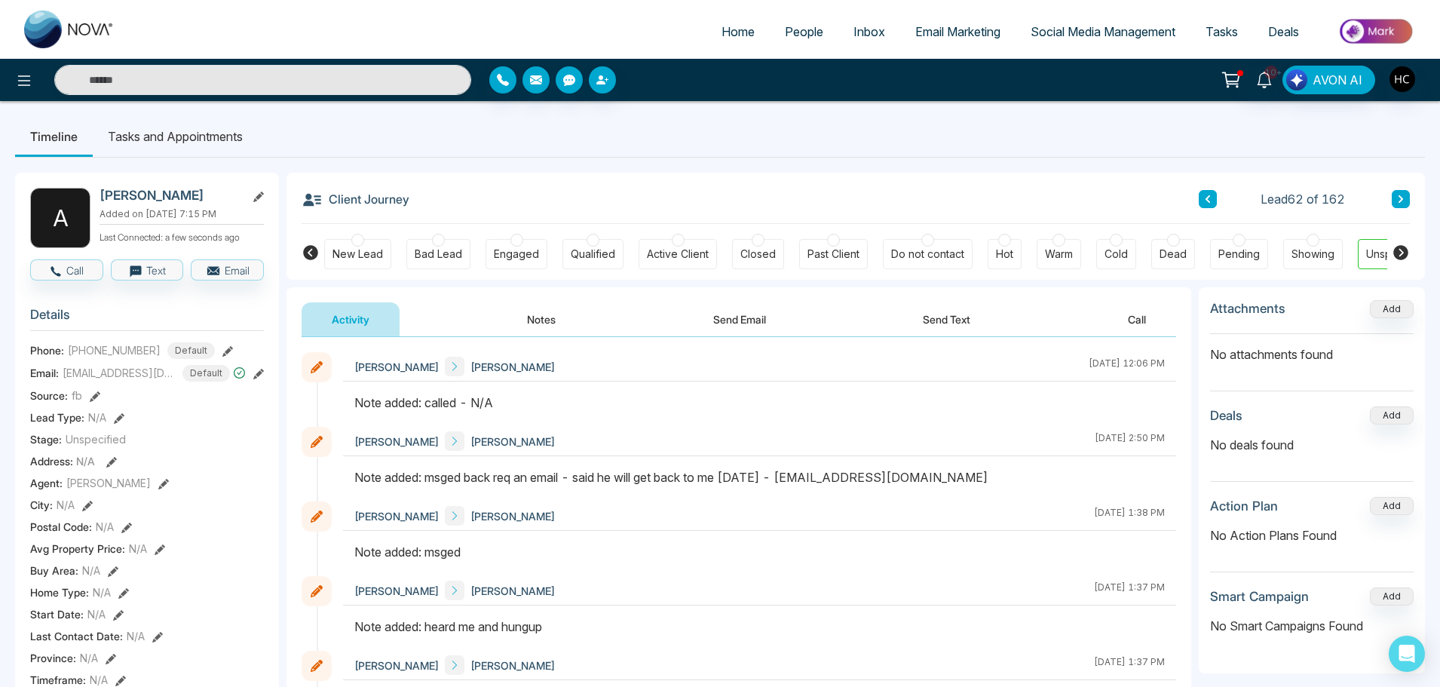
click at [556, 317] on button "Notes" at bounding box center [541, 319] width 89 height 34
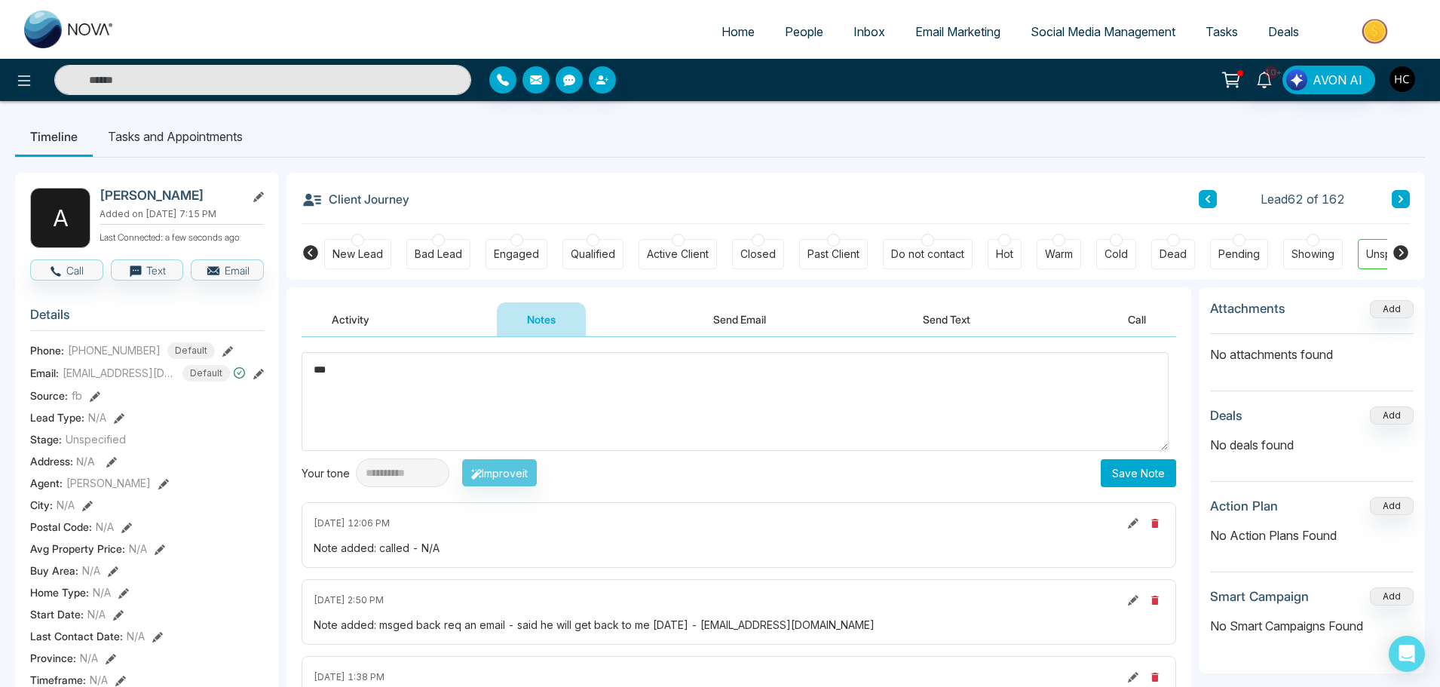
type textarea "***"
click at [1147, 469] on button "Save Note" at bounding box center [1138, 473] width 75 height 28
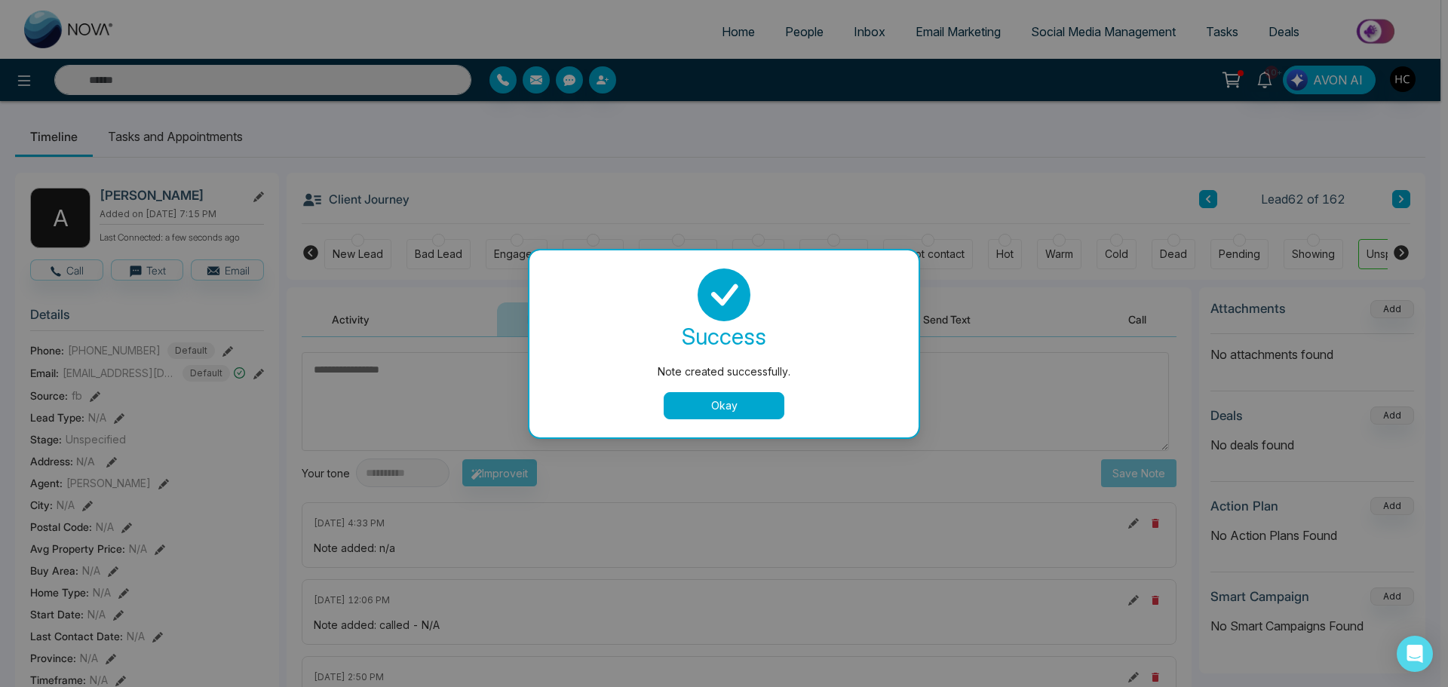
click at [751, 409] on button "Okay" at bounding box center [724, 405] width 121 height 27
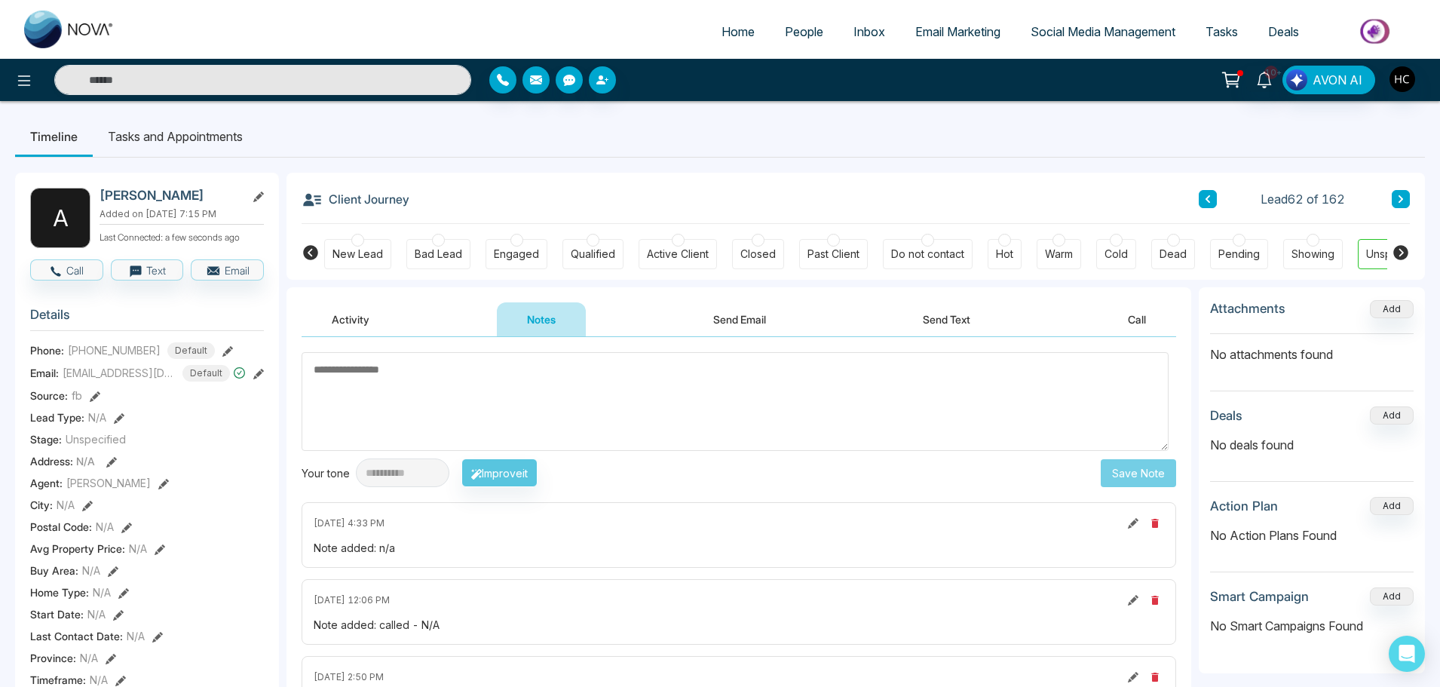
click at [1402, 179] on div "Client Journey Lead 62 of 162" at bounding box center [856, 198] width 1108 height 51
click at [1404, 192] on button at bounding box center [1401, 199] width 18 height 18
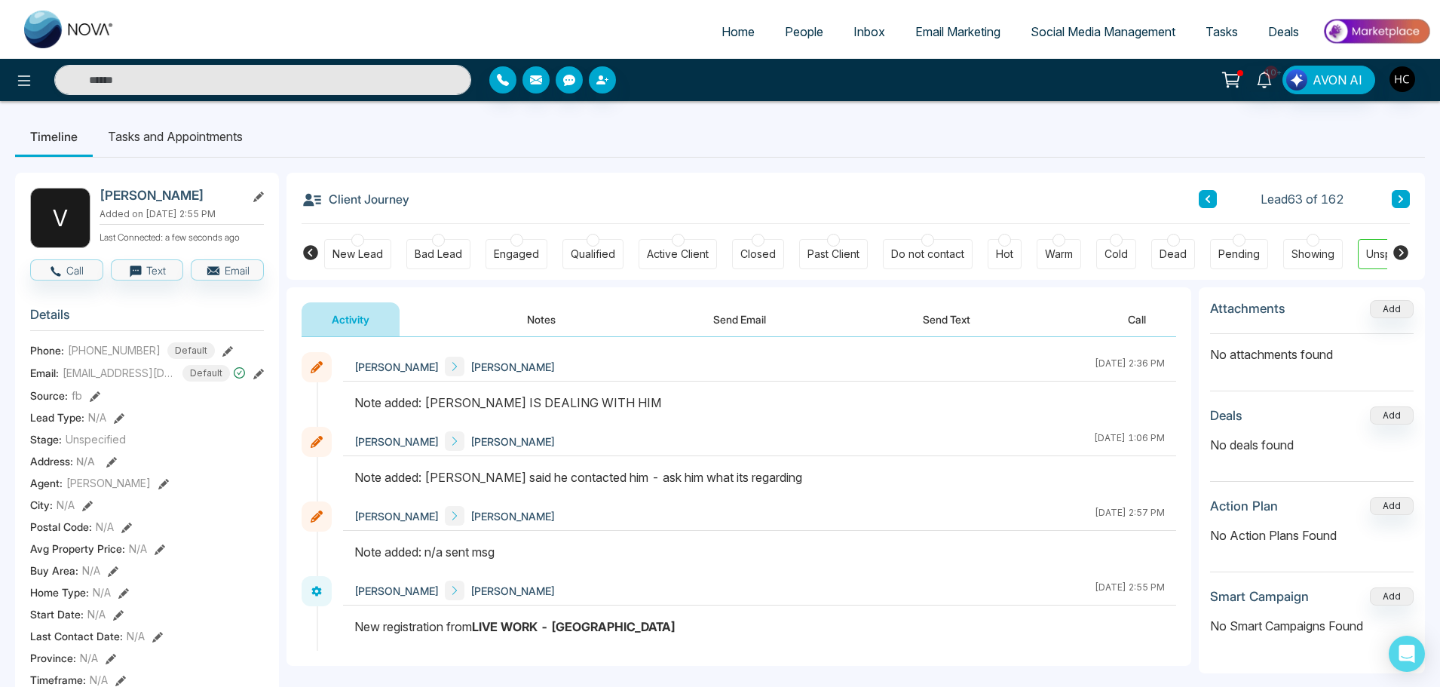
click at [1406, 197] on button at bounding box center [1401, 199] width 18 height 18
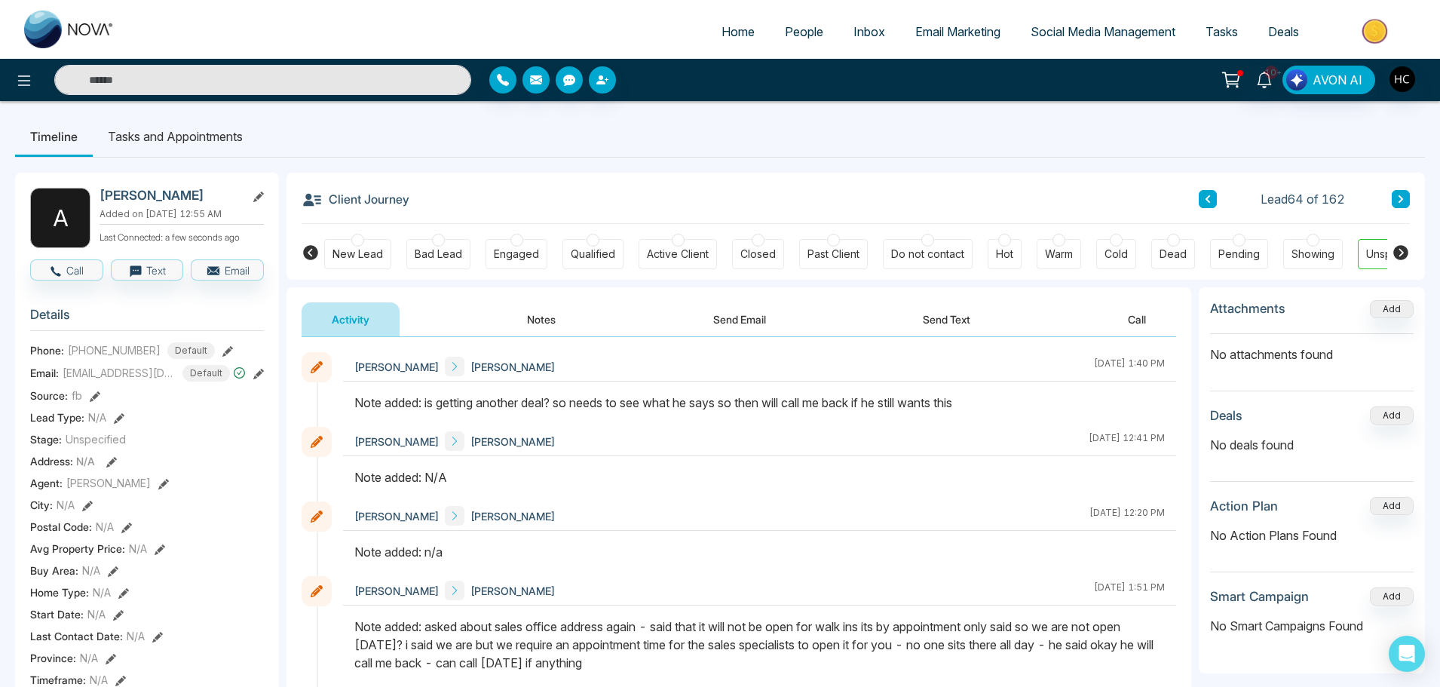
click at [1400, 198] on icon at bounding box center [1401, 199] width 5 height 8
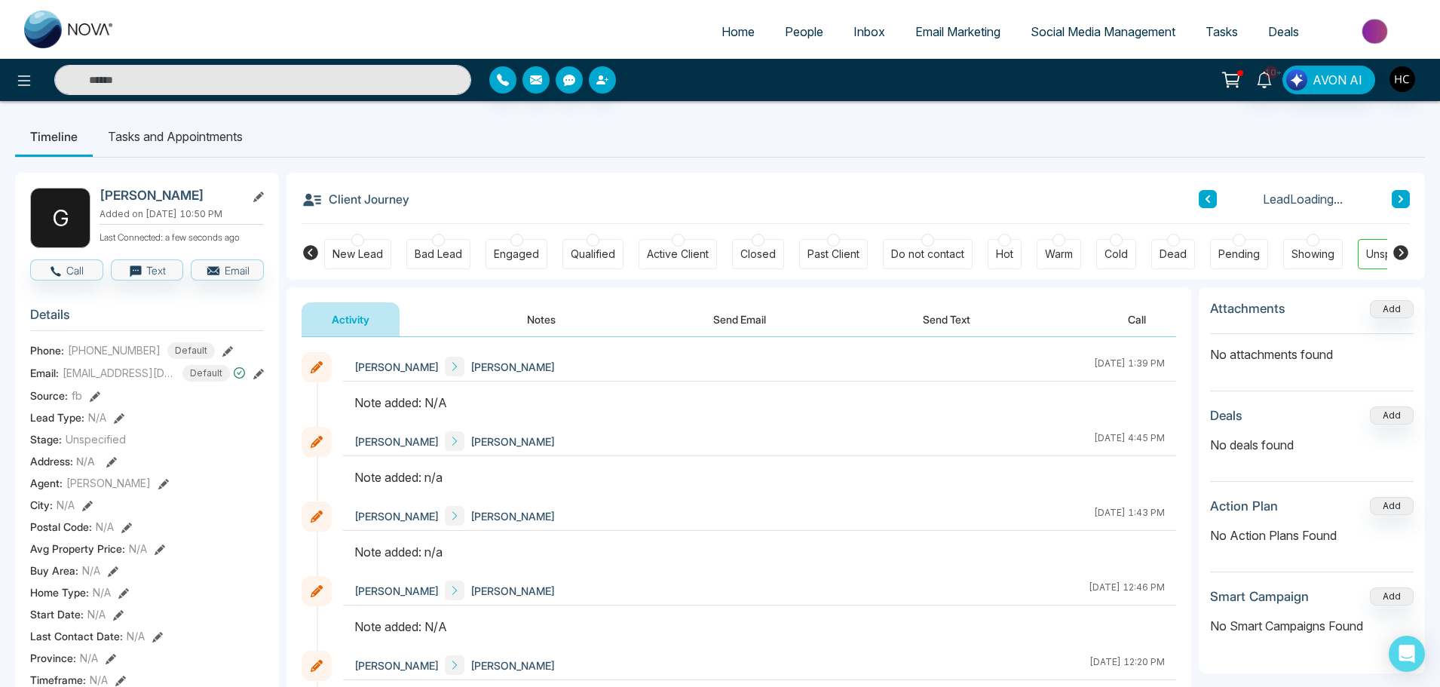
click at [504, 314] on button "Notes" at bounding box center [541, 319] width 89 height 34
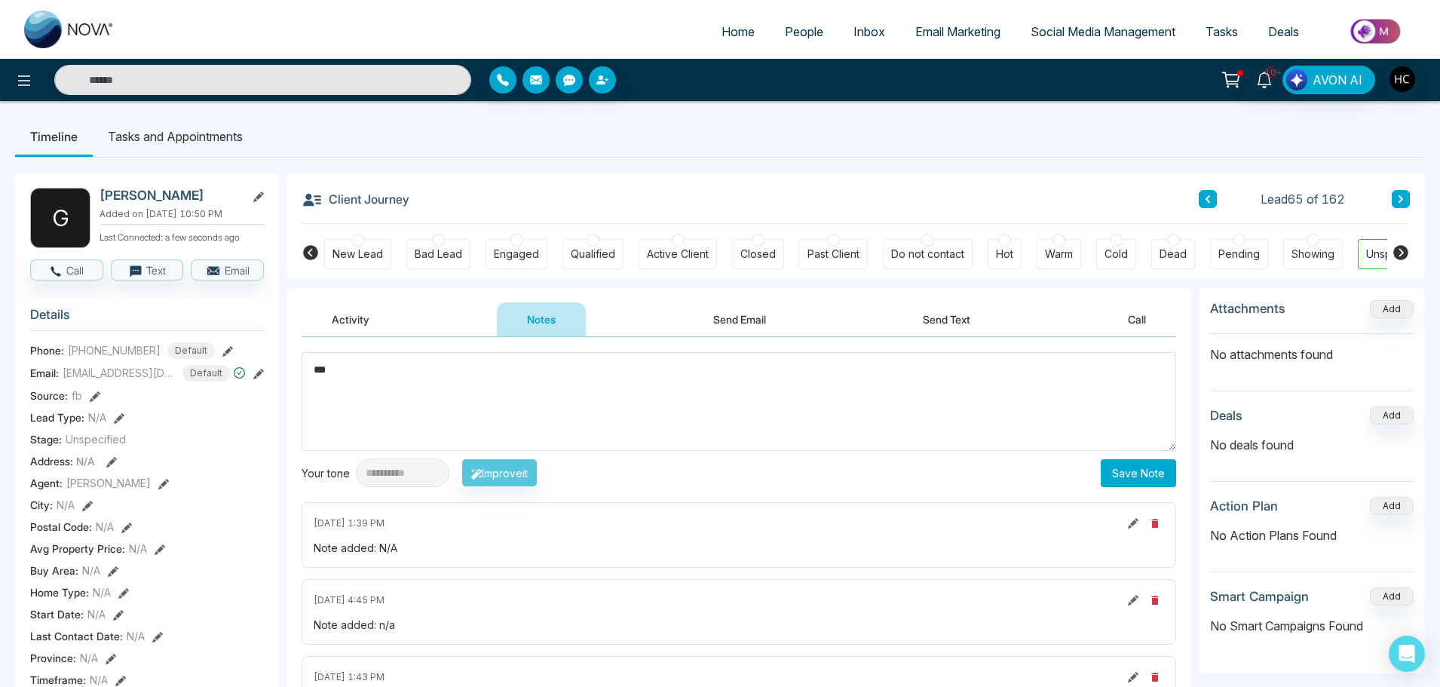
type textarea "***"
click at [1144, 484] on button "Save Note" at bounding box center [1138, 473] width 75 height 28
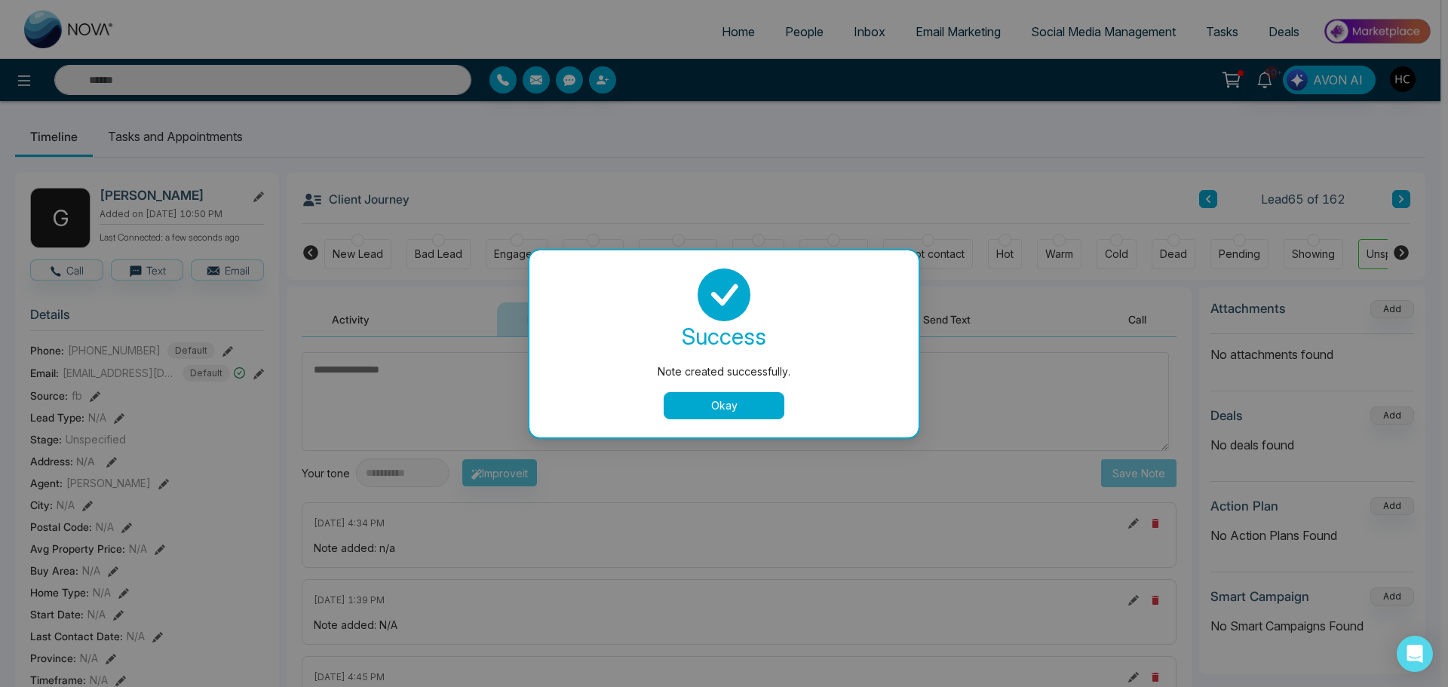
click at [751, 410] on button "Okay" at bounding box center [724, 405] width 121 height 27
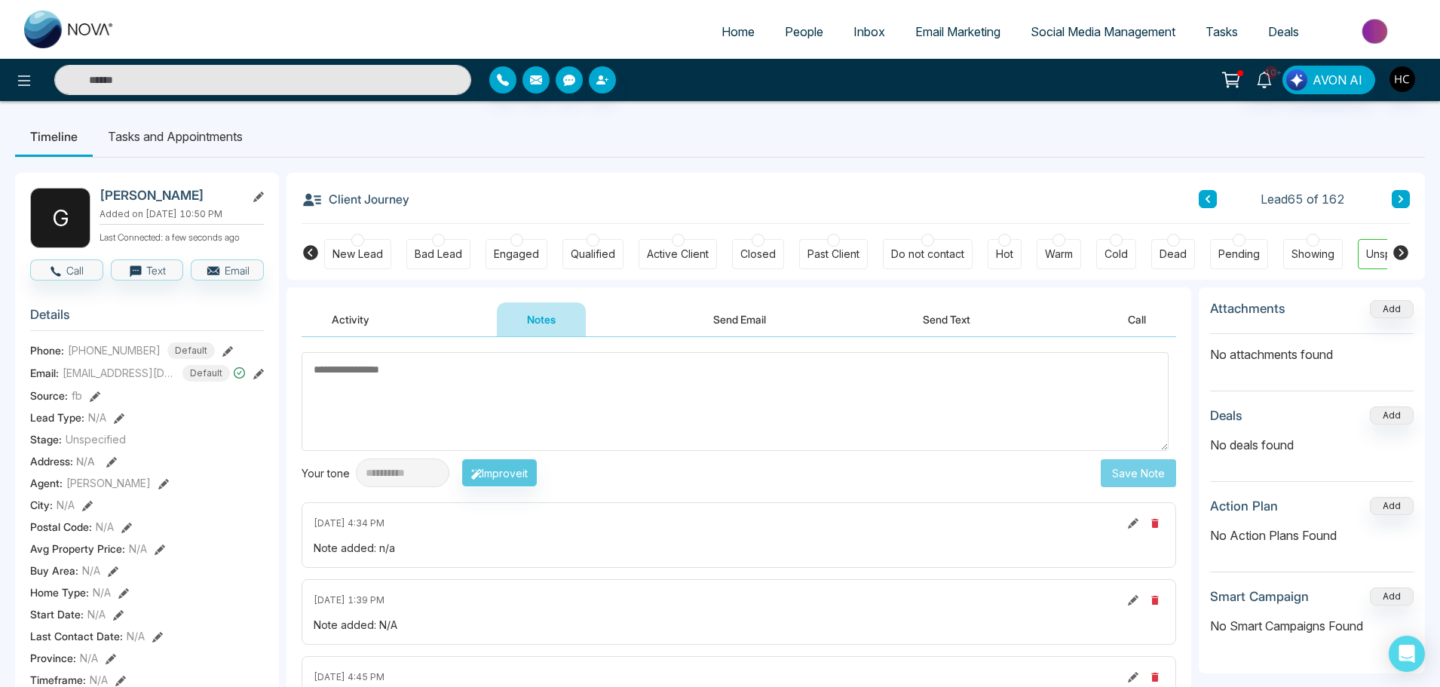
click at [1399, 198] on icon at bounding box center [1401, 199] width 8 height 9
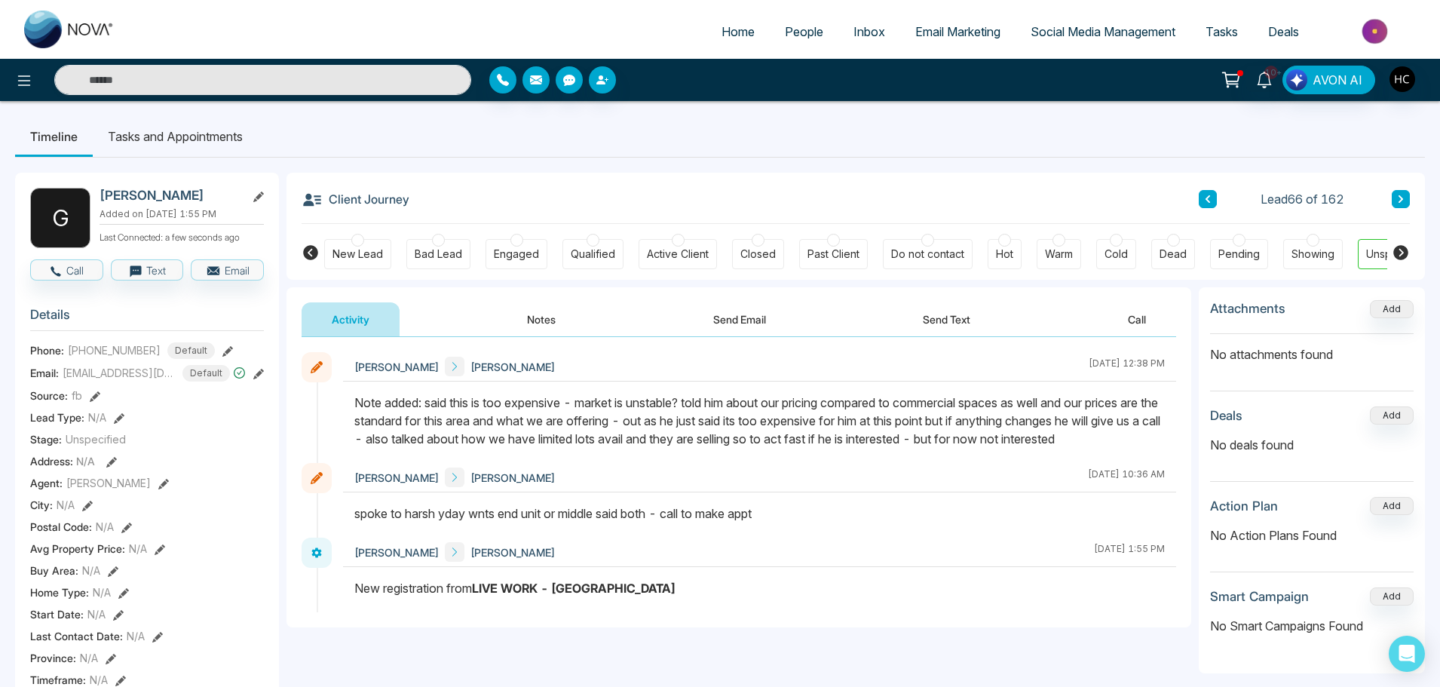
click at [1406, 197] on button at bounding box center [1401, 199] width 18 height 18
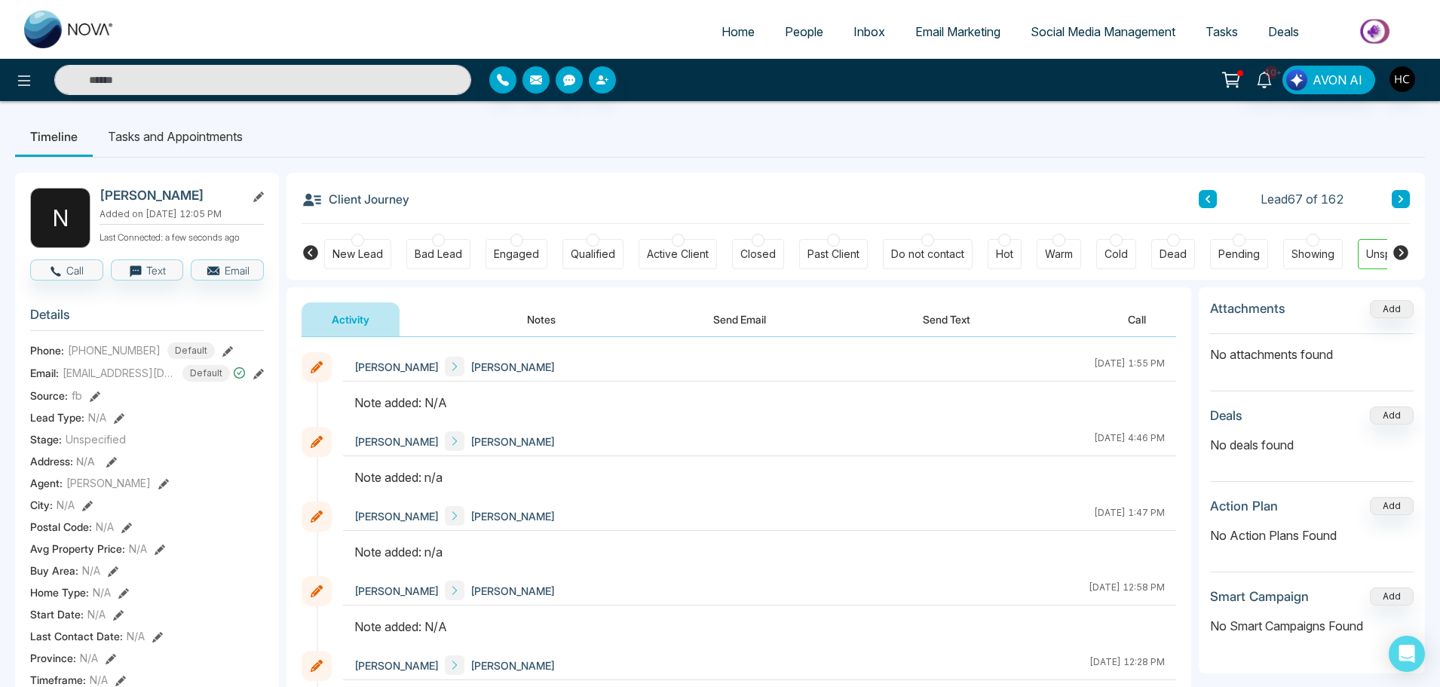
click at [535, 321] on button "Notes" at bounding box center [541, 319] width 89 height 34
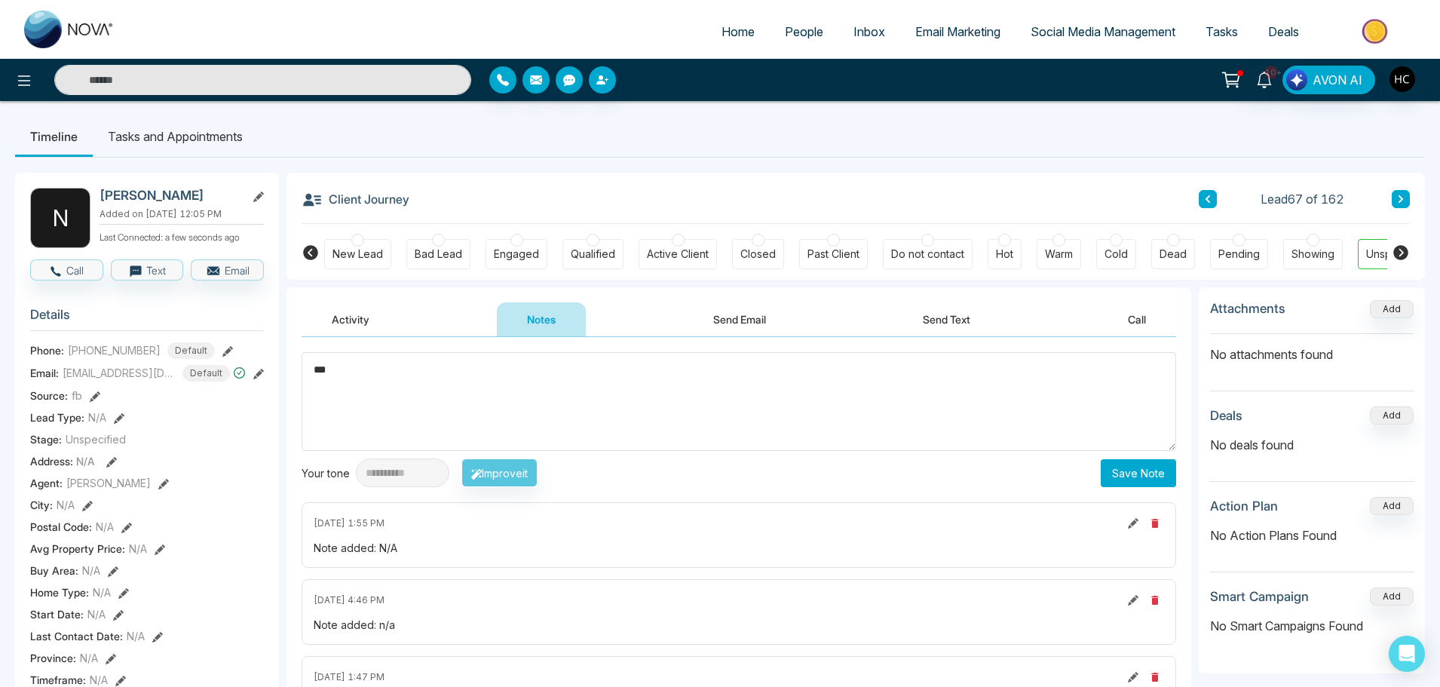
type textarea "***"
click at [1124, 471] on button "Save Note" at bounding box center [1138, 473] width 75 height 28
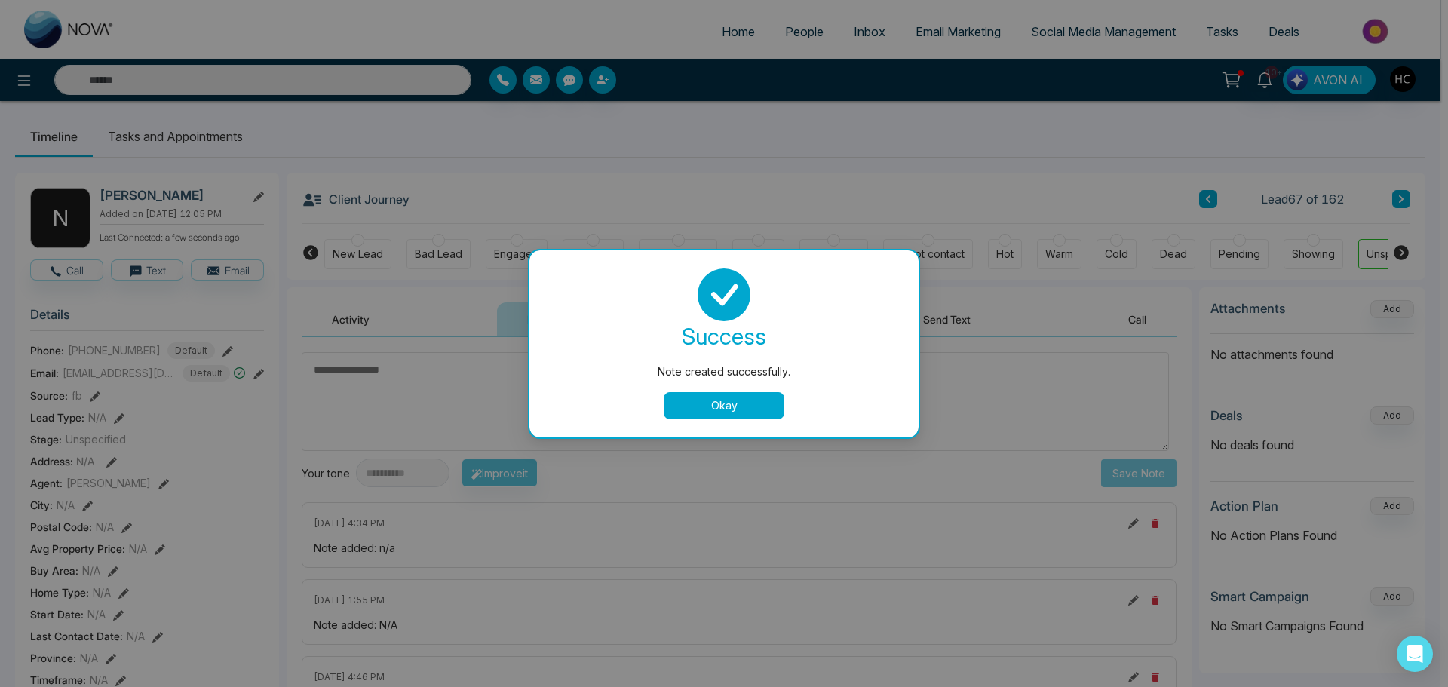
click at [685, 401] on button "Okay" at bounding box center [724, 405] width 121 height 27
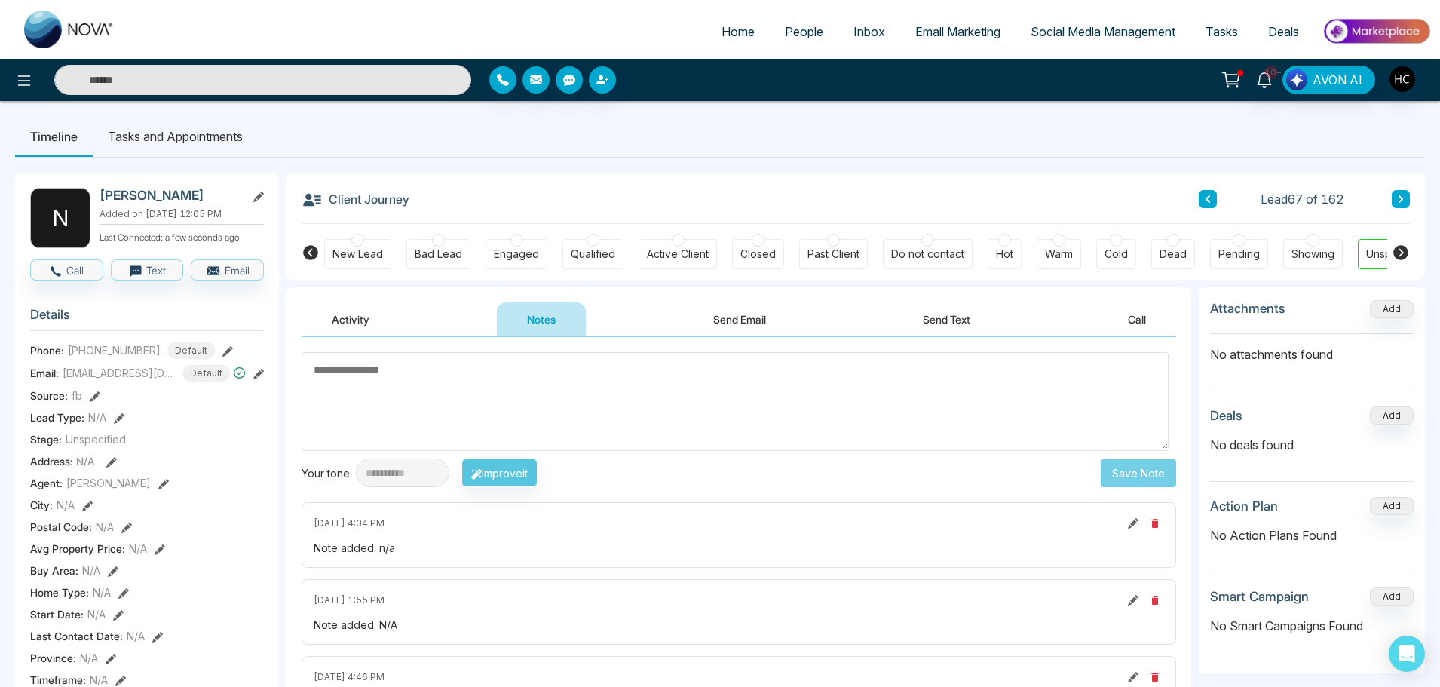
click at [1406, 198] on button at bounding box center [1401, 199] width 18 height 18
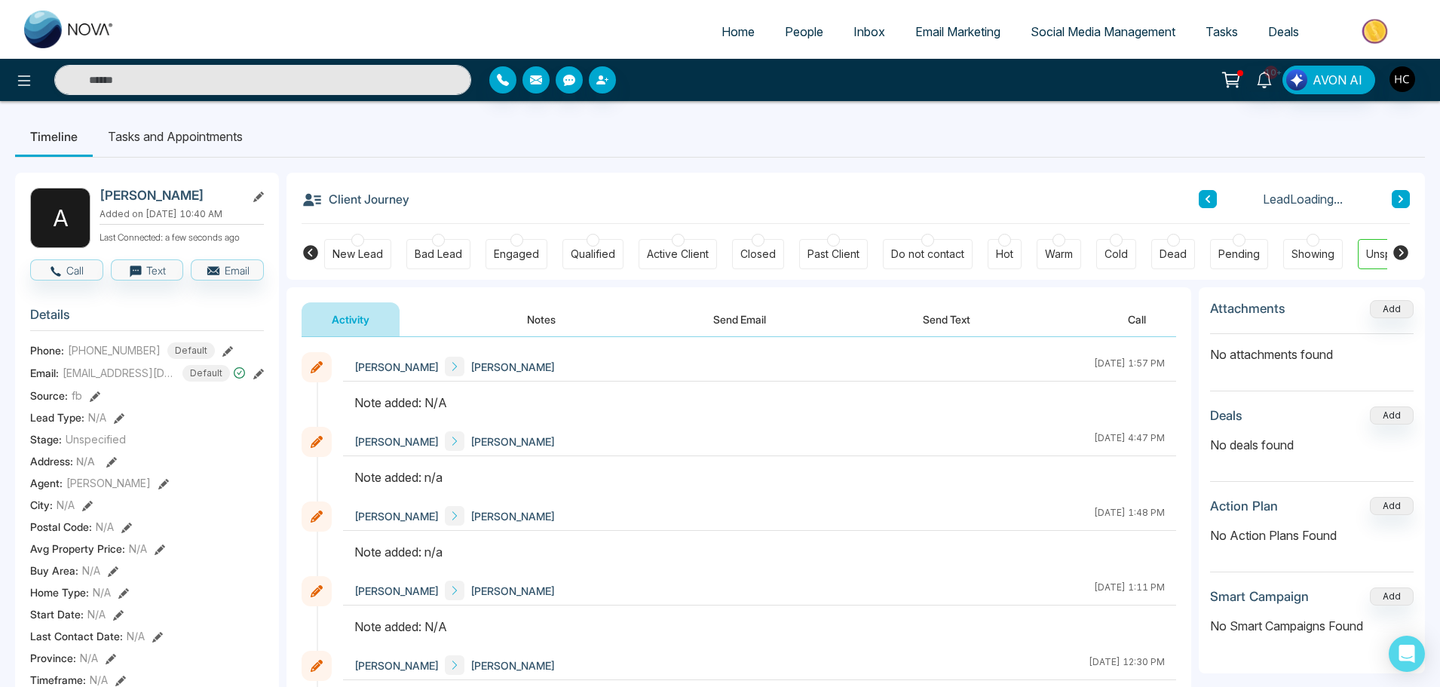
click at [559, 324] on button "Notes" at bounding box center [541, 319] width 89 height 34
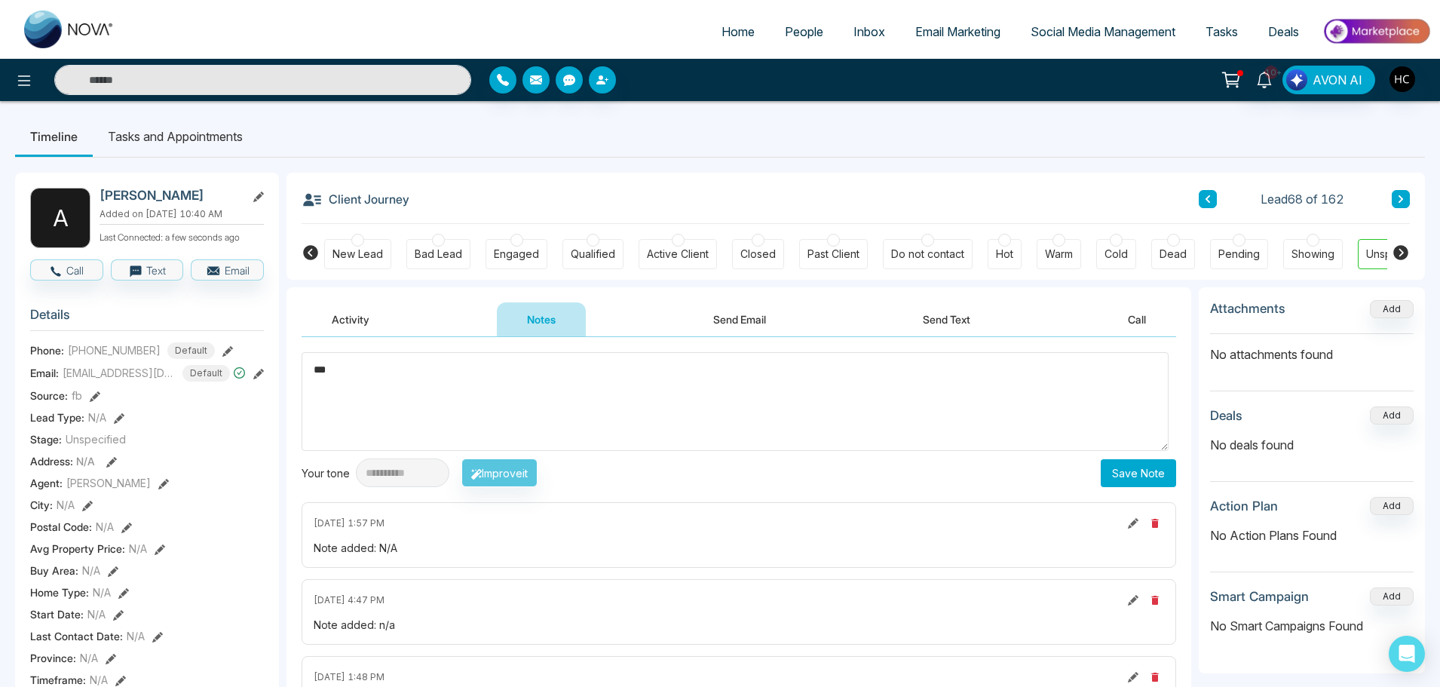
type textarea "***"
click at [1113, 474] on button "Save Note" at bounding box center [1138, 473] width 75 height 28
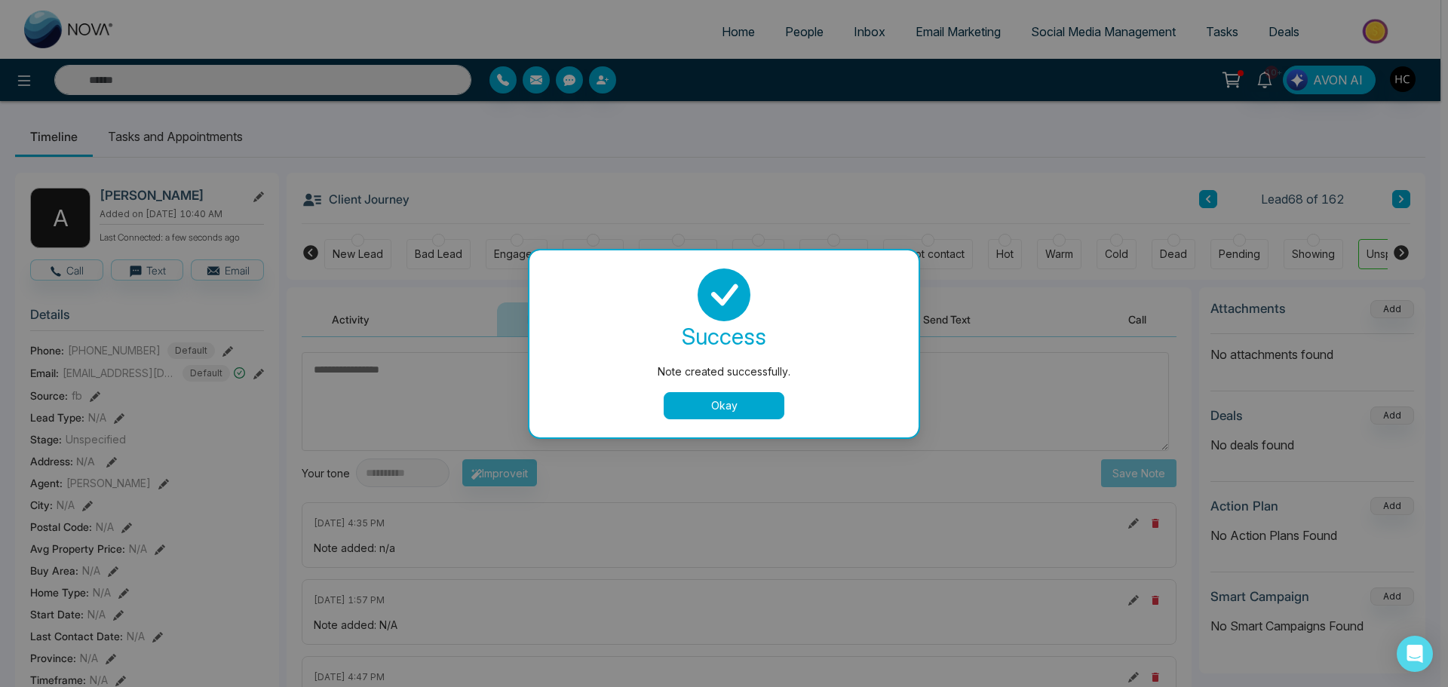
click at [1335, 178] on div "Note created successfully. success Note created successfully. Okay" at bounding box center [724, 343] width 1448 height 687
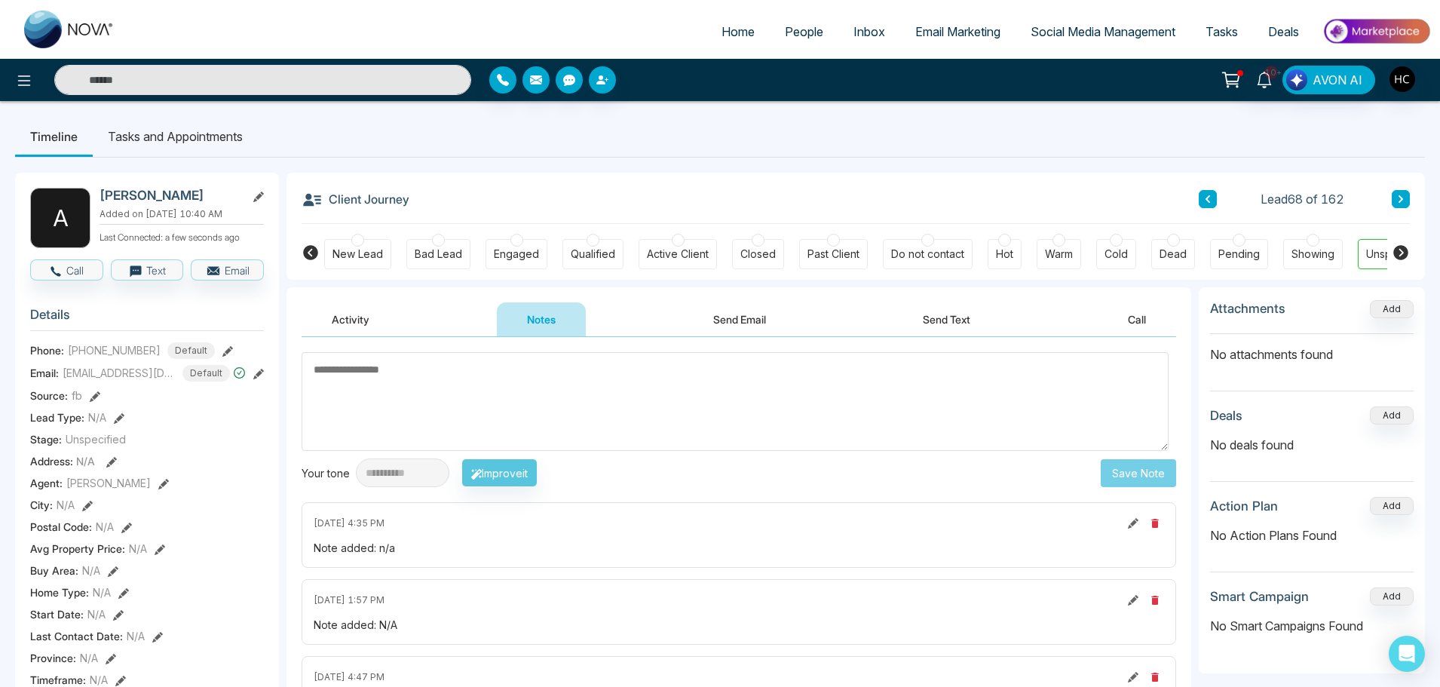
click at [1396, 195] on button at bounding box center [1401, 199] width 18 height 18
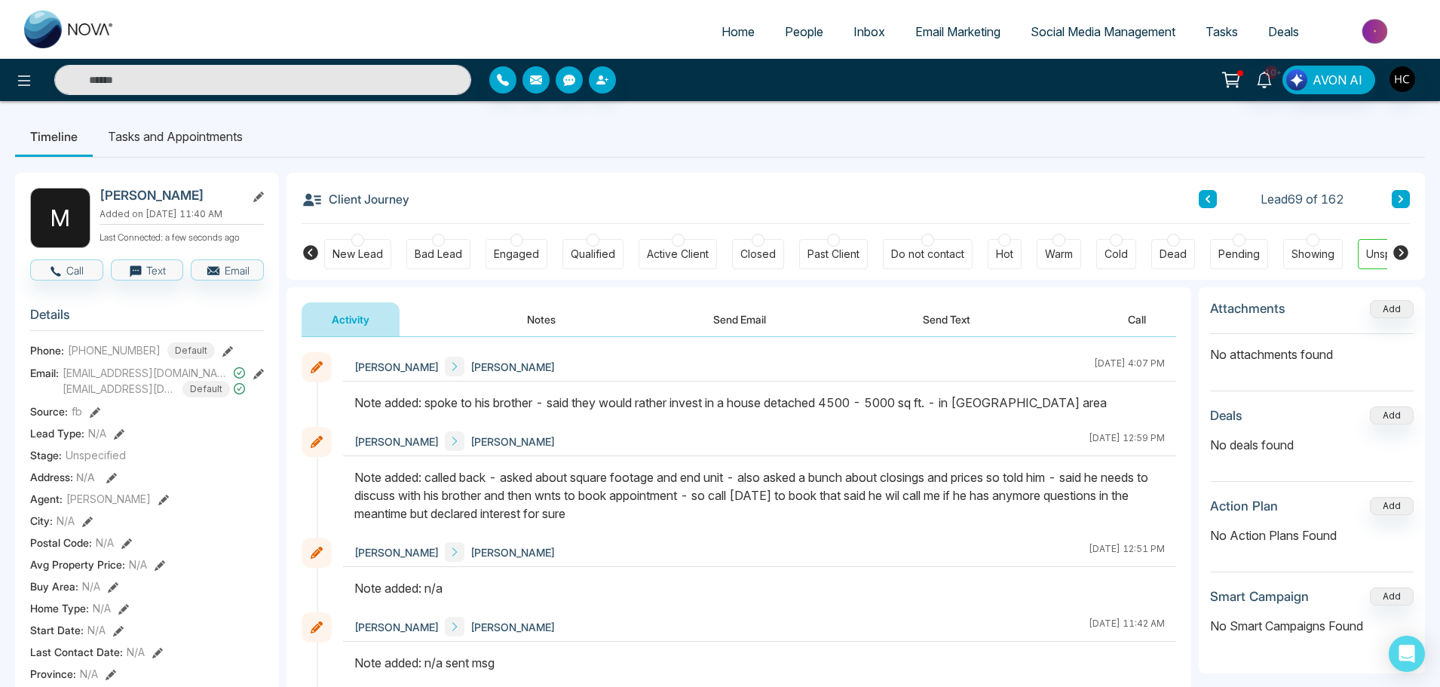
click at [1393, 195] on button at bounding box center [1401, 199] width 18 height 18
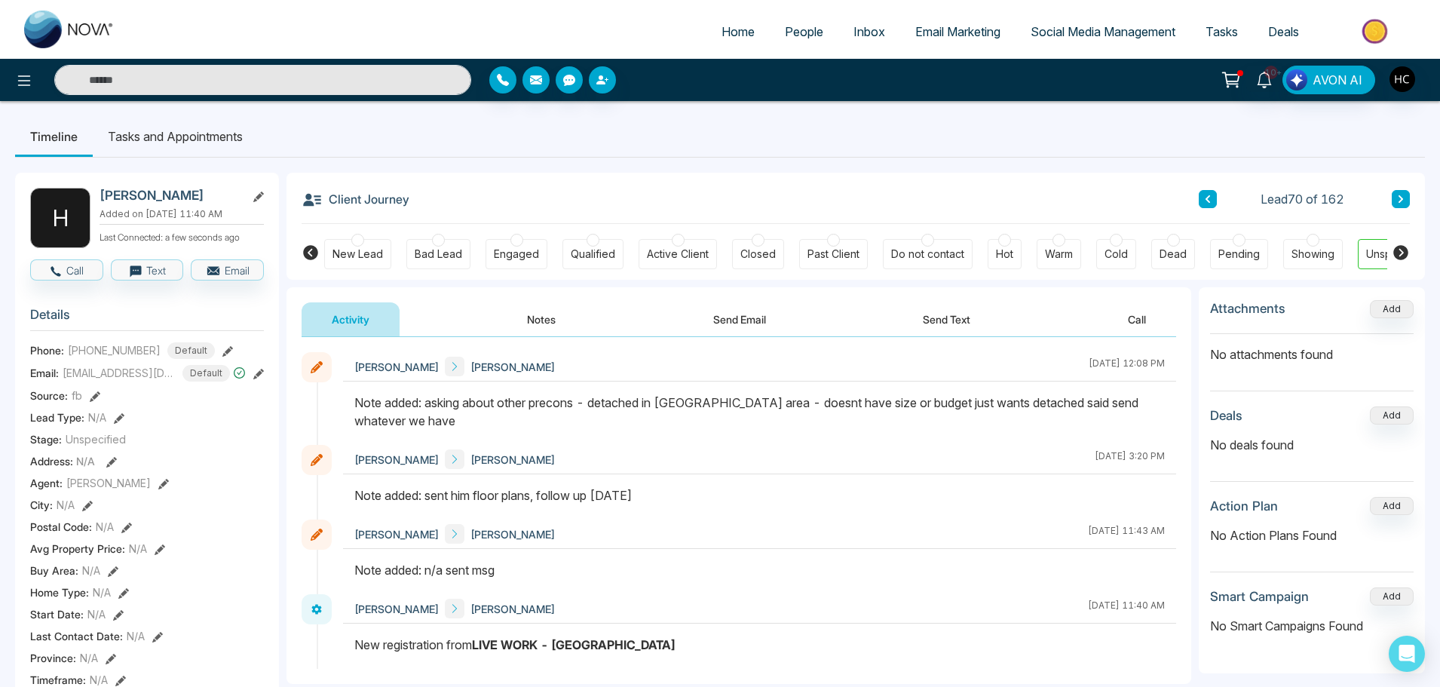
click at [1390, 203] on div "Lead 70 of 162" at bounding box center [1304, 199] width 211 height 18
click at [1393, 199] on button at bounding box center [1401, 199] width 18 height 18
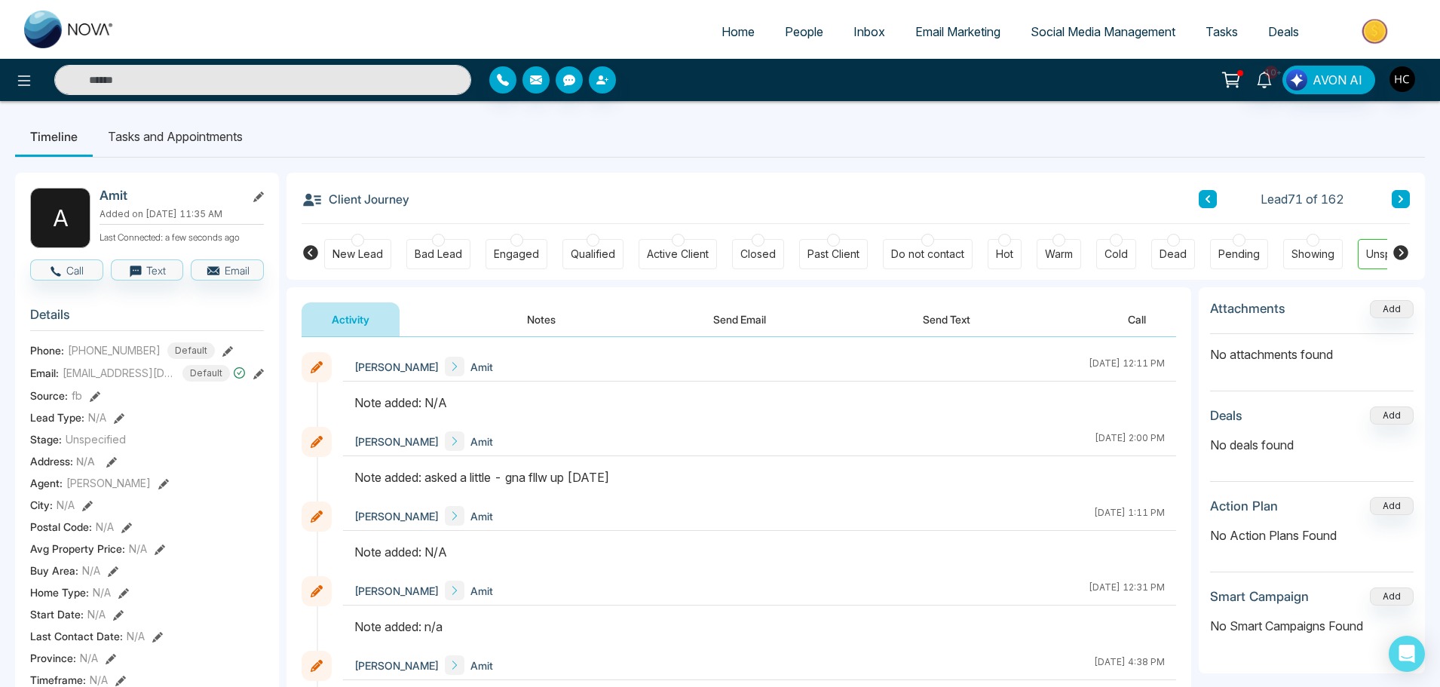
click at [542, 325] on button "Notes" at bounding box center [541, 319] width 89 height 34
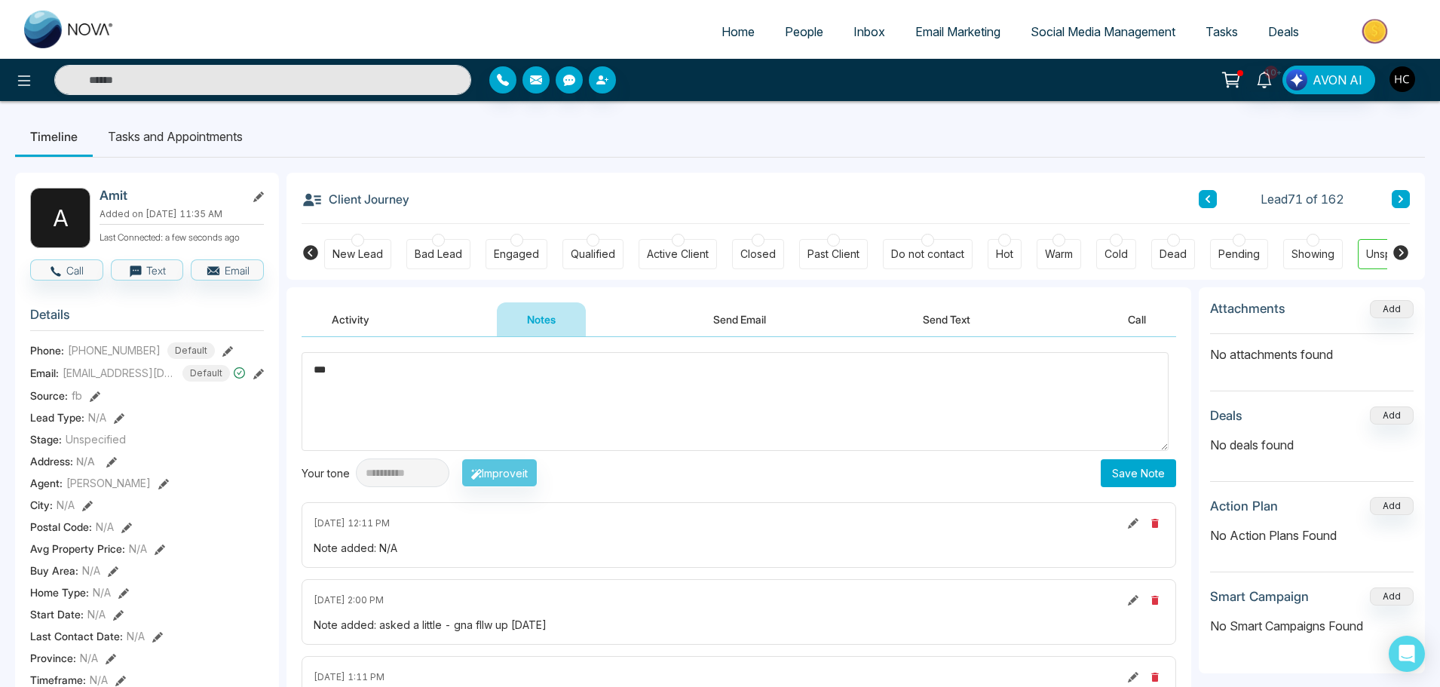
type textarea "***"
click at [1114, 468] on button "Save Note" at bounding box center [1138, 473] width 75 height 28
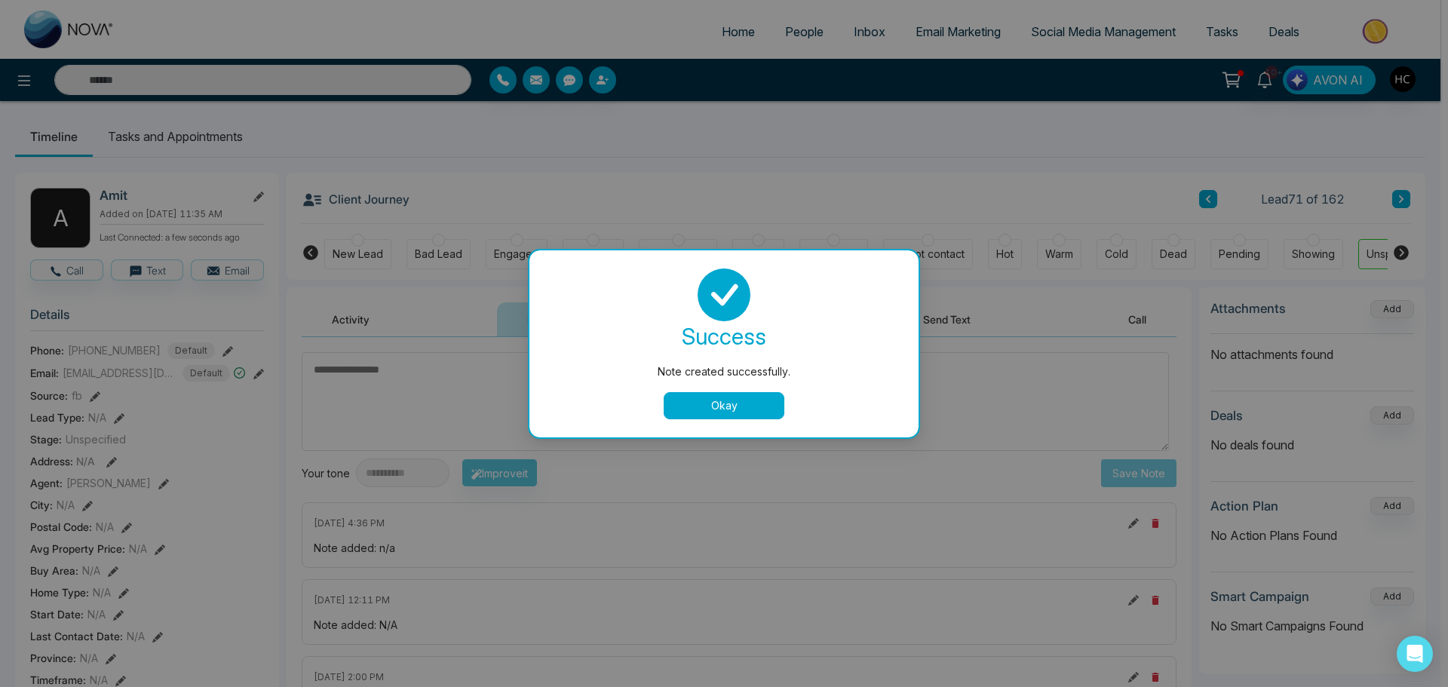
click at [713, 394] on button "Okay" at bounding box center [724, 405] width 121 height 27
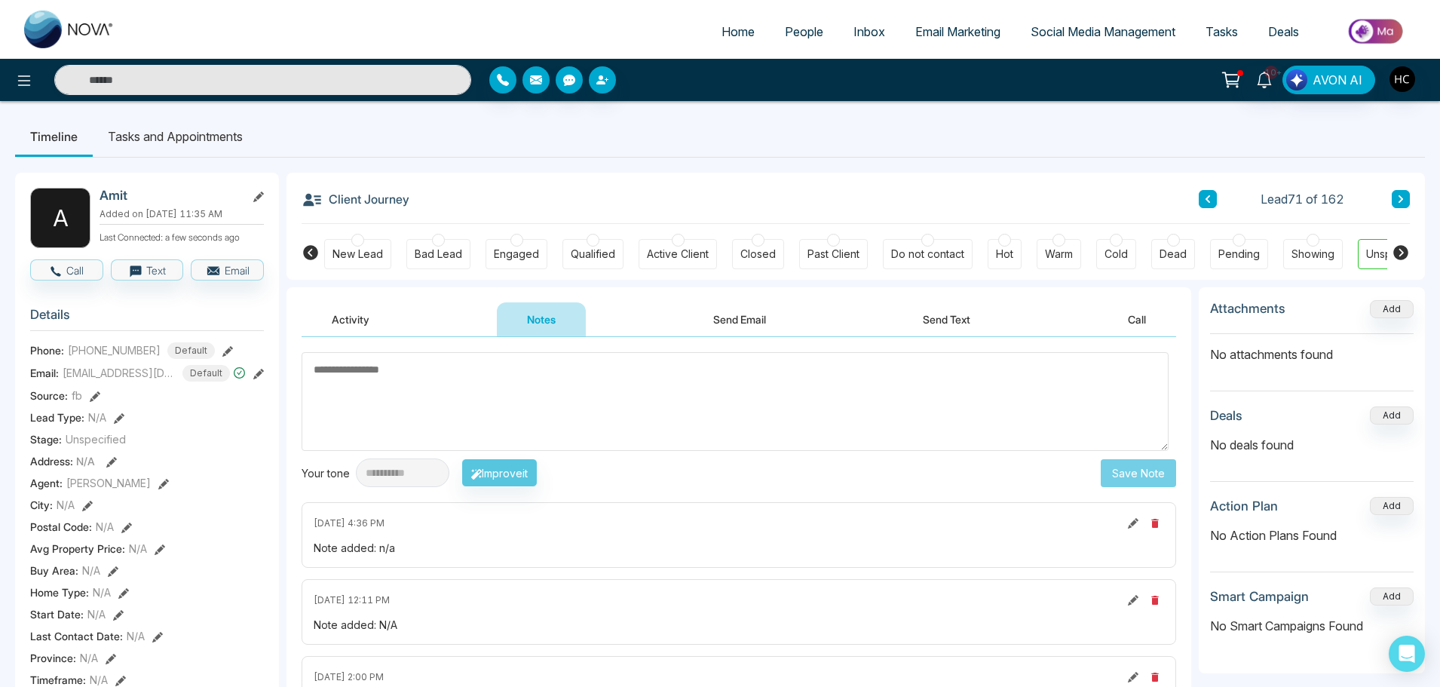
click at [1393, 193] on button at bounding box center [1401, 199] width 18 height 18
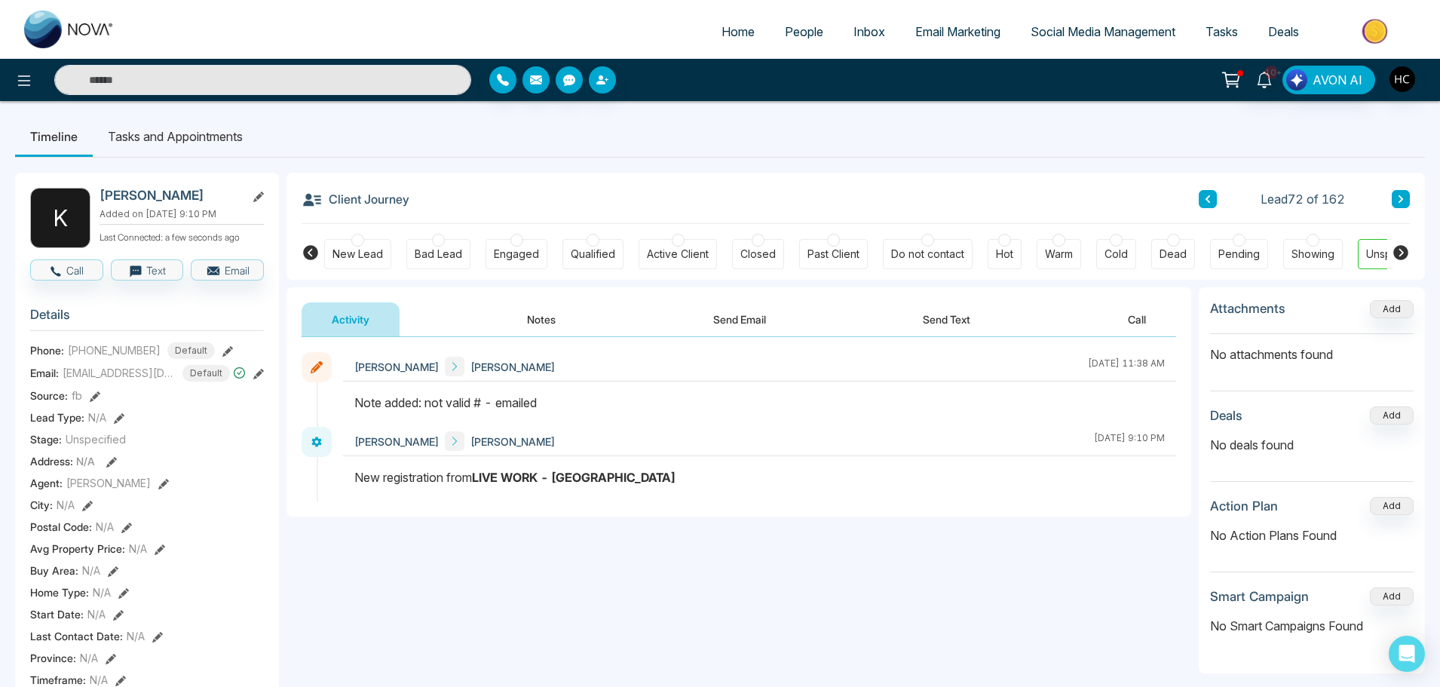
click at [1397, 199] on icon at bounding box center [1401, 199] width 8 height 9
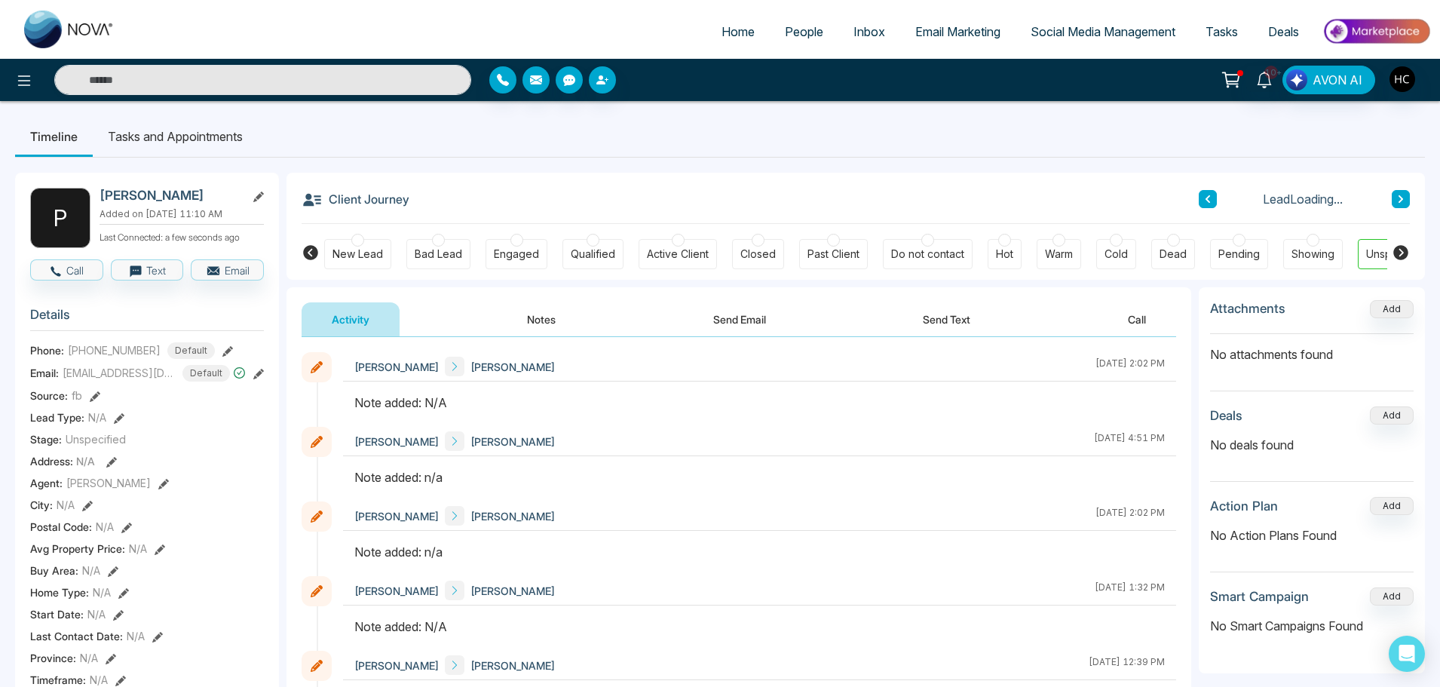
click at [557, 326] on button "Notes" at bounding box center [541, 319] width 89 height 34
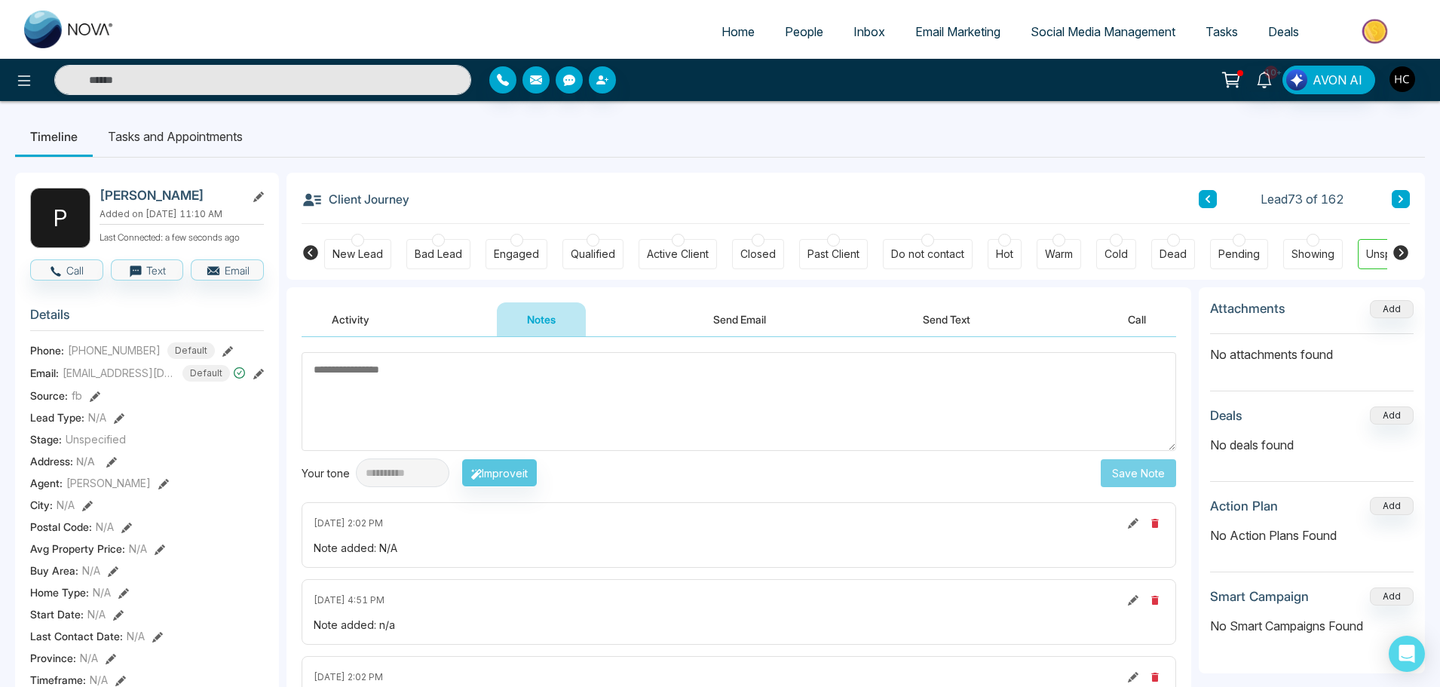
click at [570, 409] on textarea at bounding box center [739, 401] width 875 height 99
type textarea "***"
click at [1113, 465] on button "Save Note" at bounding box center [1138, 473] width 75 height 28
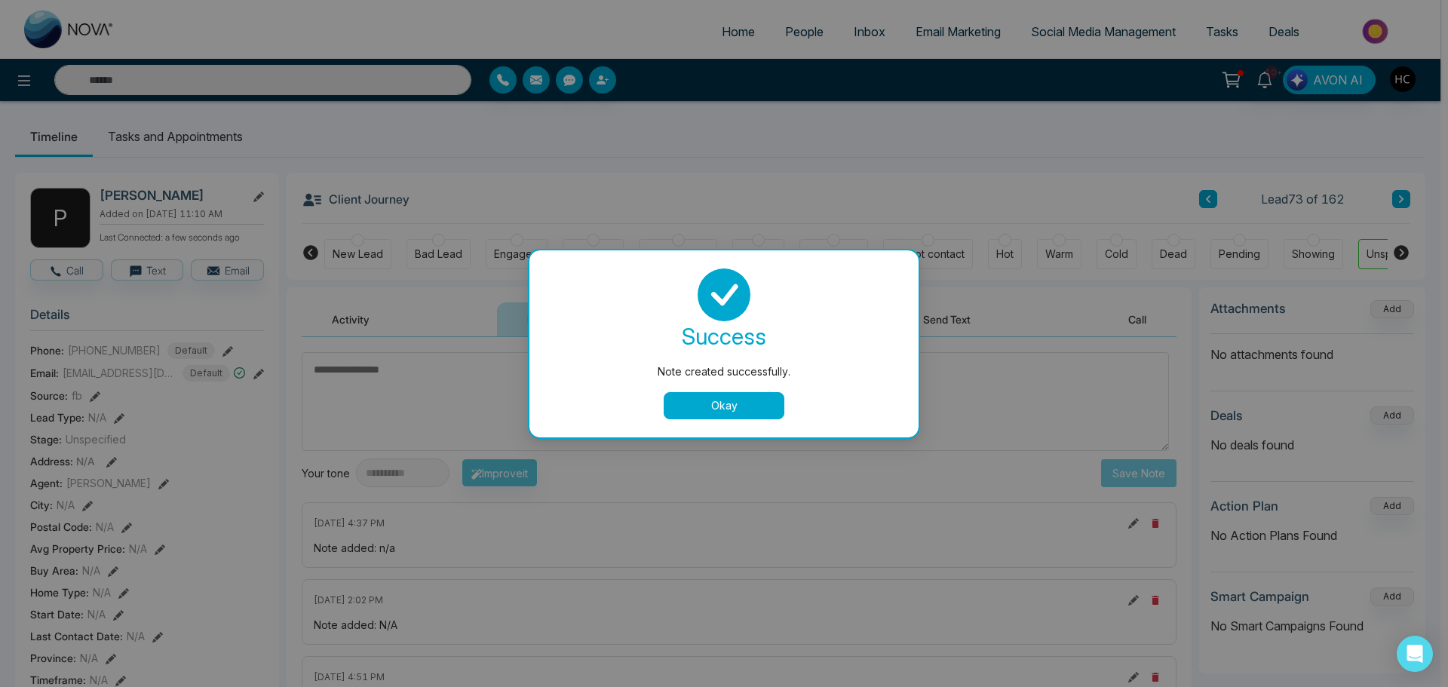
click at [740, 396] on button "Okay" at bounding box center [724, 405] width 121 height 27
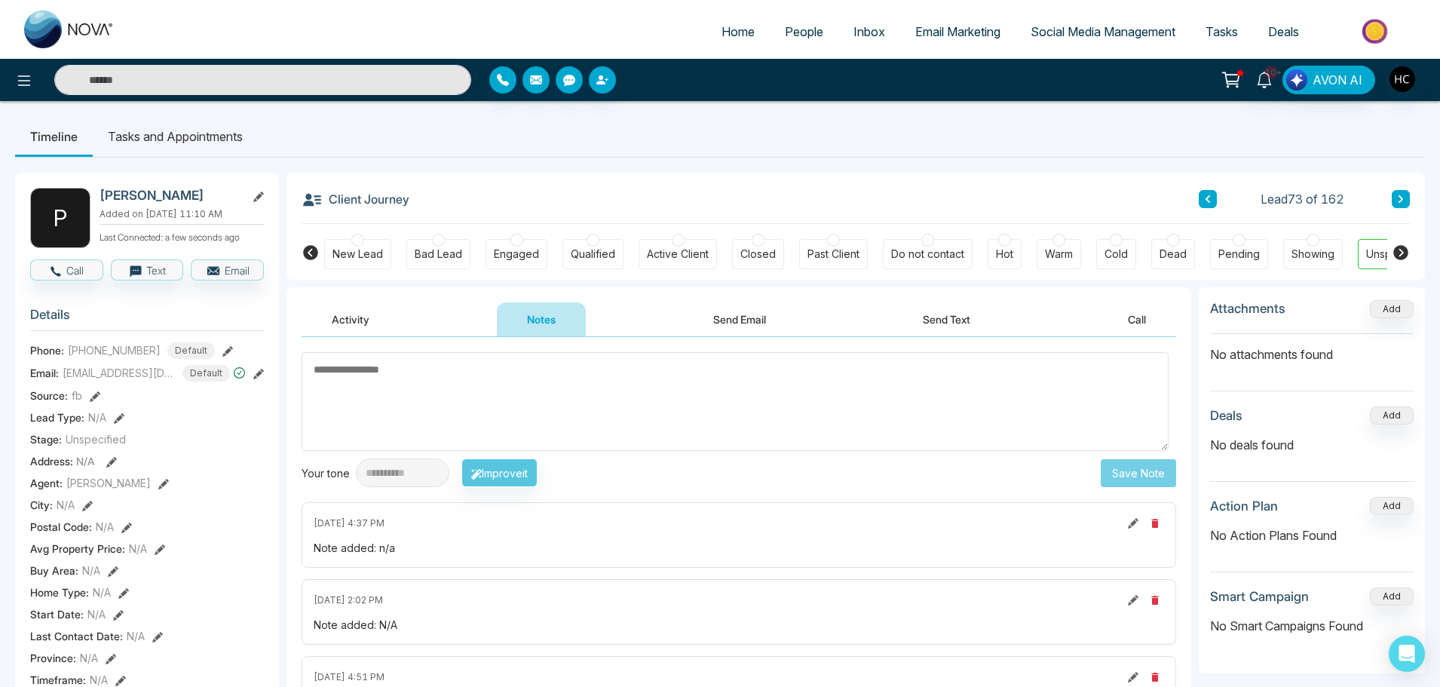
click at [1400, 207] on button at bounding box center [1401, 199] width 18 height 18
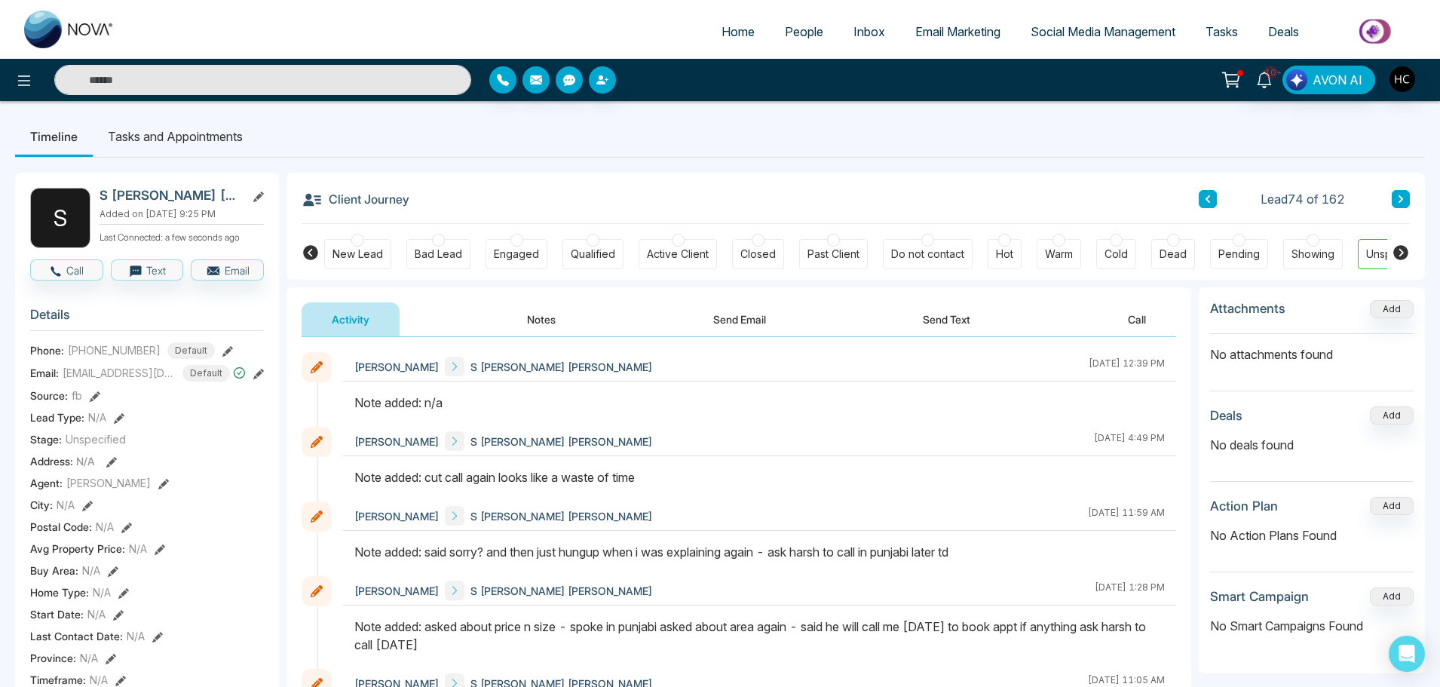
click at [1399, 198] on icon at bounding box center [1401, 199] width 8 height 9
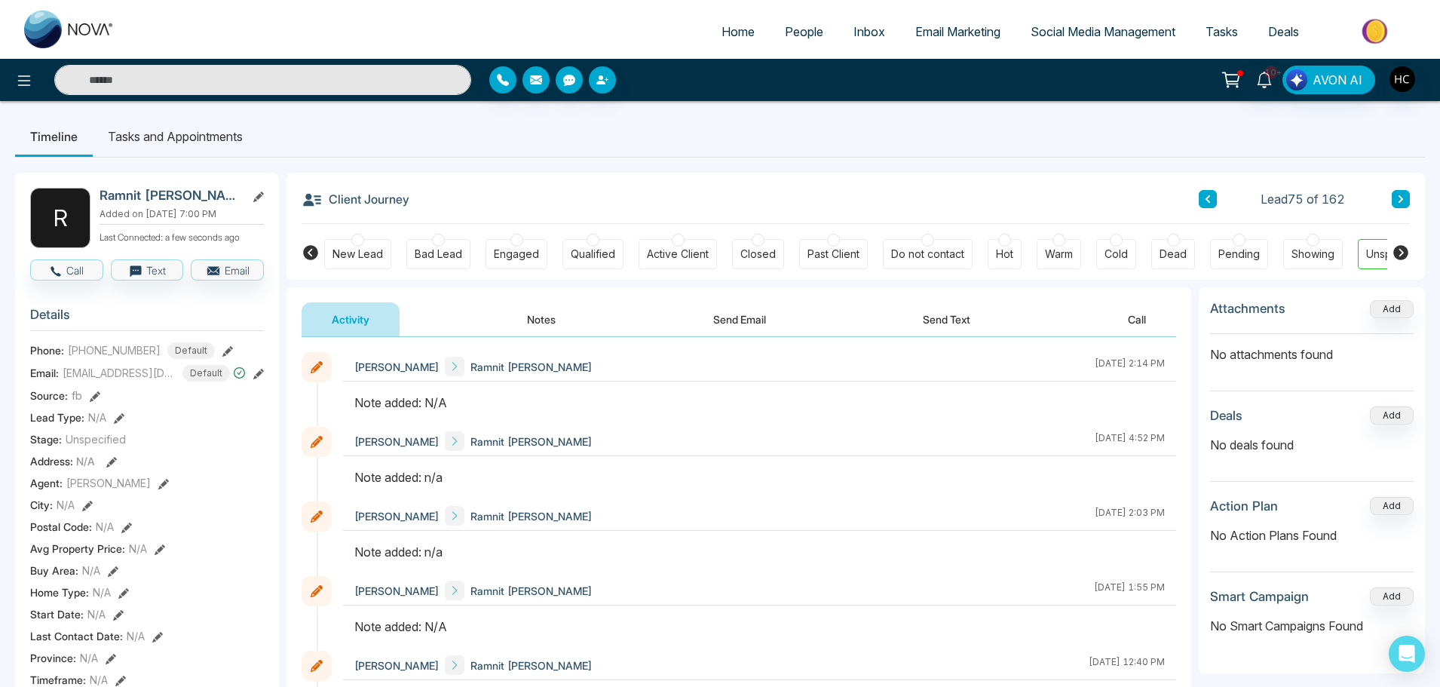
click at [543, 317] on button "Notes" at bounding box center [541, 319] width 89 height 34
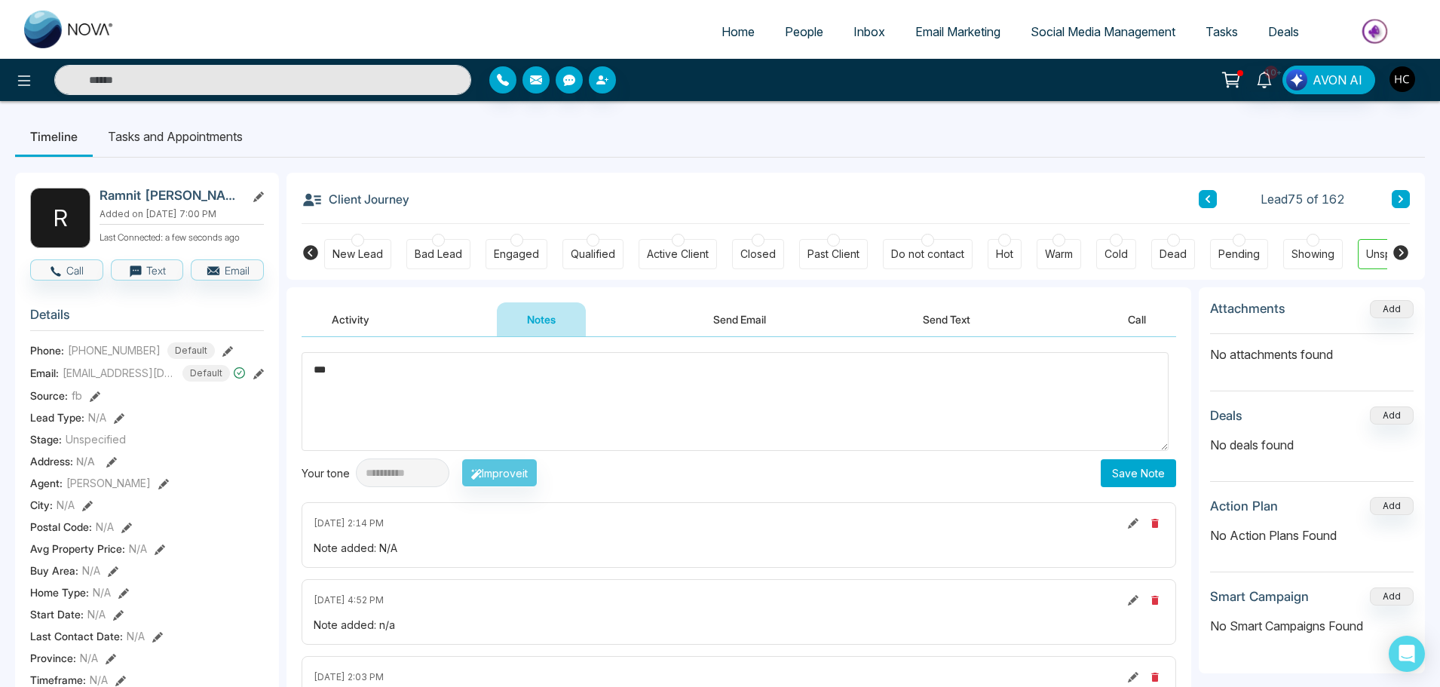
type textarea "***"
click at [1129, 476] on button "Save Note" at bounding box center [1138, 473] width 75 height 28
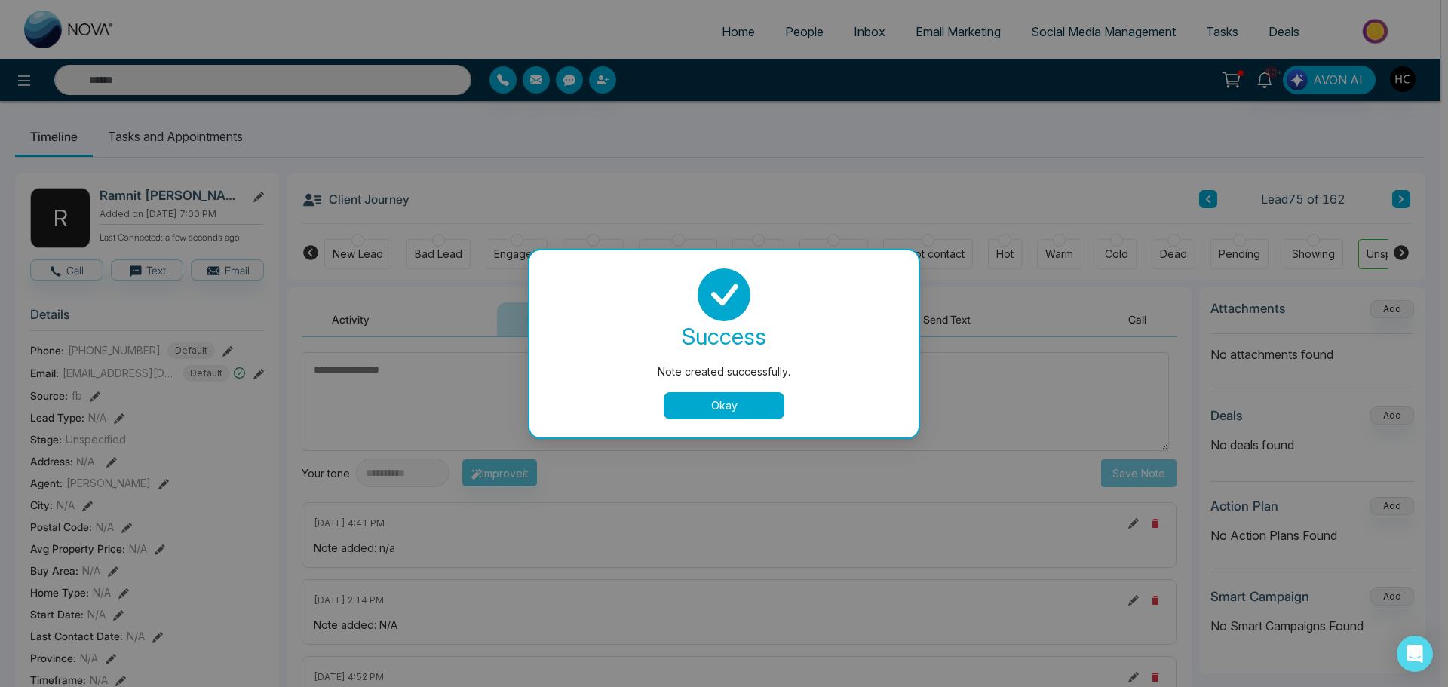
click at [707, 406] on button "Okay" at bounding box center [724, 405] width 121 height 27
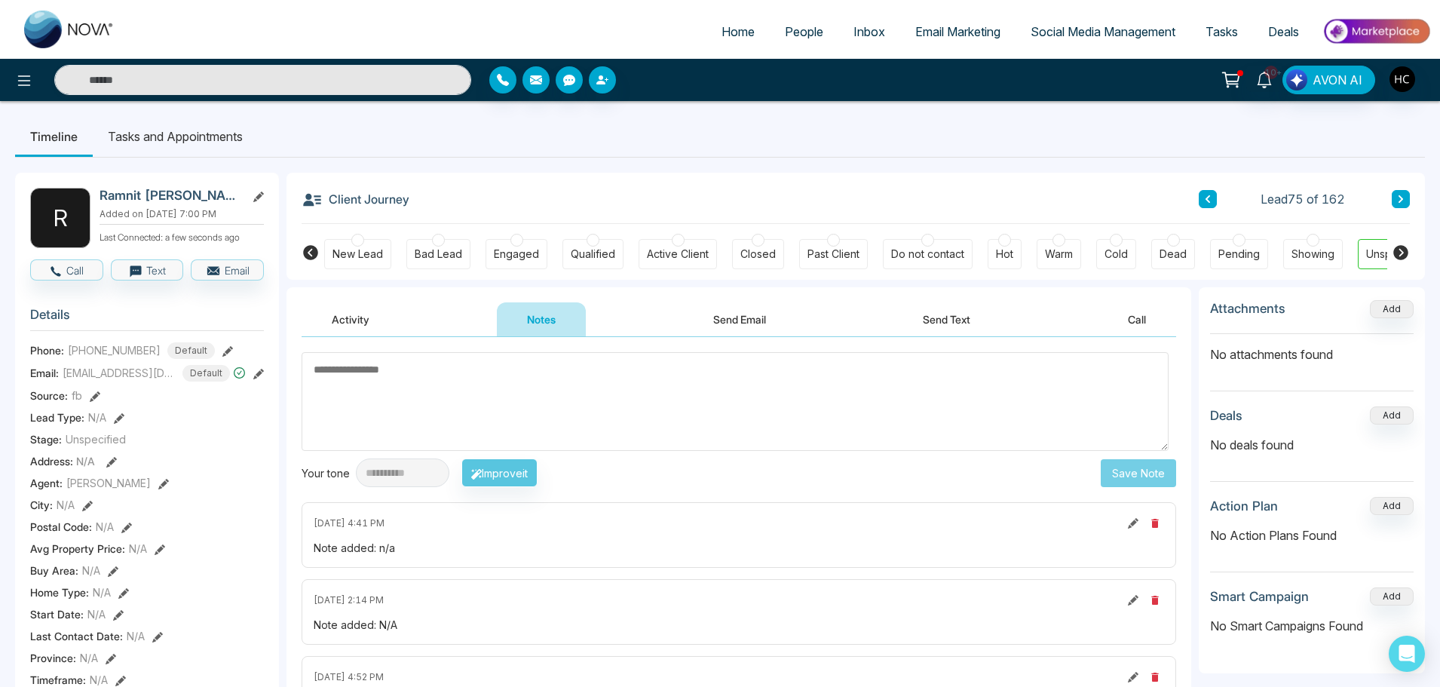
click at [1400, 199] on icon at bounding box center [1401, 199] width 8 height 9
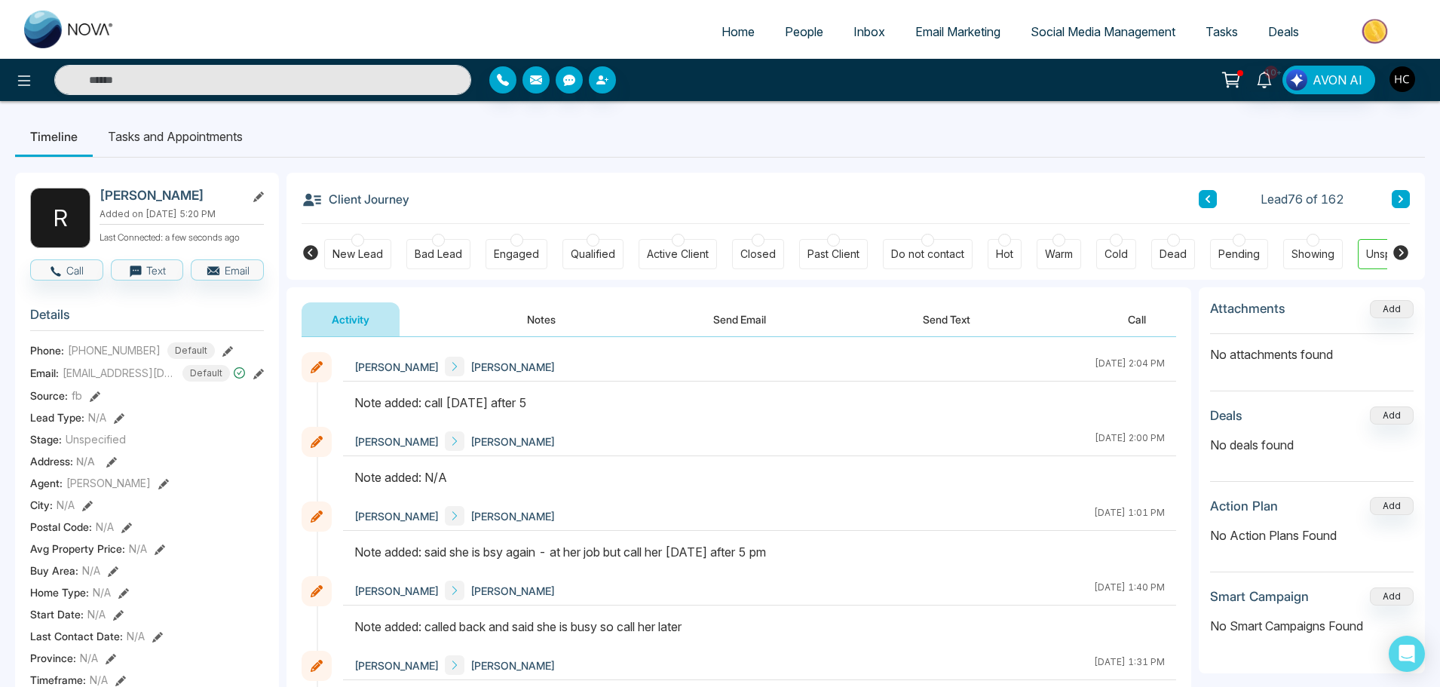
click at [1401, 196] on icon at bounding box center [1401, 199] width 8 height 9
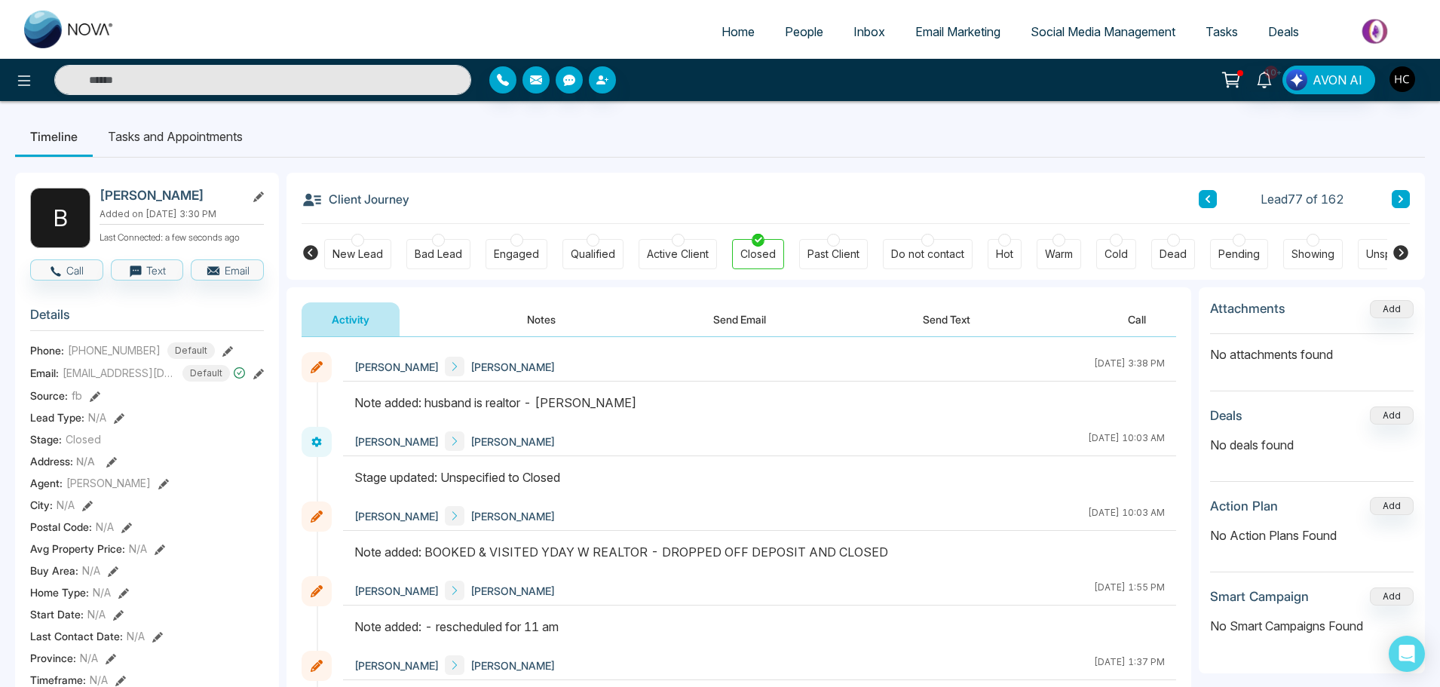
click at [1401, 197] on icon at bounding box center [1401, 199] width 5 height 8
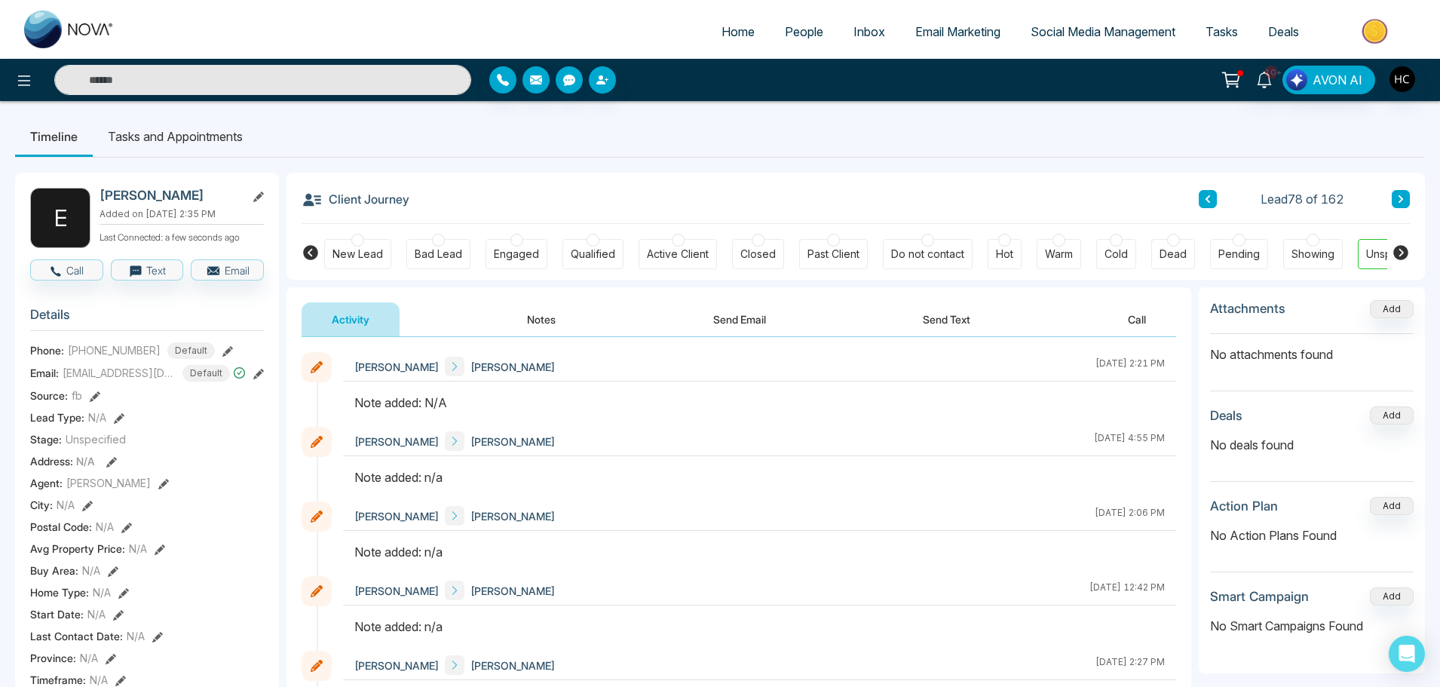
click at [537, 310] on button "Notes" at bounding box center [541, 319] width 89 height 34
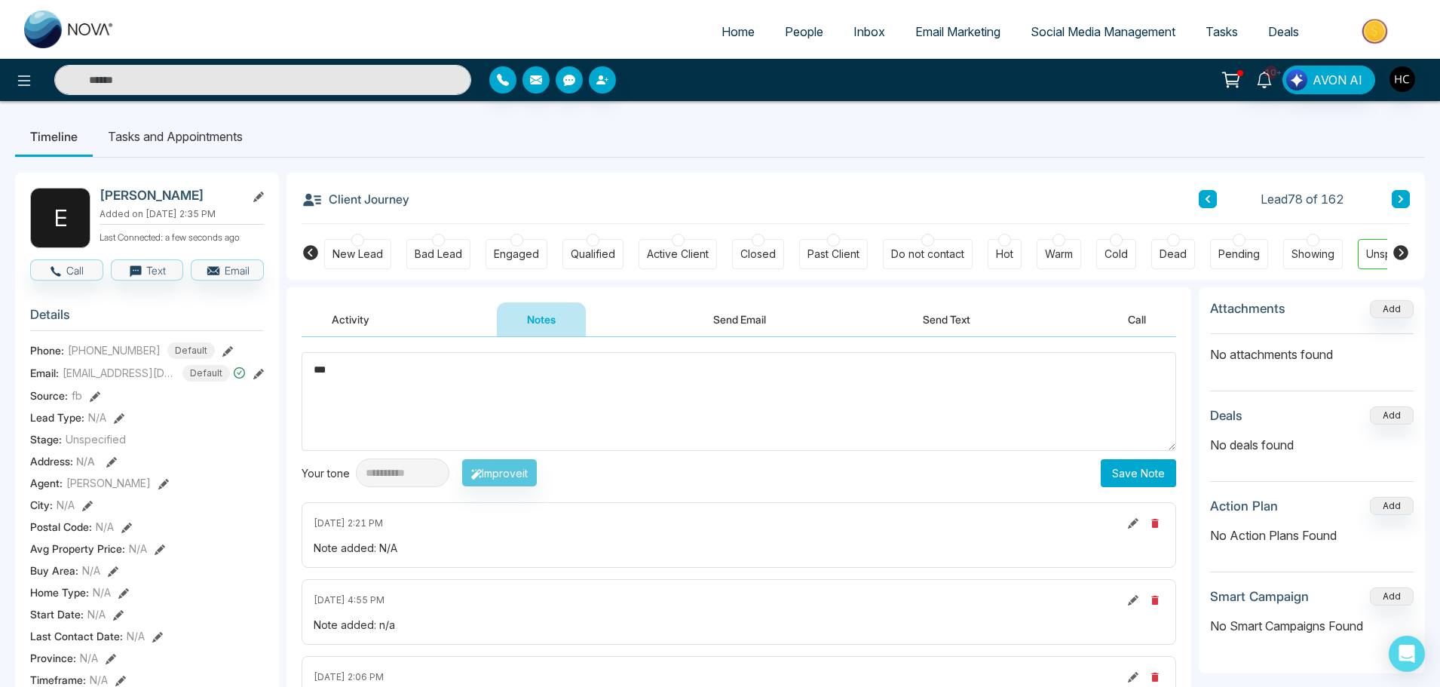
type textarea "***"
click at [1140, 479] on button "Save Note" at bounding box center [1138, 473] width 75 height 28
click at [1401, 198] on icon at bounding box center [1401, 199] width 5 height 8
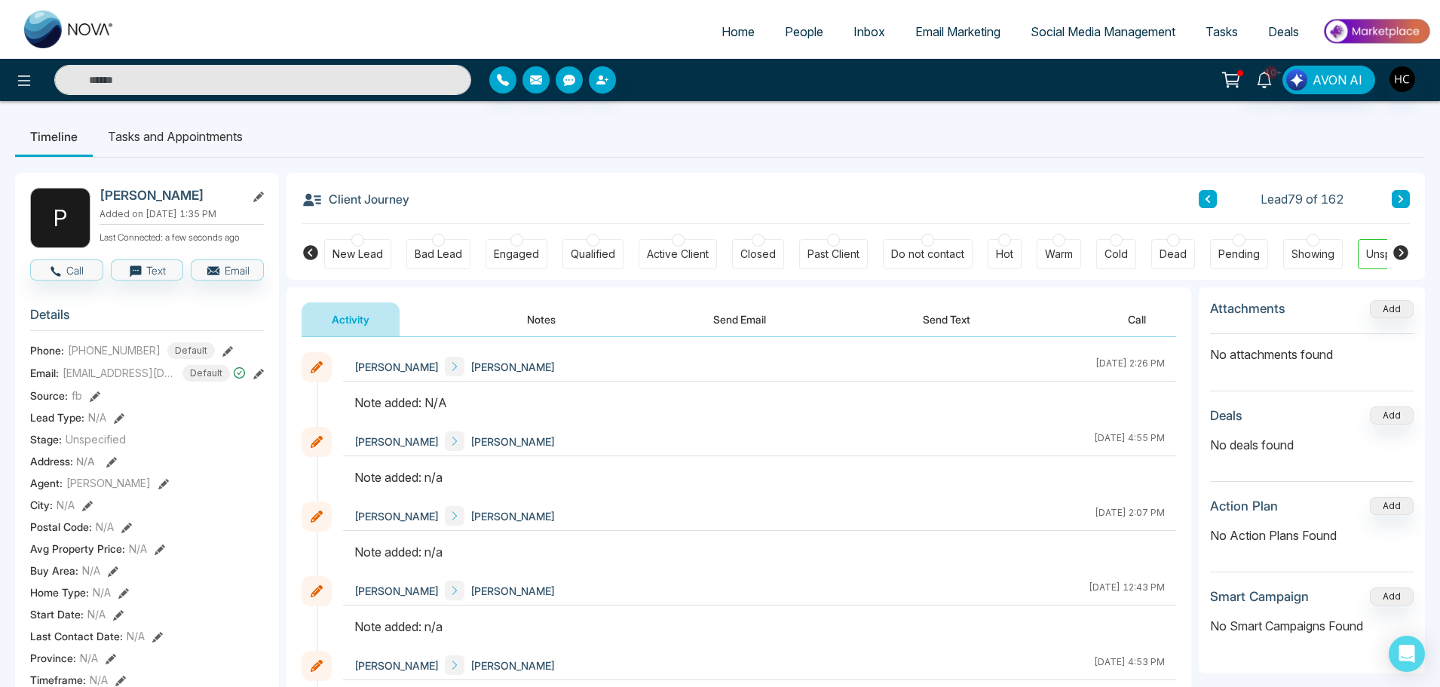
click at [528, 311] on button "Notes" at bounding box center [541, 319] width 89 height 34
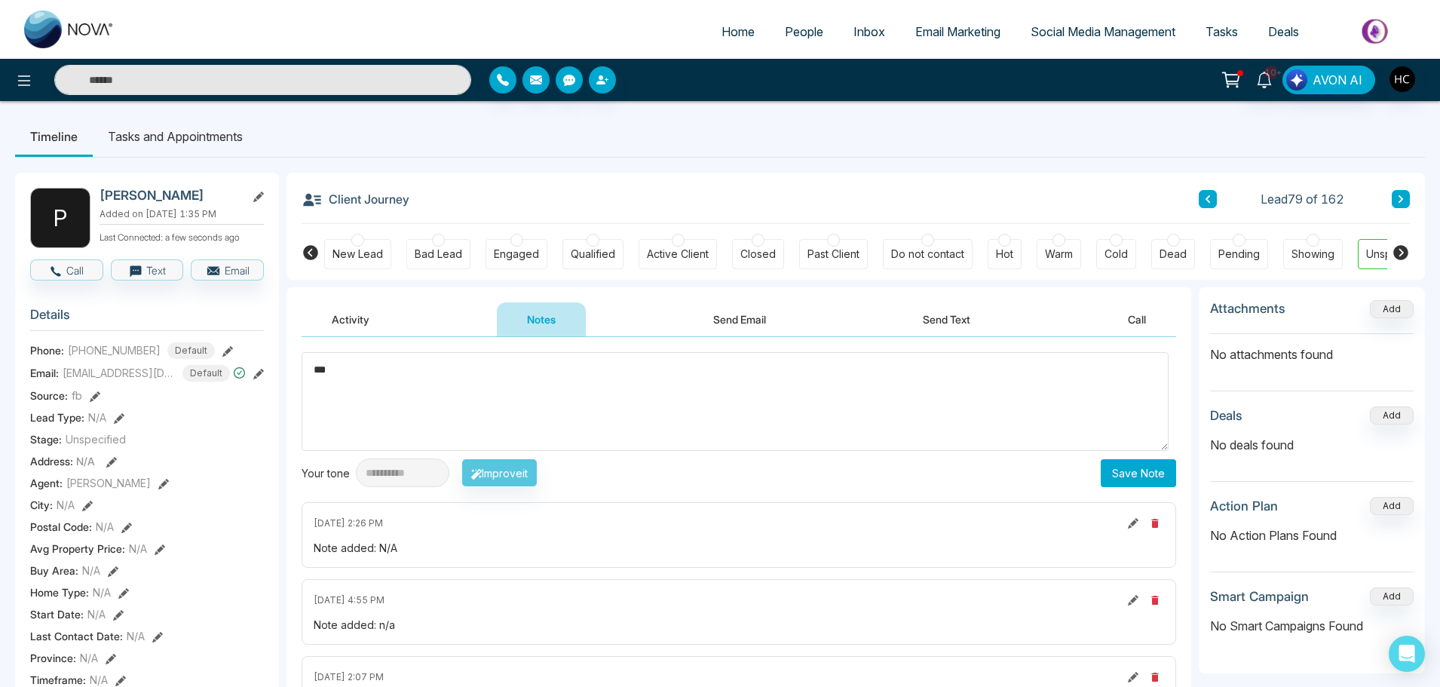
type textarea "***"
click at [1128, 481] on button "Save Note" at bounding box center [1138, 473] width 75 height 28
click at [1407, 191] on button at bounding box center [1401, 199] width 18 height 18
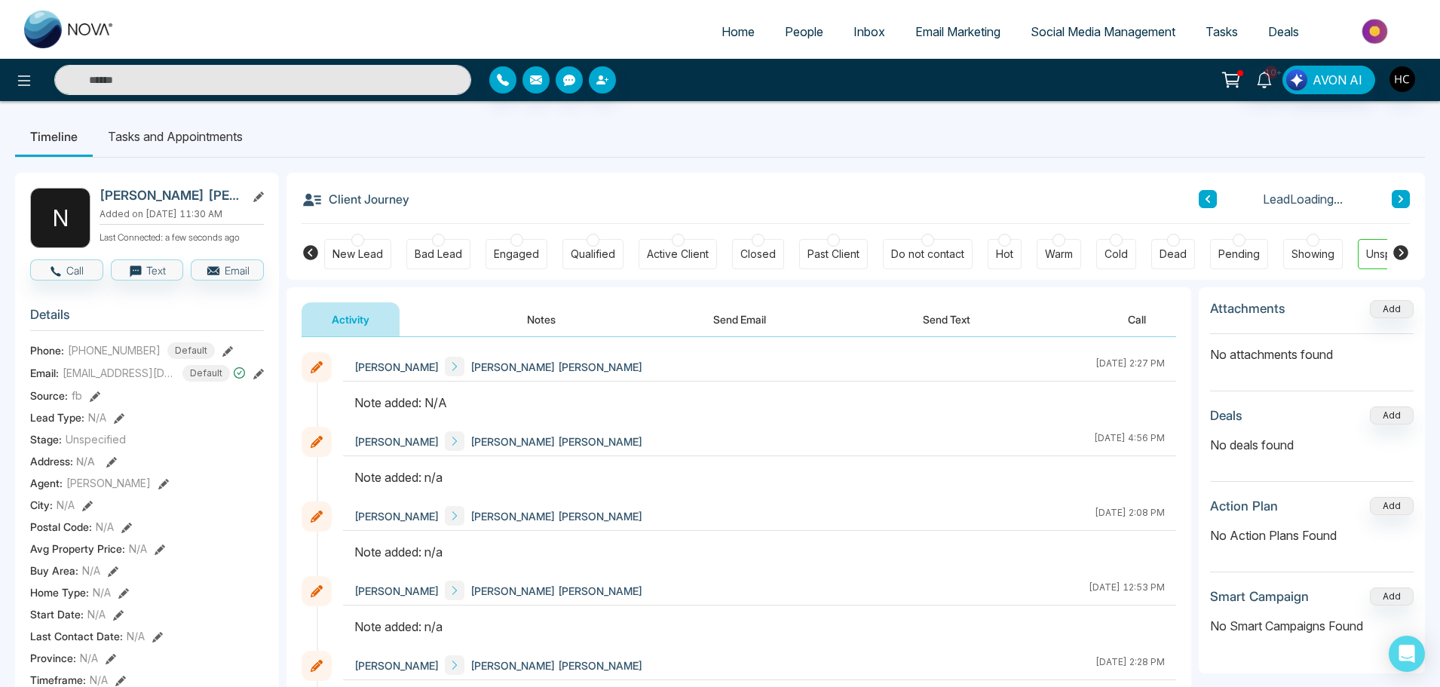
click at [525, 316] on button "Notes" at bounding box center [541, 319] width 89 height 34
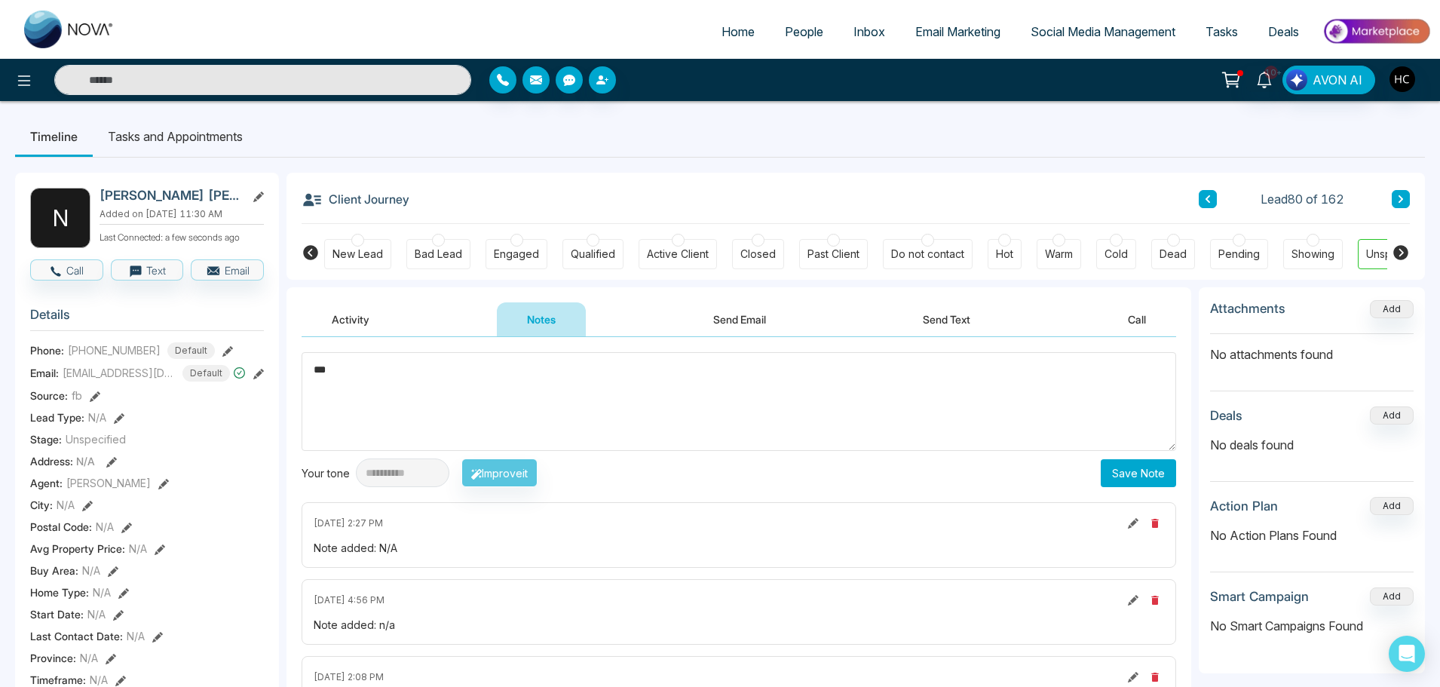
type textarea "***"
click at [1111, 461] on button "Save Note" at bounding box center [1138, 473] width 75 height 28
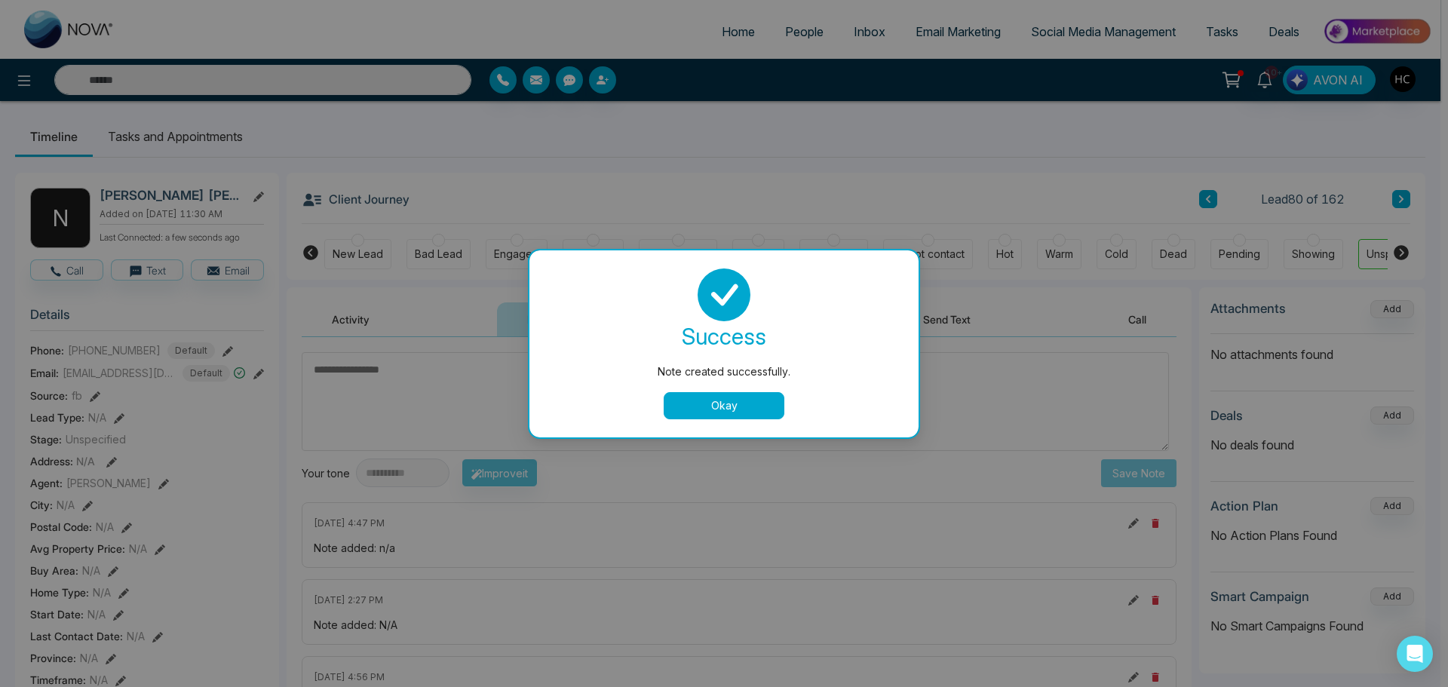
click at [761, 418] on button "Okay" at bounding box center [724, 405] width 121 height 27
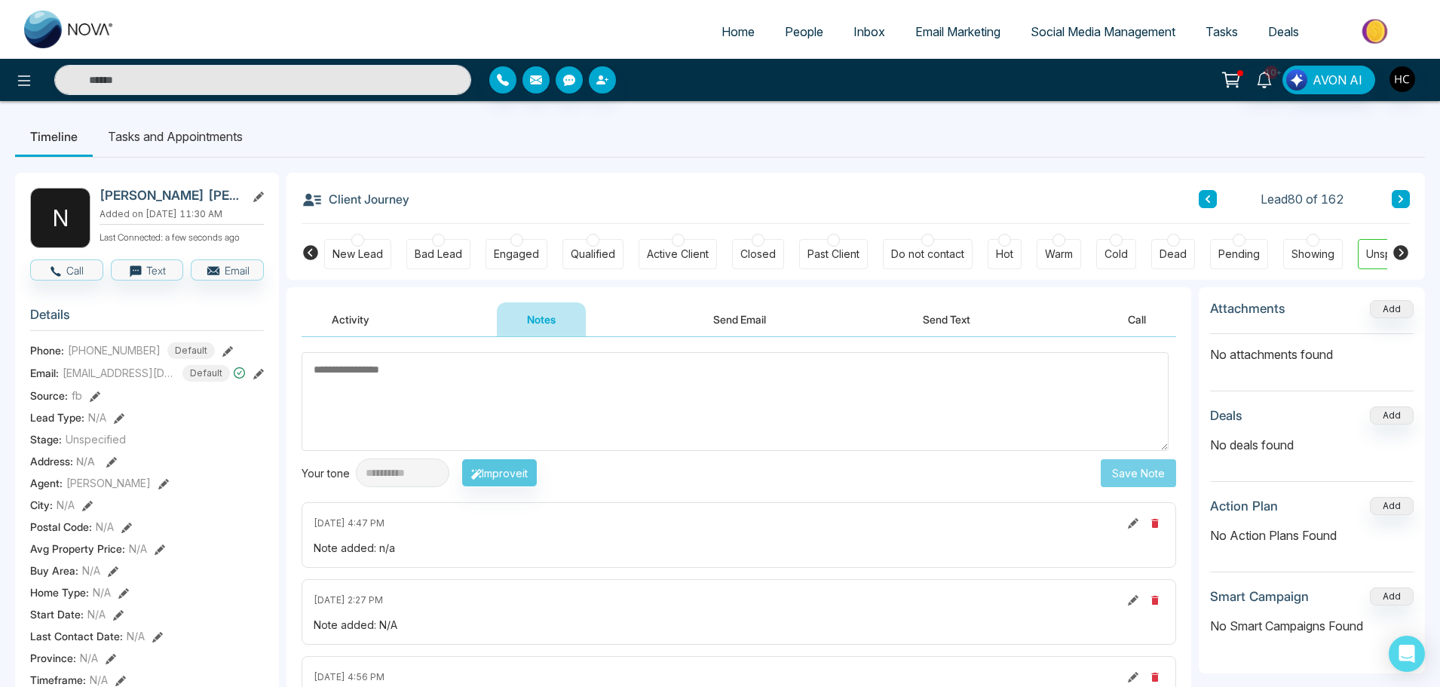
click at [1394, 197] on button at bounding box center [1401, 199] width 18 height 18
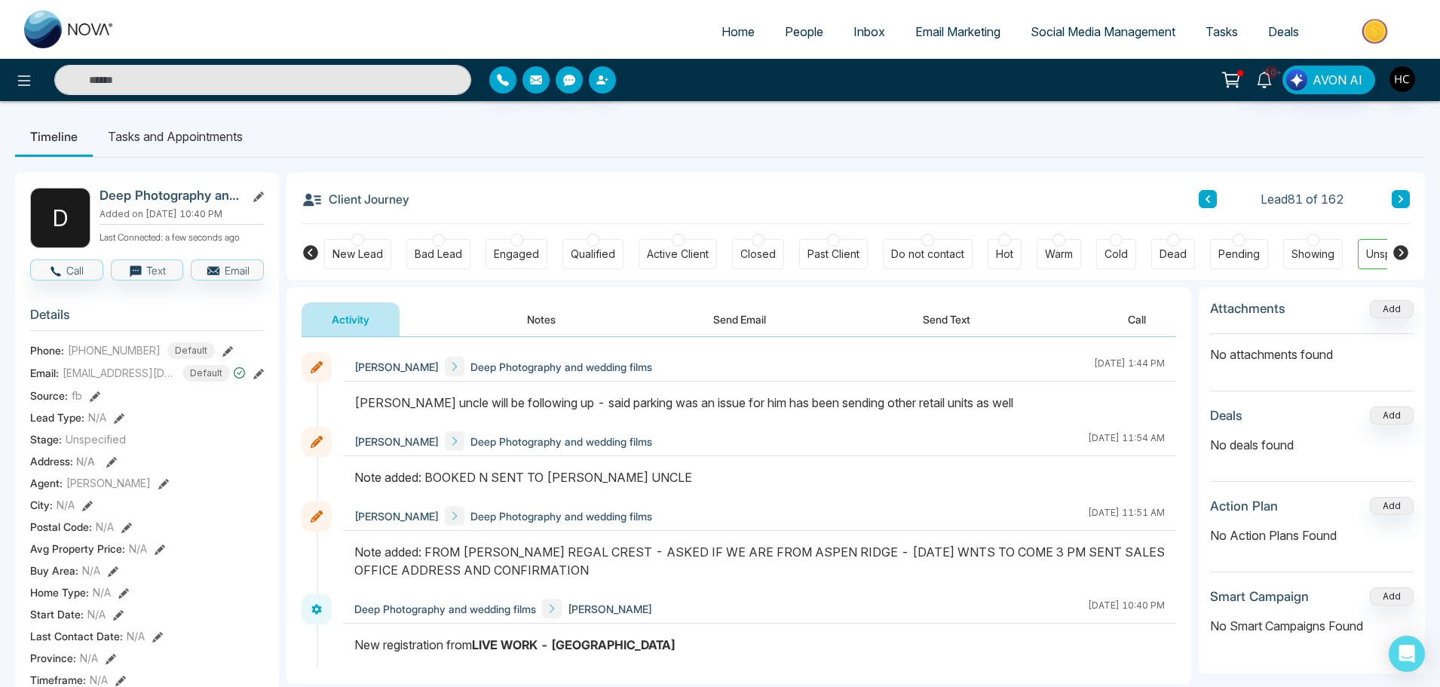
click at [1406, 195] on button at bounding box center [1401, 199] width 18 height 18
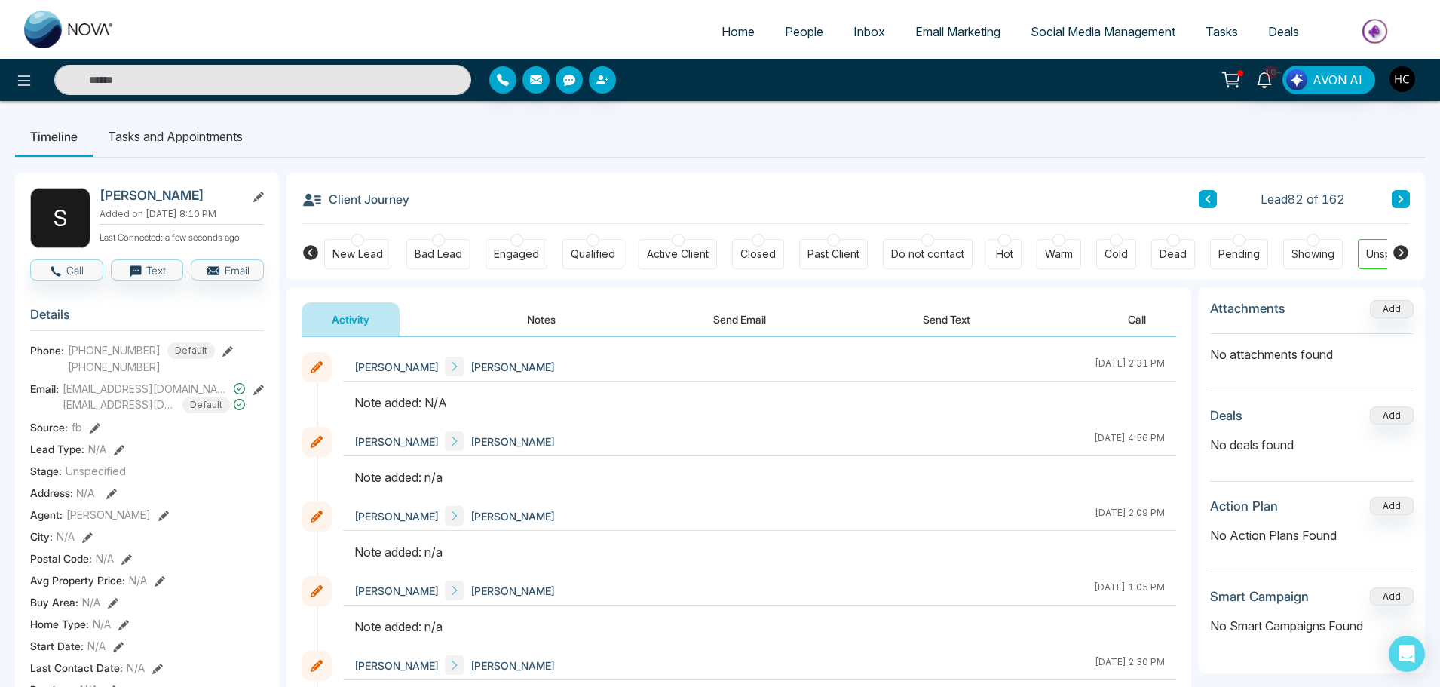
click at [536, 322] on button "Notes" at bounding box center [541, 319] width 89 height 34
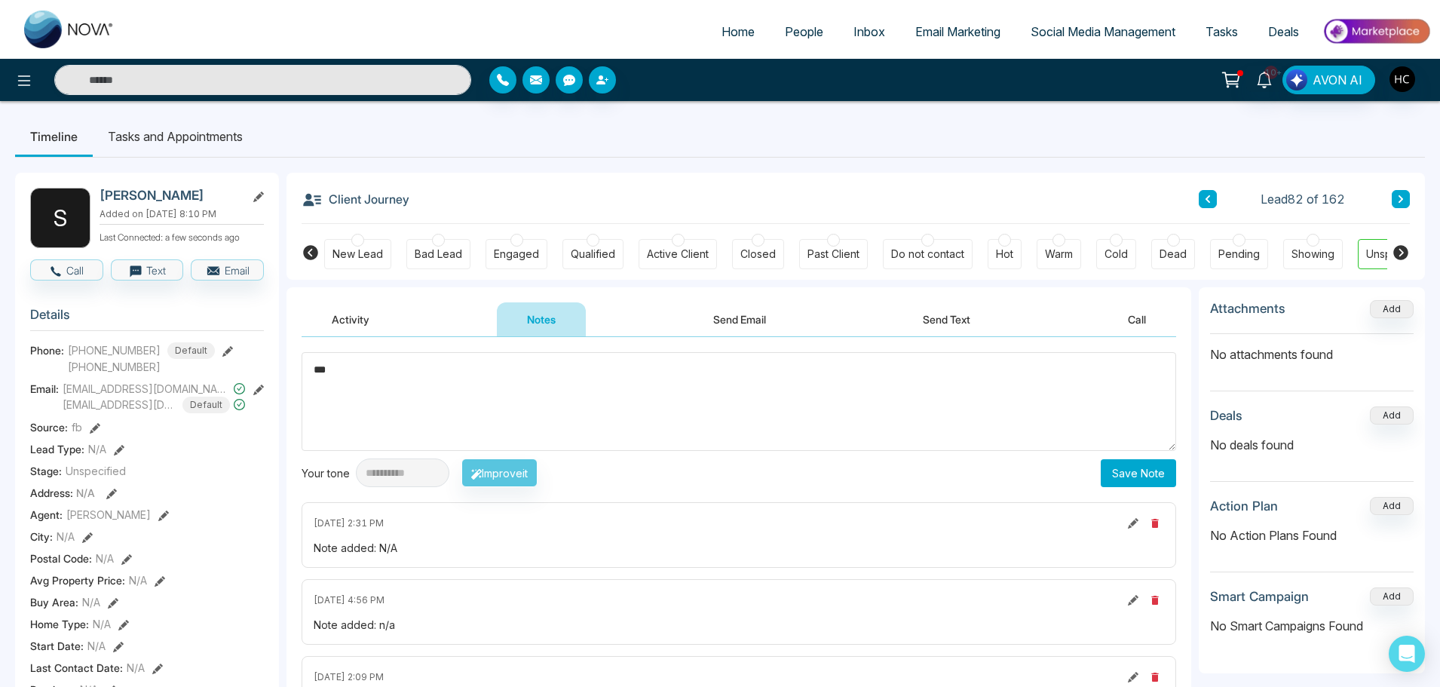
type textarea "***"
click at [1128, 465] on button "Save Note" at bounding box center [1138, 473] width 75 height 28
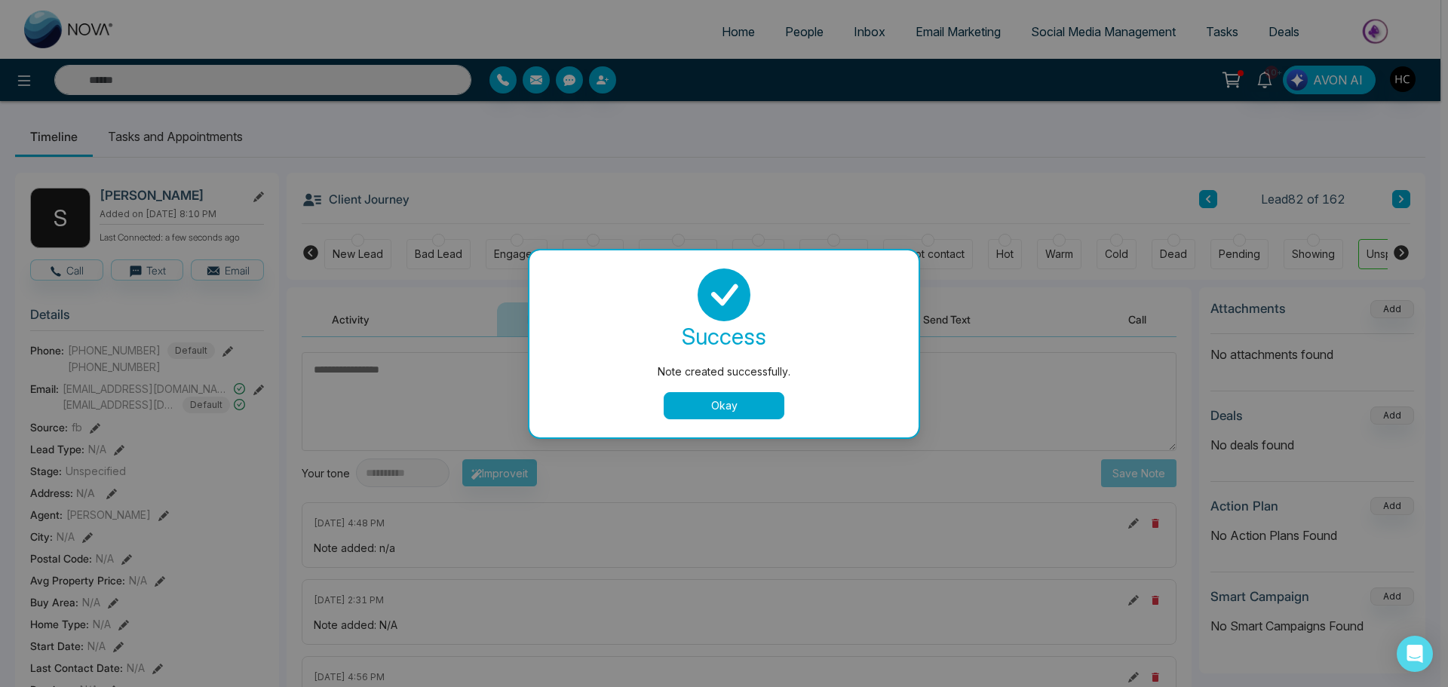
click at [1399, 192] on div "Note created successfully. success Note created successfully. Okay" at bounding box center [724, 343] width 1448 height 687
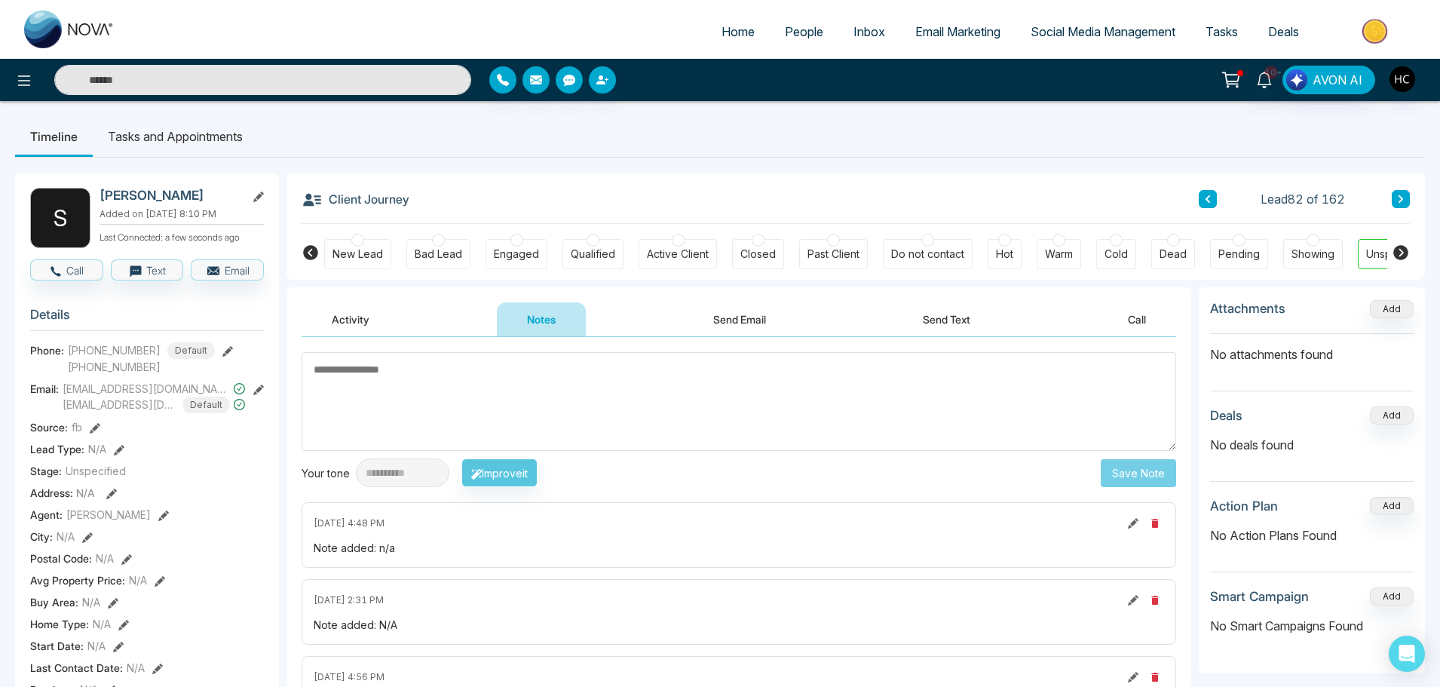
click at [1399, 195] on icon at bounding box center [1401, 199] width 8 height 9
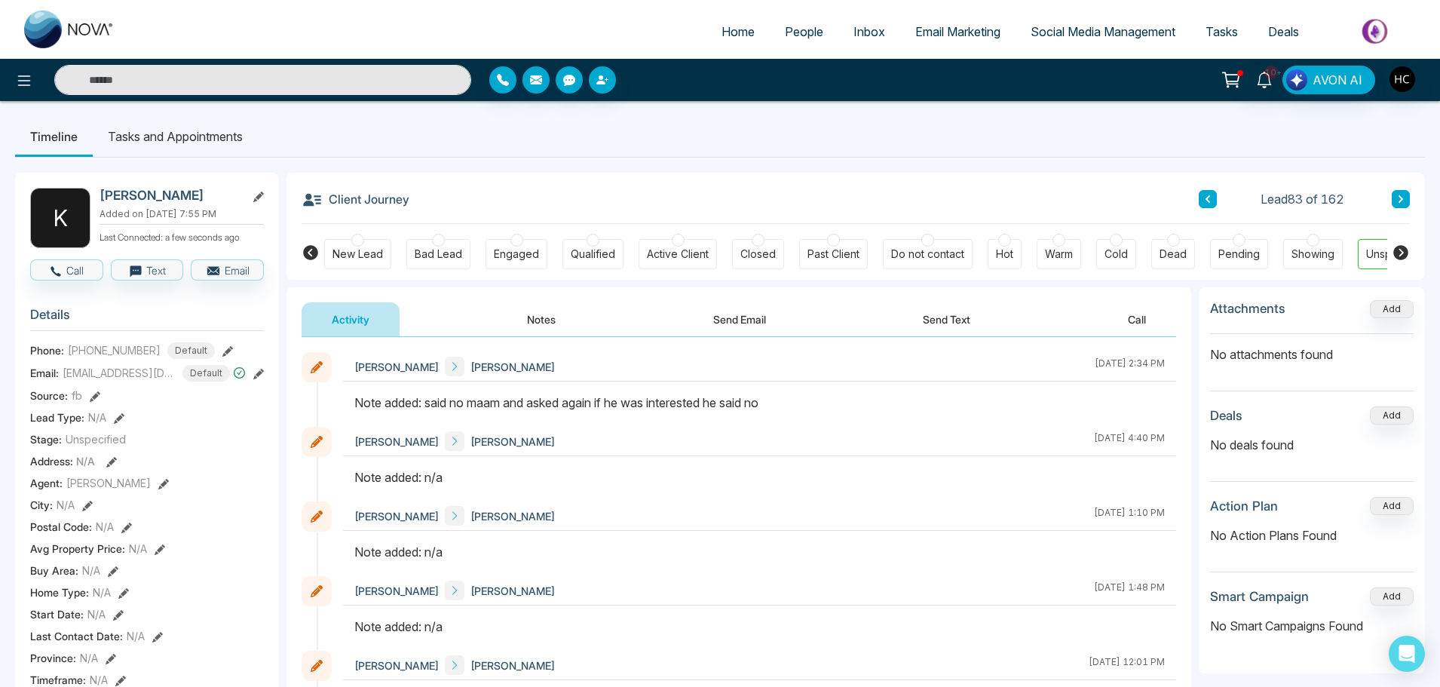
click at [1397, 198] on button at bounding box center [1401, 199] width 18 height 18
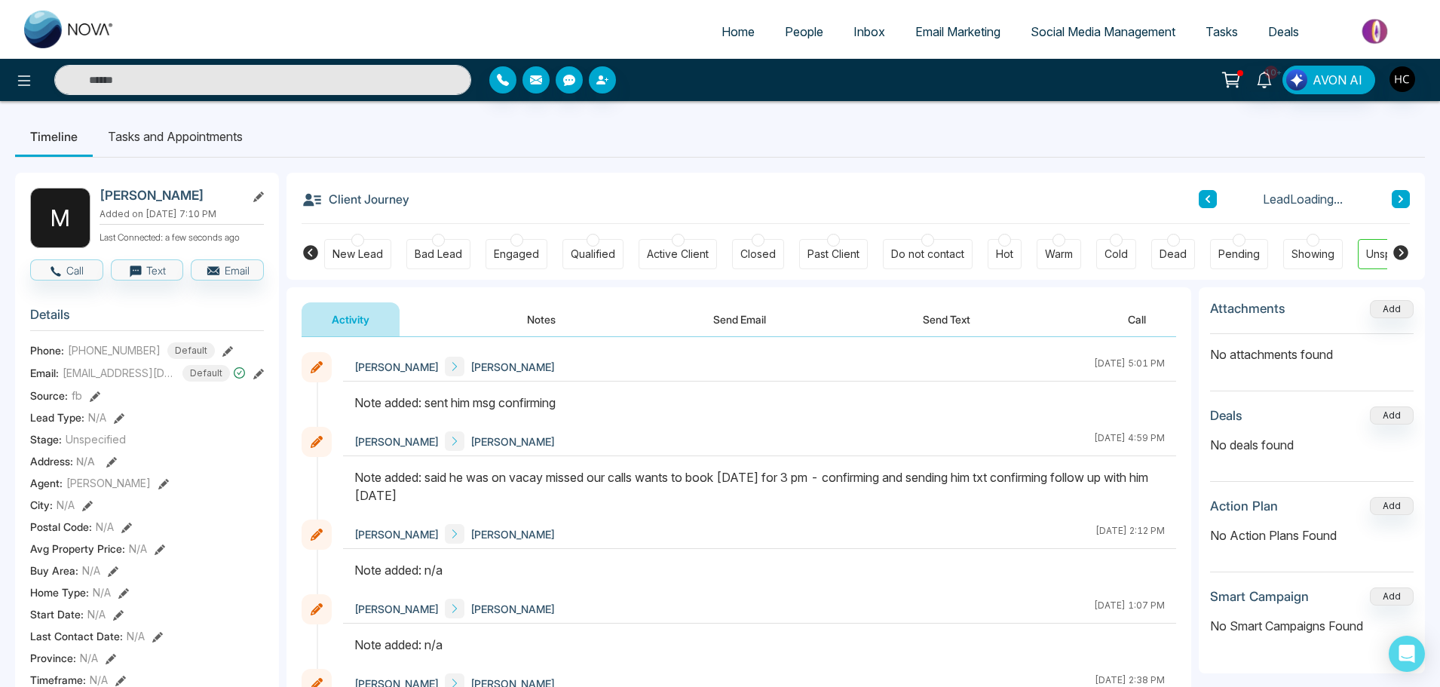
click at [1397, 198] on icon at bounding box center [1401, 199] width 8 height 9
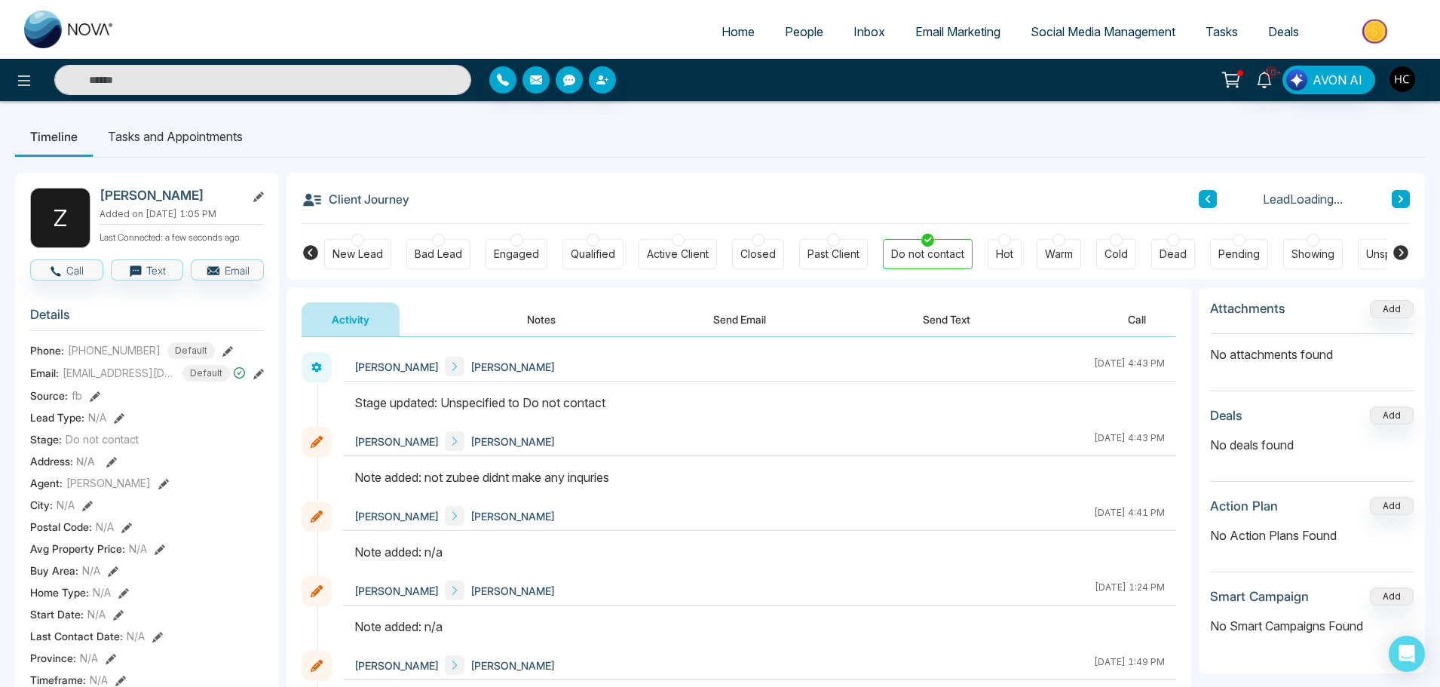
click at [1397, 198] on icon at bounding box center [1401, 199] width 8 height 9
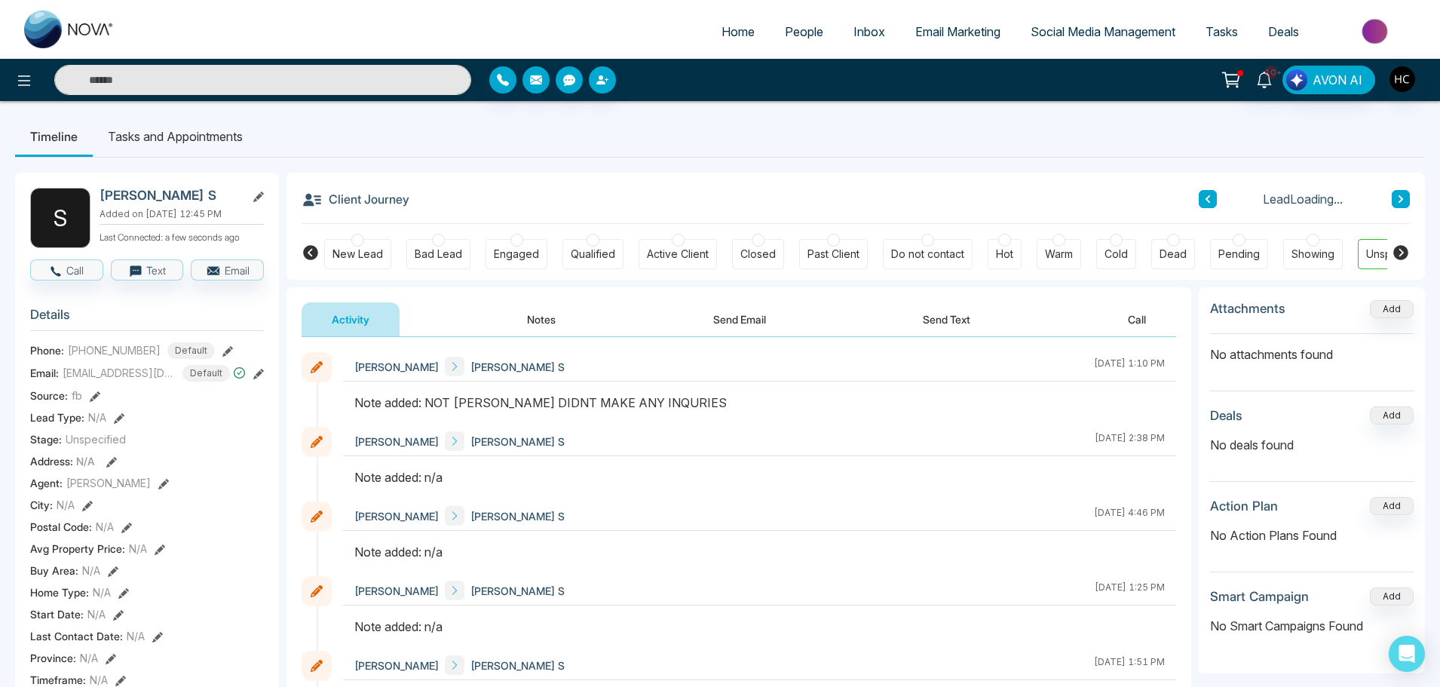
click at [1397, 198] on icon at bounding box center [1401, 199] width 8 height 9
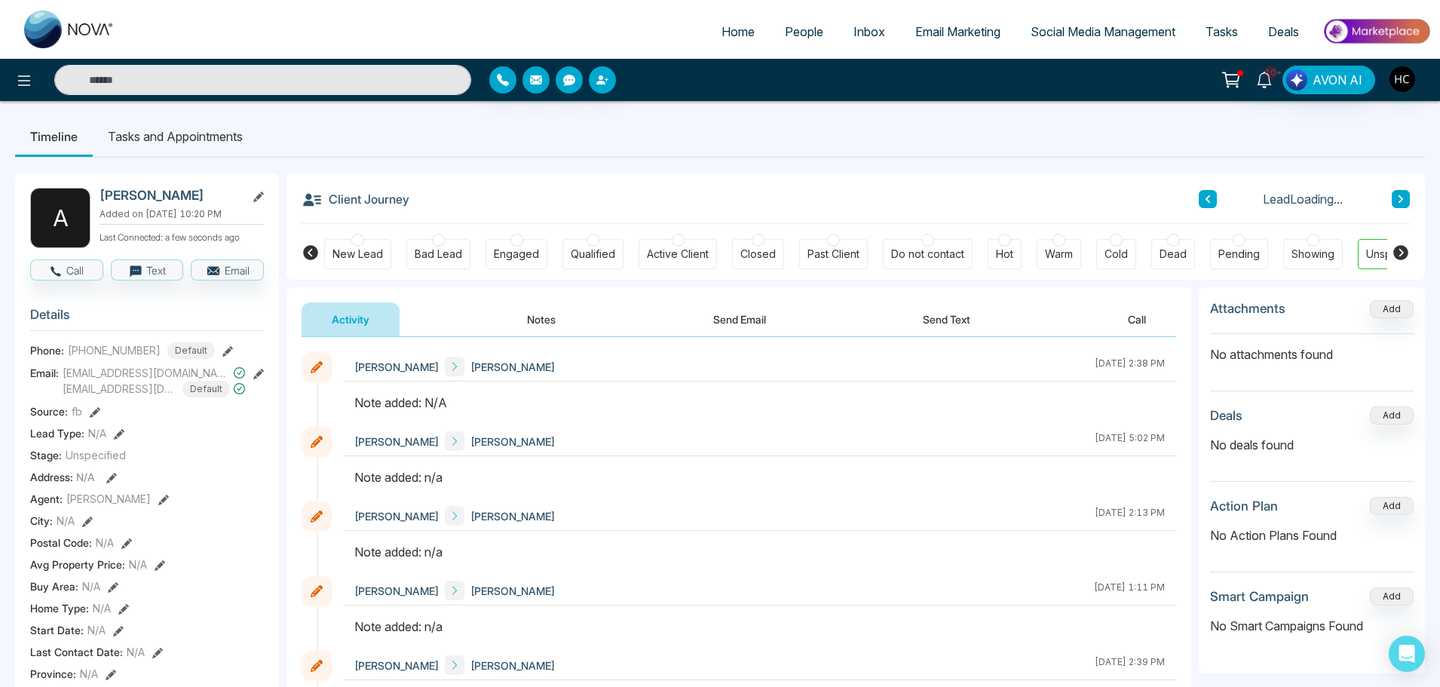
click at [541, 317] on button "Notes" at bounding box center [541, 319] width 89 height 34
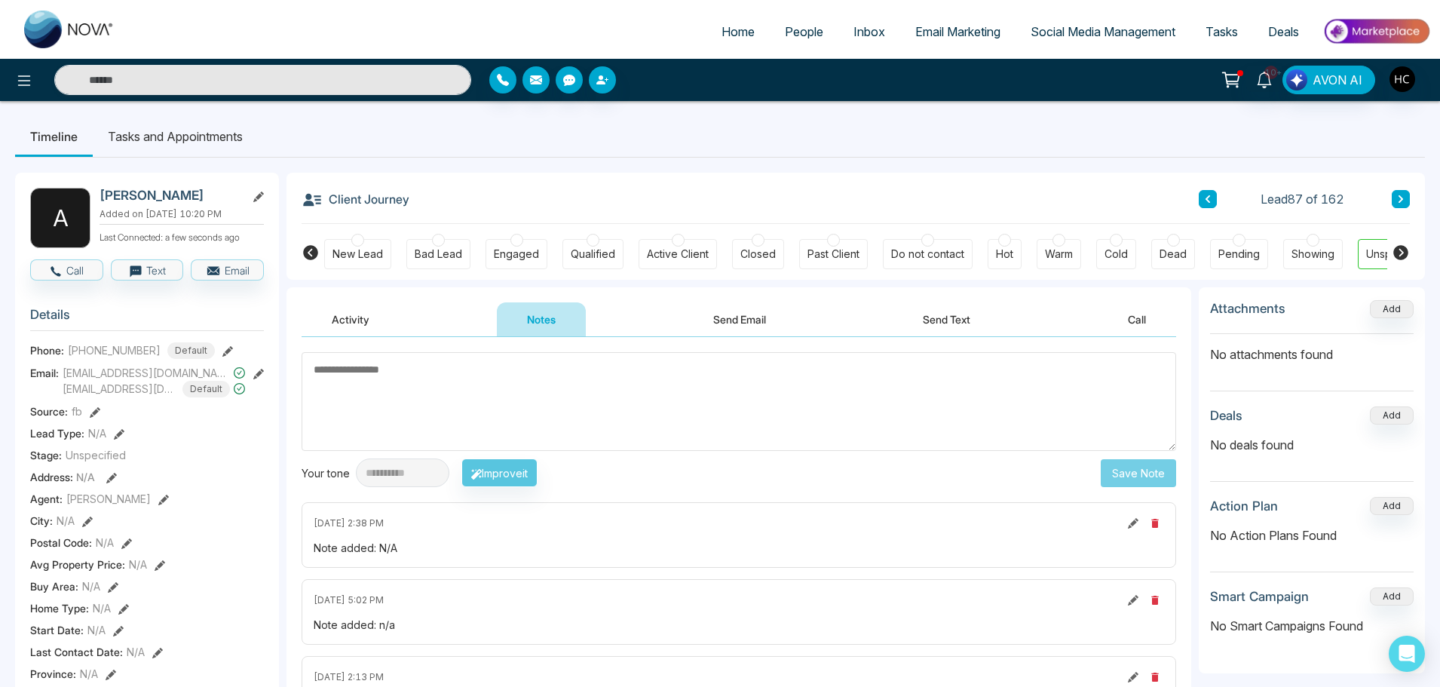
click at [376, 403] on textarea at bounding box center [739, 401] width 875 height 99
click at [394, 386] on textarea at bounding box center [739, 401] width 875 height 99
click at [411, 371] on textarea "**********" at bounding box center [739, 401] width 875 height 99
click at [413, 386] on textarea "**********" at bounding box center [739, 401] width 875 height 99
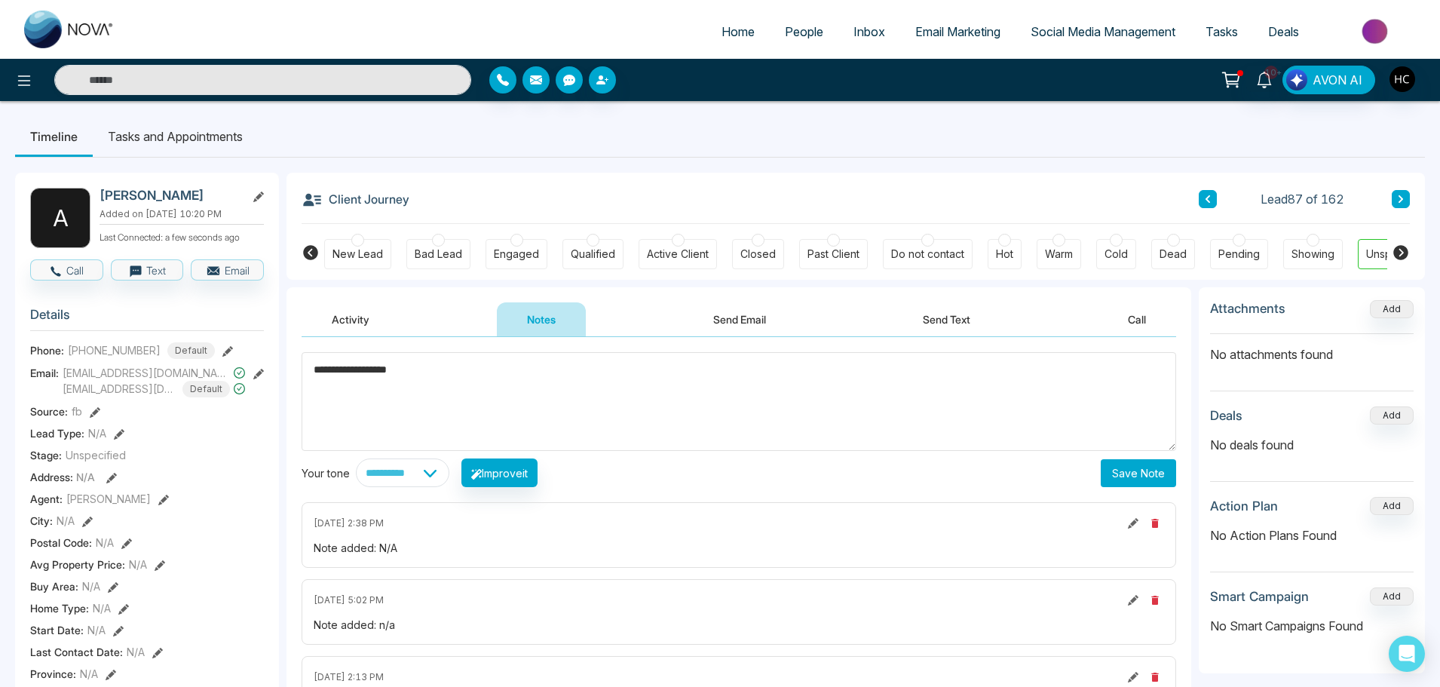
click at [412, 360] on textarea "**********" at bounding box center [739, 401] width 875 height 99
click at [444, 376] on textarea "**********" at bounding box center [739, 401] width 875 height 99
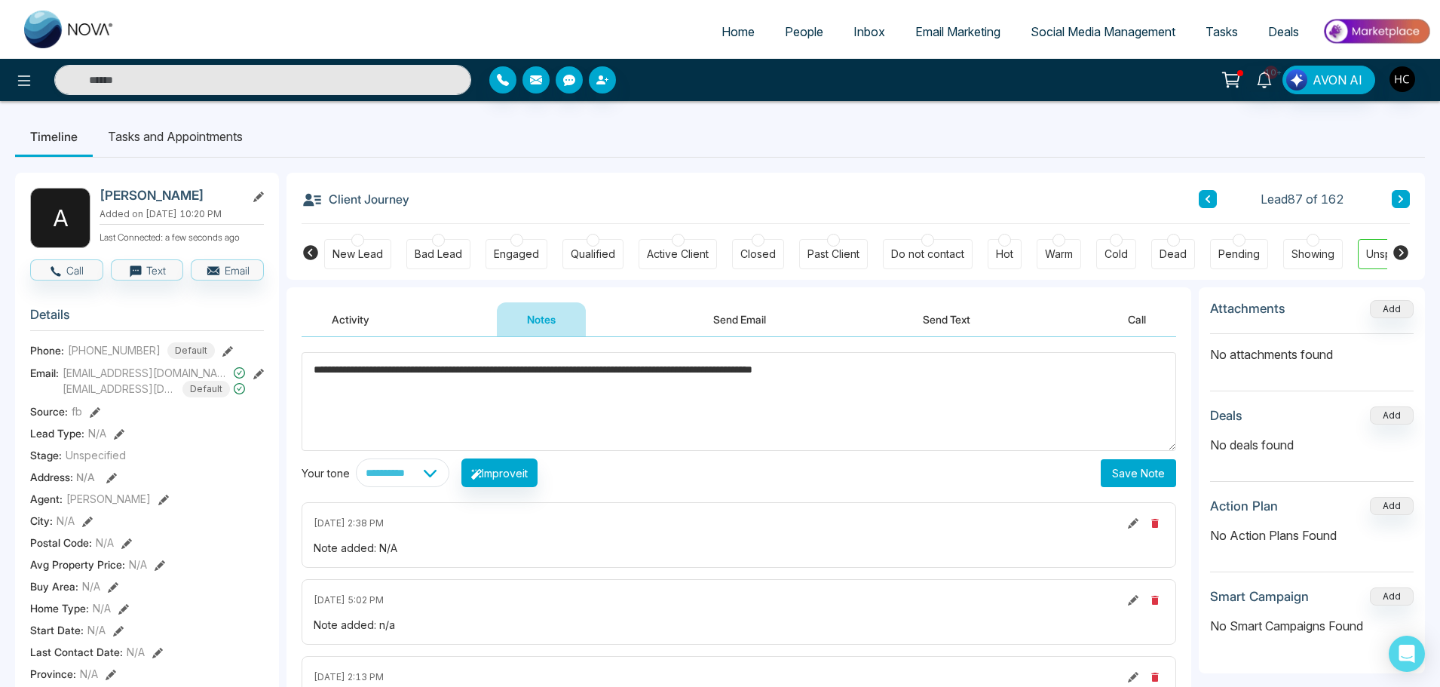
type textarea "**********"
click at [1114, 471] on button "Save Note" at bounding box center [1138, 473] width 75 height 28
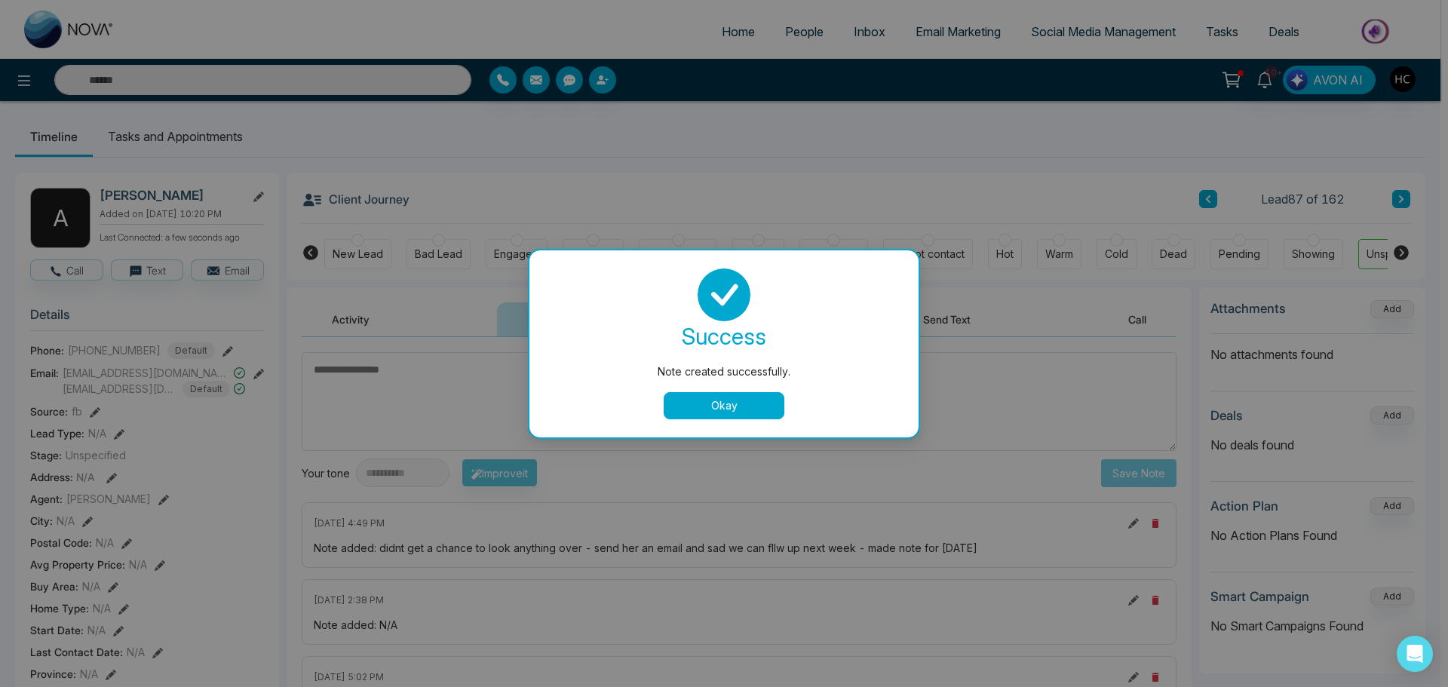
click at [760, 408] on button "Okay" at bounding box center [724, 405] width 121 height 27
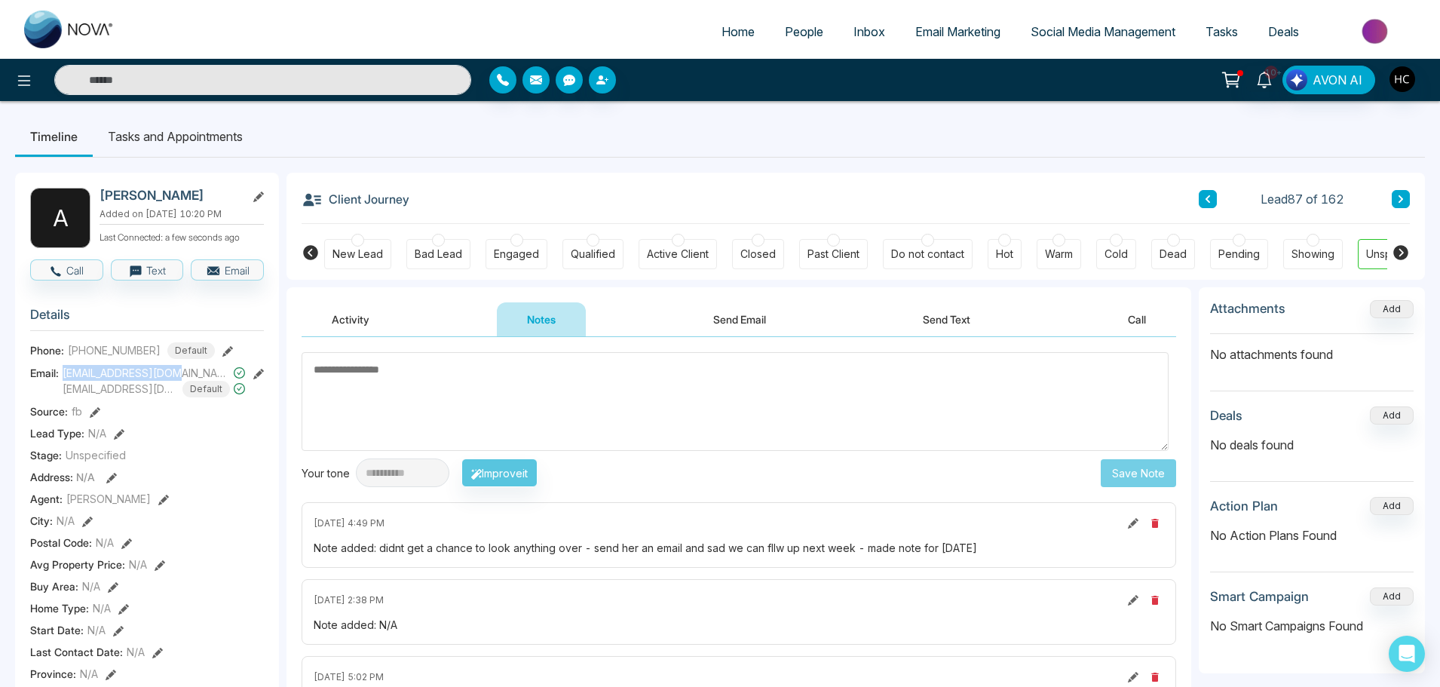
drag, startPoint x: 182, startPoint y: 384, endPoint x: 63, endPoint y: 385, distance: 118.4
click at [63, 381] on span "[EMAIL_ADDRESS][DOMAIN_NAME]" at bounding box center [146, 373] width 167 height 16
copy span "[EMAIL_ADDRESS][DOMAIN_NAME]"
click at [316, 376] on textarea at bounding box center [735, 401] width 867 height 99
click at [1398, 196] on icon at bounding box center [1401, 199] width 8 height 9
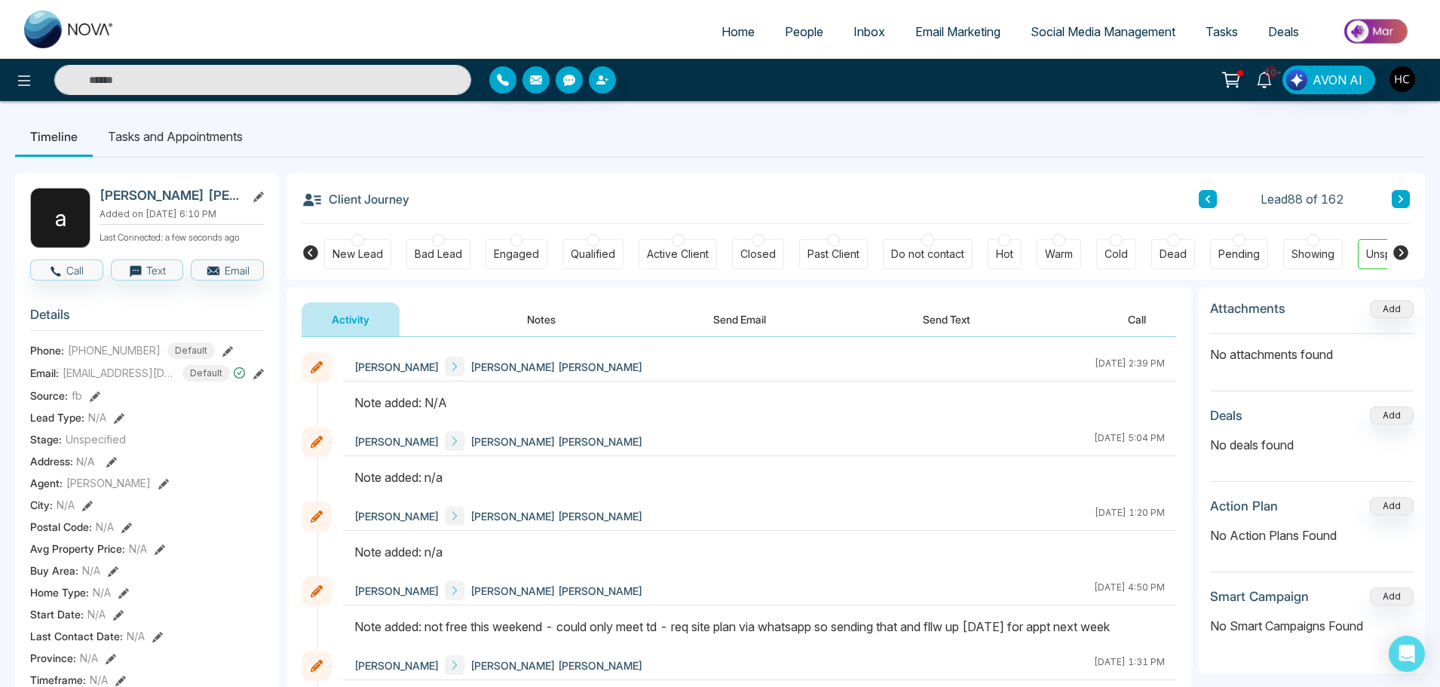
click at [554, 321] on button "Notes" at bounding box center [541, 319] width 89 height 34
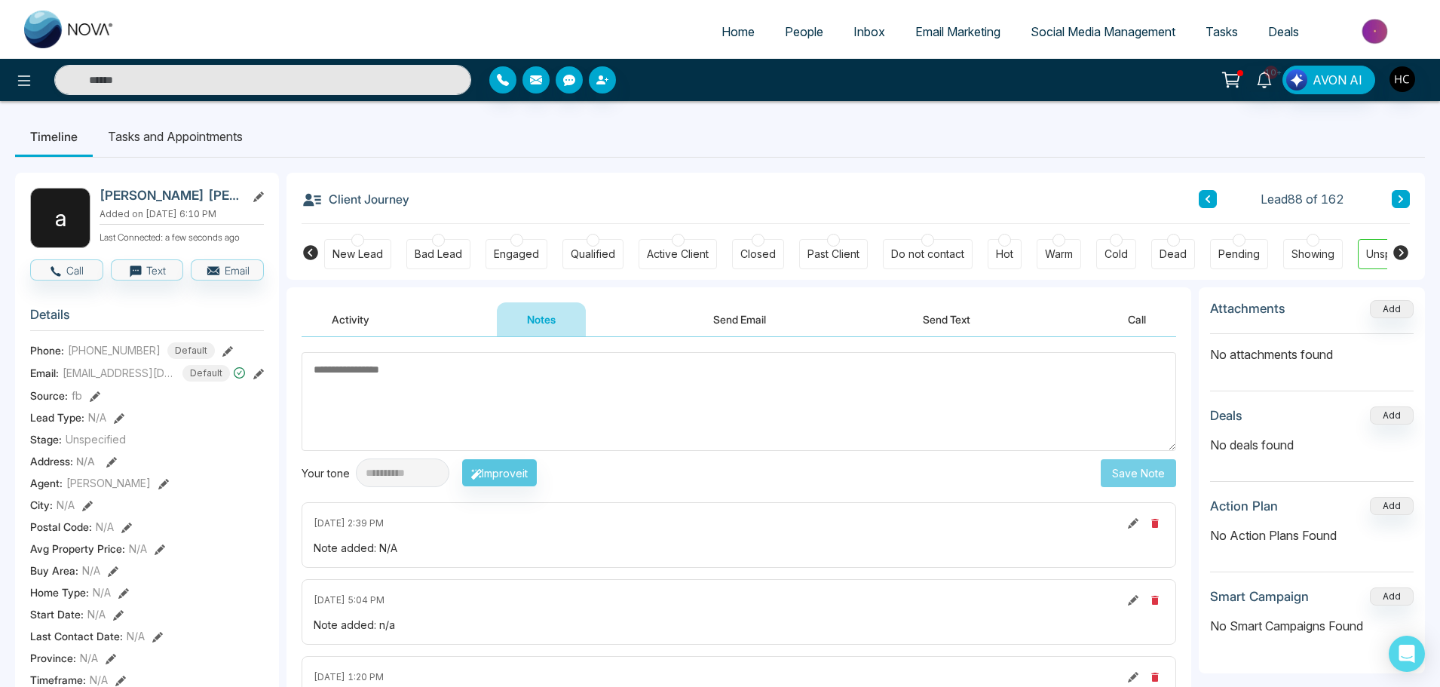
type textarea "**********"
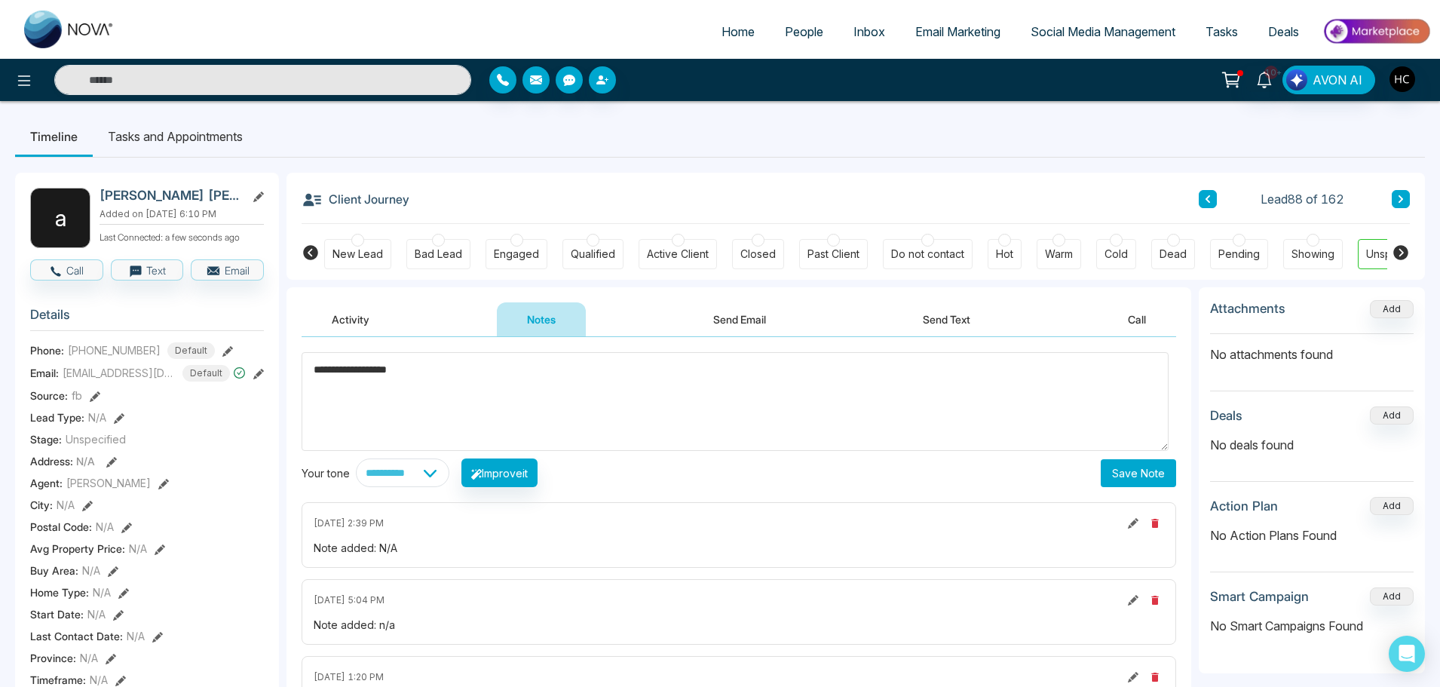
drag, startPoint x: 309, startPoint y: 382, endPoint x: 405, endPoint y: 376, distance: 95.9
drag, startPoint x: 467, startPoint y: 379, endPoint x: 279, endPoint y: 385, distance: 187.9
drag, startPoint x: 348, startPoint y: 369, endPoint x: 299, endPoint y: 376, distance: 50.2
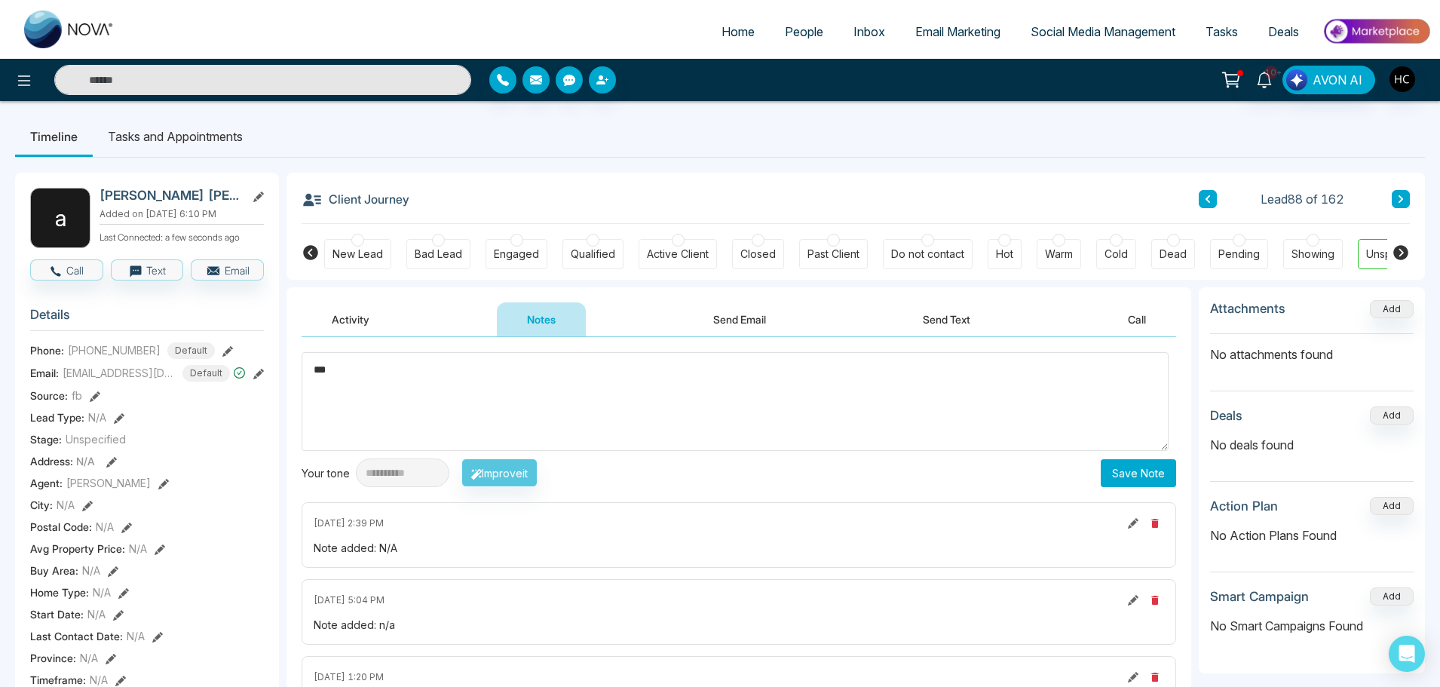
click at [434, 366] on textarea "***" at bounding box center [735, 401] width 867 height 99
type textarea "***"
click at [1147, 479] on button "Save Note" at bounding box center [1138, 473] width 75 height 28
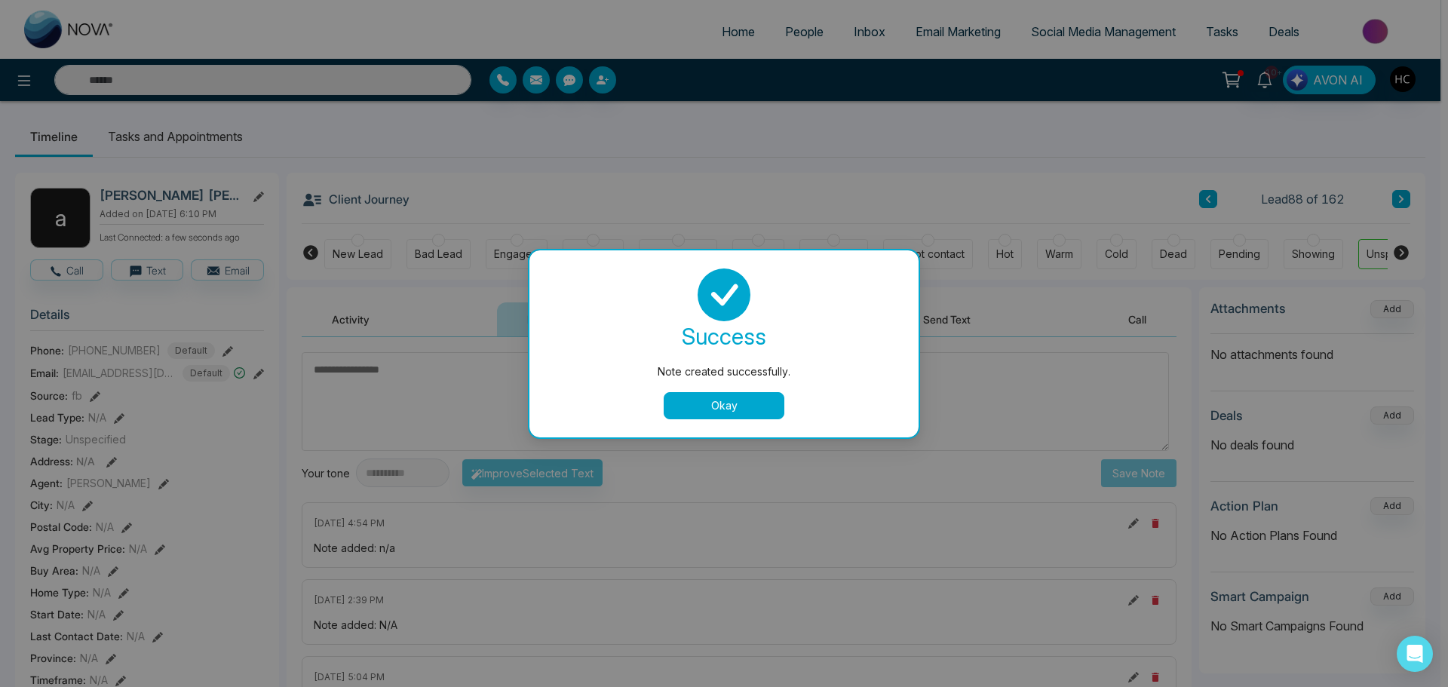
click at [728, 405] on button "Okay" at bounding box center [724, 405] width 121 height 27
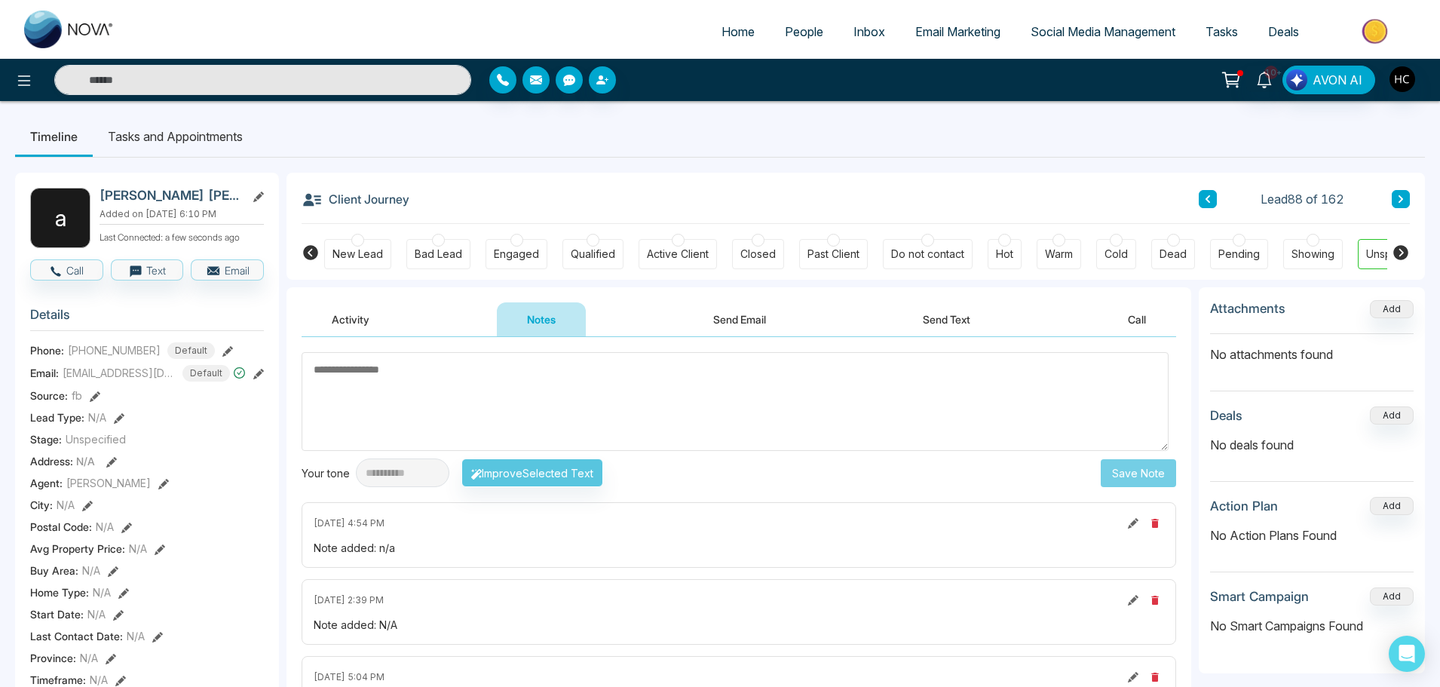
click at [1406, 196] on button at bounding box center [1401, 199] width 18 height 18
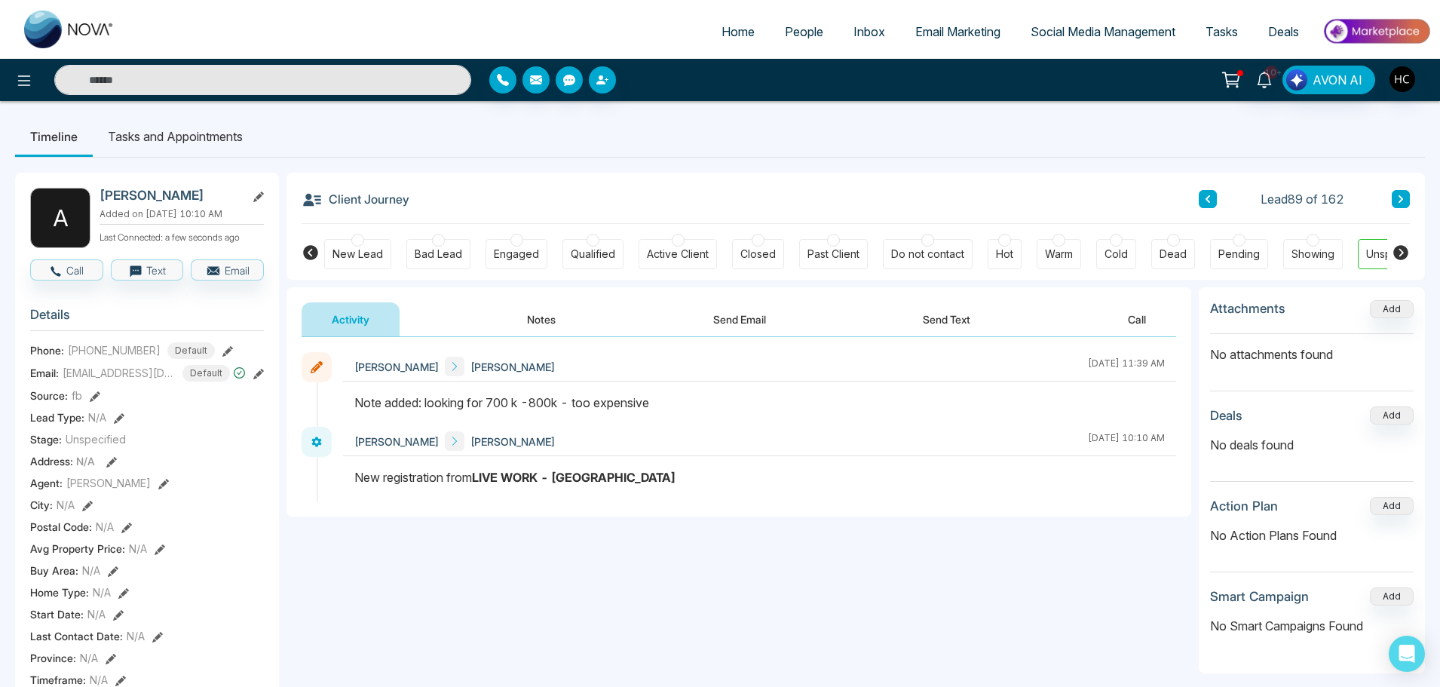
click at [1400, 194] on button at bounding box center [1401, 199] width 18 height 18
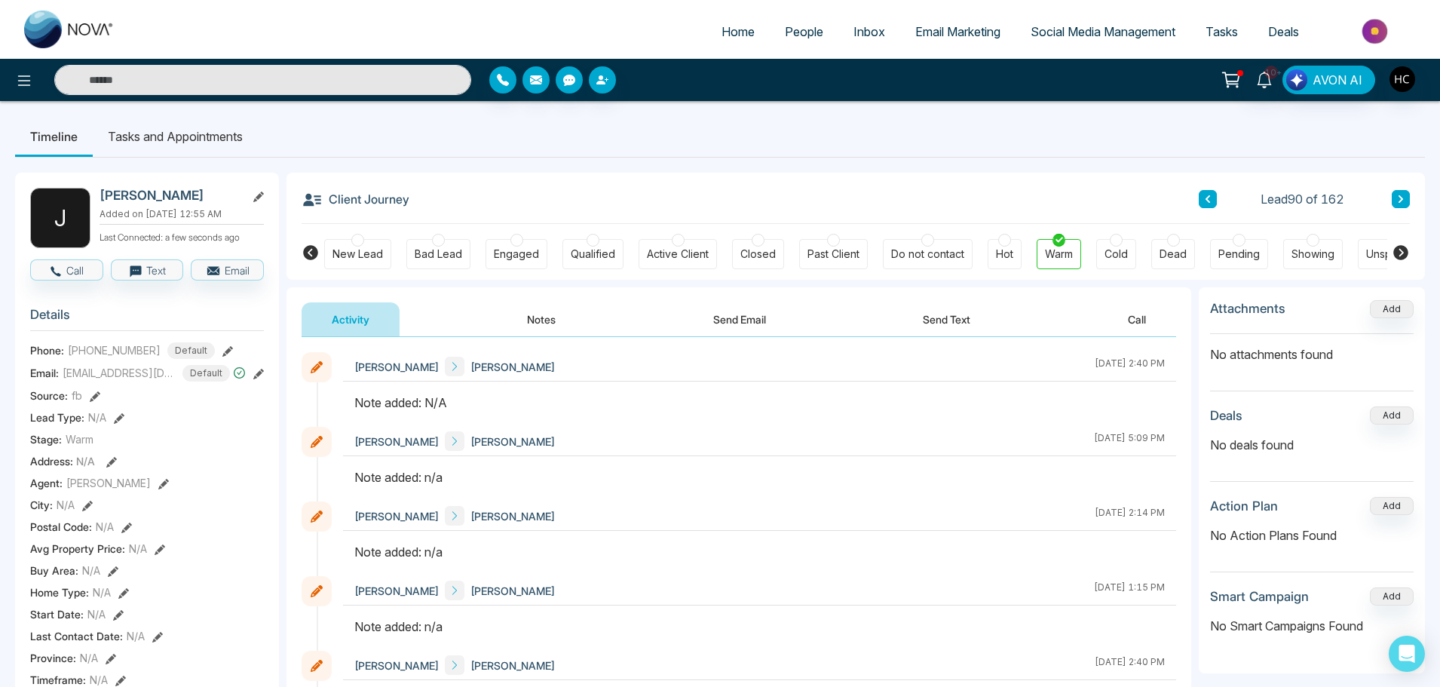
click at [545, 318] on button "Notes" at bounding box center [541, 319] width 89 height 34
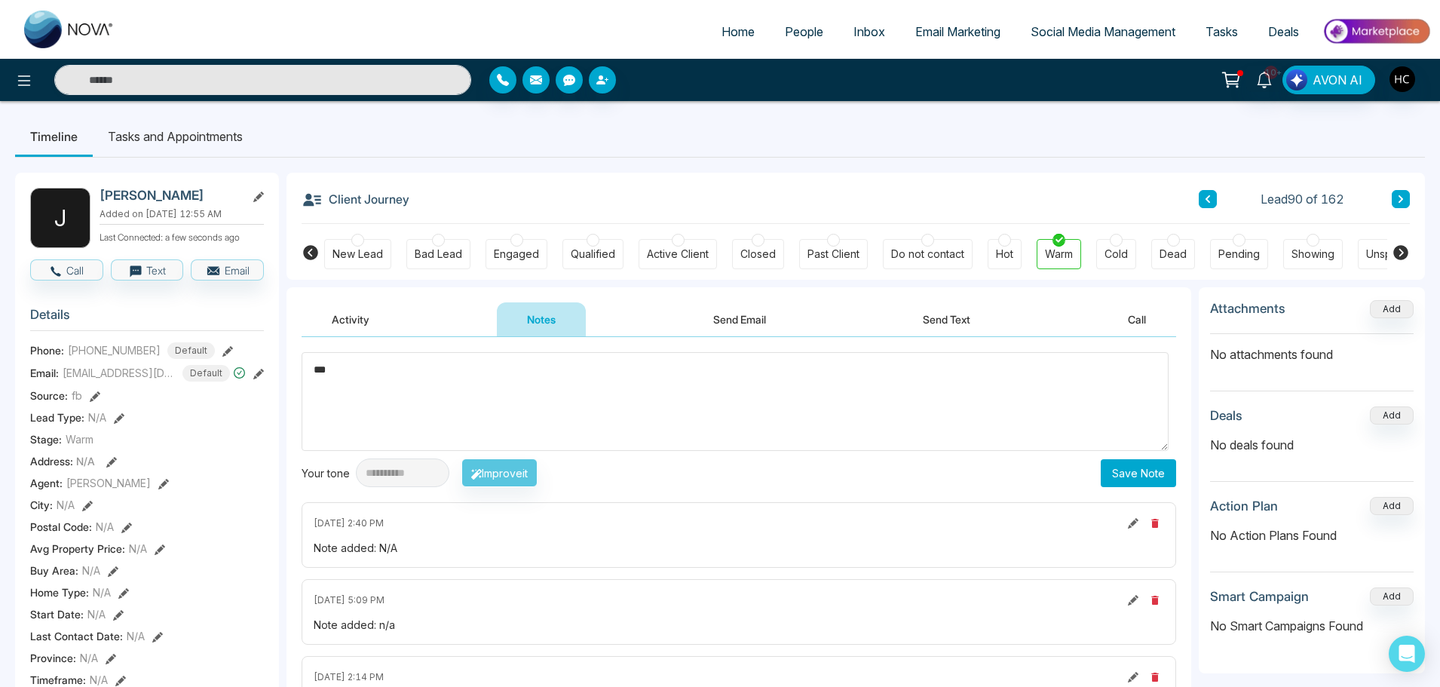
type textarea "***"
click at [1122, 470] on button "Save Note" at bounding box center [1138, 473] width 75 height 28
click at [1399, 203] on icon at bounding box center [1401, 199] width 8 height 9
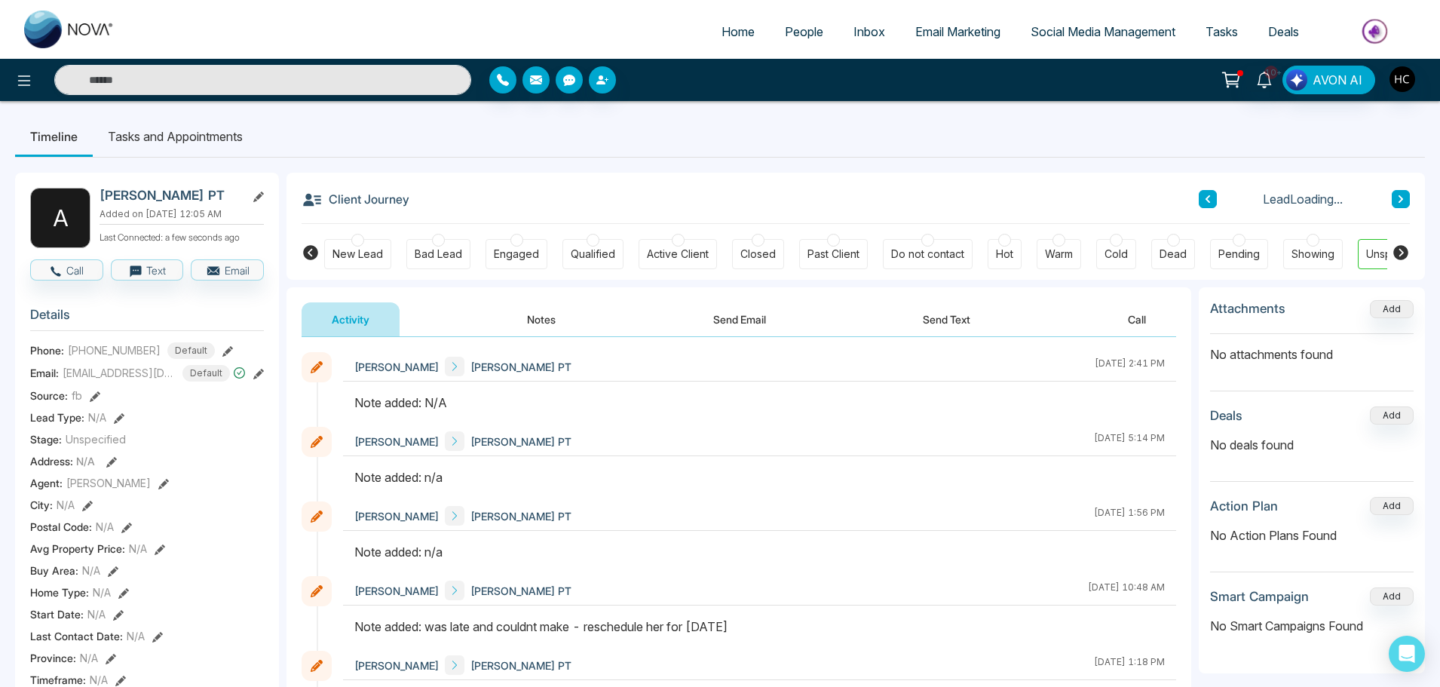
click at [549, 318] on button "Notes" at bounding box center [541, 319] width 89 height 34
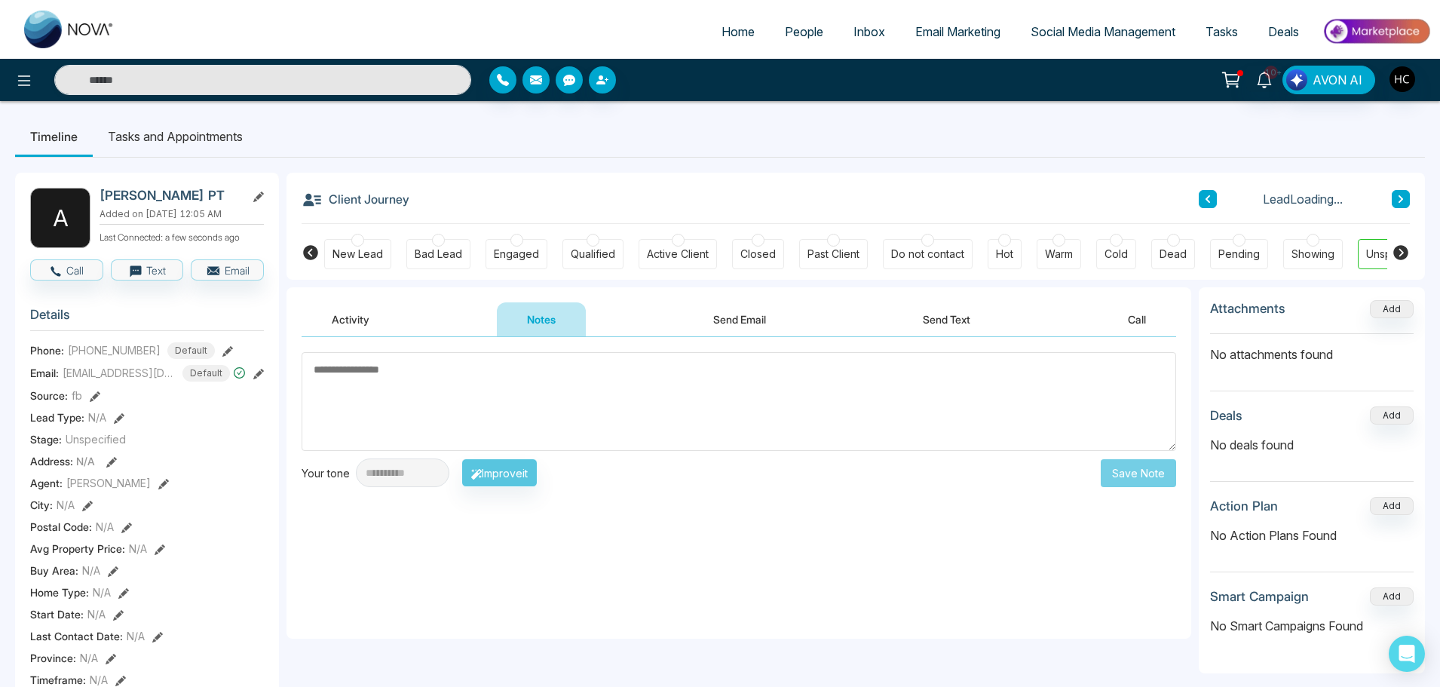
click at [554, 384] on textarea at bounding box center [739, 401] width 875 height 99
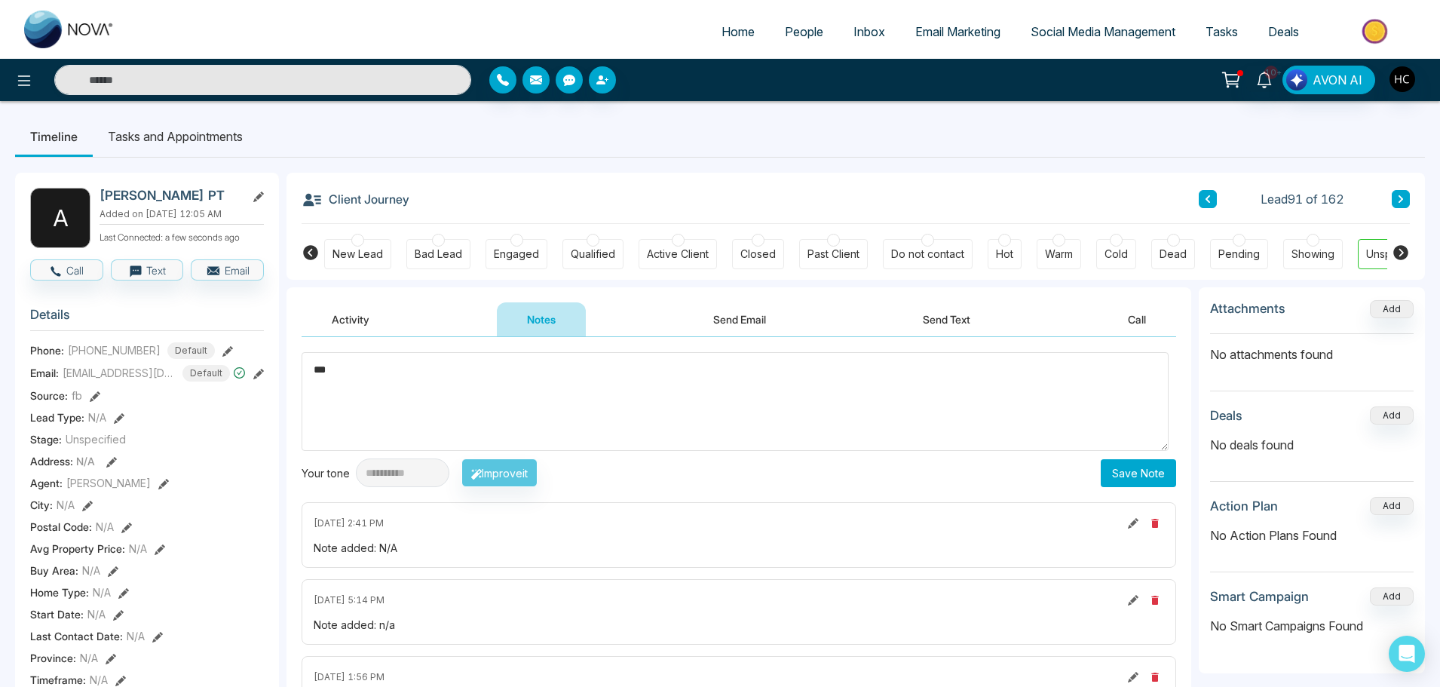
type textarea "***"
click at [1111, 464] on button "Save Note" at bounding box center [1138, 473] width 75 height 28
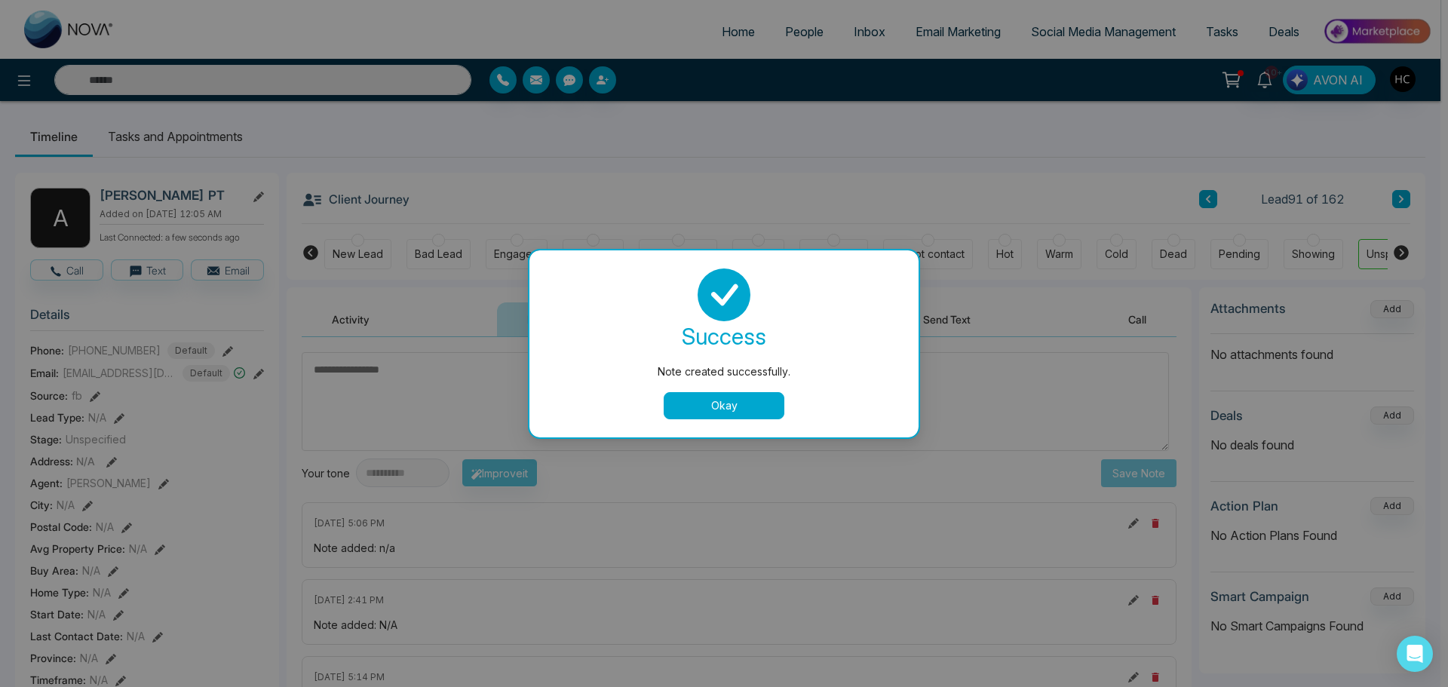
click at [698, 393] on button "Okay" at bounding box center [724, 405] width 121 height 27
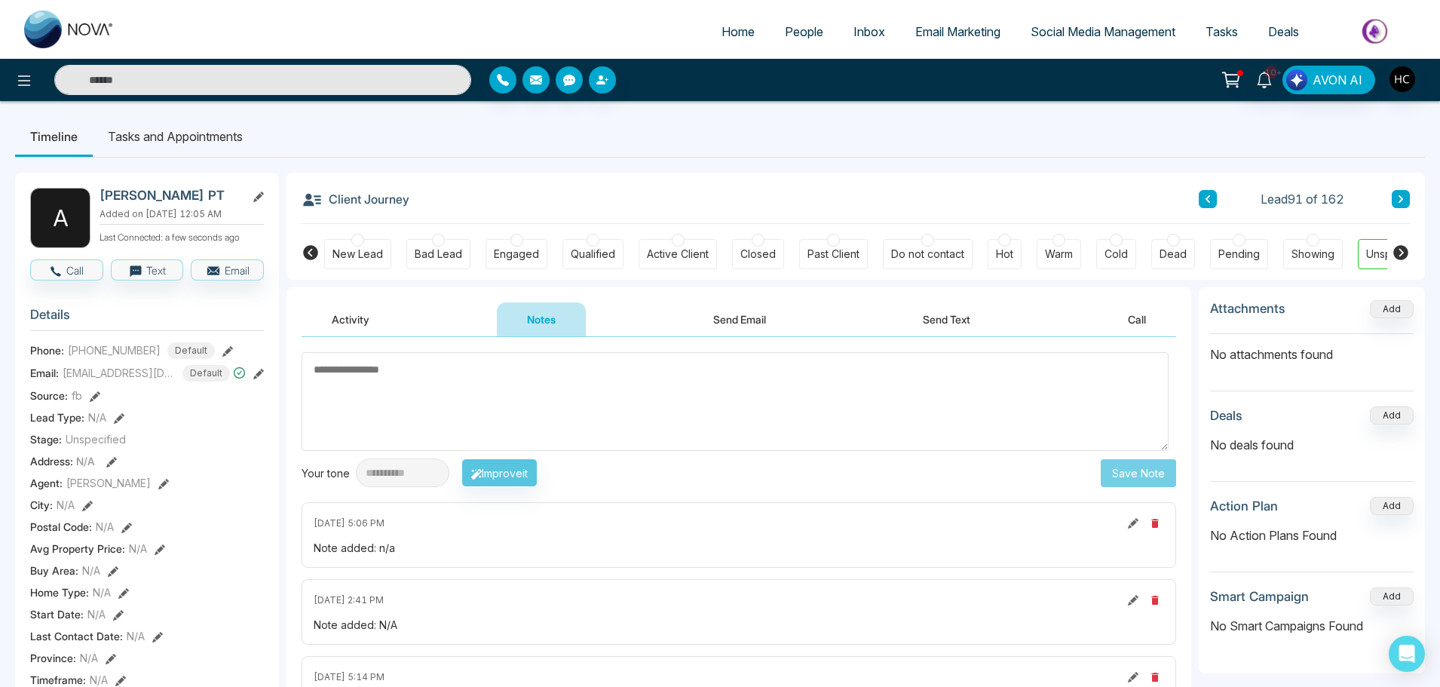
click at [1407, 204] on button at bounding box center [1401, 199] width 18 height 18
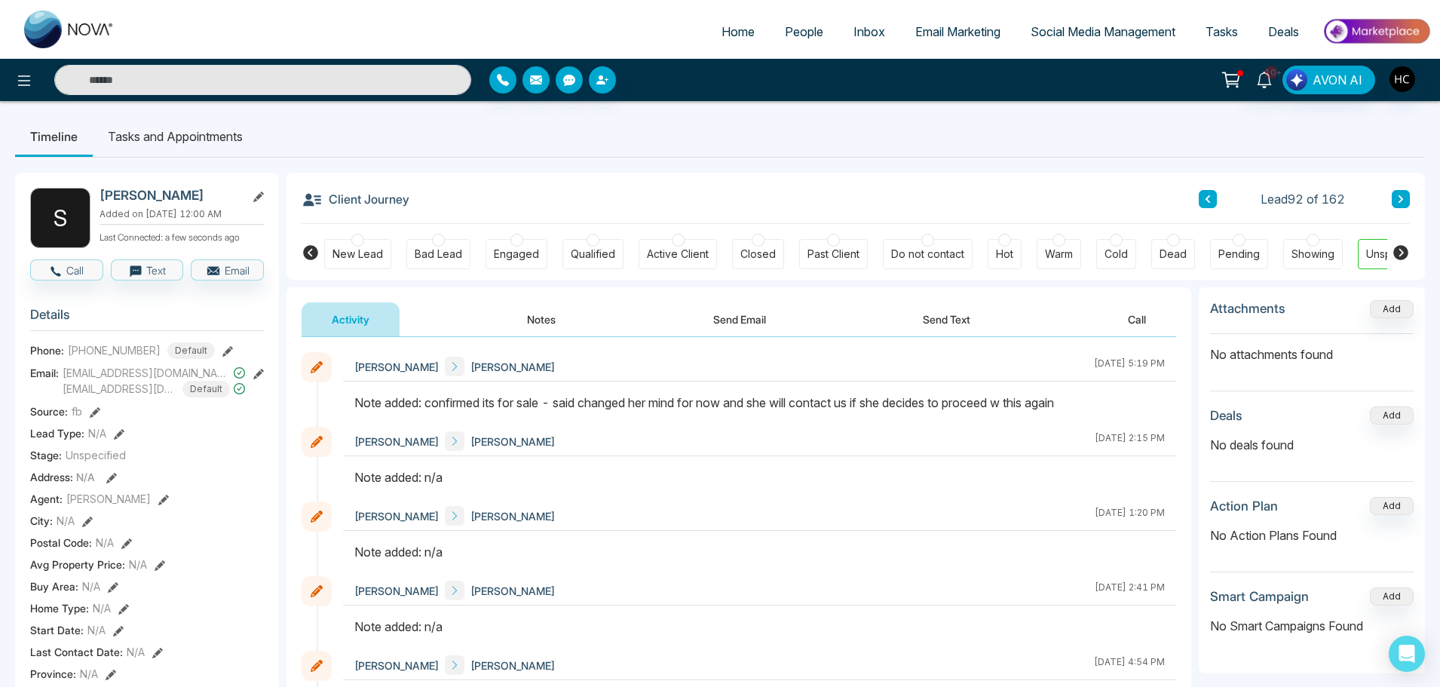
click at [1400, 201] on icon at bounding box center [1401, 199] width 5 height 8
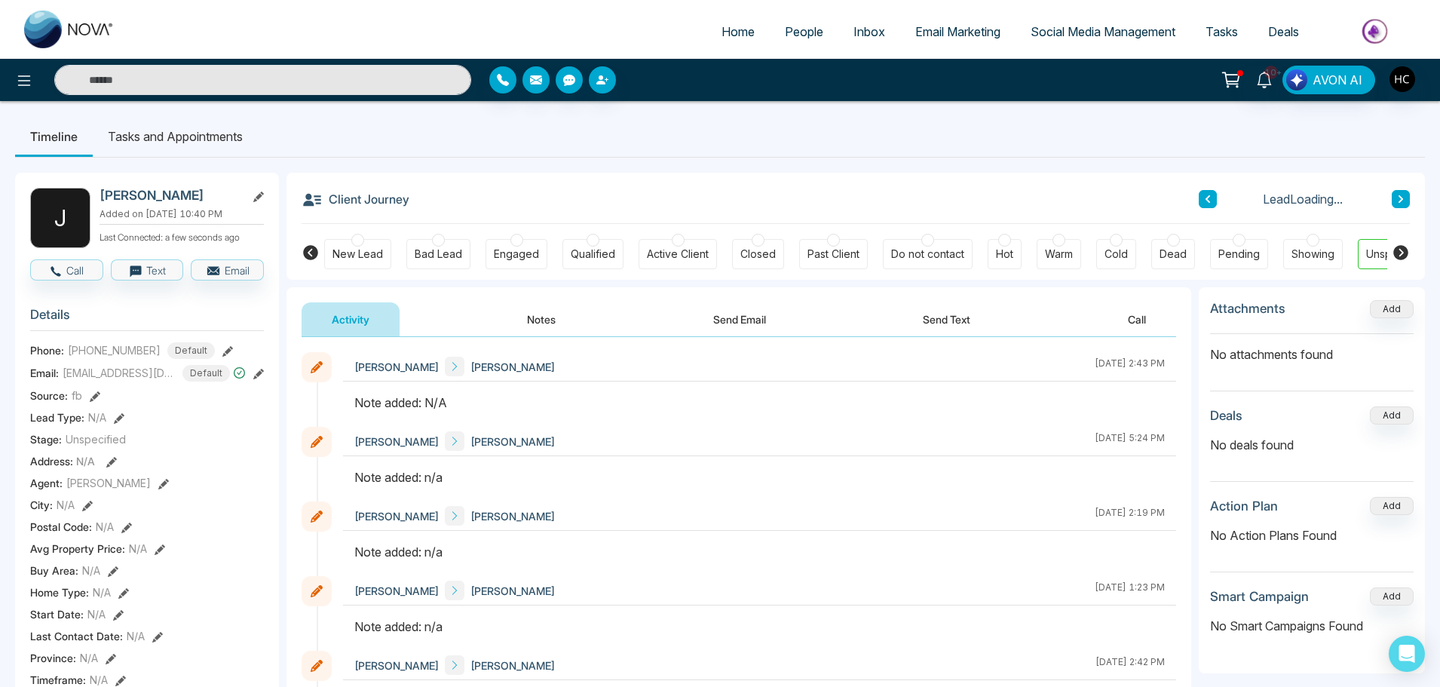
click at [563, 314] on button "Notes" at bounding box center [541, 319] width 89 height 34
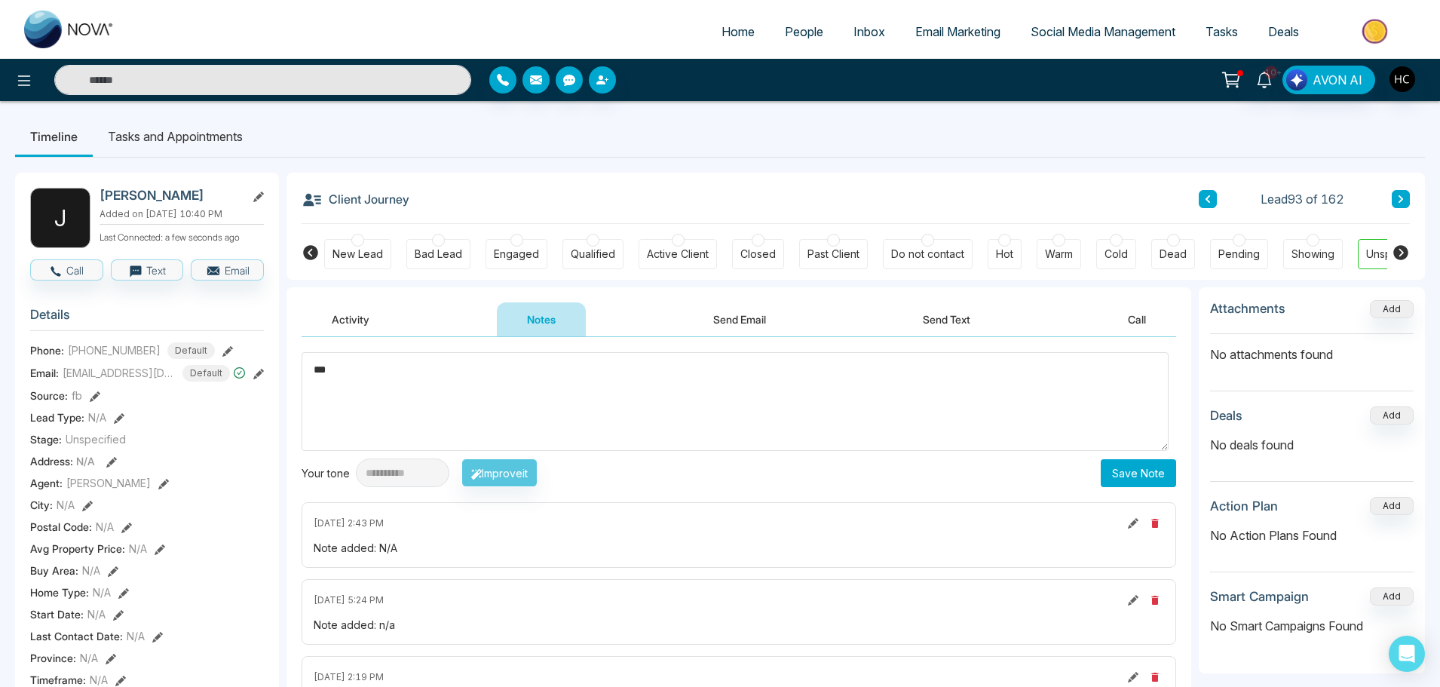
type textarea "***"
click at [1109, 470] on button "Save Note" at bounding box center [1138, 473] width 75 height 28
click at [1401, 201] on icon at bounding box center [1401, 199] width 5 height 8
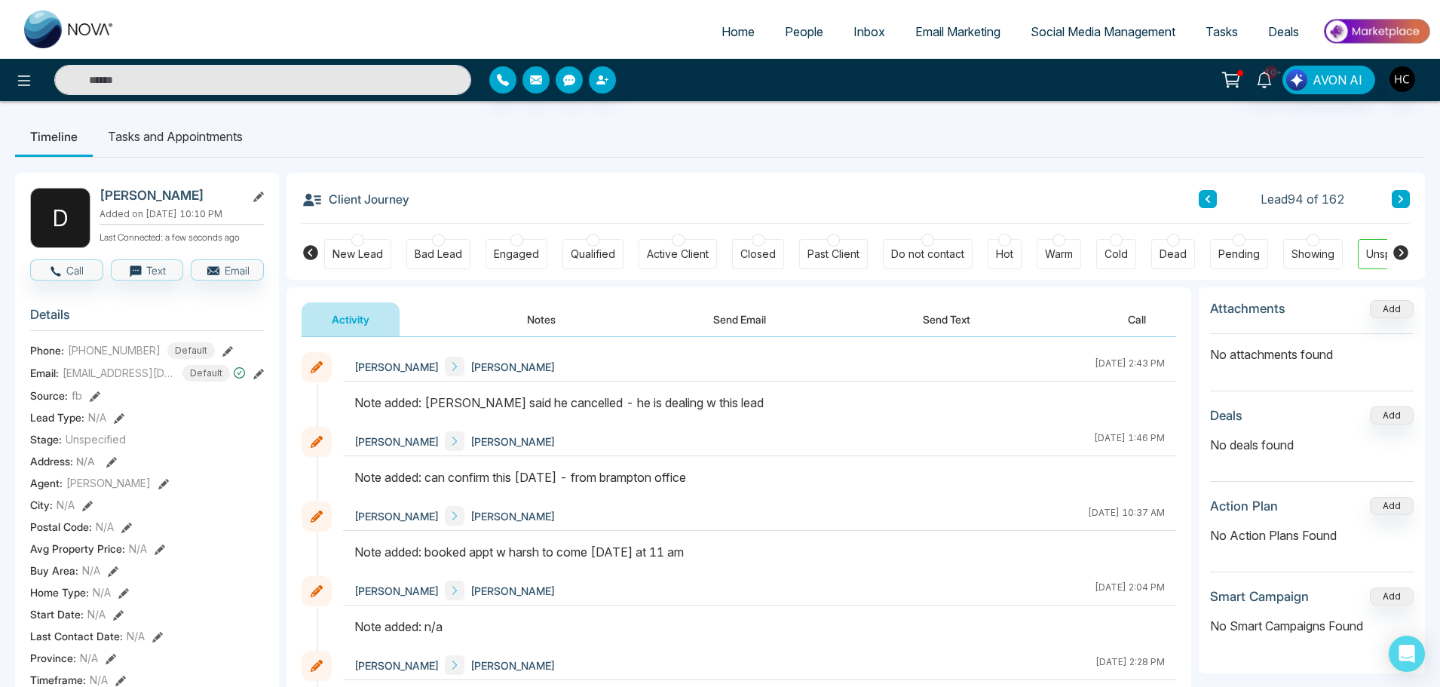
click at [1397, 200] on button at bounding box center [1401, 199] width 18 height 18
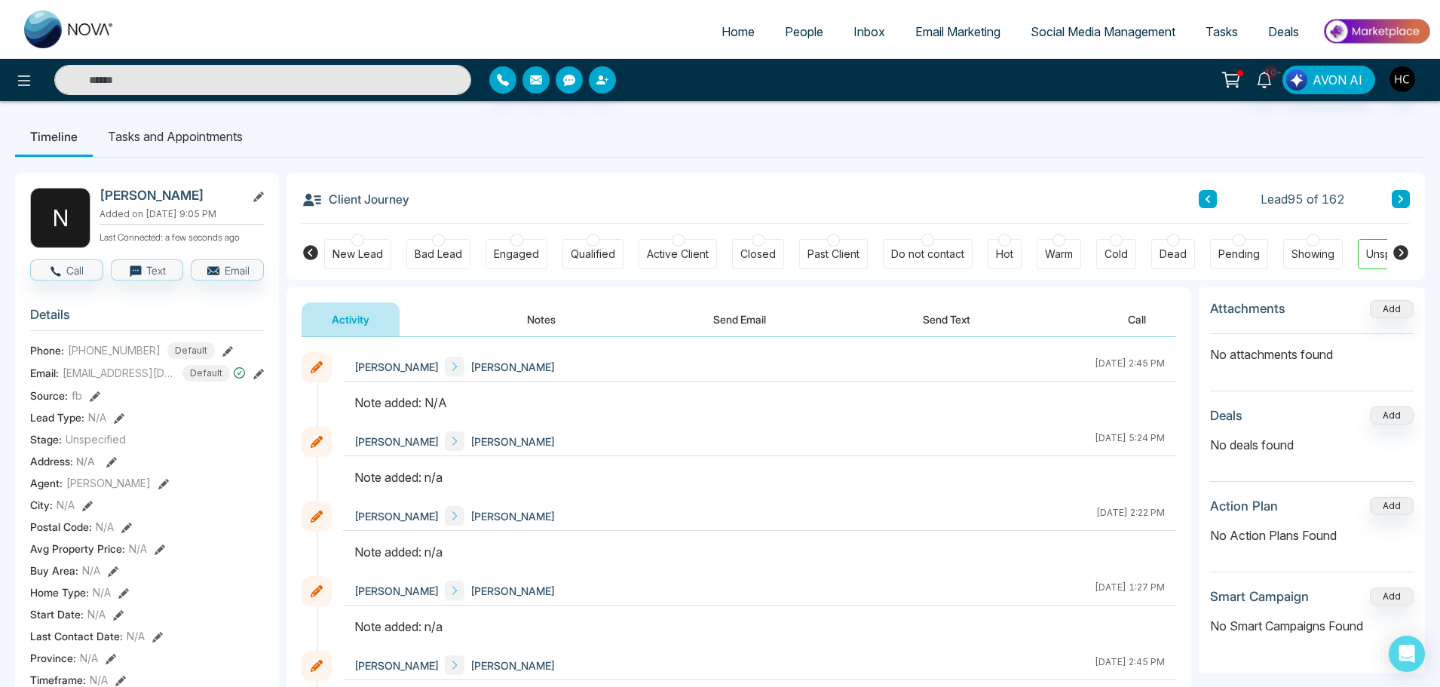
click at [511, 316] on button "Notes" at bounding box center [541, 319] width 89 height 34
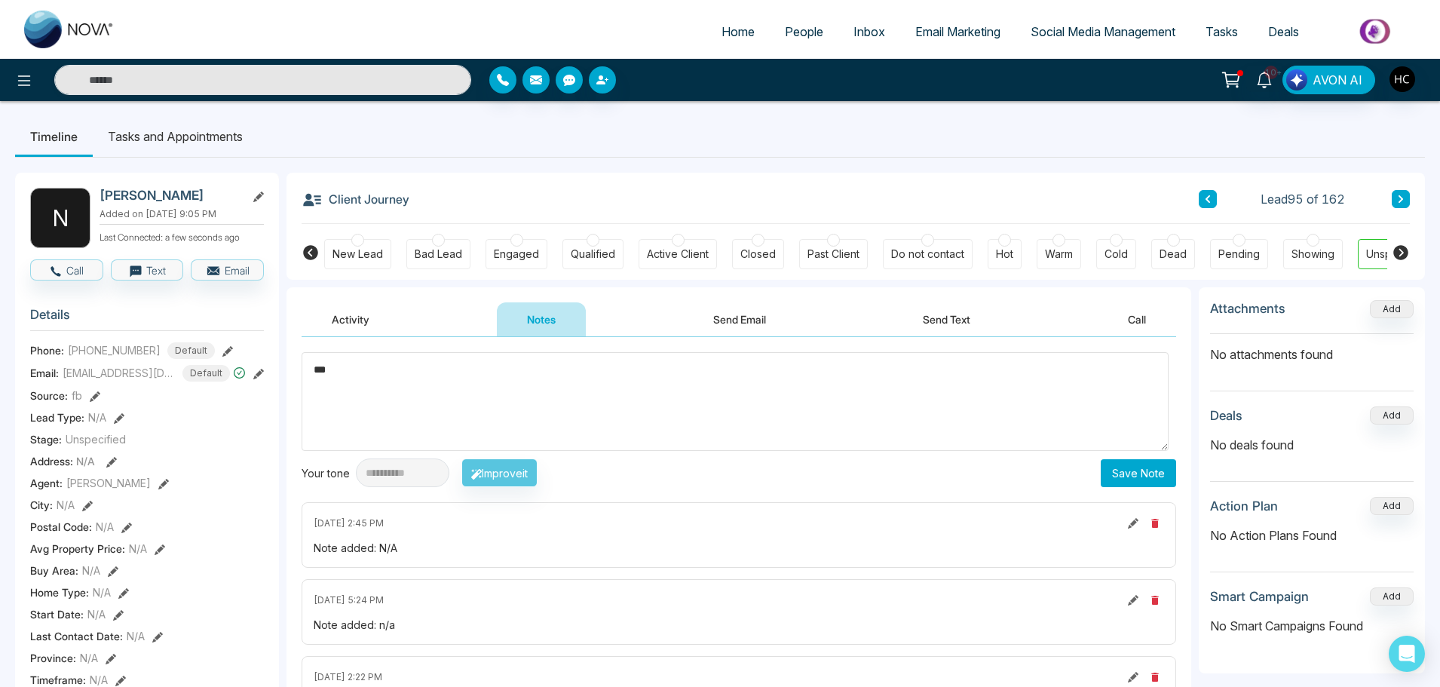
type textarea "***"
click at [1121, 471] on button "Save Note" at bounding box center [1138, 473] width 75 height 28
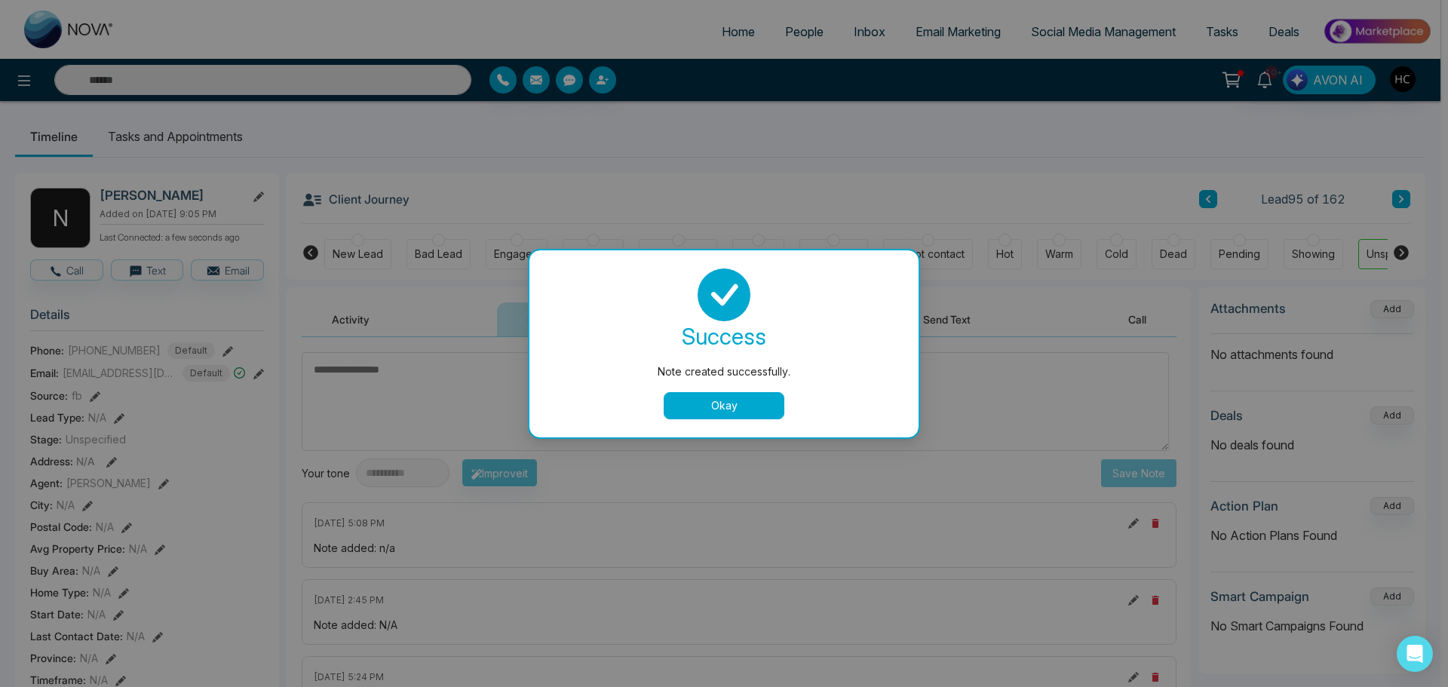
click at [771, 414] on button "Okay" at bounding box center [724, 405] width 121 height 27
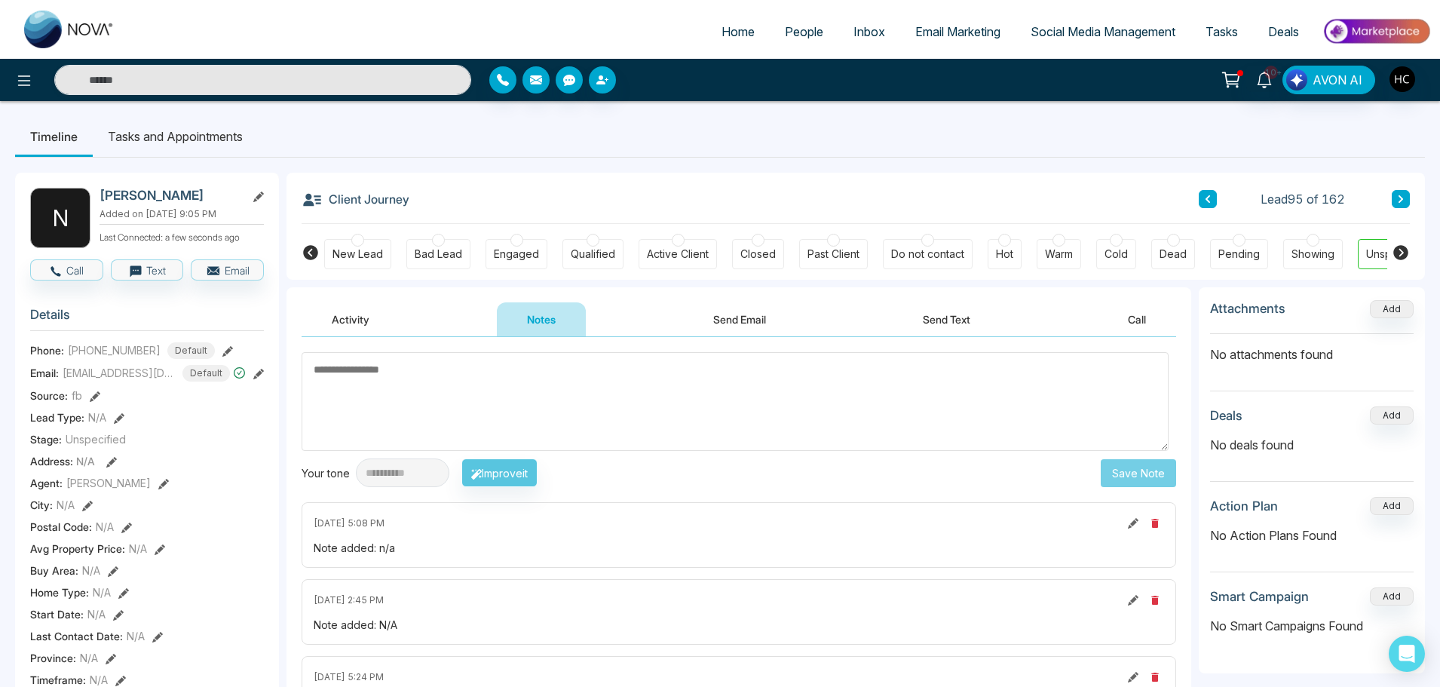
click at [1400, 204] on icon at bounding box center [1401, 199] width 8 height 9
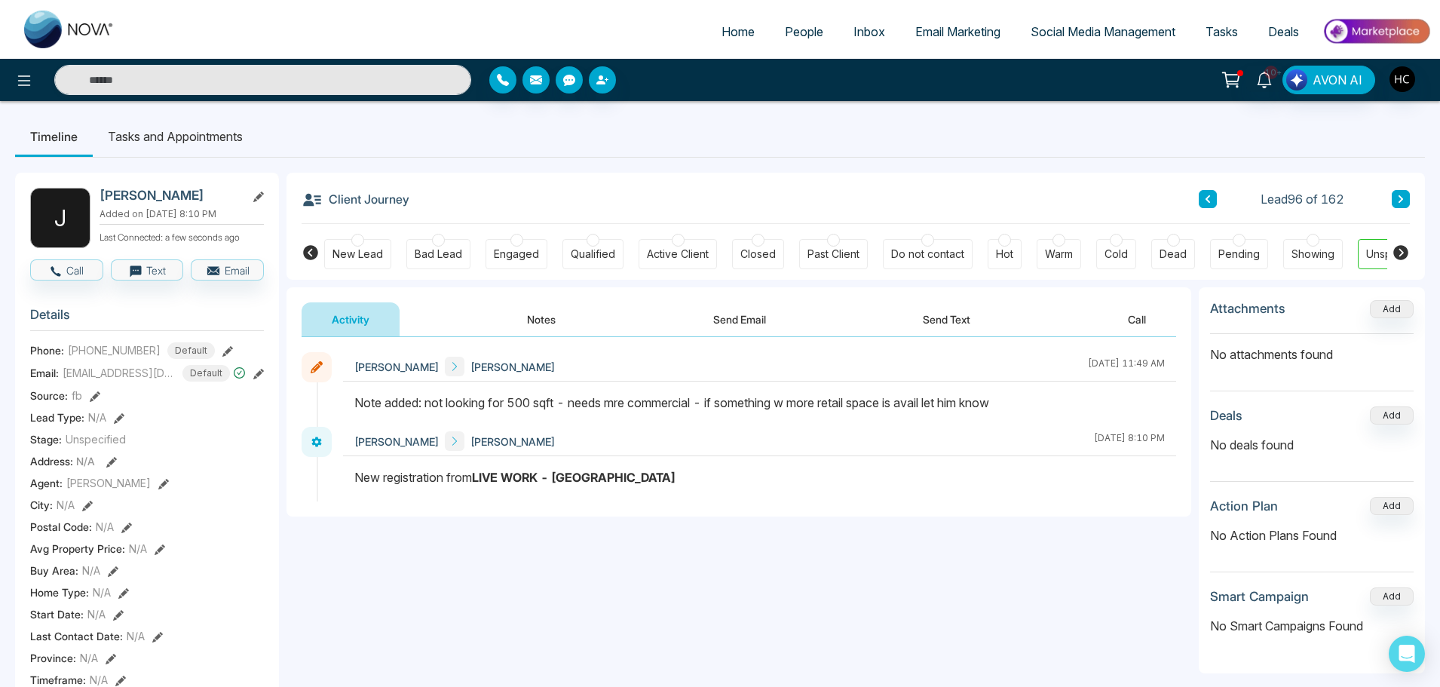
click at [1411, 207] on div "Client Journey Lead 96 of 162 New Lead Bad Lead Engaged Qualified Active Client…" at bounding box center [856, 226] width 1139 height 107
click at [1405, 200] on button at bounding box center [1401, 199] width 18 height 18
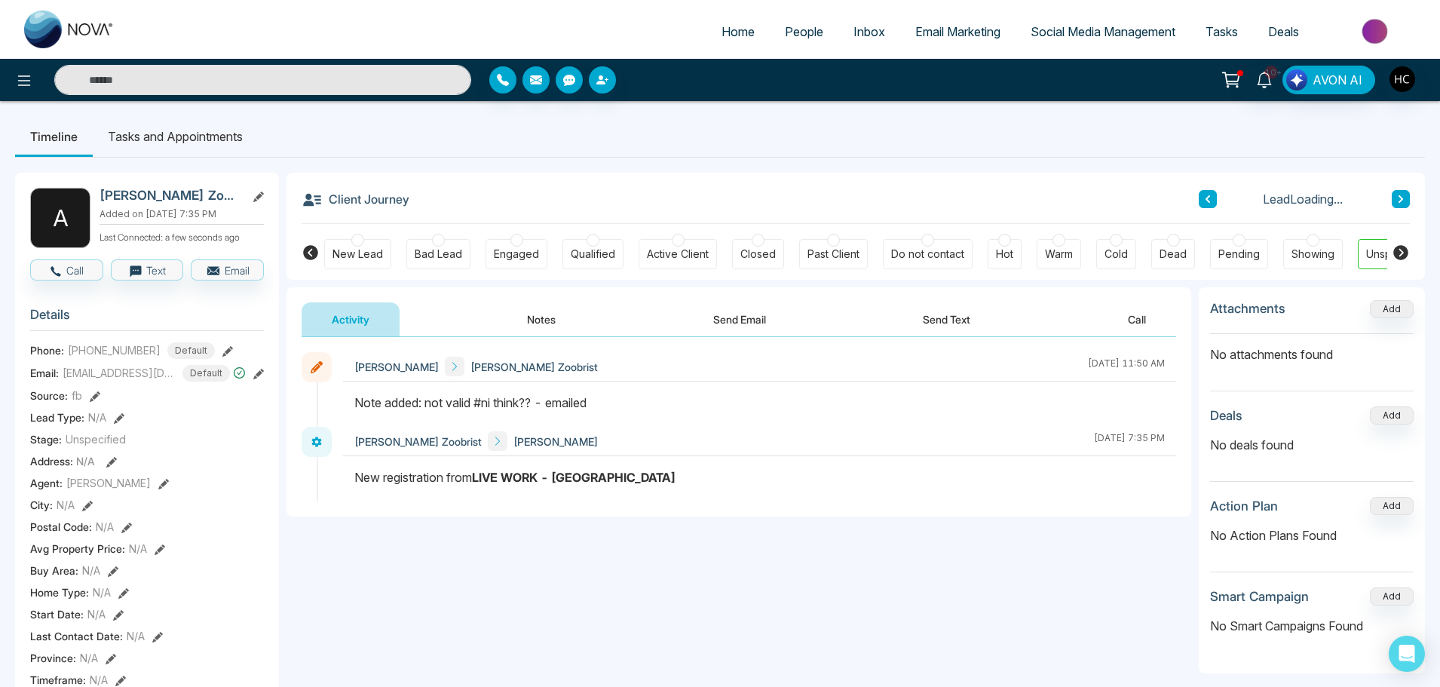
click at [1405, 200] on button at bounding box center [1401, 199] width 18 height 18
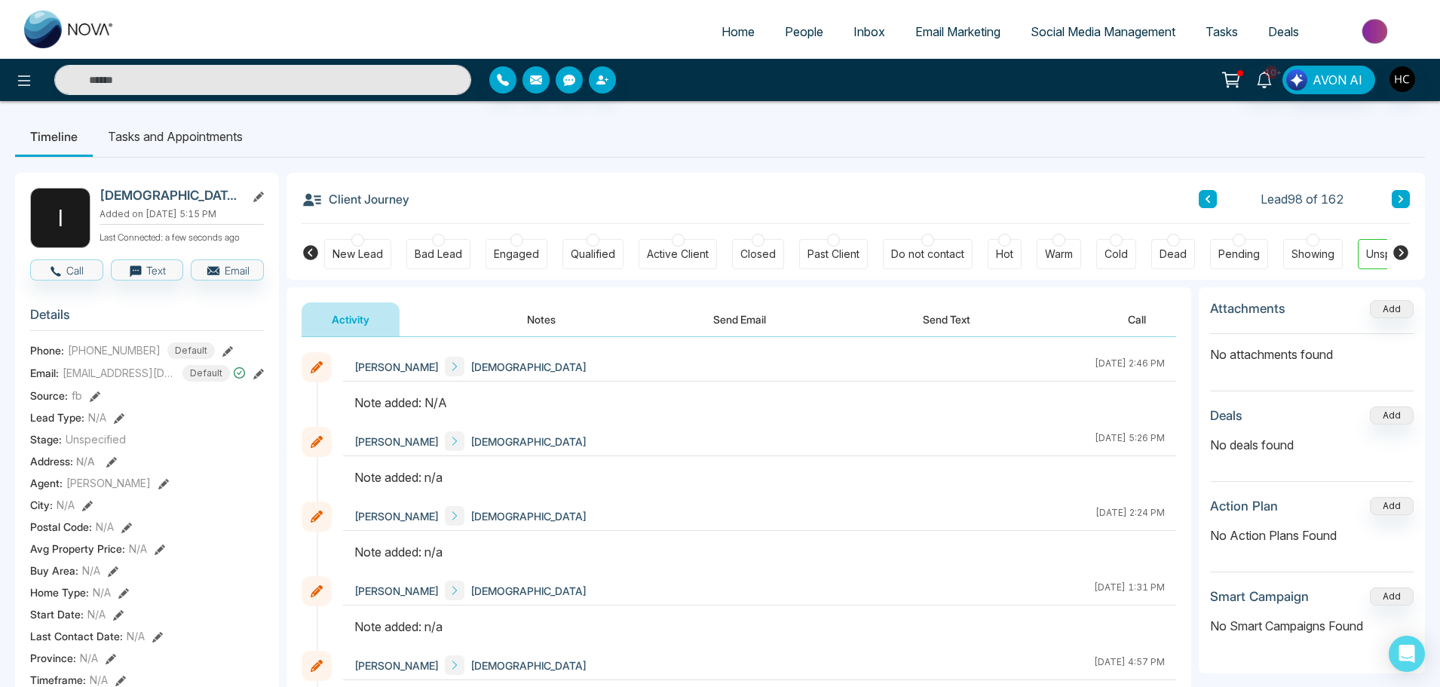
click at [572, 326] on button "Notes" at bounding box center [541, 319] width 89 height 34
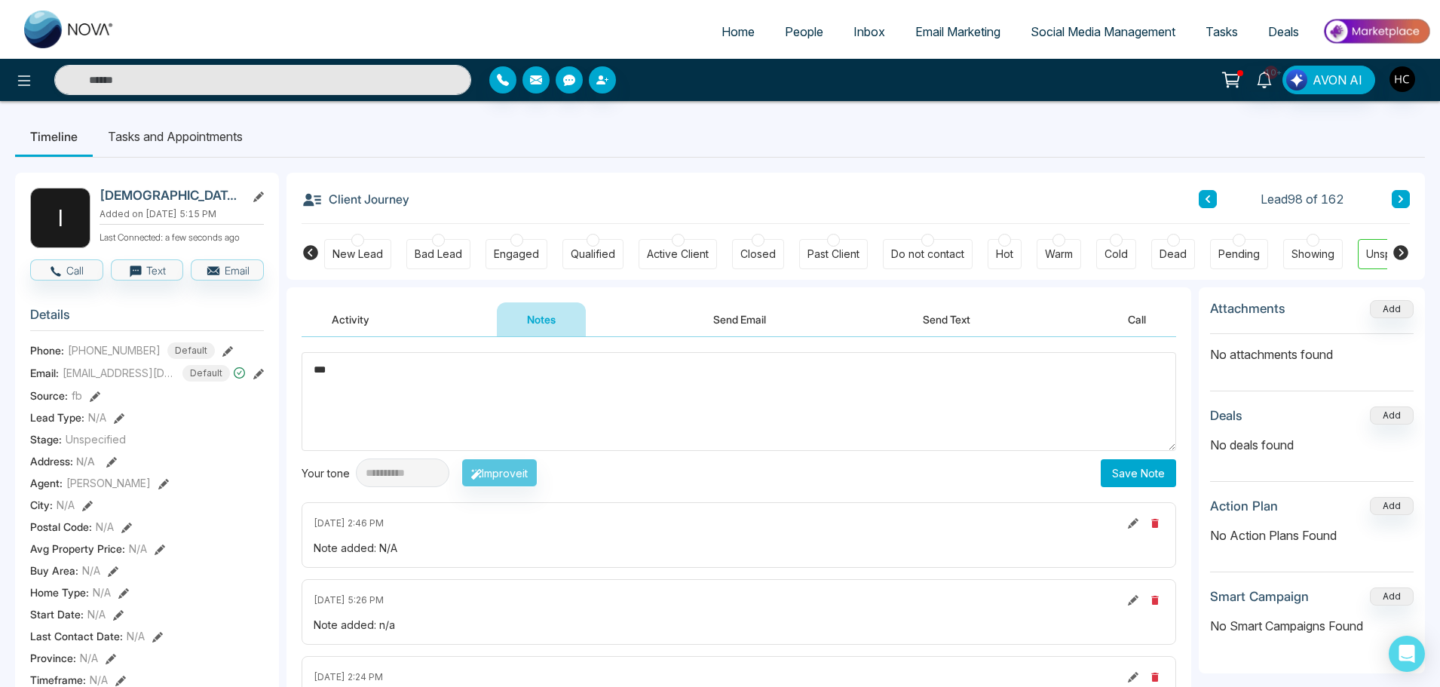
type textarea "***"
click at [1154, 467] on button "Save Note" at bounding box center [1138, 473] width 75 height 28
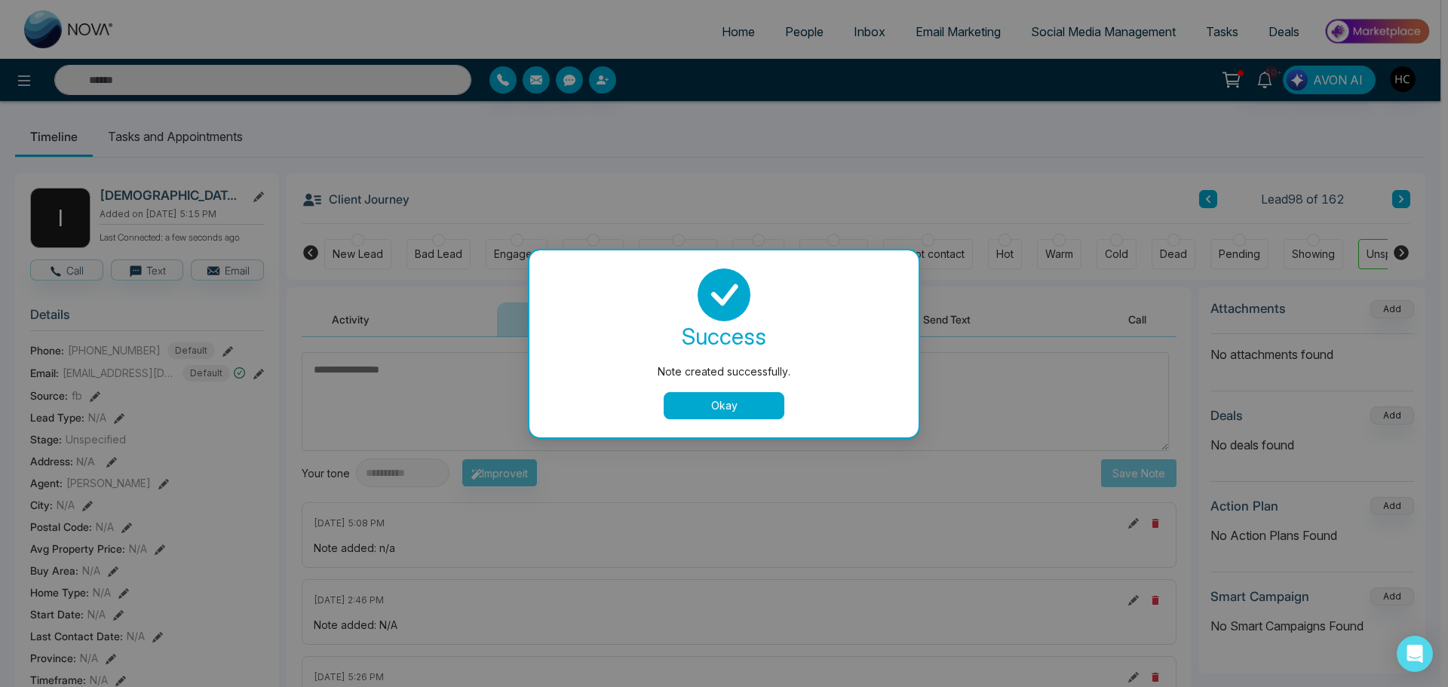
click at [722, 398] on button "Okay" at bounding box center [724, 405] width 121 height 27
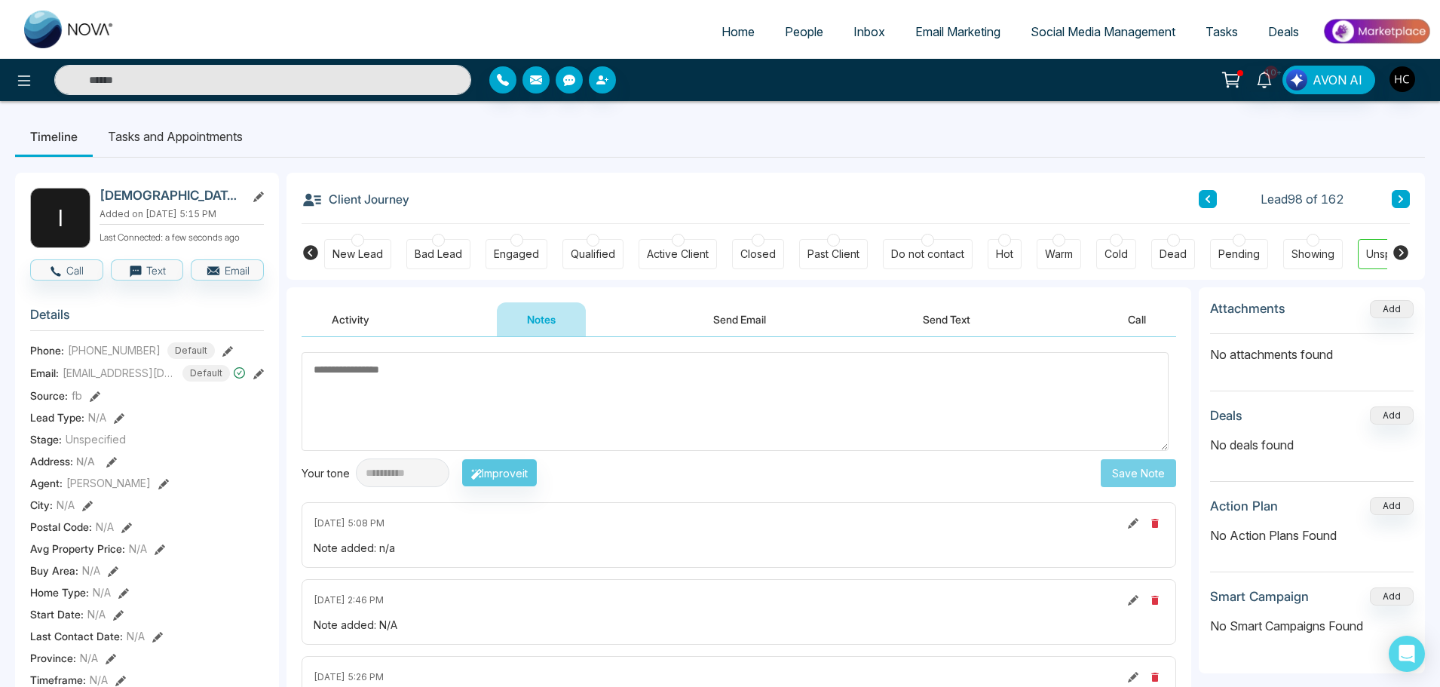
click at [1406, 200] on button at bounding box center [1401, 199] width 18 height 18
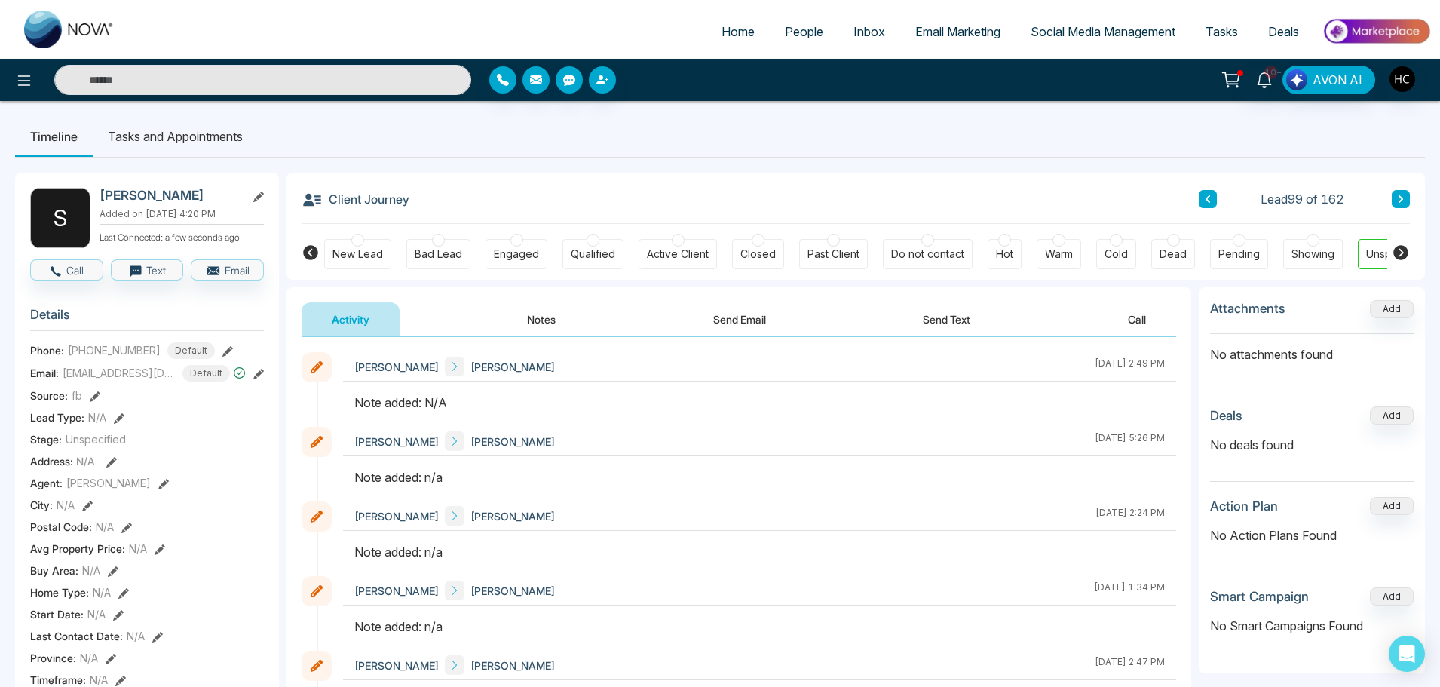
click at [535, 323] on button "Notes" at bounding box center [541, 319] width 89 height 34
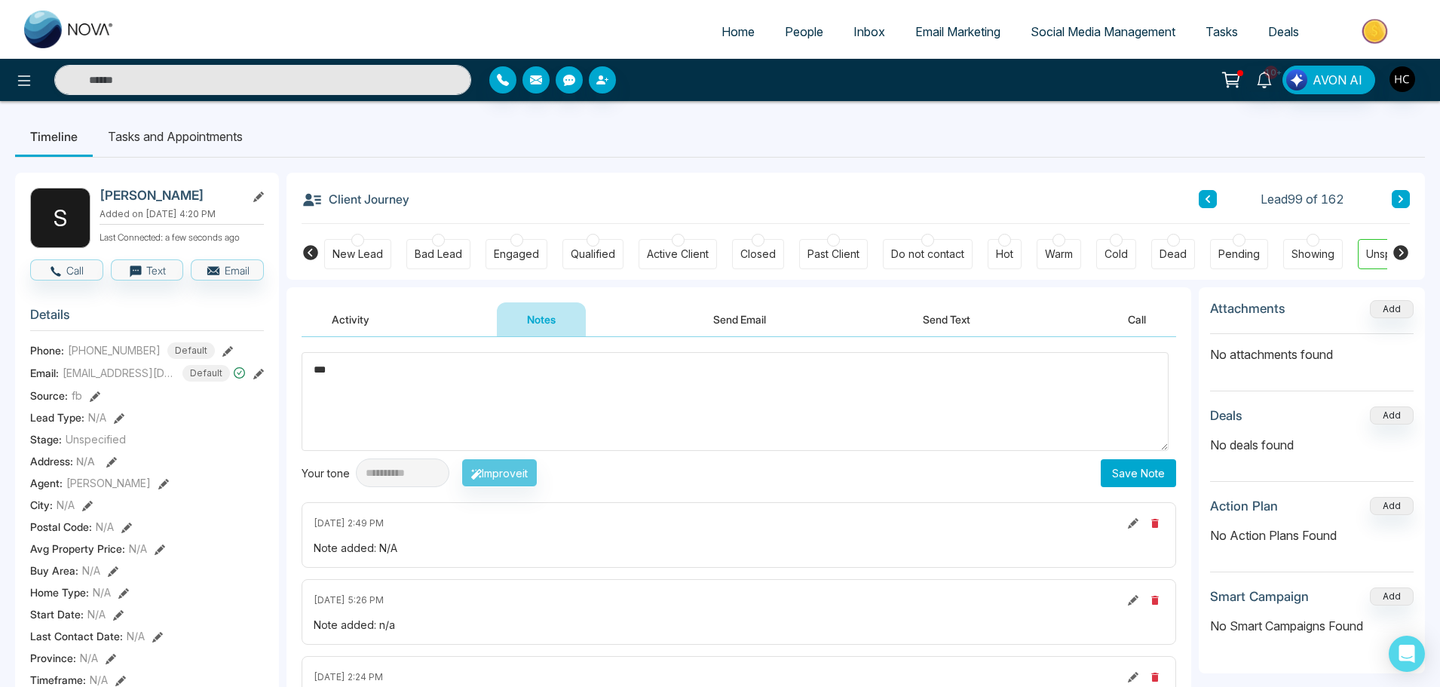
type textarea "***"
click at [1142, 478] on button "Save Note" at bounding box center [1138, 473] width 75 height 28
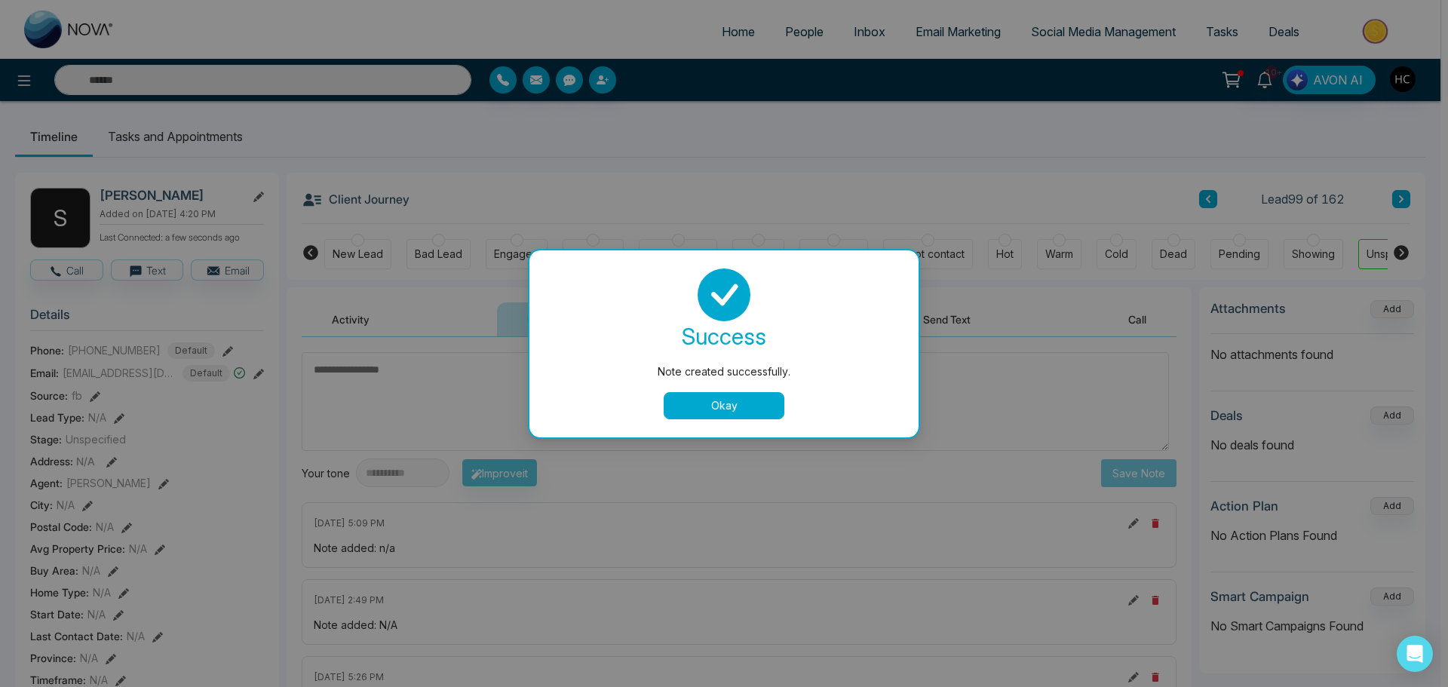
click at [733, 392] on button "Okay" at bounding box center [724, 405] width 121 height 27
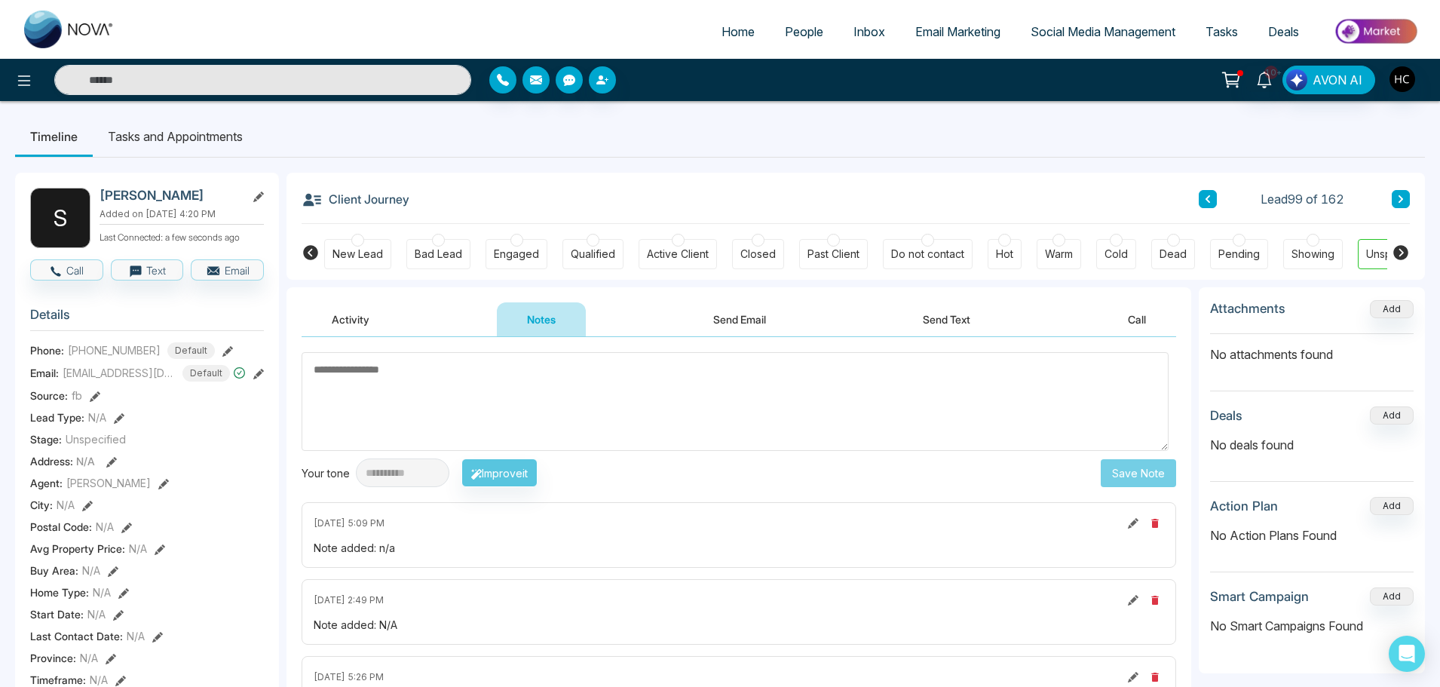
click at [1393, 195] on button at bounding box center [1401, 199] width 18 height 18
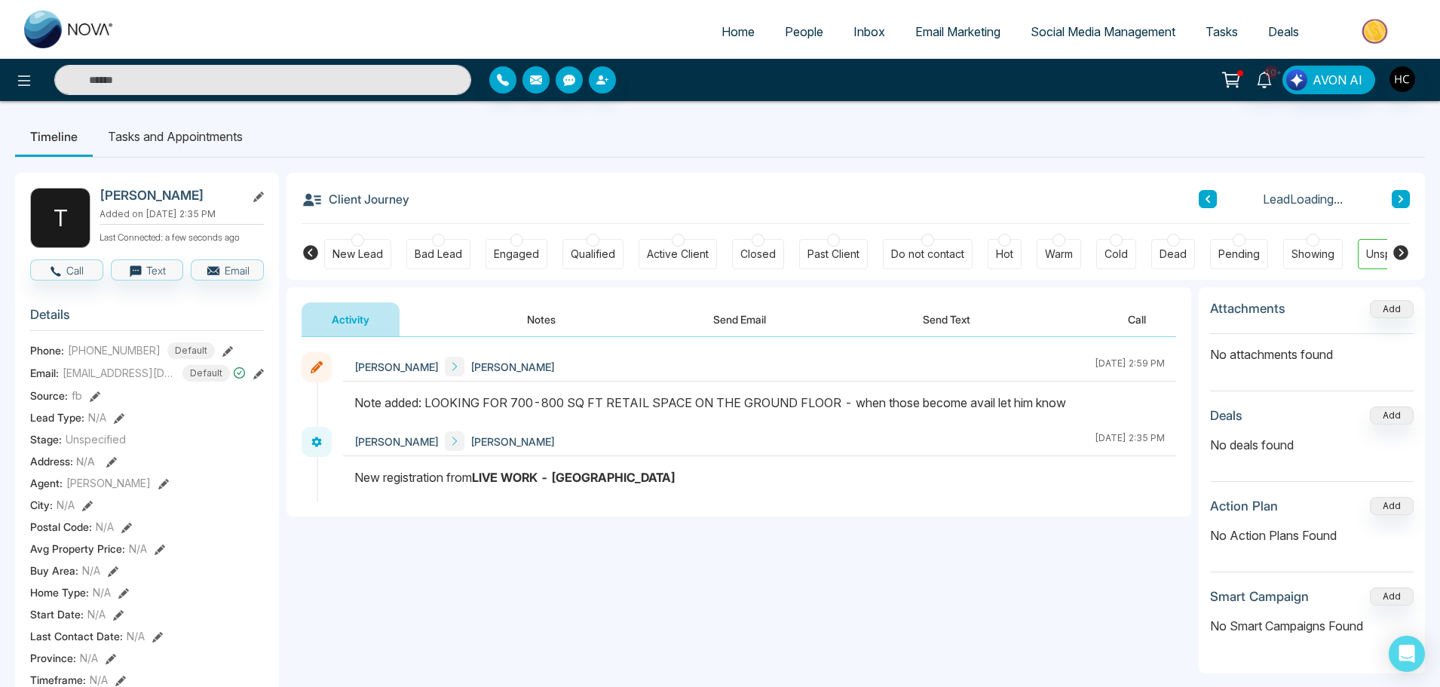
click at [553, 318] on button "Notes" at bounding box center [541, 319] width 89 height 34
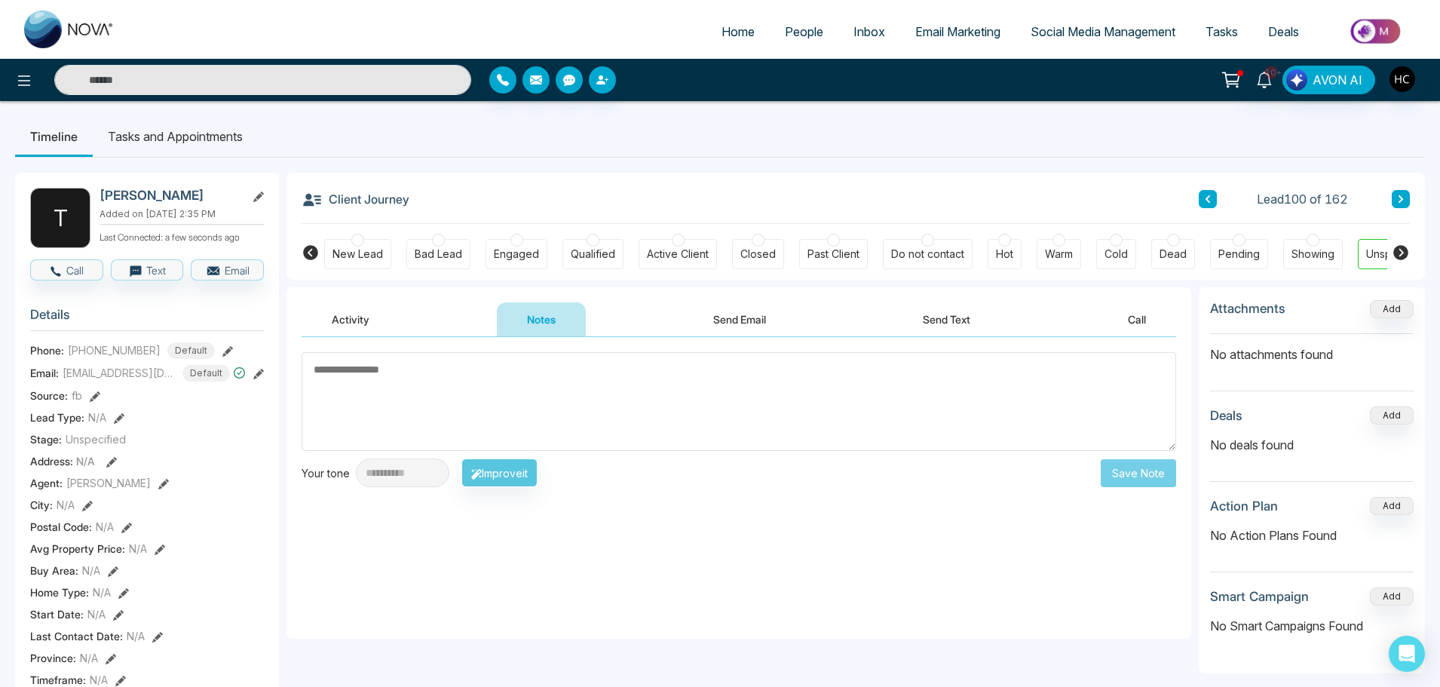
click at [1409, 198] on button at bounding box center [1401, 199] width 18 height 18
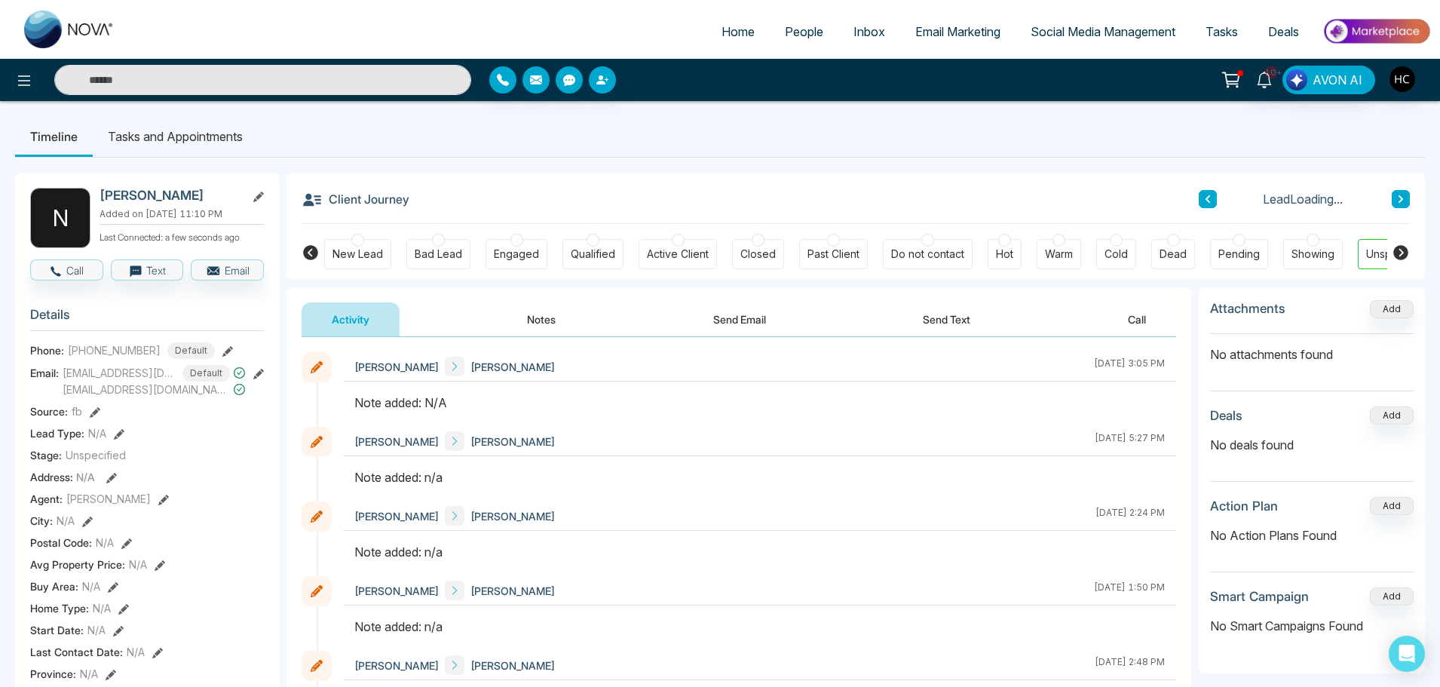
click at [556, 326] on button "Notes" at bounding box center [541, 319] width 89 height 34
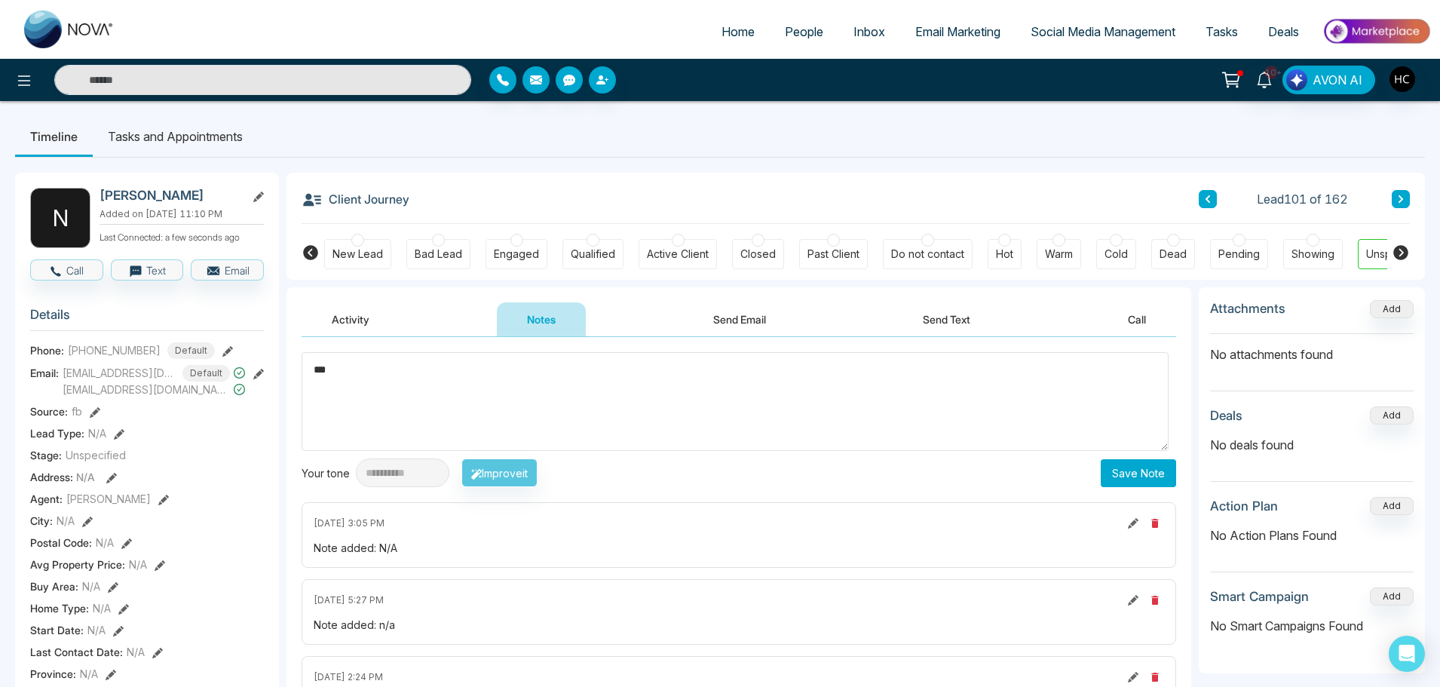
type textarea "***"
click at [1124, 474] on button "Save Note" at bounding box center [1138, 473] width 75 height 28
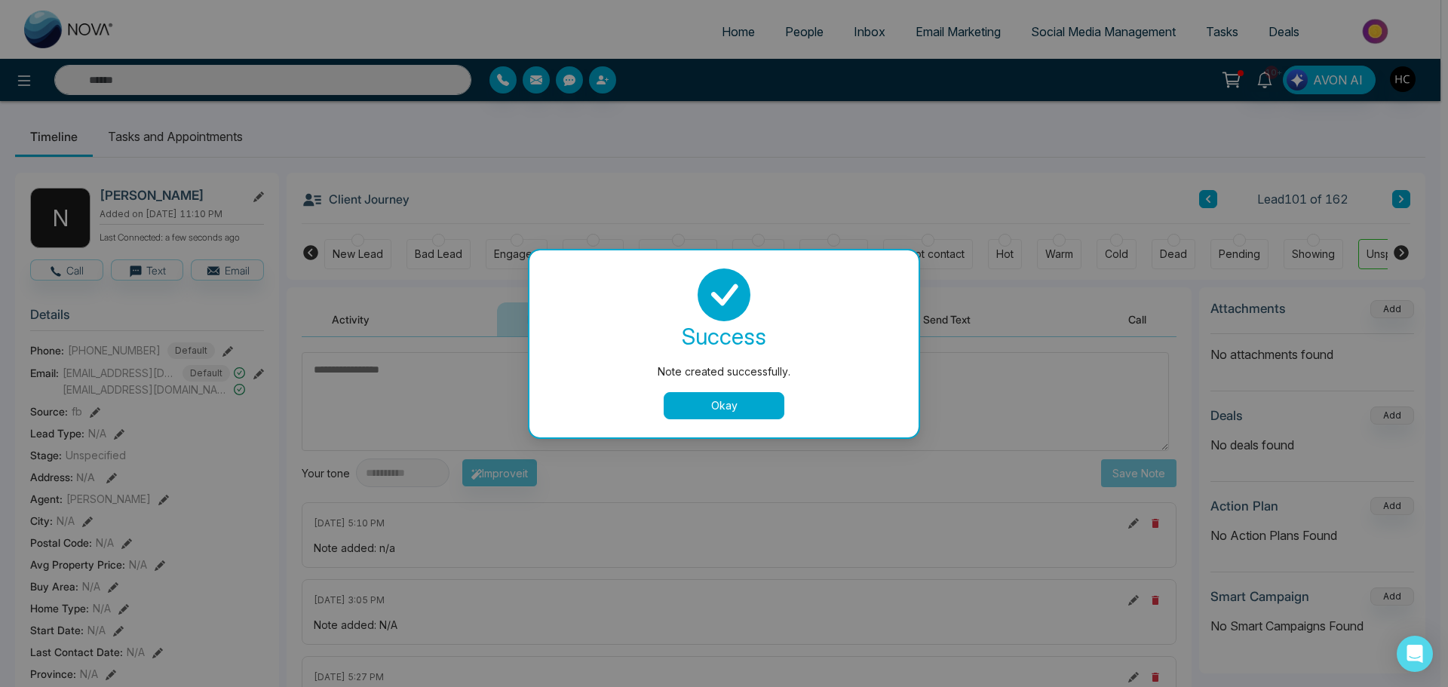
click at [752, 388] on div "success Note created successfully. Okay" at bounding box center [723, 343] width 353 height 151
drag, startPoint x: 748, startPoint y: 394, endPoint x: 770, endPoint y: 388, distance: 22.7
click at [748, 395] on button "Okay" at bounding box center [724, 405] width 121 height 27
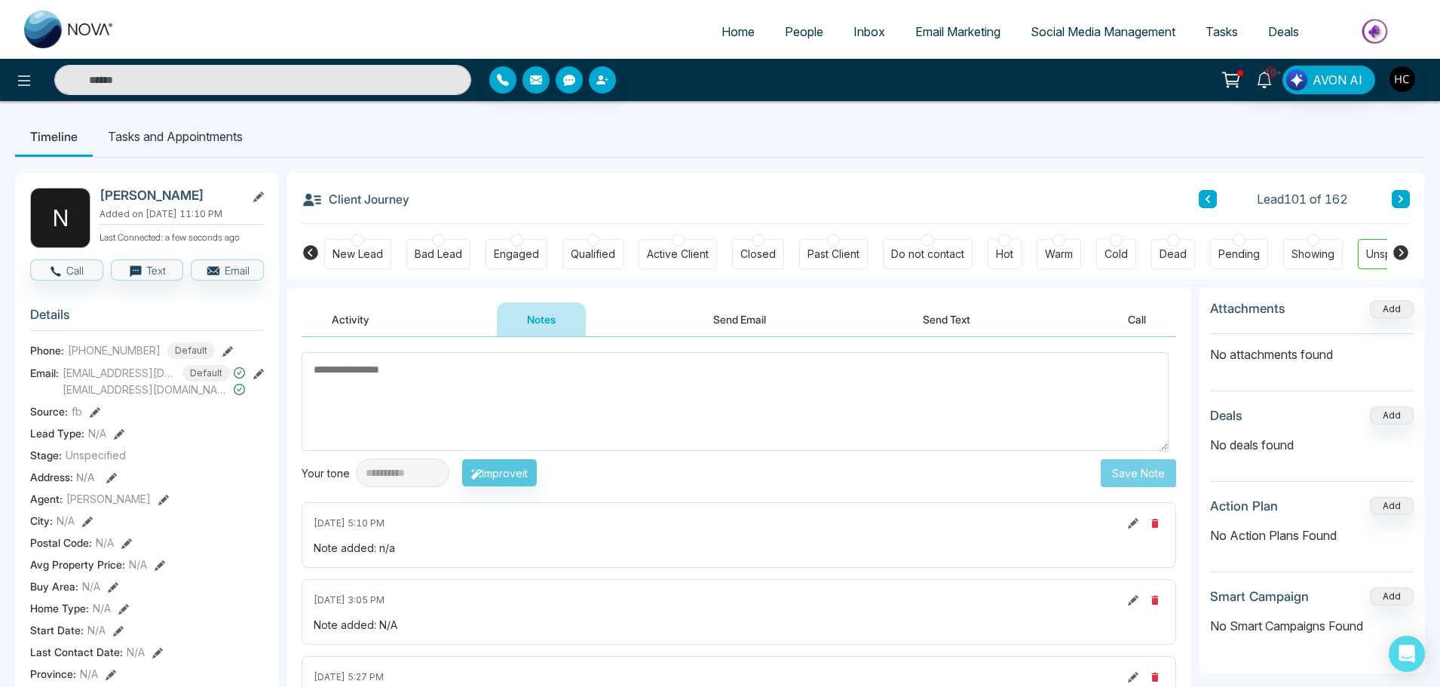
click at [1394, 203] on button at bounding box center [1401, 199] width 18 height 18
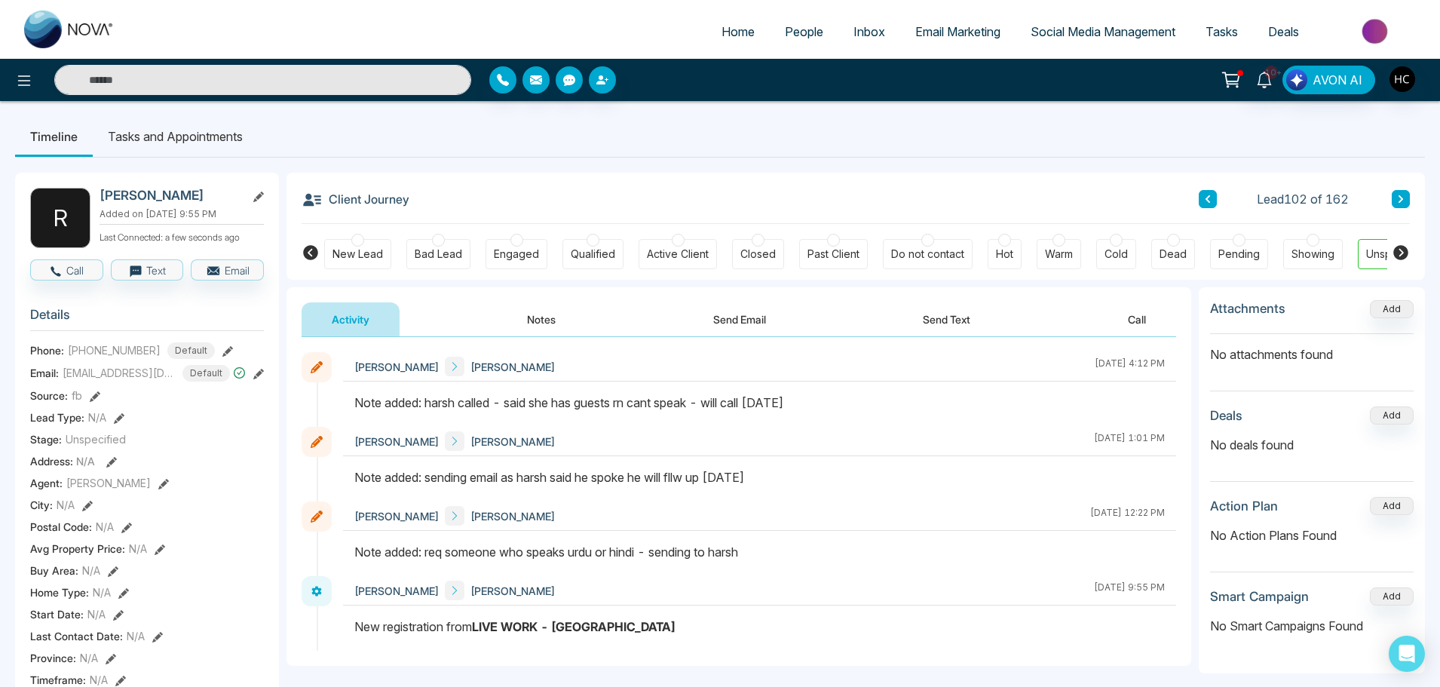
click at [1405, 201] on button at bounding box center [1401, 199] width 18 height 18
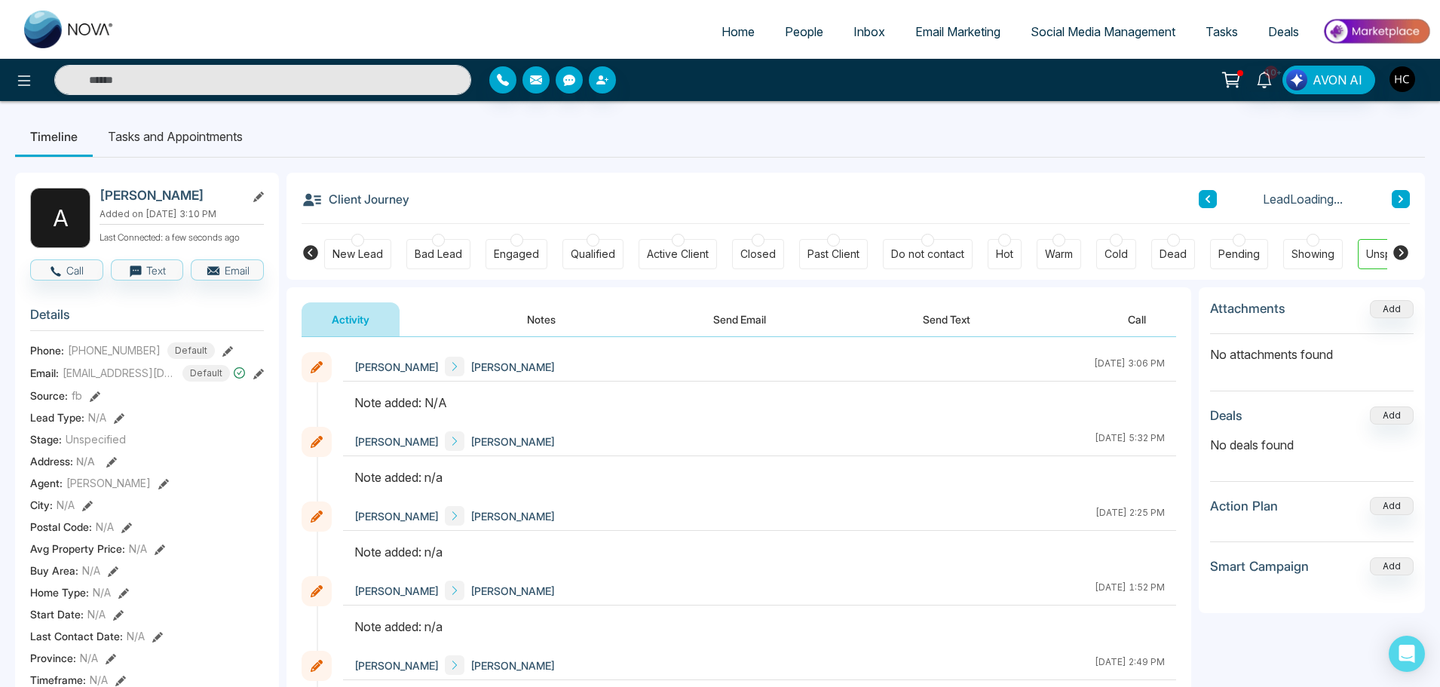
click at [535, 317] on button "Notes" at bounding box center [541, 319] width 89 height 34
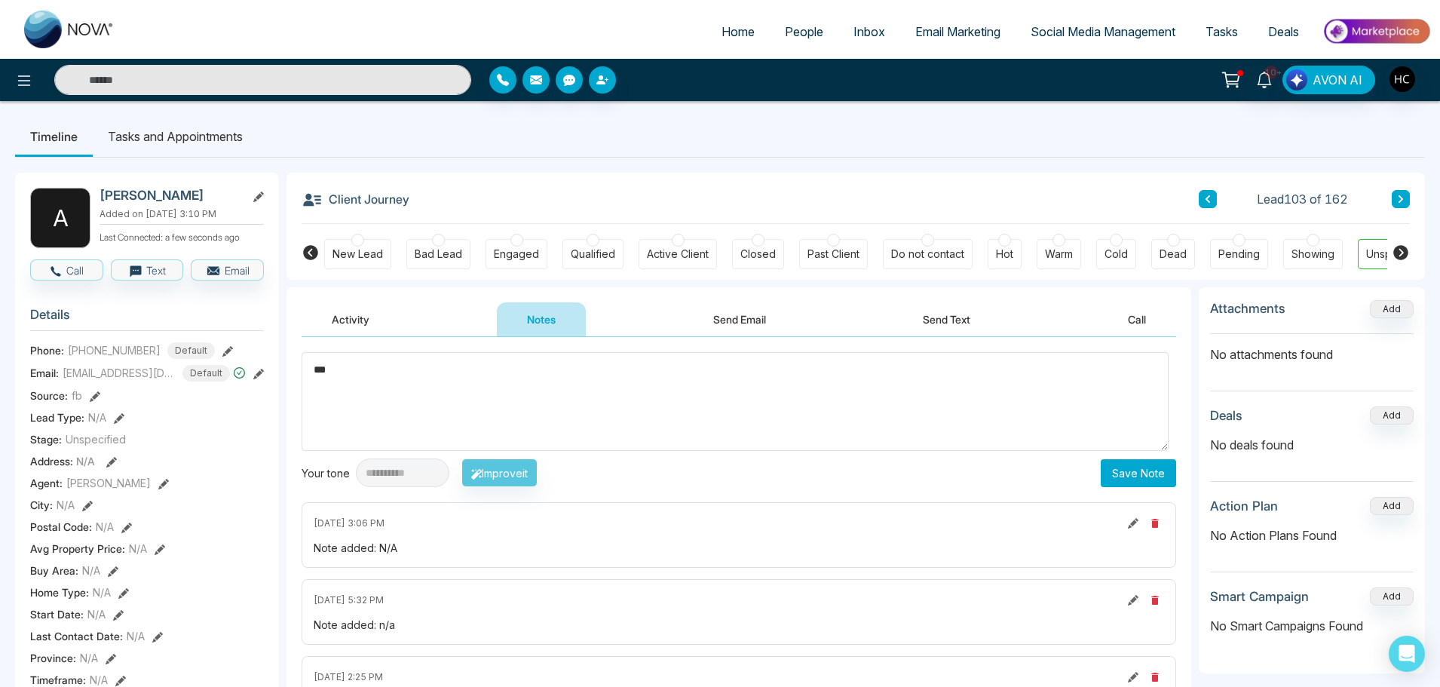
type textarea "***"
click at [1115, 459] on button "Save Note" at bounding box center [1138, 473] width 75 height 28
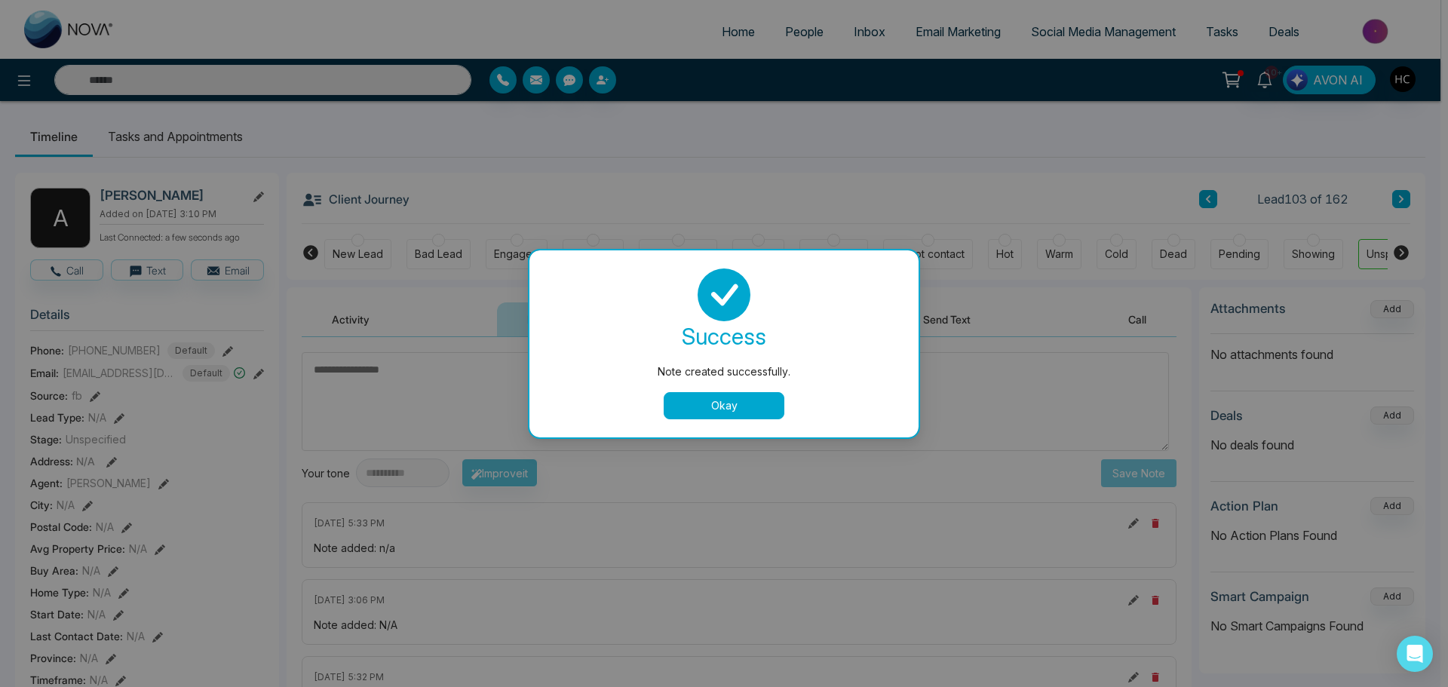
click at [759, 403] on button "Okay" at bounding box center [724, 405] width 121 height 27
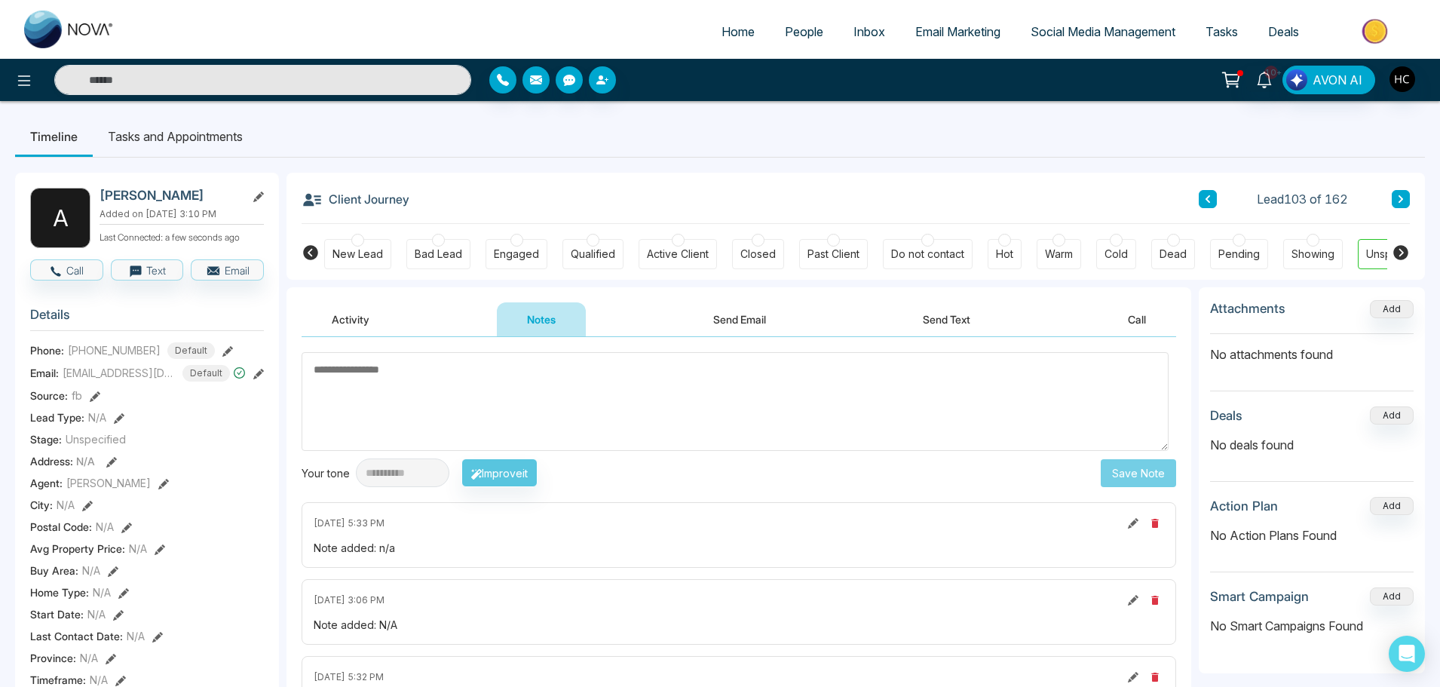
click at [1406, 196] on button at bounding box center [1401, 199] width 18 height 18
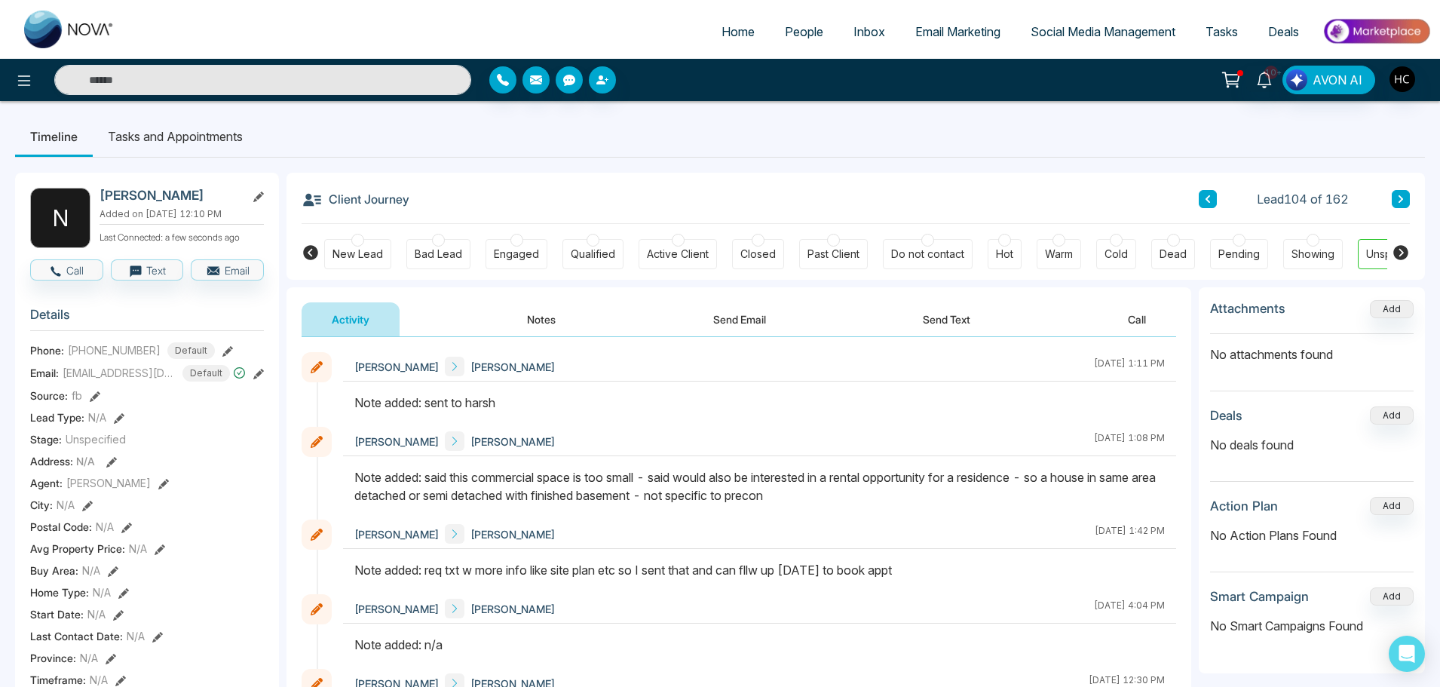
click at [1405, 193] on button at bounding box center [1401, 199] width 18 height 18
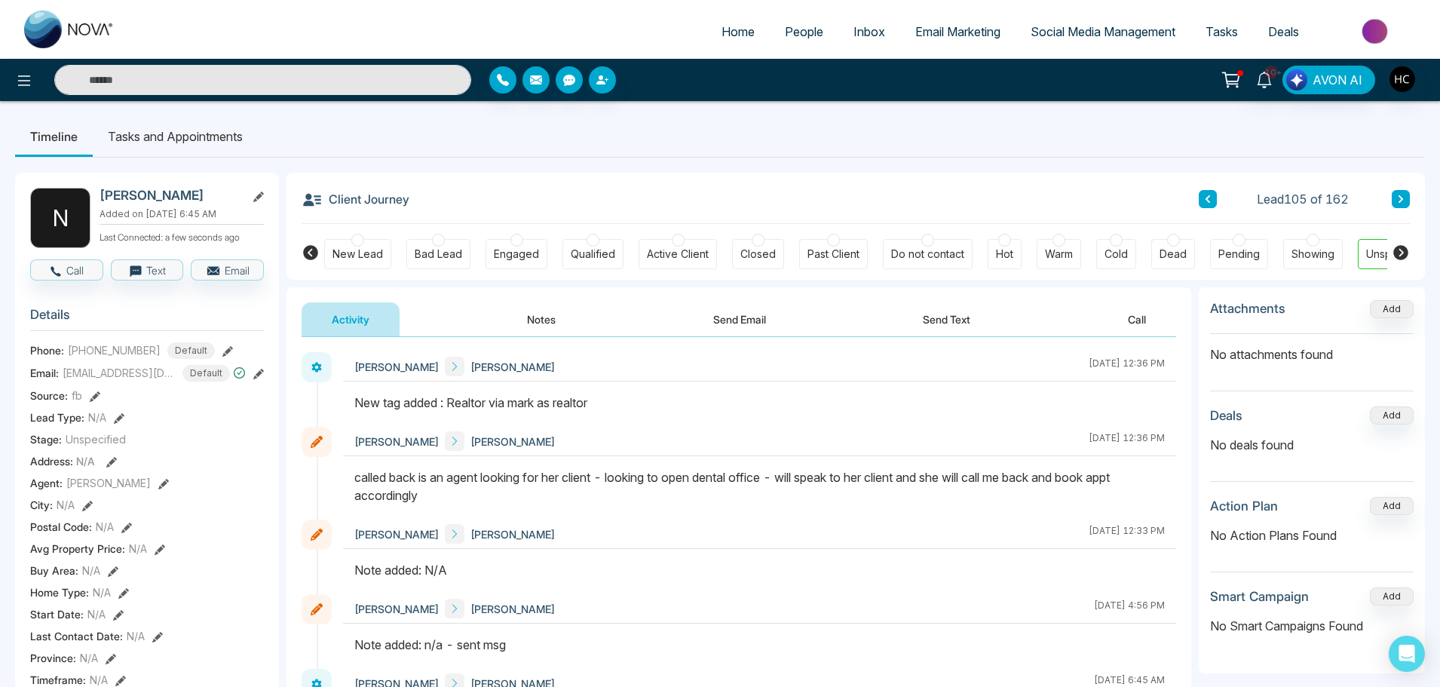
click at [1400, 198] on icon at bounding box center [1401, 199] width 8 height 9
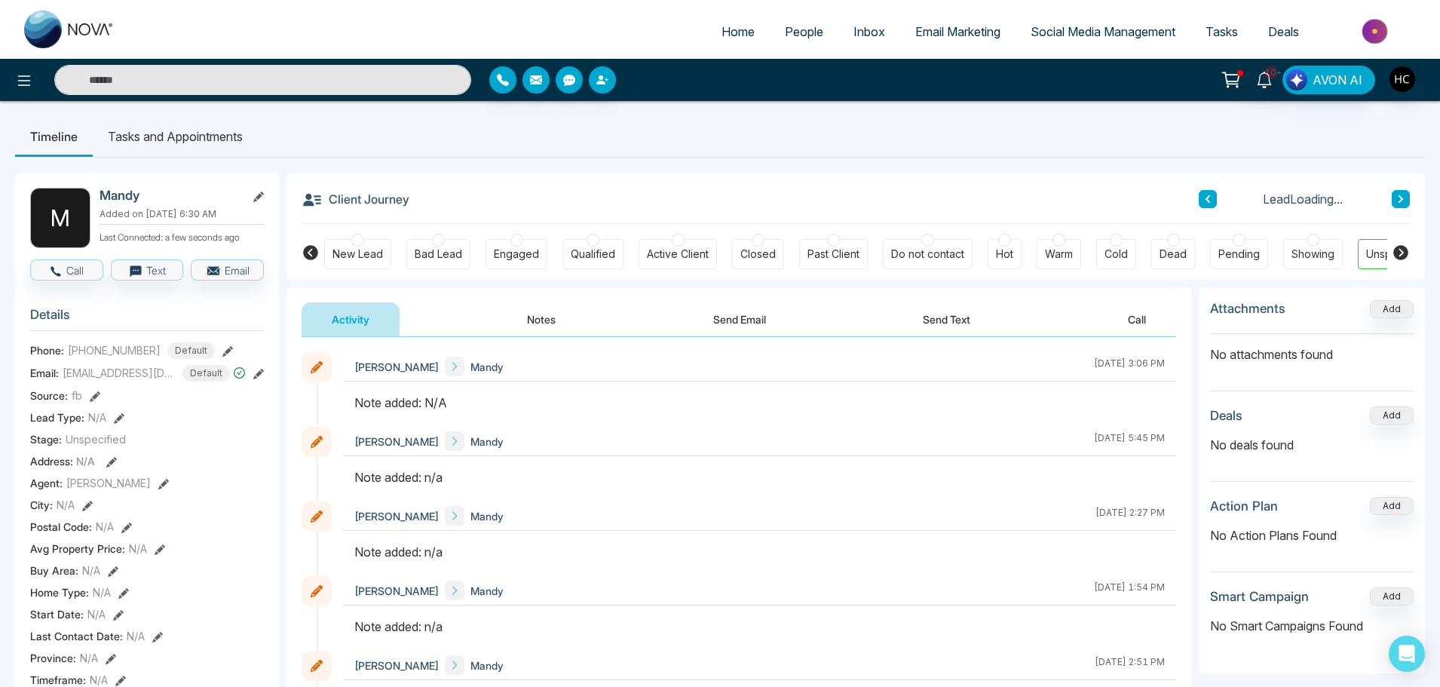
click at [560, 322] on button "Notes" at bounding box center [541, 319] width 89 height 34
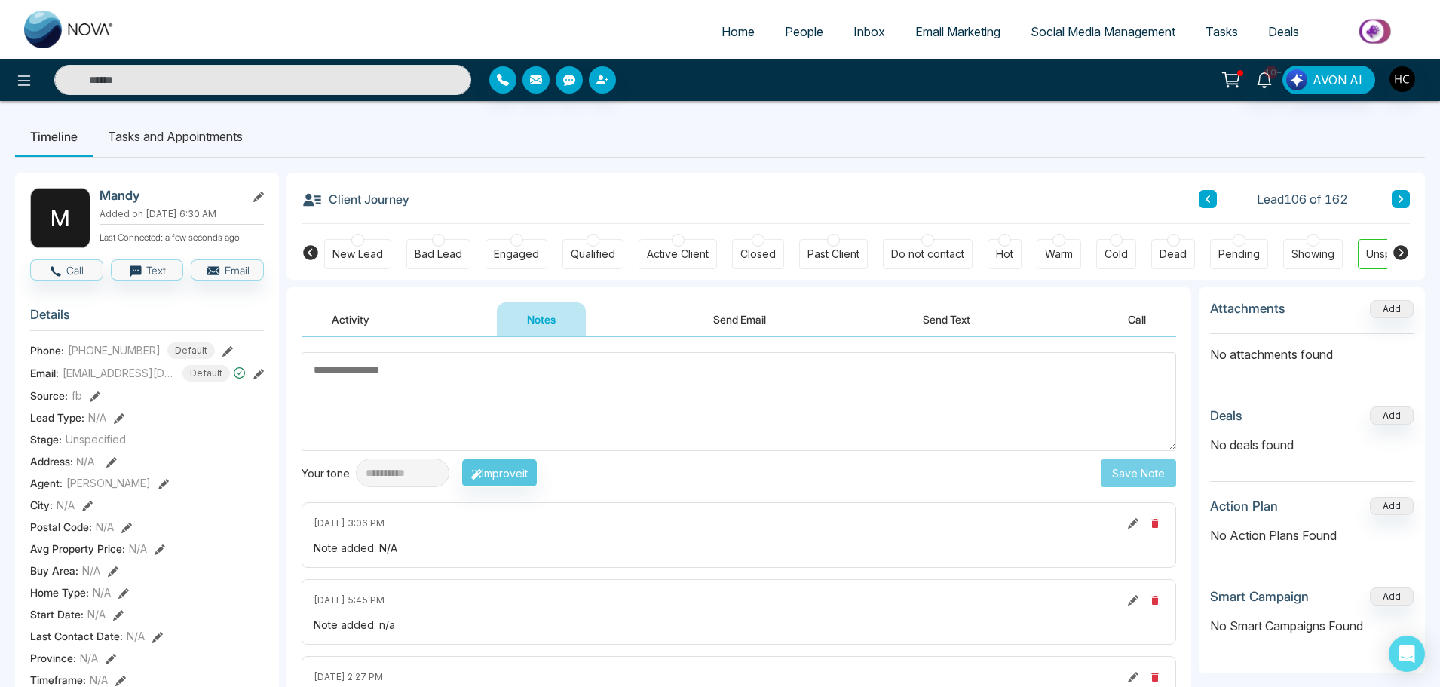
click at [556, 412] on textarea at bounding box center [739, 401] width 875 height 99
type textarea "***"
click at [1147, 470] on button "Save Note" at bounding box center [1138, 473] width 75 height 28
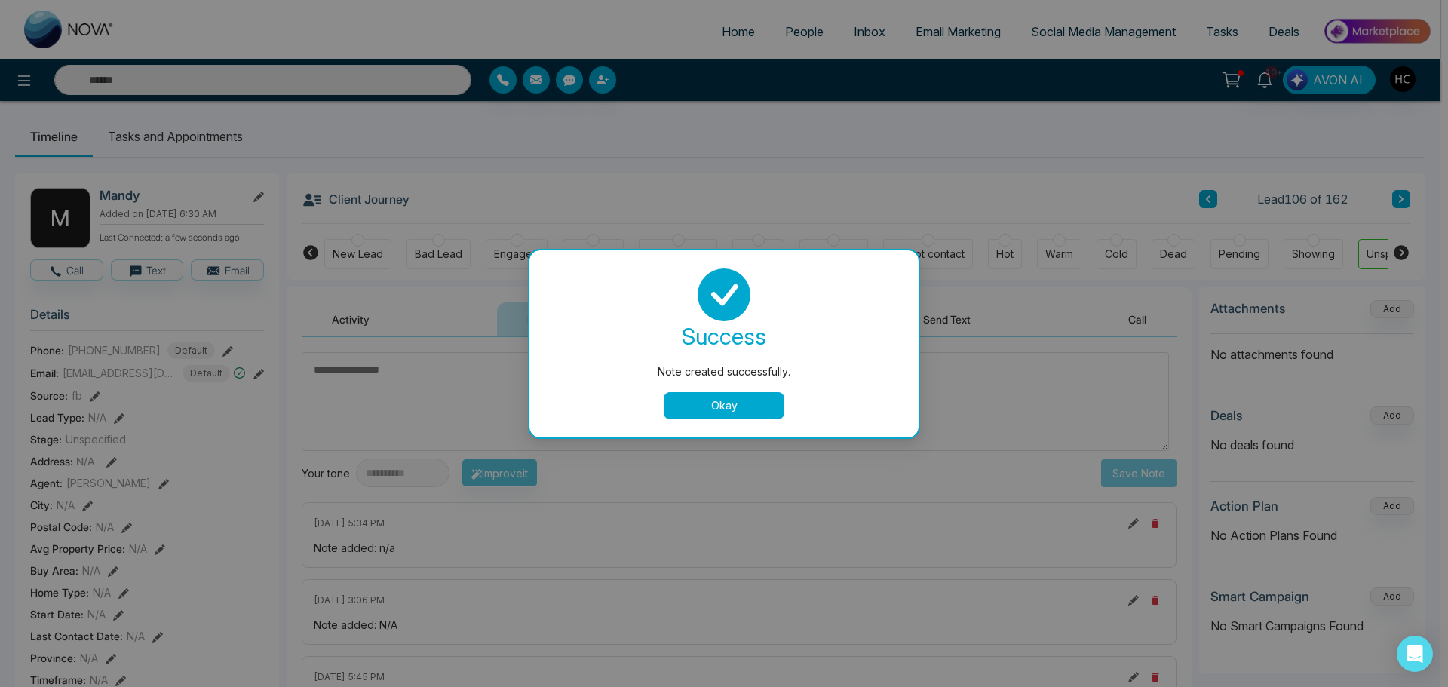
click at [743, 409] on button "Okay" at bounding box center [724, 405] width 121 height 27
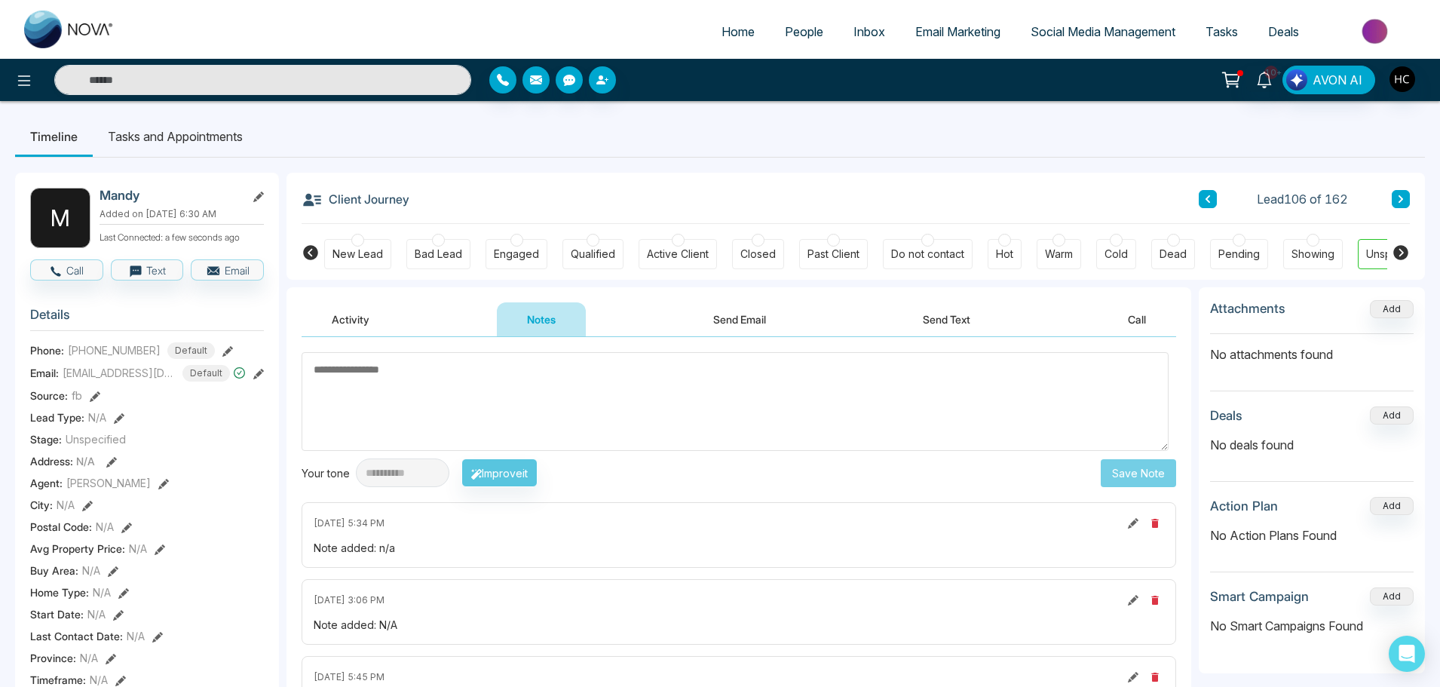
click at [1395, 204] on button at bounding box center [1401, 199] width 18 height 18
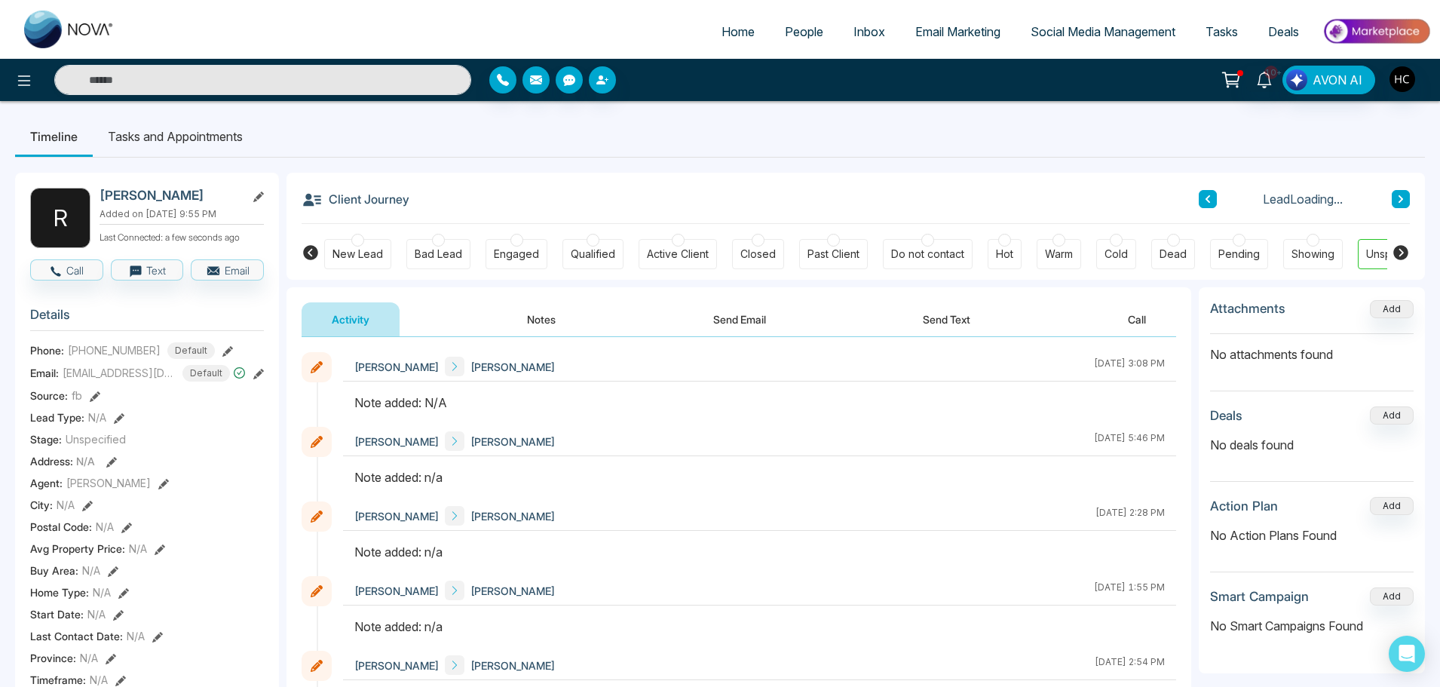
click at [526, 315] on button "Notes" at bounding box center [541, 319] width 89 height 34
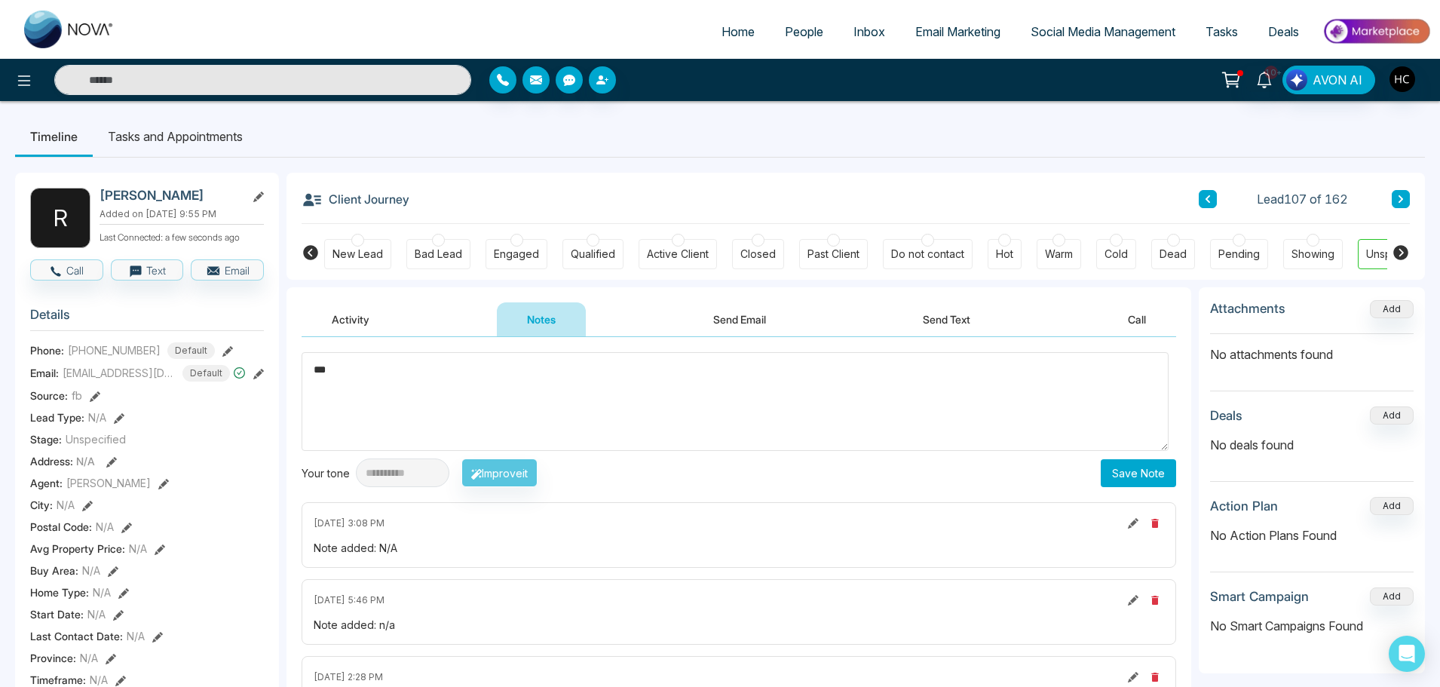
type textarea "***"
click at [1119, 471] on button "Save Note" at bounding box center [1138, 473] width 75 height 28
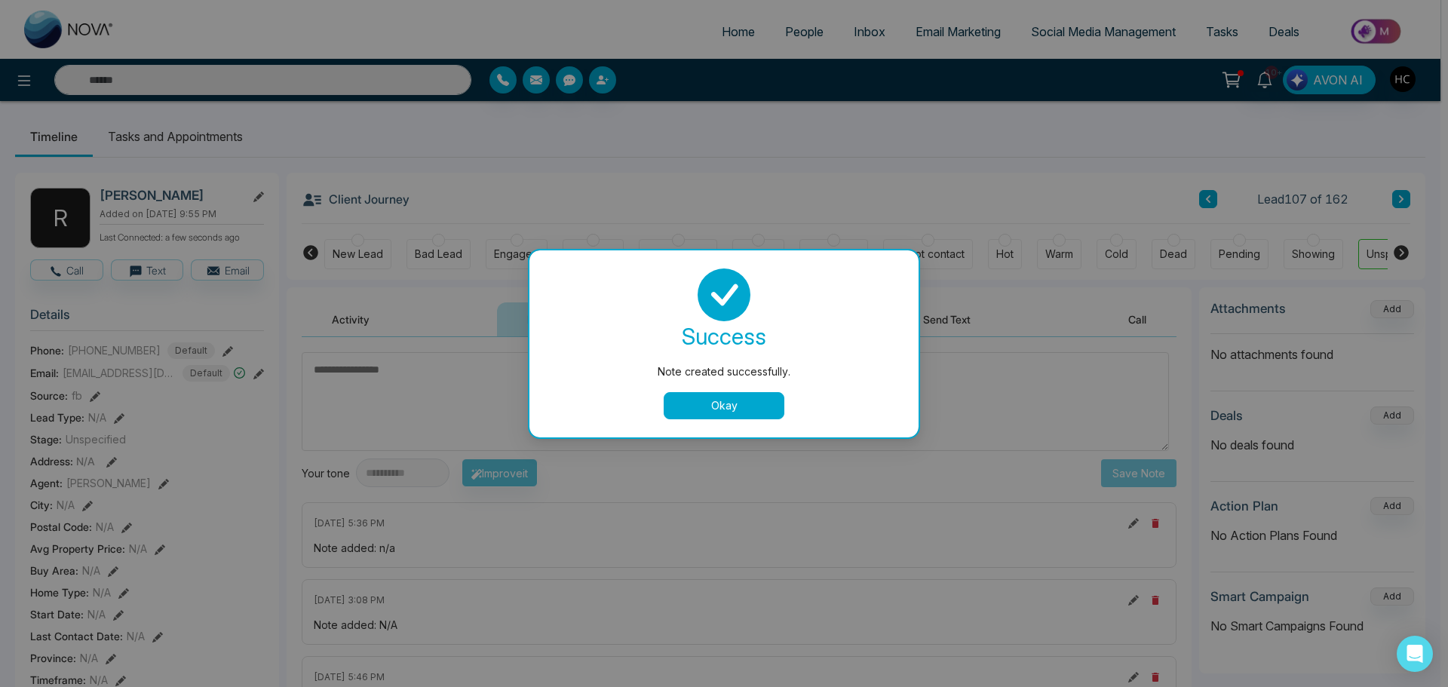
click at [699, 412] on button "Okay" at bounding box center [724, 405] width 121 height 27
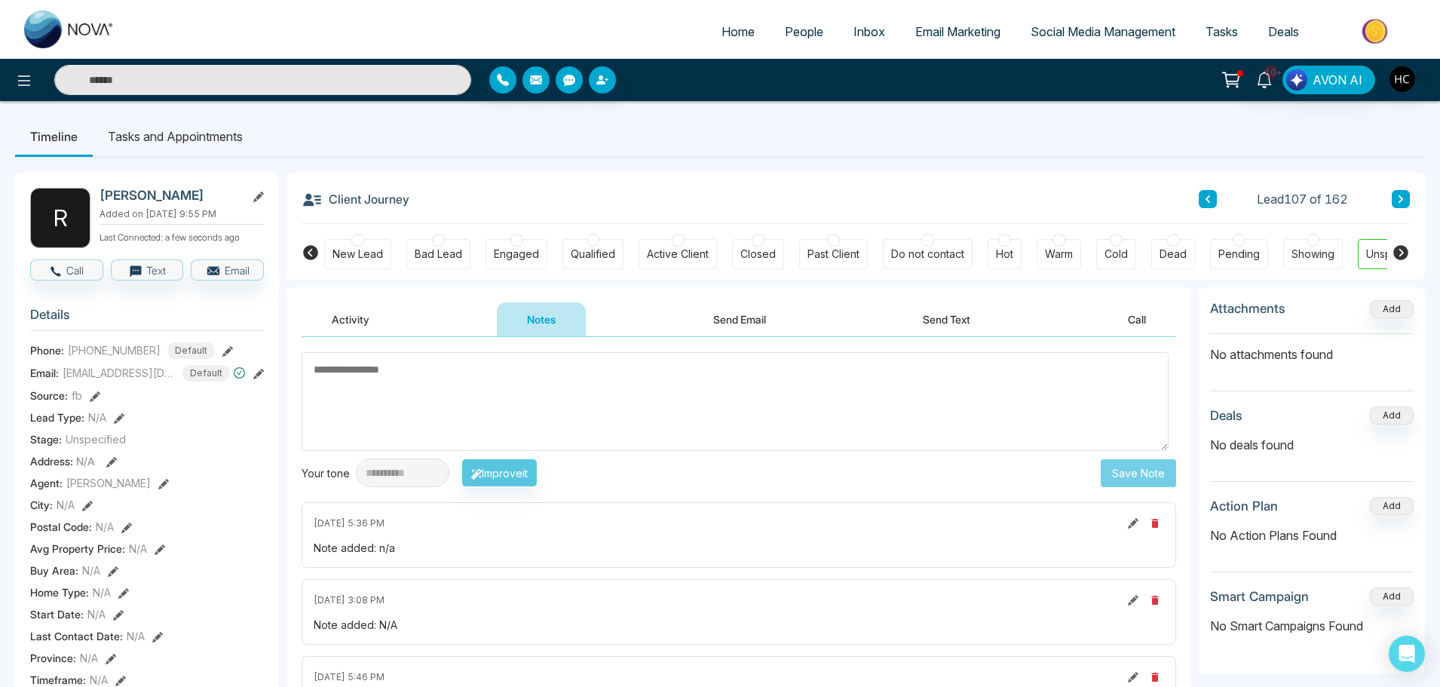
click at [1396, 202] on button at bounding box center [1401, 199] width 18 height 18
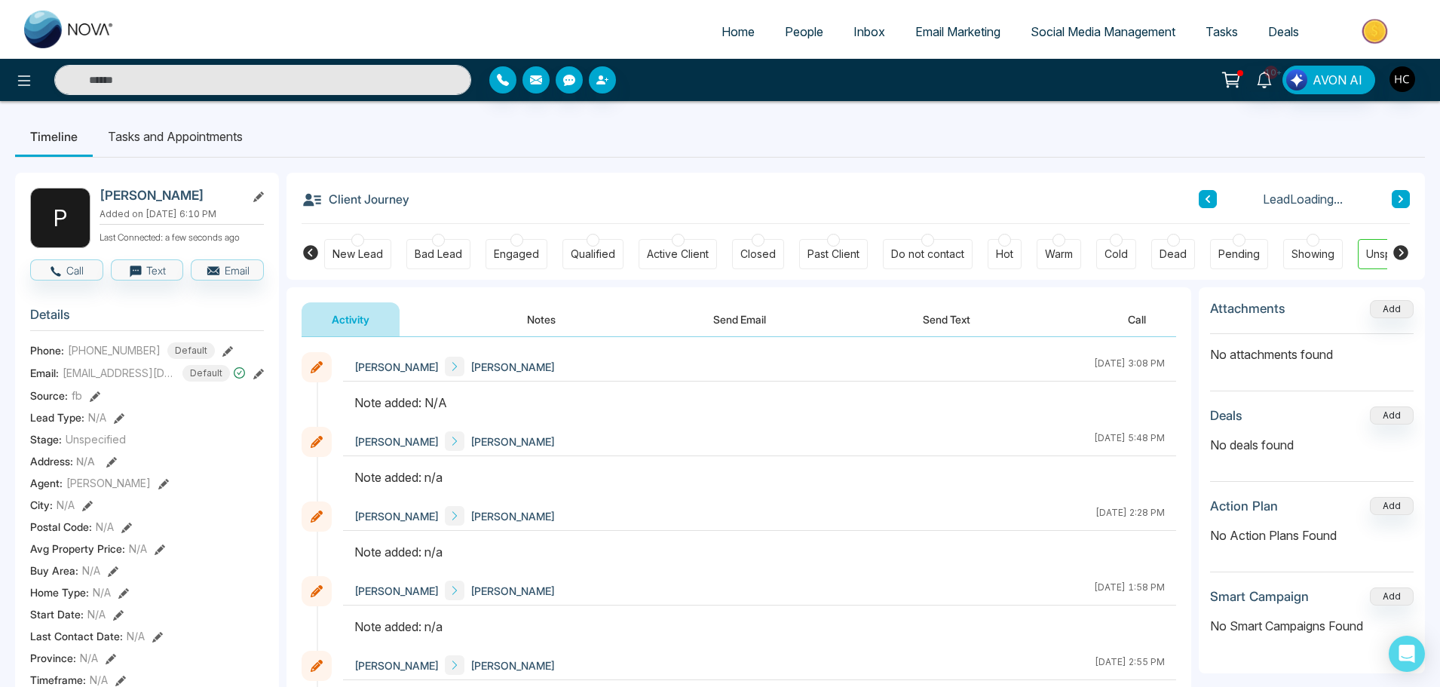
click at [540, 322] on button "Notes" at bounding box center [541, 319] width 89 height 34
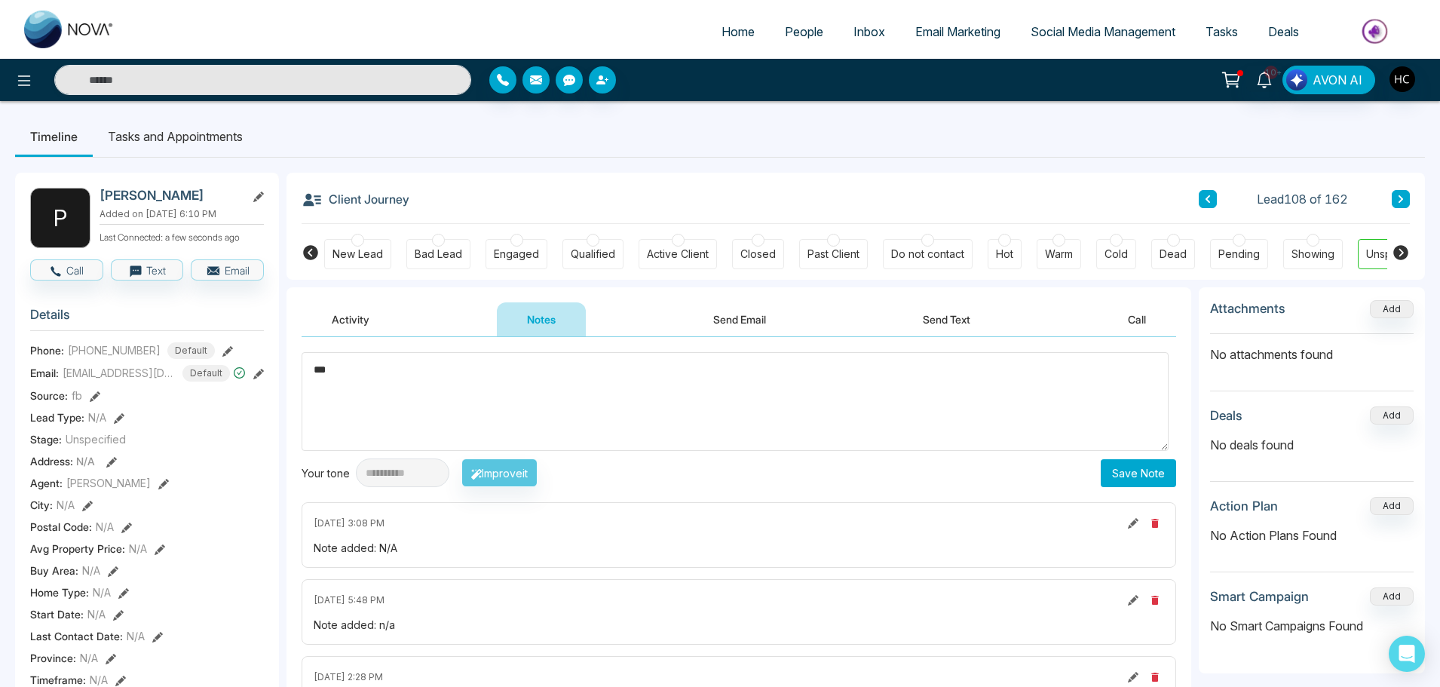
type textarea "***"
click at [1113, 485] on button "Save Note" at bounding box center [1138, 473] width 75 height 28
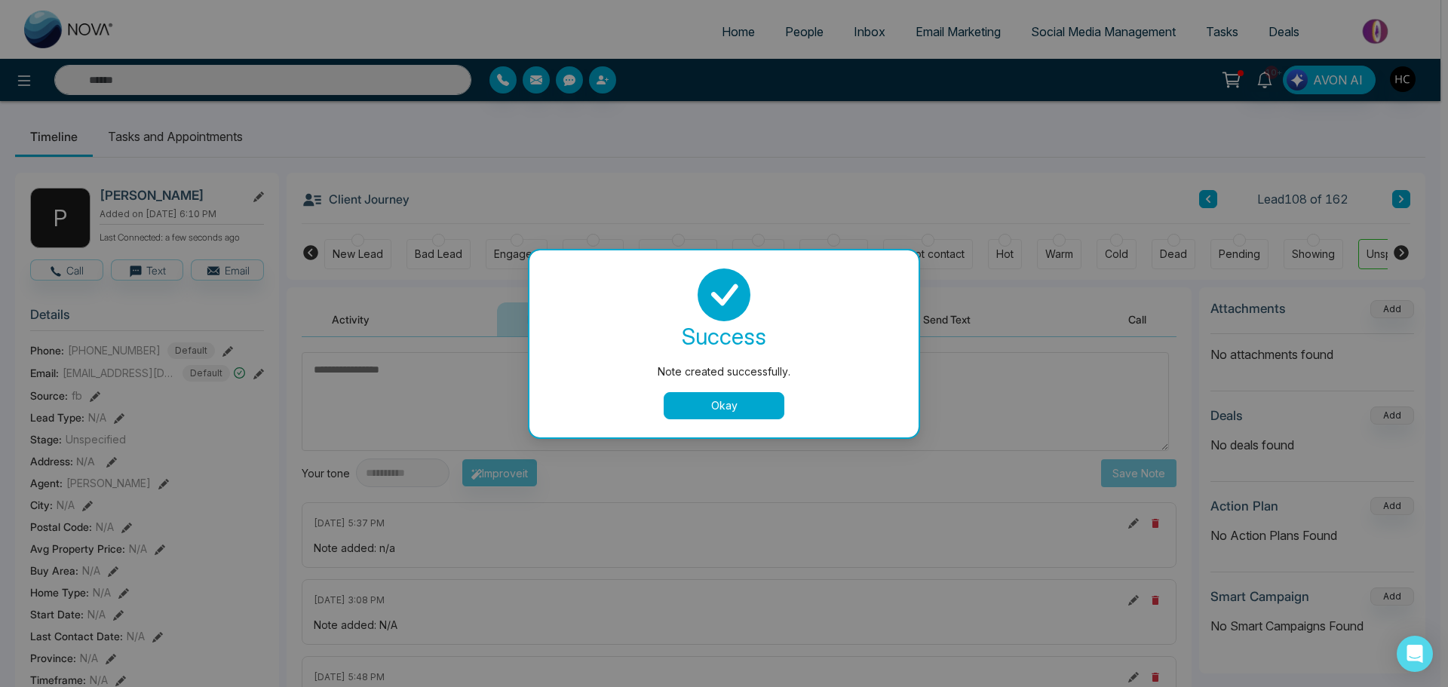
click at [673, 397] on button "Okay" at bounding box center [724, 405] width 121 height 27
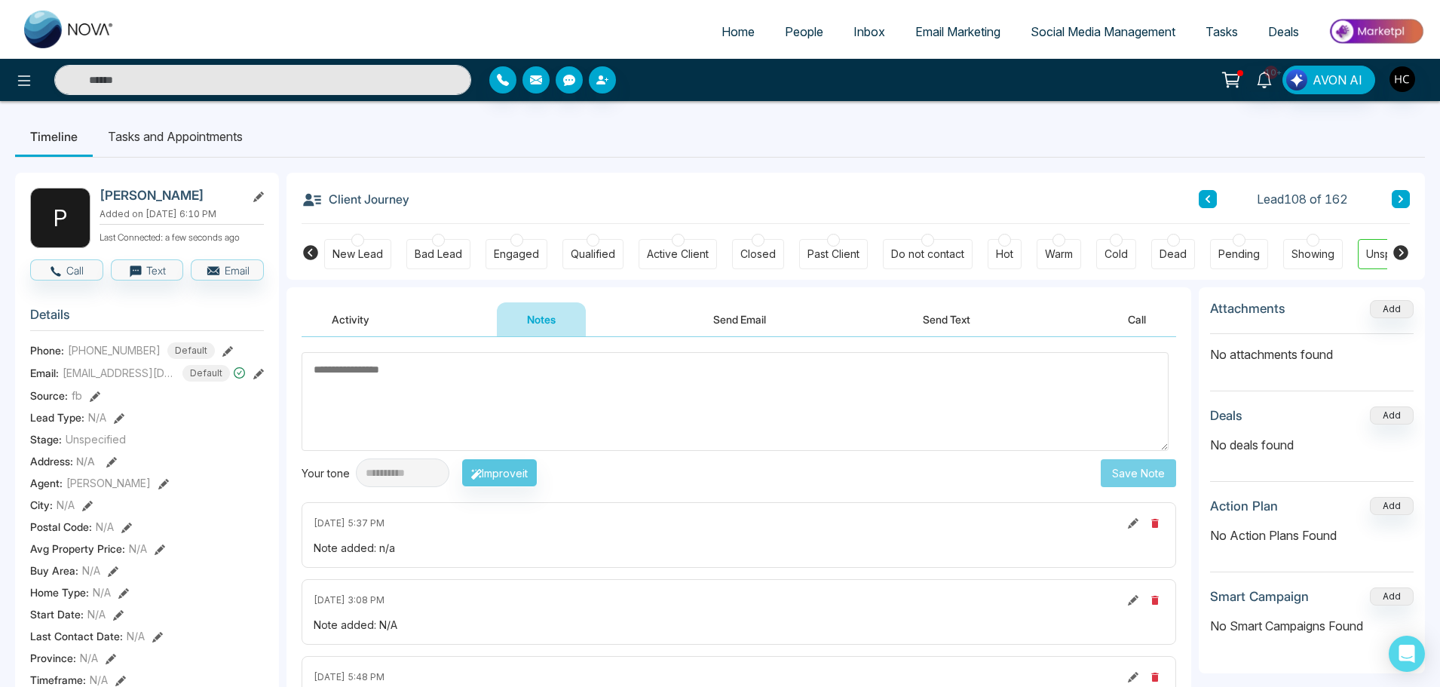
click at [1398, 200] on icon at bounding box center [1401, 199] width 8 height 9
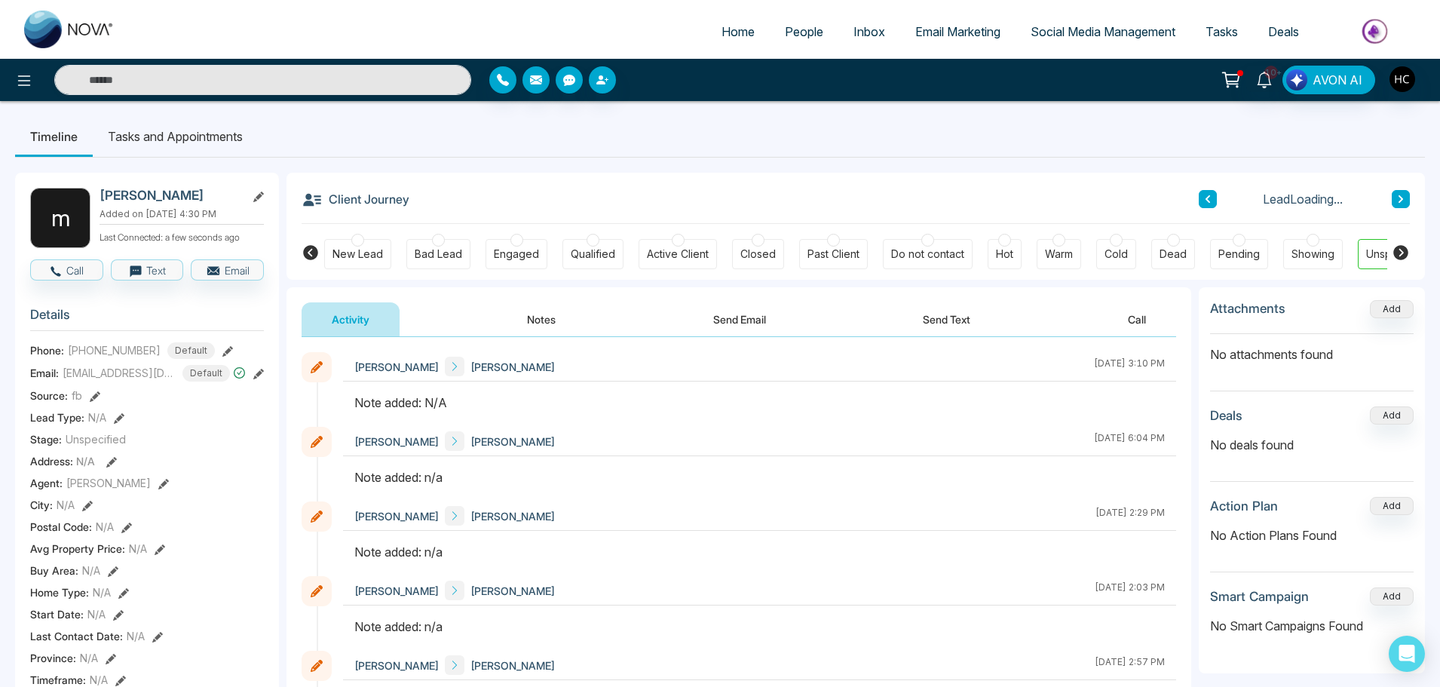
click at [541, 315] on button "Notes" at bounding box center [541, 319] width 89 height 34
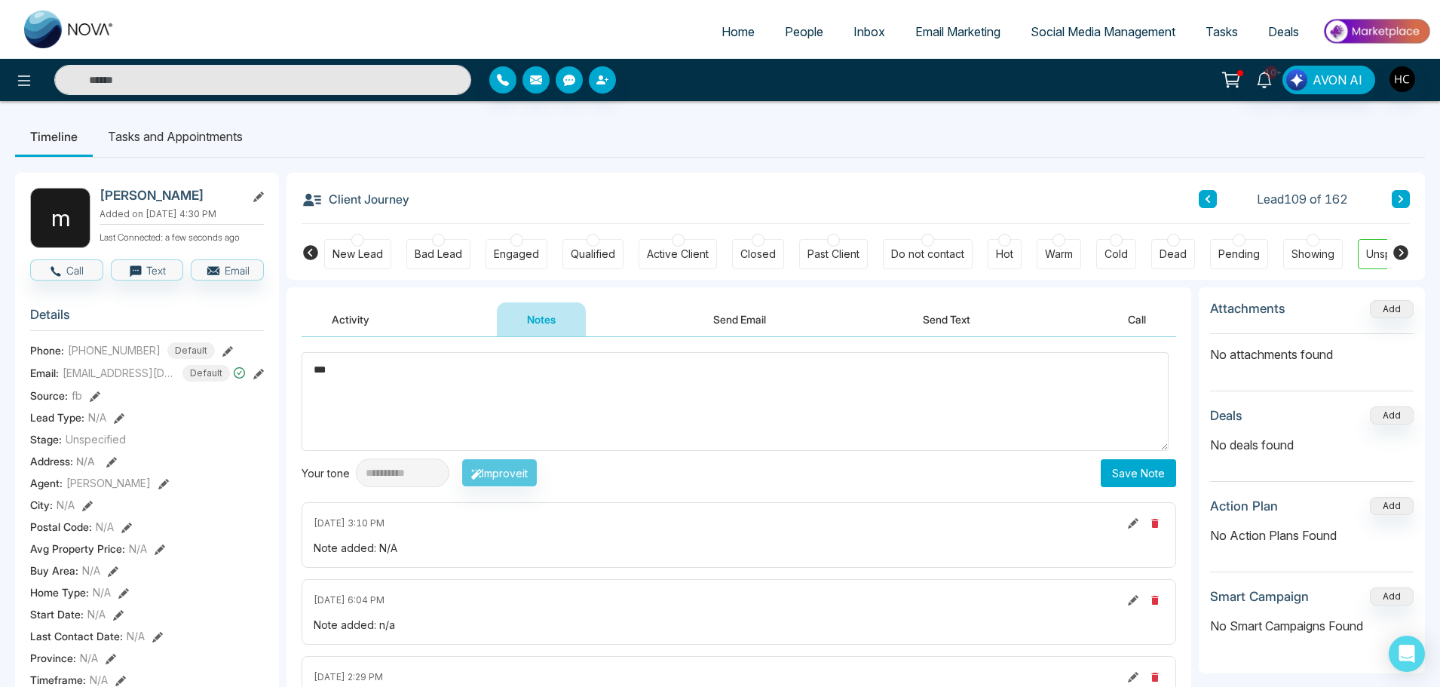
type textarea "***"
click at [1127, 480] on button "Save Note" at bounding box center [1138, 473] width 75 height 28
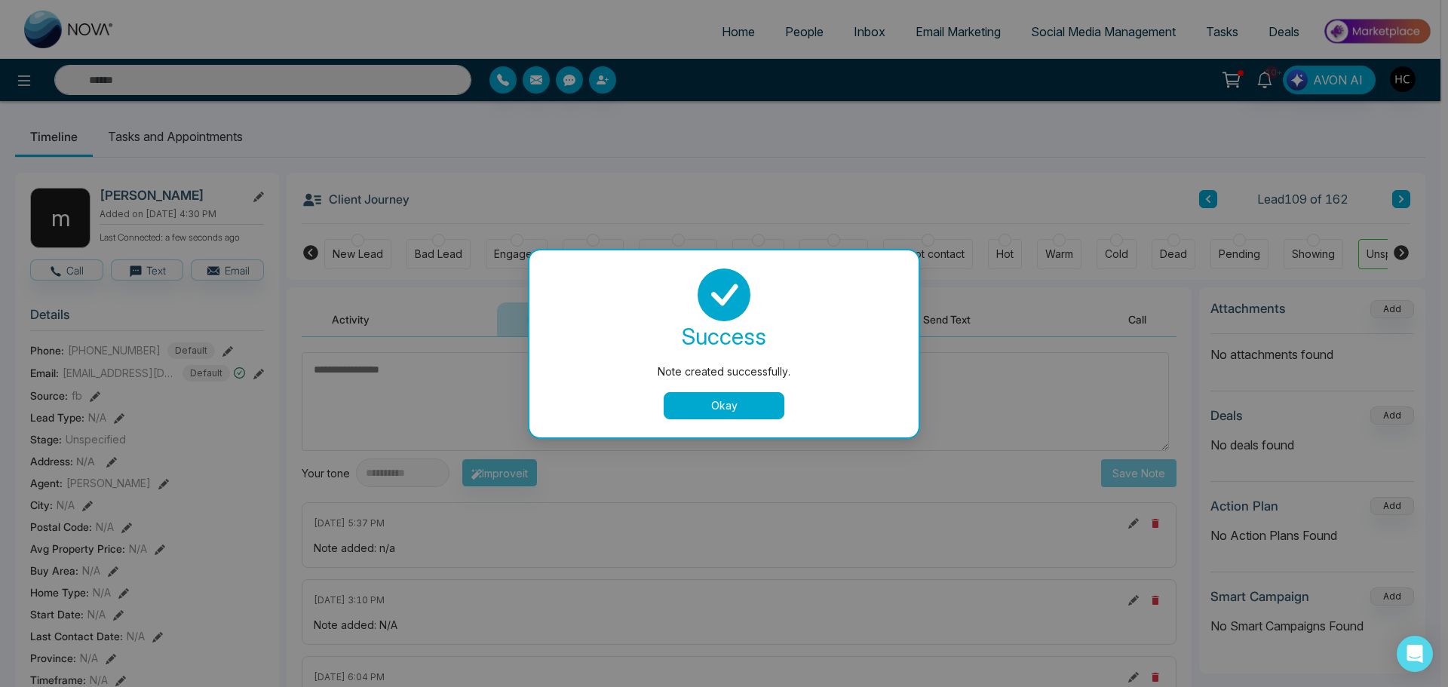
click at [702, 411] on button "Okay" at bounding box center [724, 405] width 121 height 27
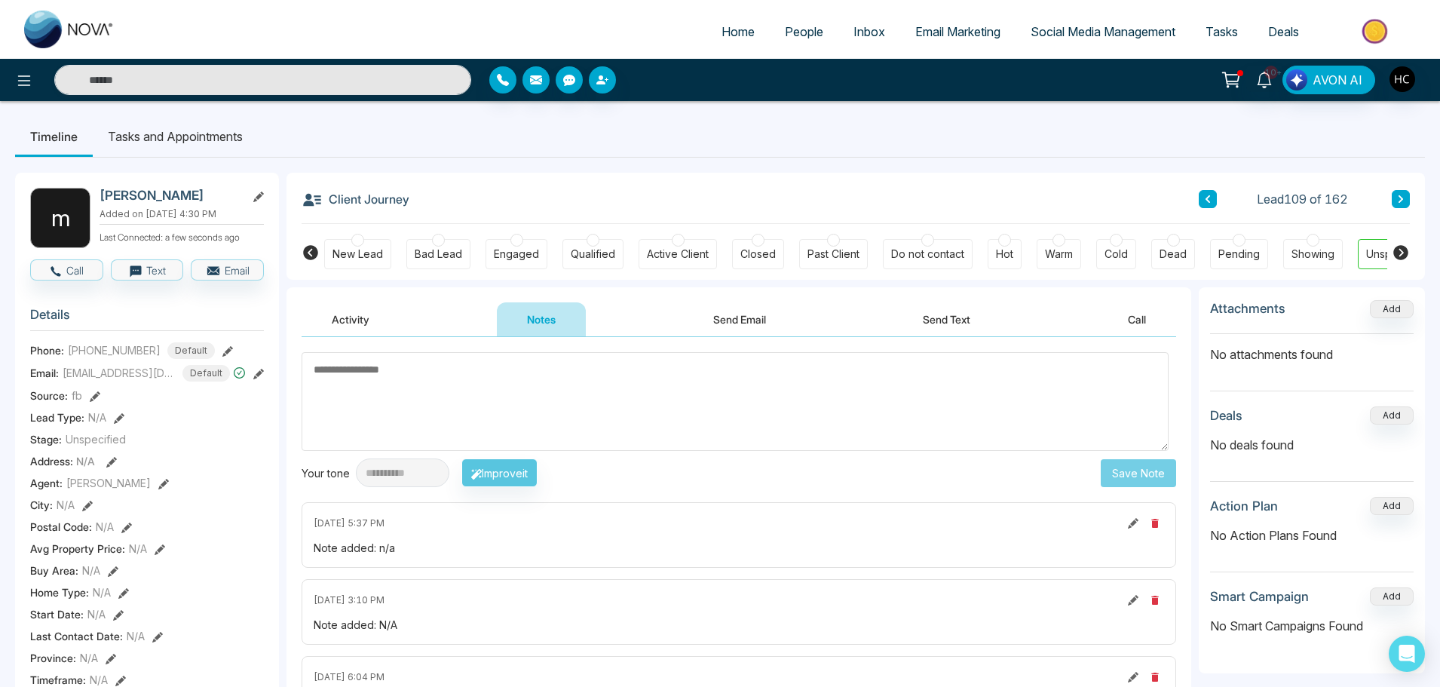
click at [1401, 200] on icon at bounding box center [1401, 199] width 5 height 8
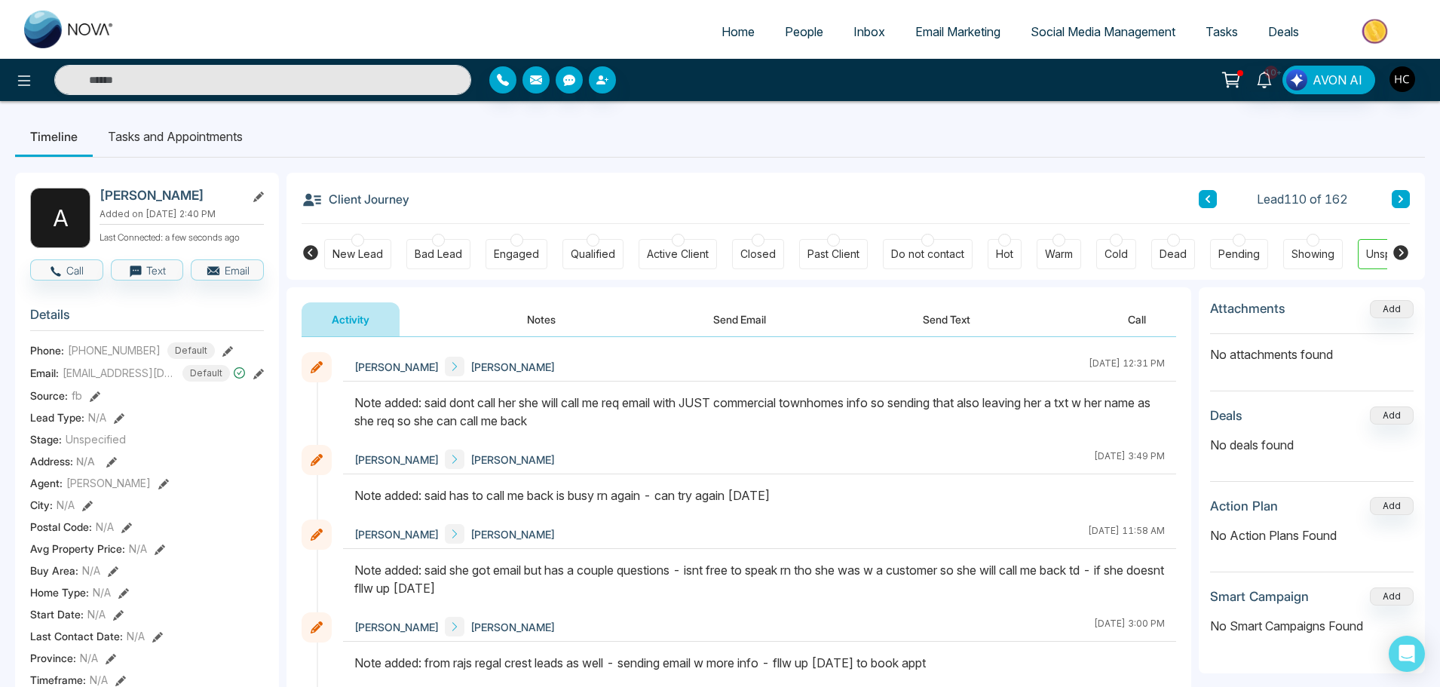
click at [1403, 203] on icon at bounding box center [1401, 199] width 8 height 9
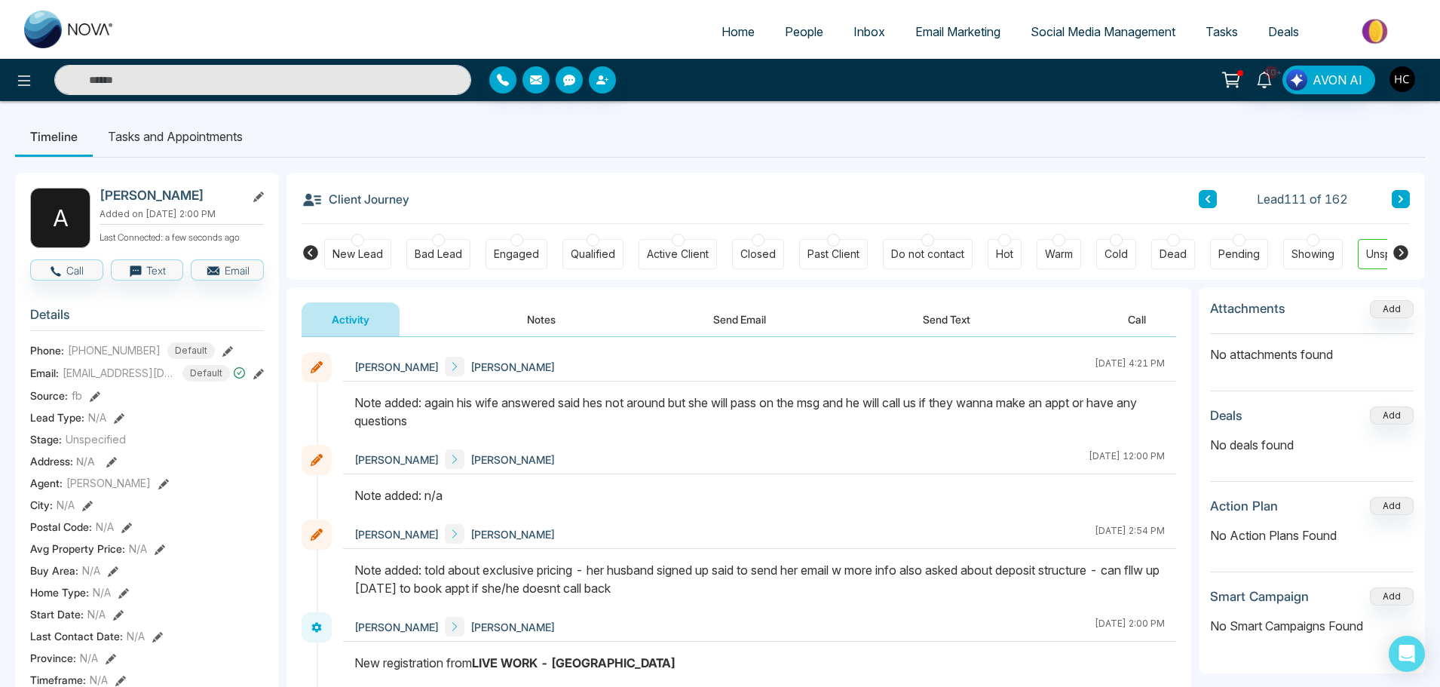
click at [1394, 203] on button at bounding box center [1401, 199] width 18 height 18
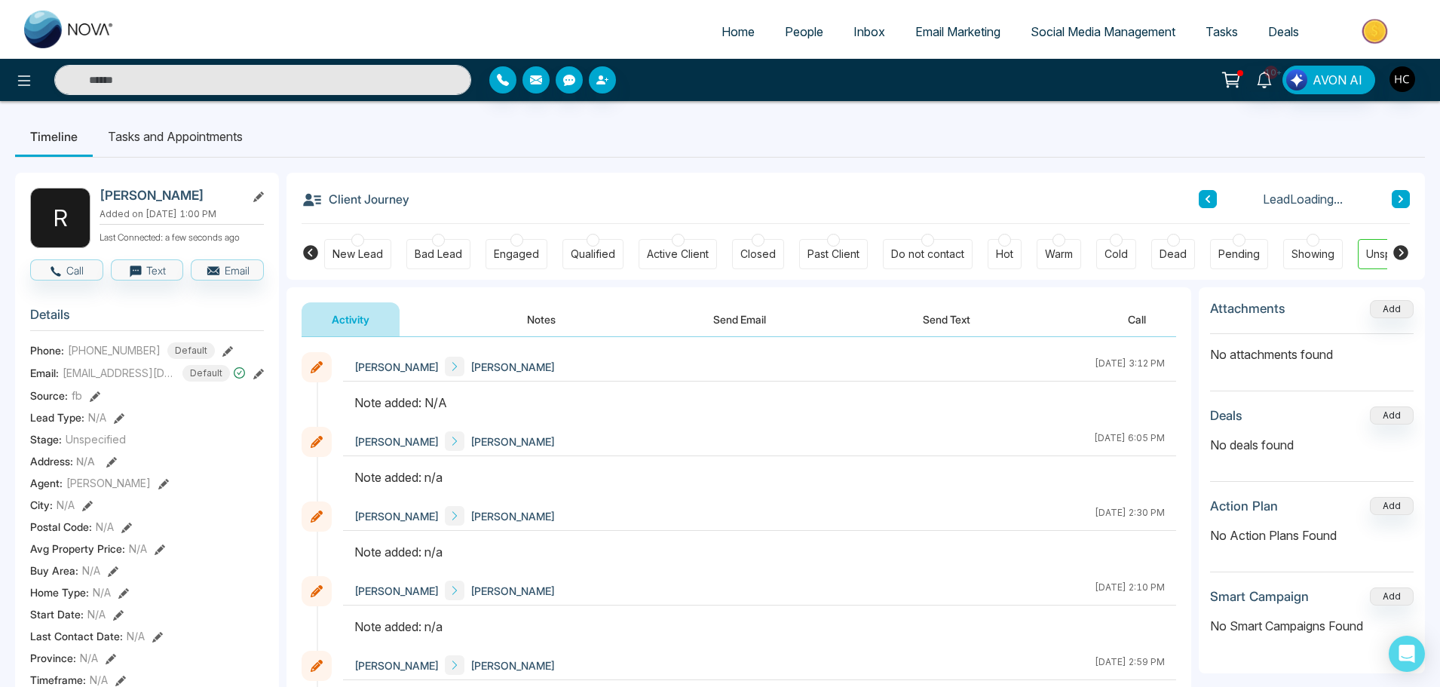
click at [544, 326] on button "Notes" at bounding box center [541, 319] width 89 height 34
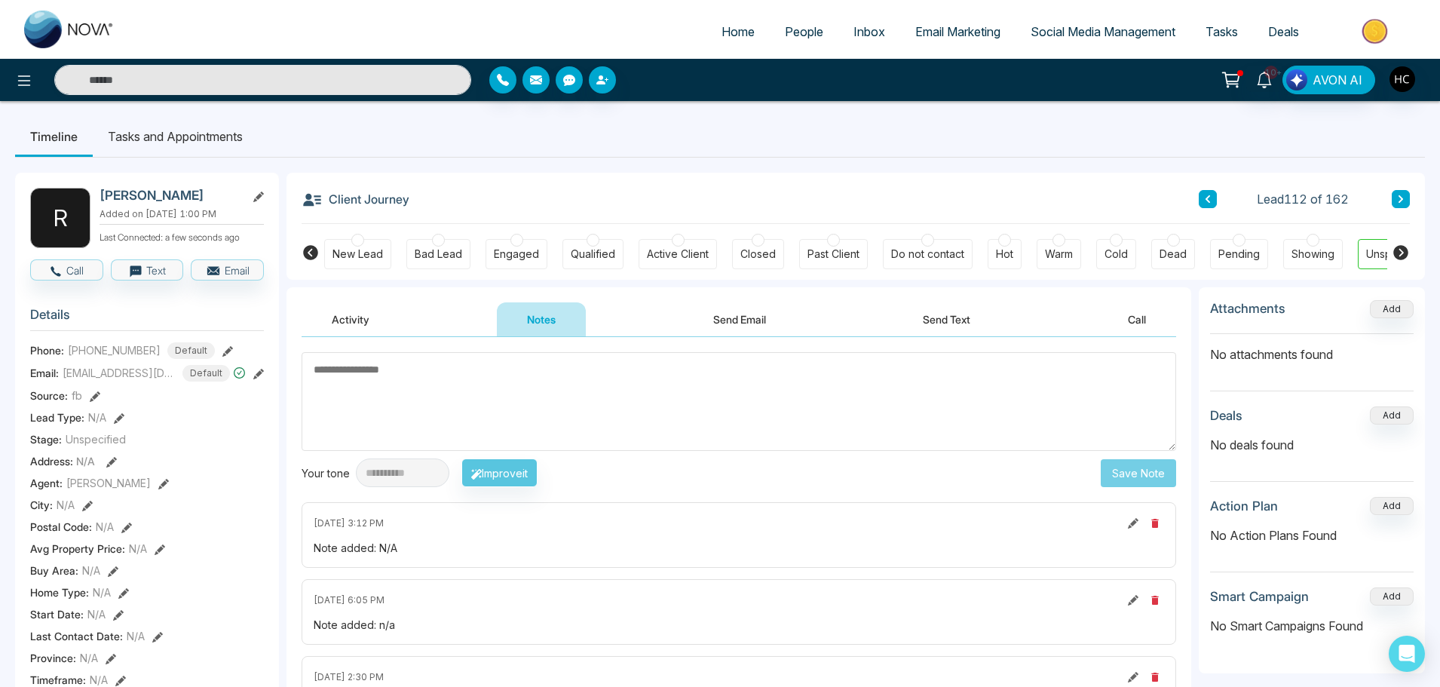
type textarea "*"
type textarea "***"
click at [1132, 477] on button "Save Note" at bounding box center [1138, 473] width 75 height 28
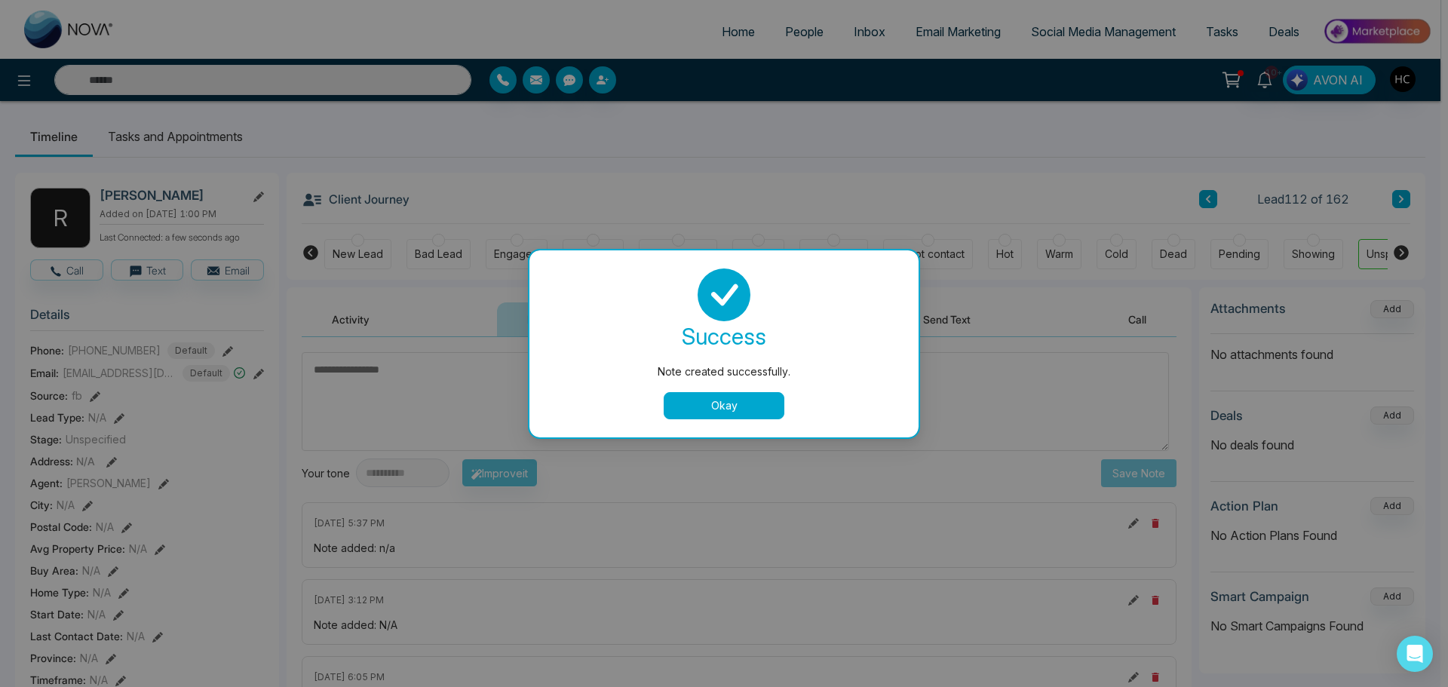
click at [1367, 222] on div "Note created successfully. success Note created successfully. Okay" at bounding box center [724, 343] width 1448 height 687
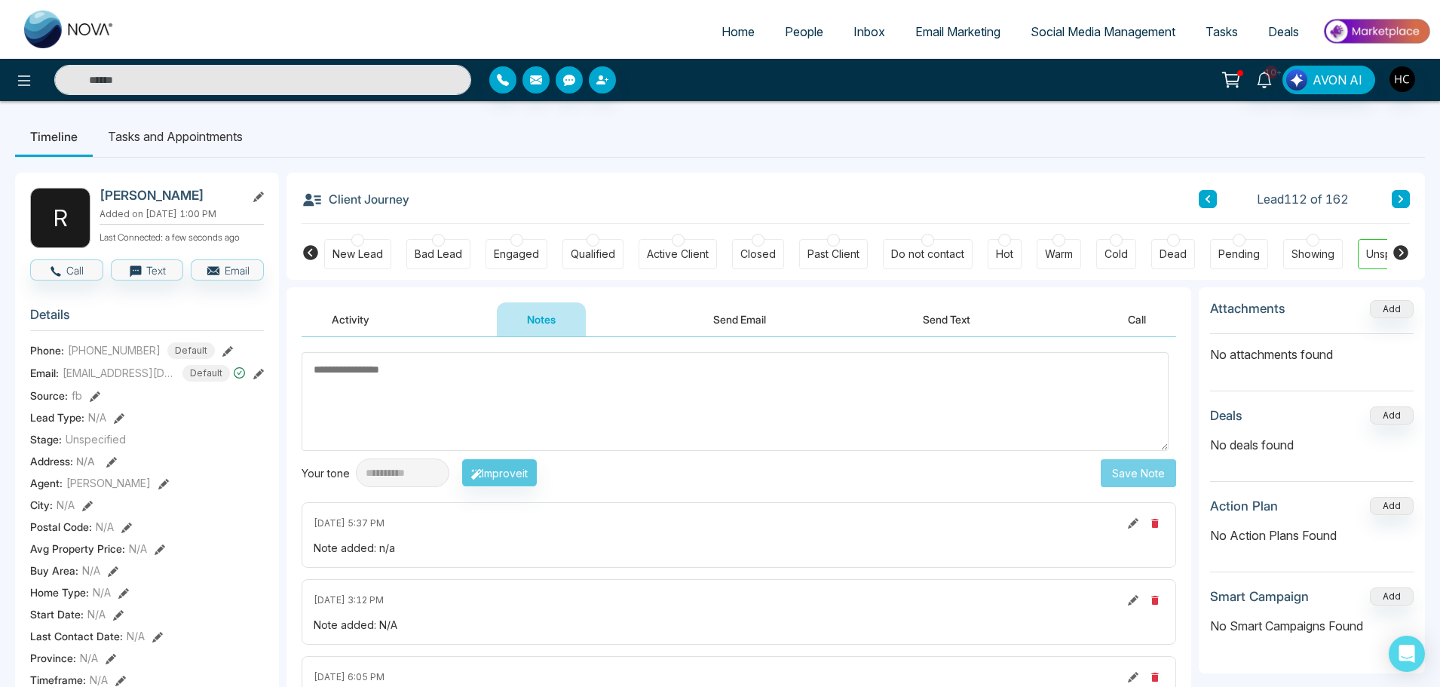
click at [1402, 200] on icon at bounding box center [1401, 199] width 5 height 8
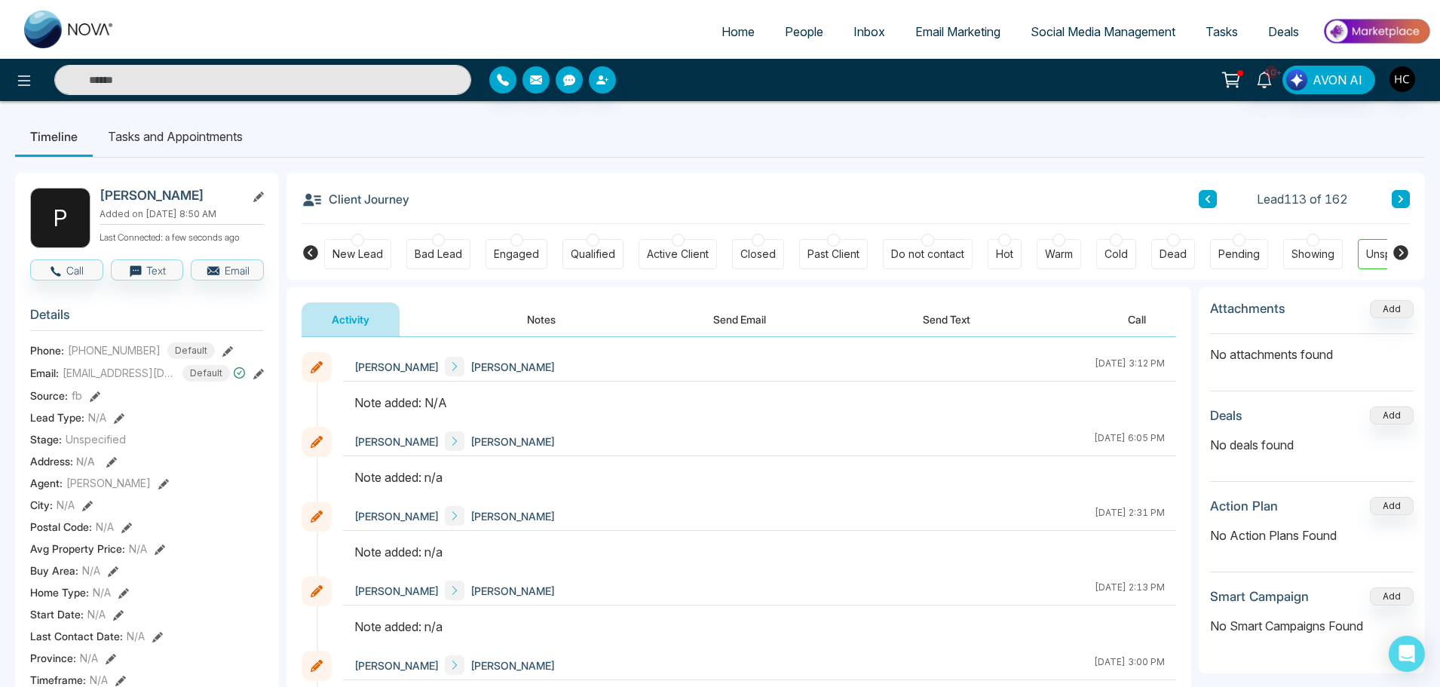
click at [553, 327] on button "Notes" at bounding box center [541, 319] width 89 height 34
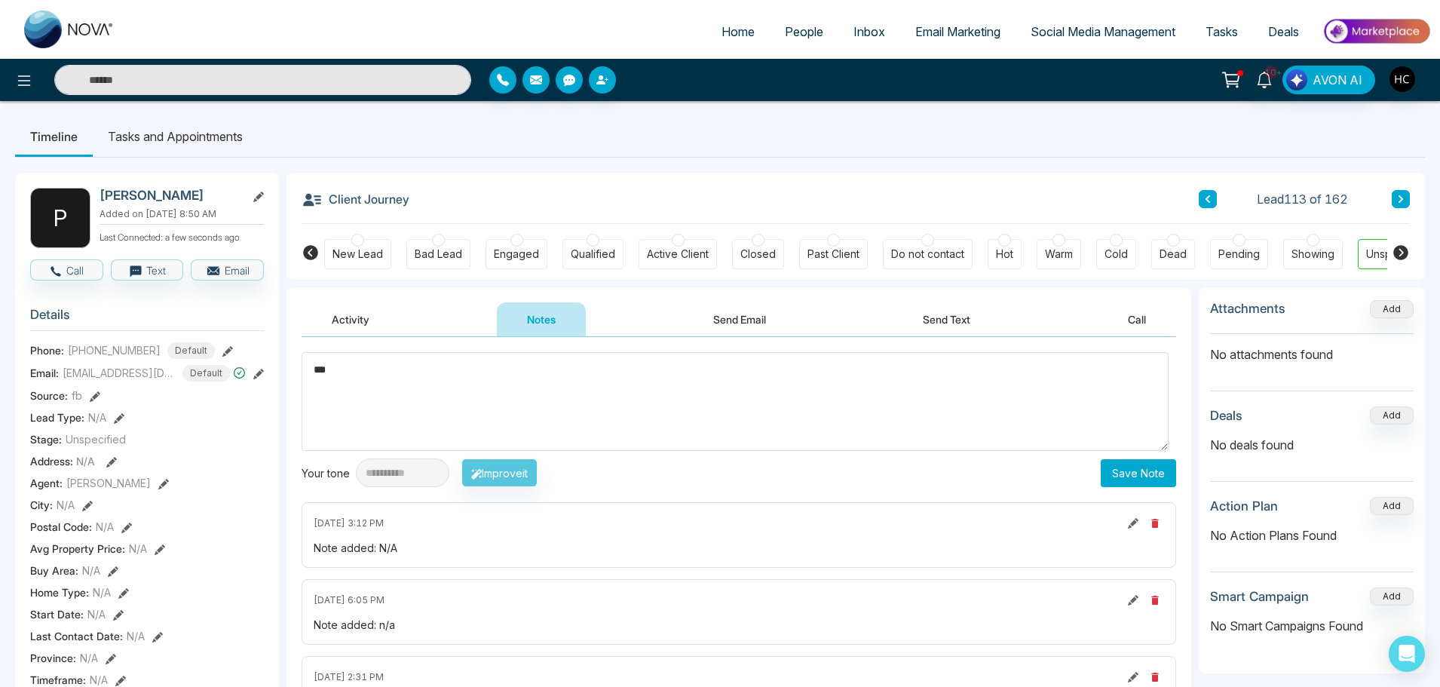
type textarea "***"
click at [1094, 471] on div "**********" at bounding box center [739, 472] width 875 height 29
click at [1118, 481] on button "Save Note" at bounding box center [1138, 473] width 75 height 28
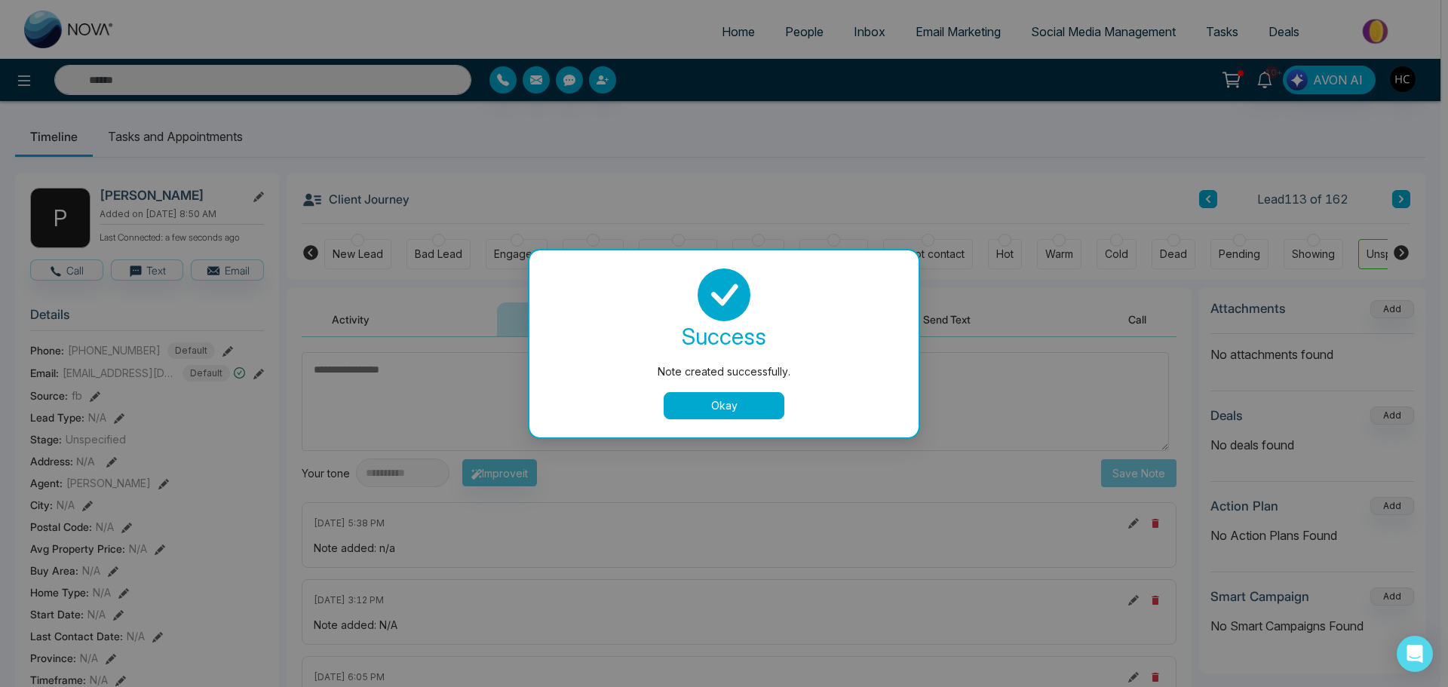
click at [777, 400] on button "Okay" at bounding box center [724, 405] width 121 height 27
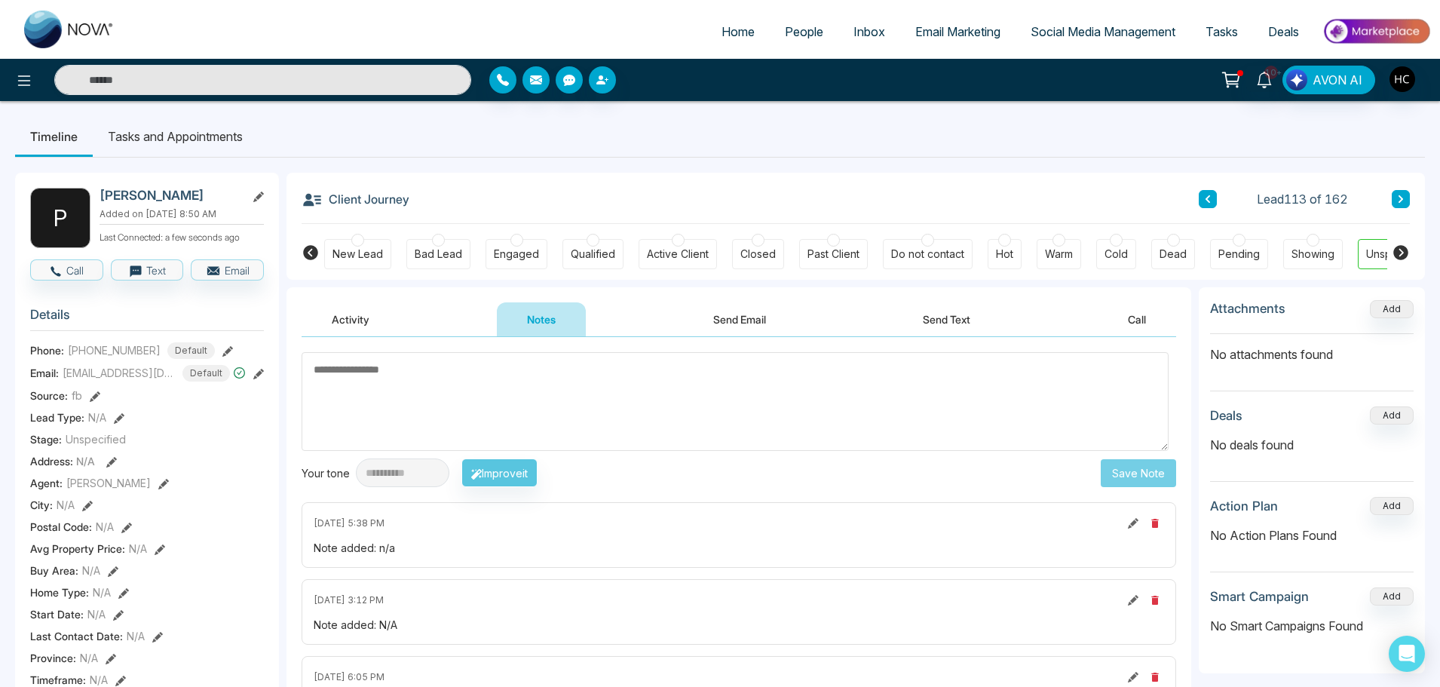
click at [1397, 189] on div "Client Journey Lead 113 of 162" at bounding box center [856, 198] width 1108 height 51
click at [1397, 197] on icon at bounding box center [1401, 199] width 8 height 9
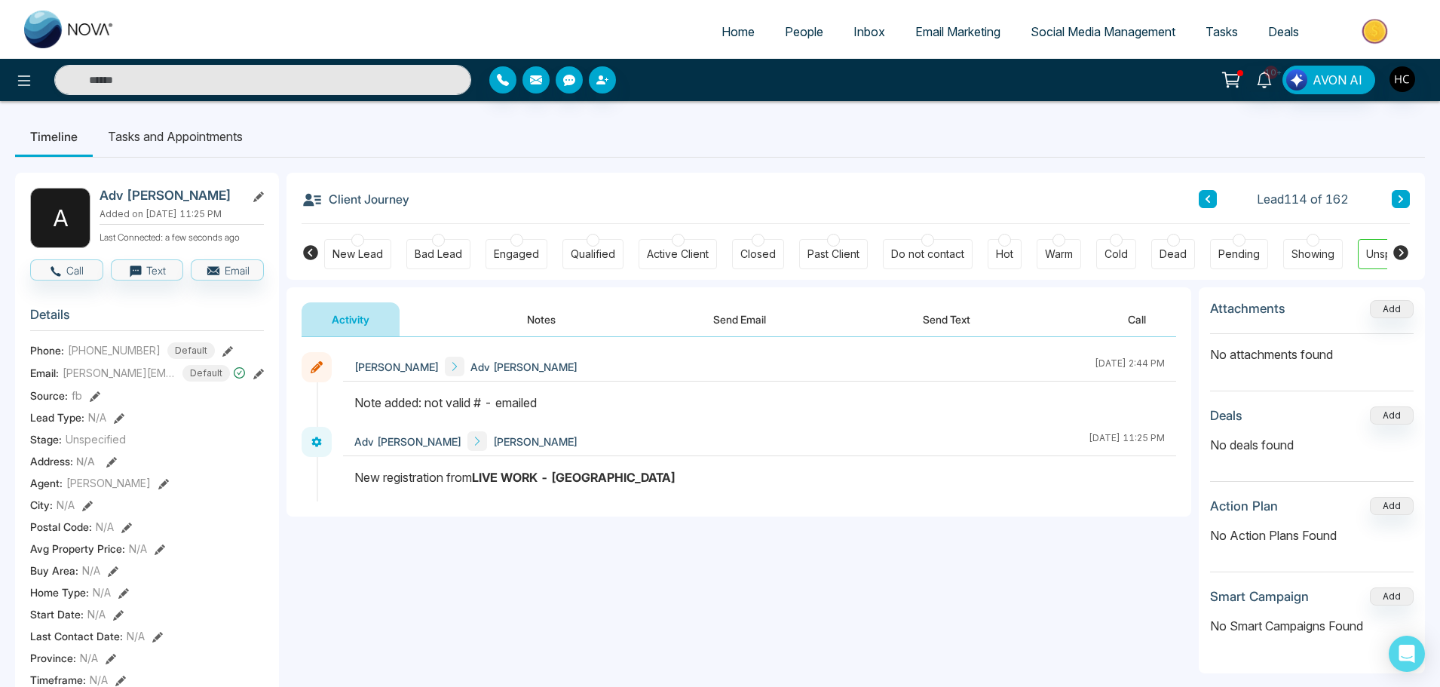
click at [1401, 200] on icon at bounding box center [1401, 199] width 5 height 8
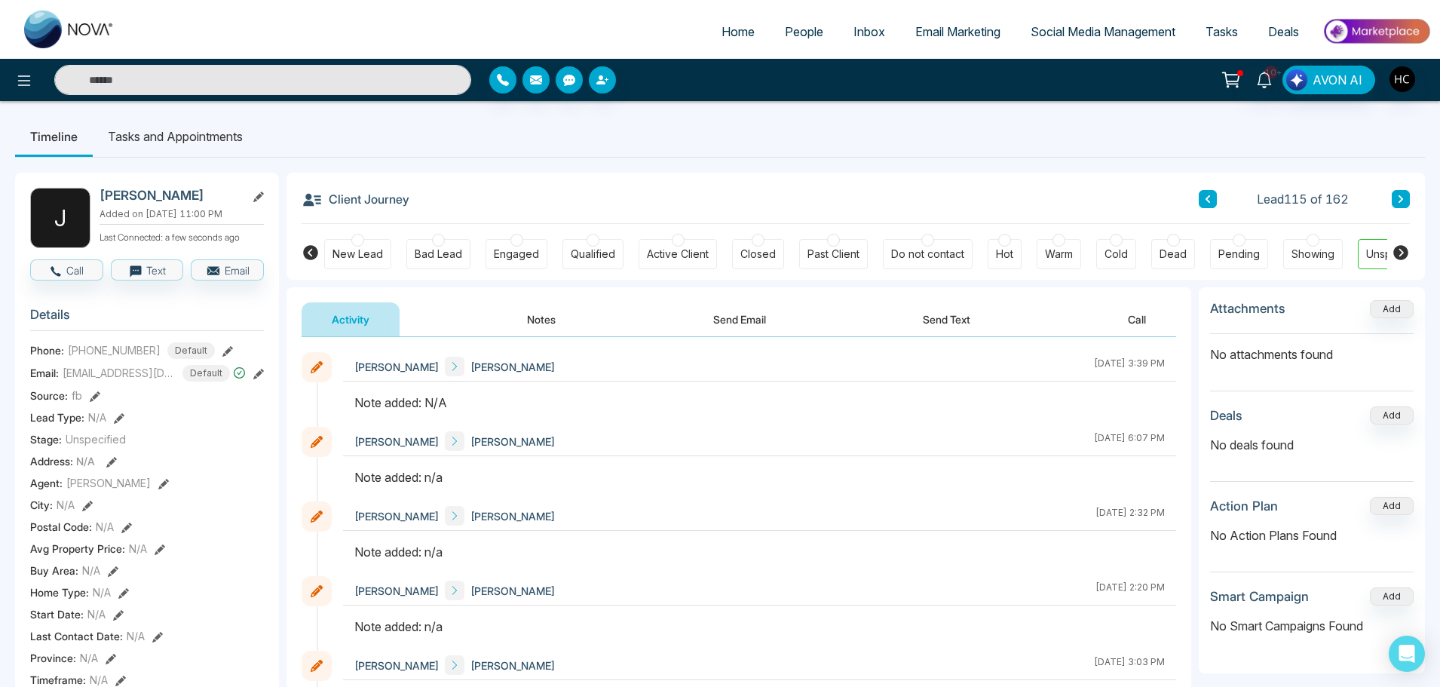
click at [551, 311] on button "Notes" at bounding box center [541, 319] width 89 height 34
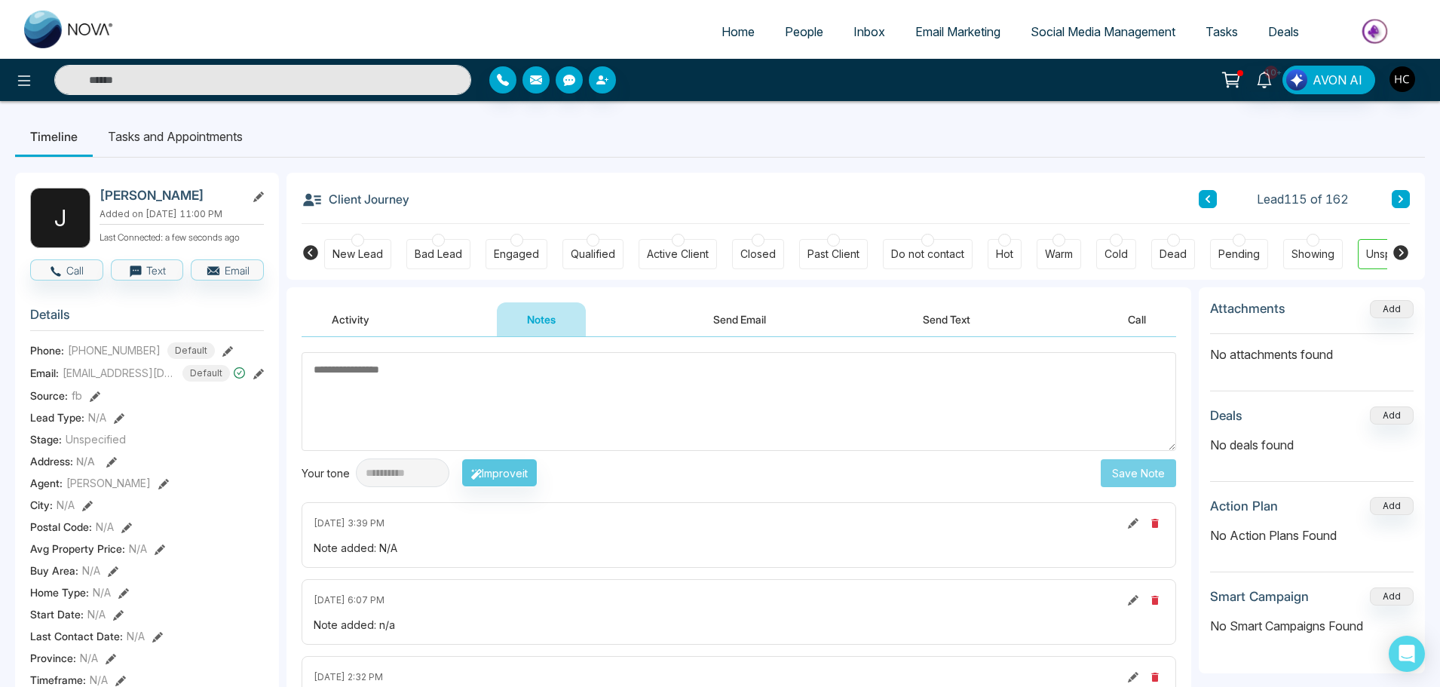
click at [339, 73] on input "text" at bounding box center [262, 80] width 417 height 30
type input "*"
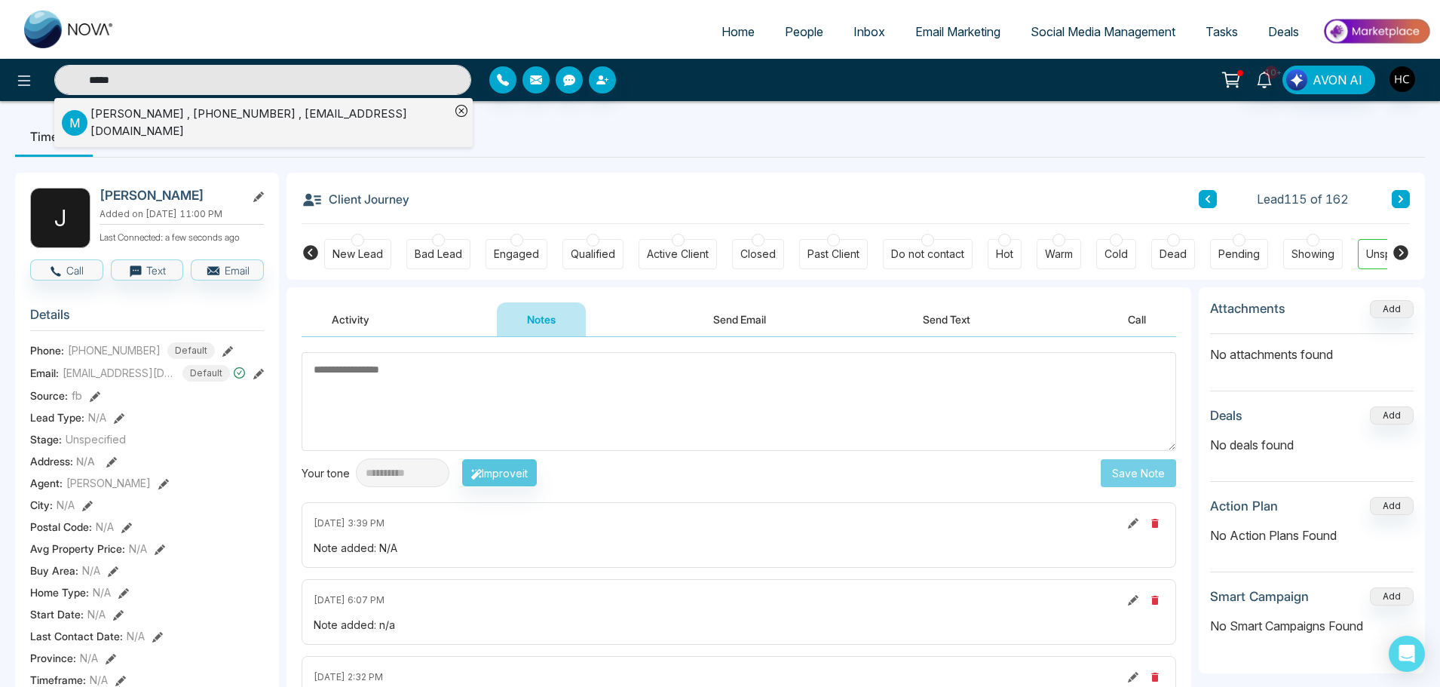
type input "*****"
click at [319, 124] on div "[PERSON_NAME] , [PHONE_NUMBER] , [EMAIL_ADDRESS][DOMAIN_NAME]" at bounding box center [270, 123] width 360 height 34
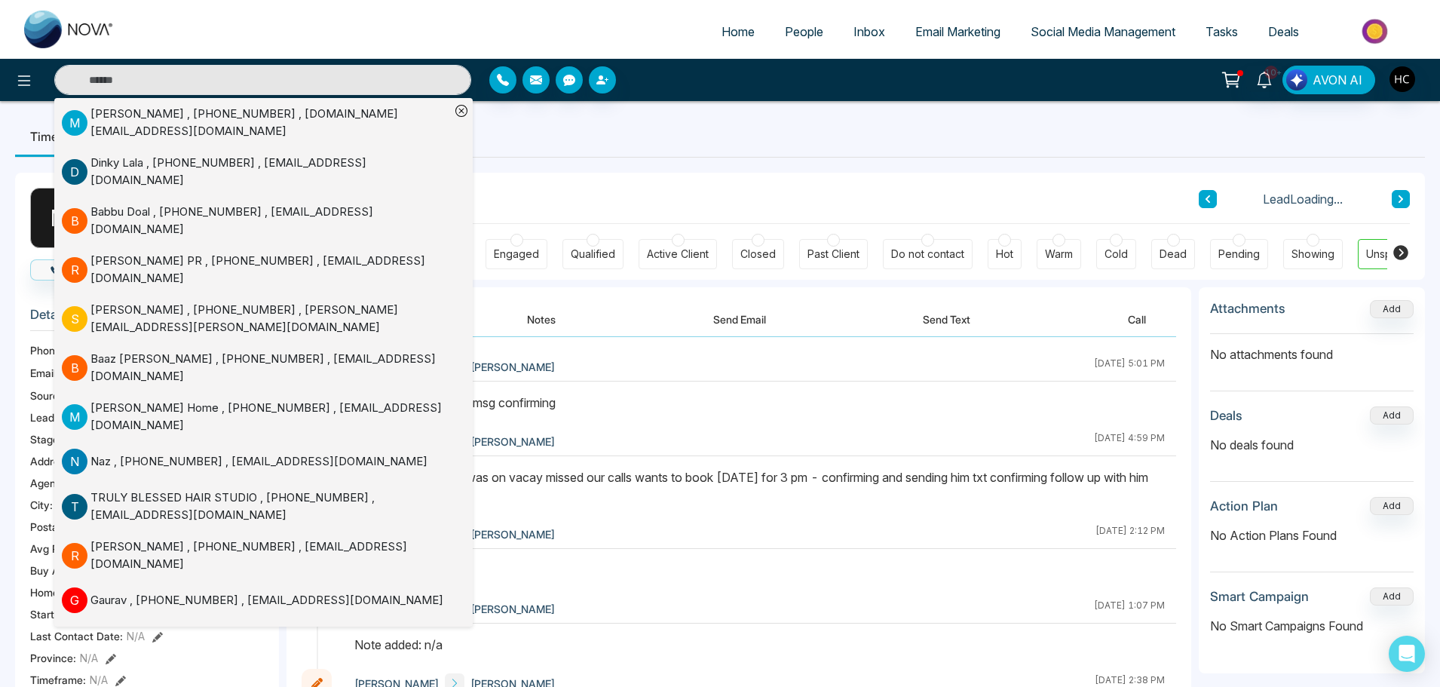
click at [598, 291] on div "Activity Notes Send Email Send Text Call" at bounding box center [739, 312] width 905 height 50
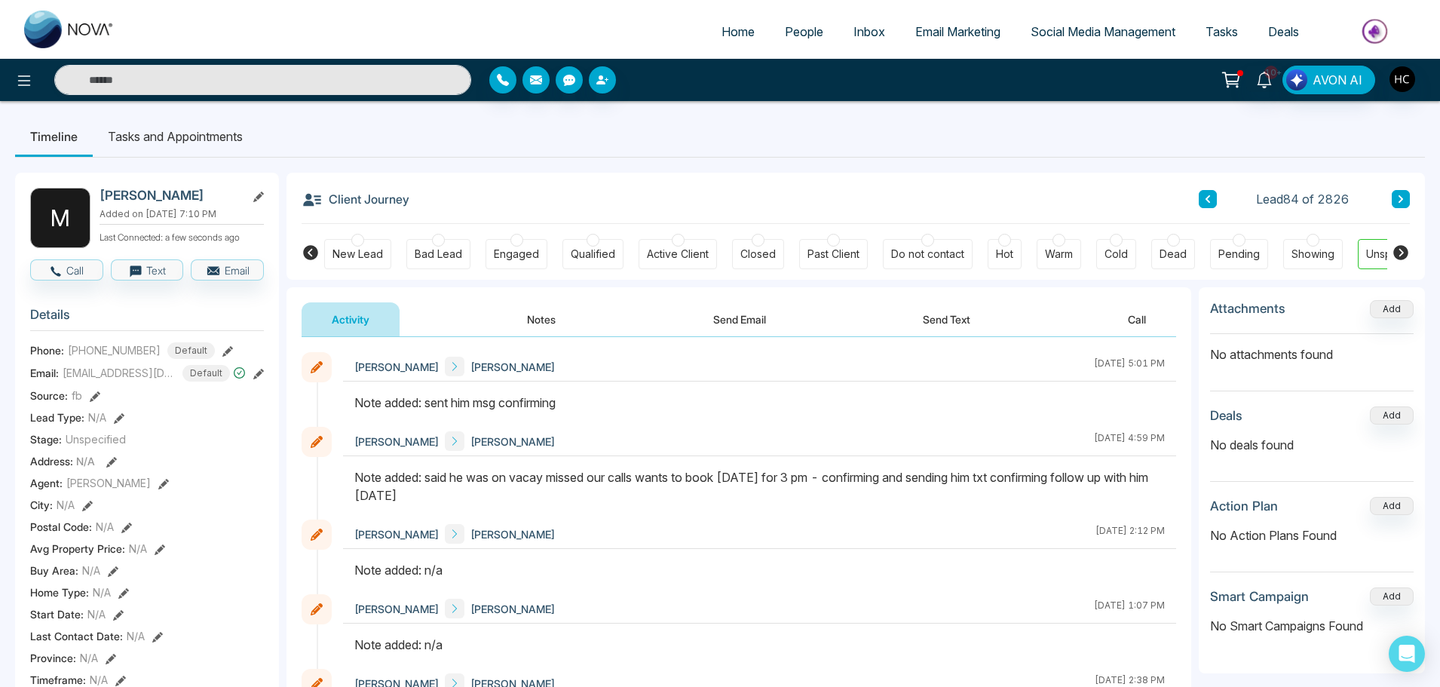
click at [547, 325] on button "Notes" at bounding box center [541, 319] width 89 height 34
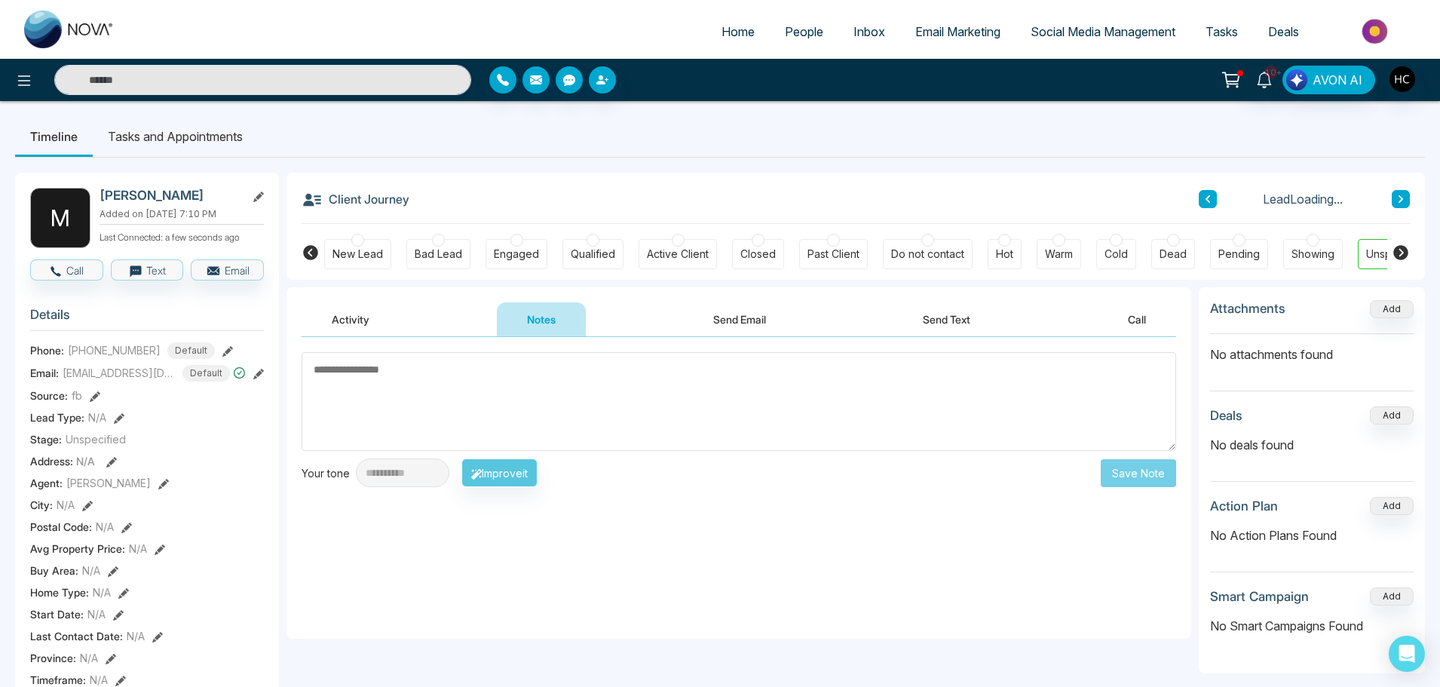
click at [548, 399] on textarea at bounding box center [739, 401] width 875 height 99
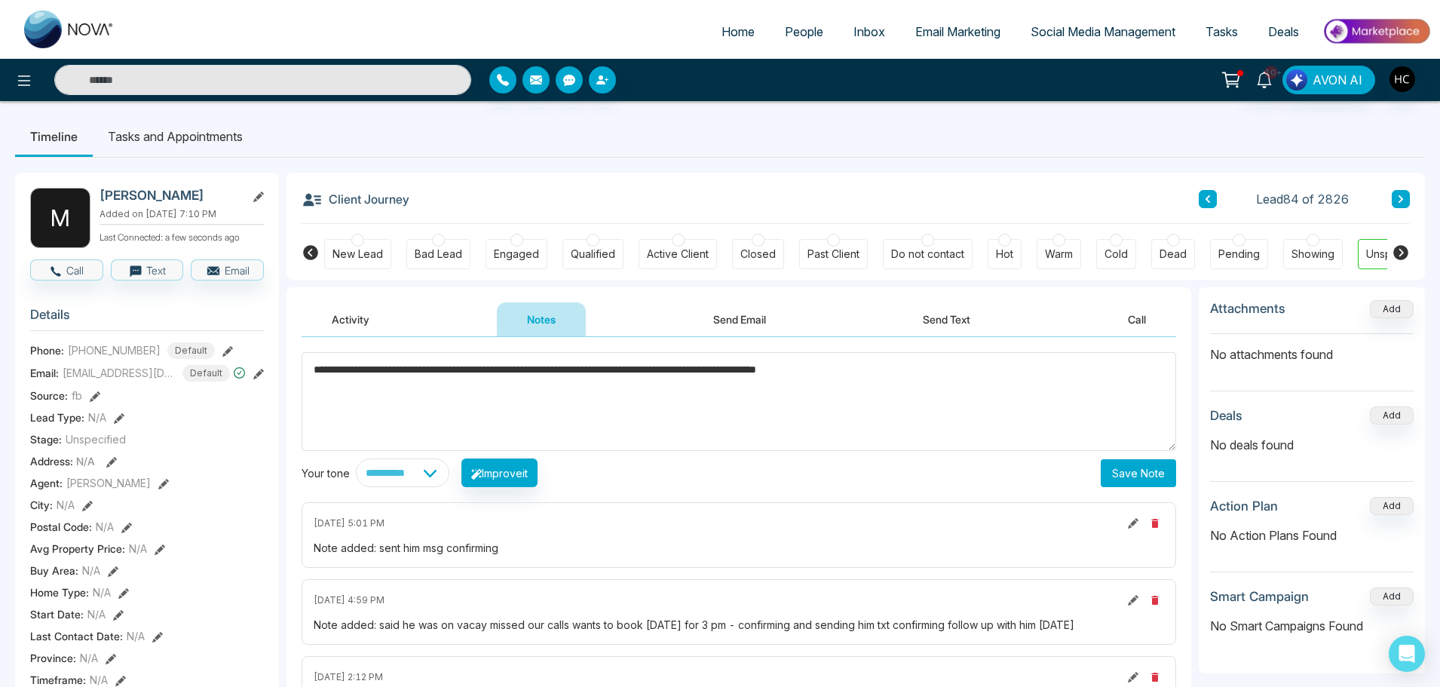
type textarea "**********"
click at [1125, 470] on button "Save Note" at bounding box center [1138, 473] width 75 height 28
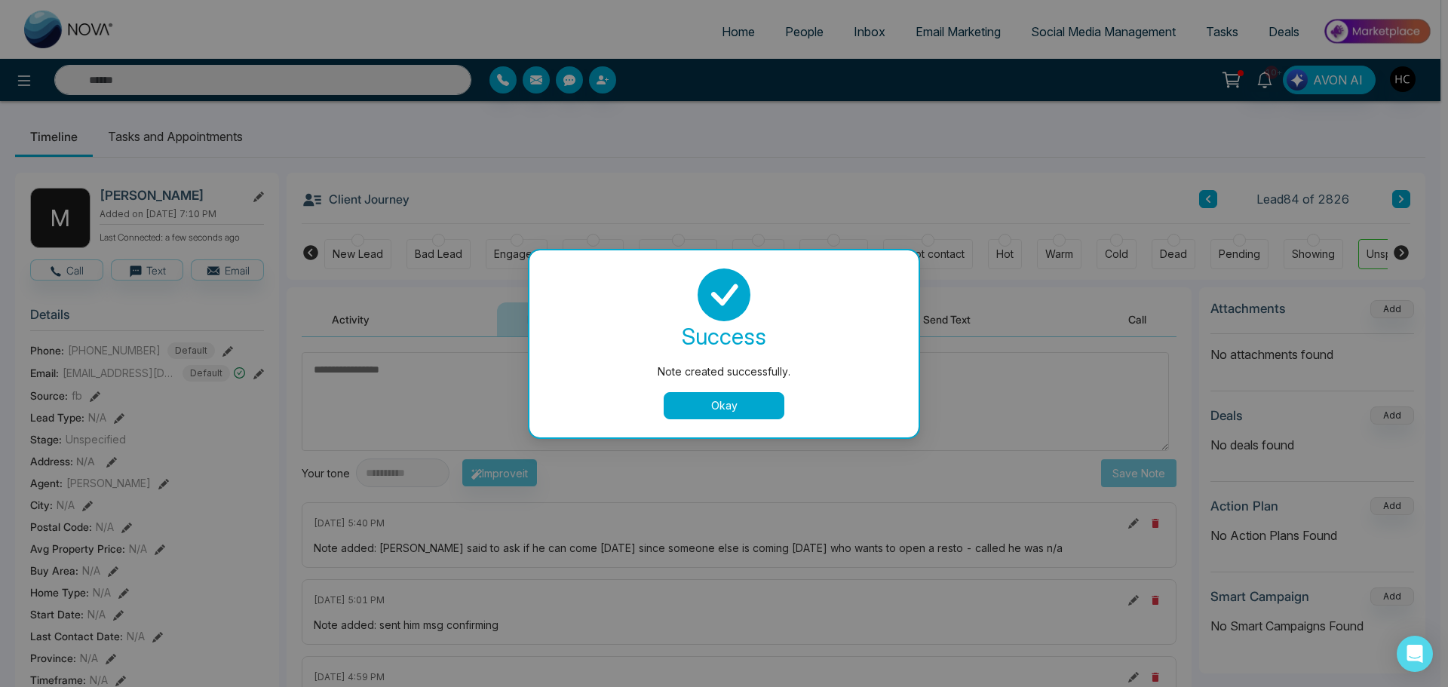
click at [722, 397] on button "Okay" at bounding box center [724, 405] width 121 height 27
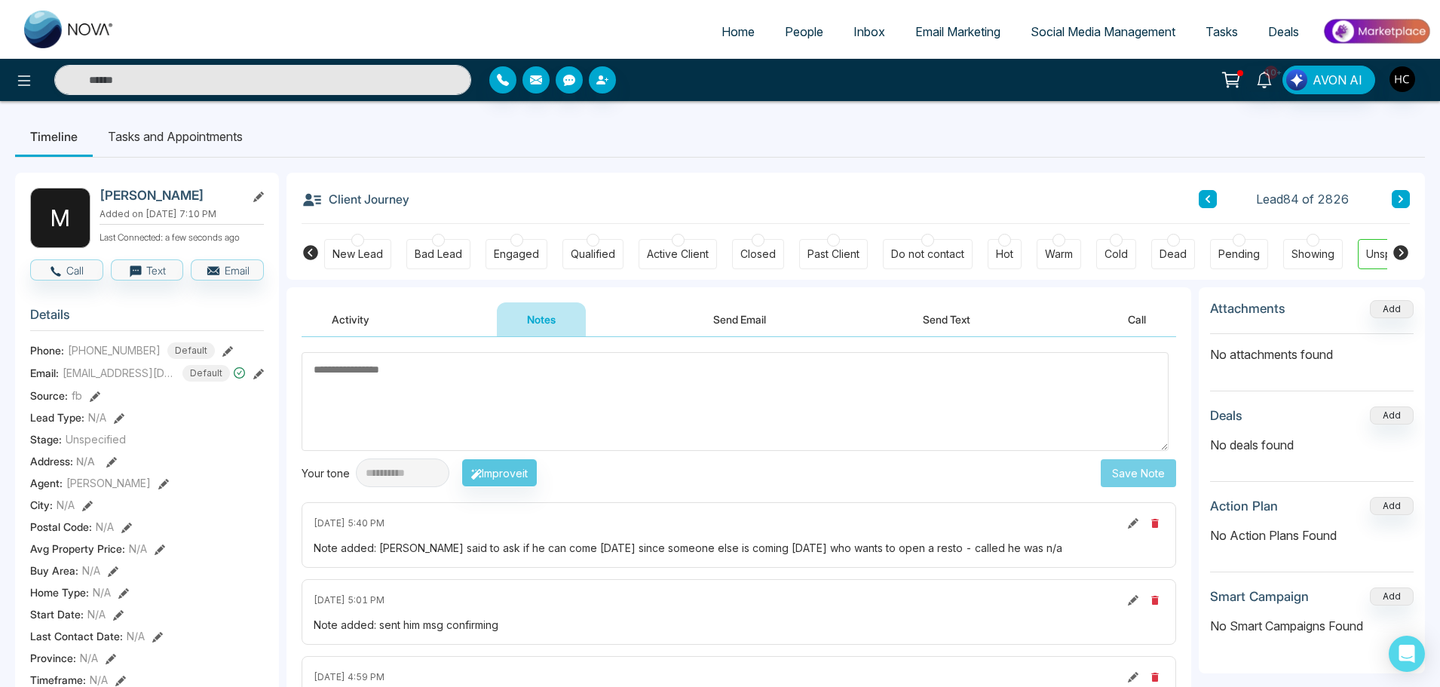
click at [796, 54] on div "Home People Inbox Email Marketing Social Media Management Tasks Deals" at bounding box center [720, 29] width 1440 height 59
click at [799, 36] on span "People" at bounding box center [804, 31] width 38 height 15
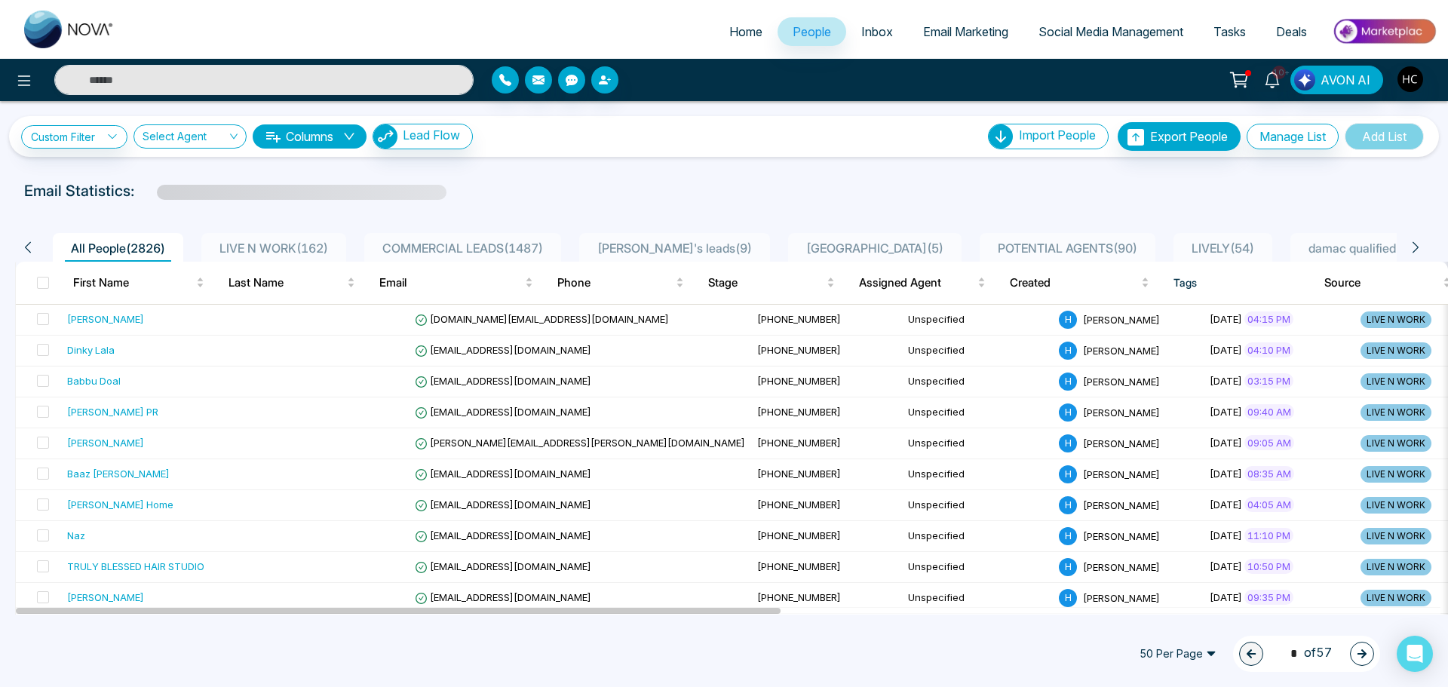
click at [288, 240] on div "LIVE N WORK ( 162 )" at bounding box center [273, 248] width 121 height 18
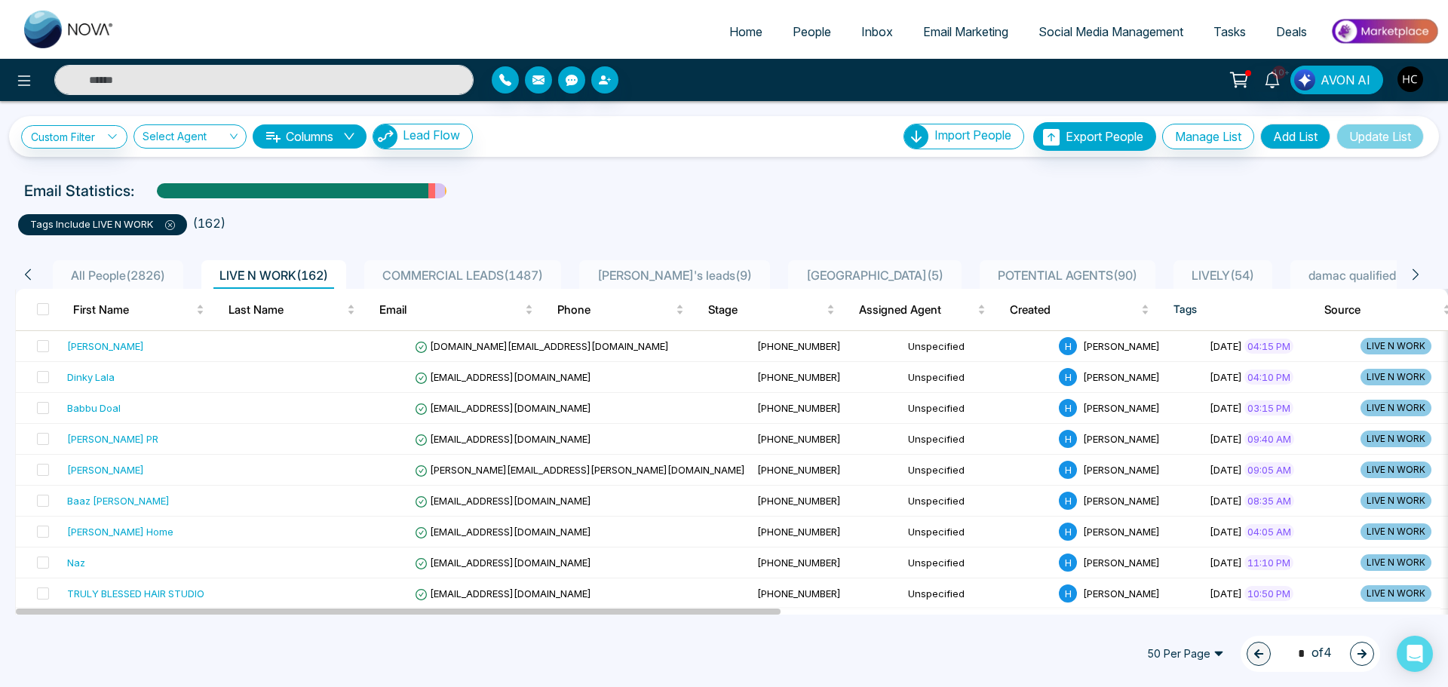
click at [1357, 653] on icon "button" at bounding box center [1362, 653] width 11 height 11
click at [1359, 653] on icon "button" at bounding box center [1361, 653] width 9 height 9
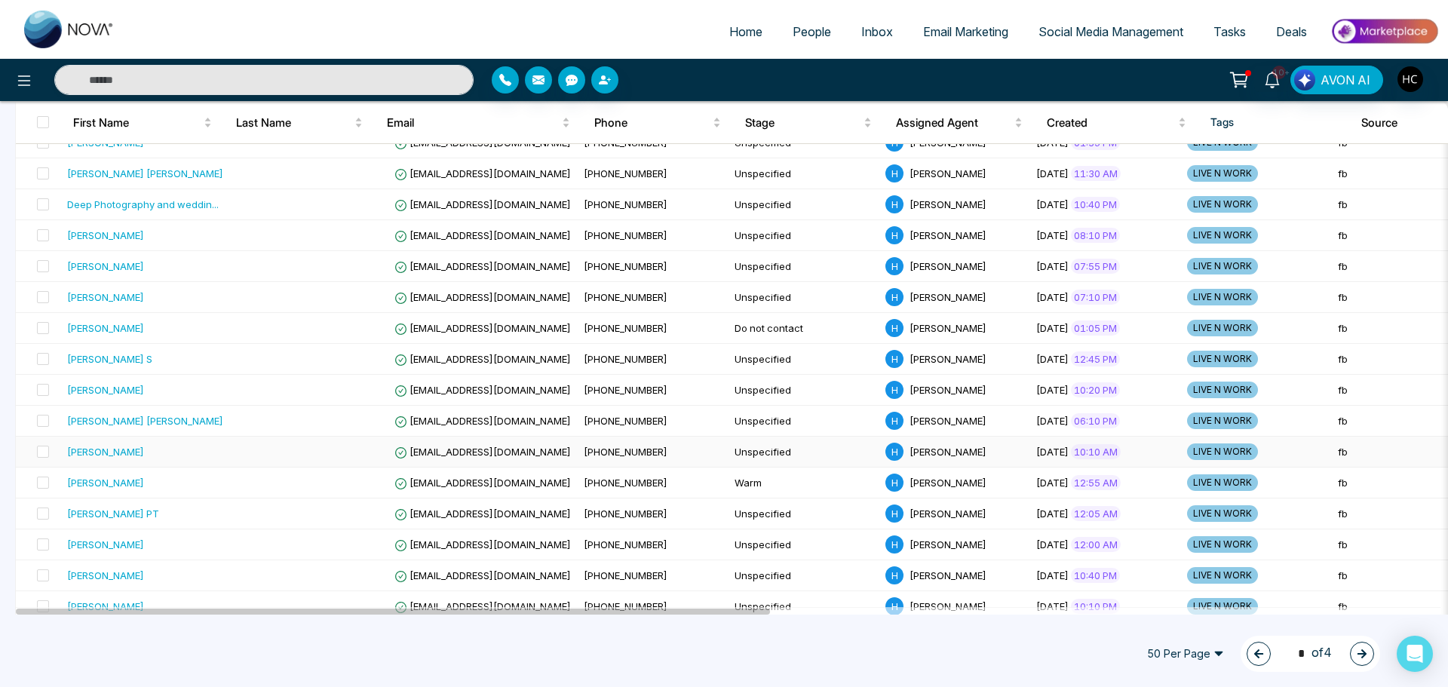
scroll to position [1271, 0]
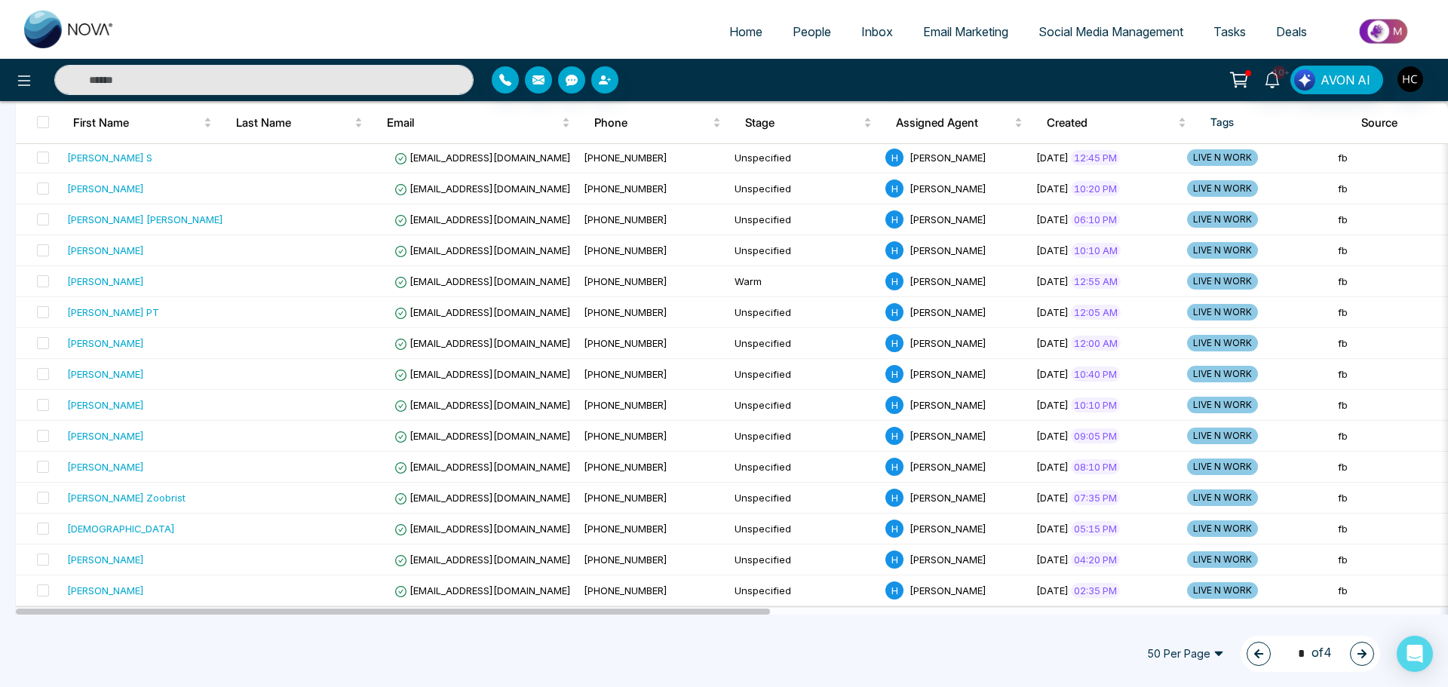
click at [1360, 645] on button "button" at bounding box center [1362, 654] width 24 height 24
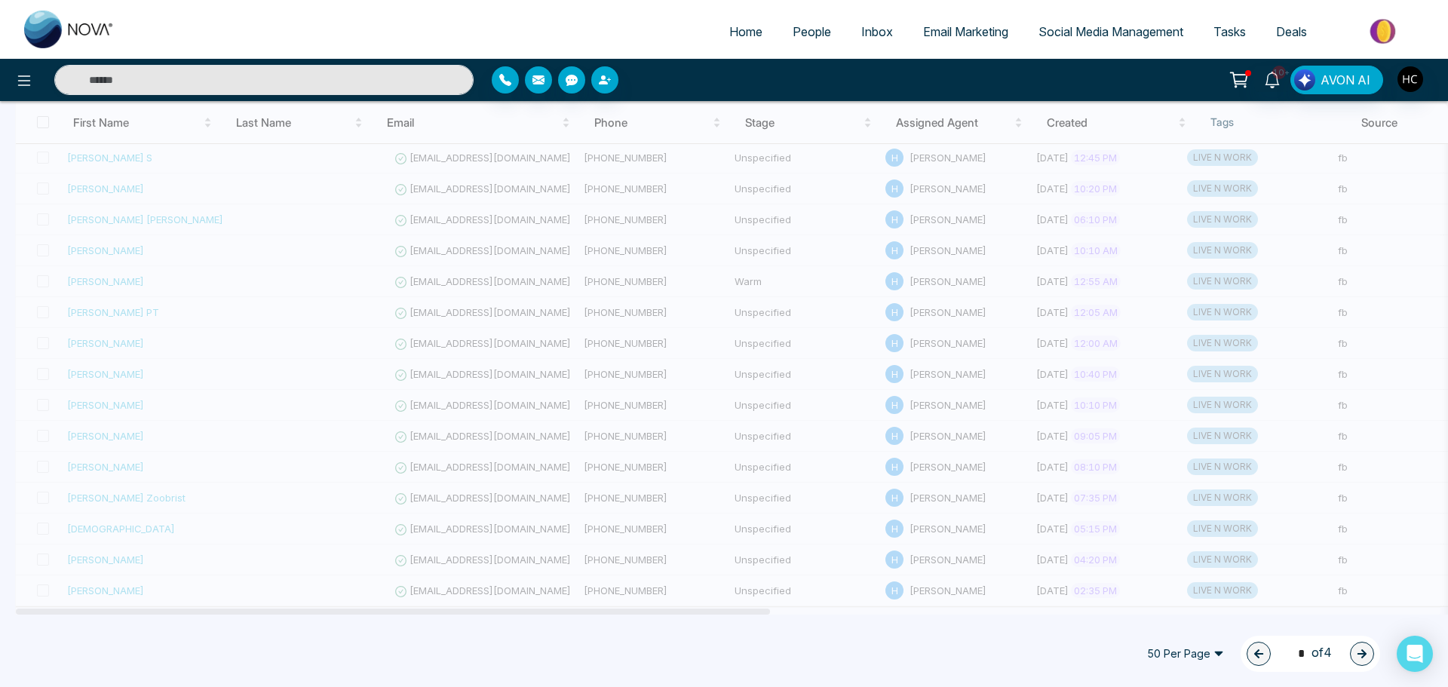
type input "*"
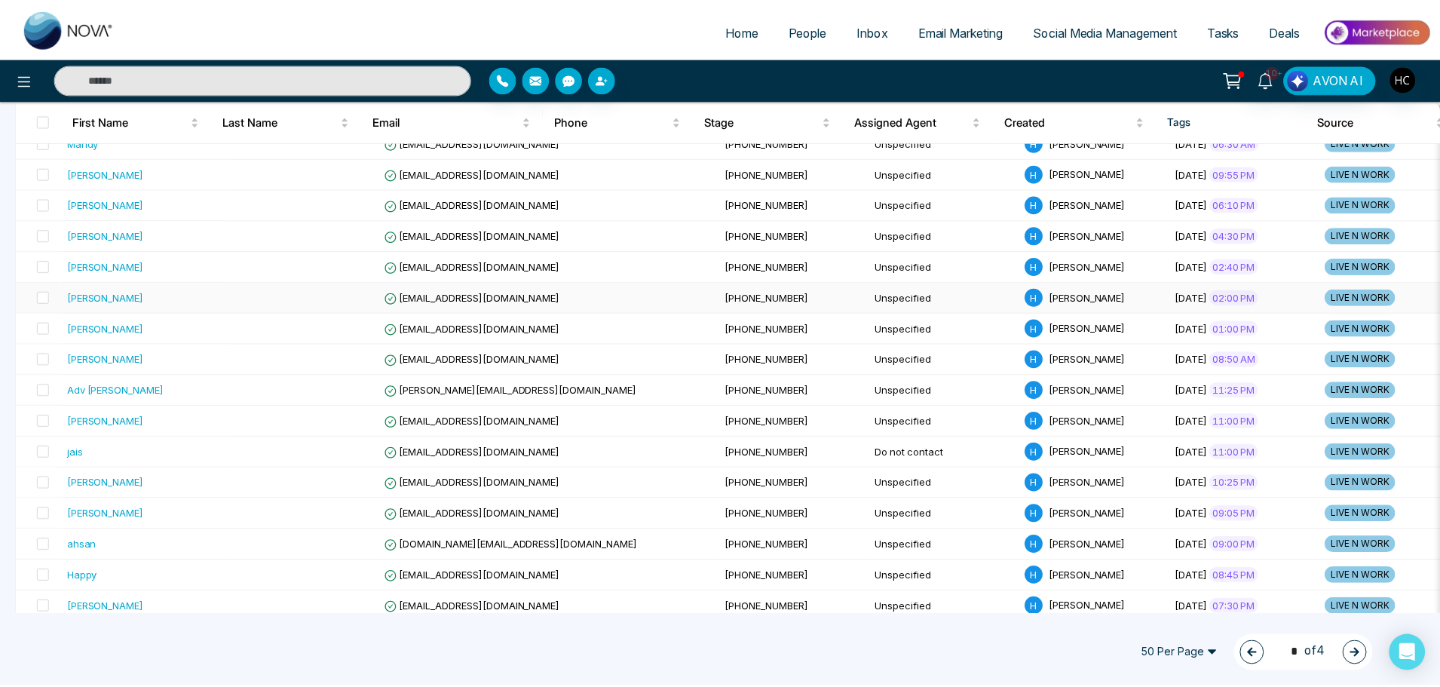
scroll to position [441, 0]
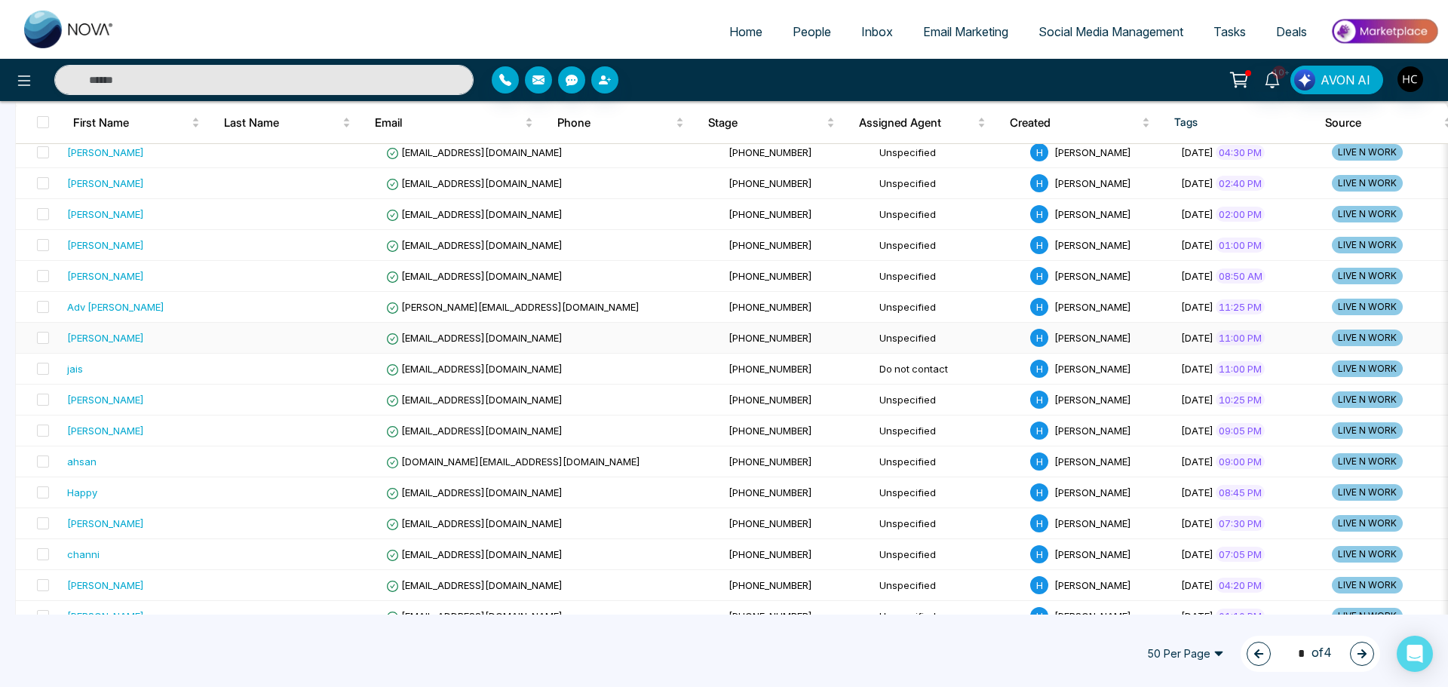
click at [157, 341] on div "[PERSON_NAME]" at bounding box center [145, 337] width 156 height 15
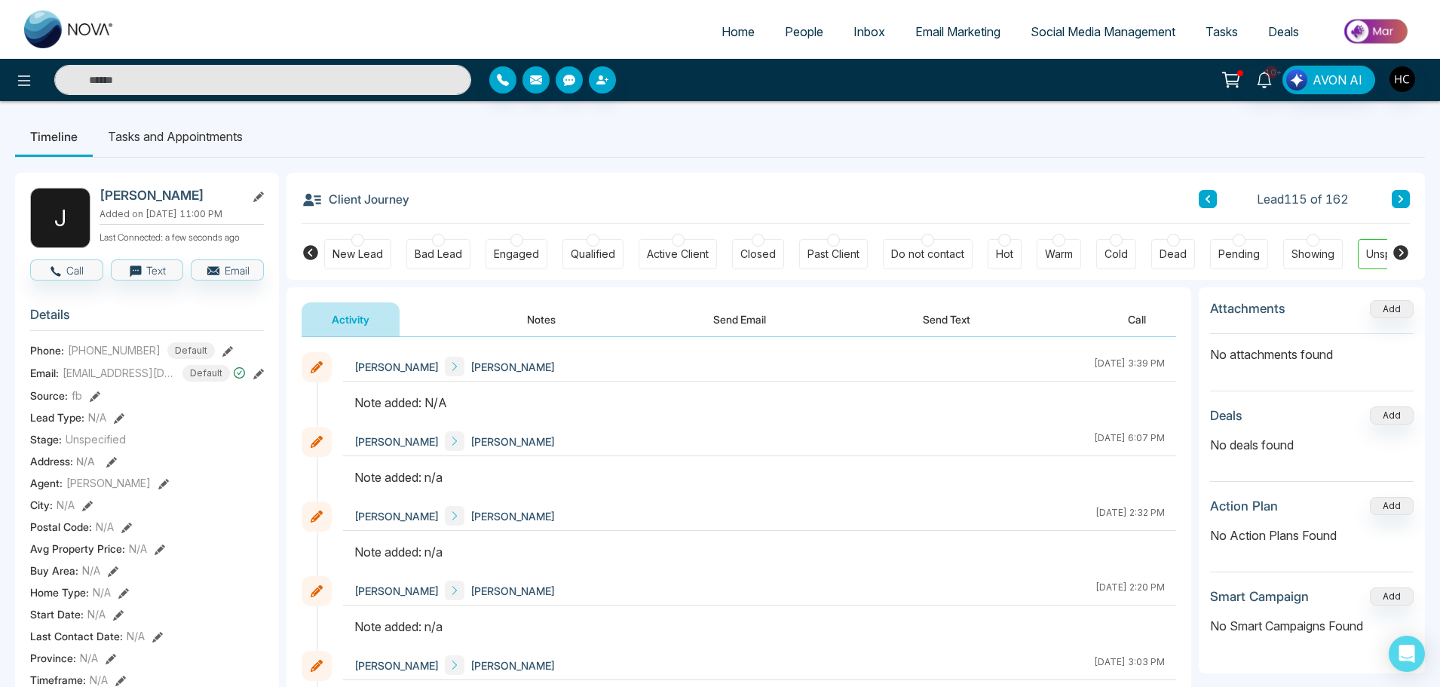
click at [552, 311] on button "Notes" at bounding box center [541, 319] width 89 height 34
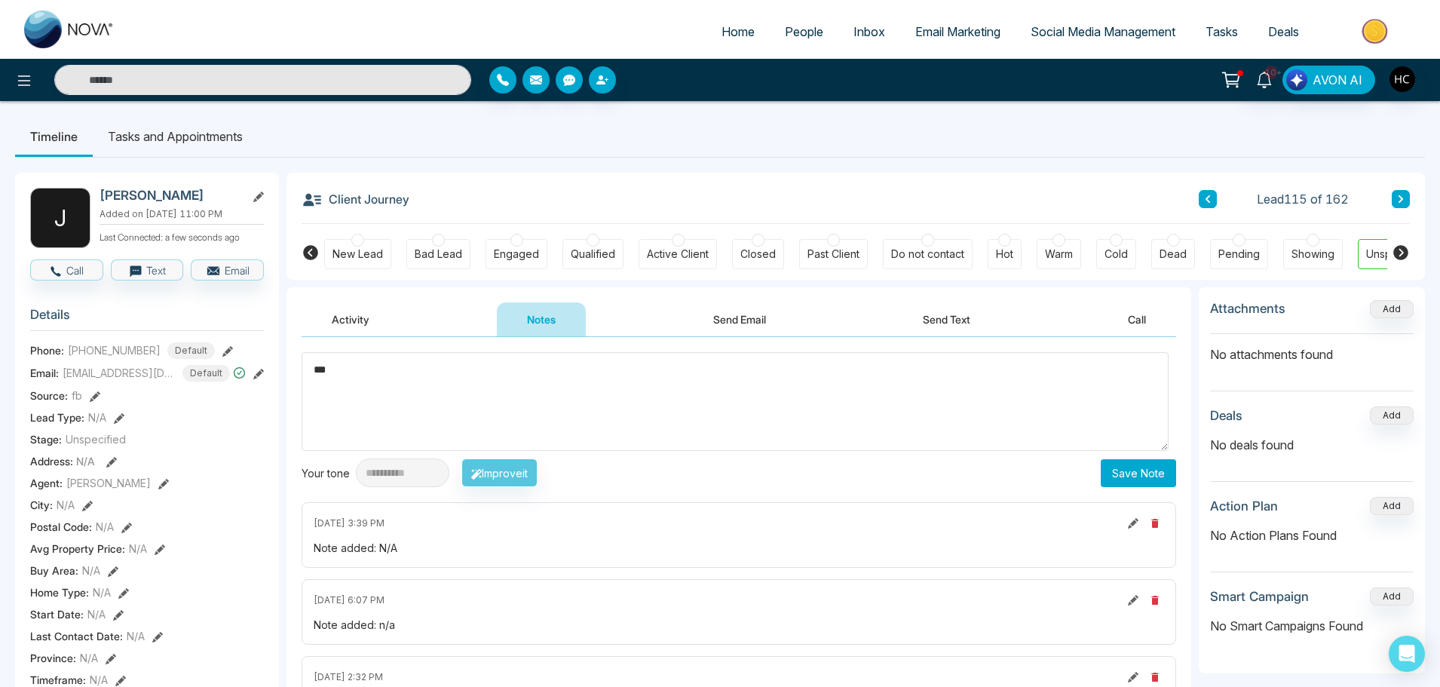
type textarea "***"
click at [1114, 468] on button "Save Note" at bounding box center [1138, 473] width 75 height 28
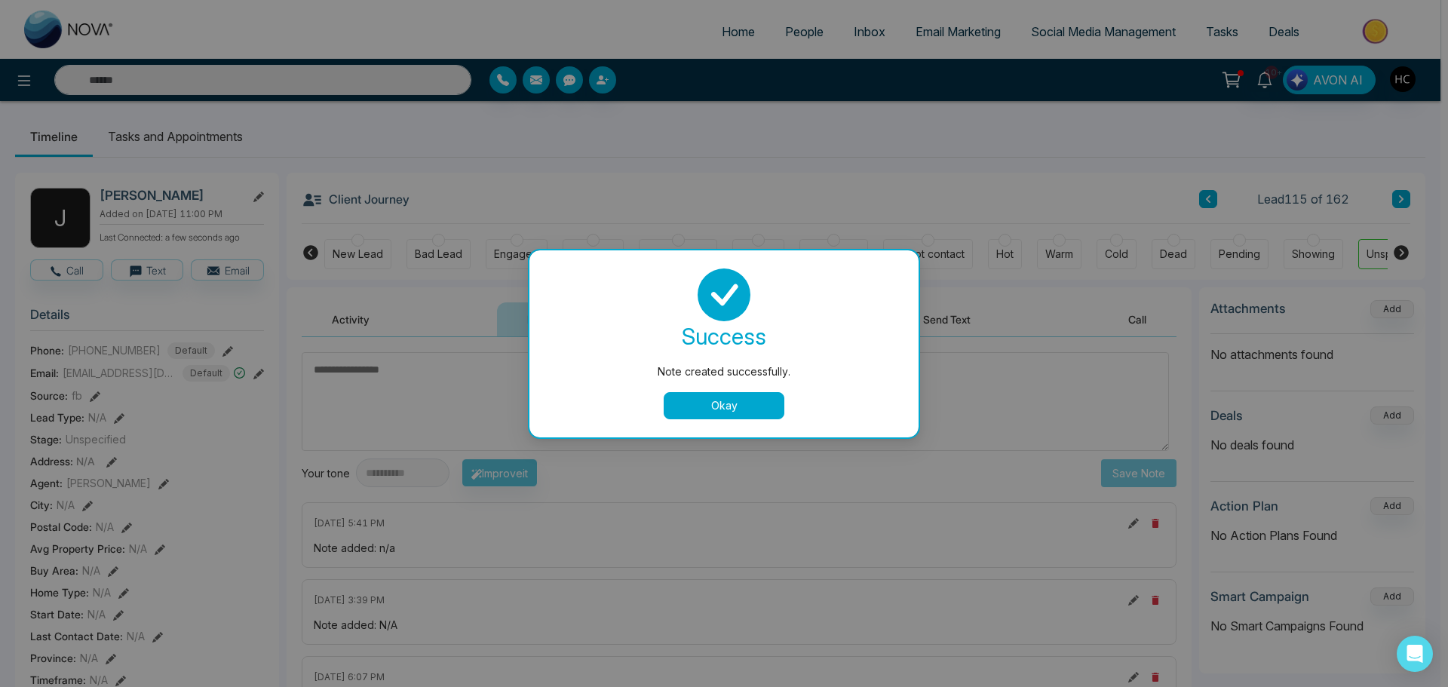
click at [755, 409] on button "Okay" at bounding box center [724, 405] width 121 height 27
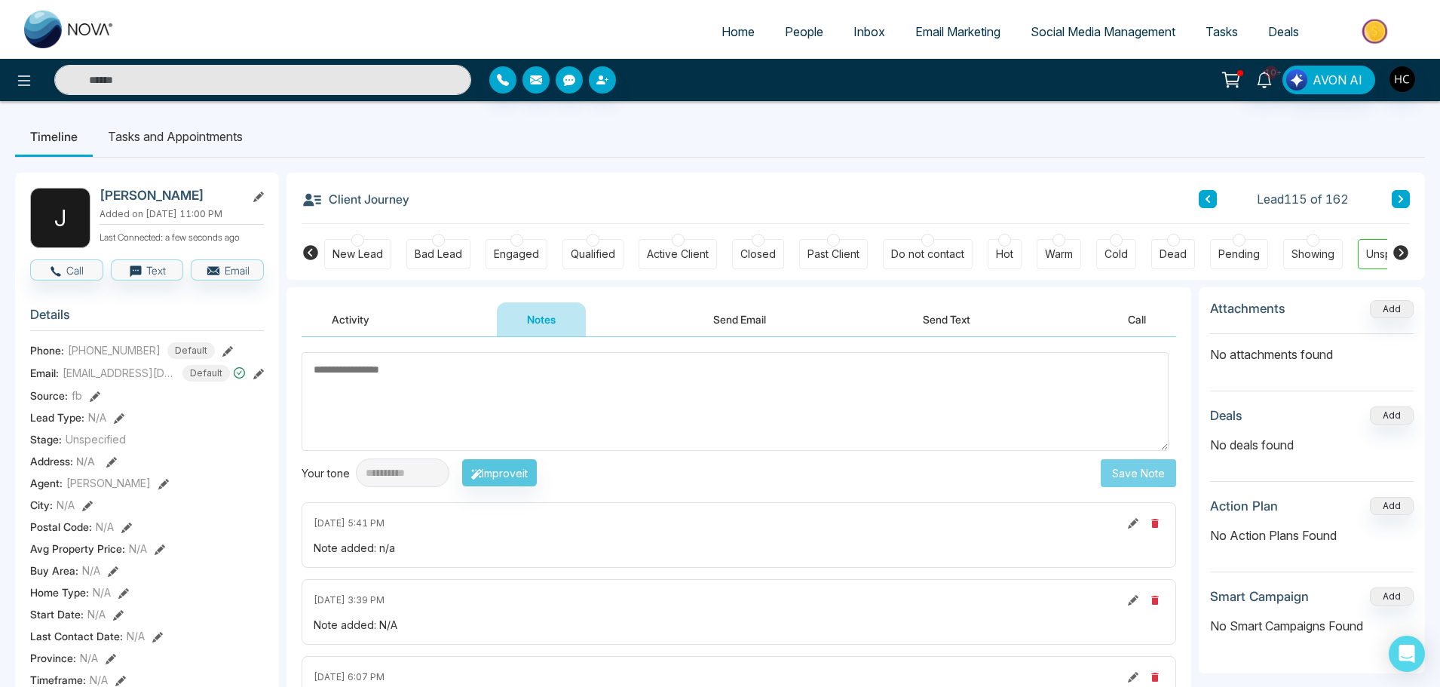
click at [1402, 198] on icon at bounding box center [1401, 199] width 5 height 8
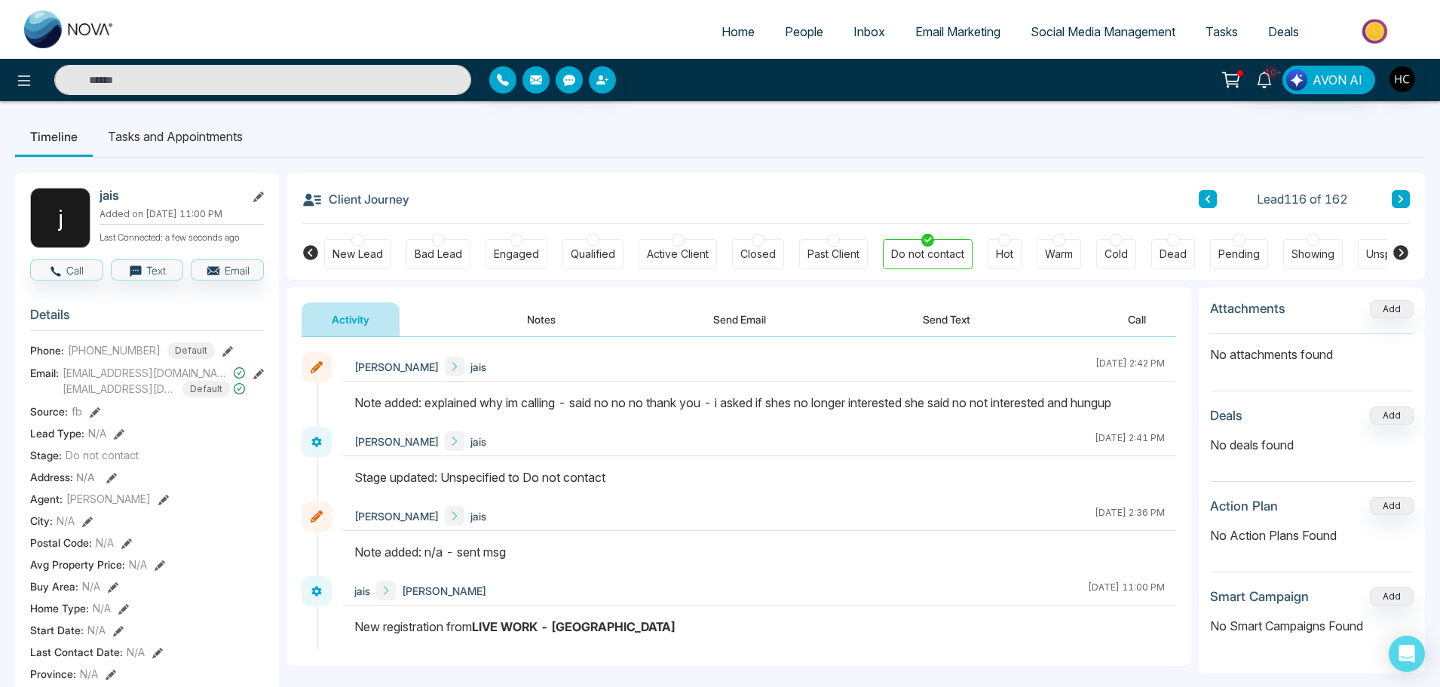
click at [1402, 194] on button at bounding box center [1401, 199] width 18 height 18
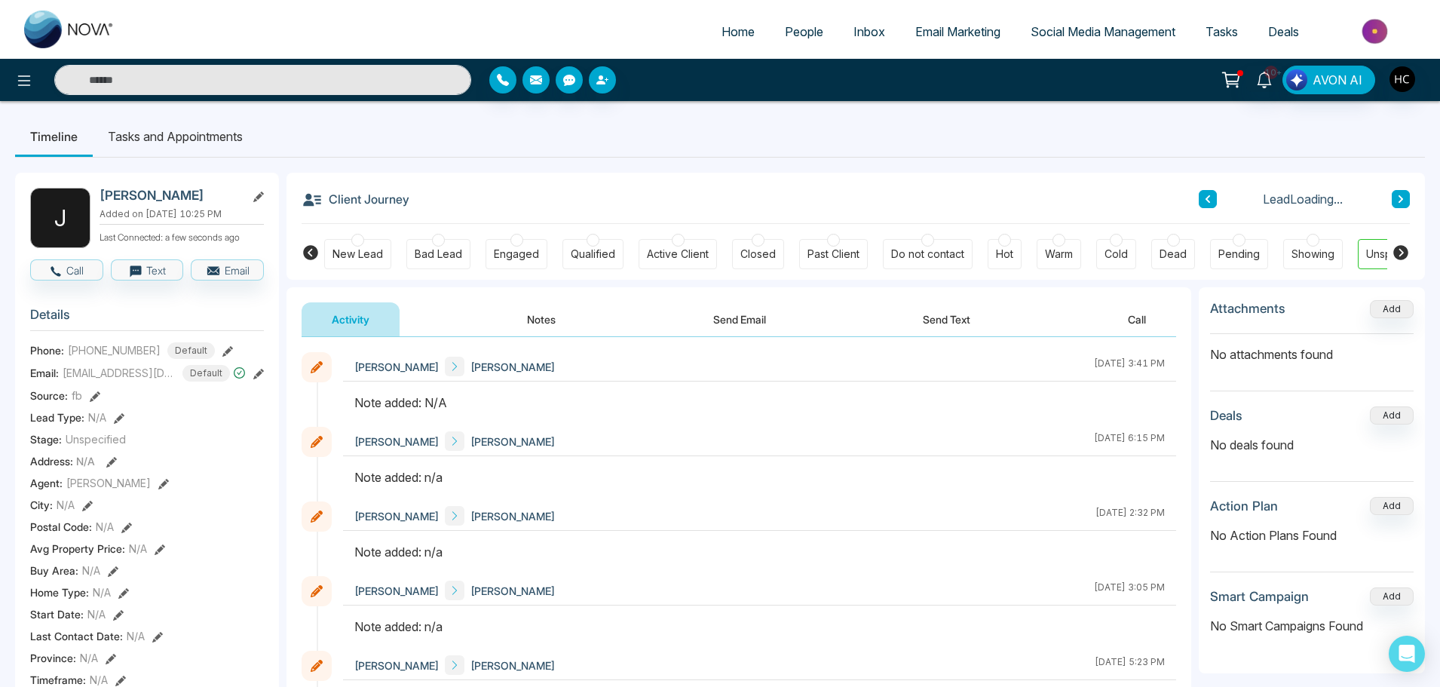
click at [566, 312] on button "Notes" at bounding box center [541, 319] width 89 height 34
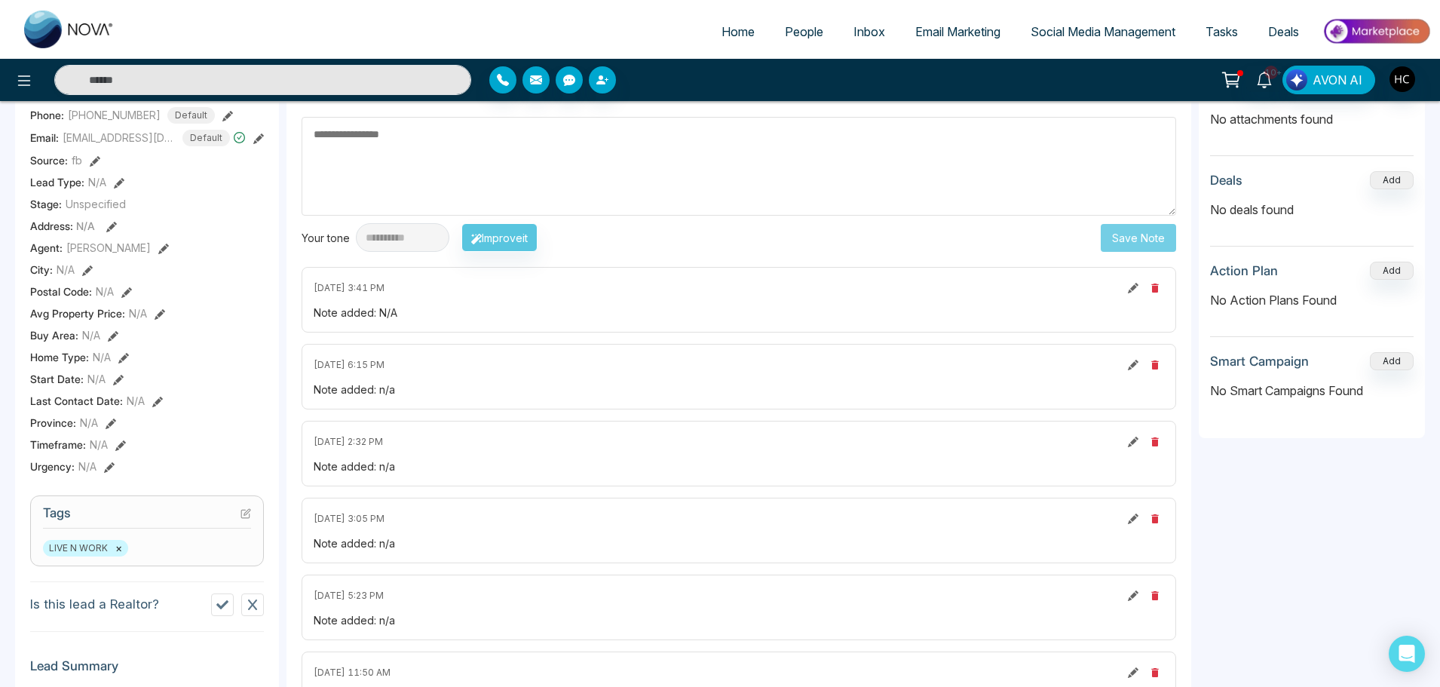
scroll to position [84, 0]
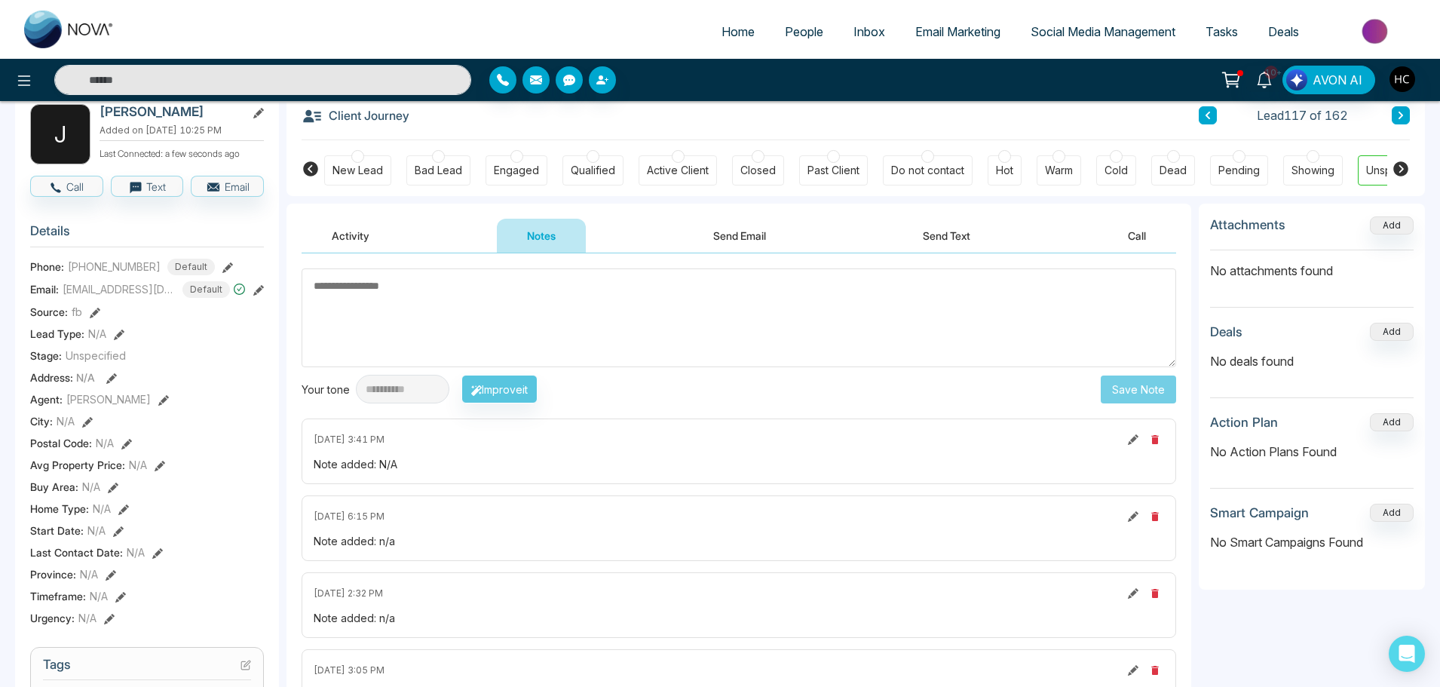
click at [424, 329] on textarea at bounding box center [739, 317] width 875 height 99
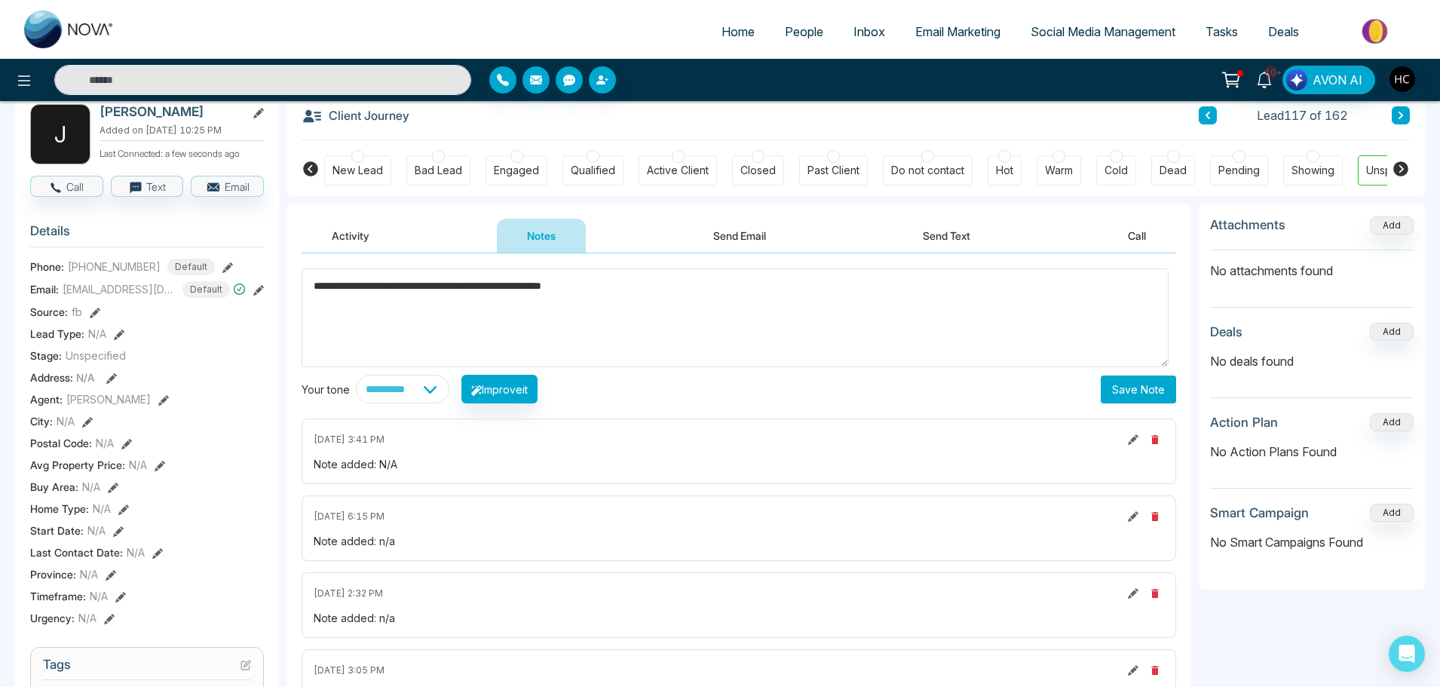
type textarea "**********"
click at [1160, 388] on button "Save Note" at bounding box center [1138, 390] width 75 height 28
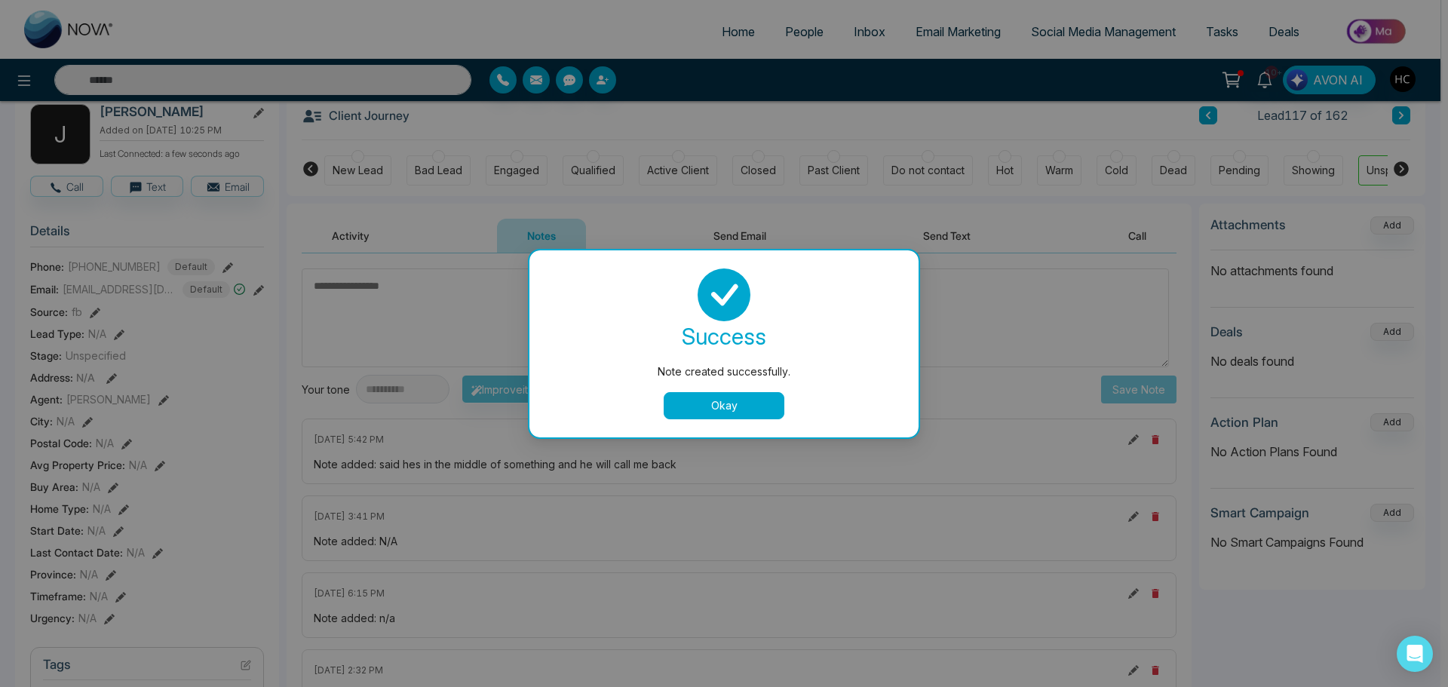
click at [759, 402] on button "Okay" at bounding box center [724, 405] width 121 height 27
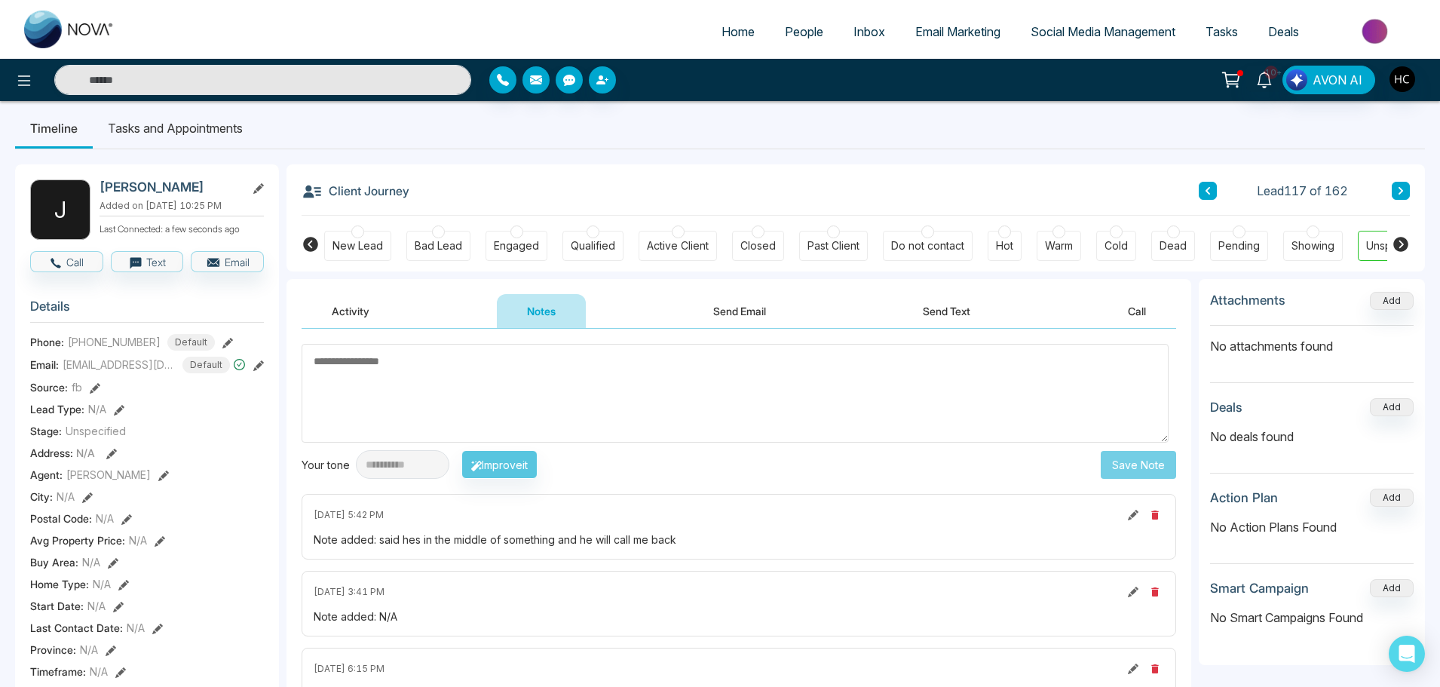
scroll to position [0, 0]
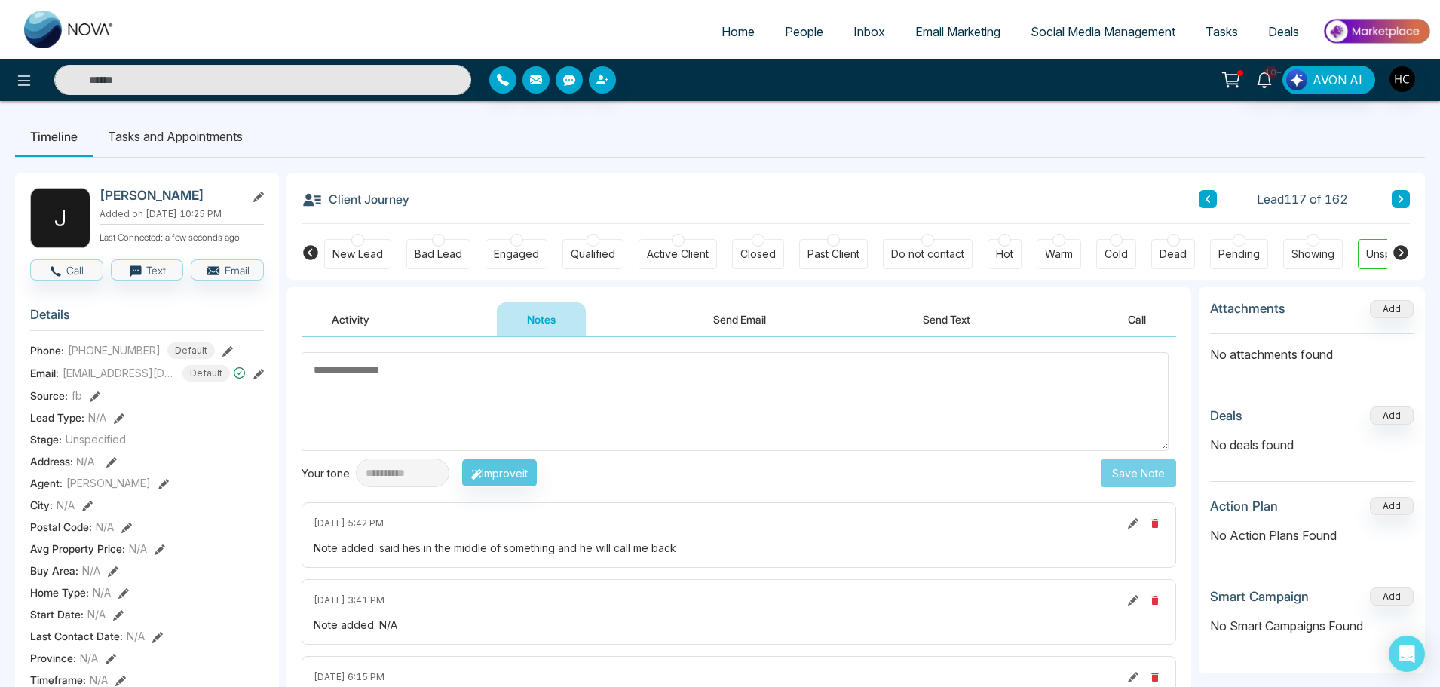
click at [1408, 190] on button at bounding box center [1401, 199] width 18 height 18
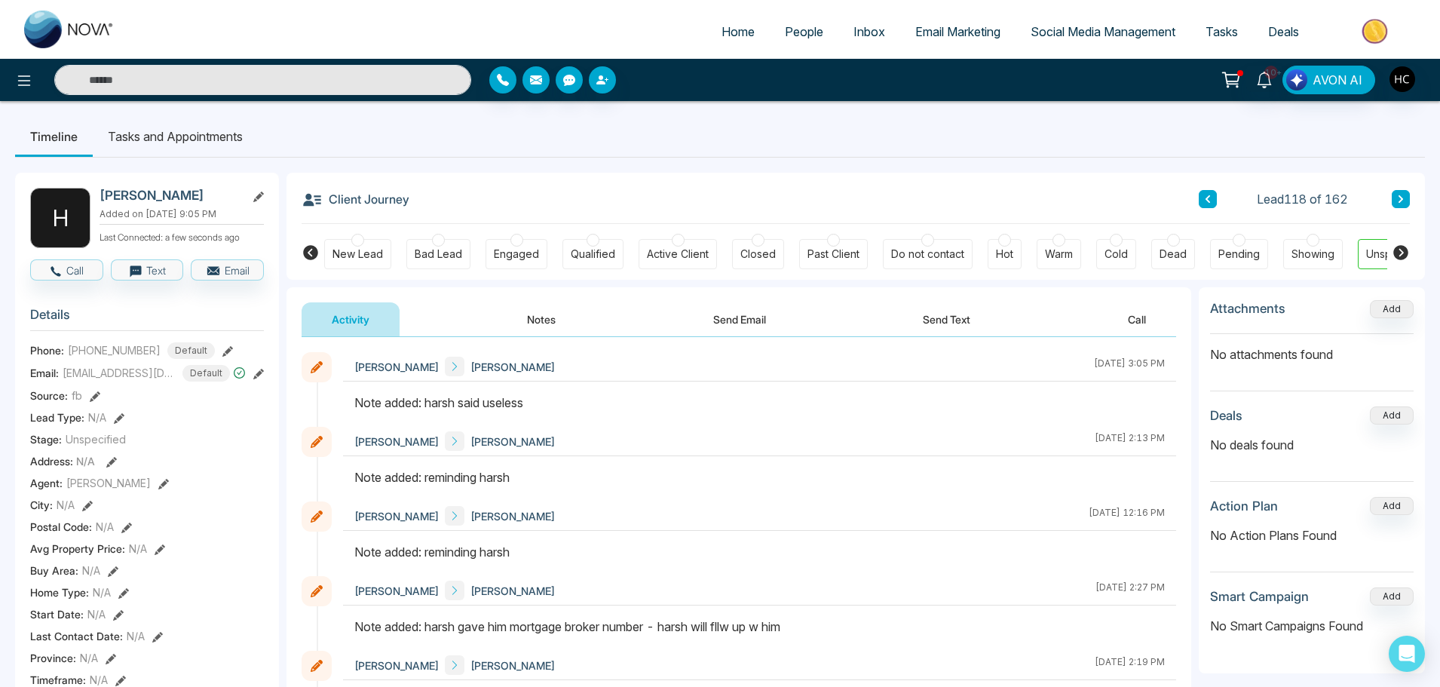
click at [1403, 199] on icon at bounding box center [1401, 199] width 5 height 8
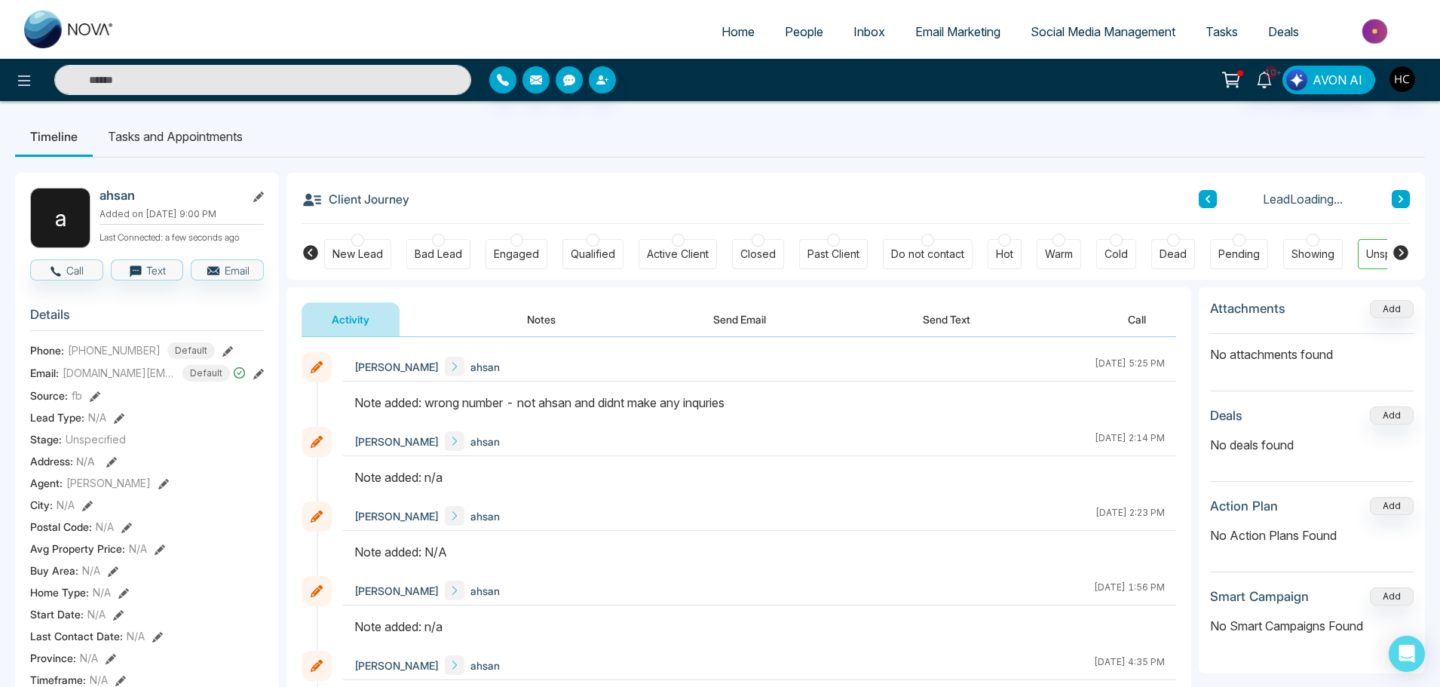
click at [1403, 199] on icon at bounding box center [1401, 199] width 5 height 8
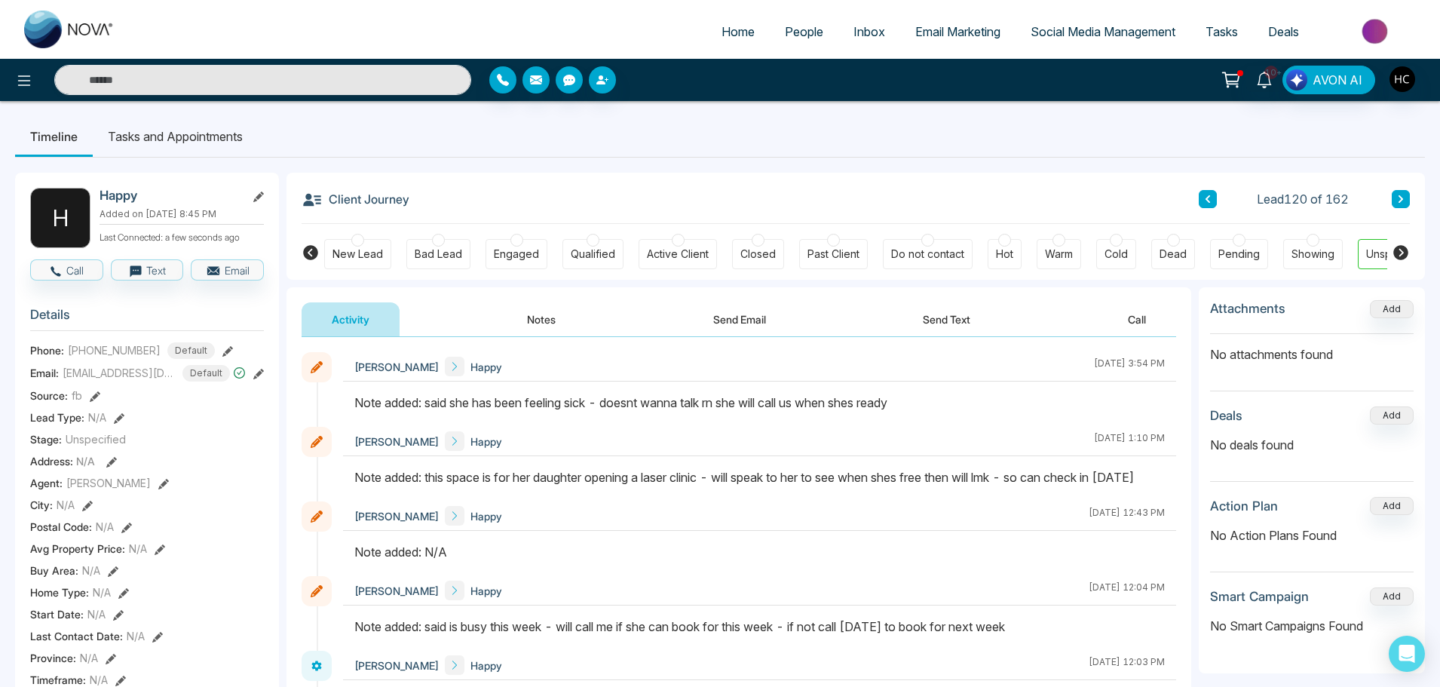
click at [1403, 199] on icon at bounding box center [1401, 199] width 5 height 8
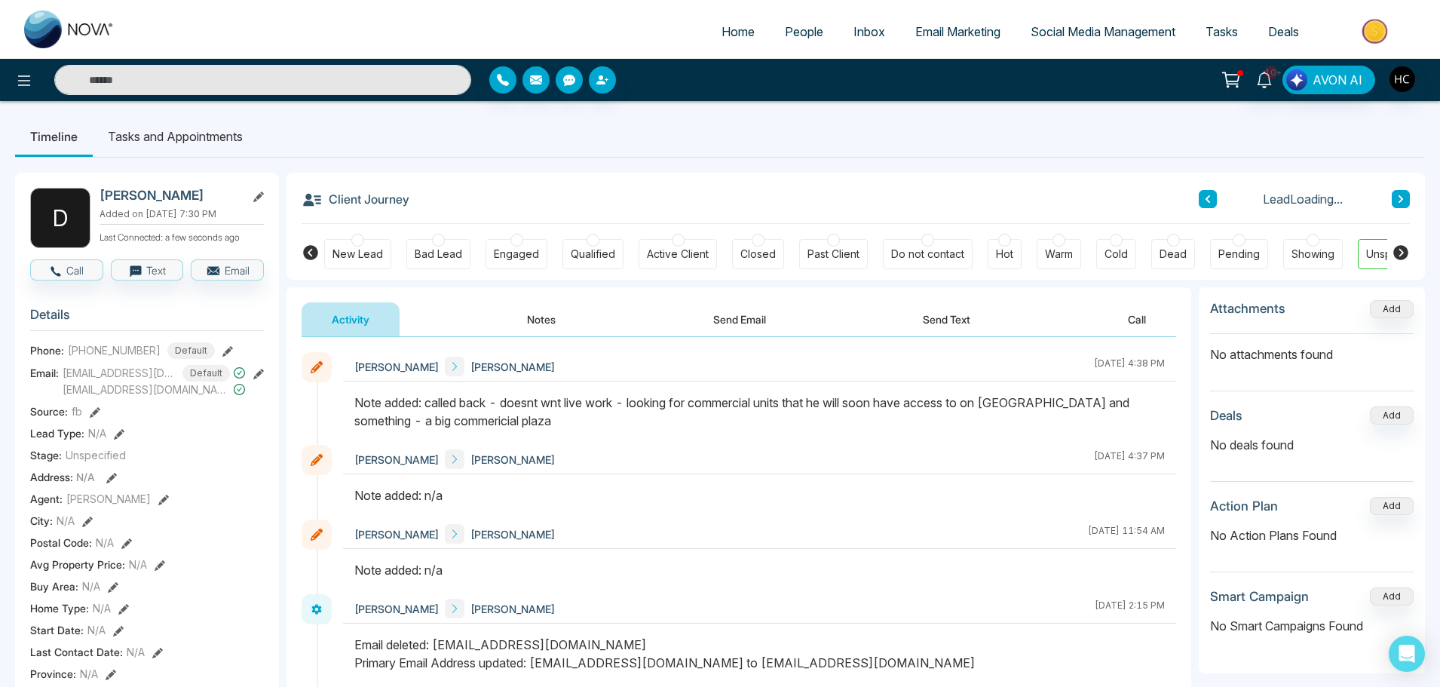
click at [1403, 199] on icon at bounding box center [1401, 199] width 5 height 8
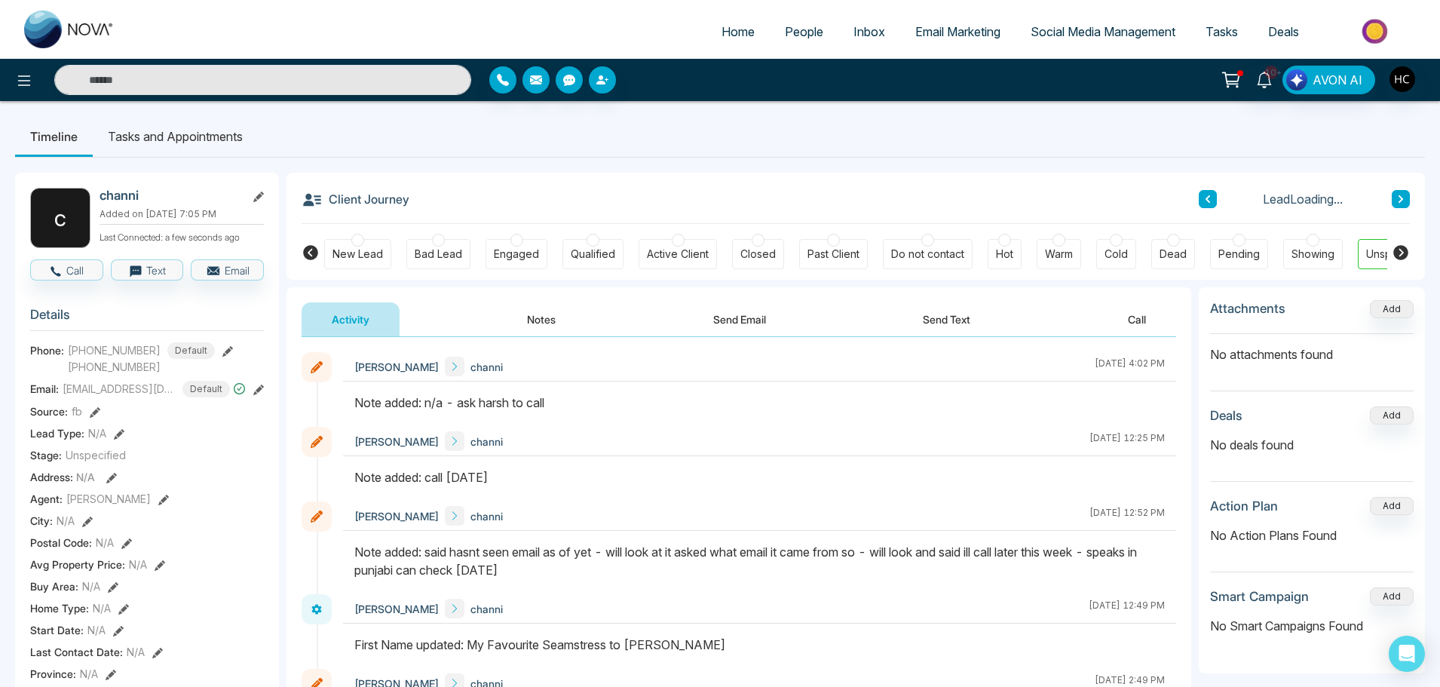
click at [1403, 199] on icon at bounding box center [1401, 199] width 5 height 8
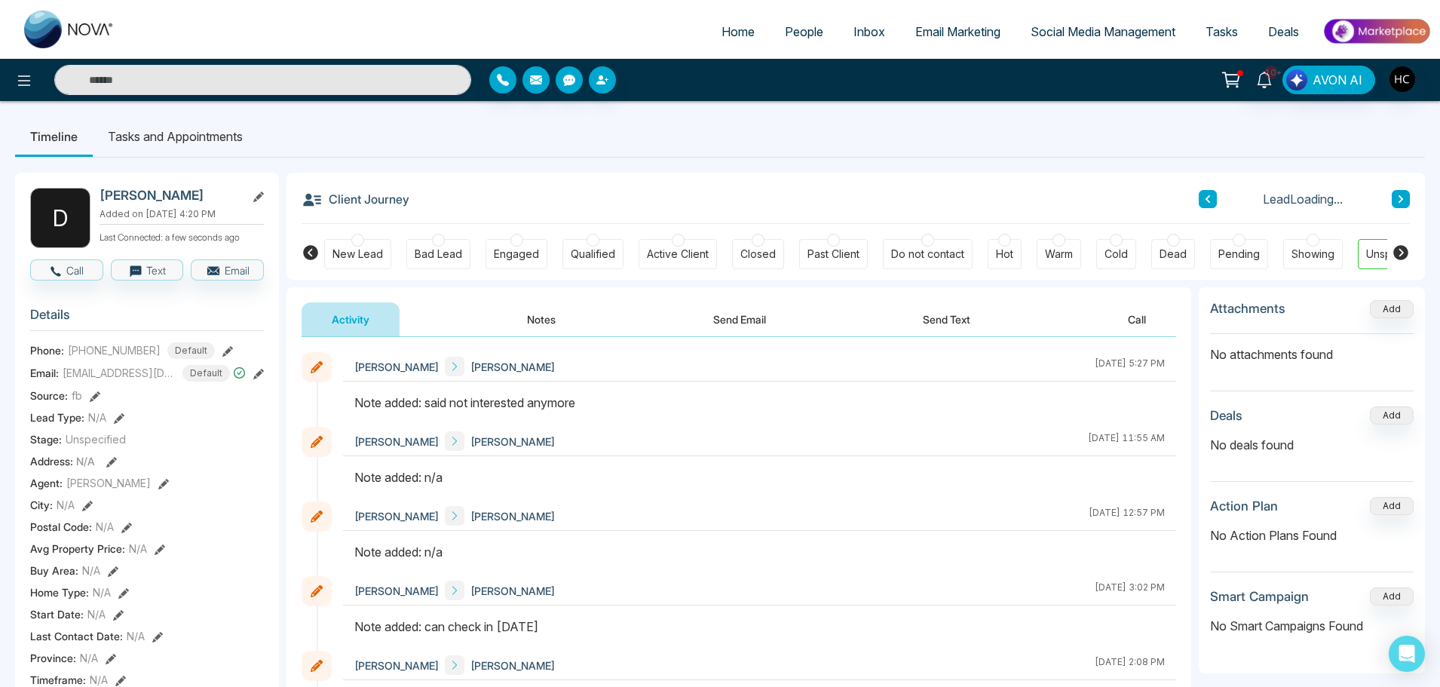
click at [1403, 199] on icon at bounding box center [1401, 199] width 5 height 8
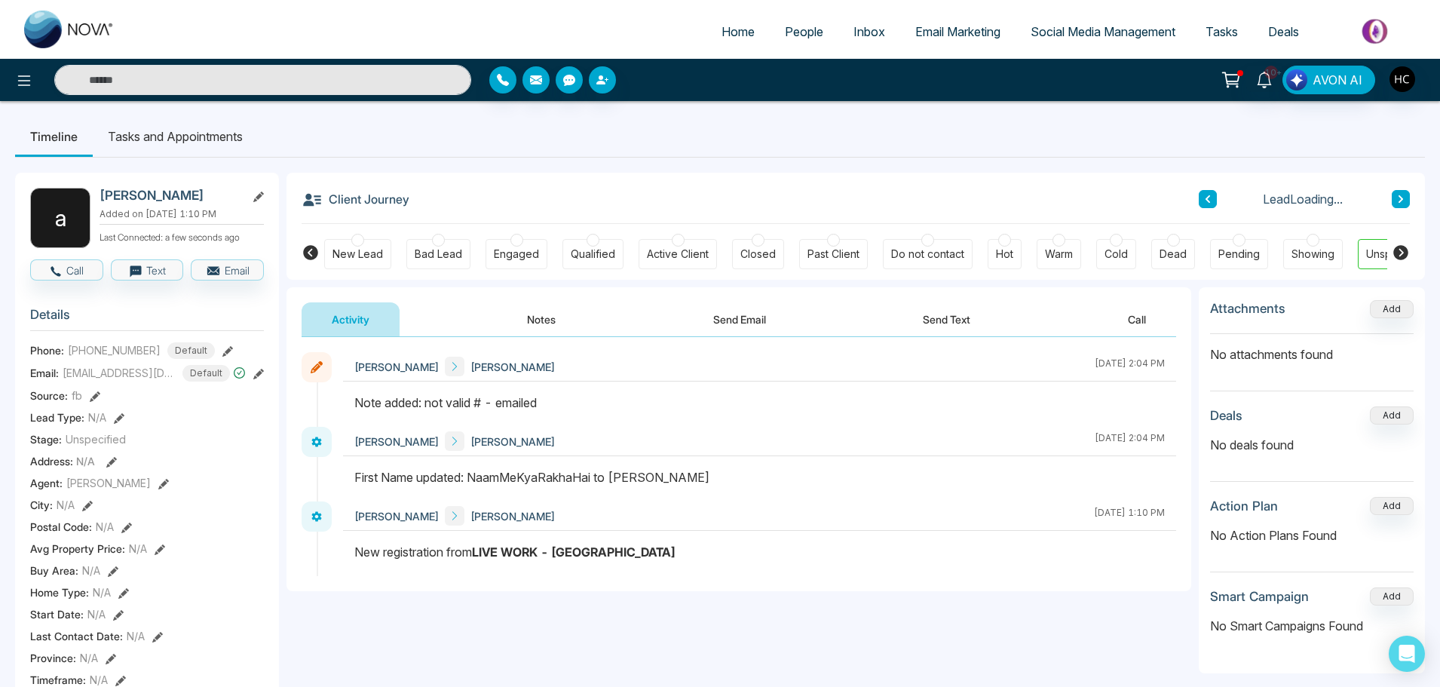
click at [1403, 199] on icon at bounding box center [1401, 199] width 5 height 8
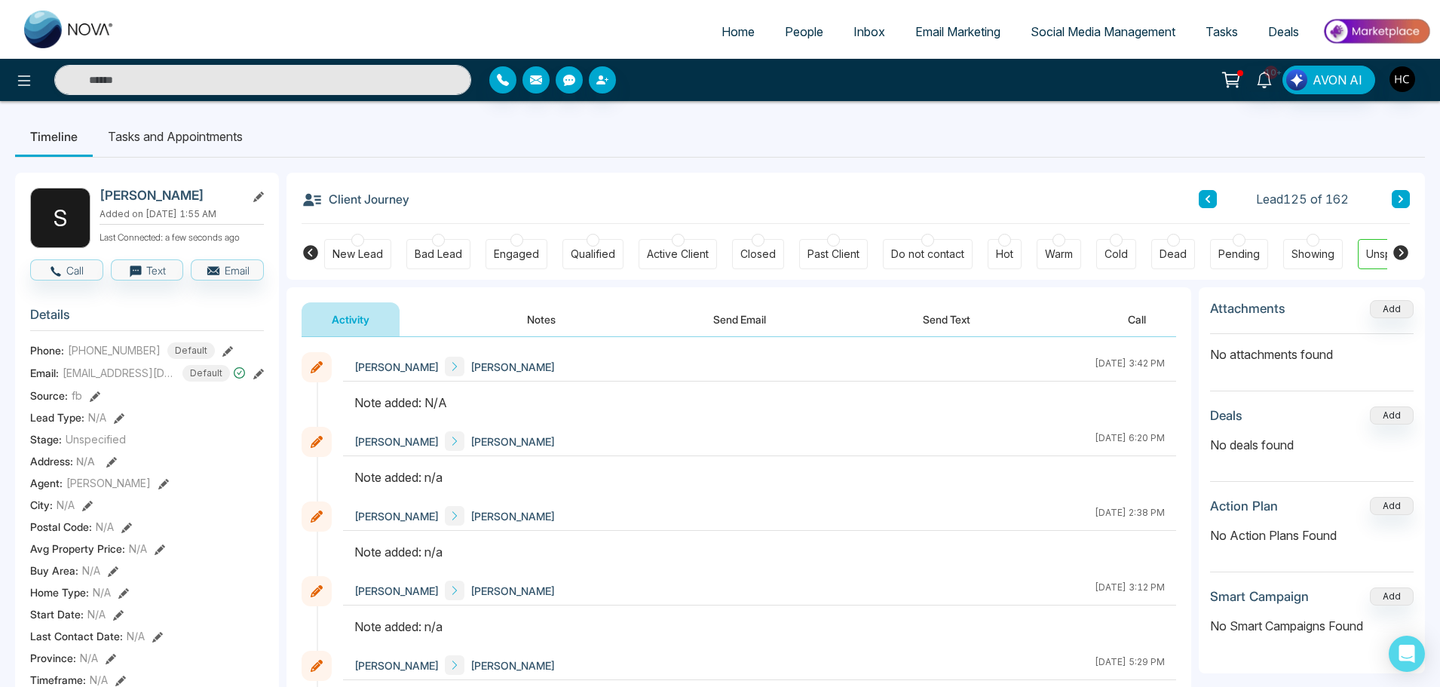
click at [530, 322] on button "Notes" at bounding box center [541, 319] width 89 height 34
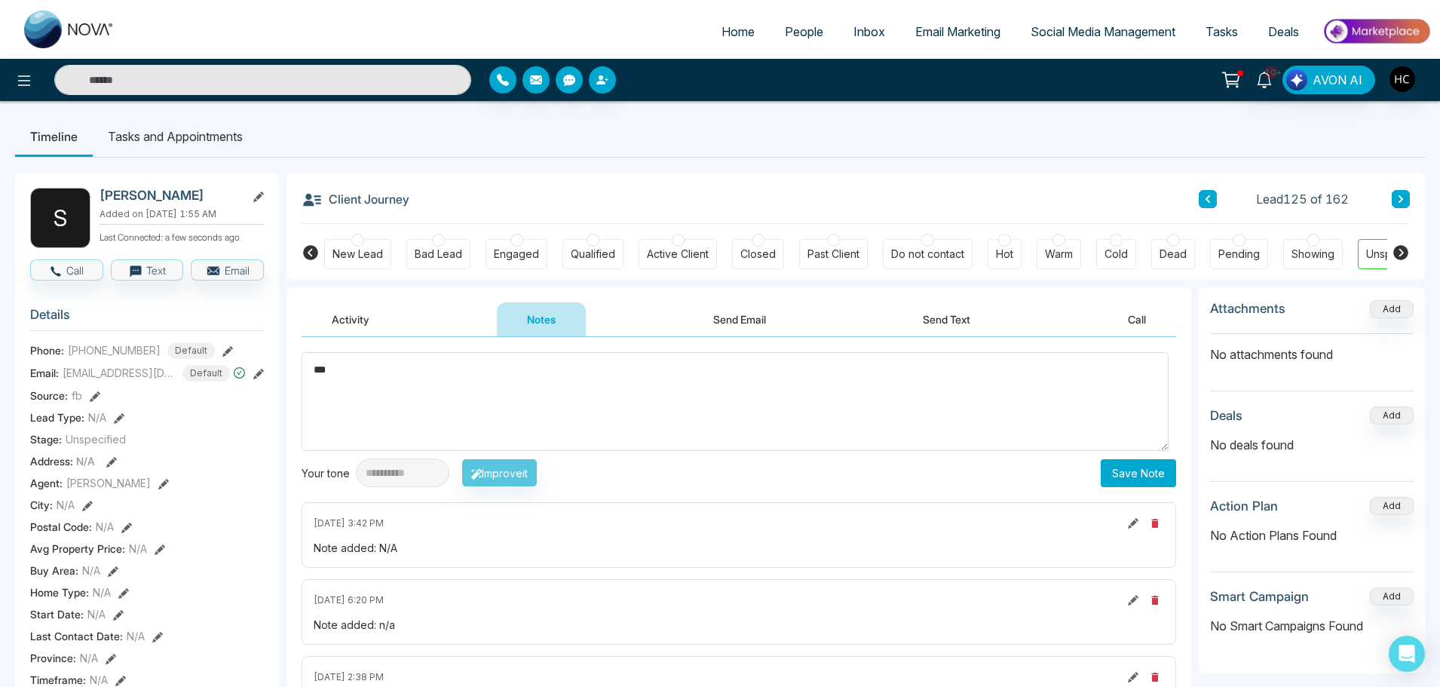
type textarea "***"
click at [1139, 468] on button "Save Note" at bounding box center [1138, 473] width 75 height 28
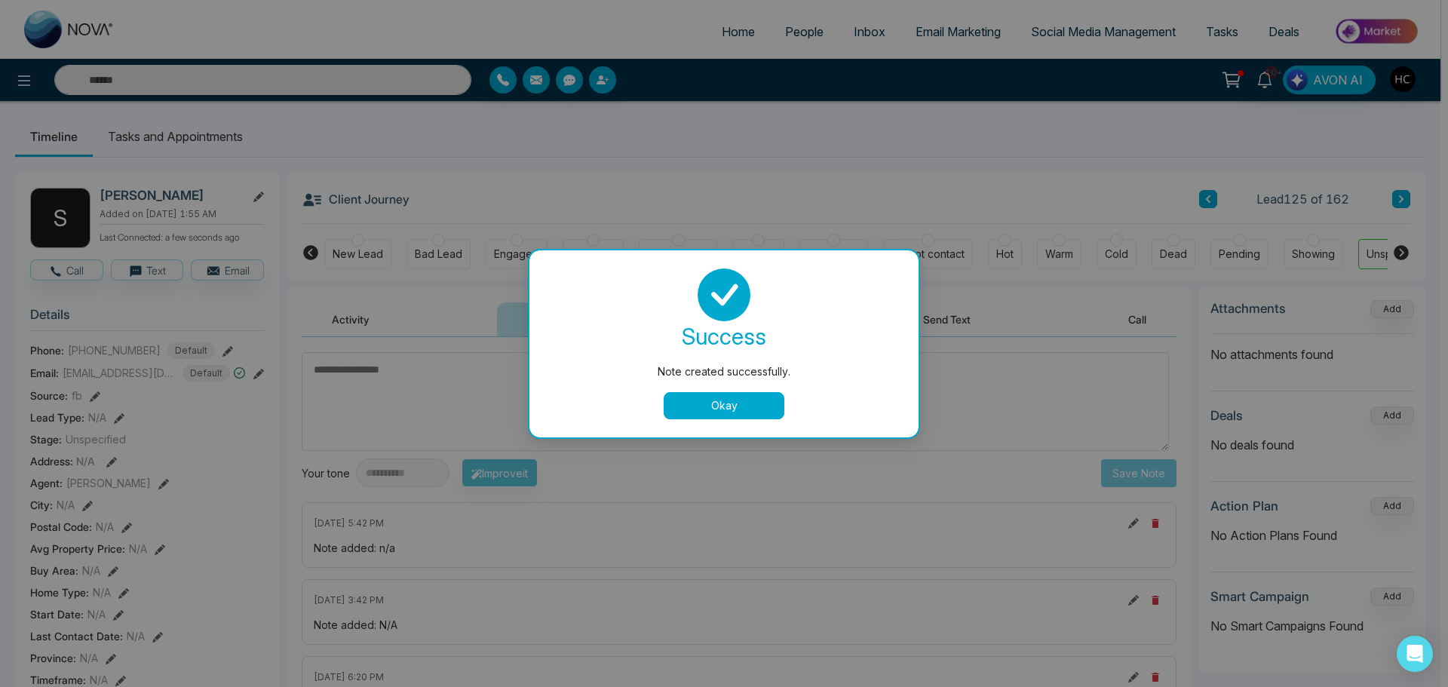
click at [768, 403] on button "Okay" at bounding box center [724, 405] width 121 height 27
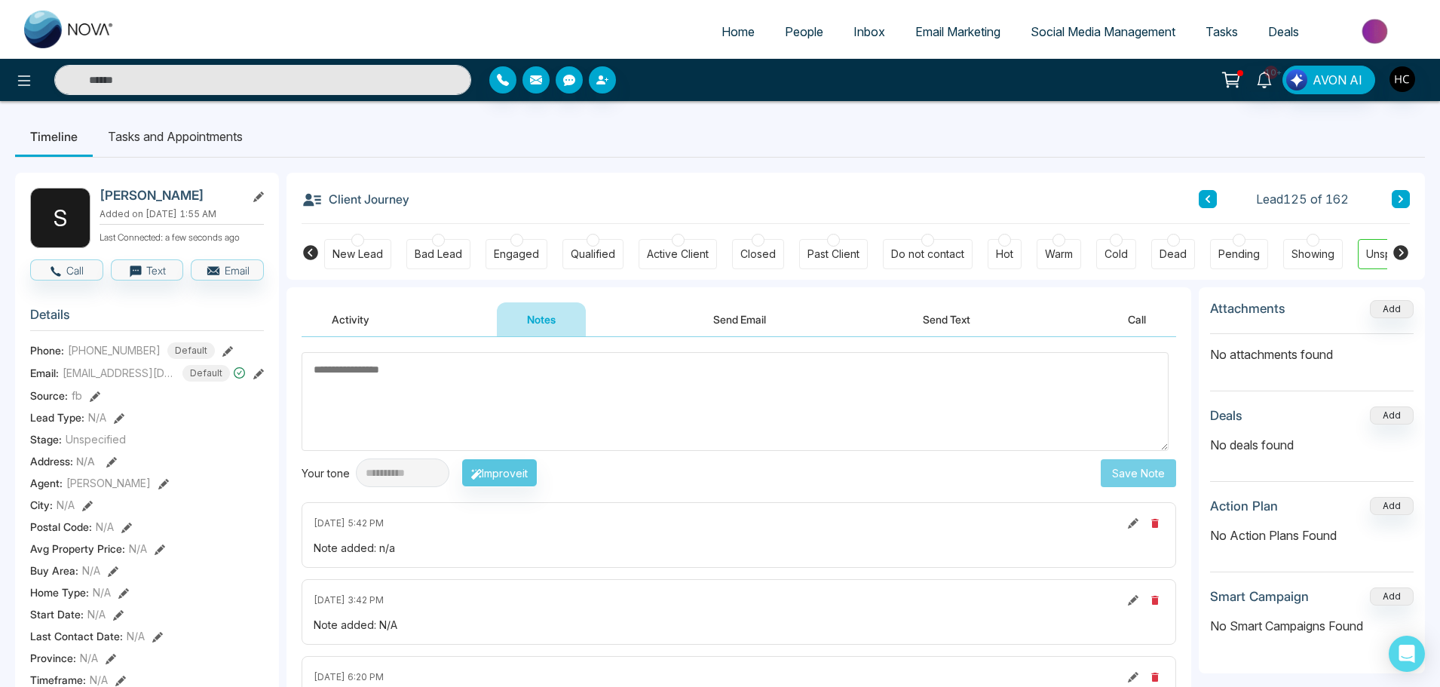
click at [1397, 199] on icon at bounding box center [1401, 199] width 8 height 9
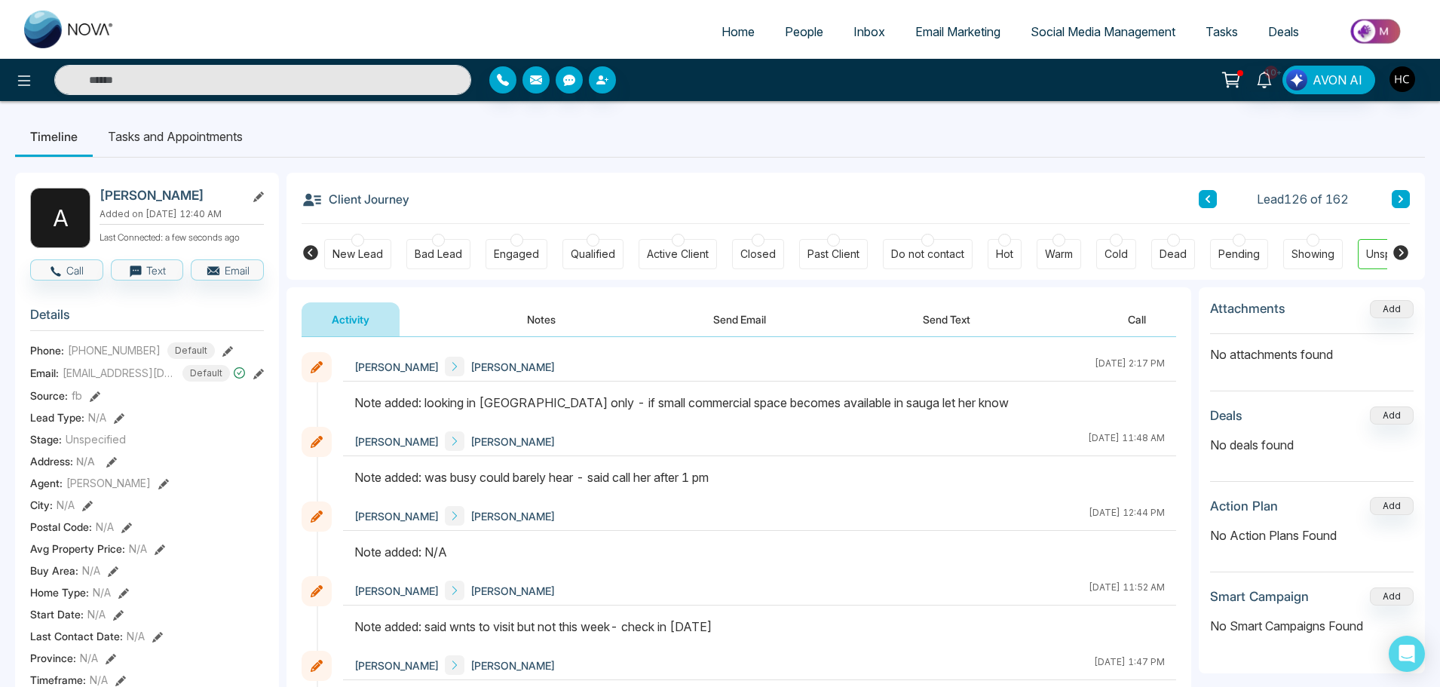
click at [1405, 197] on button at bounding box center [1401, 199] width 18 height 18
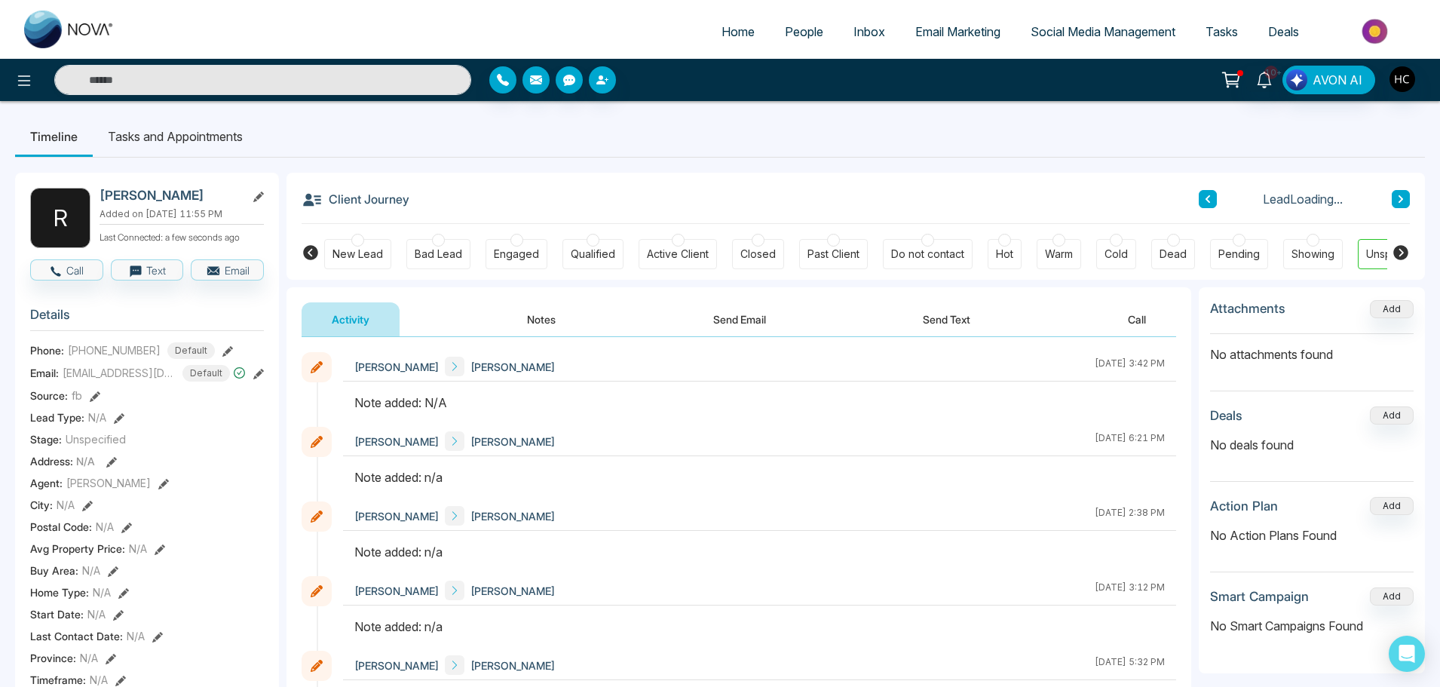
click at [552, 317] on button "Notes" at bounding box center [541, 319] width 89 height 34
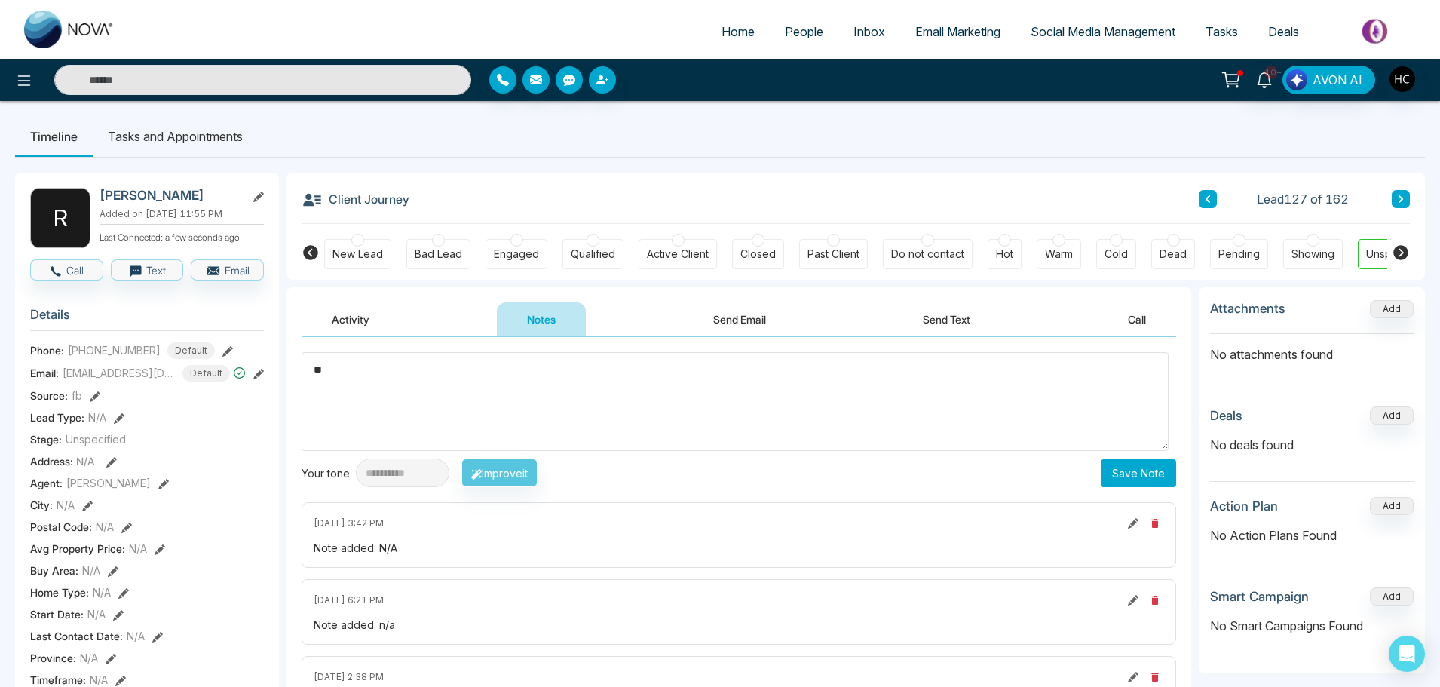
type textarea "*"
type textarea "***"
click at [1151, 469] on button "Save Note" at bounding box center [1138, 473] width 75 height 28
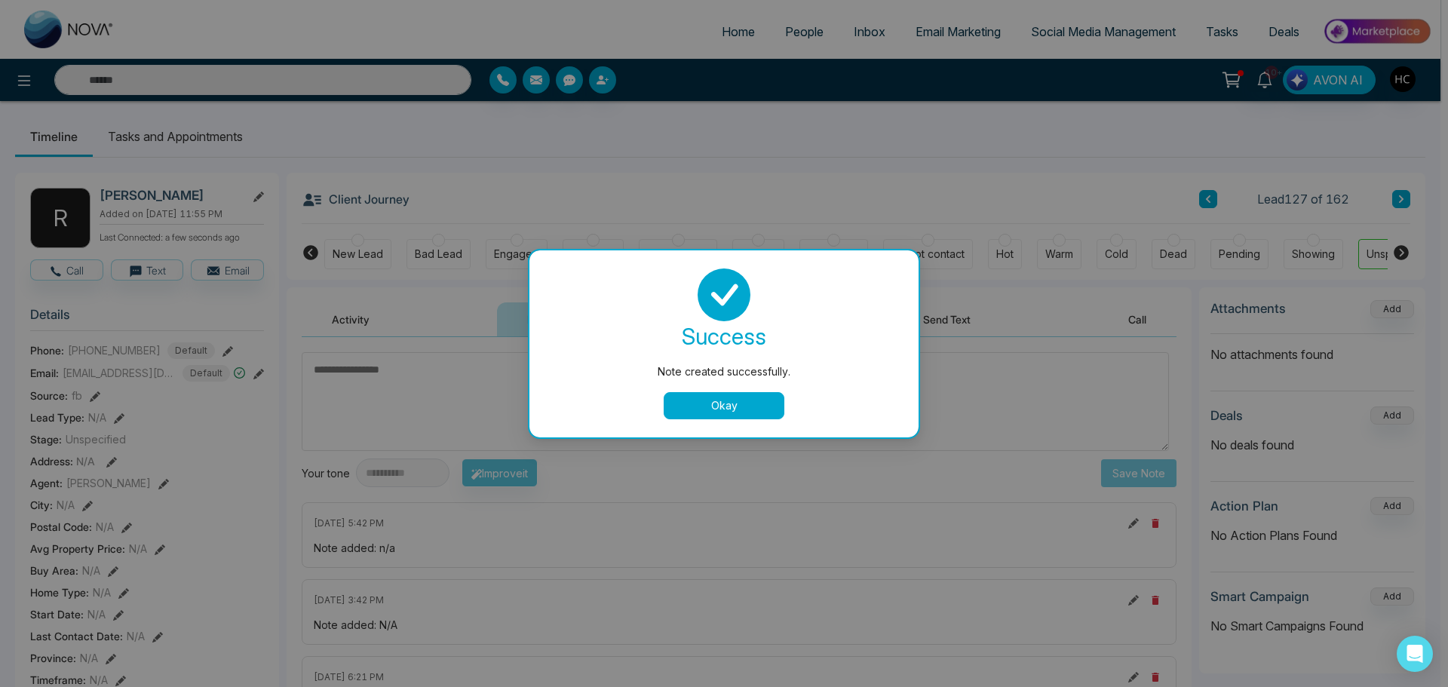
click at [757, 415] on button "Okay" at bounding box center [724, 405] width 121 height 27
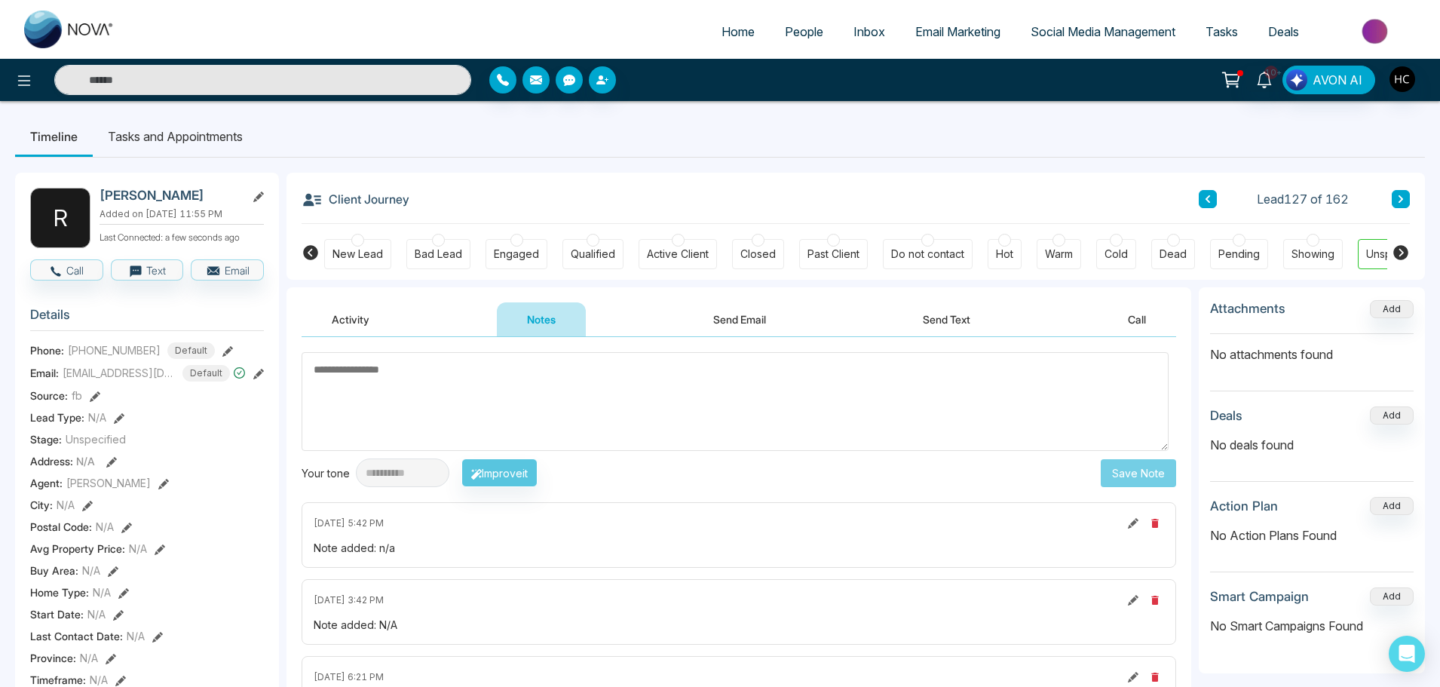
click at [1404, 195] on button at bounding box center [1401, 199] width 18 height 18
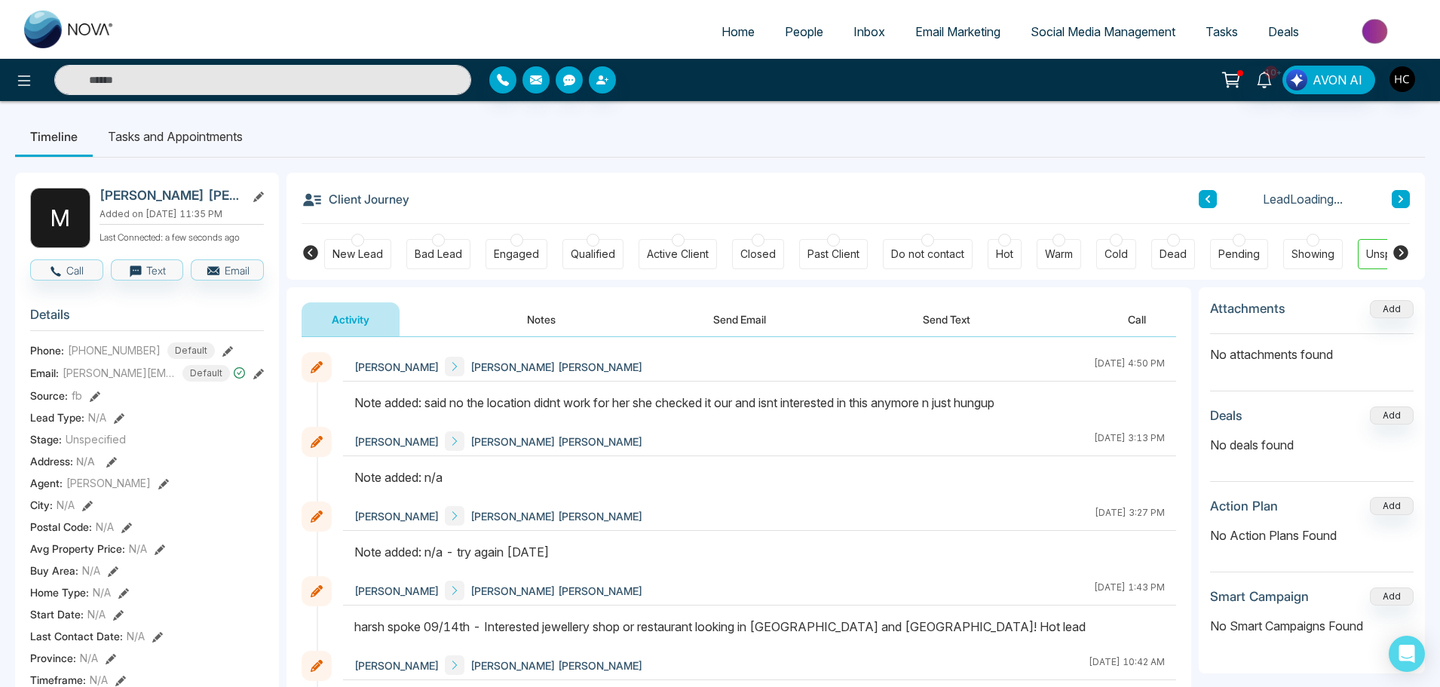
click at [1400, 197] on icon at bounding box center [1401, 199] width 5 height 8
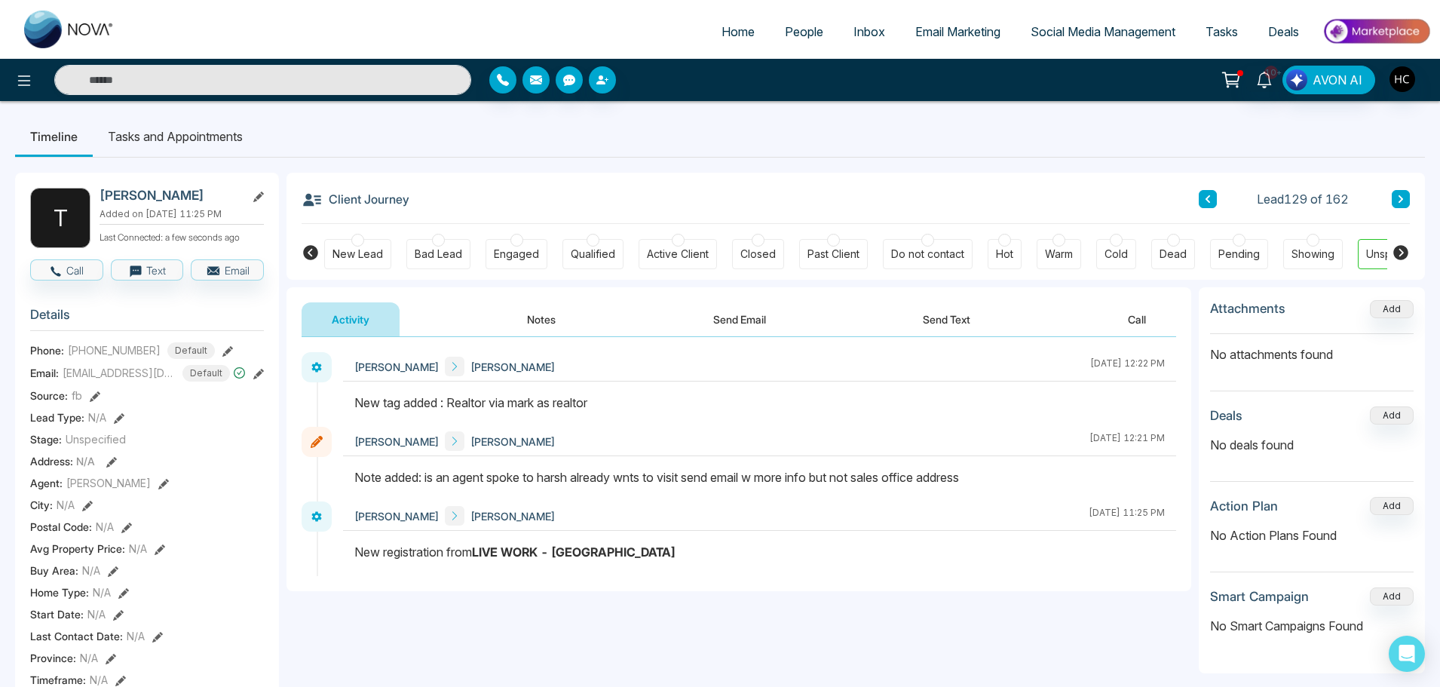
click at [1397, 196] on icon at bounding box center [1401, 199] width 8 height 9
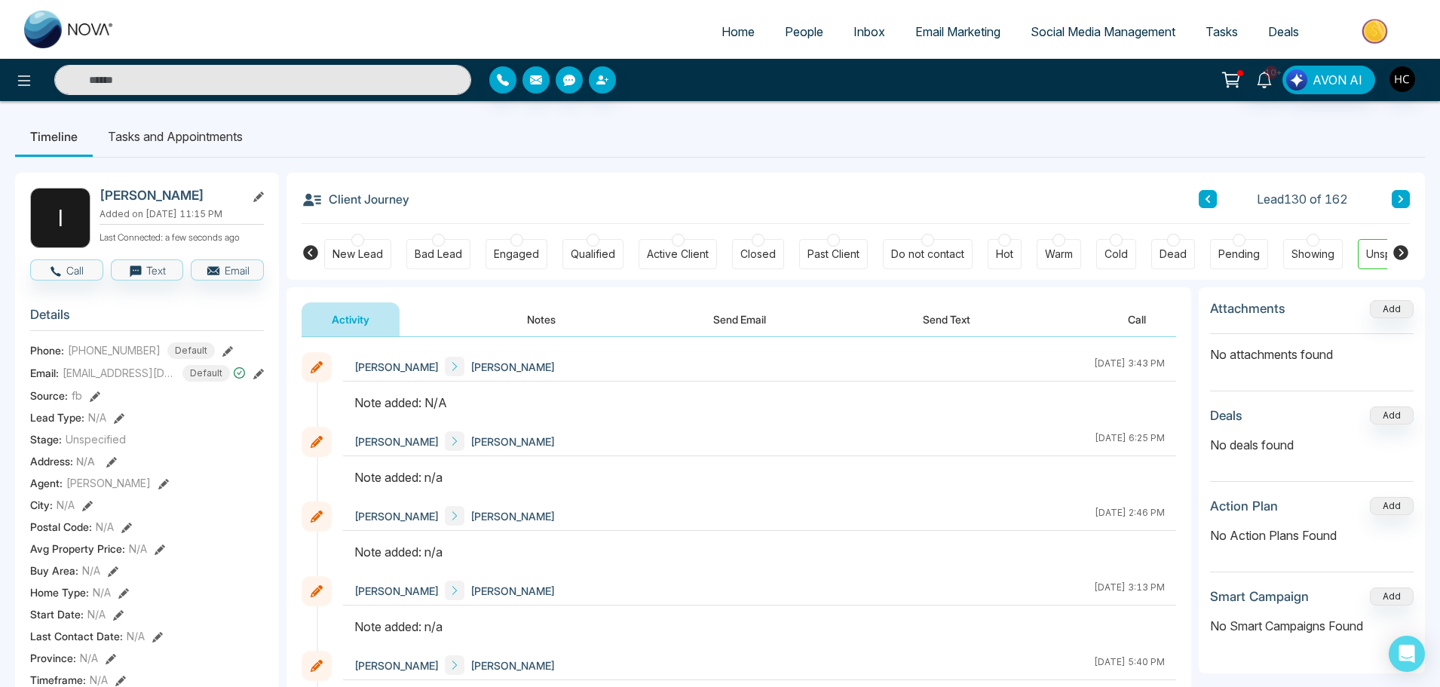
click at [536, 318] on button "Notes" at bounding box center [541, 319] width 89 height 34
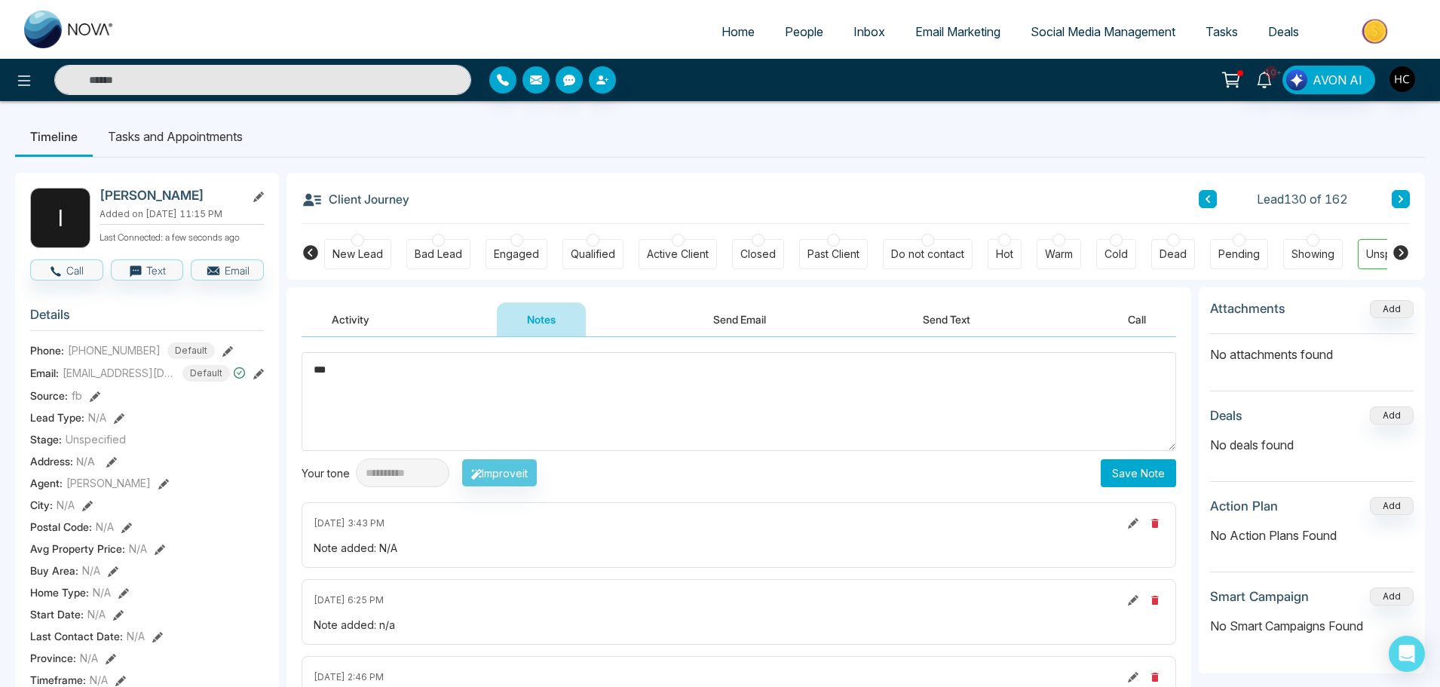
type textarea "***"
click at [1130, 471] on button "Save Note" at bounding box center [1138, 473] width 75 height 28
click at [743, 392] on textarea at bounding box center [735, 401] width 867 height 99
click at [1405, 189] on div "Client Journey Lead 130 of 162" at bounding box center [856, 198] width 1108 height 51
click at [1402, 195] on icon at bounding box center [1401, 199] width 8 height 9
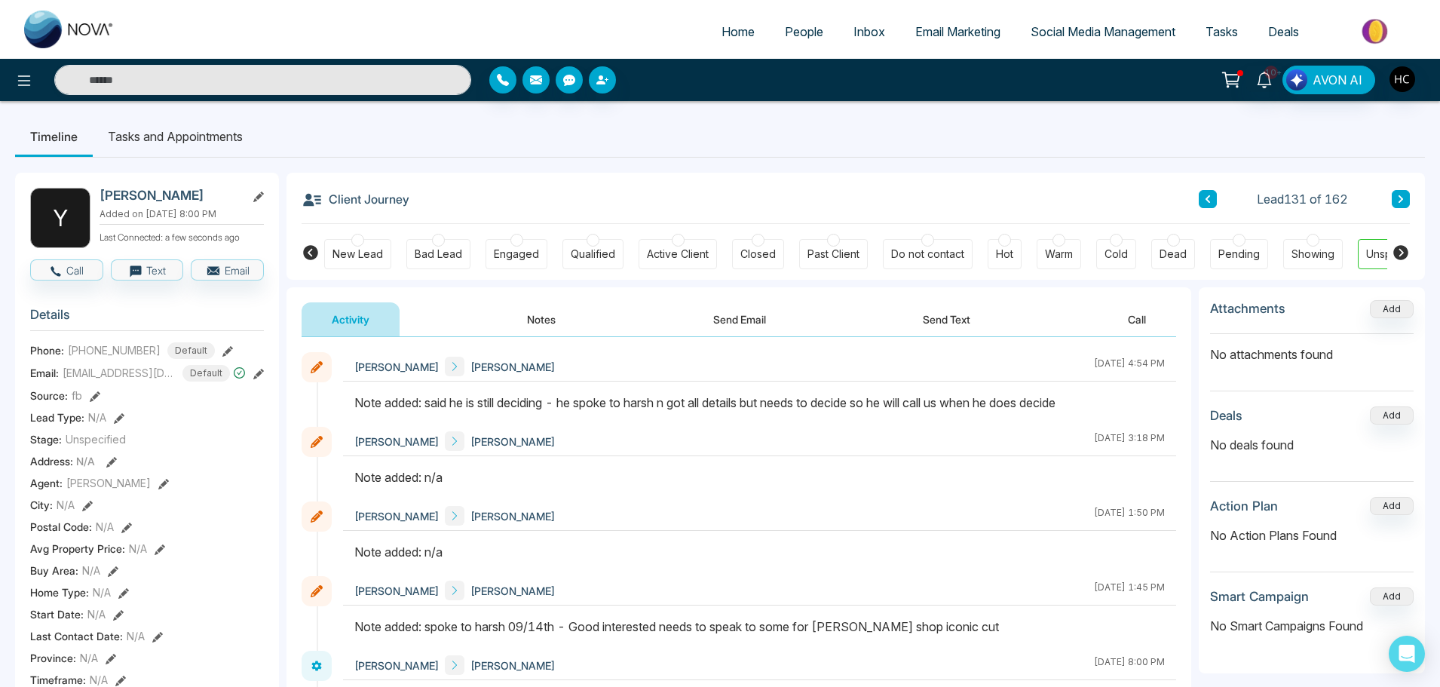
click at [1406, 192] on button at bounding box center [1401, 199] width 18 height 18
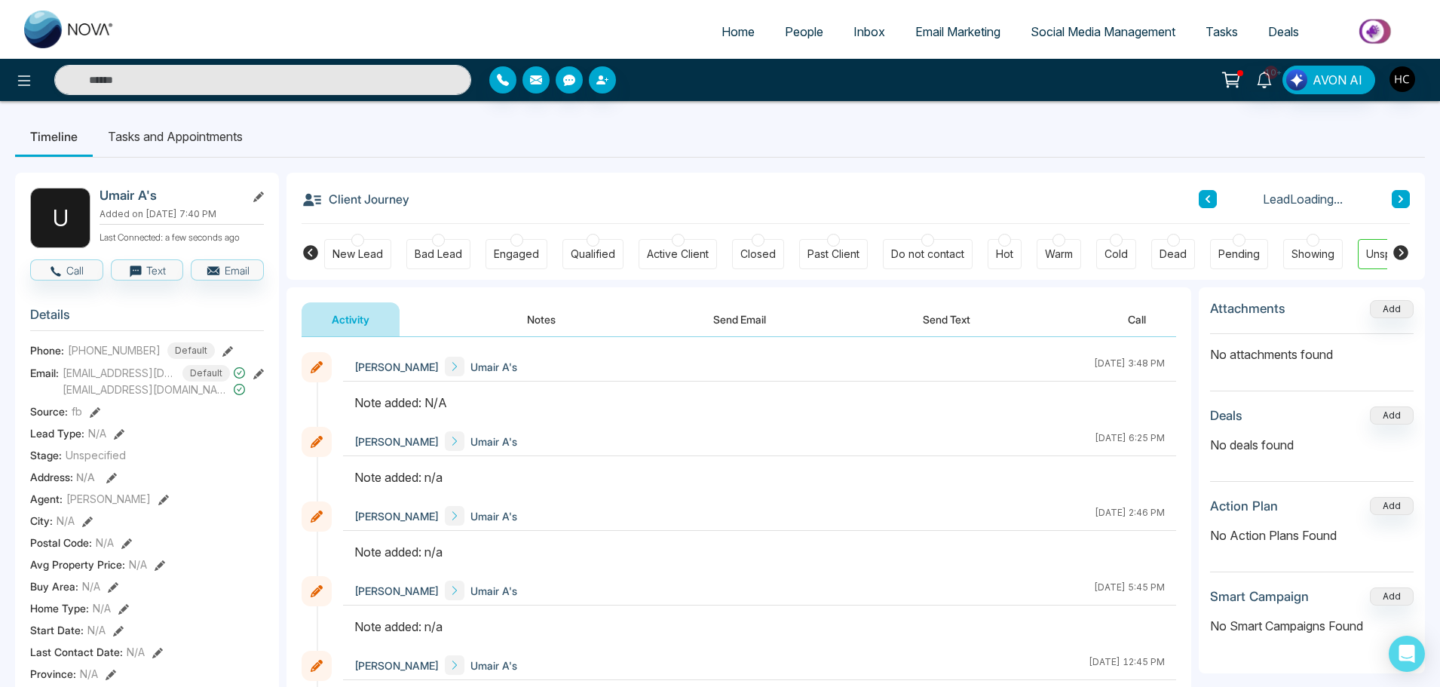
click at [508, 321] on button "Notes" at bounding box center [541, 319] width 89 height 34
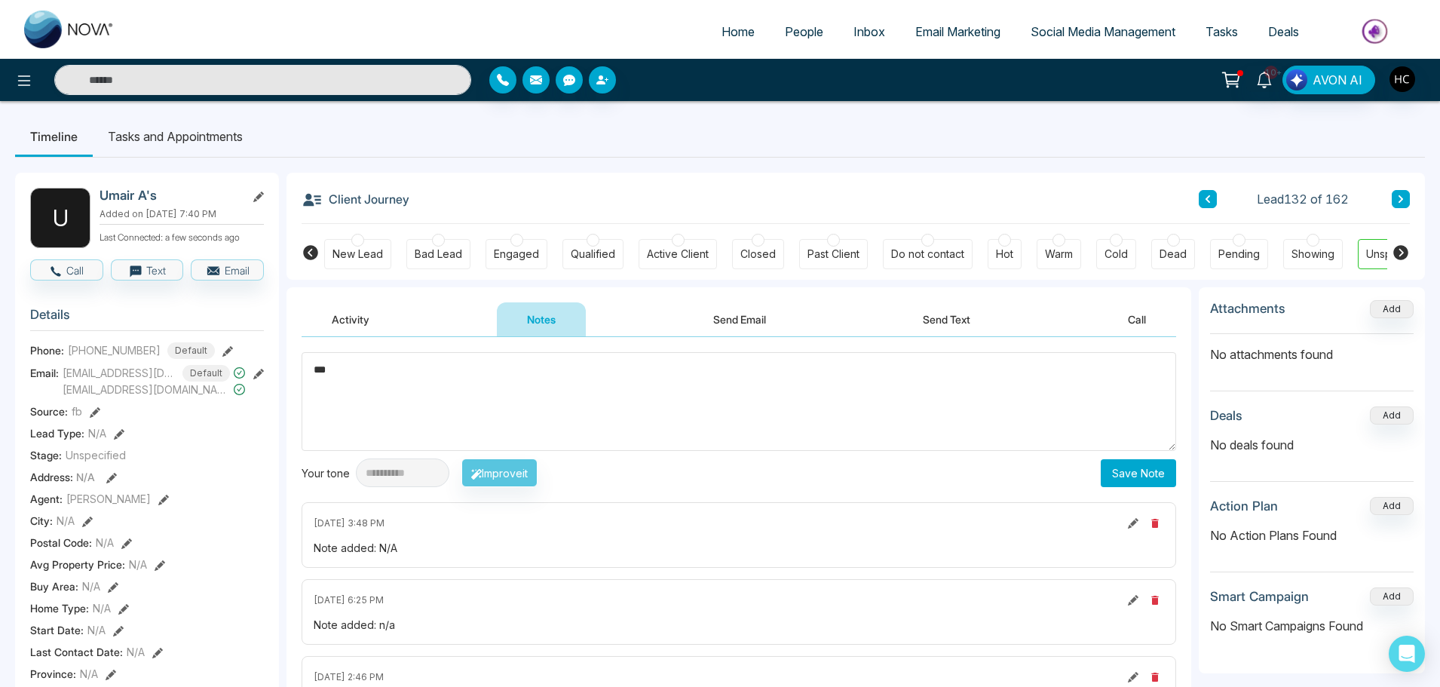
type textarea "***"
click at [1105, 464] on button "Save Note" at bounding box center [1138, 473] width 75 height 28
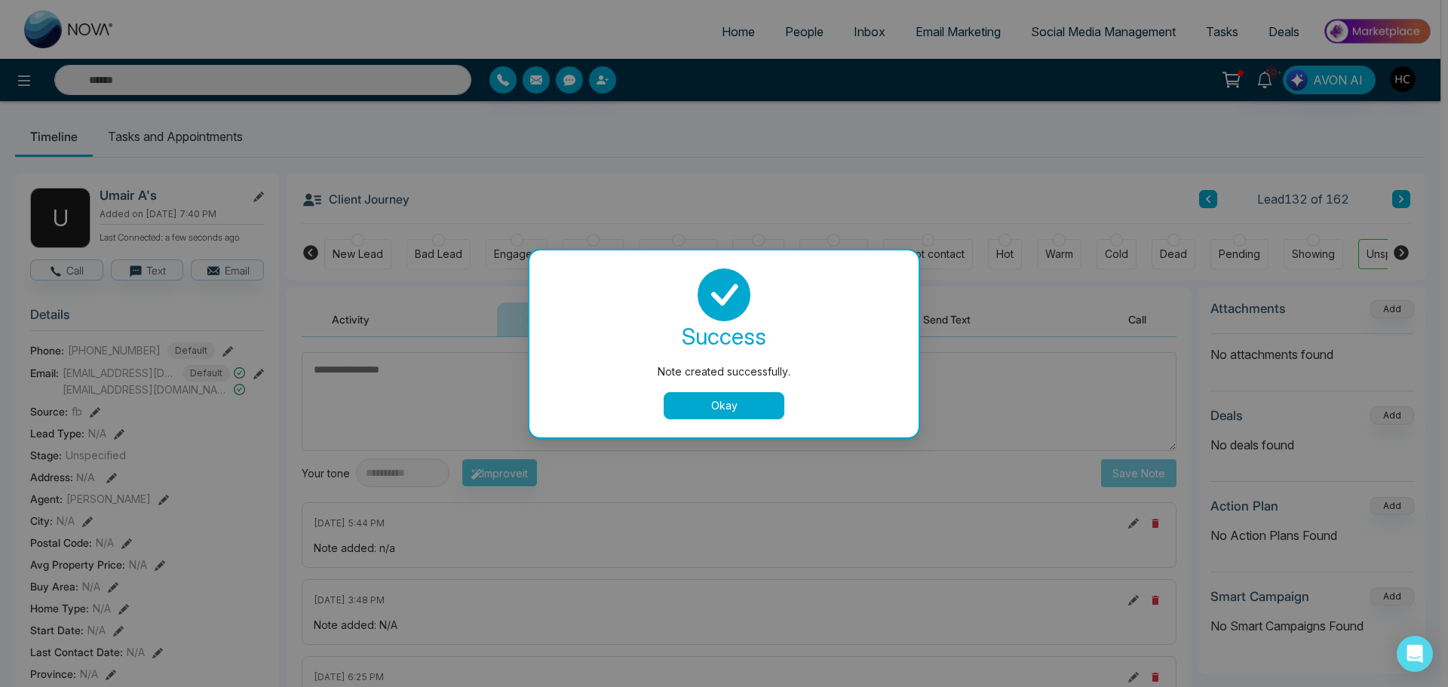
click at [739, 408] on button "Okay" at bounding box center [724, 405] width 121 height 27
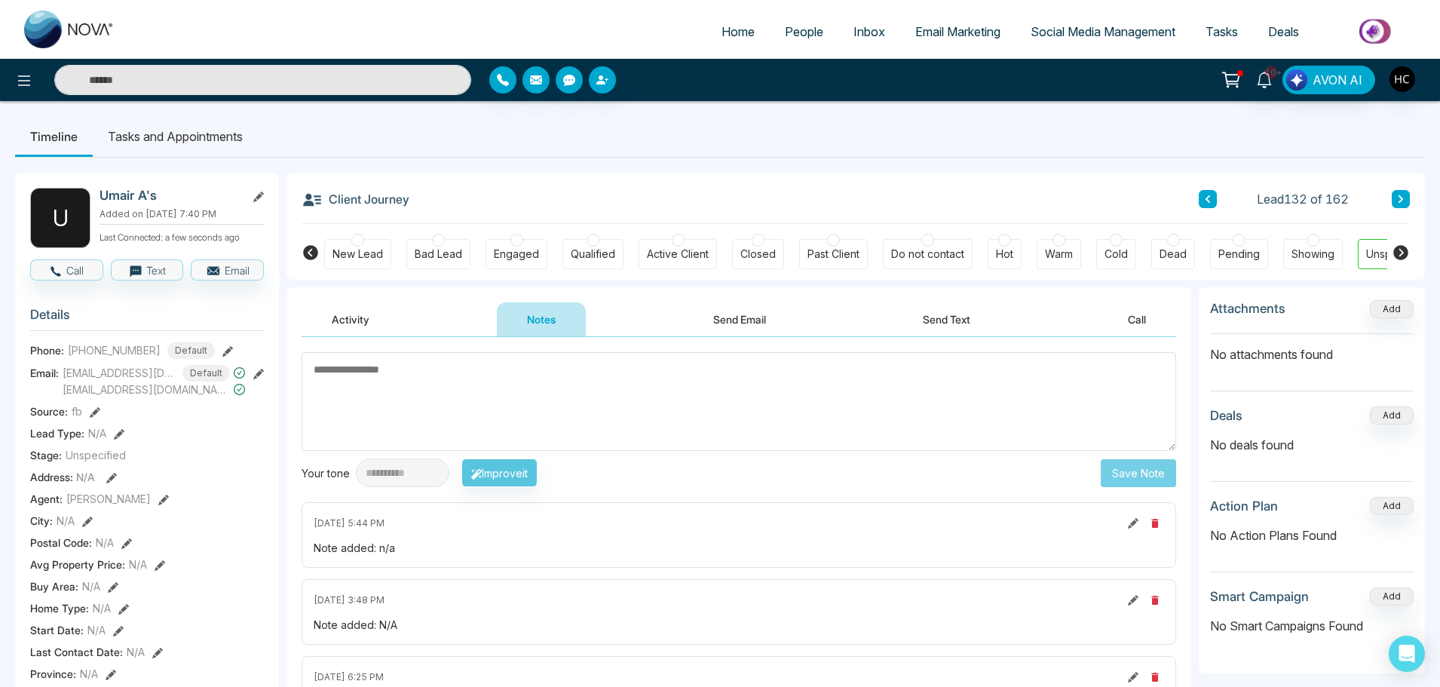
click at [1407, 204] on button at bounding box center [1401, 199] width 18 height 18
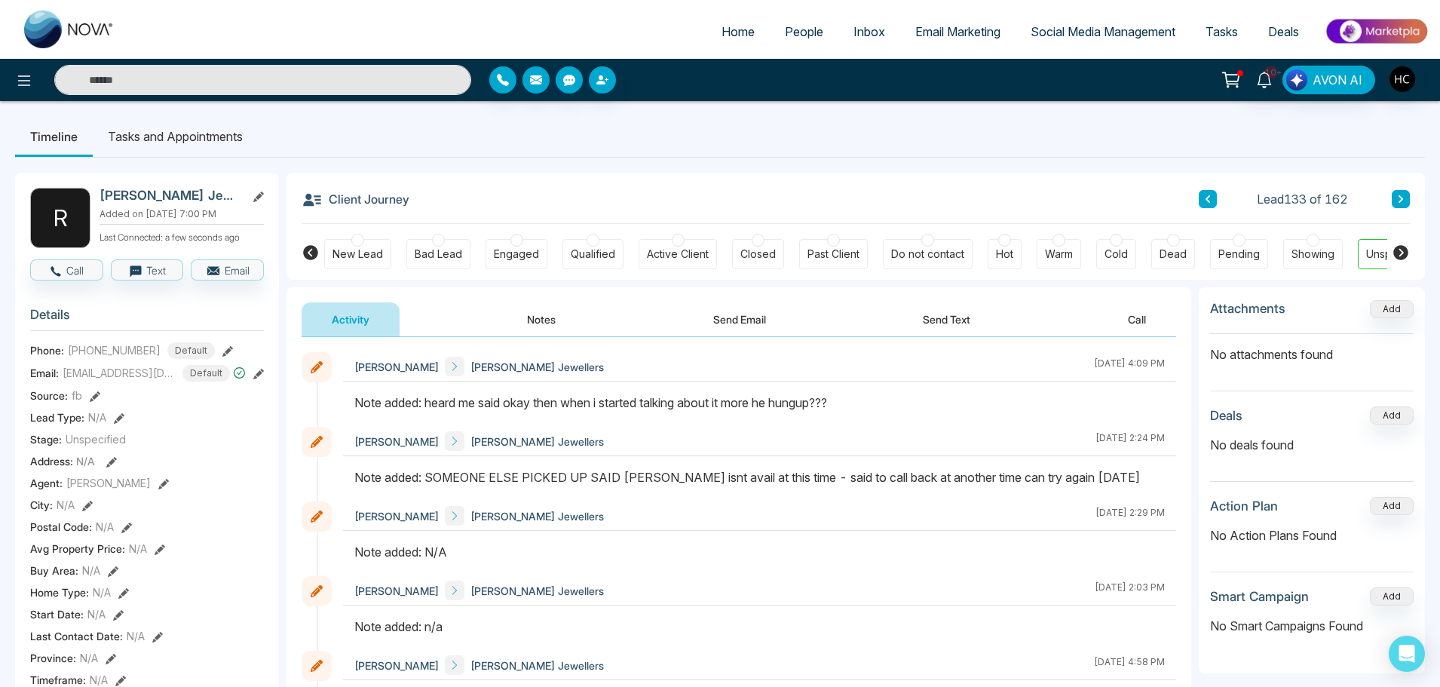
click at [1407, 204] on button at bounding box center [1401, 199] width 18 height 18
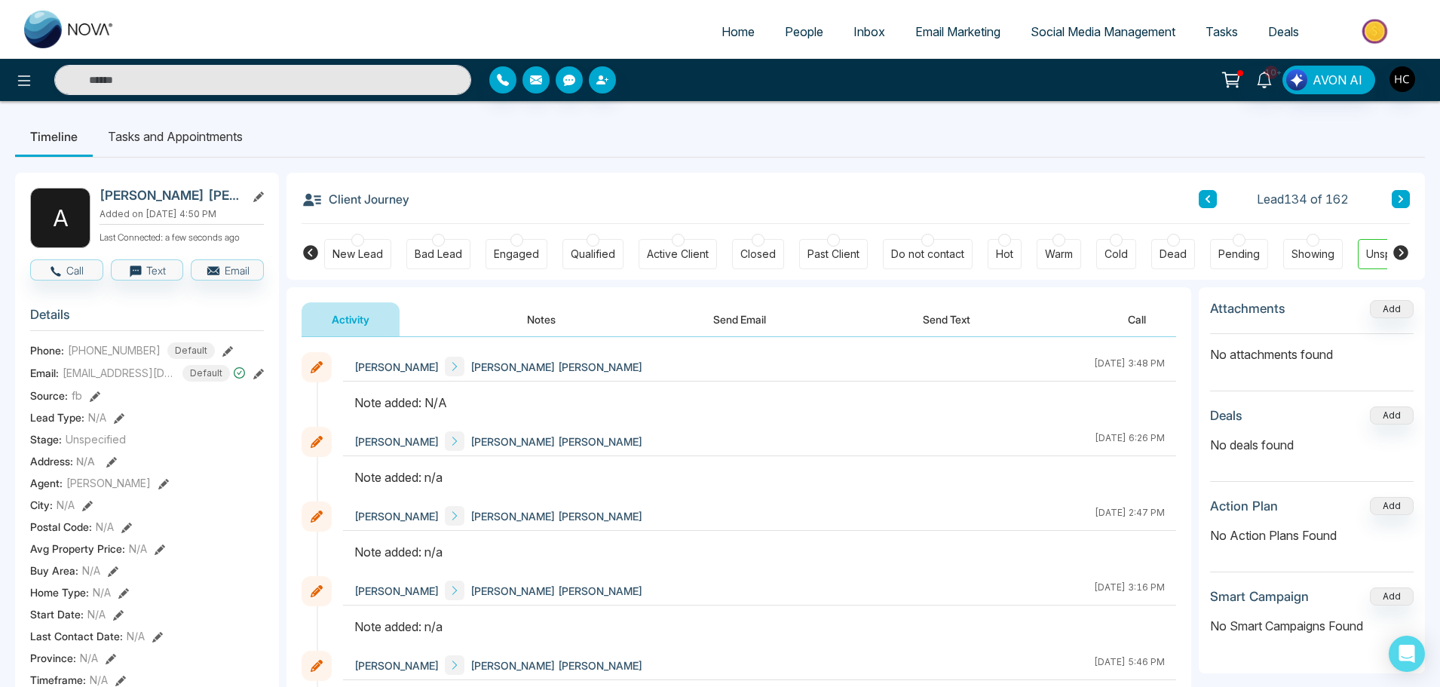
click at [526, 327] on button "Notes" at bounding box center [541, 319] width 89 height 34
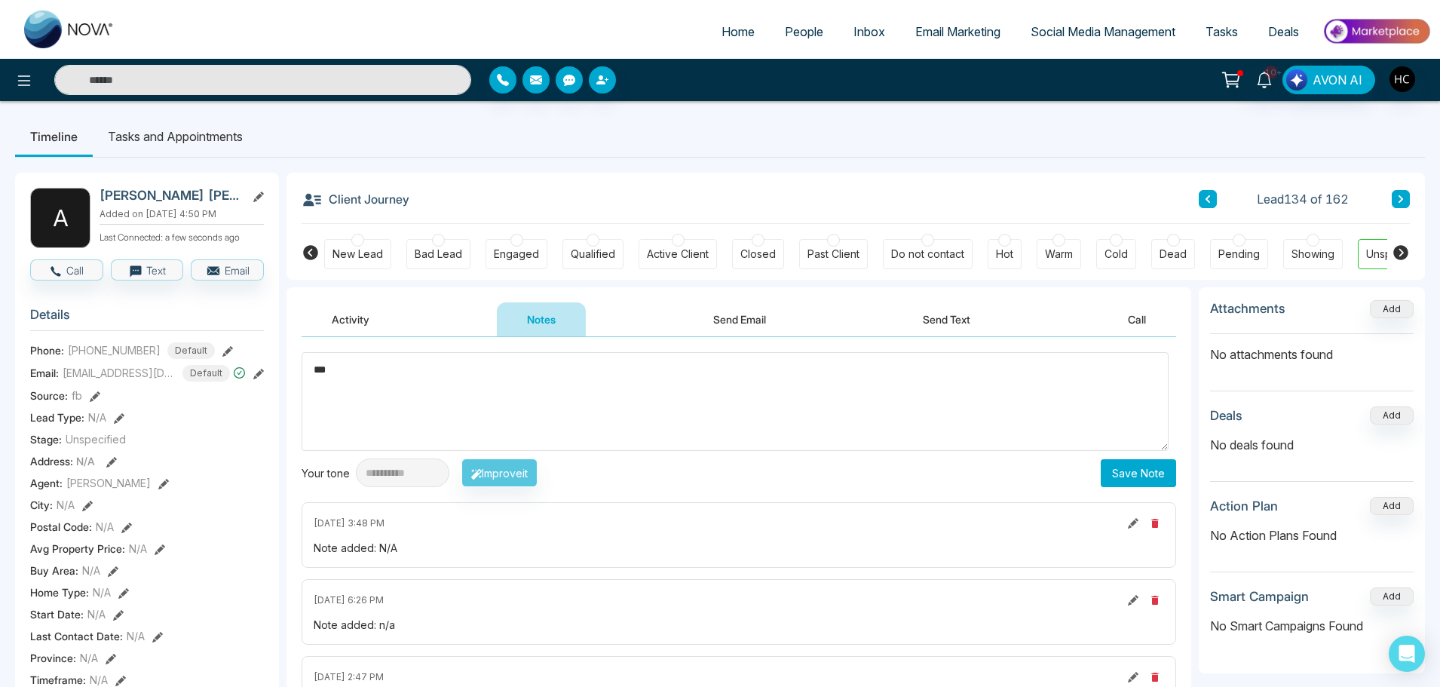
type textarea "***"
click at [1118, 471] on button "Save Note" at bounding box center [1138, 473] width 75 height 28
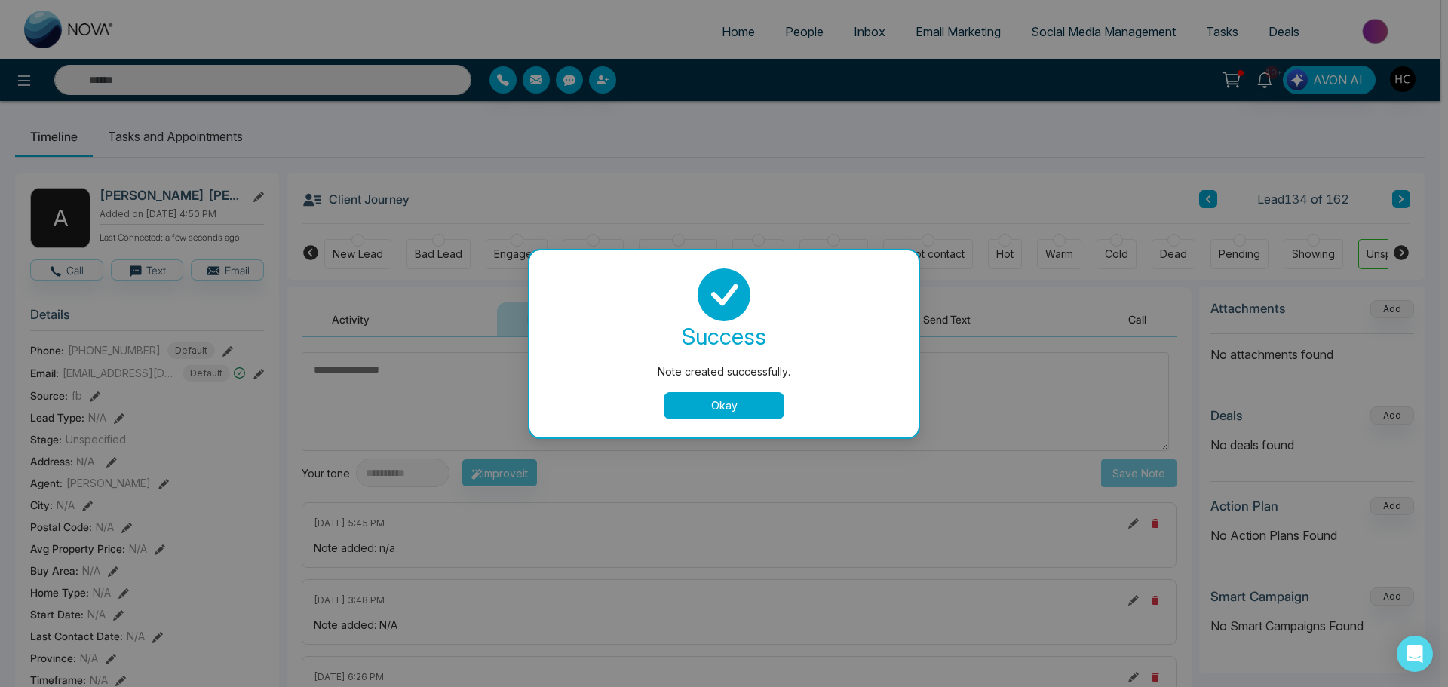
click at [750, 395] on button "Okay" at bounding box center [724, 405] width 121 height 27
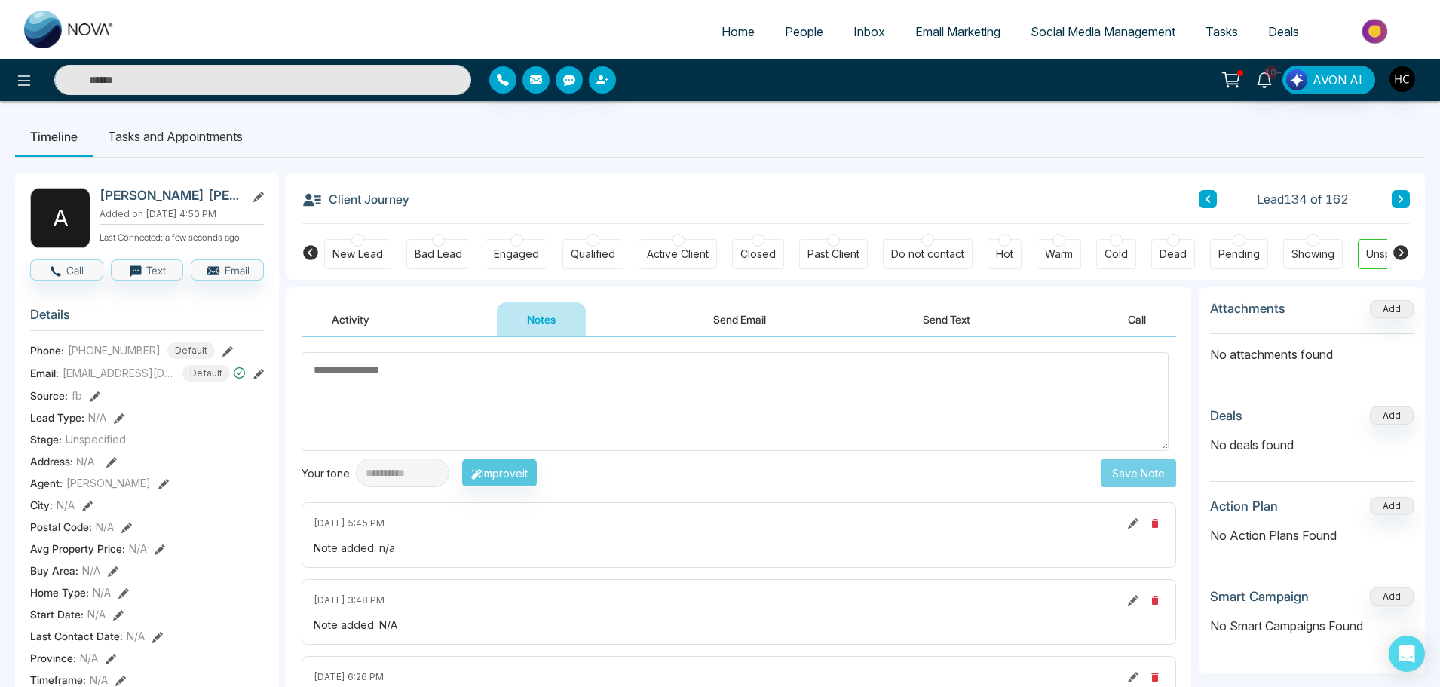
click at [1397, 197] on icon at bounding box center [1401, 199] width 8 height 9
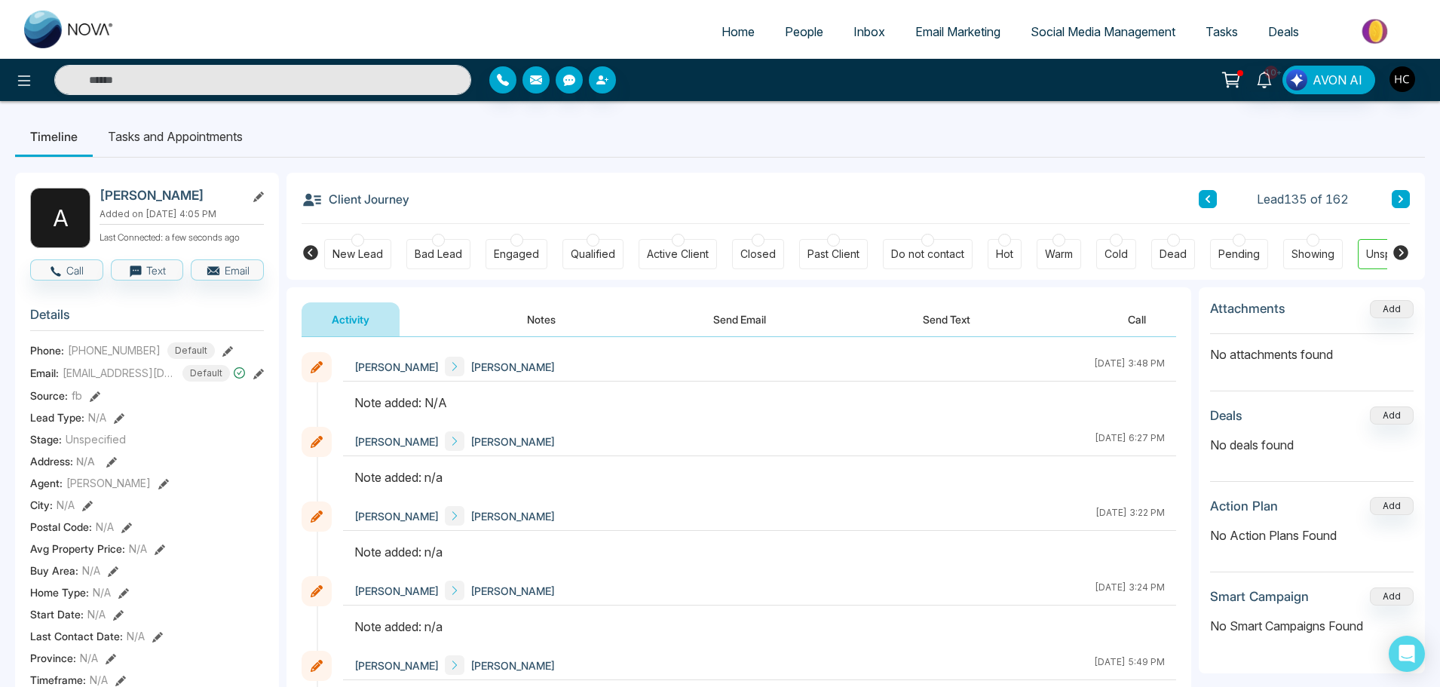
click at [545, 319] on button "Notes" at bounding box center [541, 319] width 89 height 34
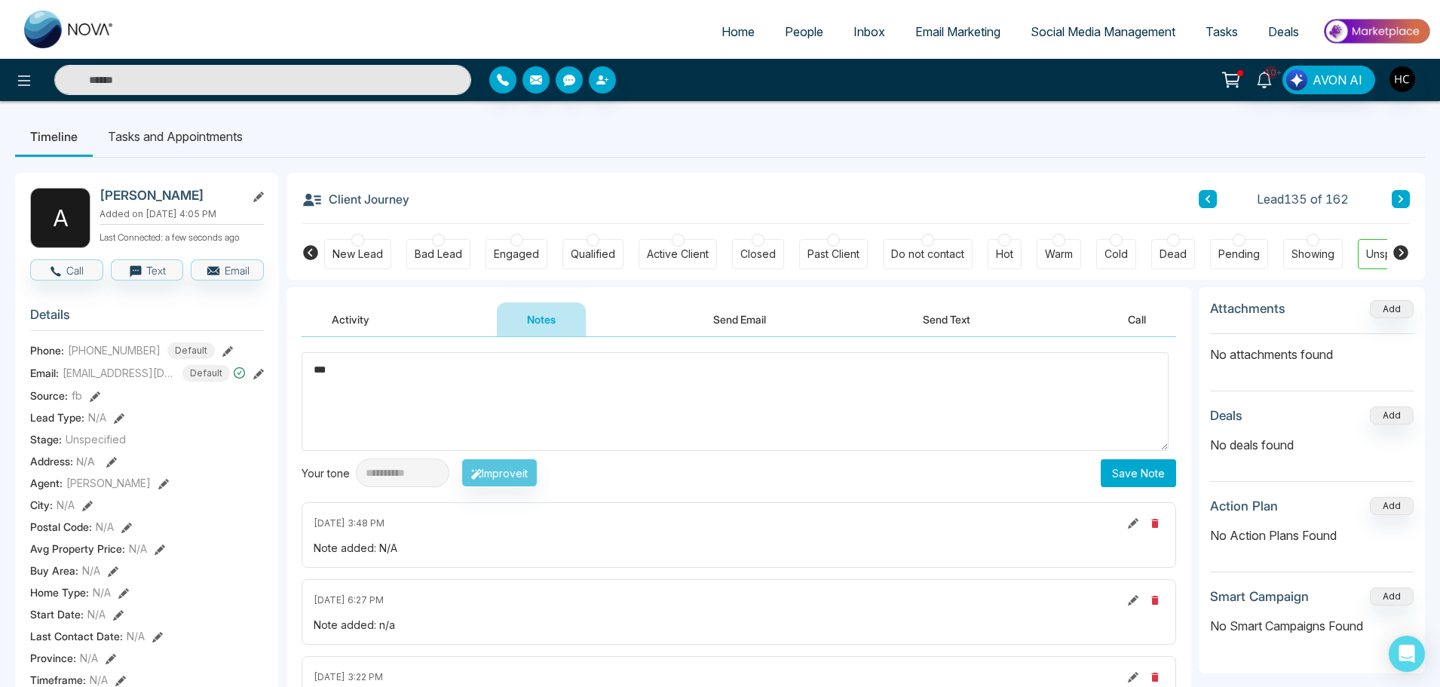
type textarea "***"
click at [1108, 475] on button "Save Note" at bounding box center [1138, 473] width 75 height 28
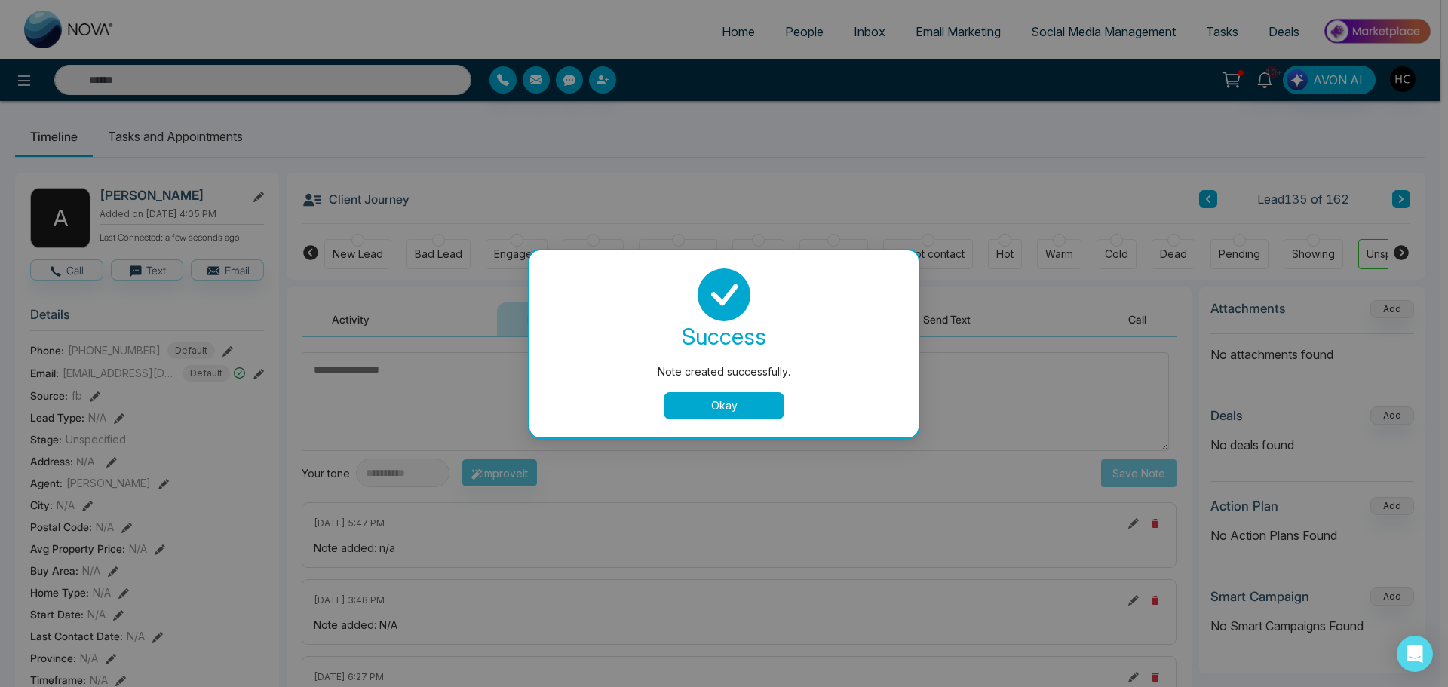
click at [725, 401] on button "Okay" at bounding box center [724, 405] width 121 height 27
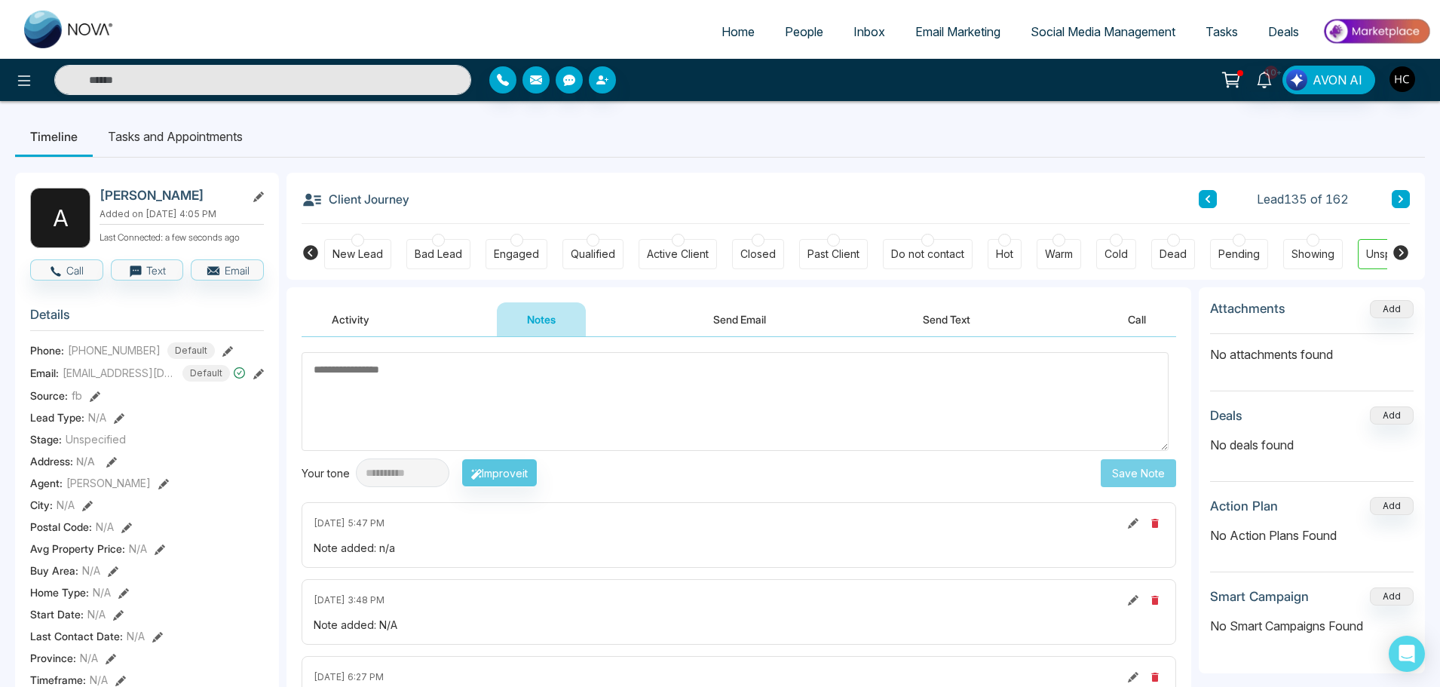
click at [1400, 204] on button at bounding box center [1401, 199] width 18 height 18
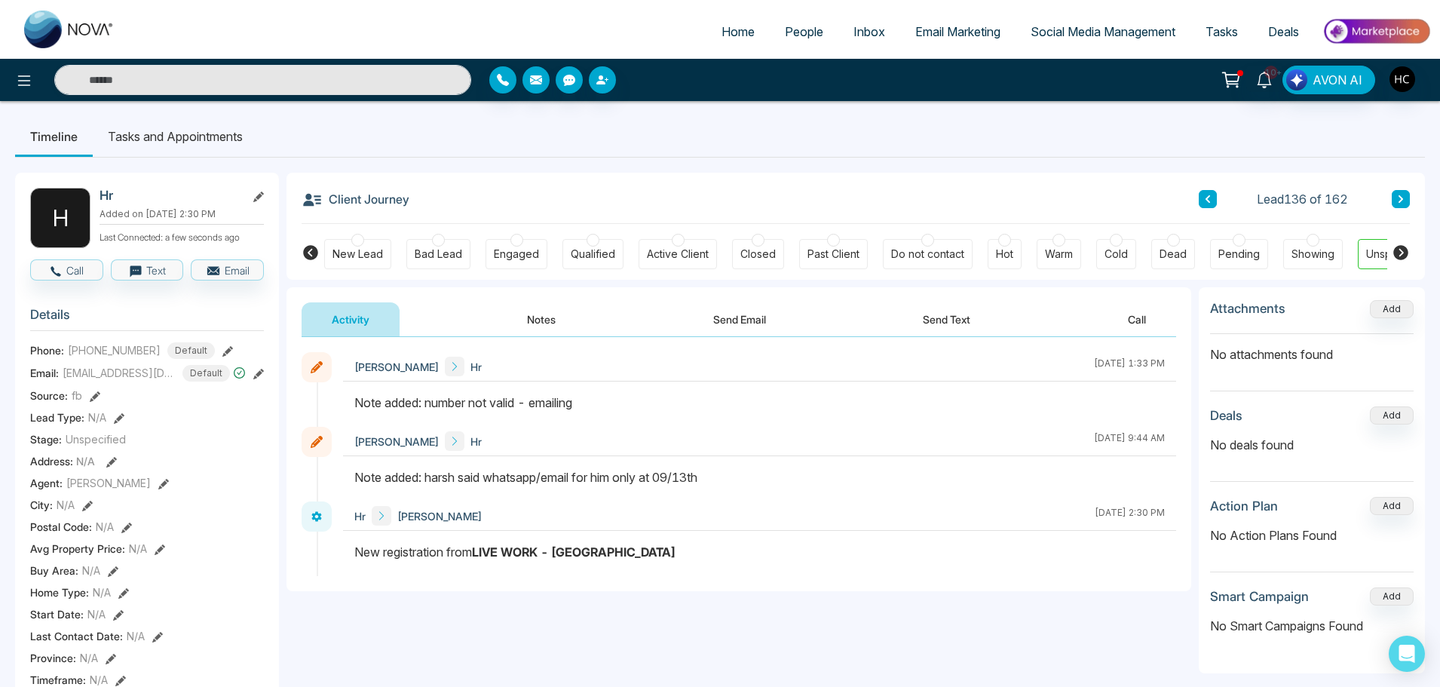
click at [1395, 197] on button at bounding box center [1401, 199] width 18 height 18
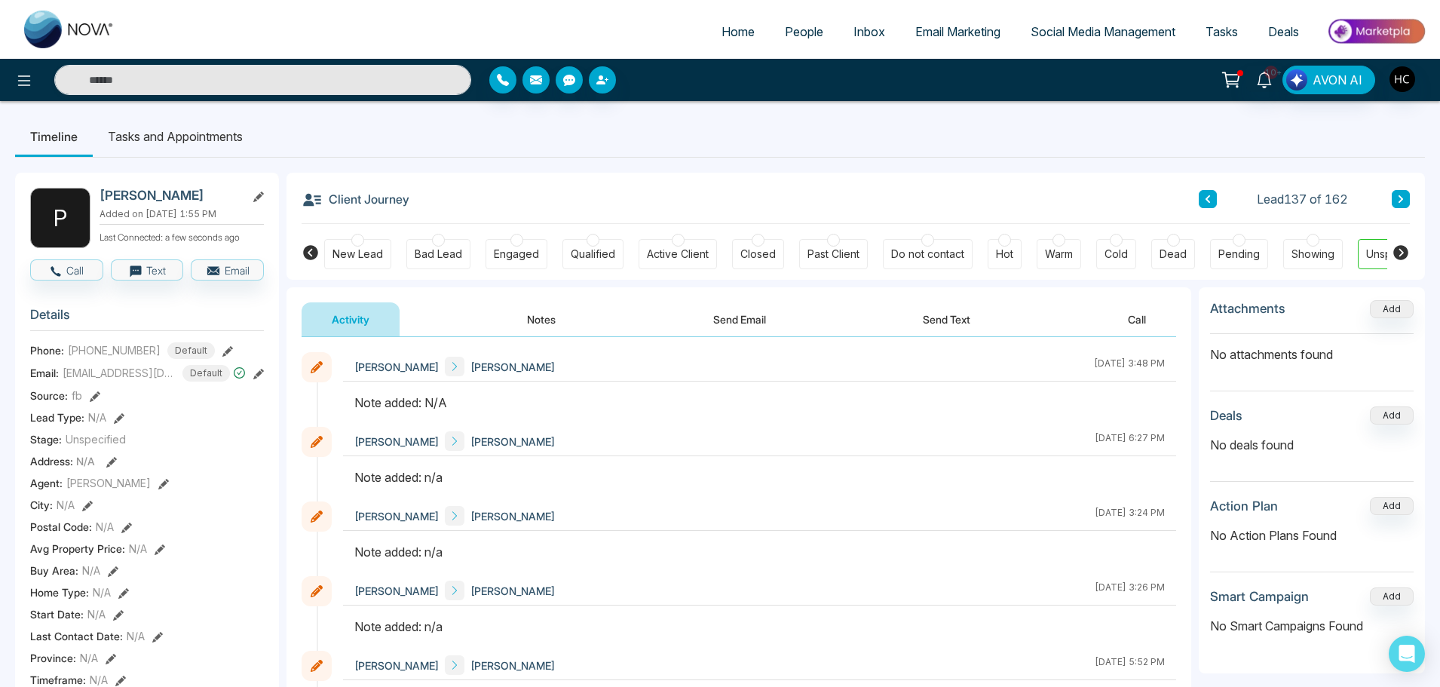
click at [547, 307] on button "Notes" at bounding box center [541, 319] width 89 height 34
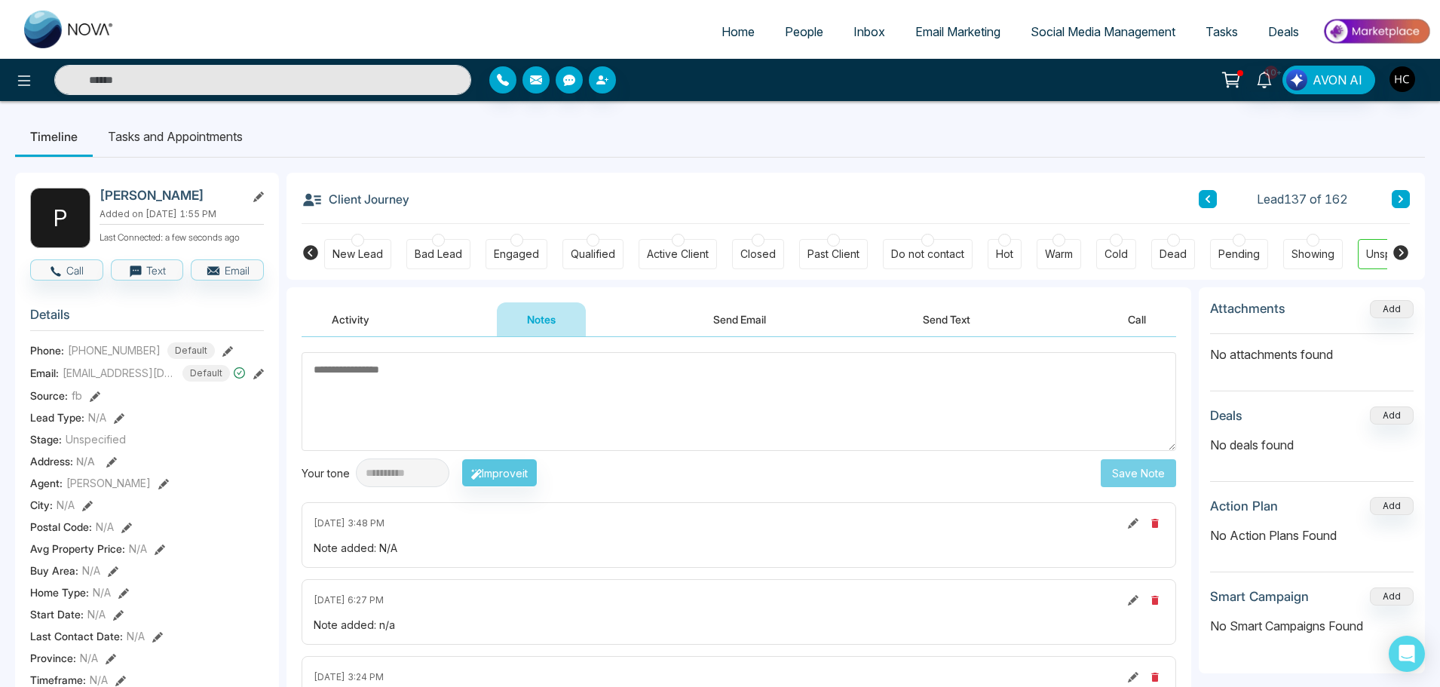
click at [1409, 189] on div "Client Journey Lead 137 of 162" at bounding box center [856, 198] width 1108 height 51
click at [1402, 199] on icon at bounding box center [1401, 199] width 5 height 8
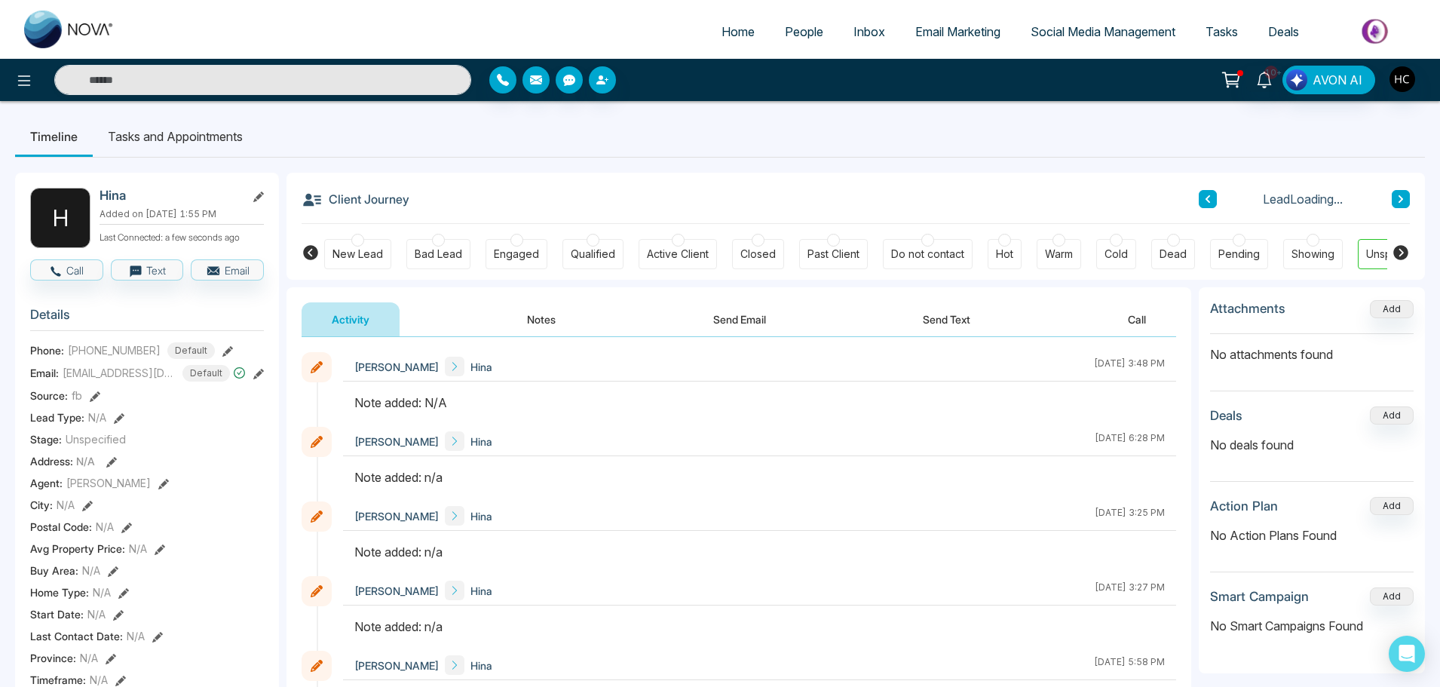
drag, startPoint x: 1402, startPoint y: 199, endPoint x: 520, endPoint y: 315, distance: 889.8
click at [520, 315] on button "Notes" at bounding box center [541, 319] width 89 height 34
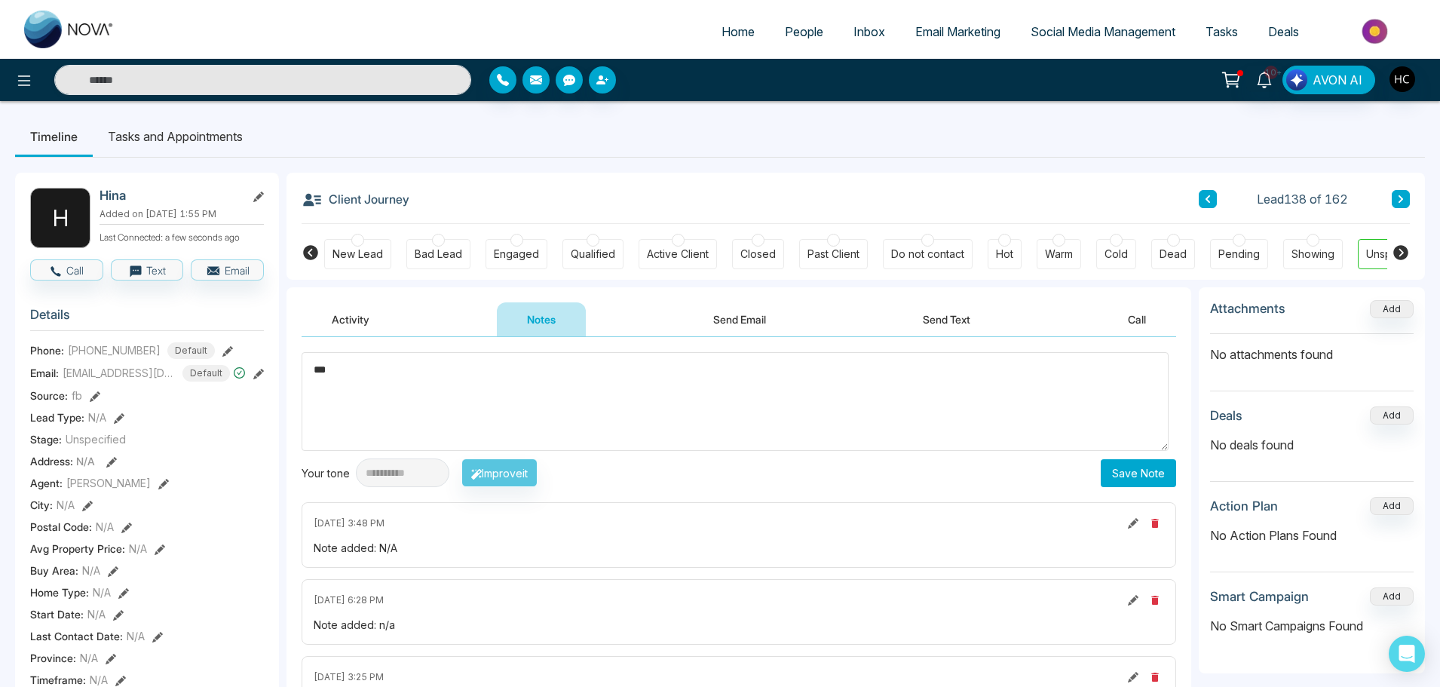
type textarea "***"
click at [1122, 471] on button "Save Note" at bounding box center [1138, 473] width 75 height 28
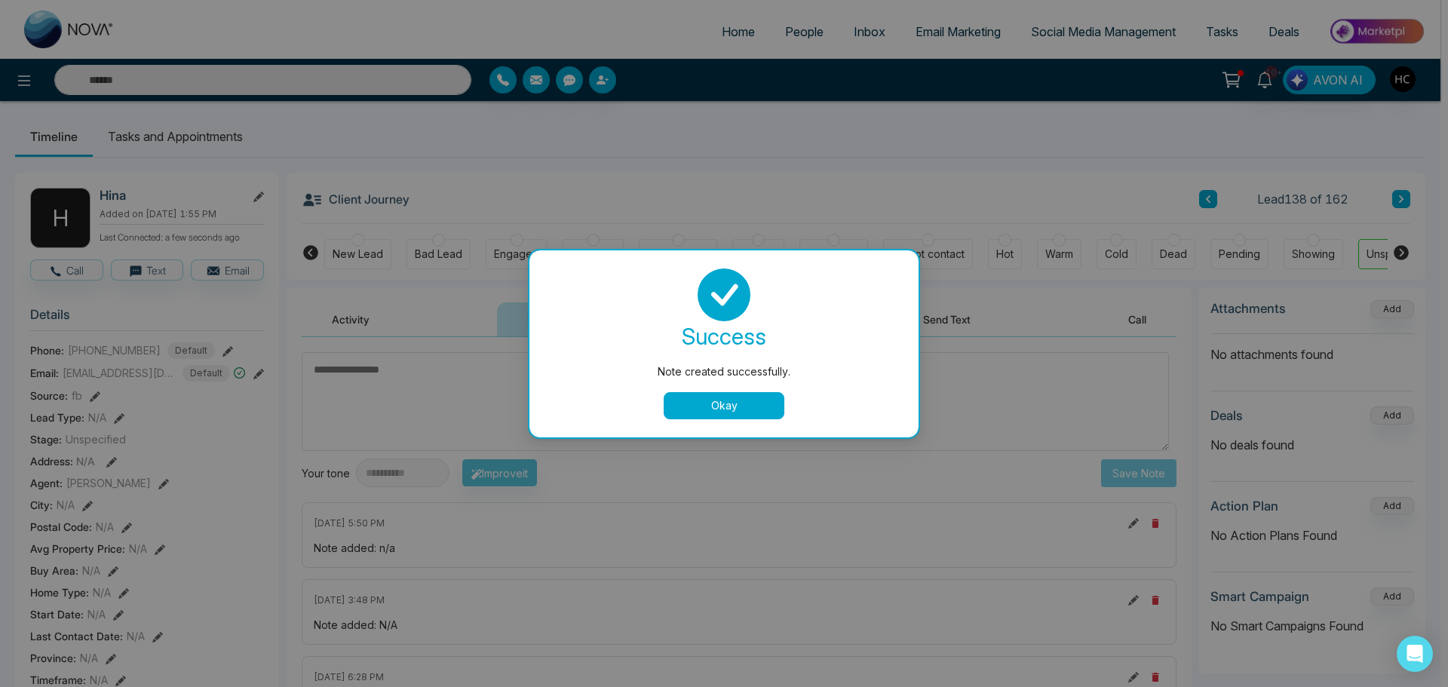
click at [758, 410] on button "Okay" at bounding box center [724, 405] width 121 height 27
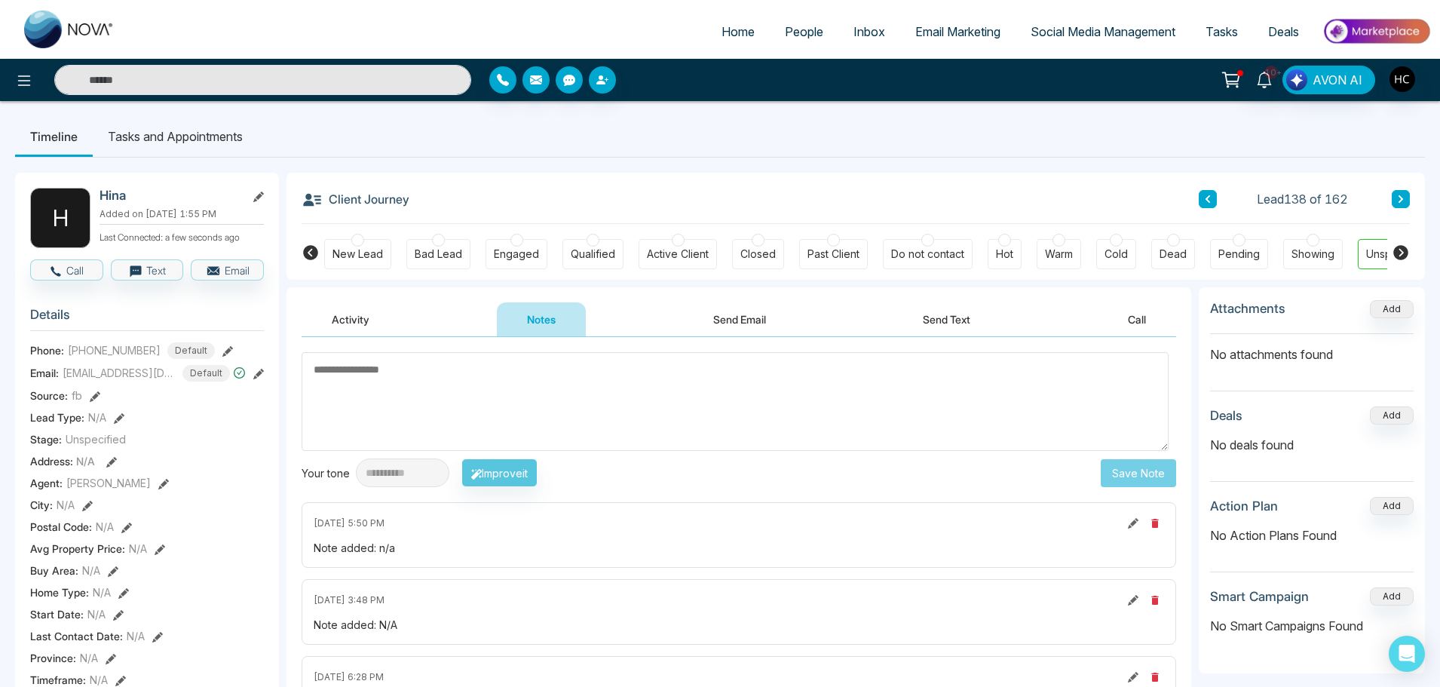
click at [1402, 201] on icon at bounding box center [1401, 199] width 5 height 8
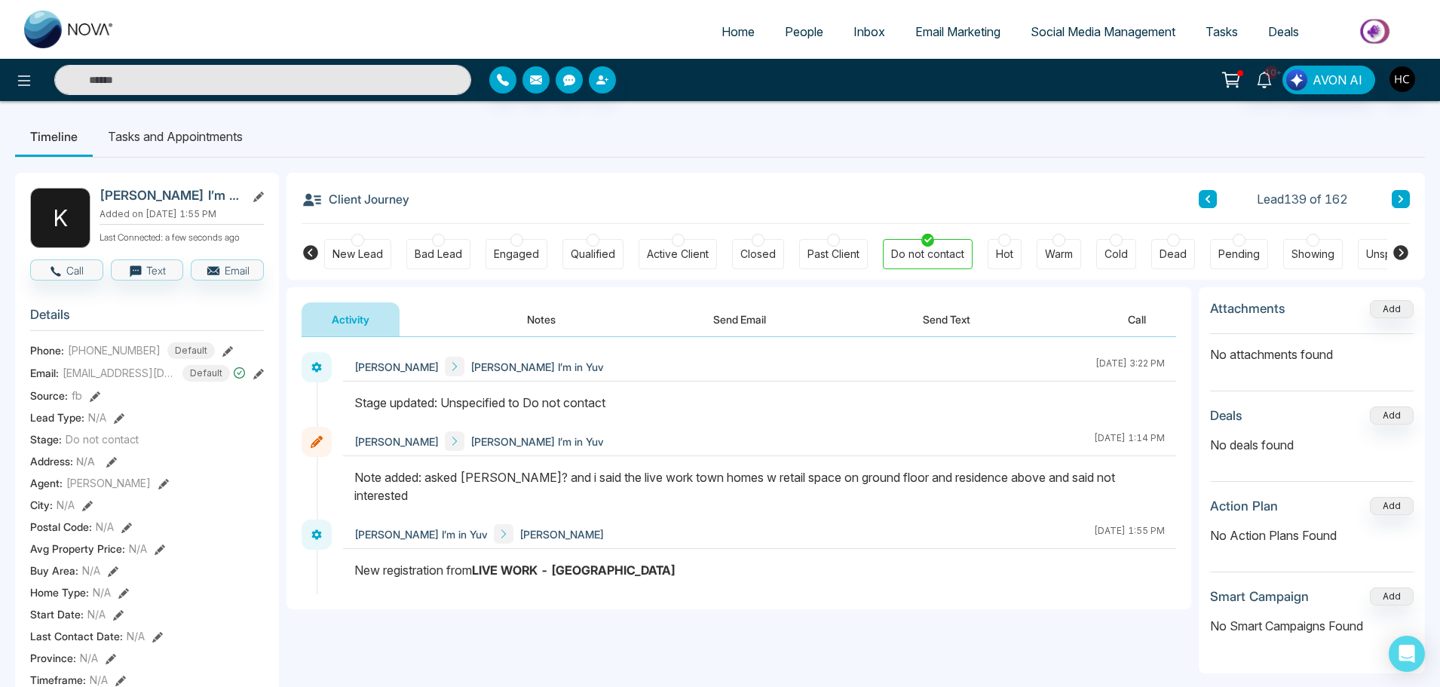
click at [1401, 199] on icon at bounding box center [1401, 199] width 8 height 9
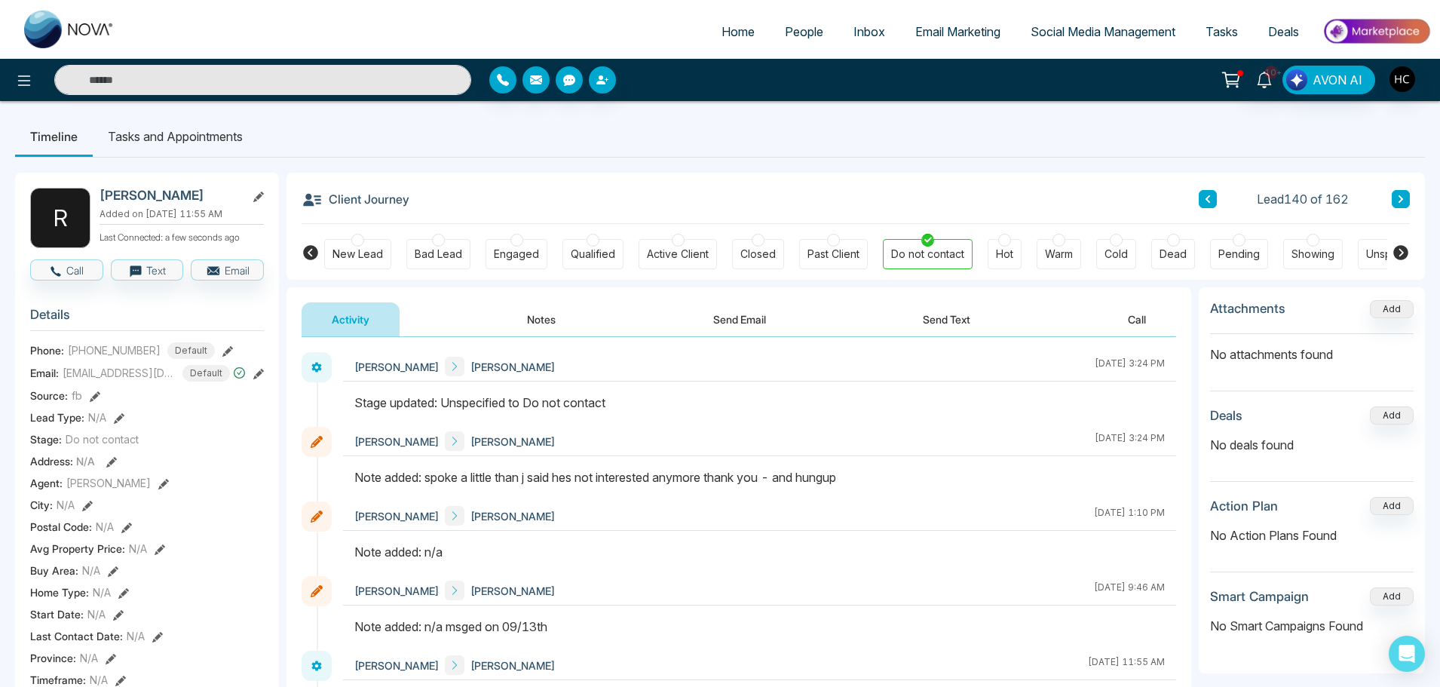
click at [1401, 198] on icon at bounding box center [1401, 199] width 5 height 8
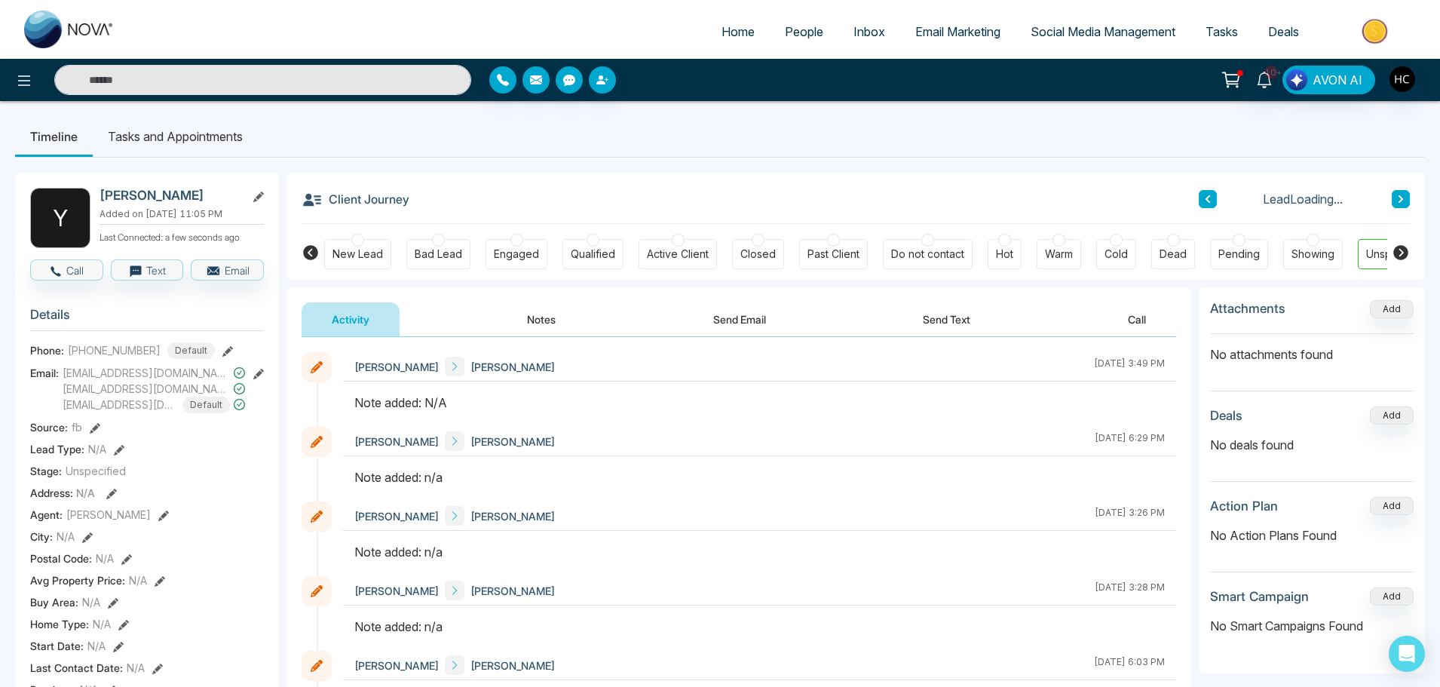
click at [550, 323] on button "Notes" at bounding box center [541, 319] width 89 height 34
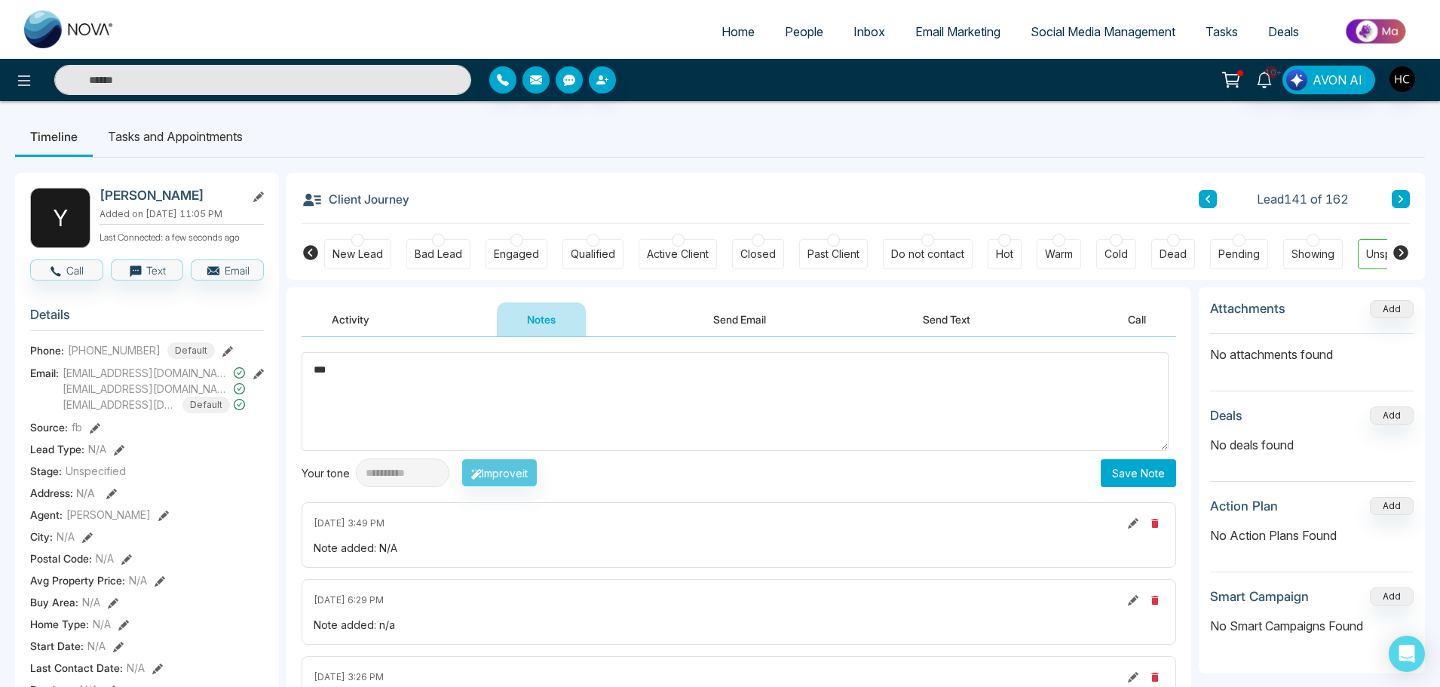
type textarea "***"
click at [1115, 458] on div "**********" at bounding box center [739, 419] width 875 height 135
click at [1114, 460] on button "Save Note" at bounding box center [1138, 473] width 75 height 28
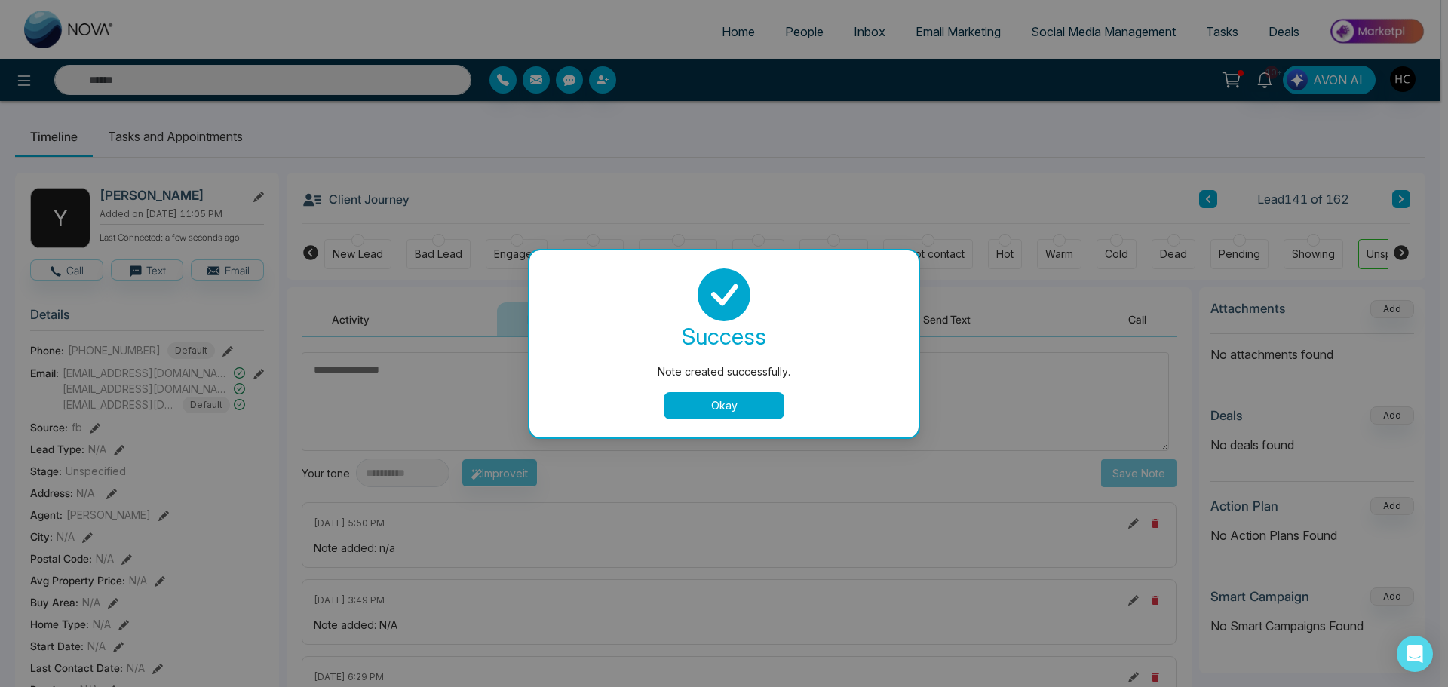
click at [729, 401] on button "Okay" at bounding box center [724, 405] width 121 height 27
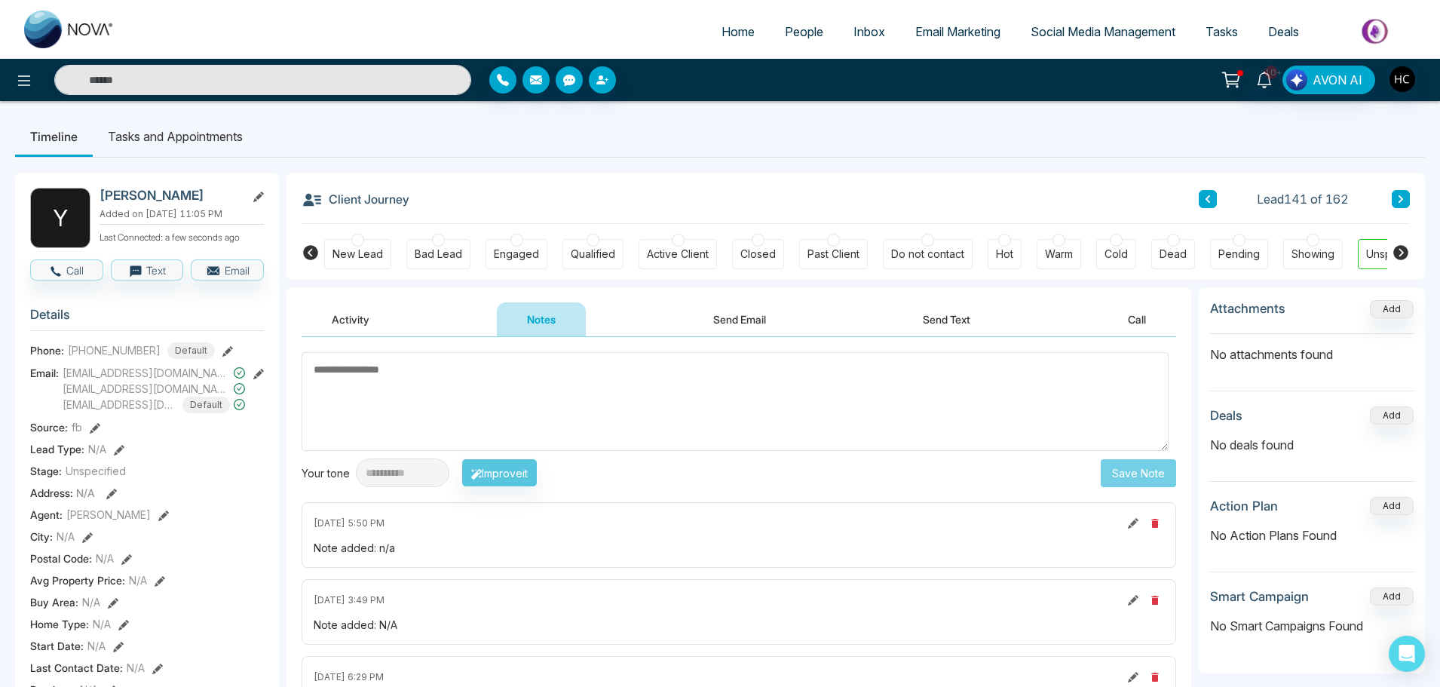
drag, startPoint x: 1399, startPoint y: 189, endPoint x: 1403, endPoint y: 204, distance: 14.8
click at [1403, 204] on div "Client Journey Lead 141 of 162" at bounding box center [856, 198] width 1108 height 51
click at [1403, 204] on icon at bounding box center [1401, 199] width 8 height 9
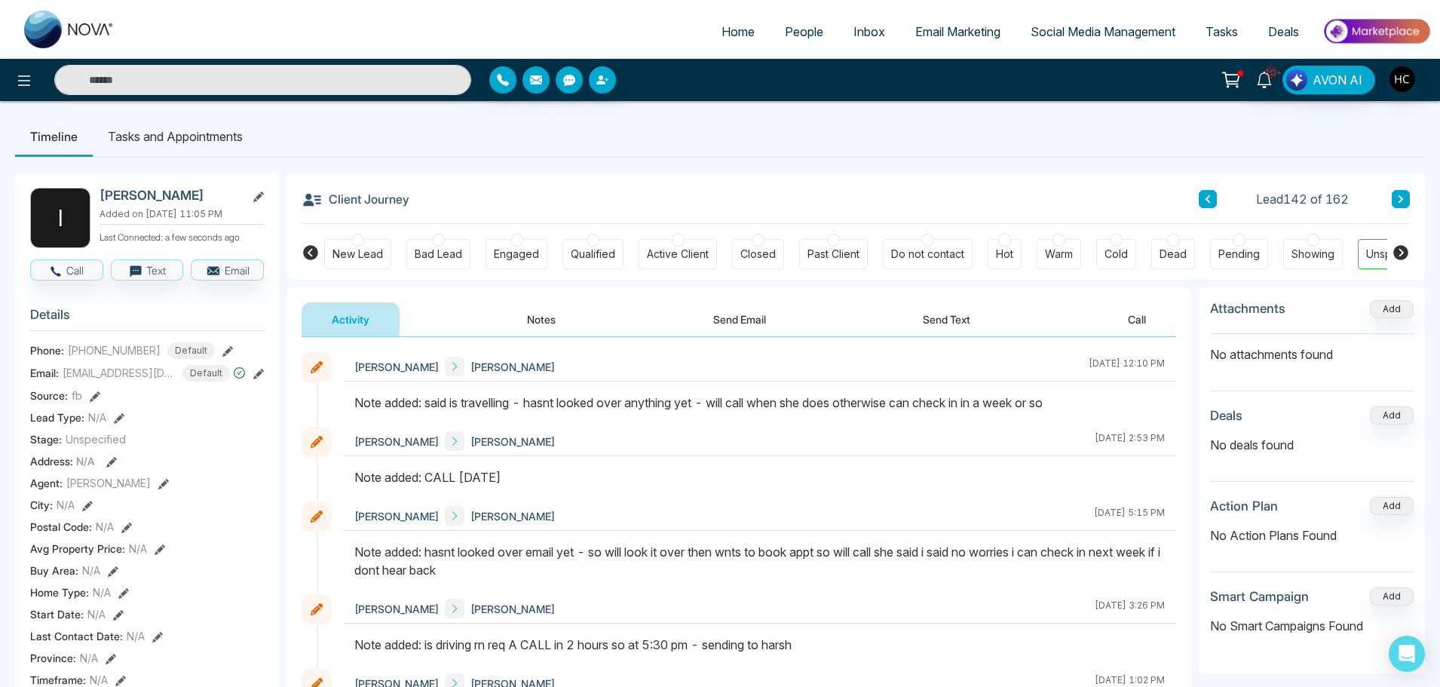
click at [1403, 199] on icon at bounding box center [1401, 199] width 5 height 8
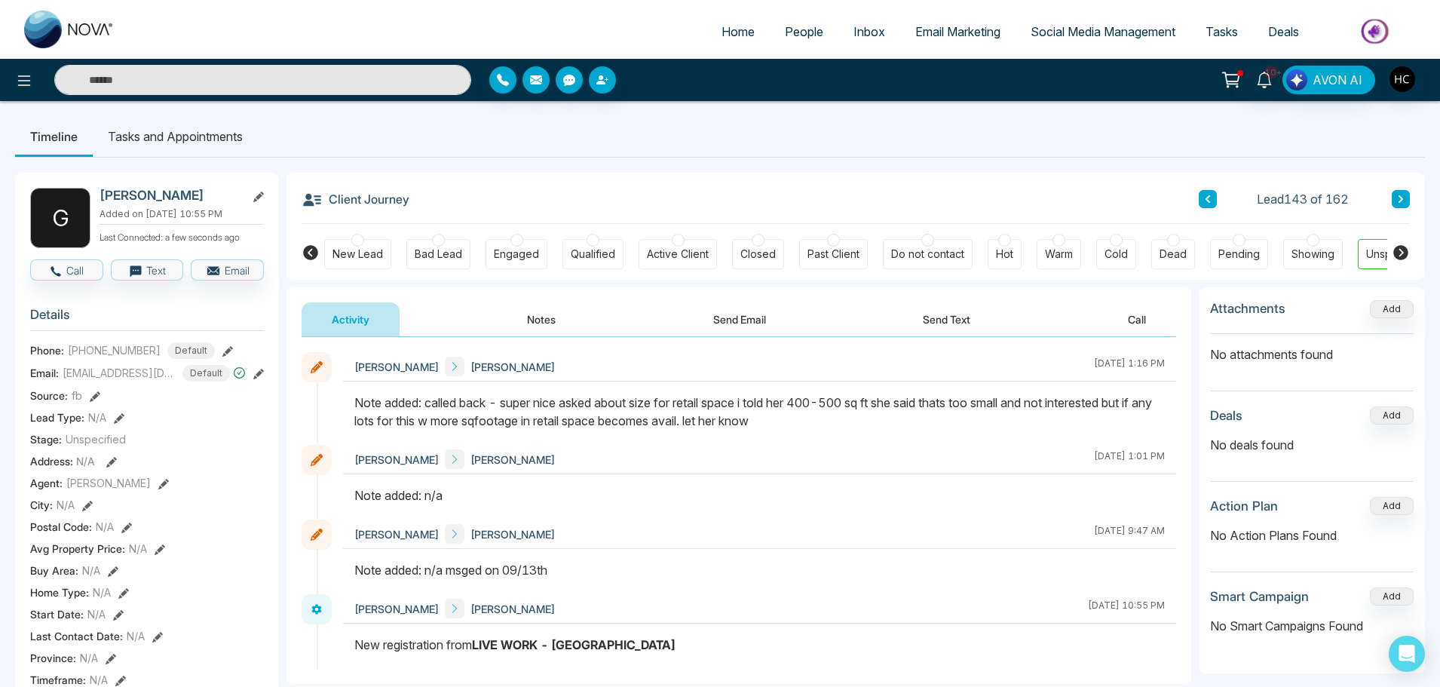
click at [1406, 201] on button at bounding box center [1401, 199] width 18 height 18
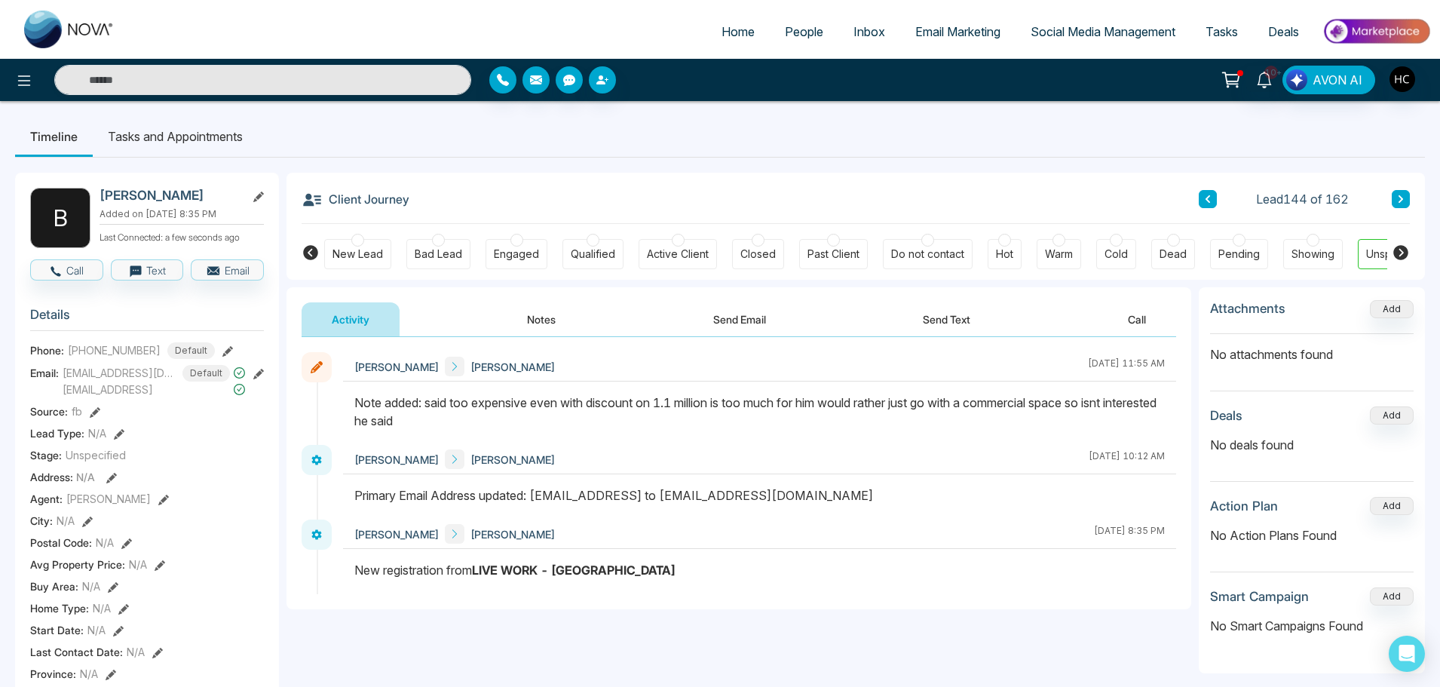
click at [1397, 196] on button at bounding box center [1401, 199] width 18 height 18
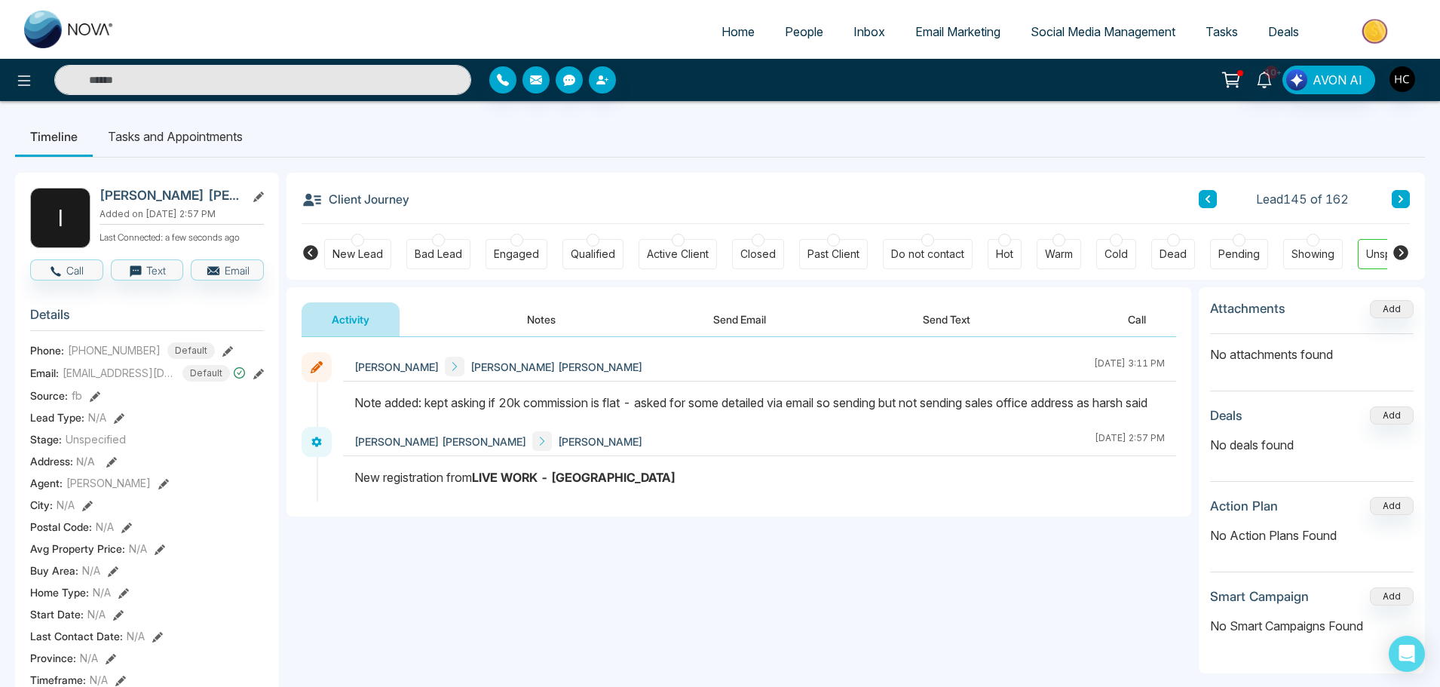
click at [1397, 201] on icon at bounding box center [1401, 199] width 8 height 9
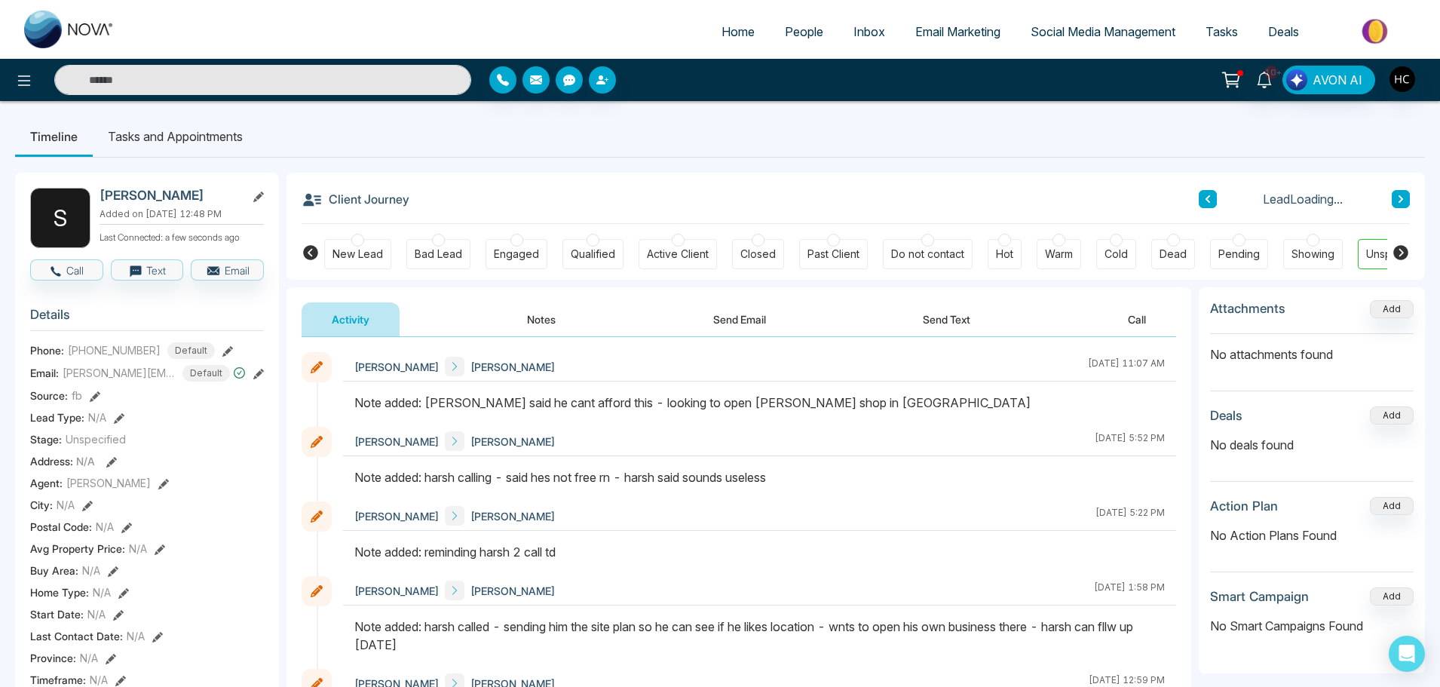
click at [1390, 197] on div "Lead Loading..." at bounding box center [1304, 199] width 211 height 18
click at [1400, 193] on button at bounding box center [1401, 199] width 18 height 18
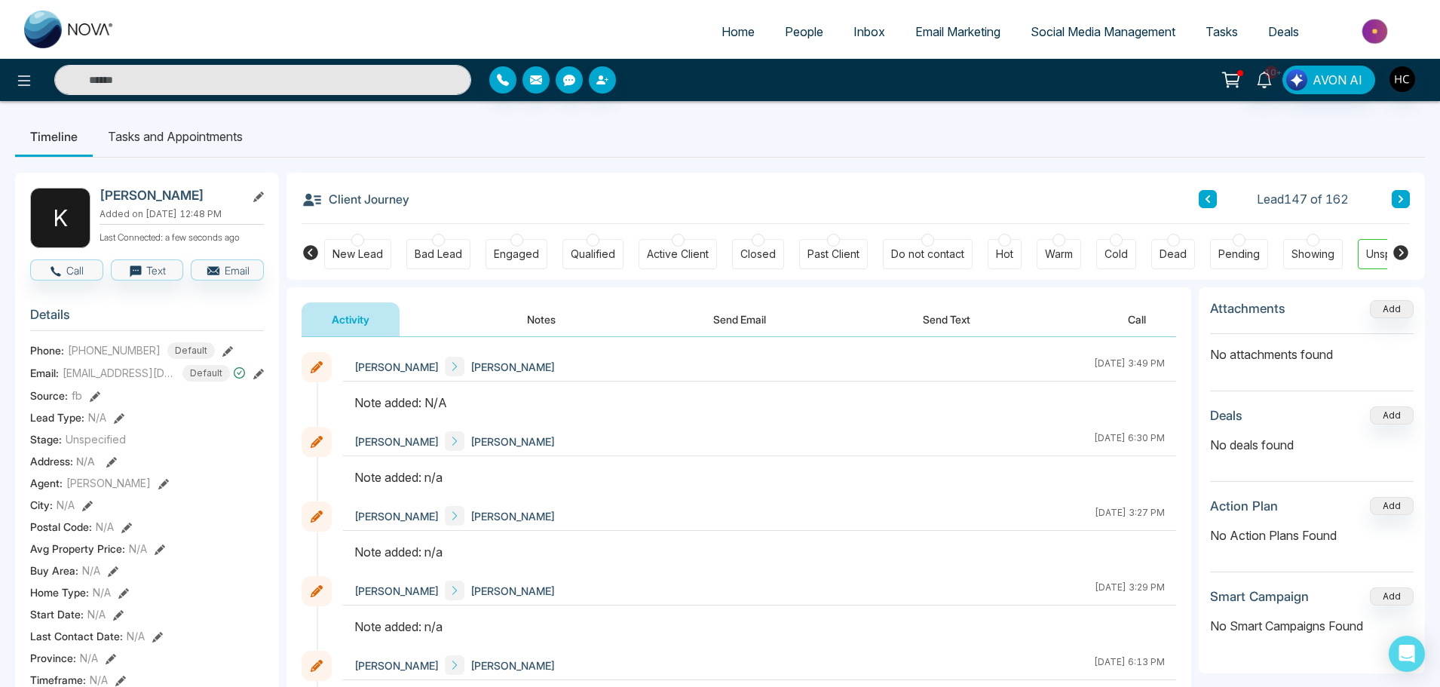
click at [555, 311] on button "Notes" at bounding box center [541, 319] width 89 height 34
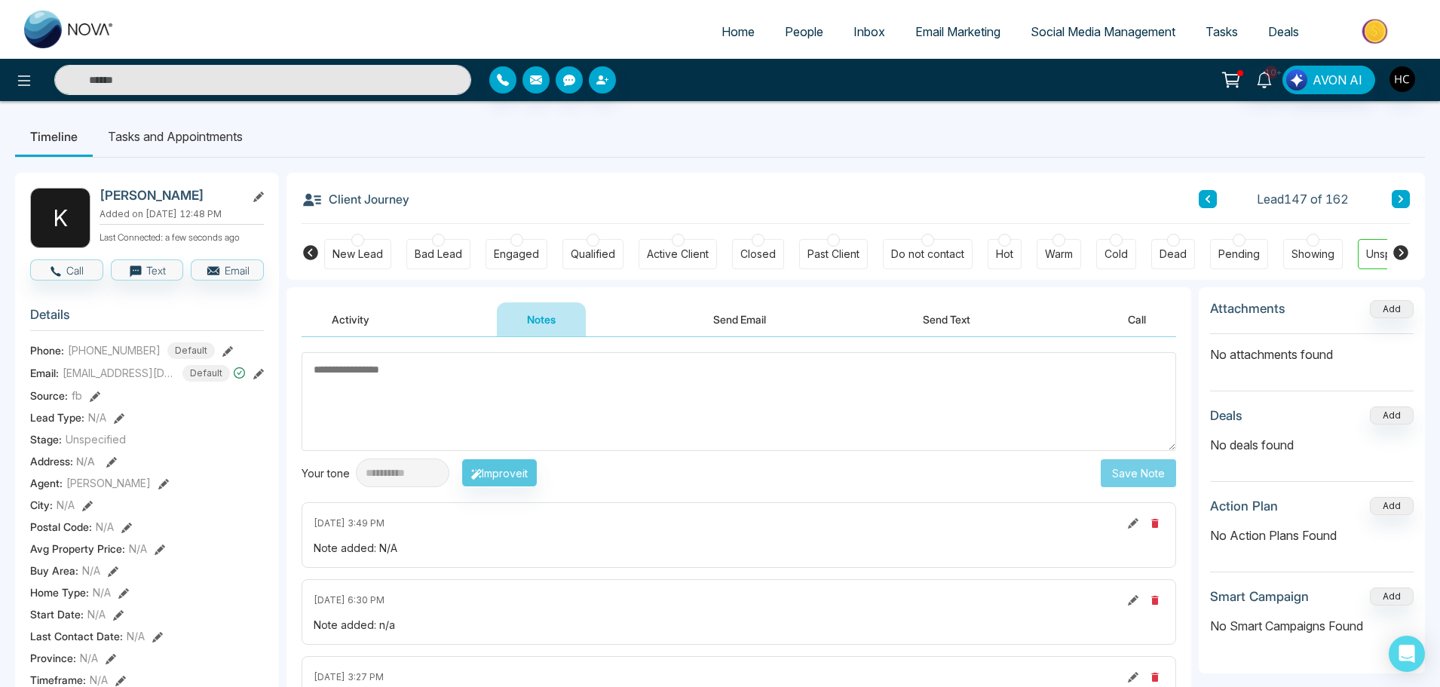
click at [532, 368] on textarea at bounding box center [739, 401] width 875 height 99
type textarea "***"
click at [1120, 475] on button "Save Note" at bounding box center [1138, 473] width 75 height 28
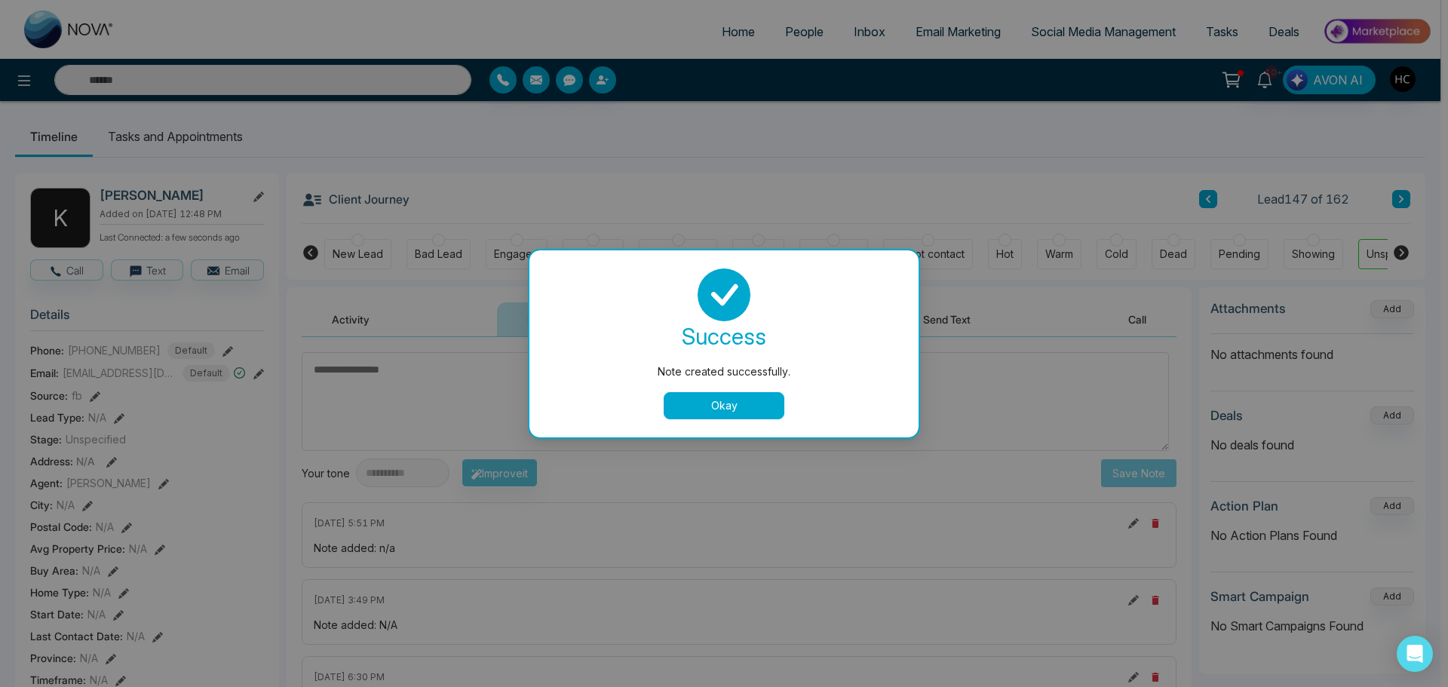
click at [710, 400] on button "Okay" at bounding box center [724, 405] width 121 height 27
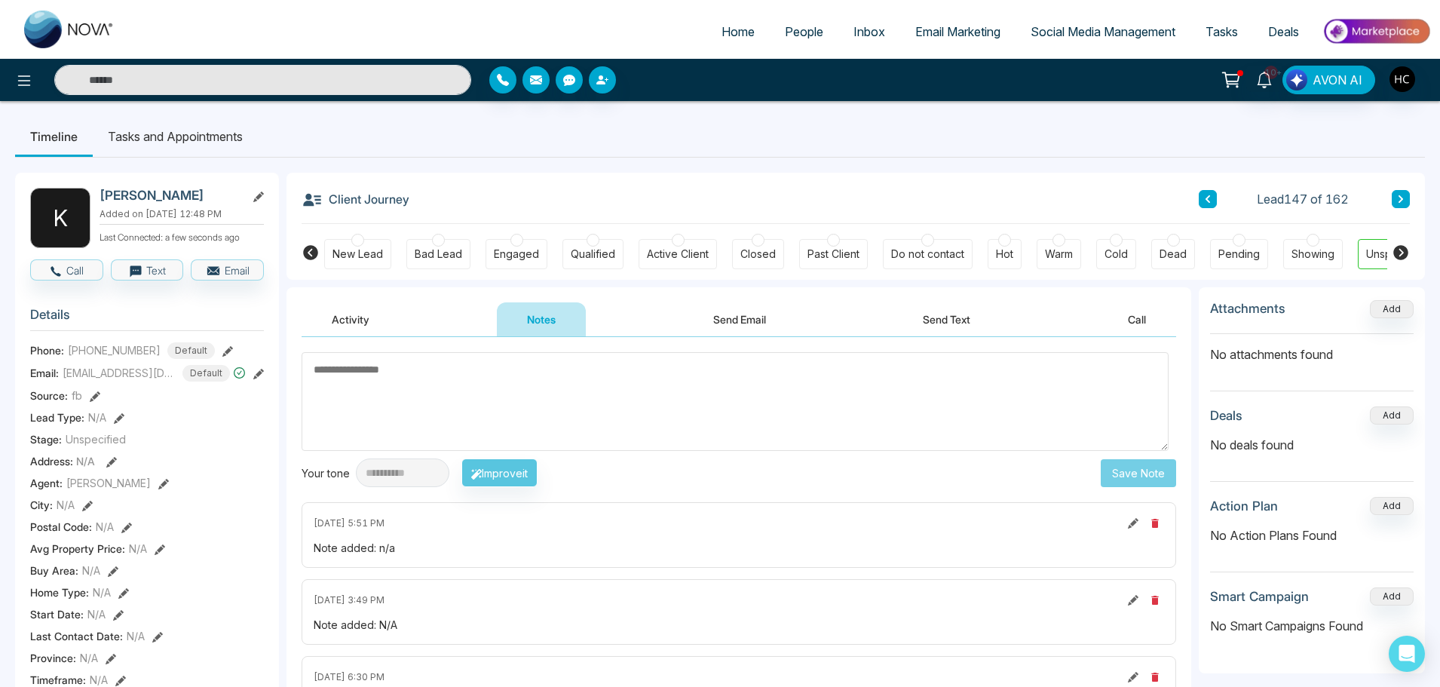
click at [1397, 195] on button at bounding box center [1401, 199] width 18 height 18
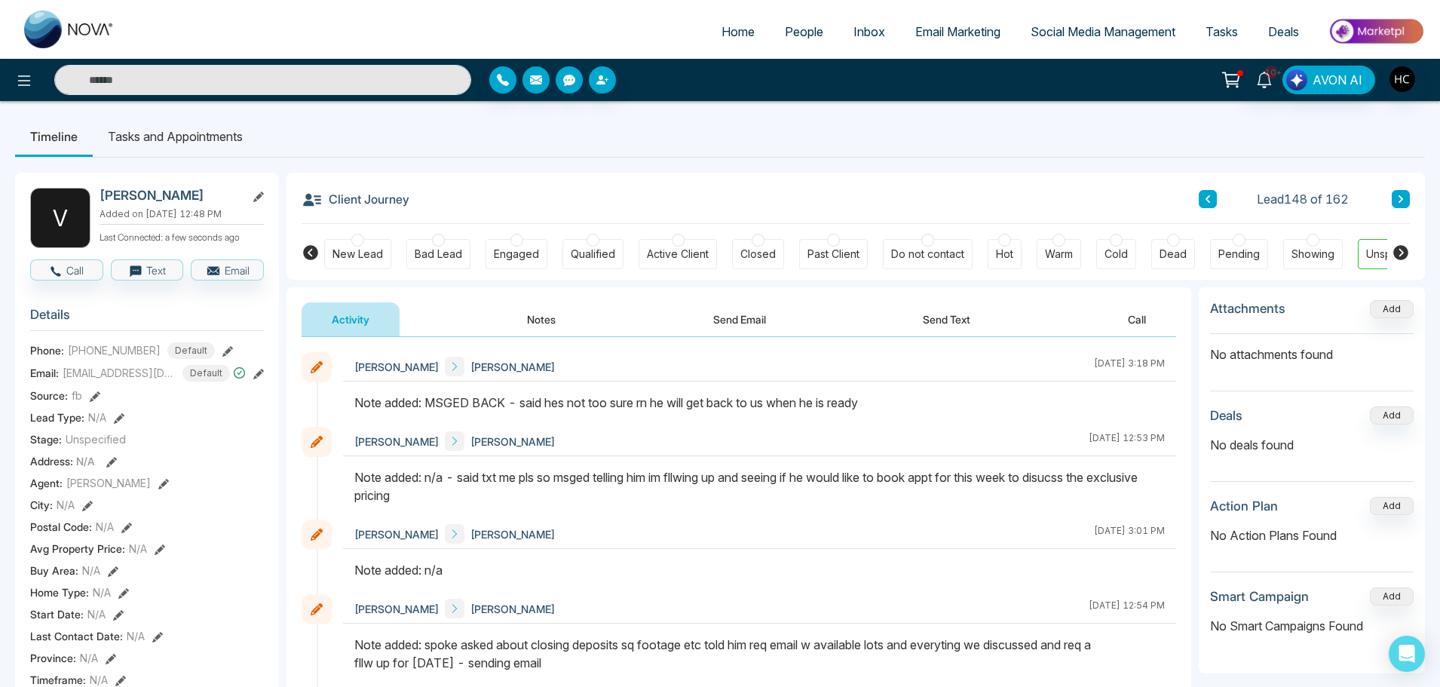
click at [1403, 194] on button at bounding box center [1401, 199] width 18 height 18
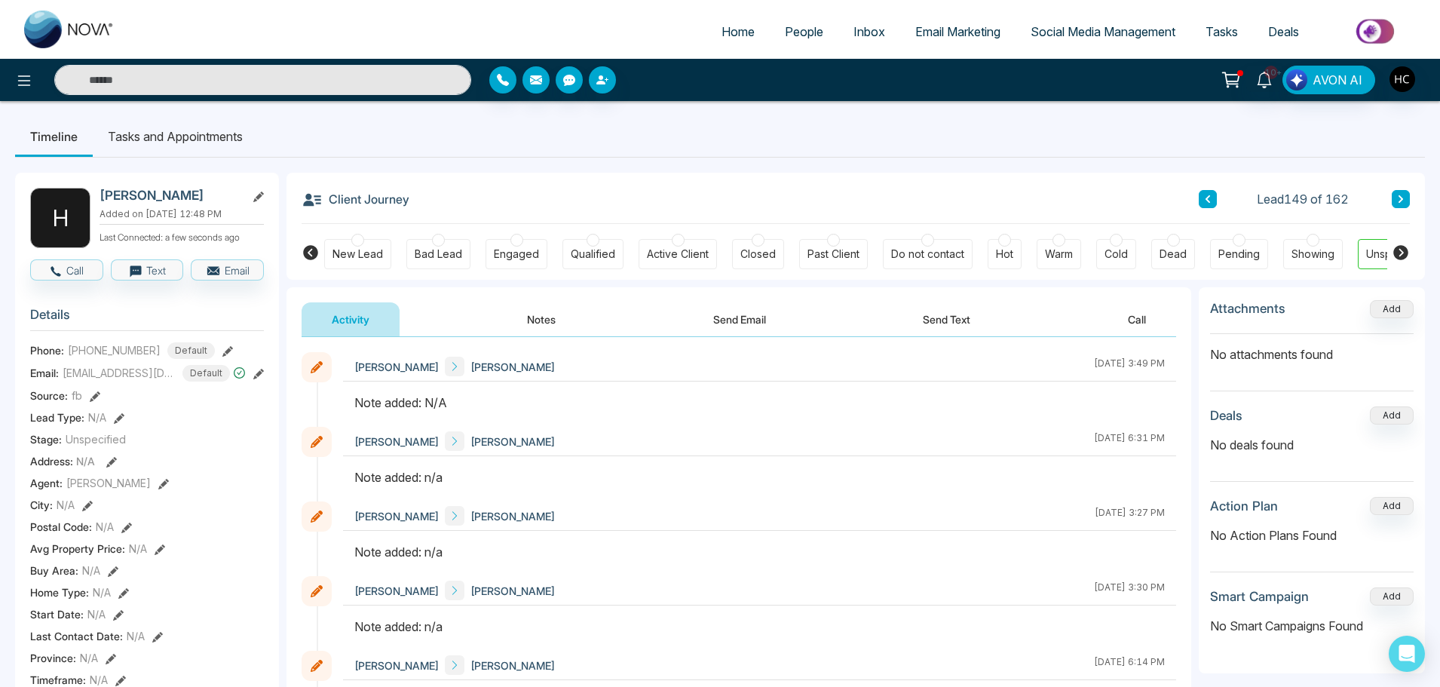
click at [536, 311] on button "Notes" at bounding box center [541, 319] width 89 height 34
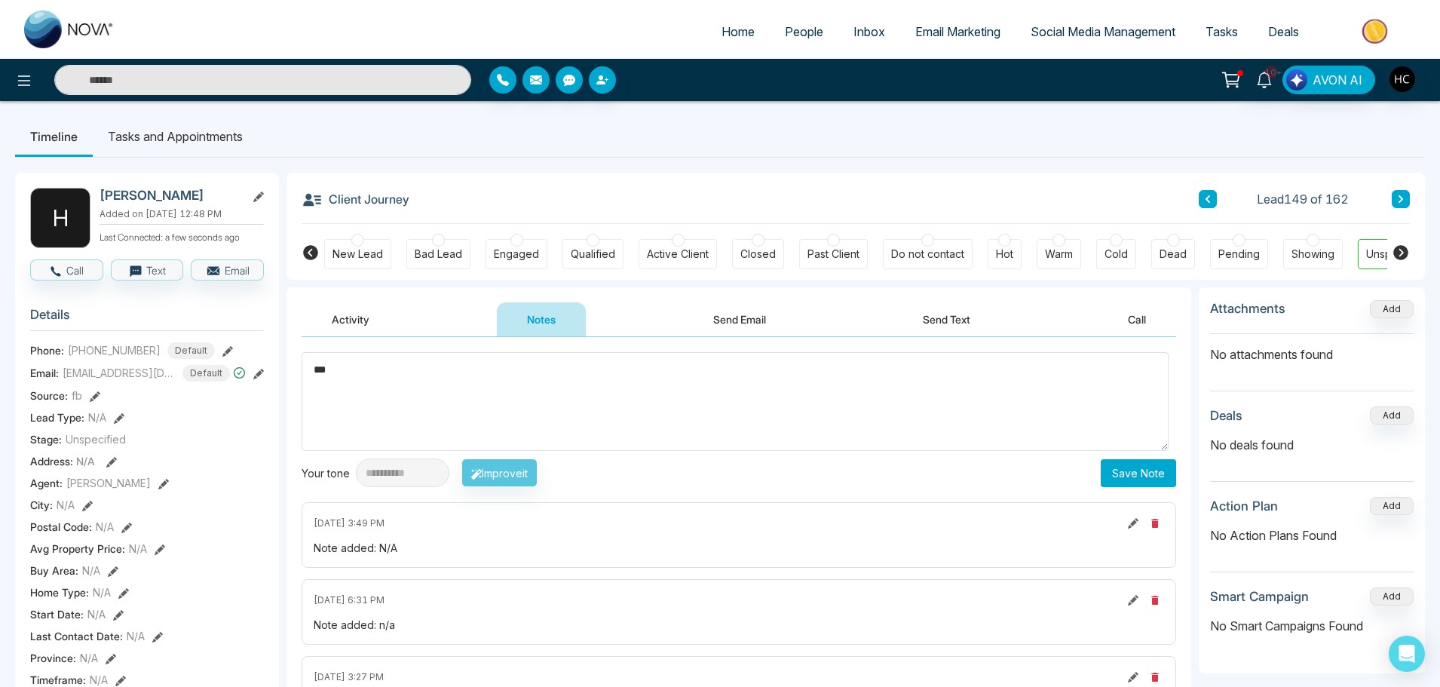
type textarea "***"
click at [1134, 476] on button "Save Note" at bounding box center [1138, 473] width 75 height 28
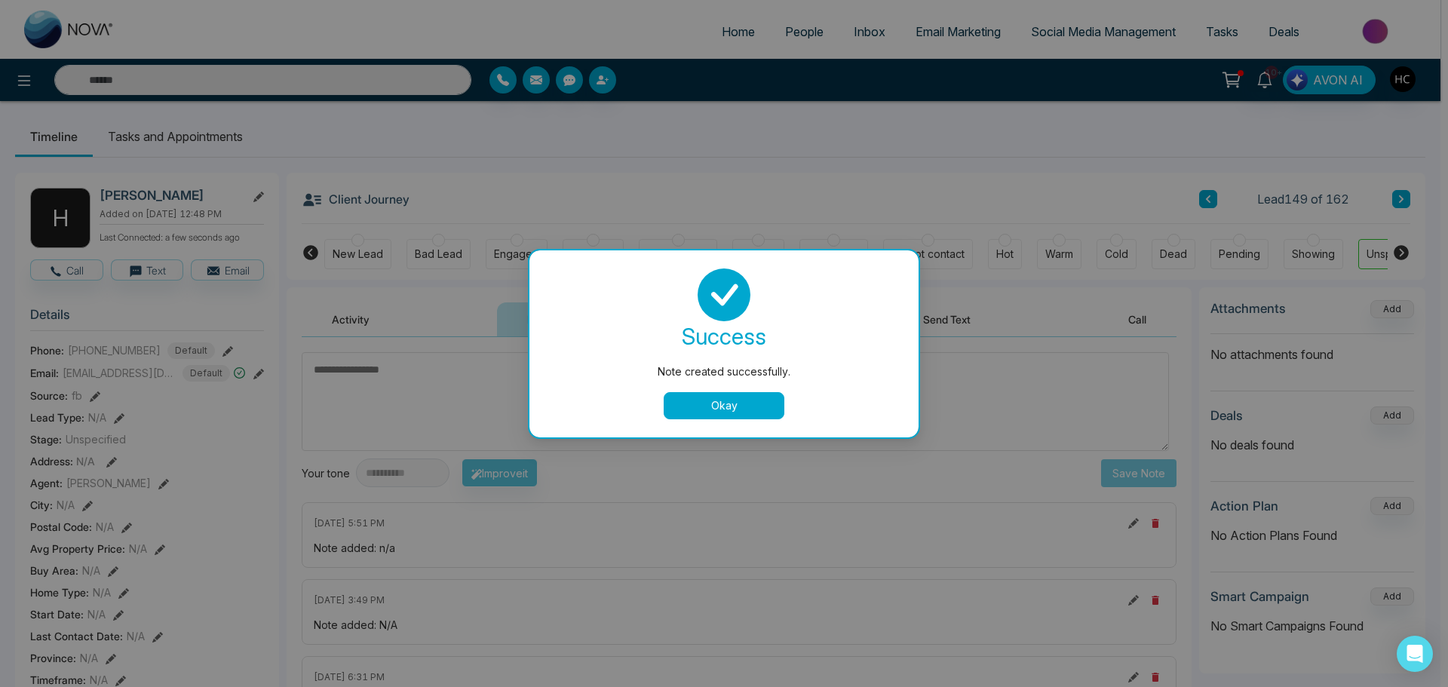
click at [1383, 199] on div "Note created successfully. success Note created successfully. Okay" at bounding box center [724, 343] width 1448 height 687
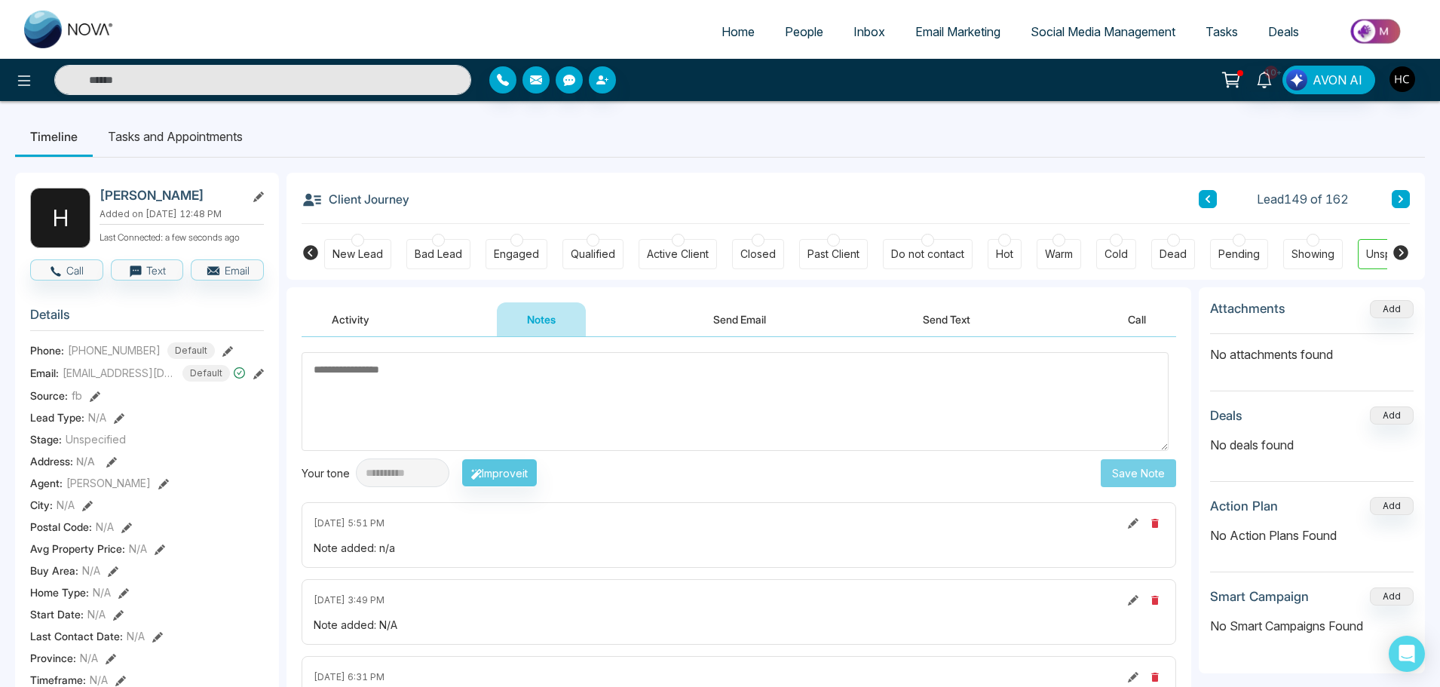
click at [1394, 196] on button at bounding box center [1401, 199] width 18 height 18
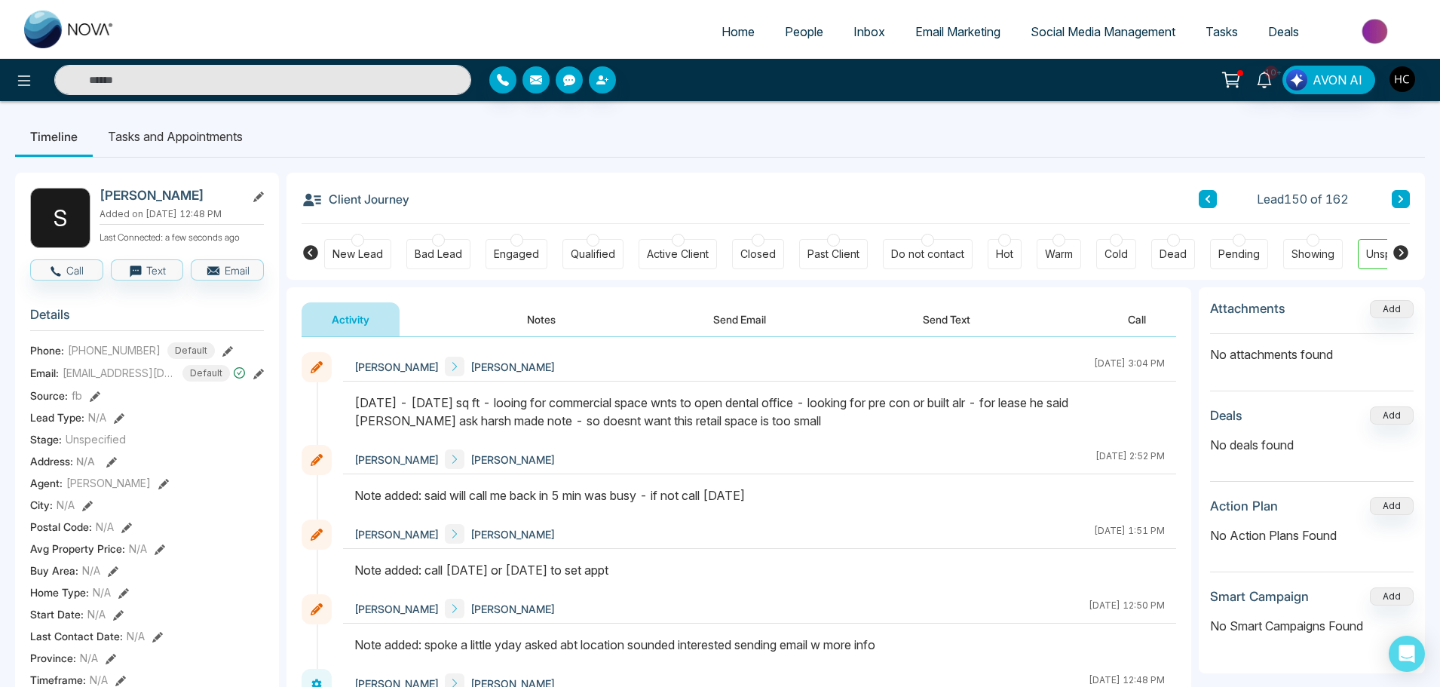
click at [1407, 204] on button at bounding box center [1401, 199] width 18 height 18
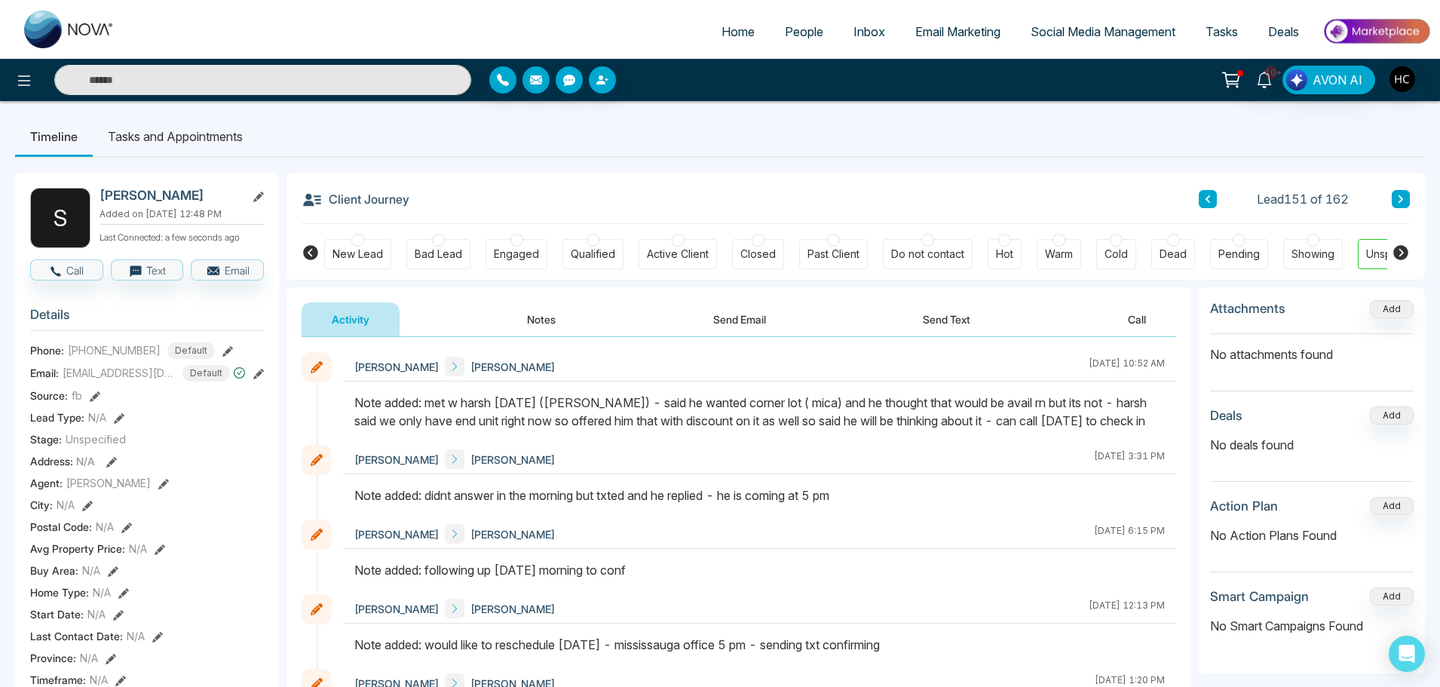
click at [1405, 204] on button at bounding box center [1401, 199] width 18 height 18
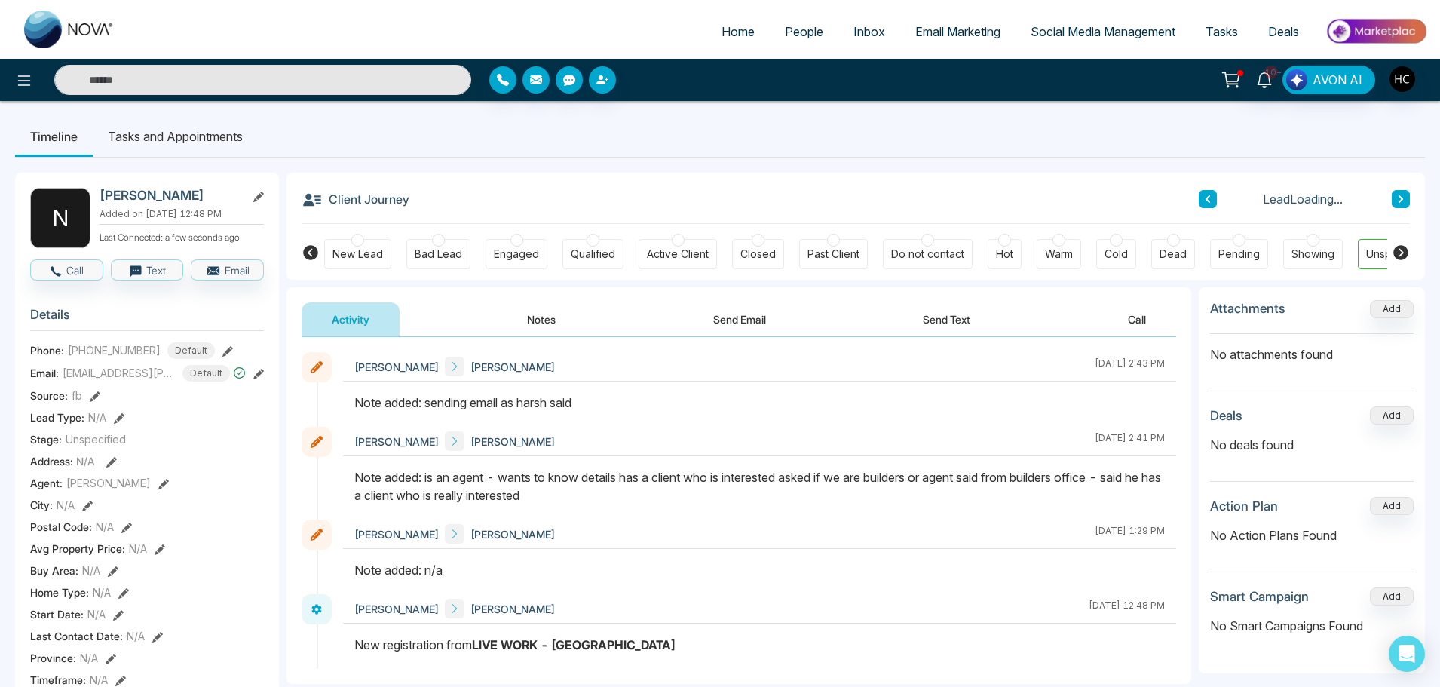
click at [1369, 211] on div "Client Journey Lead Loading..." at bounding box center [856, 198] width 1108 height 51
click at [1397, 202] on button at bounding box center [1401, 199] width 18 height 18
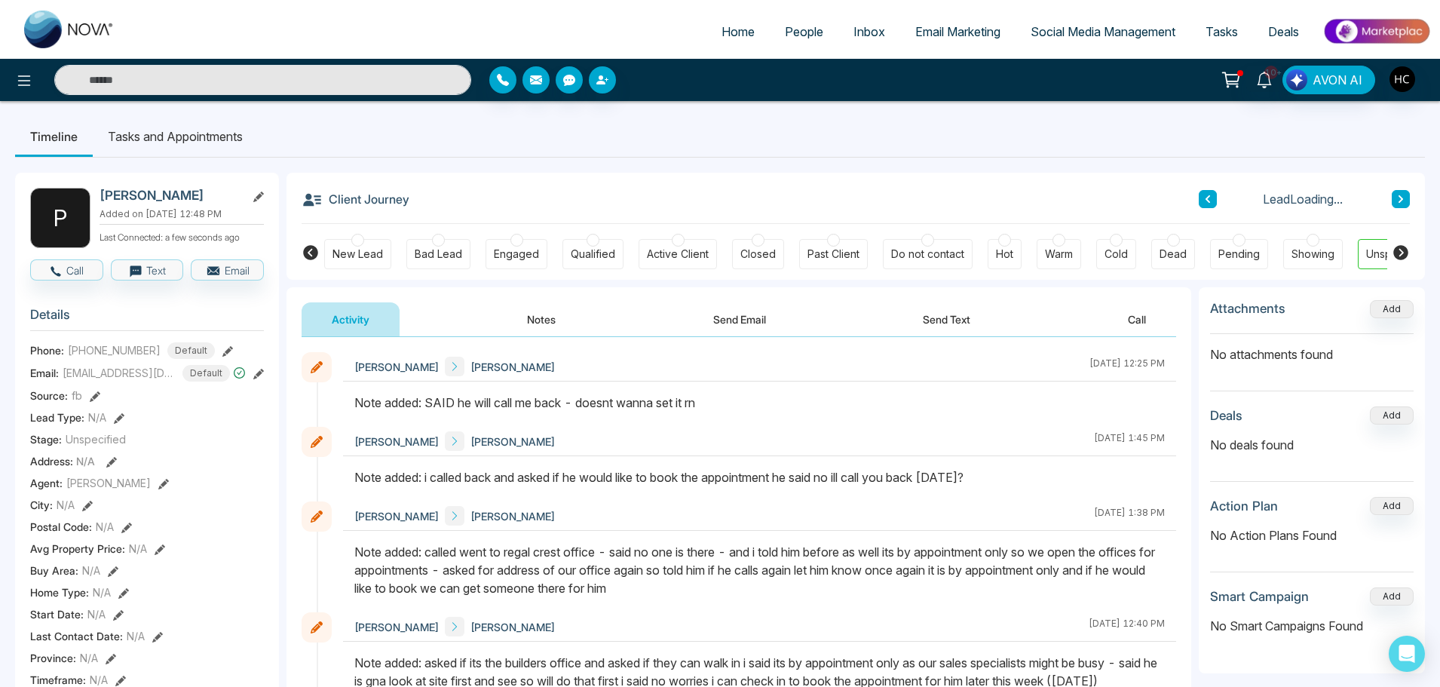
click at [1397, 202] on button at bounding box center [1401, 199] width 18 height 18
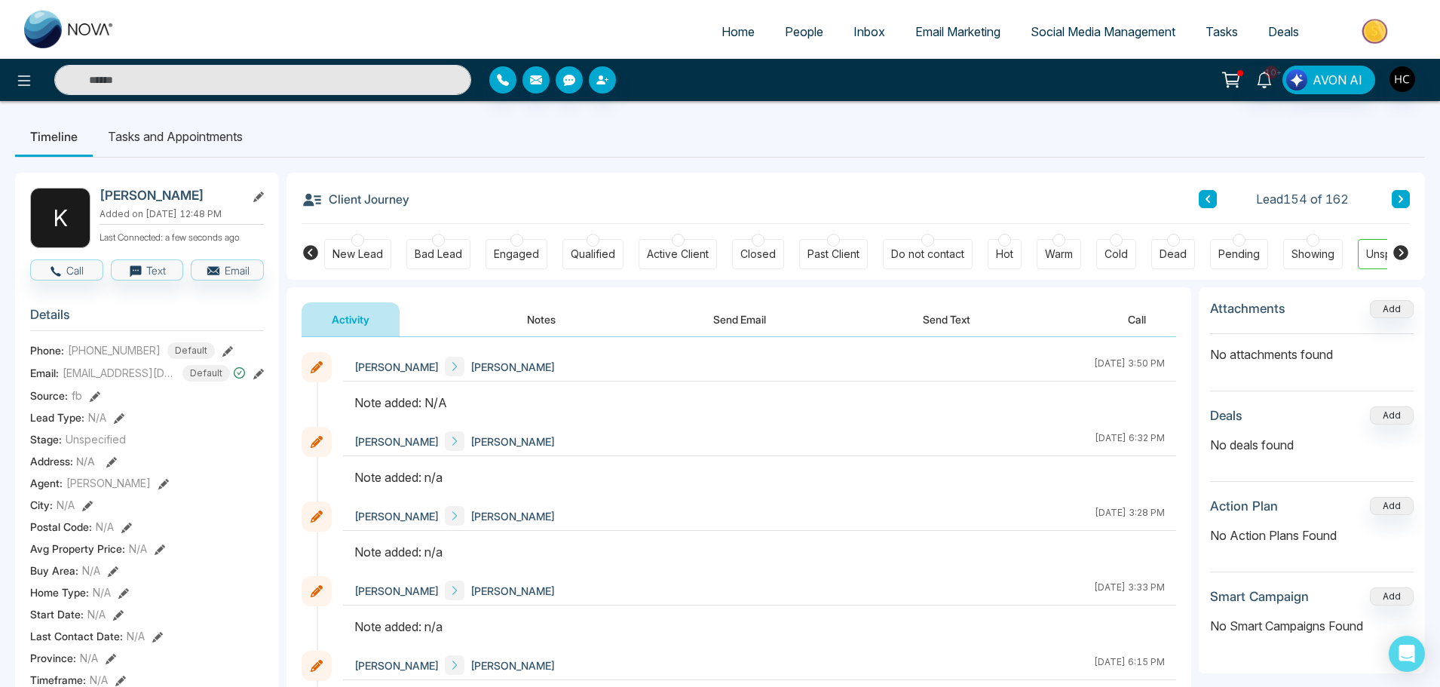
click at [517, 315] on button "Notes" at bounding box center [541, 319] width 89 height 34
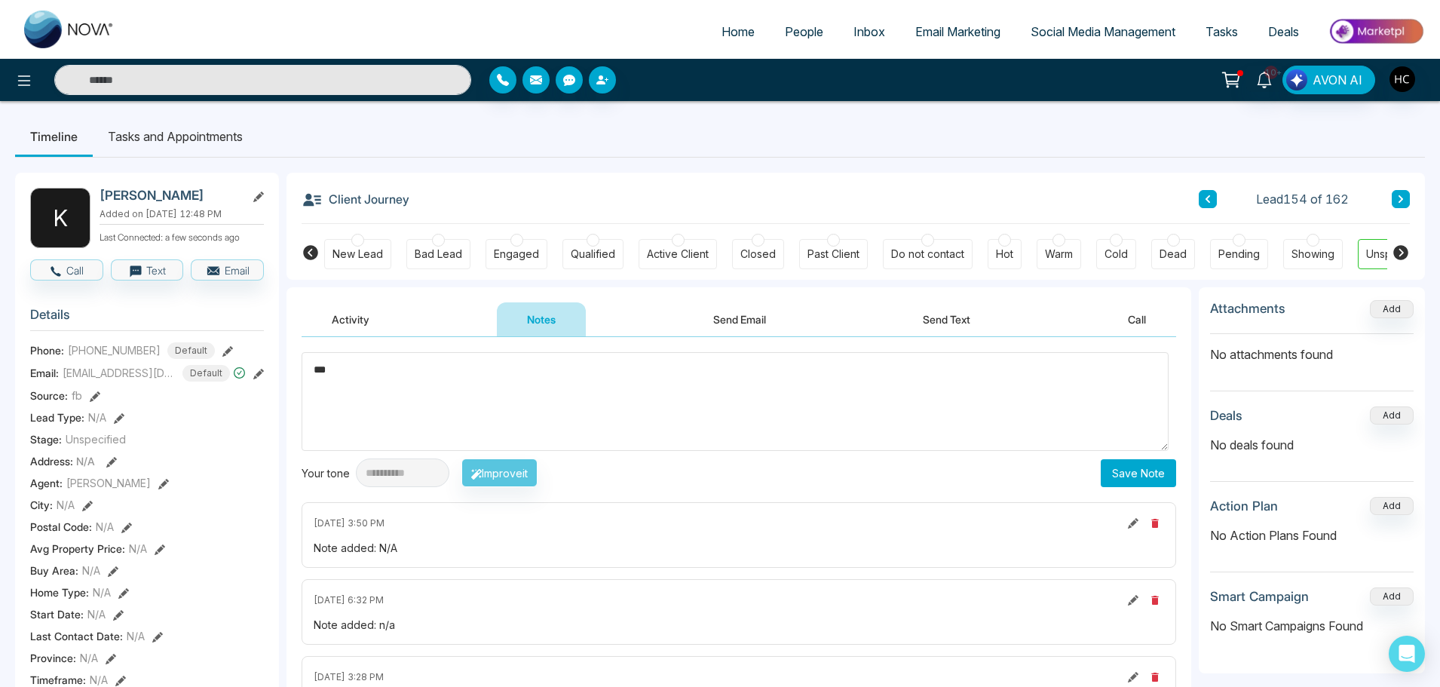
type textarea "***"
click at [1154, 469] on button "Save Note" at bounding box center [1138, 473] width 75 height 28
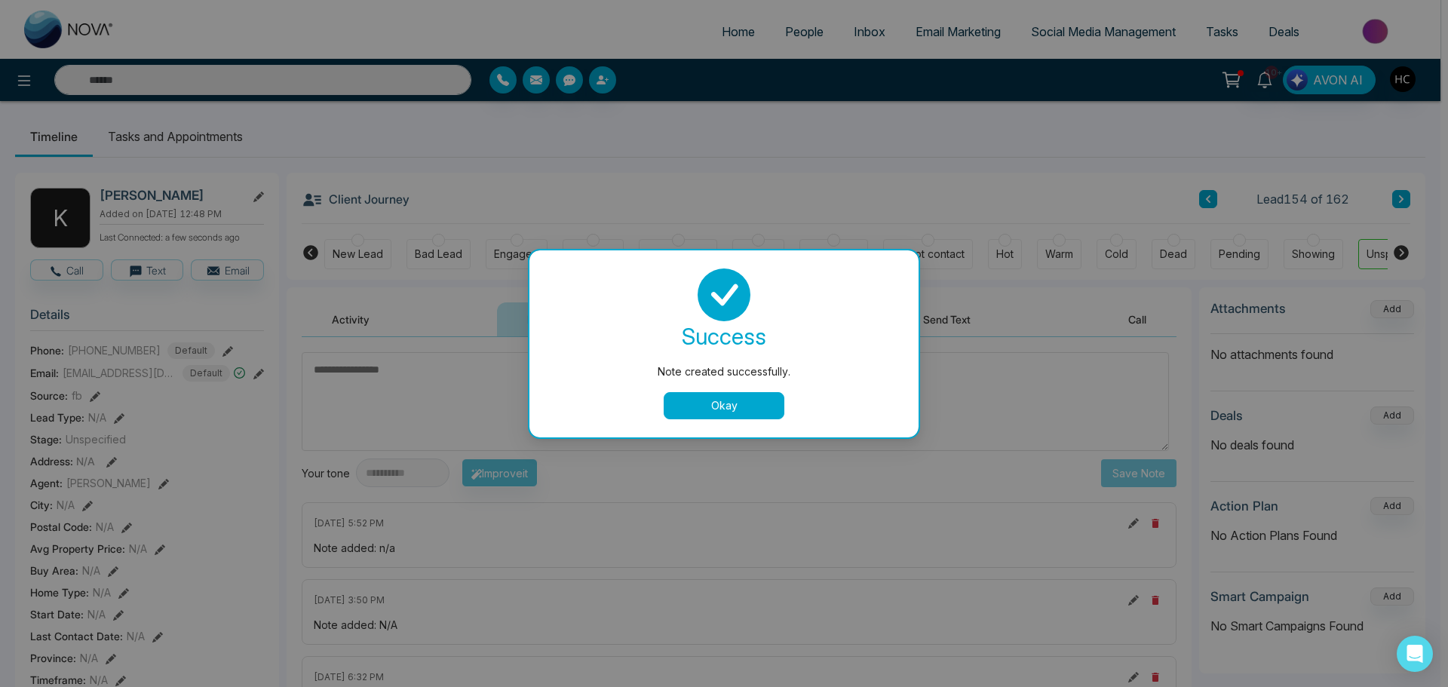
drag, startPoint x: 767, startPoint y: 406, endPoint x: 1013, endPoint y: 387, distance: 247.4
click at [767, 406] on button "Okay" at bounding box center [724, 405] width 121 height 27
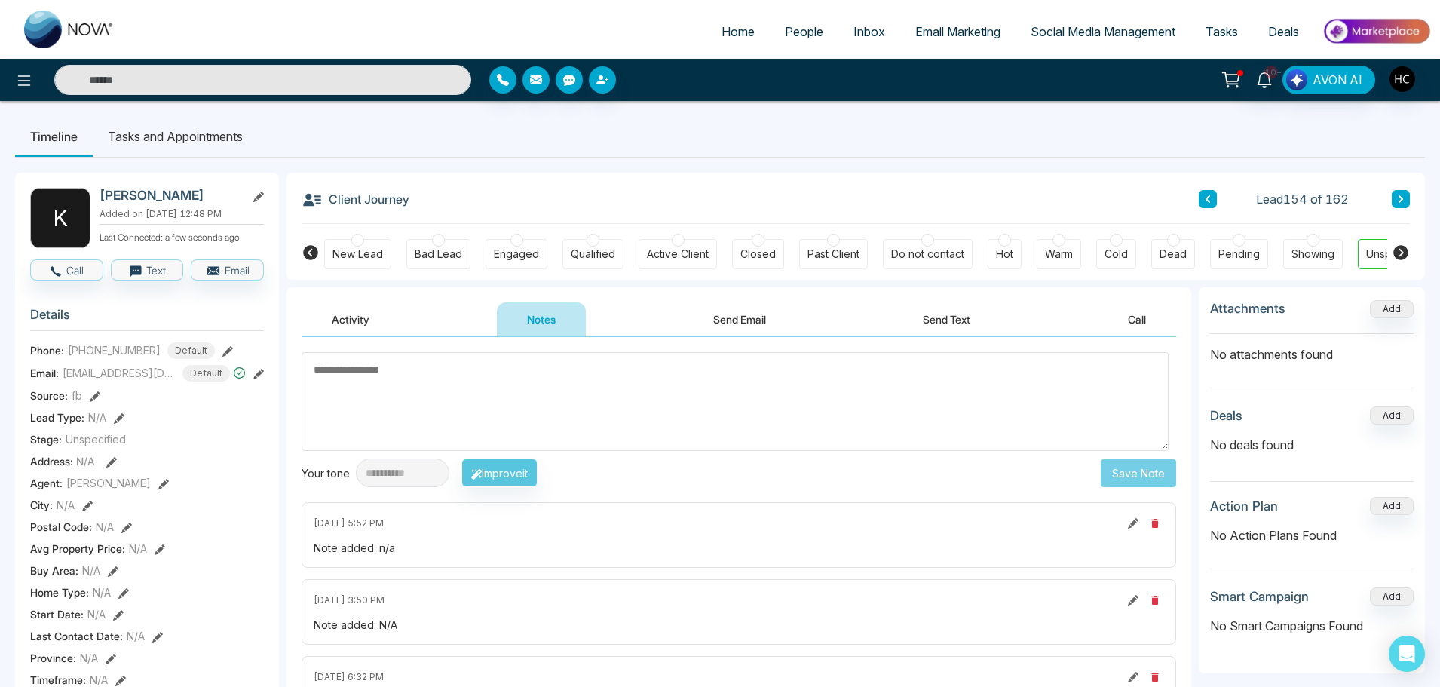
click at [1400, 192] on button at bounding box center [1401, 199] width 18 height 18
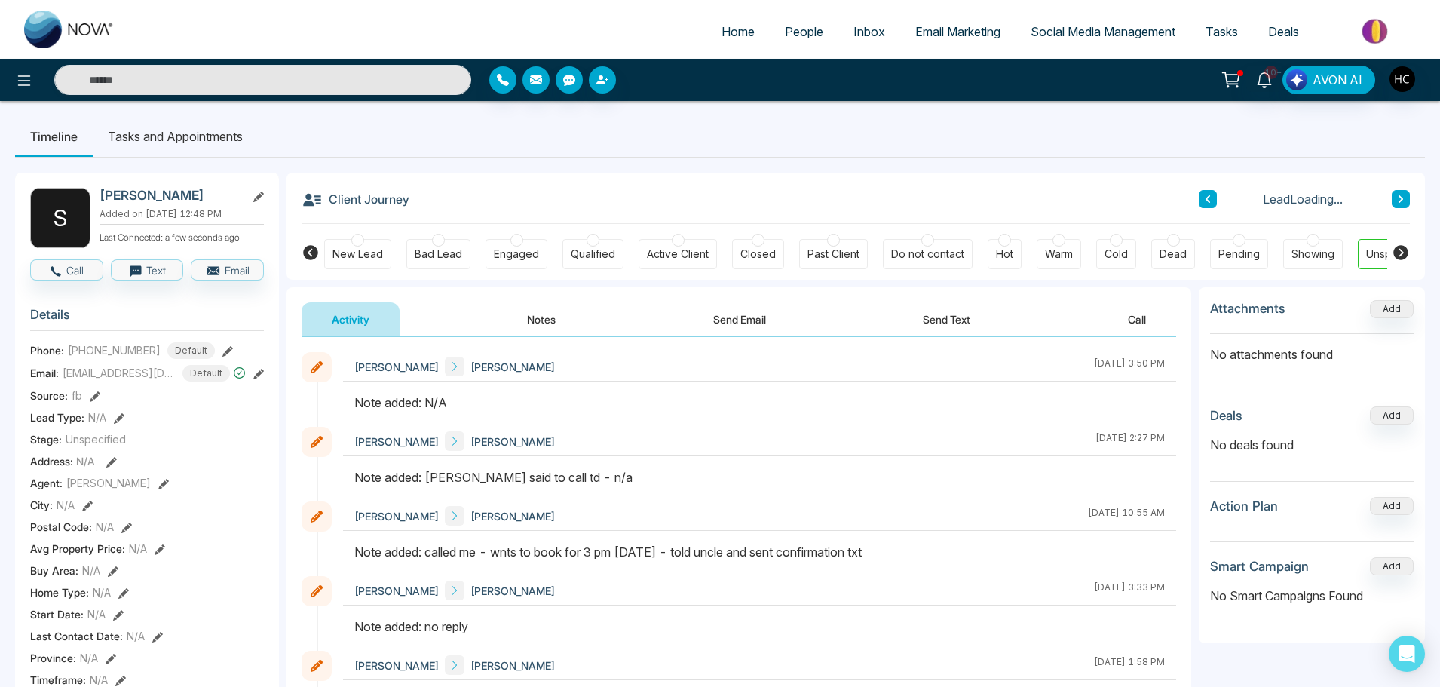
click at [553, 319] on button "Notes" at bounding box center [541, 319] width 89 height 34
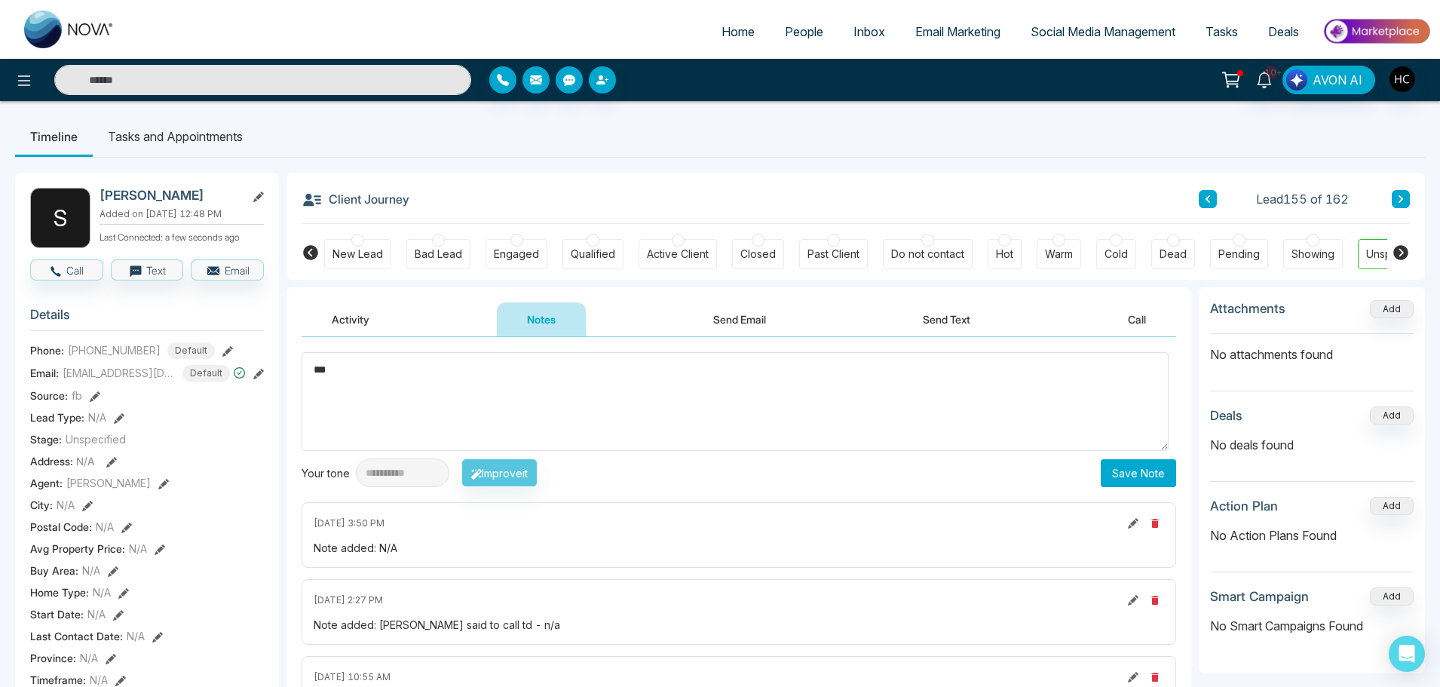
type textarea "***"
click at [1134, 468] on button "Save Note" at bounding box center [1138, 473] width 75 height 28
click at [1384, 189] on div "Client Journey Lead 155 of 162" at bounding box center [856, 198] width 1108 height 51
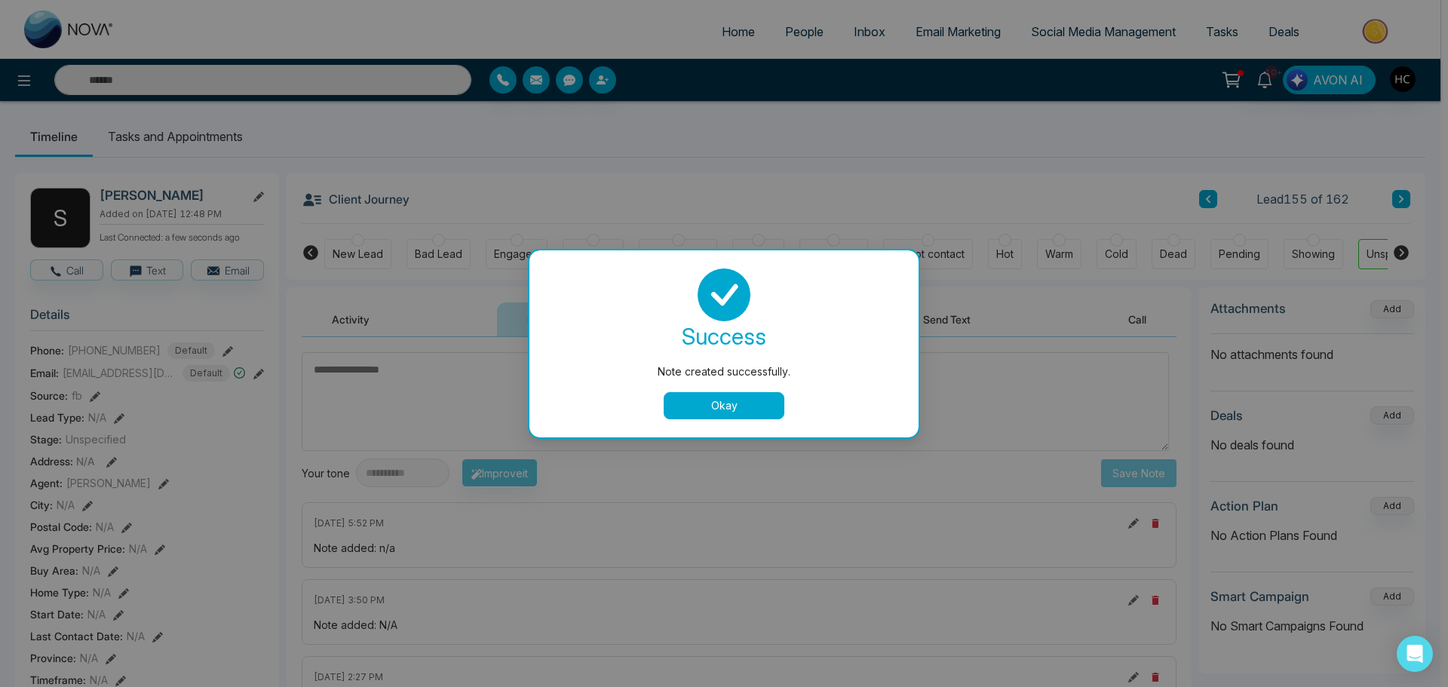
click at [1394, 199] on div "Note created successfully. success Note created successfully. Okay" at bounding box center [724, 343] width 1448 height 687
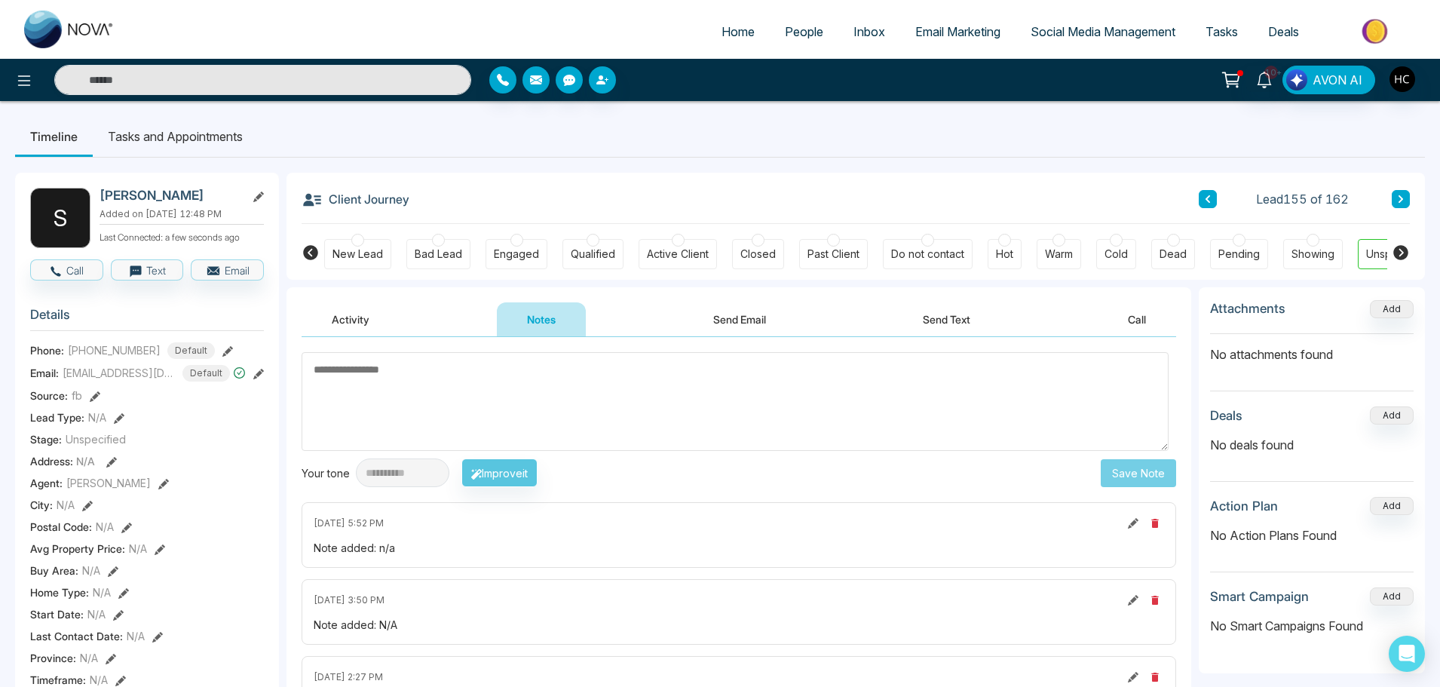
click at [1407, 200] on button at bounding box center [1401, 199] width 18 height 18
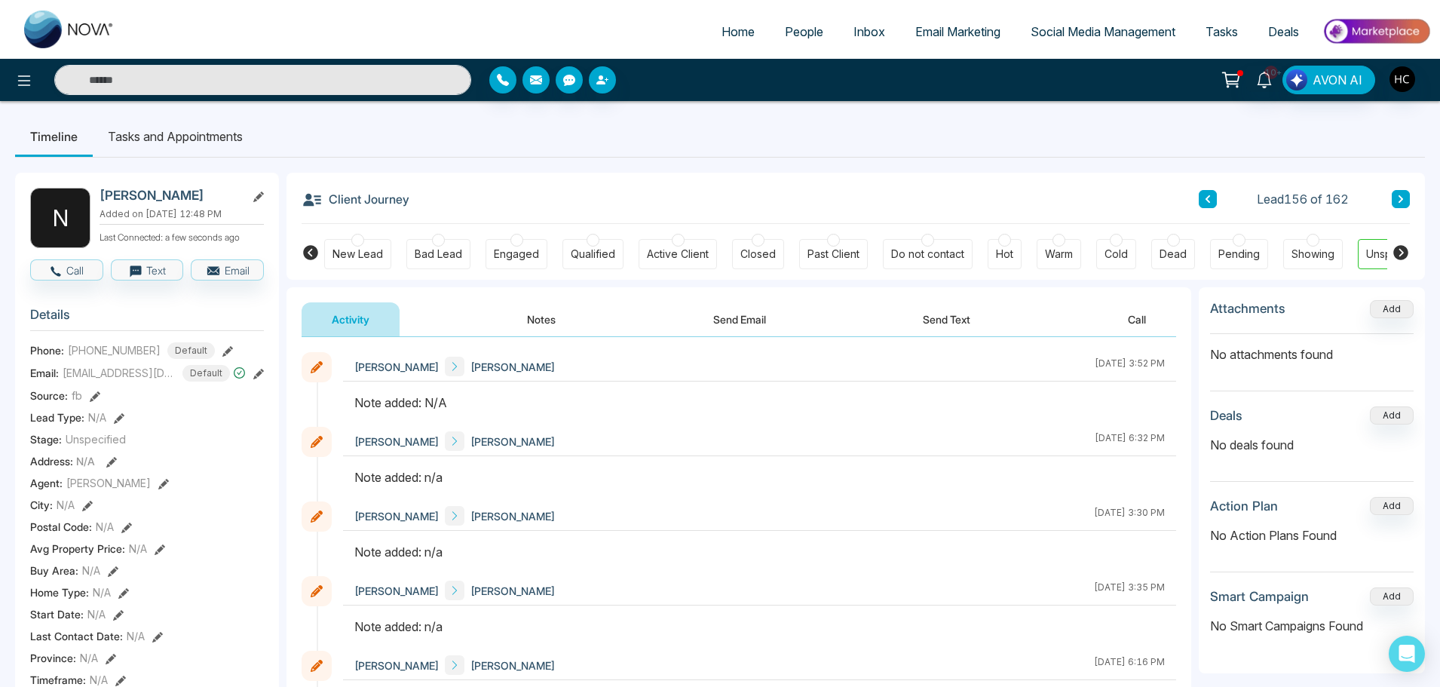
click at [560, 309] on button "Notes" at bounding box center [541, 319] width 89 height 34
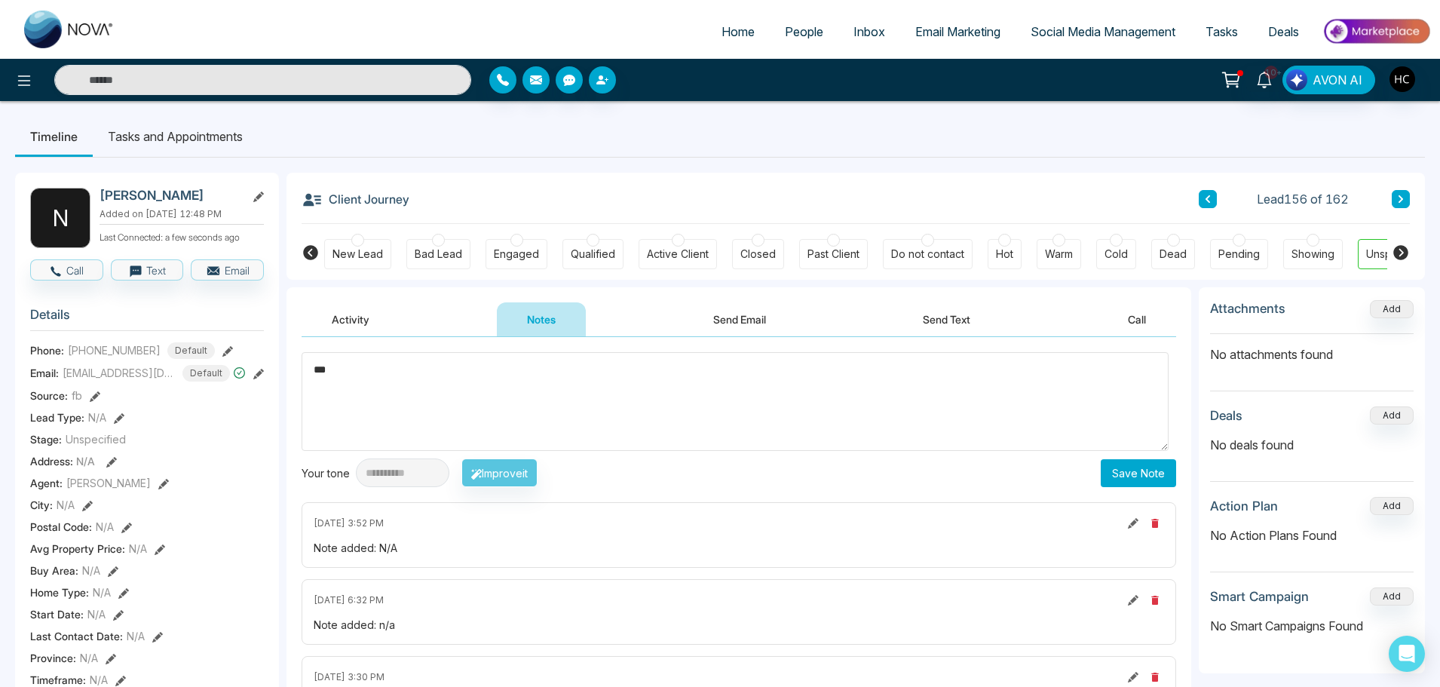
type textarea "***"
click at [1159, 472] on button "Save Note" at bounding box center [1138, 473] width 75 height 28
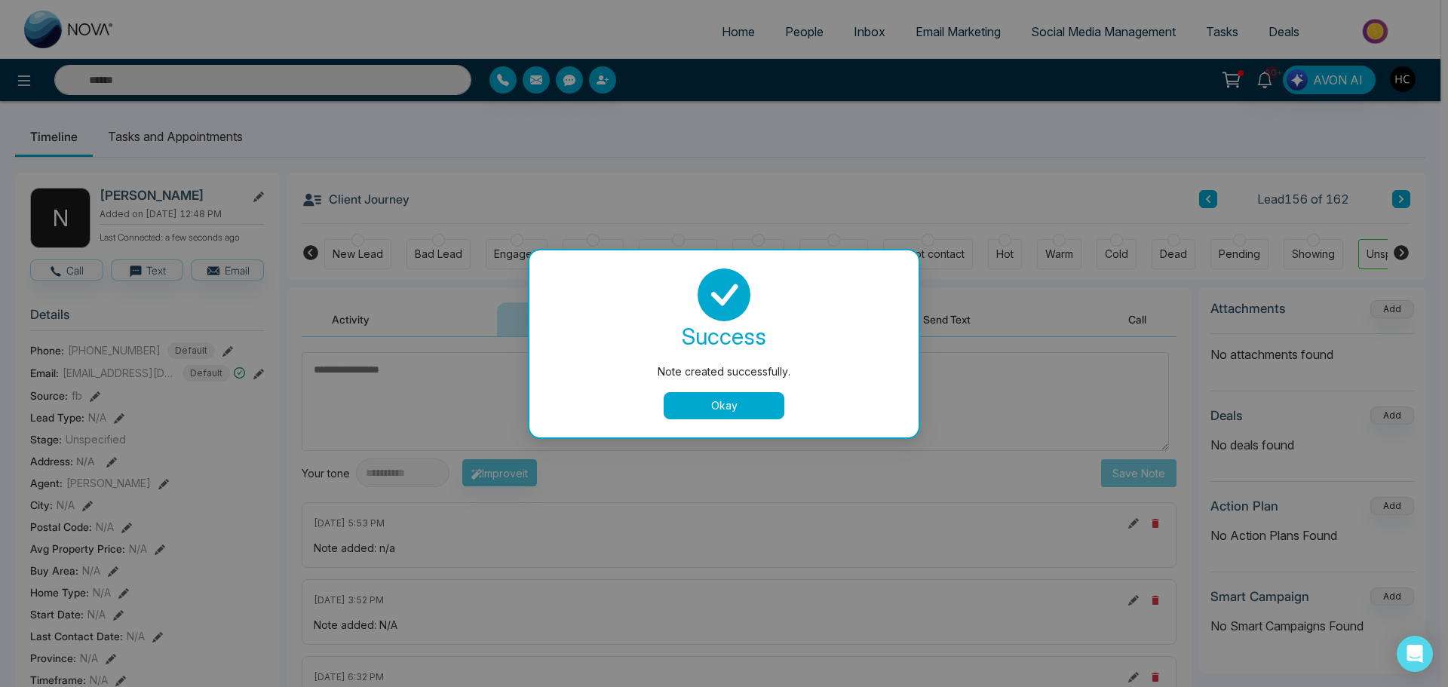
click at [769, 399] on button "Okay" at bounding box center [724, 405] width 121 height 27
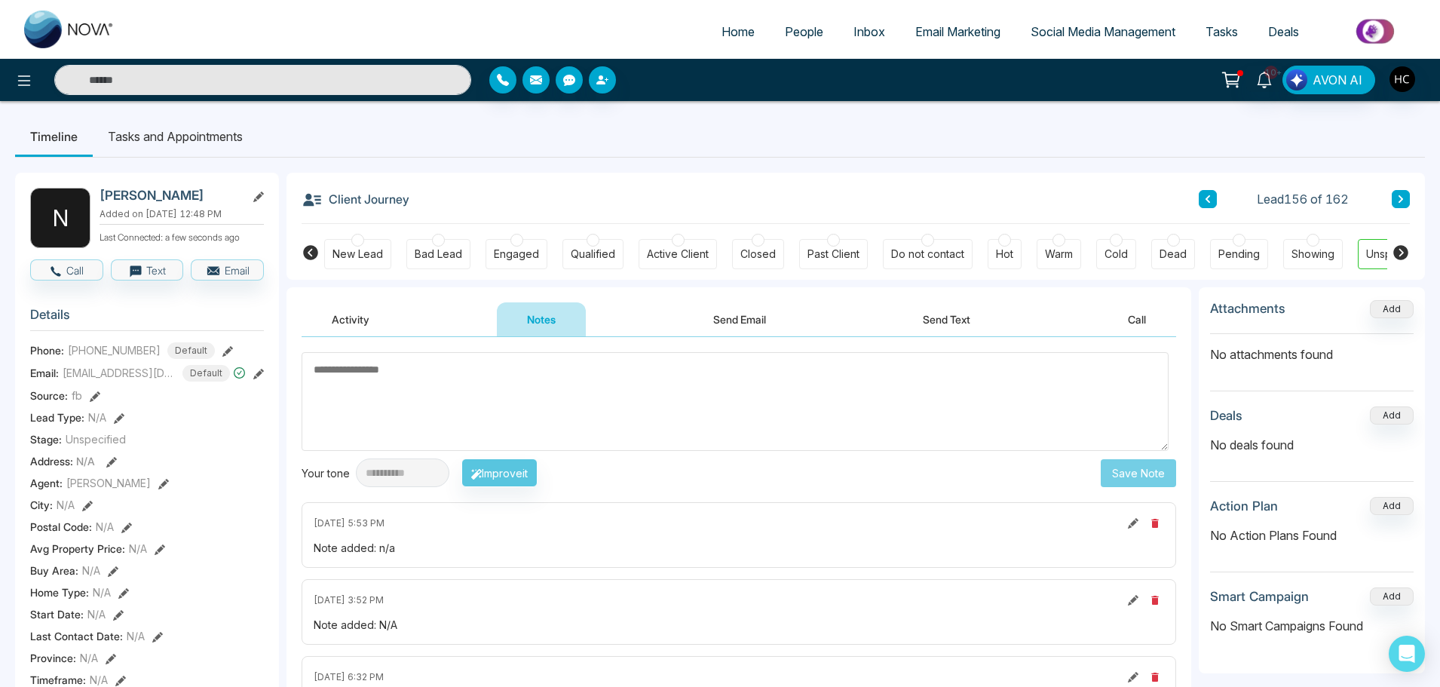
click at [1393, 195] on button at bounding box center [1401, 199] width 18 height 18
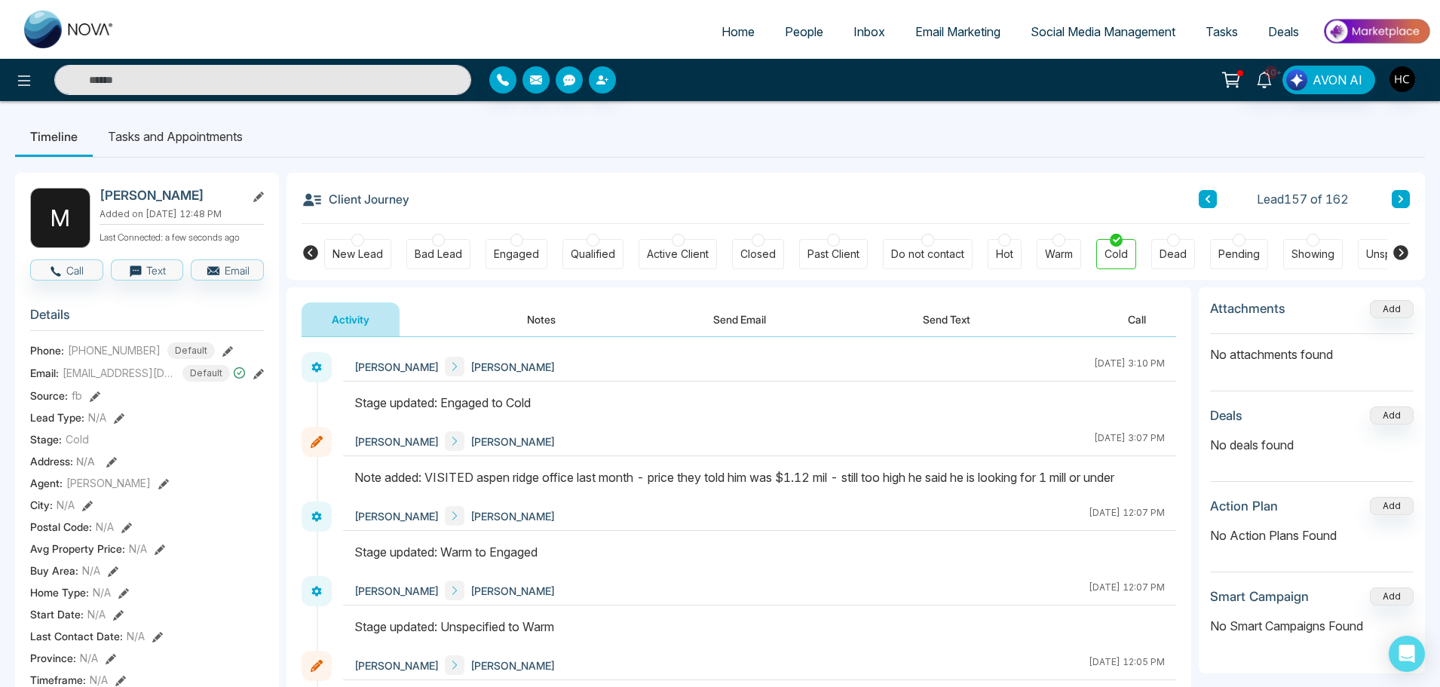
click at [1403, 197] on icon at bounding box center [1401, 199] width 8 height 9
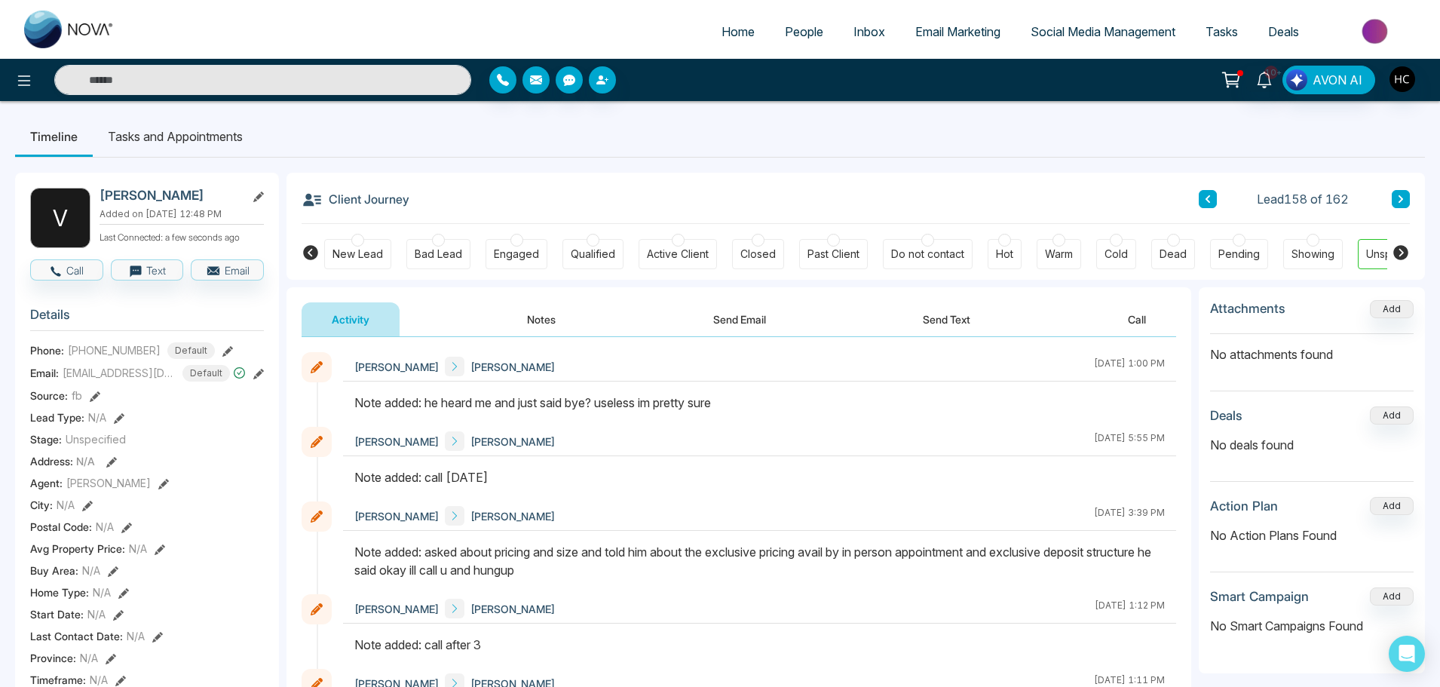
click at [1393, 198] on button at bounding box center [1401, 199] width 18 height 18
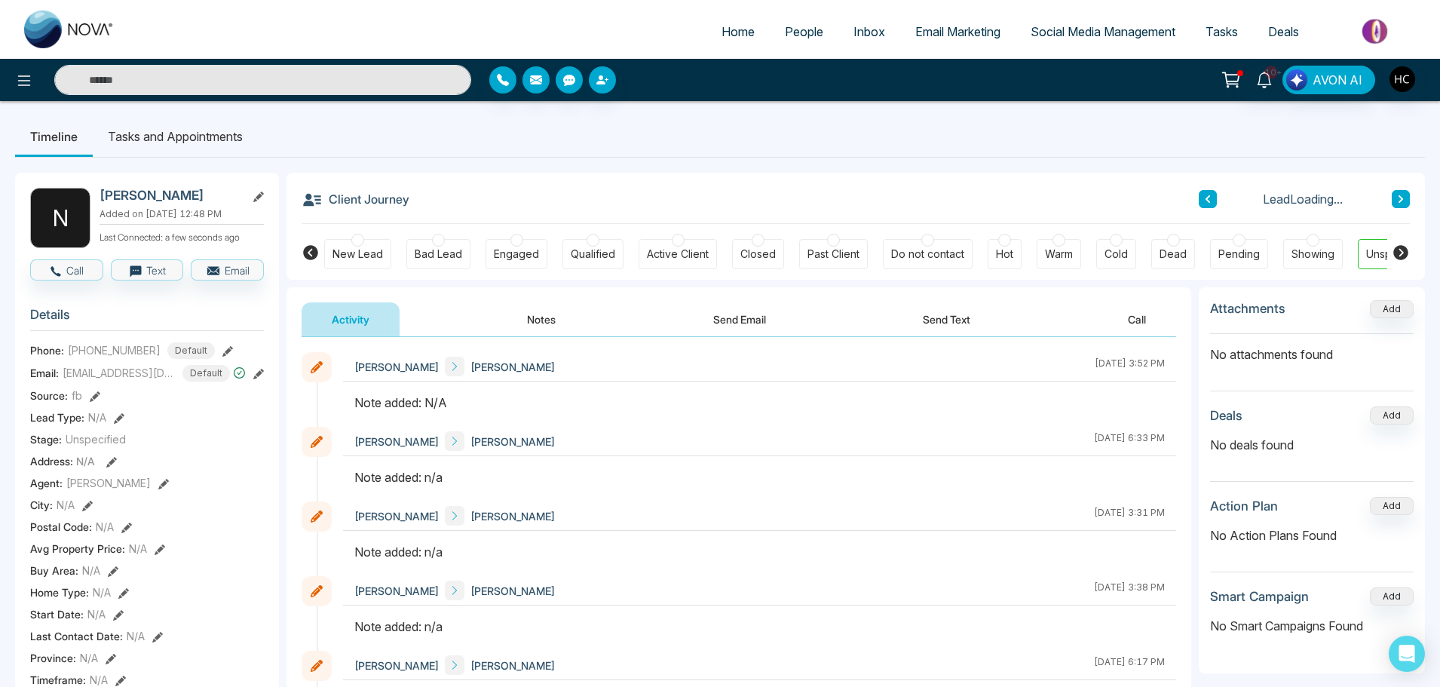
click at [554, 316] on button "Notes" at bounding box center [541, 319] width 89 height 34
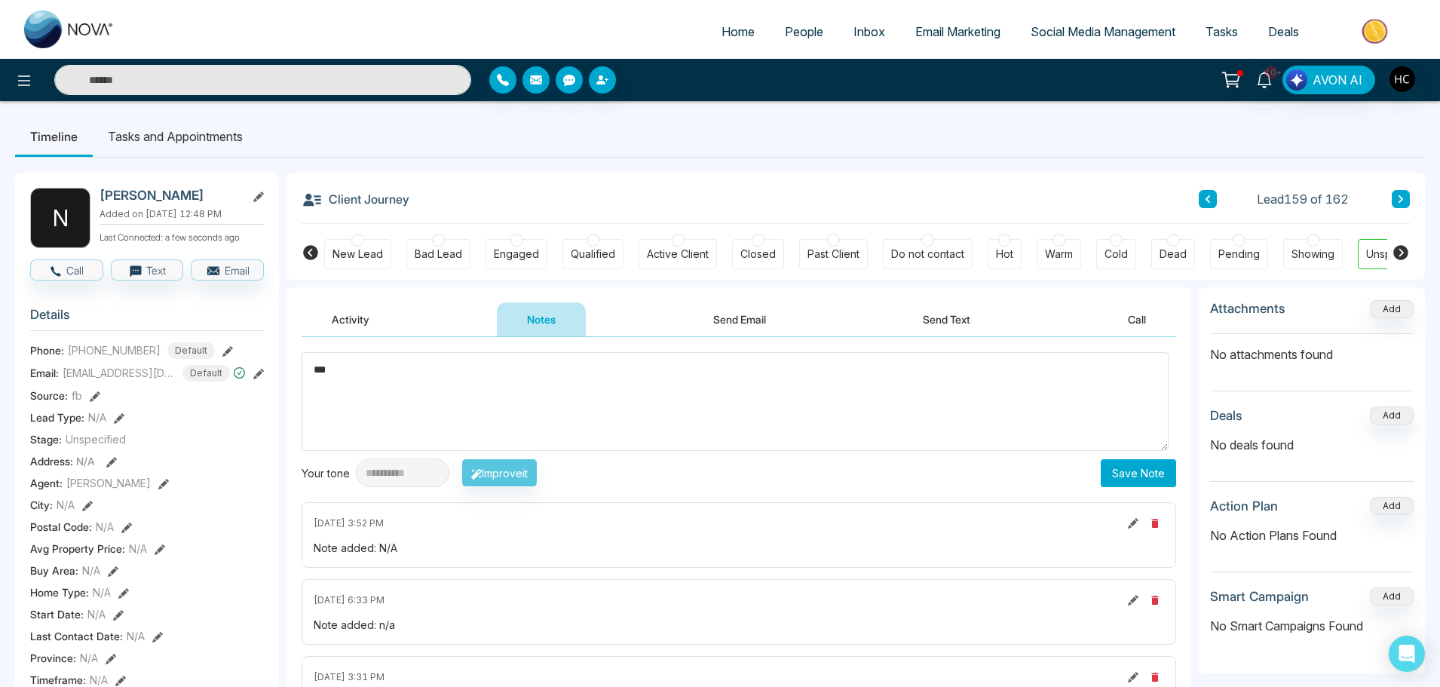
type textarea "***"
click at [1139, 470] on button "Save Note" at bounding box center [1138, 473] width 75 height 28
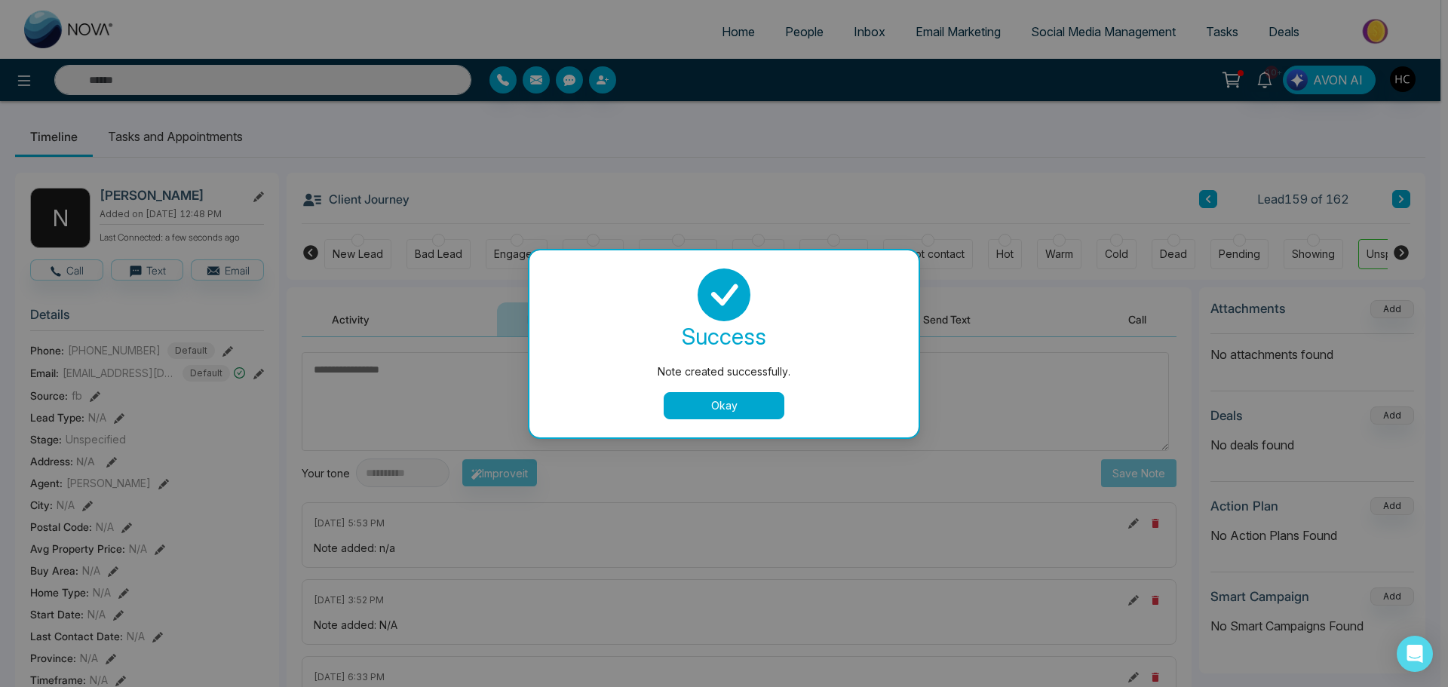
click at [762, 393] on button "Okay" at bounding box center [724, 405] width 121 height 27
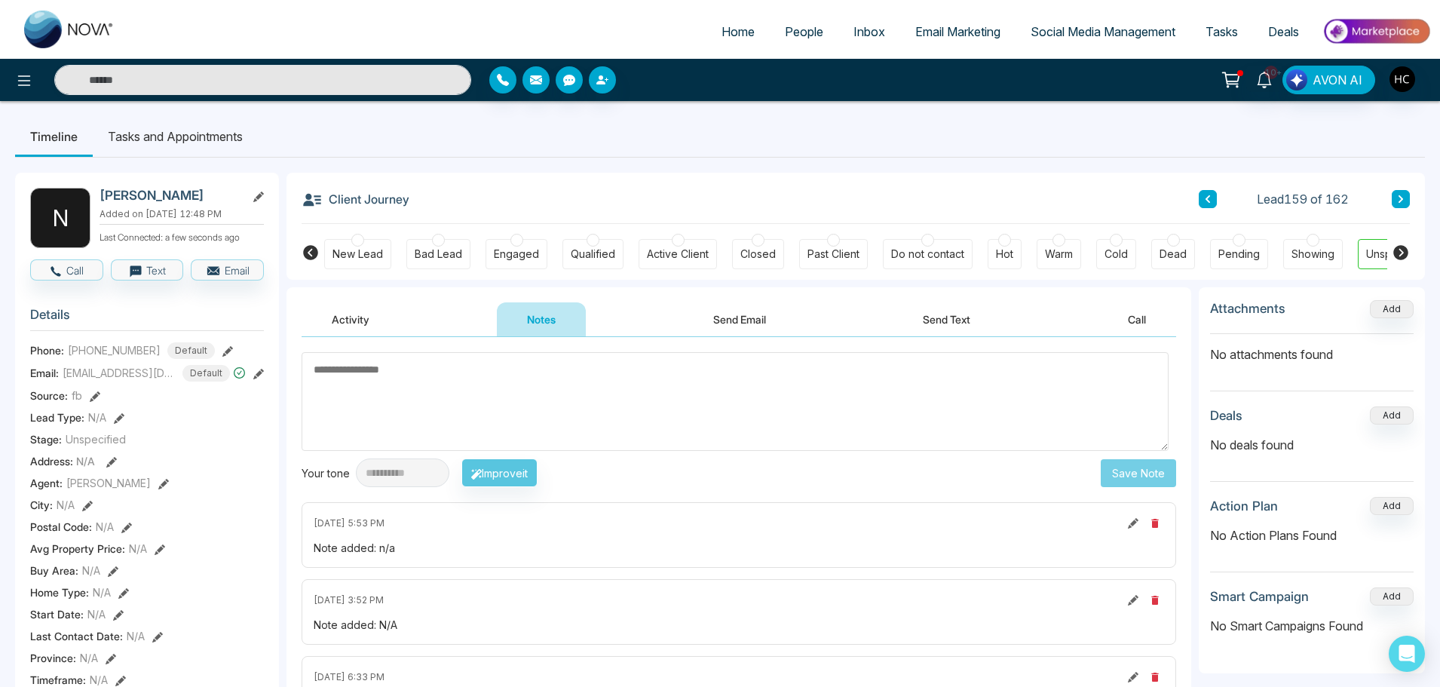
click at [1399, 198] on icon at bounding box center [1401, 199] width 8 height 9
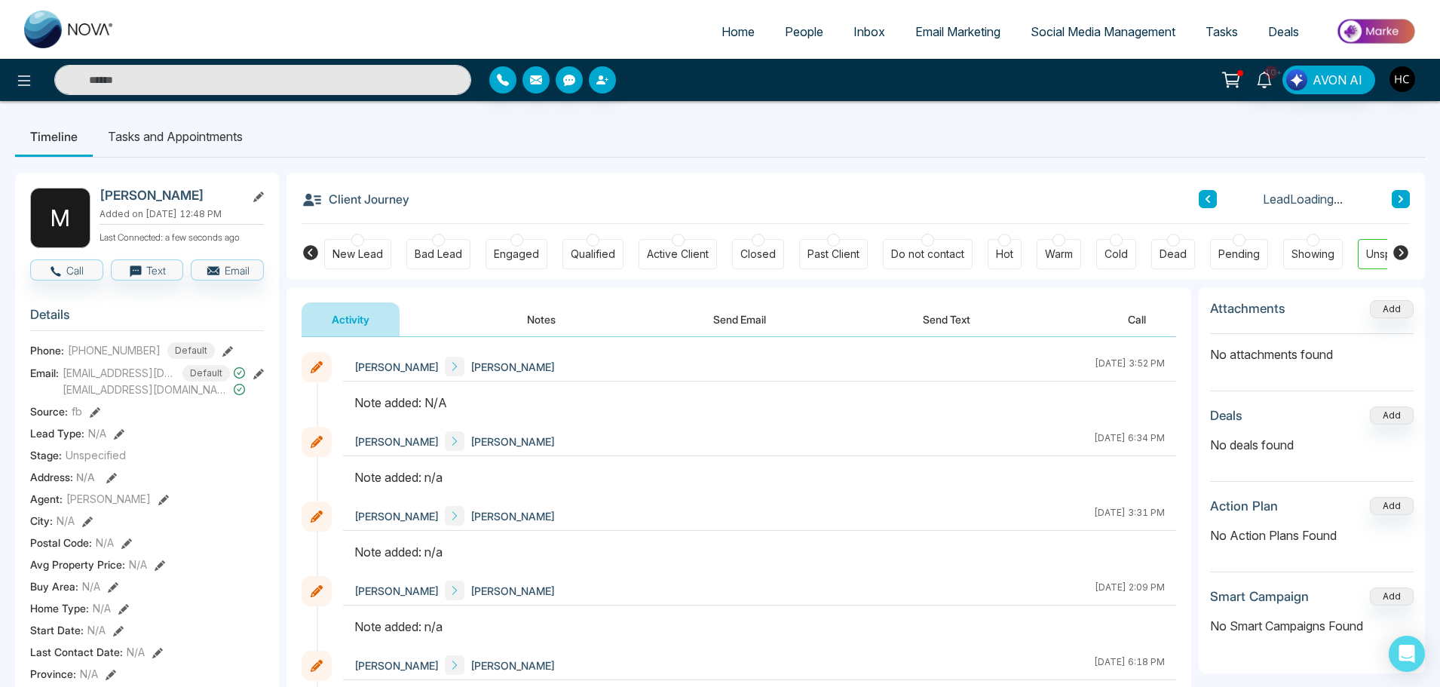
click at [527, 327] on button "Notes" at bounding box center [541, 319] width 89 height 34
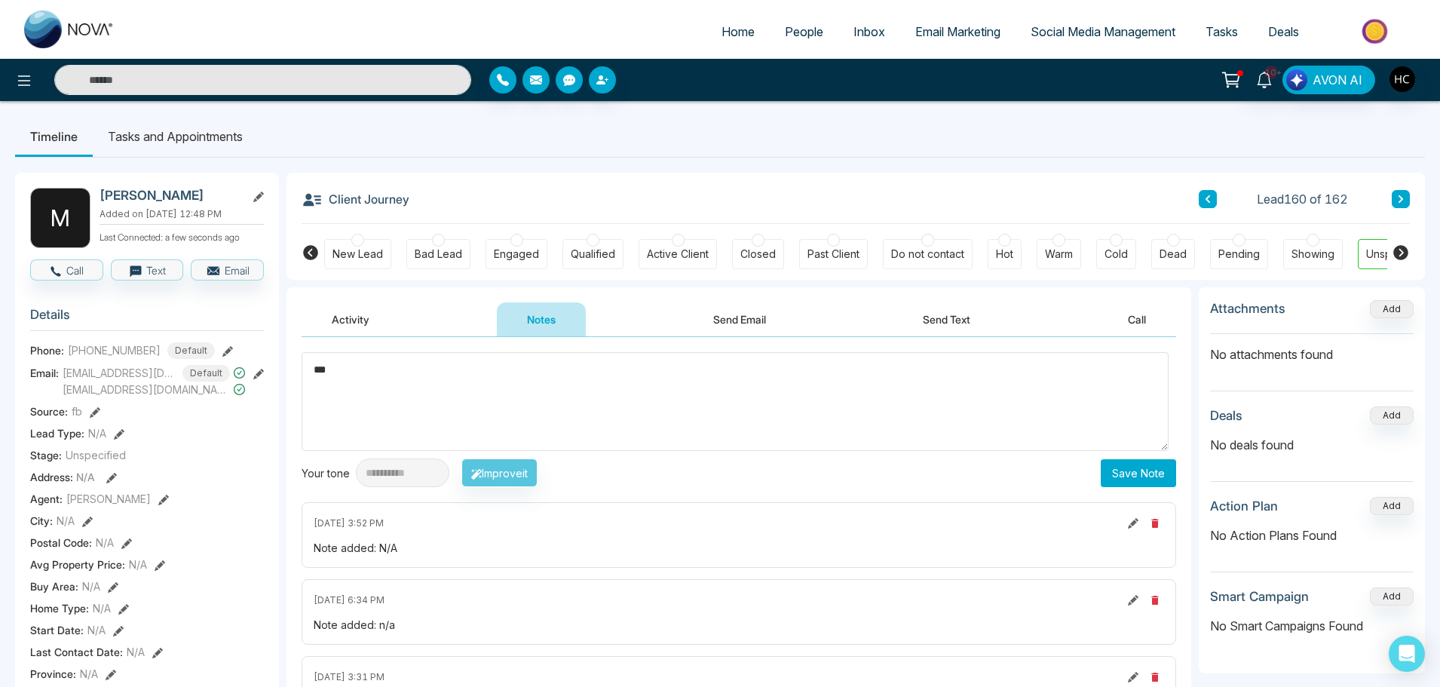
type textarea "***"
click at [1120, 476] on button "Save Note" at bounding box center [1138, 473] width 75 height 28
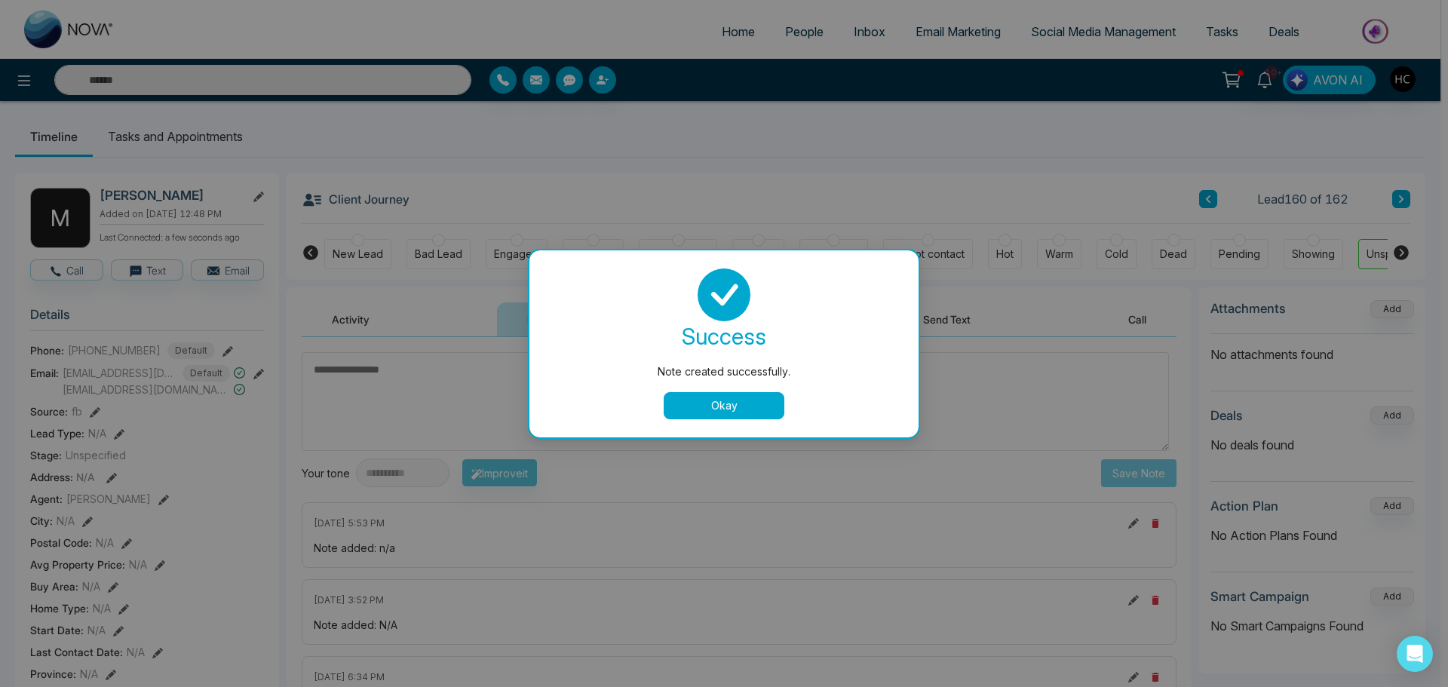
click at [765, 406] on button "Okay" at bounding box center [724, 405] width 121 height 27
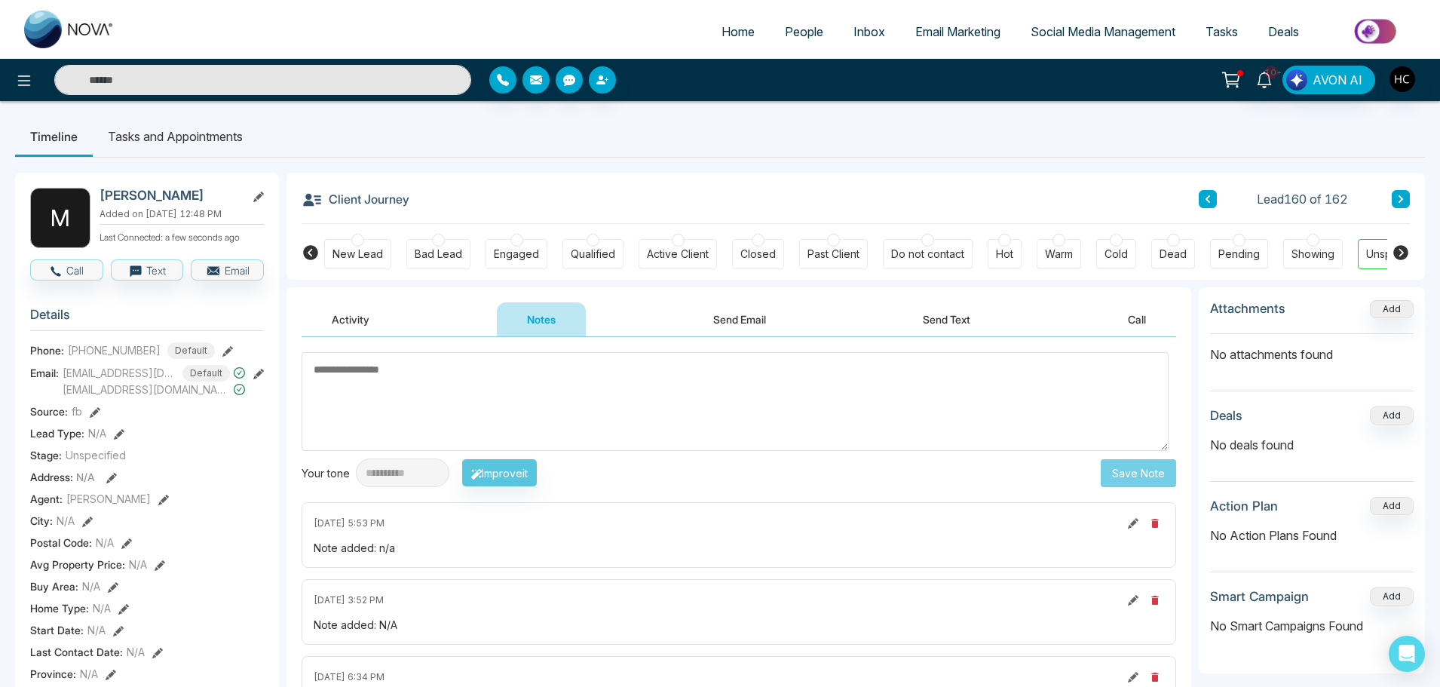
click at [1393, 197] on button at bounding box center [1401, 199] width 18 height 18
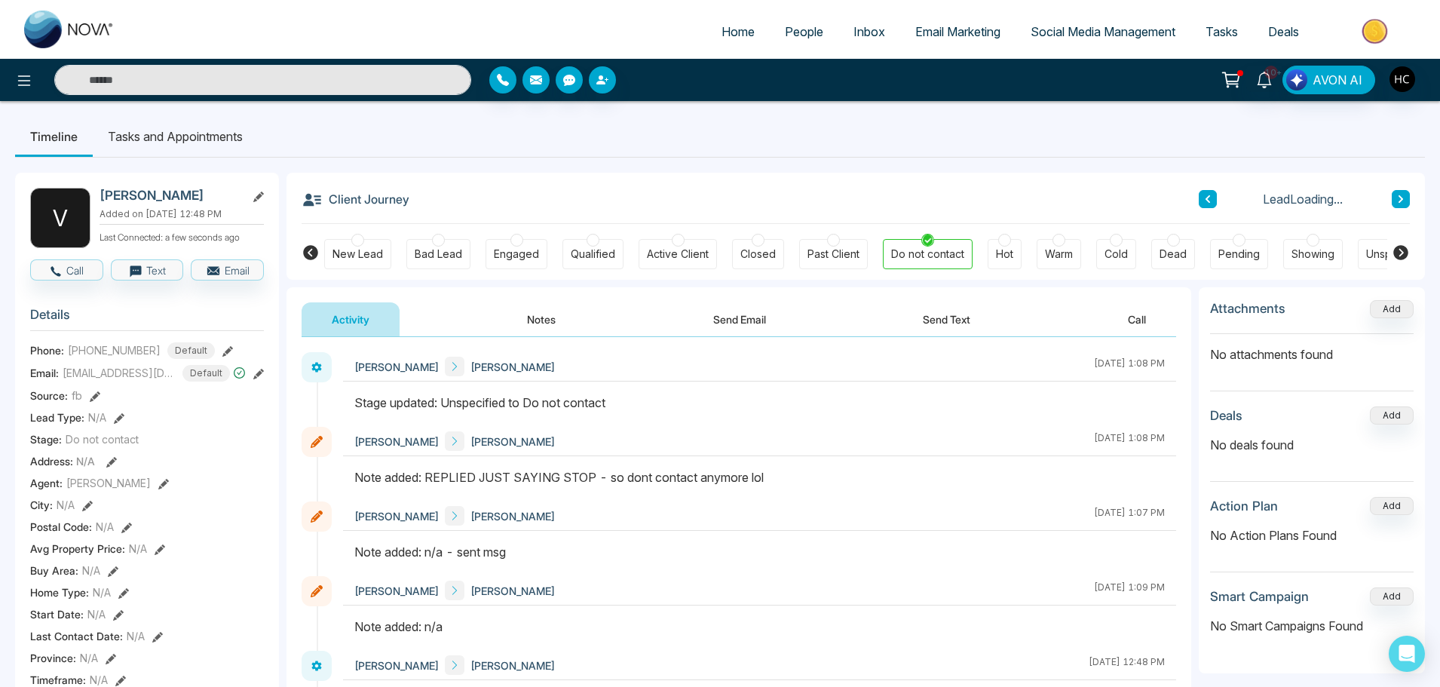
click at [1393, 197] on button at bounding box center [1401, 199] width 18 height 18
